Goal: Task Accomplishment & Management: Use online tool/utility

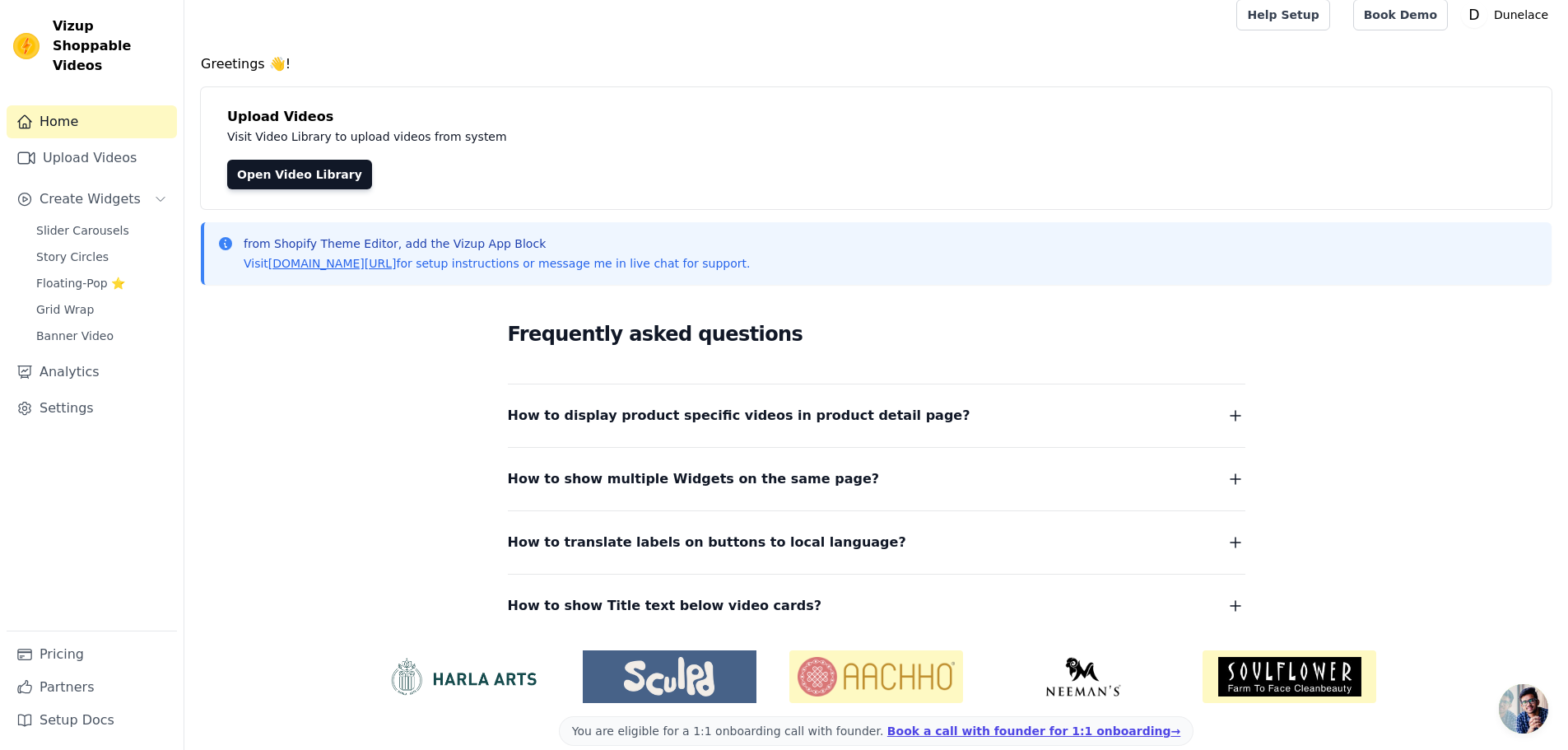
scroll to position [34, 0]
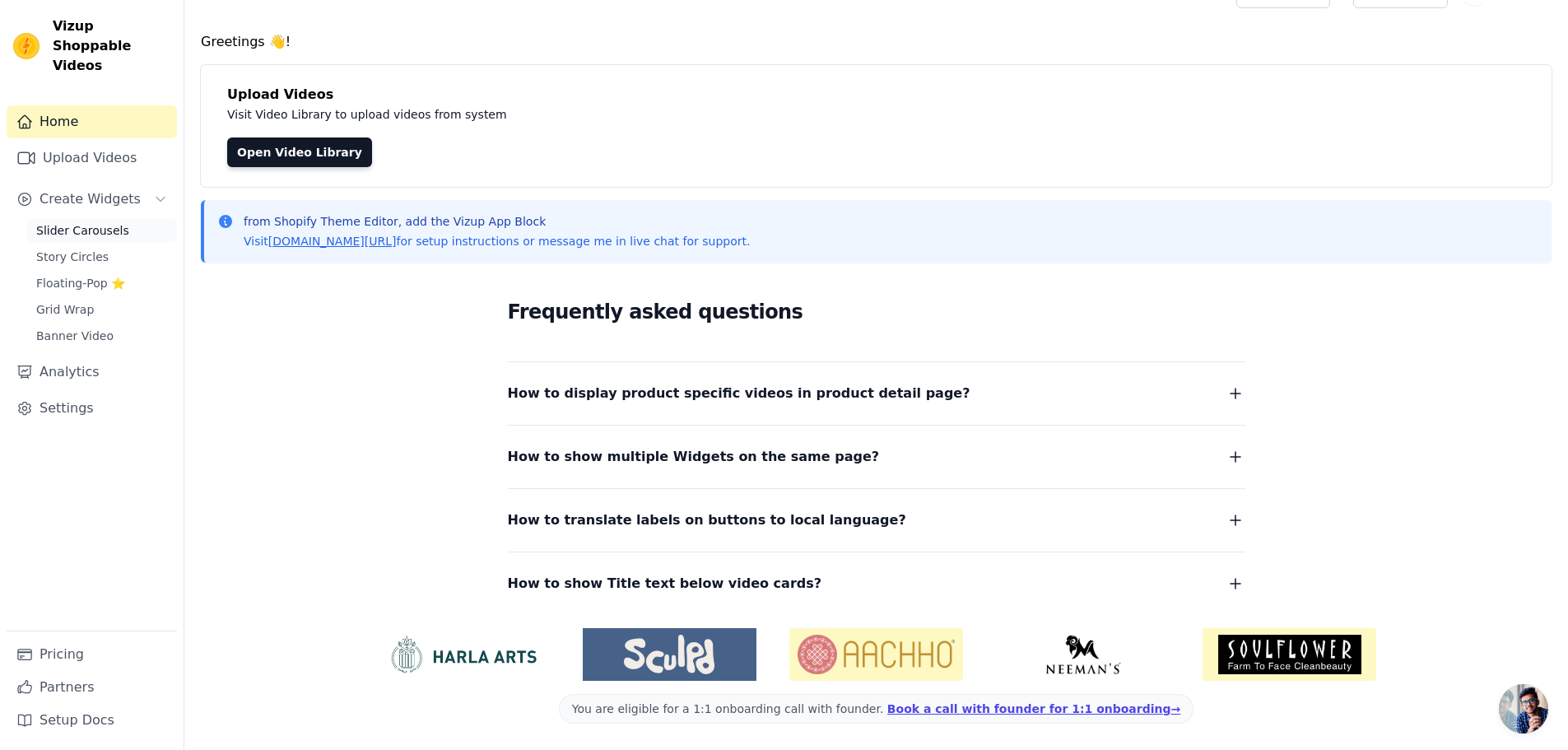
click at [82, 222] on span "Slider Carousels" at bounding box center [82, 230] width 93 height 16
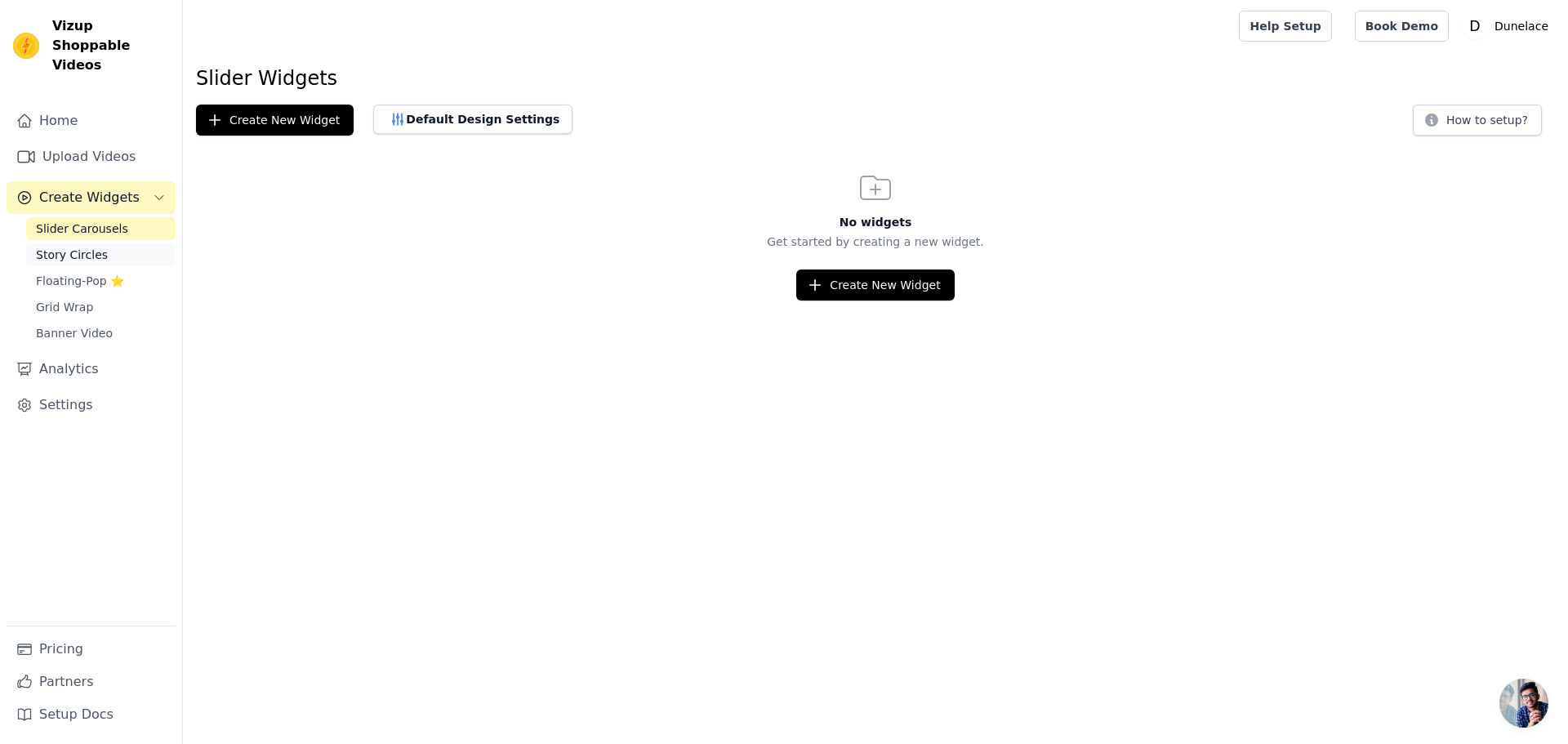
click at [99, 244] on link "Story Circles" at bounding box center [101, 255] width 149 height 22
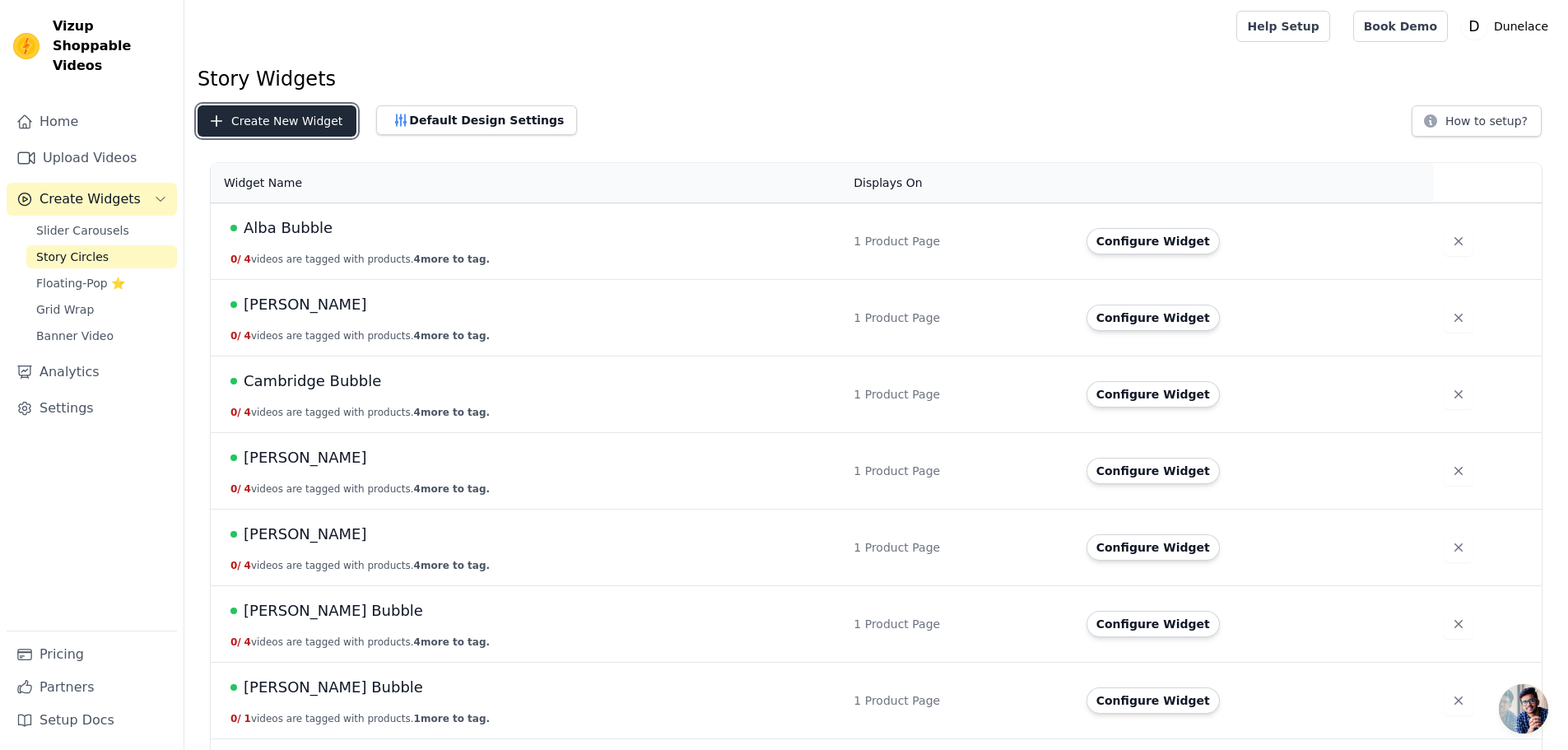
click at [277, 122] on button "Create New Widget" at bounding box center [277, 120] width 159 height 31
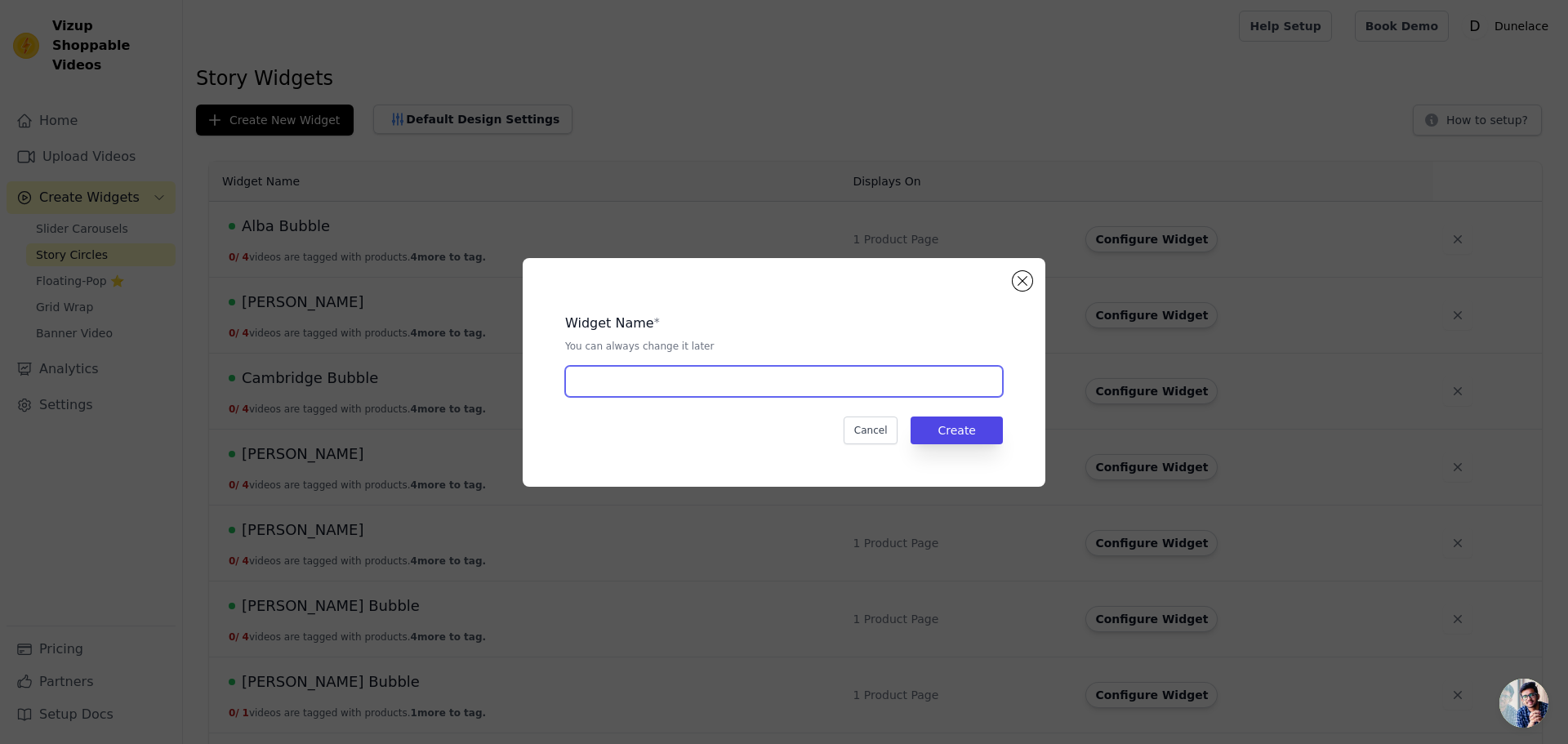
click at [660, 381] on input "text" at bounding box center [784, 381] width 438 height 31
type input "Elsa Bubble"
click at [931, 411] on div "Widget Name * You can always change it later Elsa Bubble Cancel Create" at bounding box center [784, 372] width 471 height 176
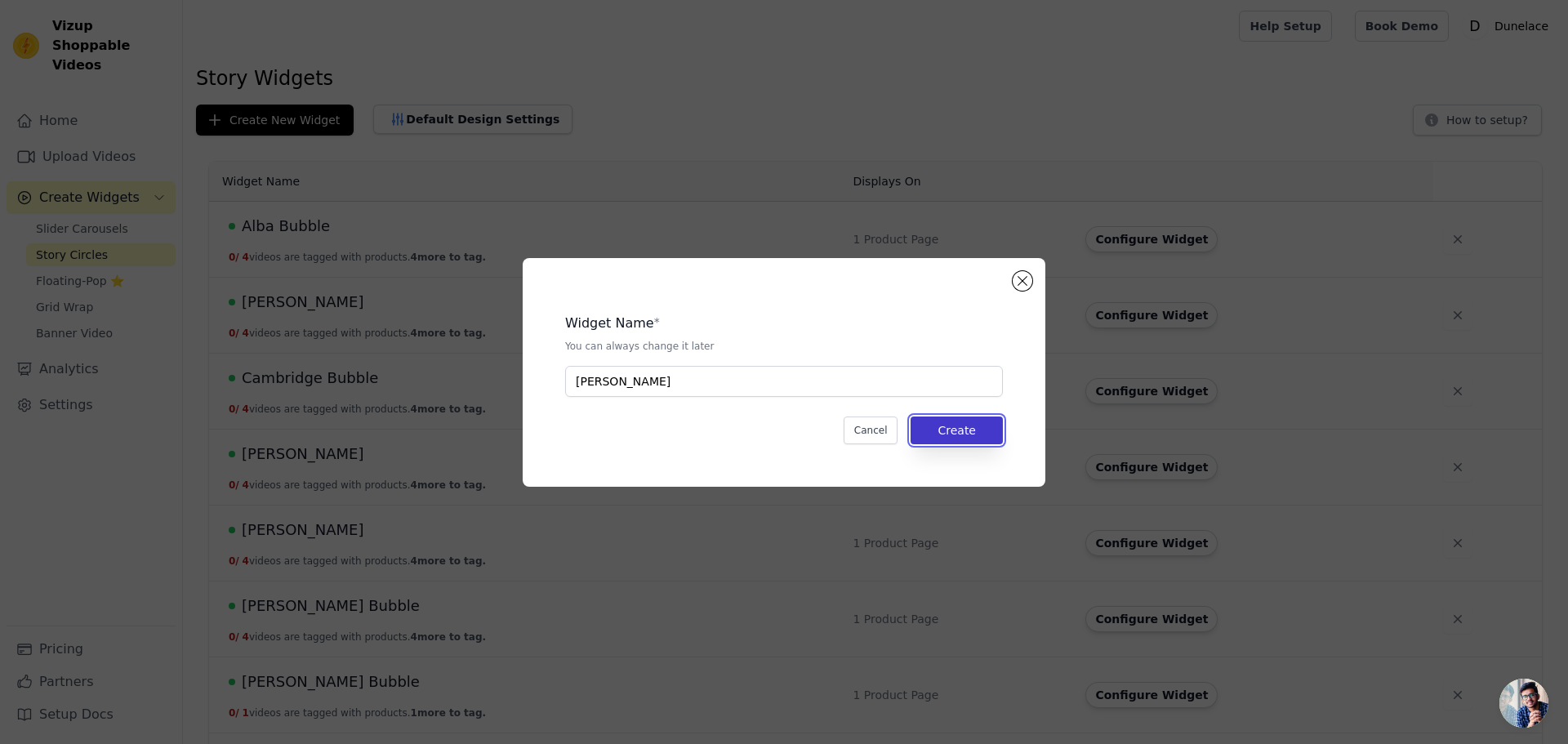
click at [950, 433] on button "Create" at bounding box center [956, 430] width 92 height 28
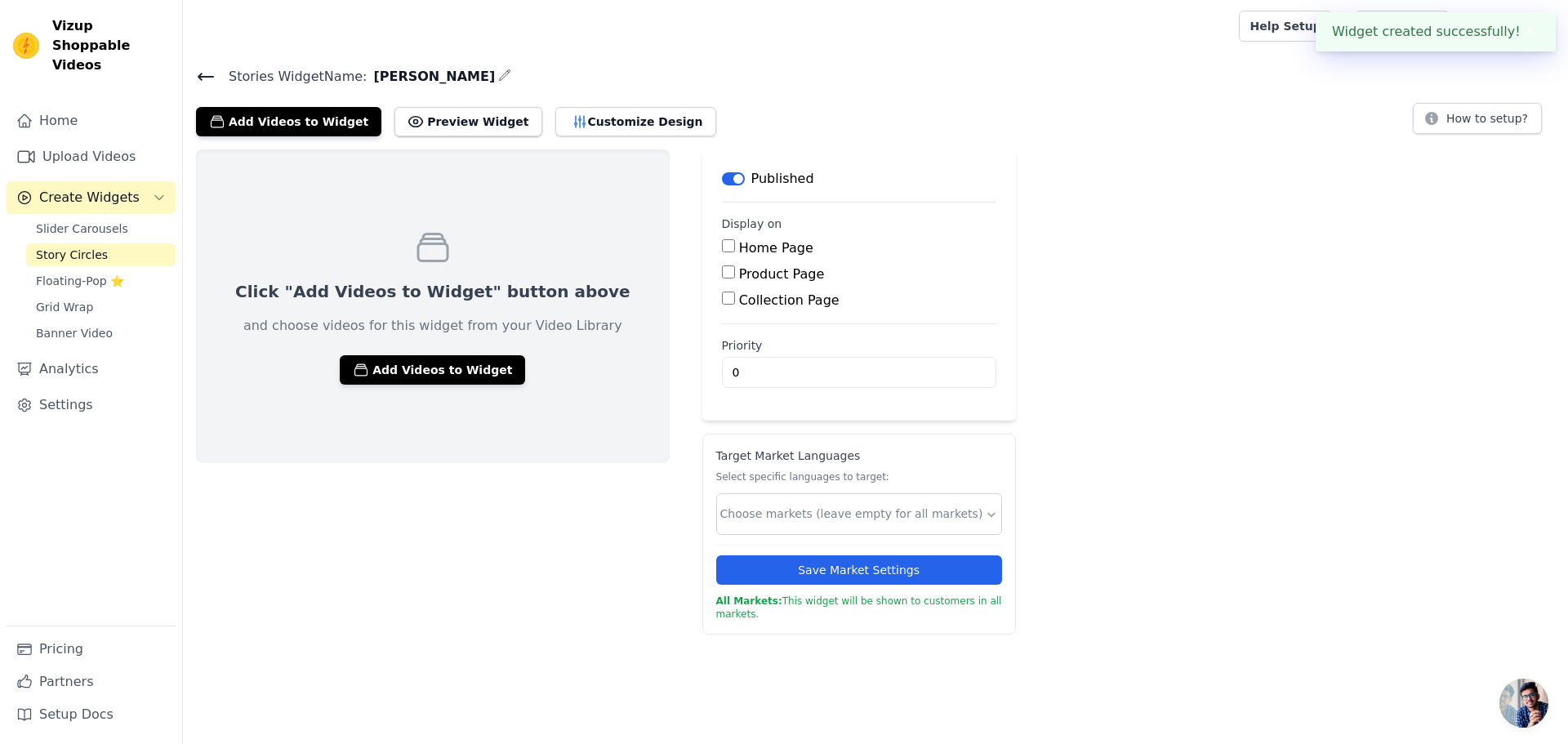
click at [209, 80] on icon at bounding box center [205, 77] width 20 height 20
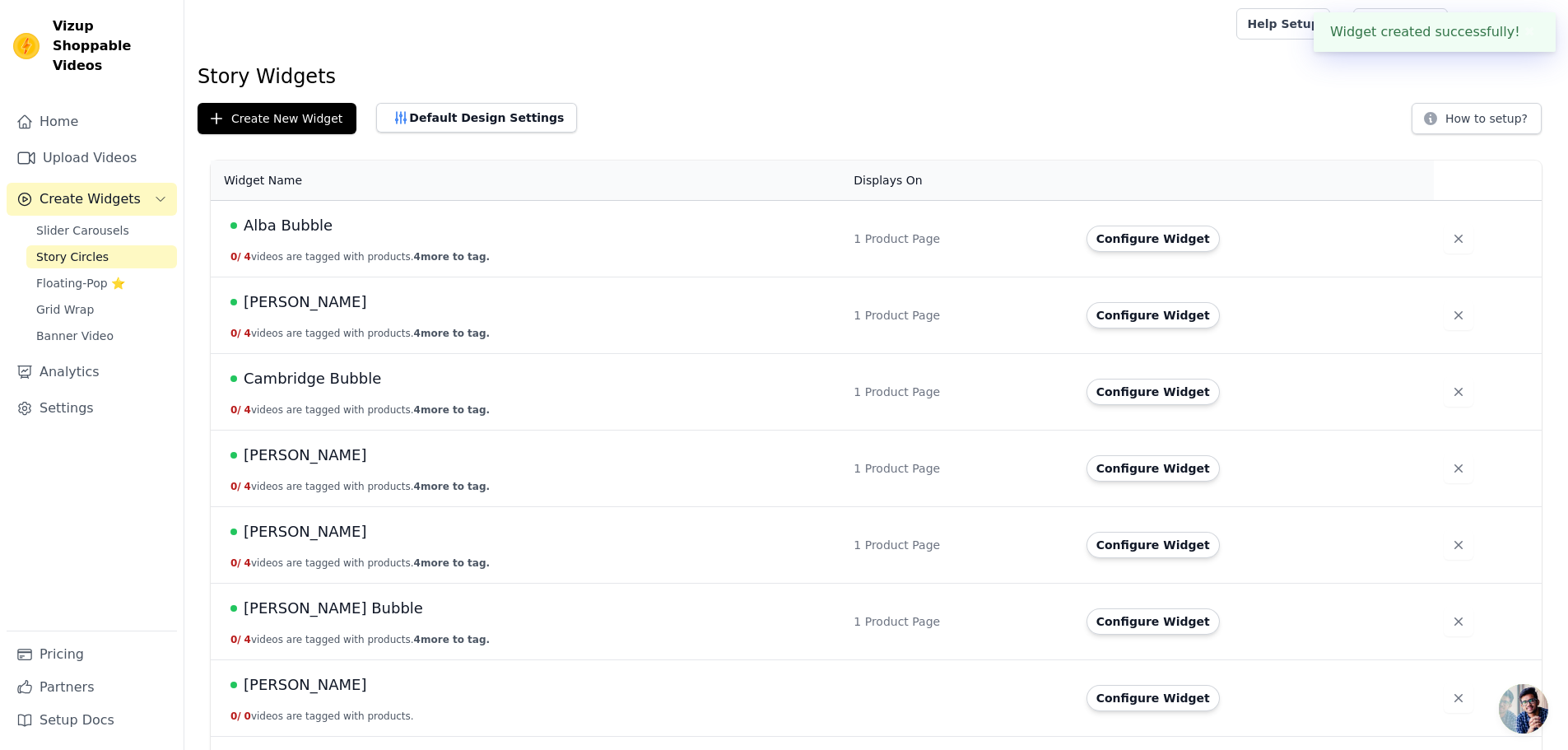
scroll to position [4, 0]
click at [298, 300] on span "Anna Bubble" at bounding box center [305, 300] width 123 height 23
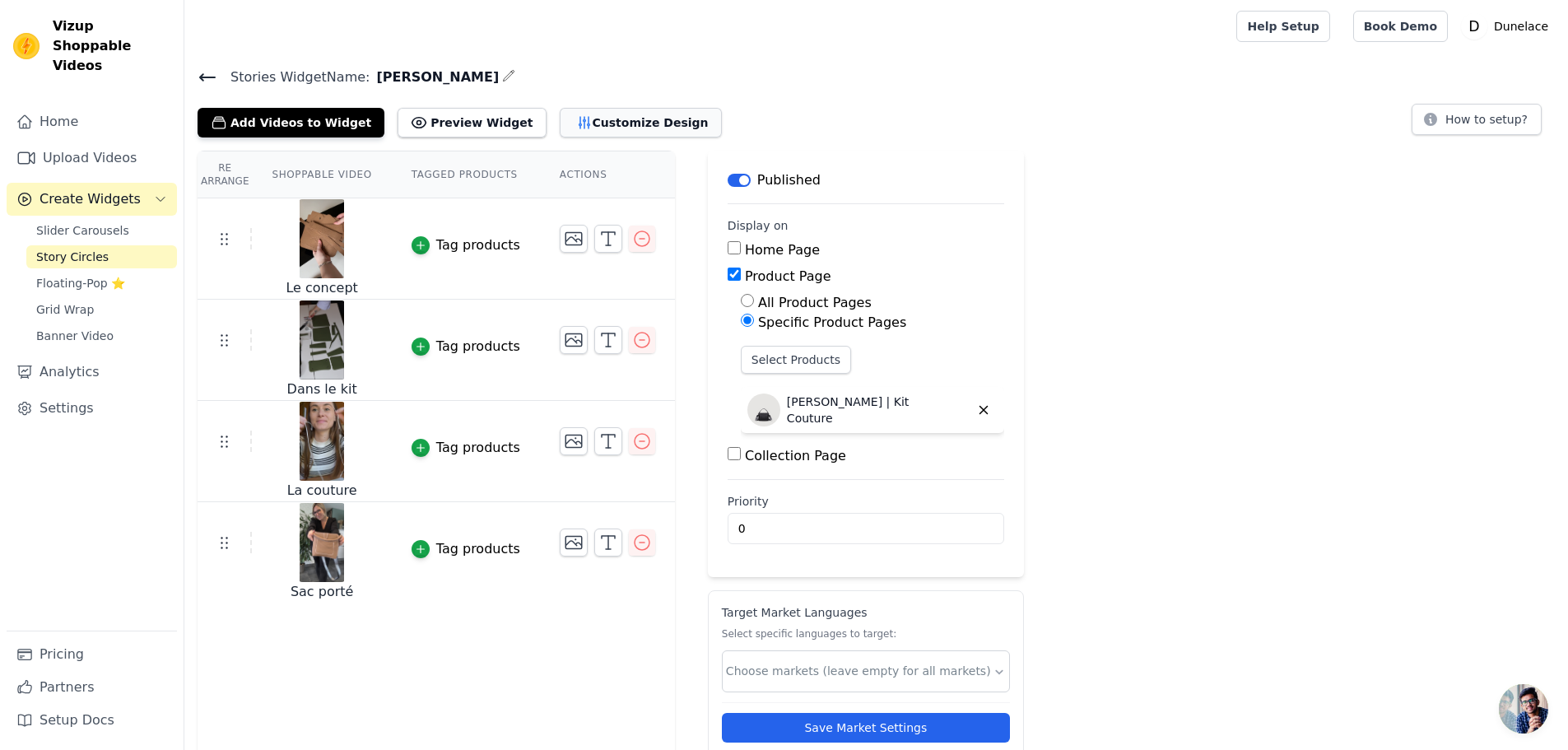
click at [606, 128] on button "Customize Design" at bounding box center [641, 122] width 162 height 29
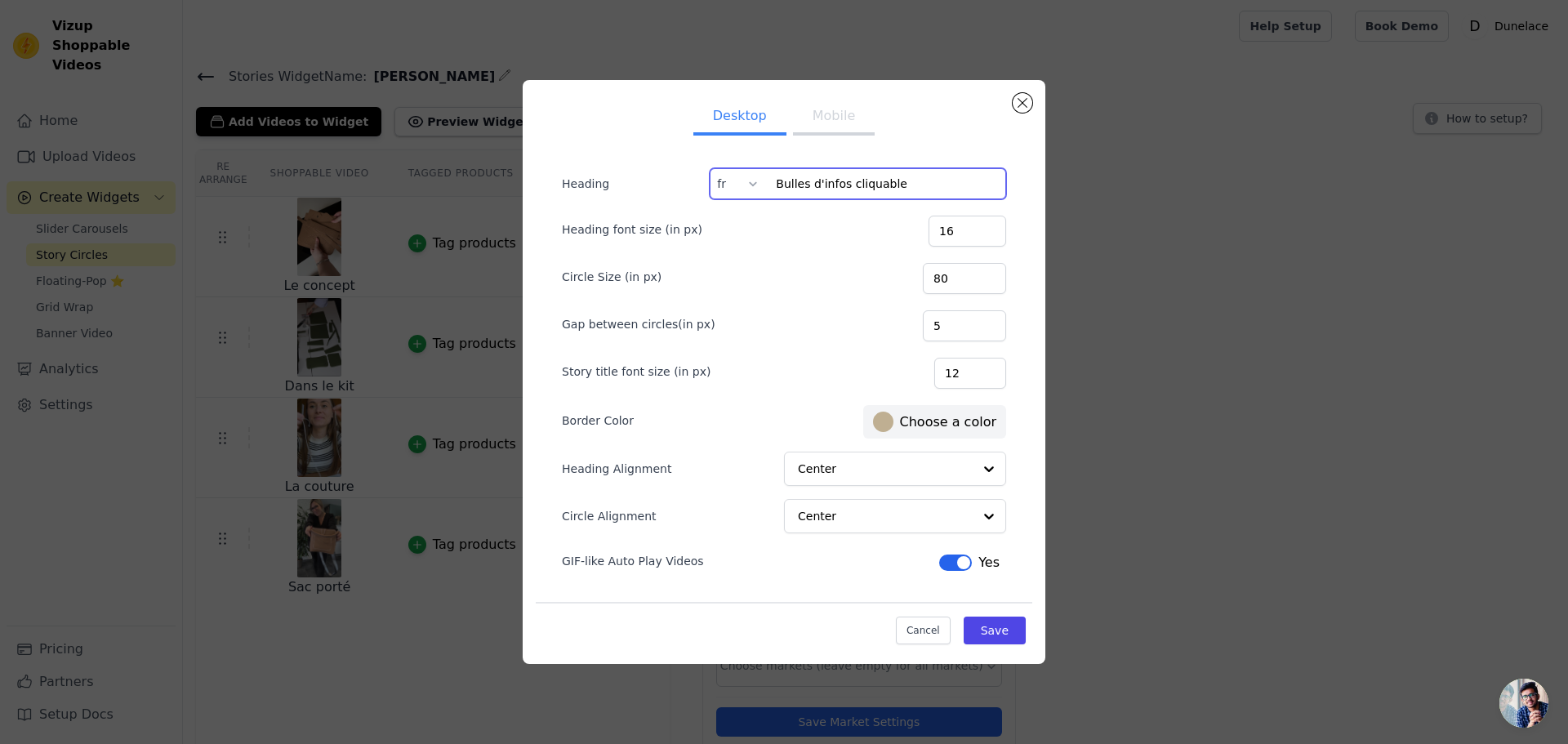
click at [817, 184] on input "Bulles d'infos cliquable" at bounding box center [857, 183] width 296 height 31
click at [817, 183] on input "Bulles d'infos cliquable" at bounding box center [857, 183] width 296 height 31
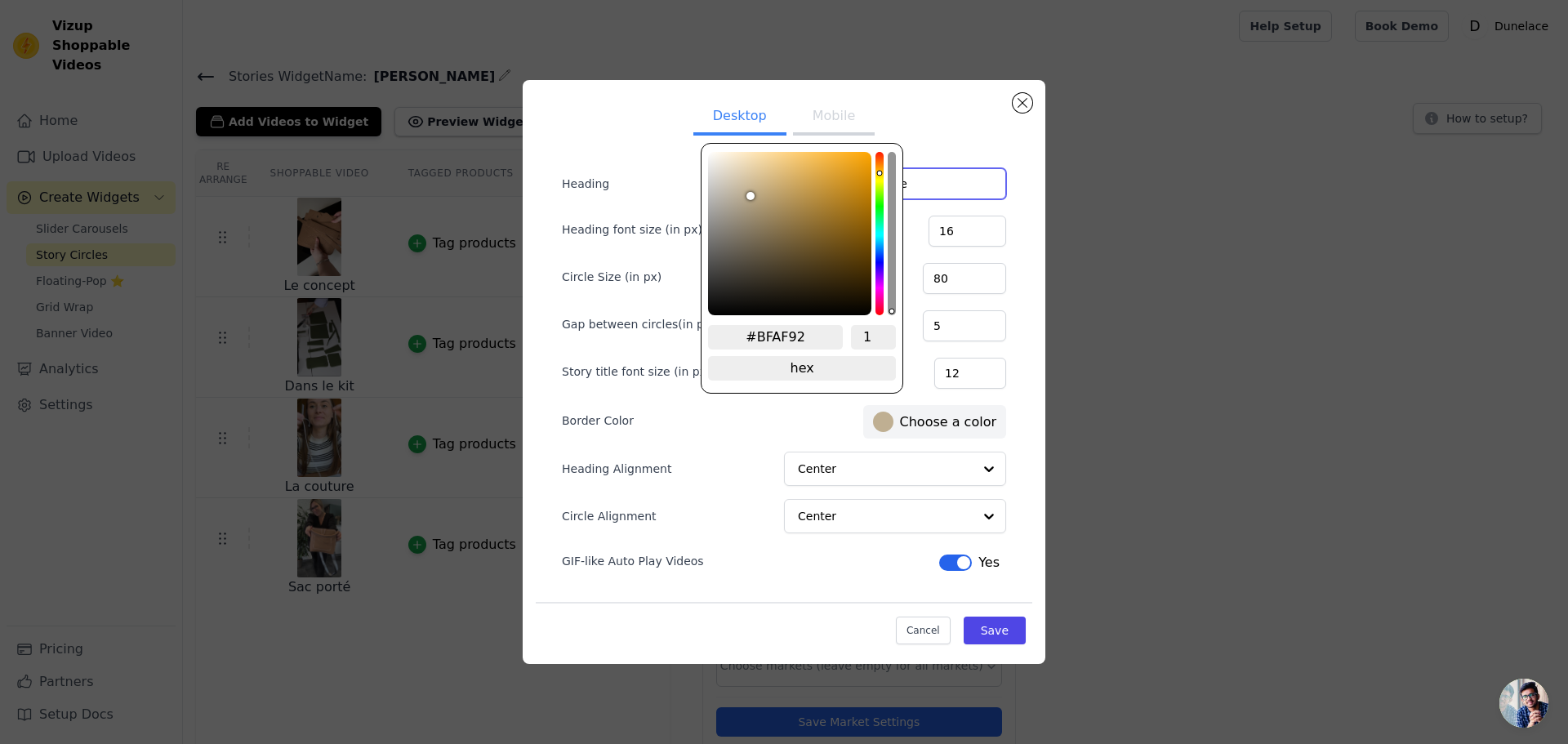
click at [914, 420] on label "#bfaf92 Choose a color" at bounding box center [935, 422] width 123 height 21
click at [779, 342] on input "#BFAF92" at bounding box center [775, 337] width 134 height 24
click at [1013, 635] on button "Save" at bounding box center [995, 630] width 62 height 28
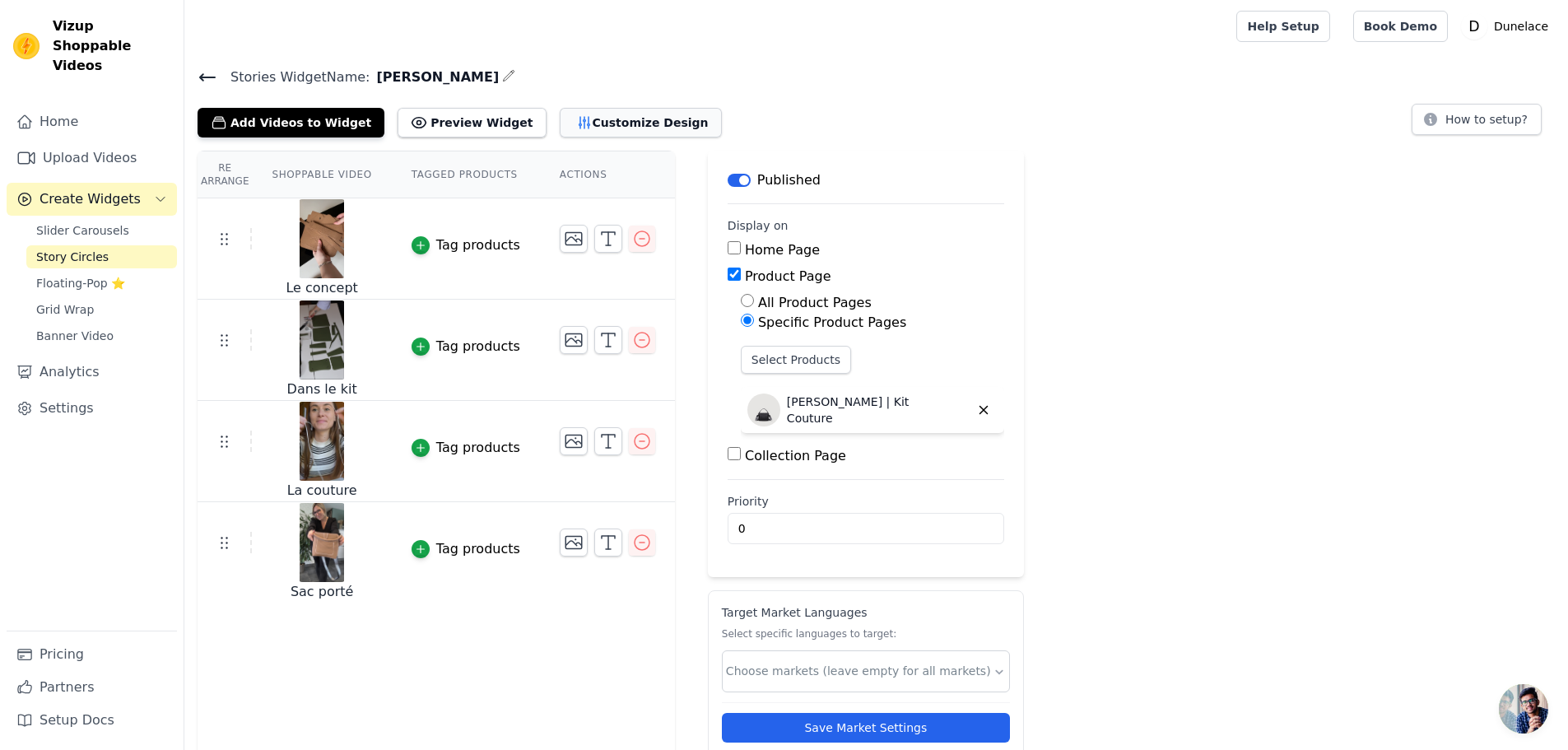
click at [576, 117] on icon "button" at bounding box center [584, 122] width 16 height 16
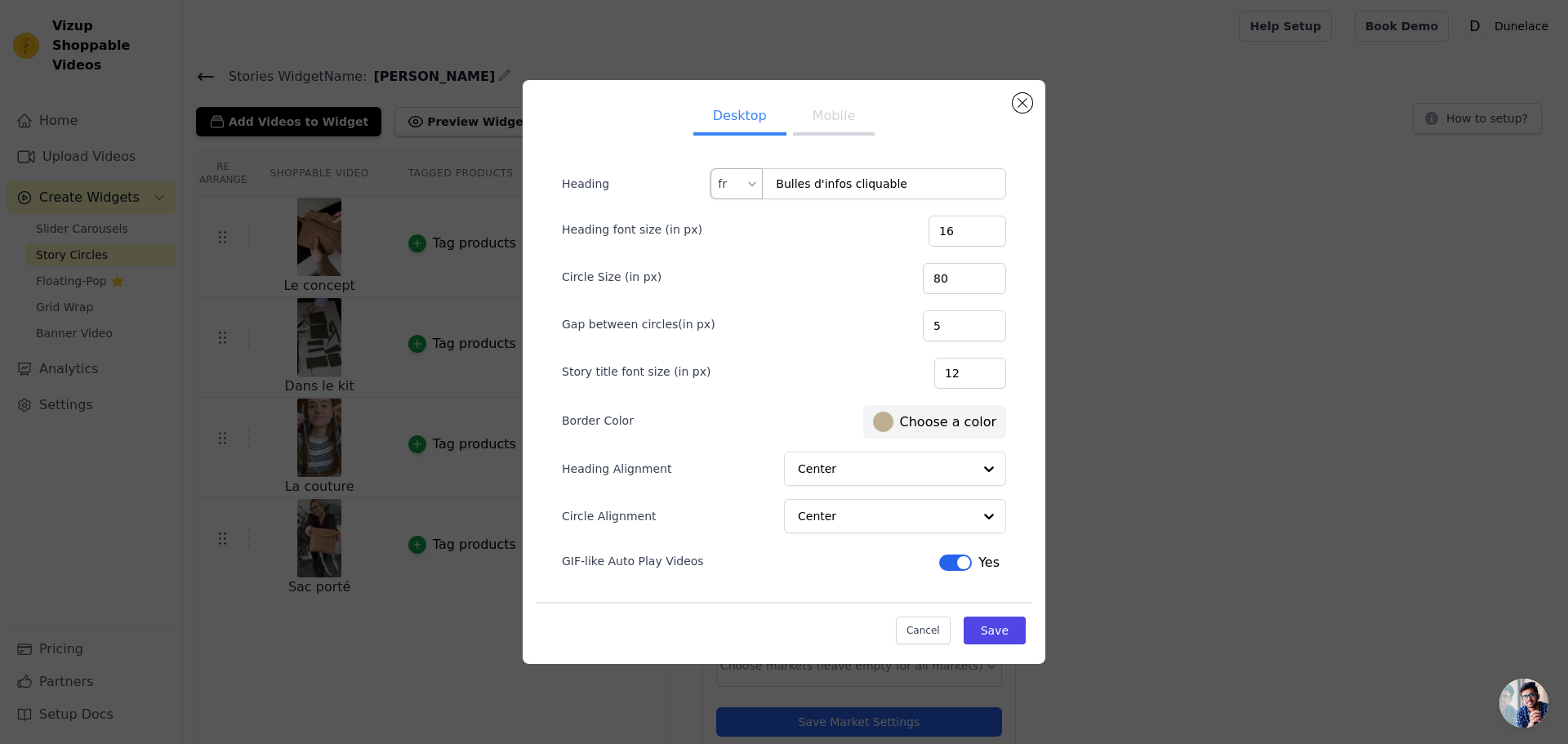
click at [745, 162] on form "Heading Bulles d'infos cliquable fr Heading font size (in px) 16 Circle Size (i…" at bounding box center [784, 372] width 471 height 433
click at [750, 182] on div at bounding box center [753, 183] width 13 height 29
click at [737, 229] on div "en" at bounding box center [737, 223] width 50 height 37
type input "Explore the details"
click at [824, 176] on input "Explore the details" at bounding box center [857, 183] width 296 height 31
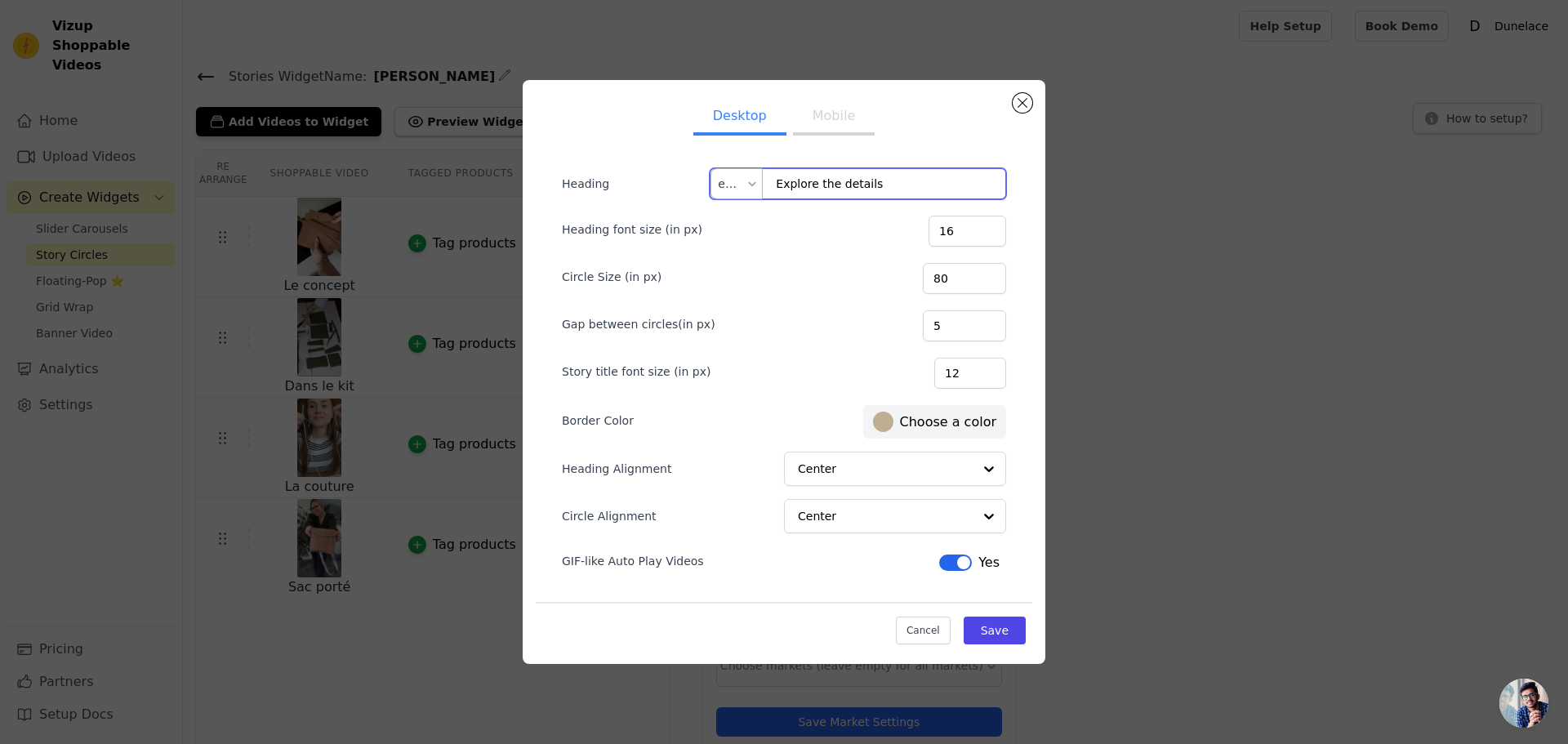
click at [824, 176] on input "Explore the details" at bounding box center [857, 183] width 296 height 31
drag, startPoint x: 1019, startPoint y: 102, endPoint x: 895, endPoint y: 133, distance: 127.8
click at [1018, 102] on button "Close modal" at bounding box center [1023, 103] width 20 height 20
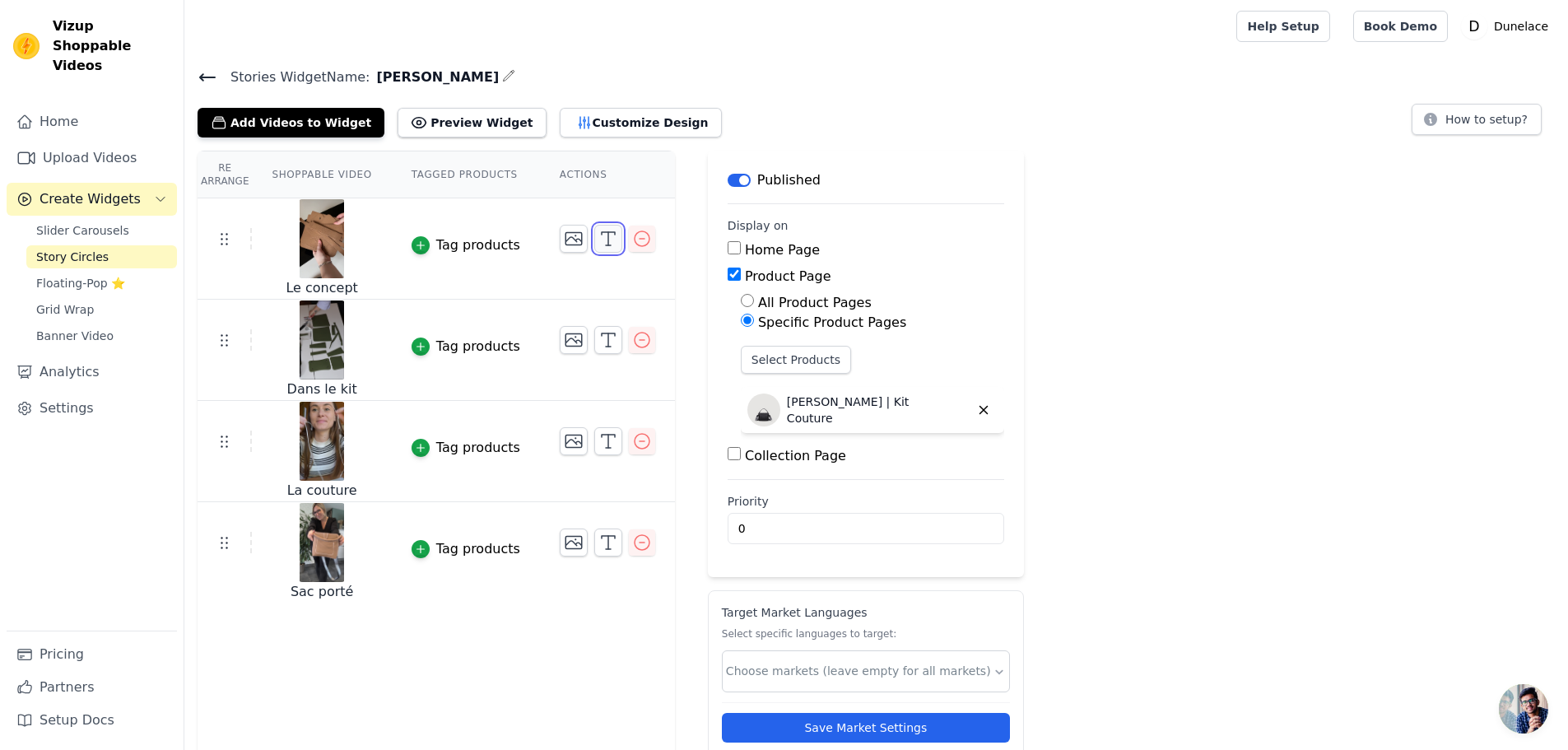
click at [599, 229] on icon "button" at bounding box center [608, 238] width 20 height 20
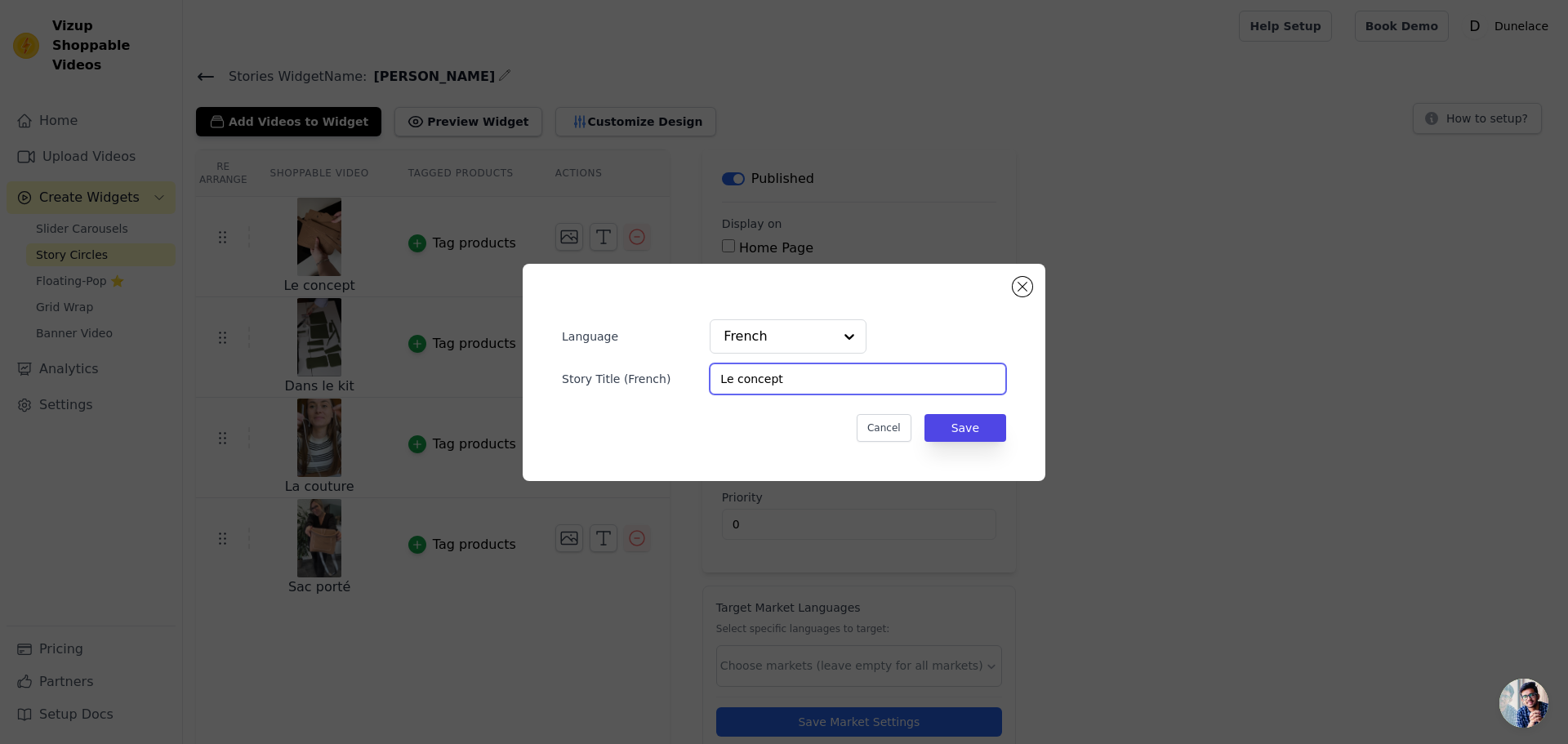
click at [775, 386] on input "Le concept" at bounding box center [857, 378] width 296 height 31
drag, startPoint x: 775, startPoint y: 386, endPoint x: 764, endPoint y: 359, distance: 29.2
click at [775, 386] on input "Le concept" at bounding box center [857, 378] width 296 height 31
drag, startPoint x: 772, startPoint y: 322, endPoint x: 769, endPoint y: 342, distance: 20.2
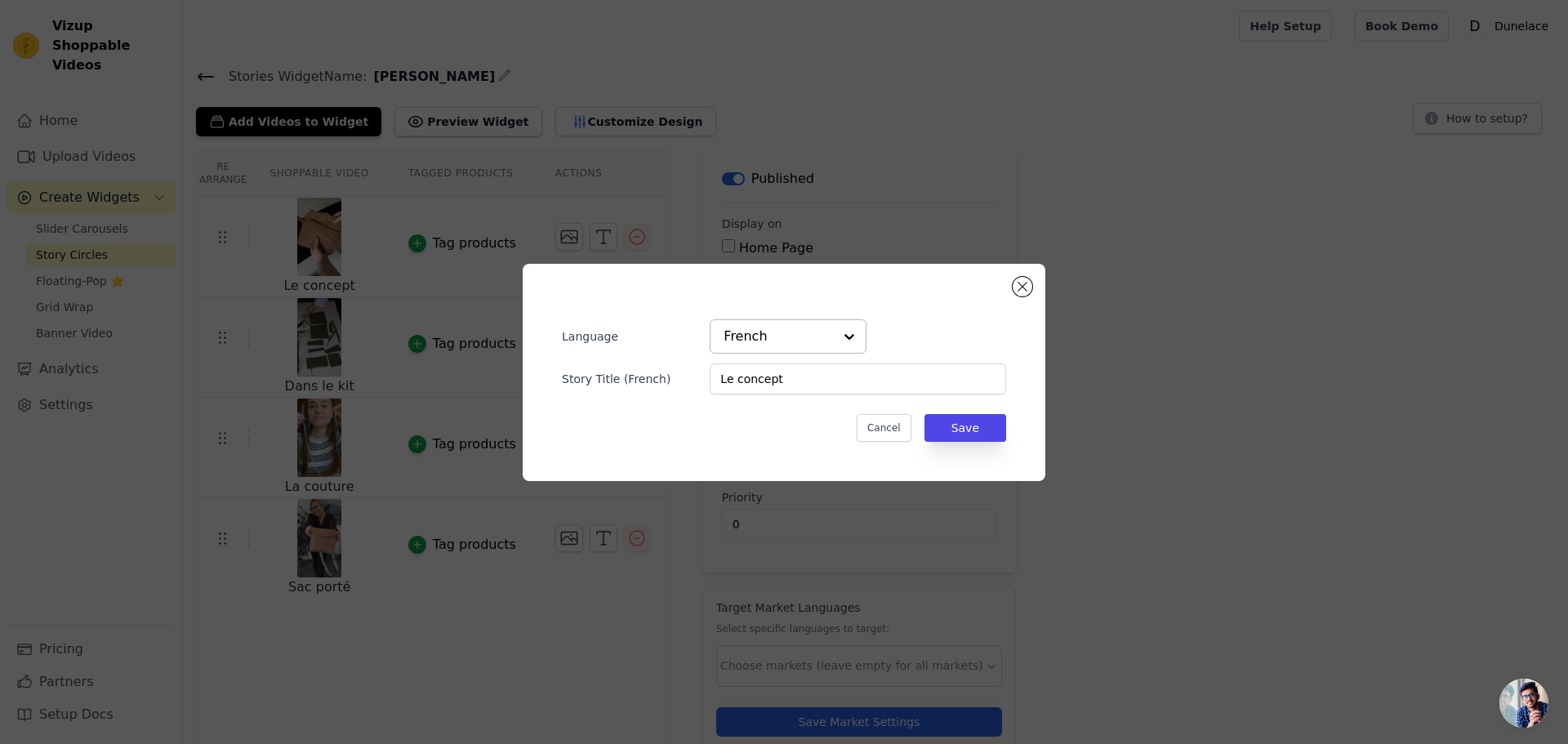
click at [772, 323] on input "text" at bounding box center [778, 336] width 109 height 33
click at [750, 392] on div "French" at bounding box center [788, 409] width 157 height 35
drag, startPoint x: 772, startPoint y: 338, endPoint x: 769, endPoint y: 355, distance: 17.3
click at [773, 340] on input "text" at bounding box center [778, 336] width 109 height 33
click at [759, 374] on div "English" at bounding box center [788, 374] width 157 height 35
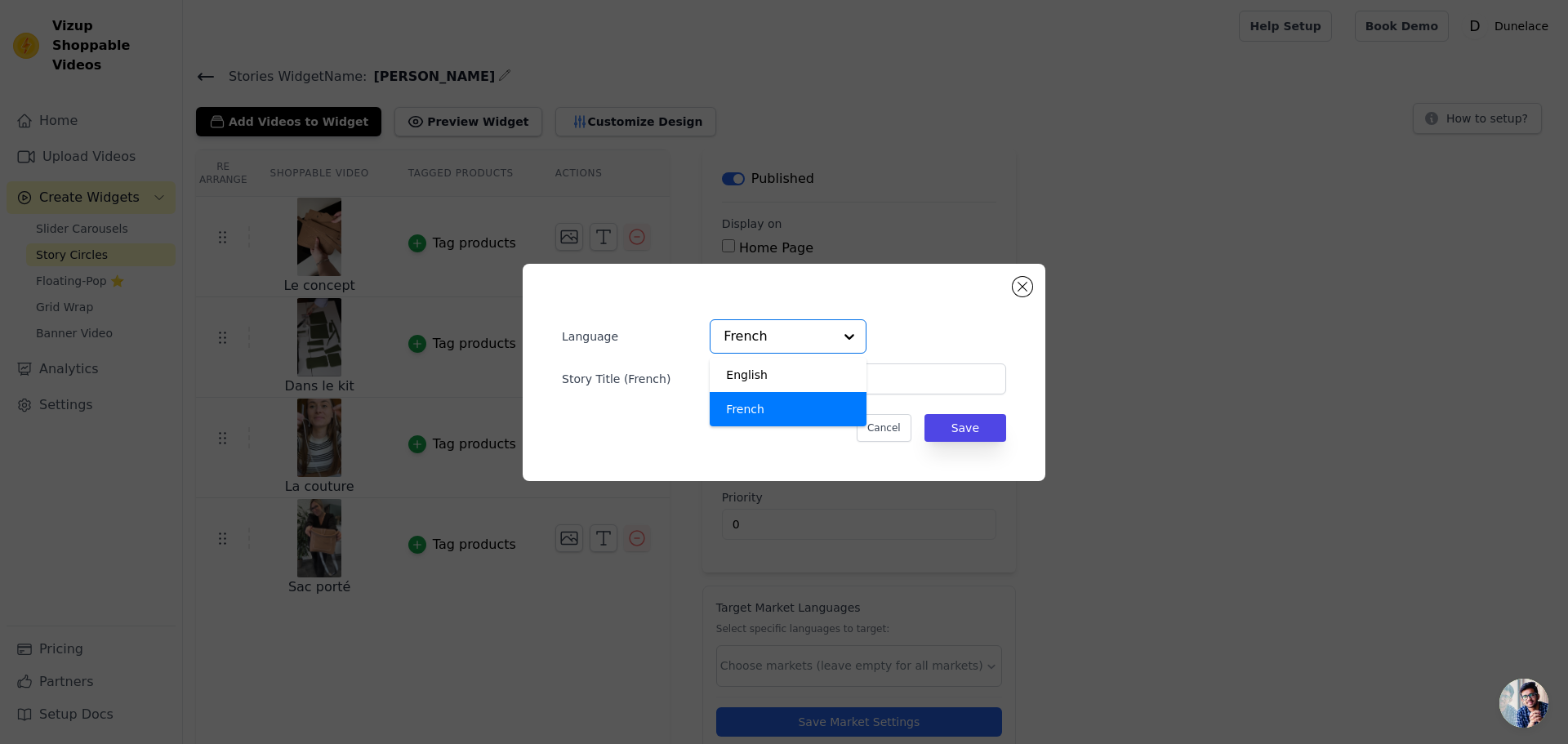
type input "The concept"
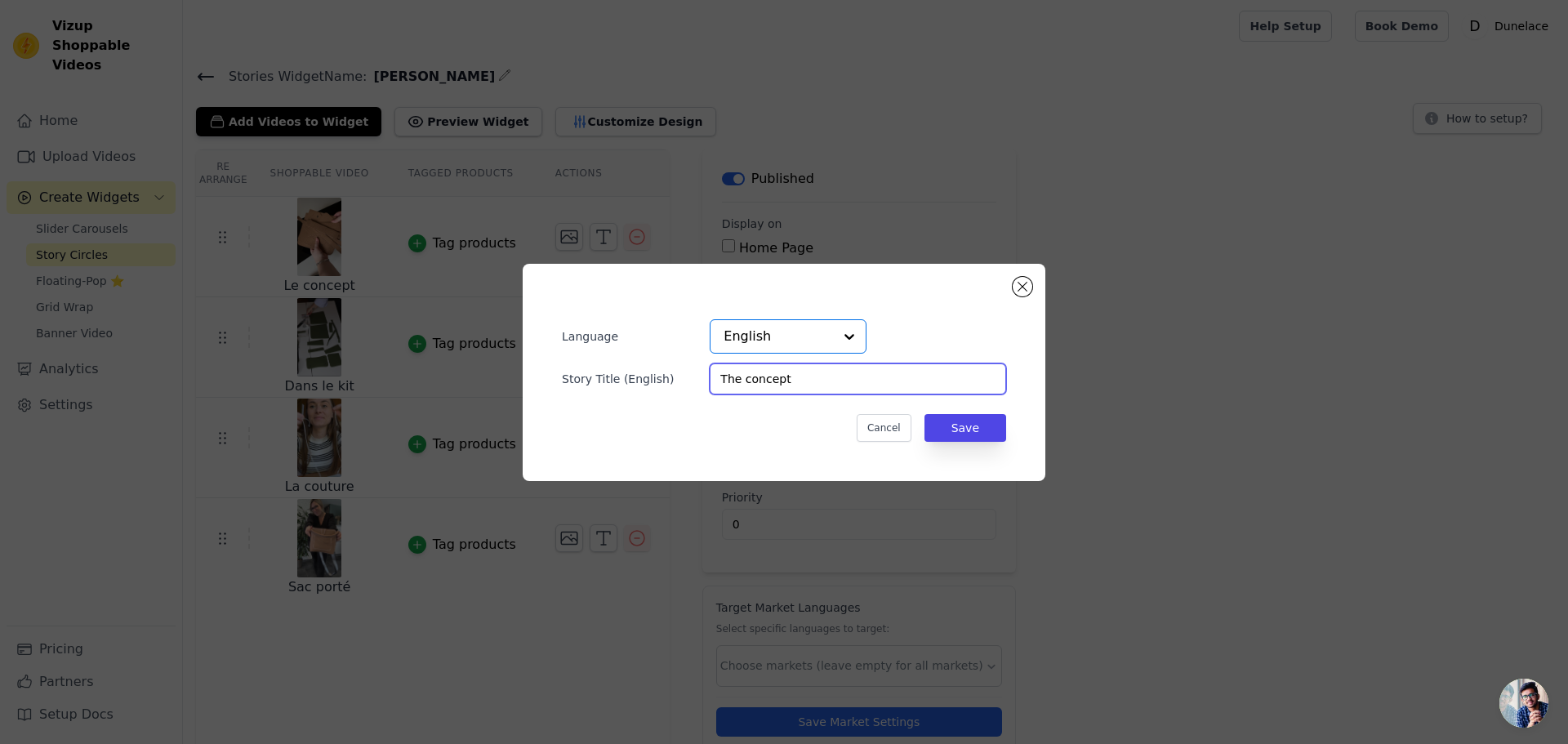
click at [752, 388] on input "The concept" at bounding box center [857, 378] width 296 height 31
click at [751, 388] on input "The concept" at bounding box center [857, 378] width 296 height 31
click at [1020, 287] on button "Close modal" at bounding box center [1023, 287] width 20 height 20
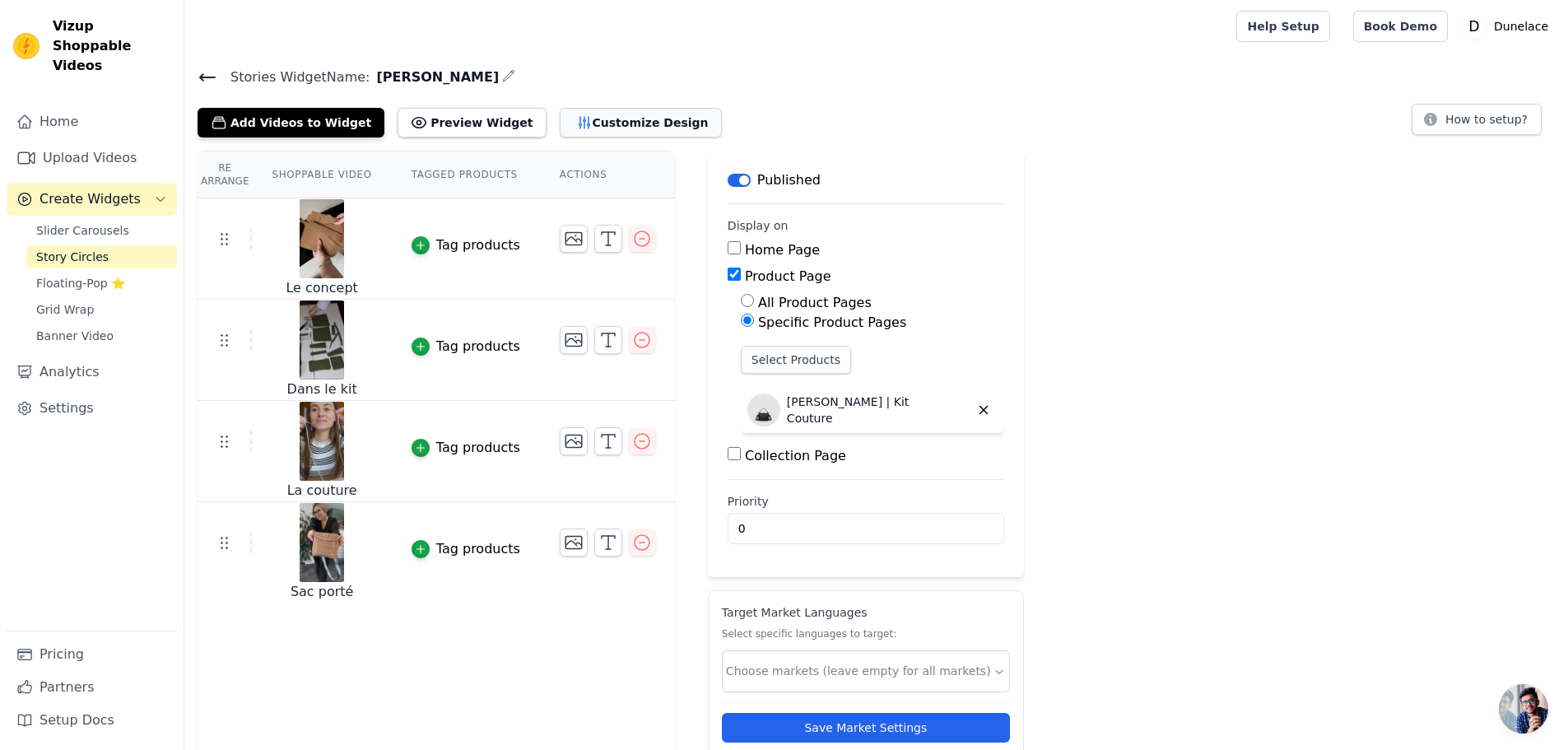
click at [574, 121] on button "Customize Design" at bounding box center [641, 122] width 162 height 29
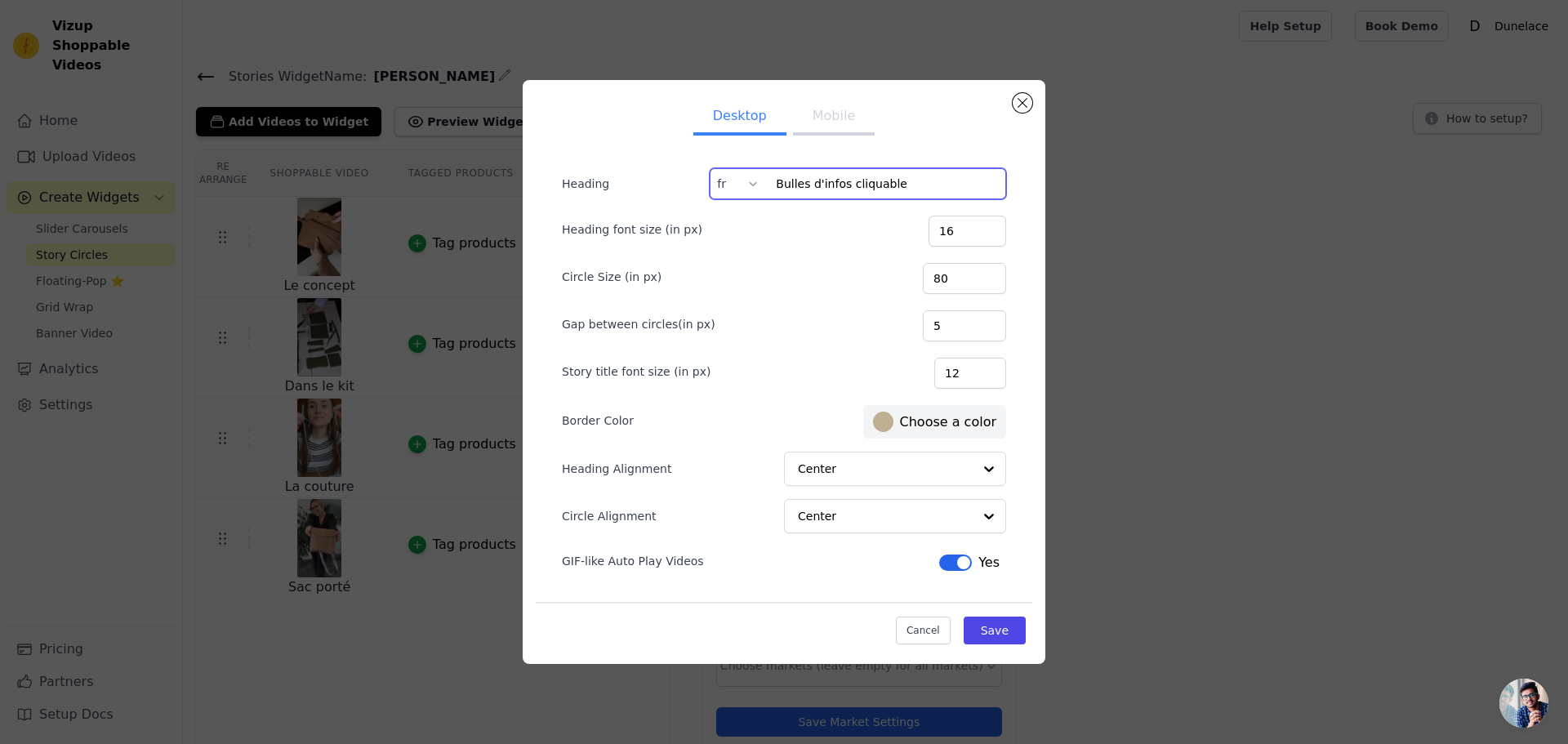
click at [838, 184] on input "Bulles d'infos cliquable" at bounding box center [857, 183] width 296 height 31
click at [838, 183] on input "Bulles d'infos cliquable" at bounding box center [857, 183] width 296 height 31
click at [716, 191] on div "fr" at bounding box center [737, 183] width 52 height 31
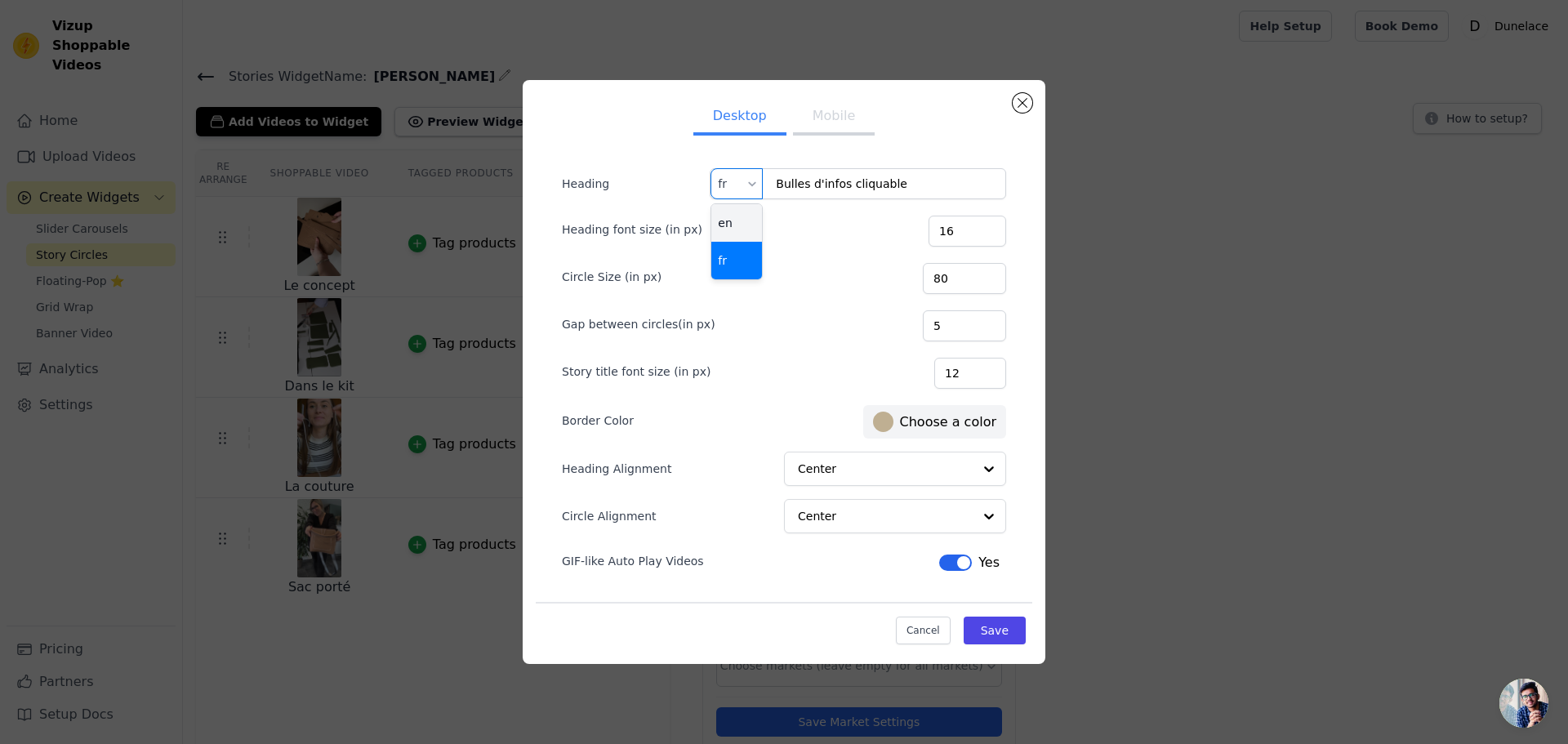
click at [739, 232] on div "en" at bounding box center [737, 223] width 50 height 37
click at [818, 188] on input "Explore the details" at bounding box center [857, 183] width 296 height 31
click at [818, 187] on input "Explore the details" at bounding box center [857, 183] width 296 height 31
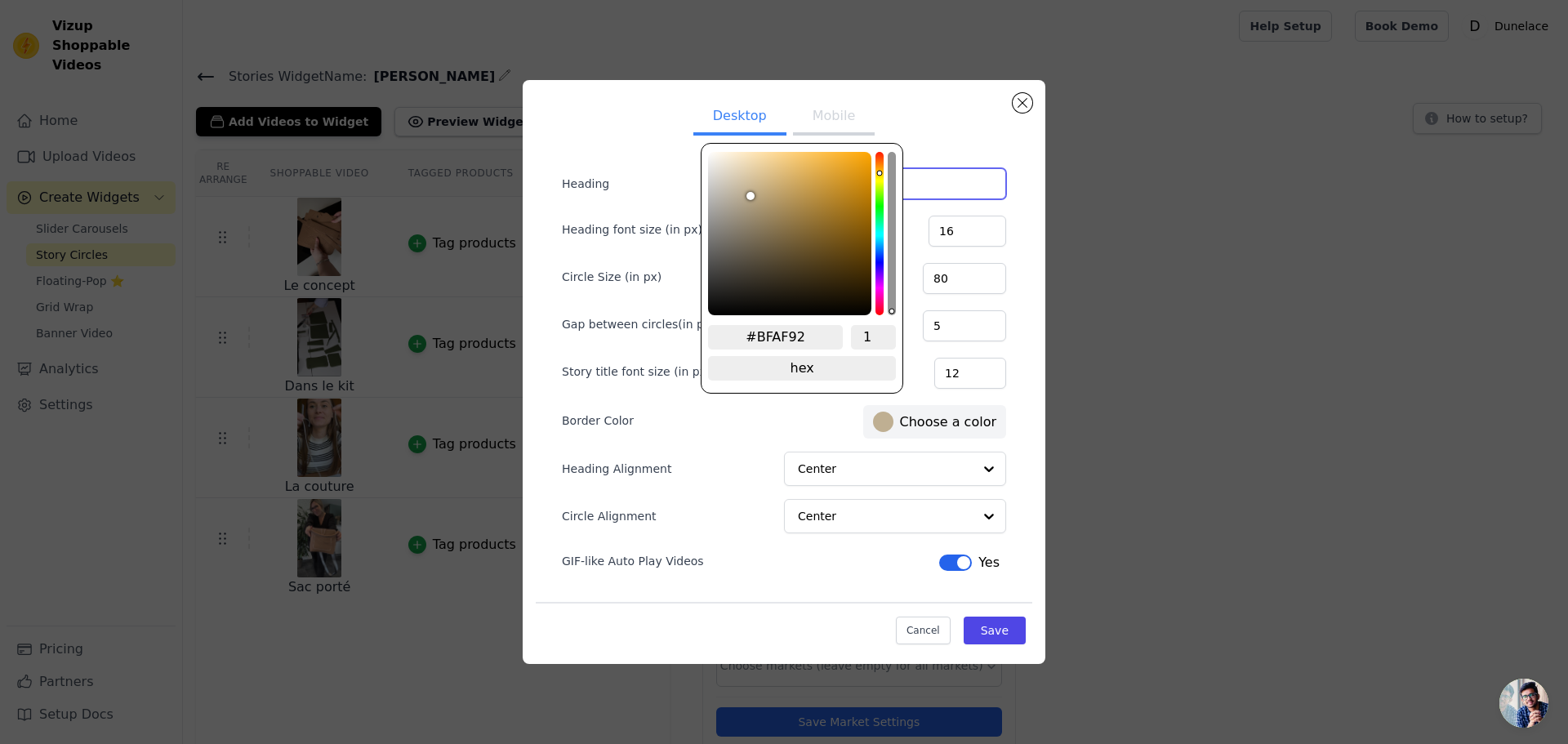
click at [928, 425] on label "#bfaf92 Choose a color" at bounding box center [935, 422] width 123 height 21
click at [792, 339] on input "#BFAF92" at bounding box center [775, 337] width 134 height 24
click at [792, 340] on input "#BFAF92" at bounding box center [775, 337] width 134 height 24
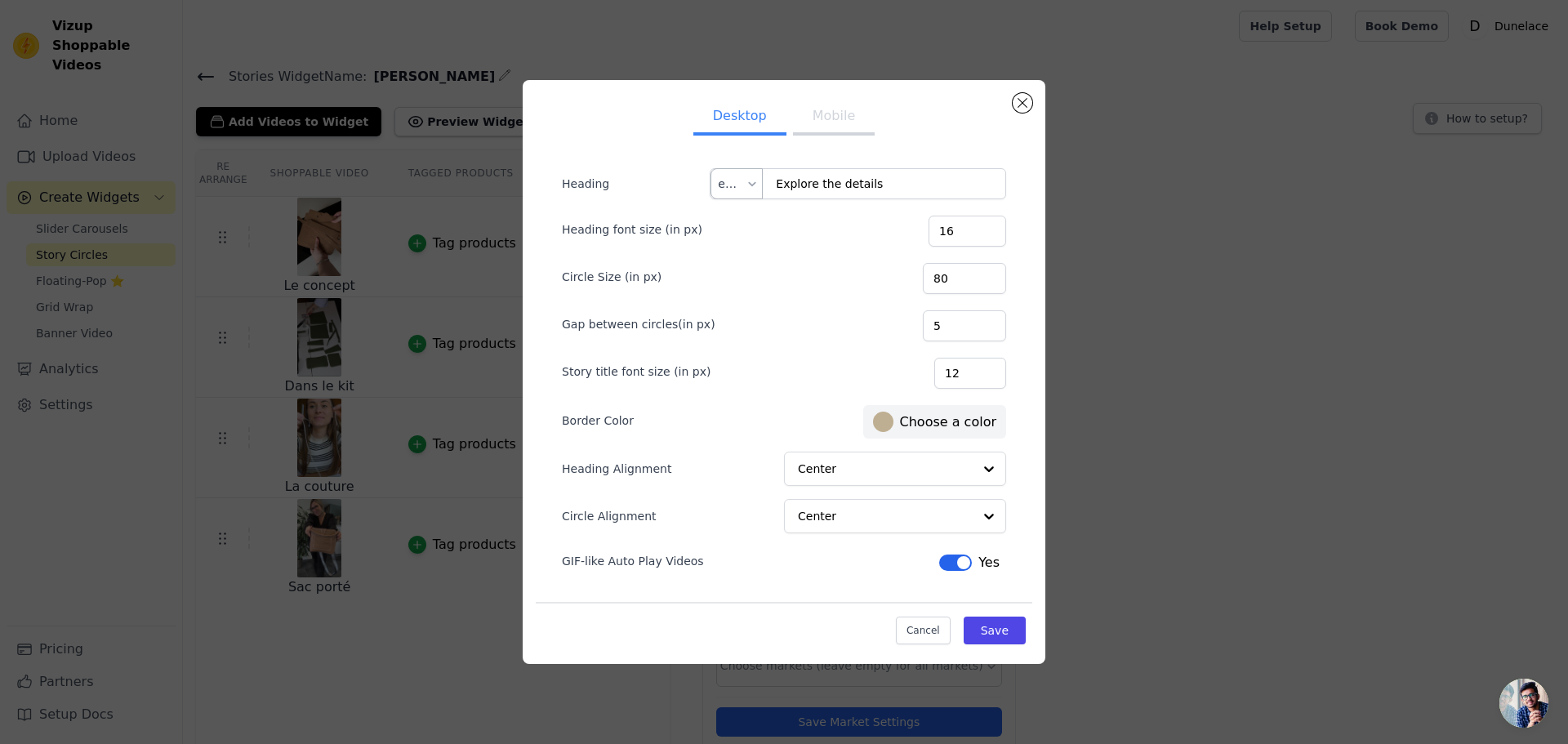
click at [904, 115] on ul "Desktop Mobile" at bounding box center [784, 118] width 497 height 49
click at [868, 179] on input "Explore the details" at bounding box center [857, 183] width 296 height 31
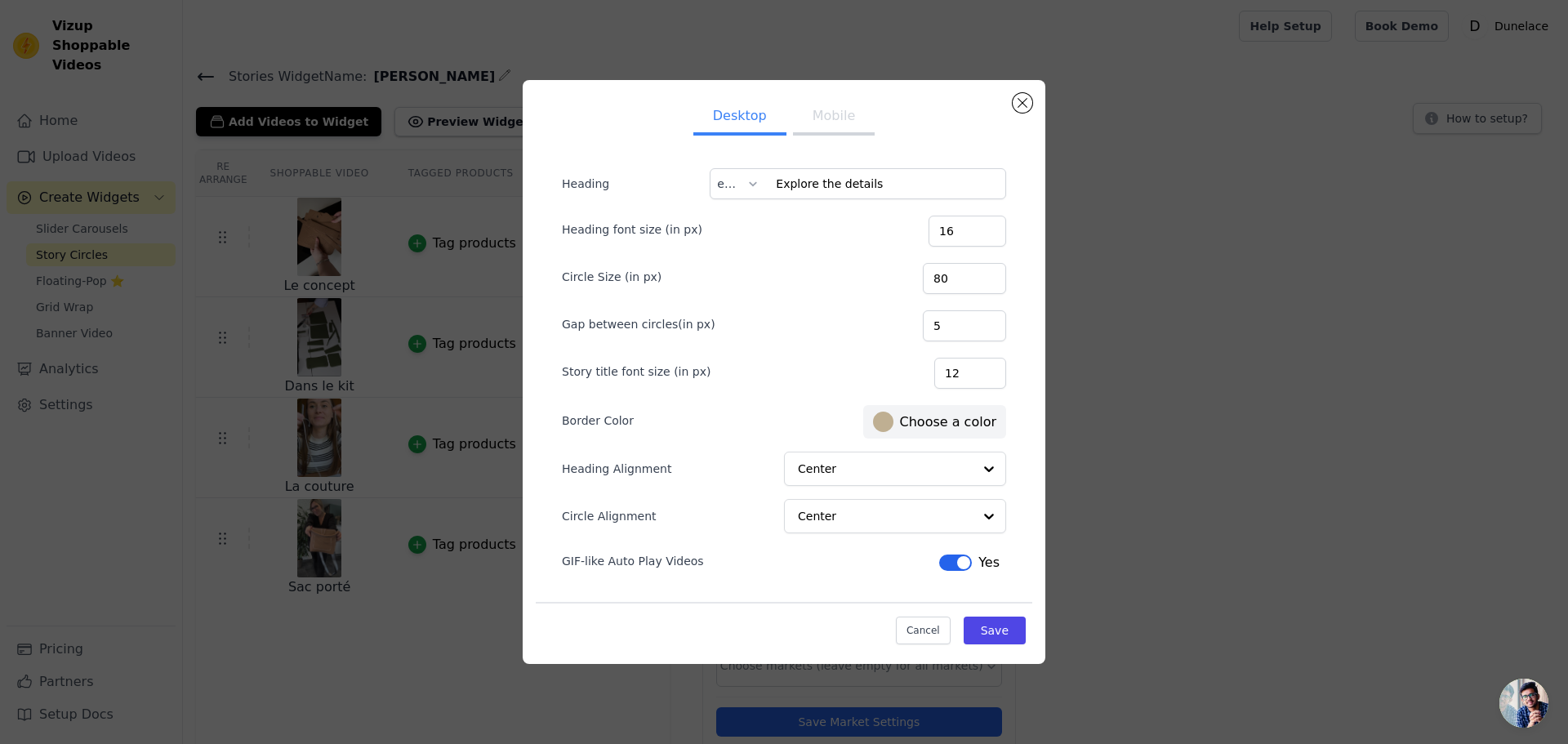
drag, startPoint x: 742, startPoint y: 183, endPoint x: 752, endPoint y: 203, distance: 22.4
click at [744, 184] on input "text" at bounding box center [731, 183] width 29 height 31
click at [727, 265] on div "fr" at bounding box center [737, 260] width 50 height 37
click at [833, 198] on input "Bulles d'infos cliquable" at bounding box center [857, 183] width 296 height 31
click at [841, 187] on input "Bulles d'infos cliquable" at bounding box center [857, 183] width 296 height 31
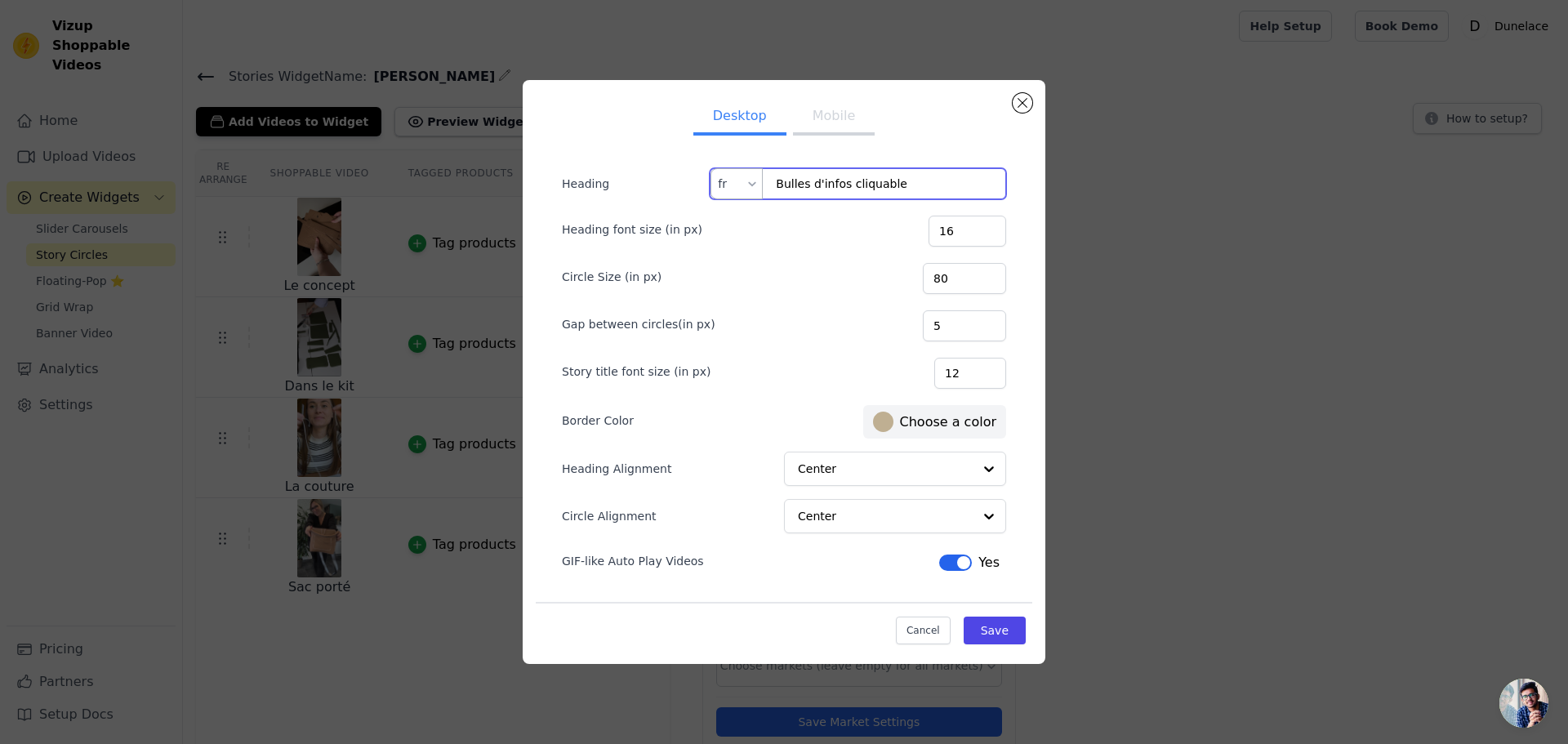
click at [841, 187] on input "Bulles d'infos cliquable" at bounding box center [857, 183] width 296 height 31
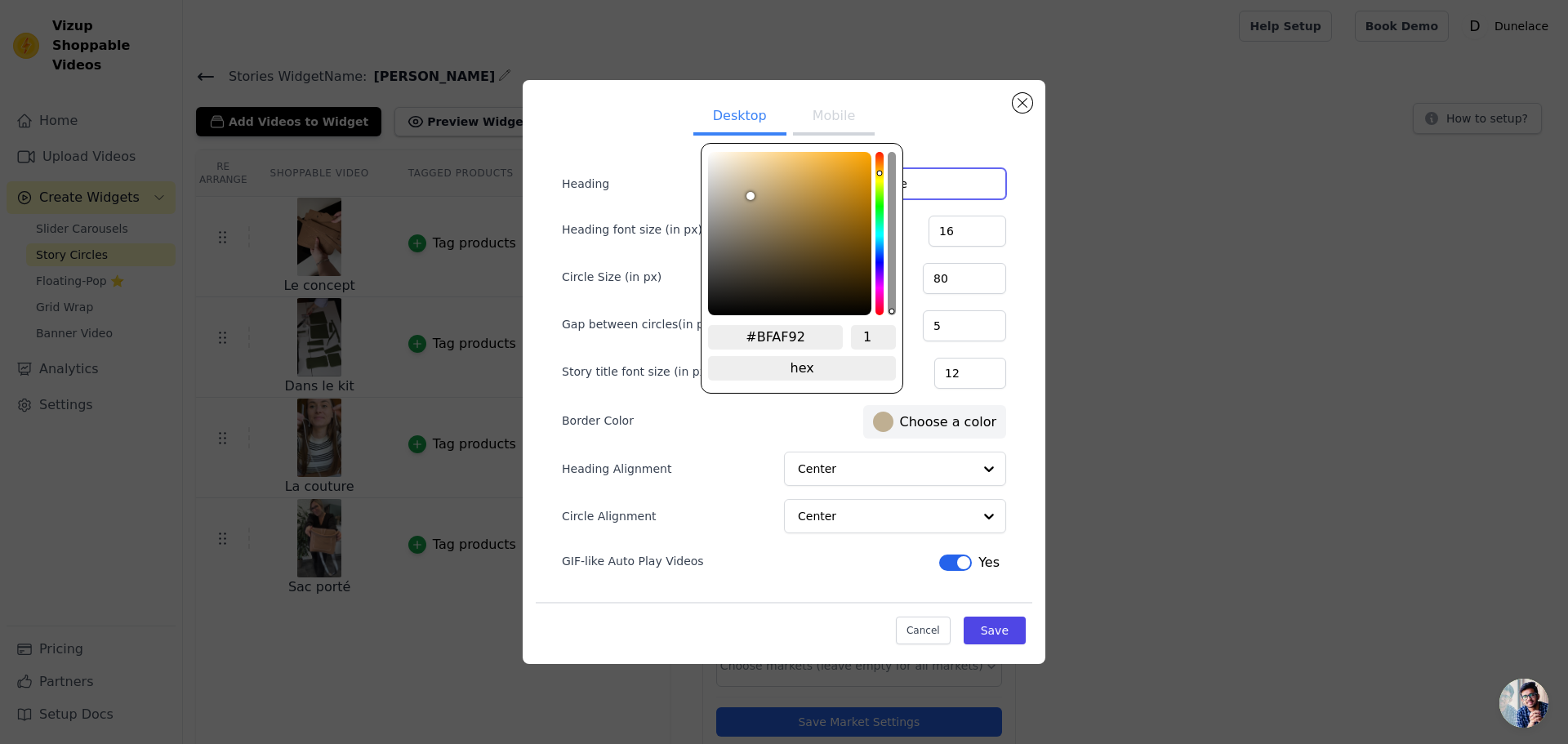
click at [894, 423] on div at bounding box center [883, 422] width 21 height 21
click at [792, 336] on input "#BFAF92" at bounding box center [775, 337] width 134 height 24
click at [949, 126] on ul "Desktop Mobile" at bounding box center [784, 118] width 497 height 49
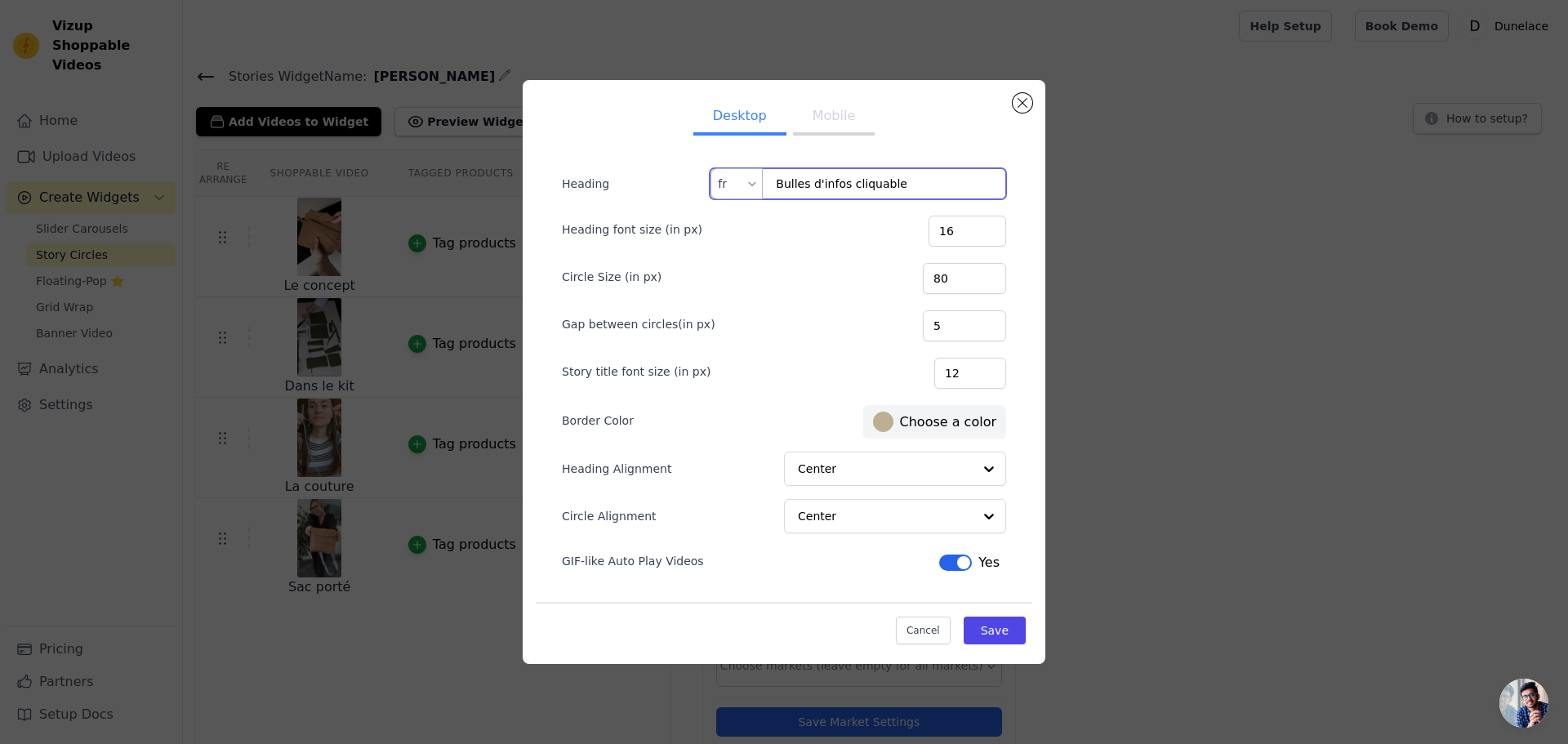
click at [881, 179] on input "Bulles d'infos cliquable" at bounding box center [857, 183] width 296 height 31
drag, startPoint x: 881, startPoint y: 179, endPoint x: 692, endPoint y: 16, distance: 249.6
click at [880, 179] on input "Bulles d'infos cliquable" at bounding box center [857, 183] width 296 height 31
click at [754, 179] on div at bounding box center [753, 183] width 13 height 29
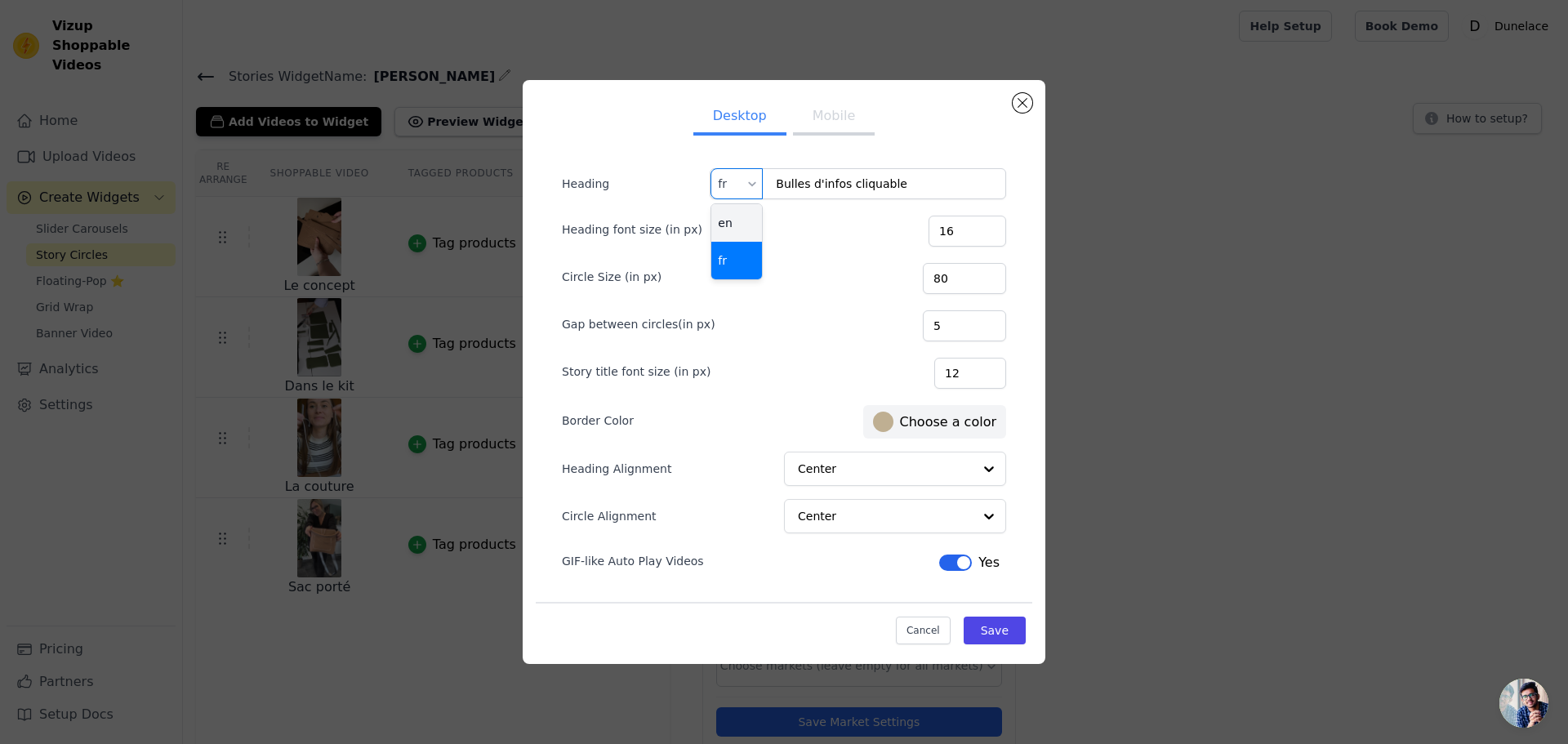
click at [729, 231] on div "en" at bounding box center [737, 223] width 50 height 37
type input "Explore the details"
click at [842, 179] on input "Explore the details" at bounding box center [857, 183] width 296 height 31
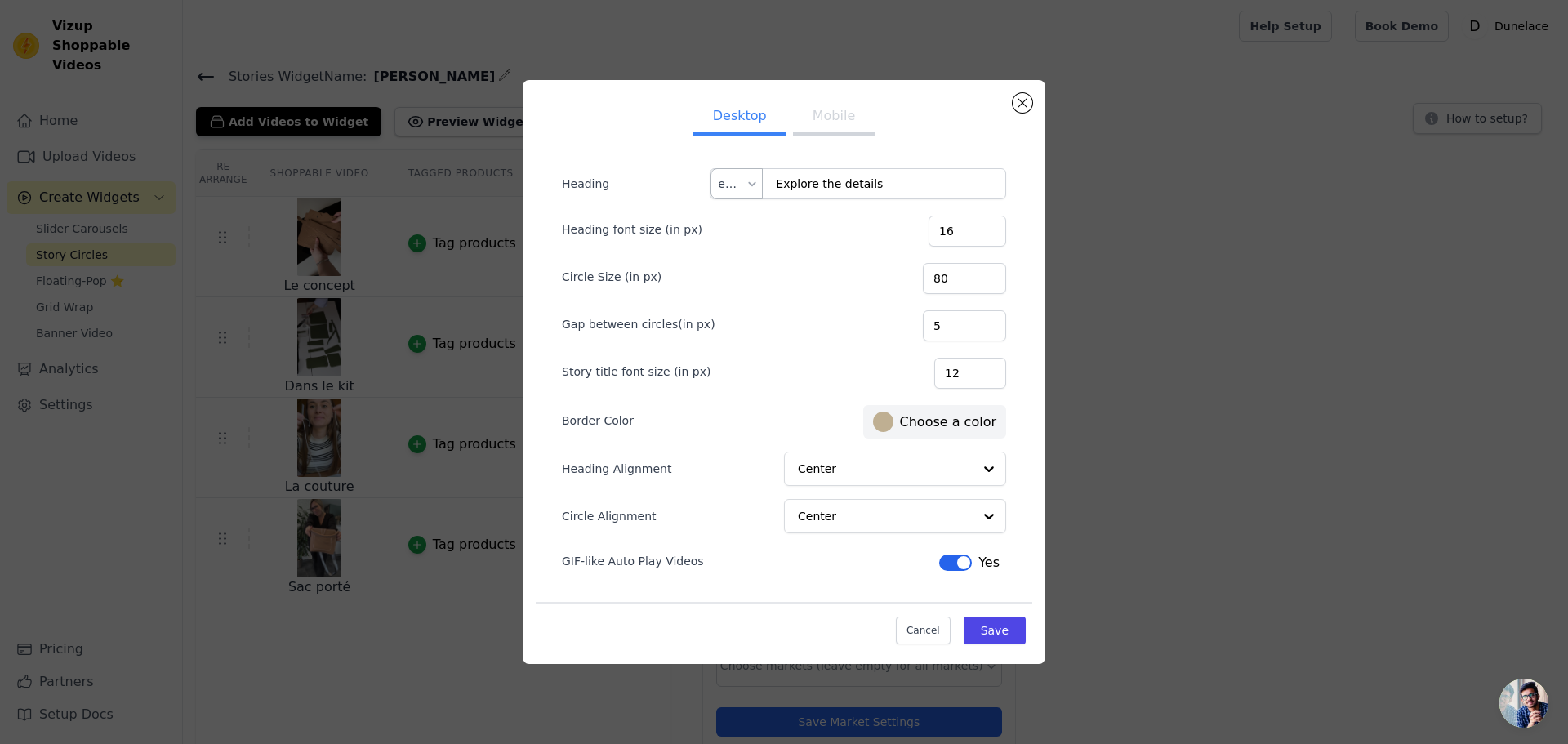
click at [1010, 101] on ul "Desktop Mobile" at bounding box center [784, 118] width 497 height 49
click at [197, 77] on div "Desktop Mobile Heading Explore the details en Heading font size (in px) 16 Circ…" at bounding box center [784, 372] width 1516 height 636
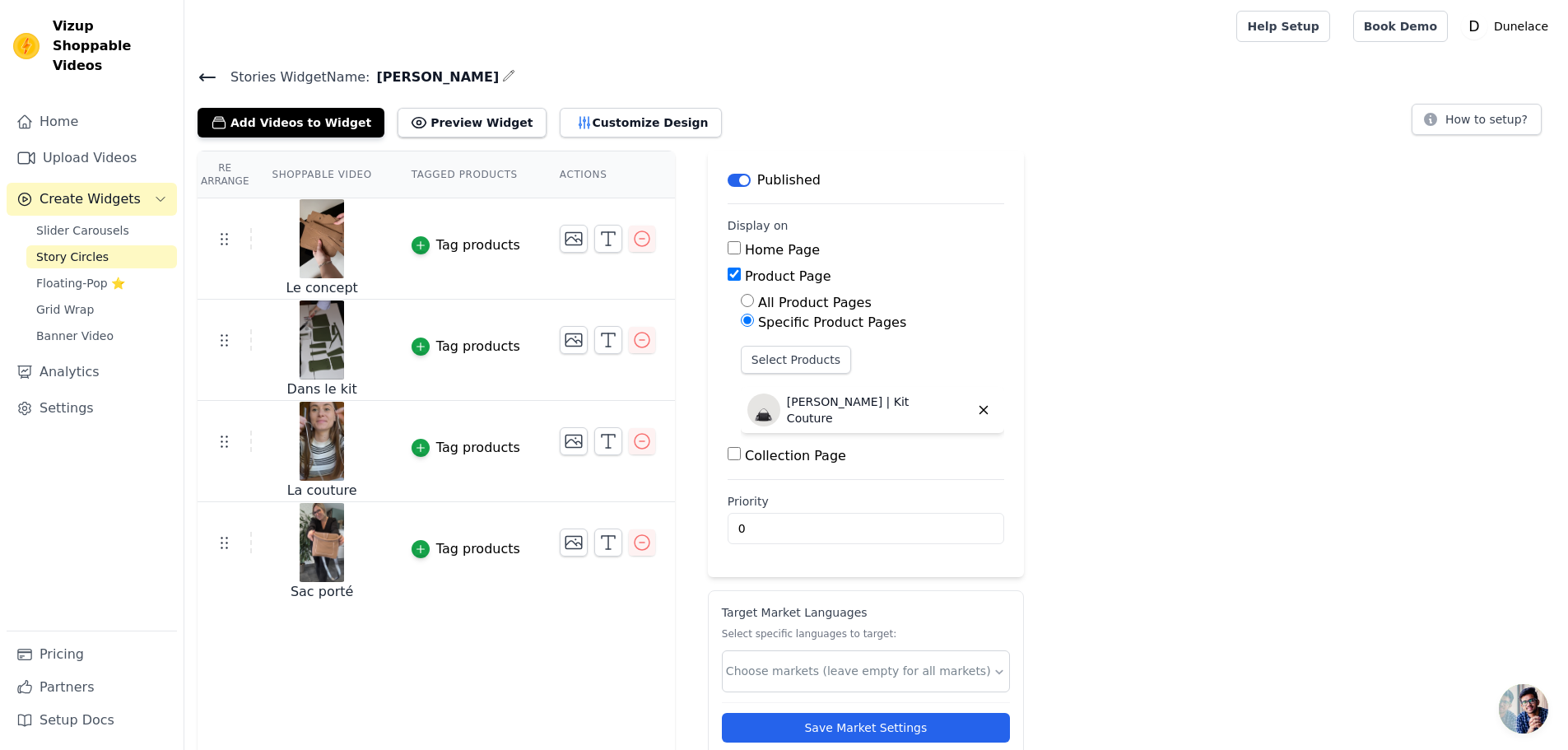
click at [212, 77] on icon at bounding box center [208, 77] width 15 height 7
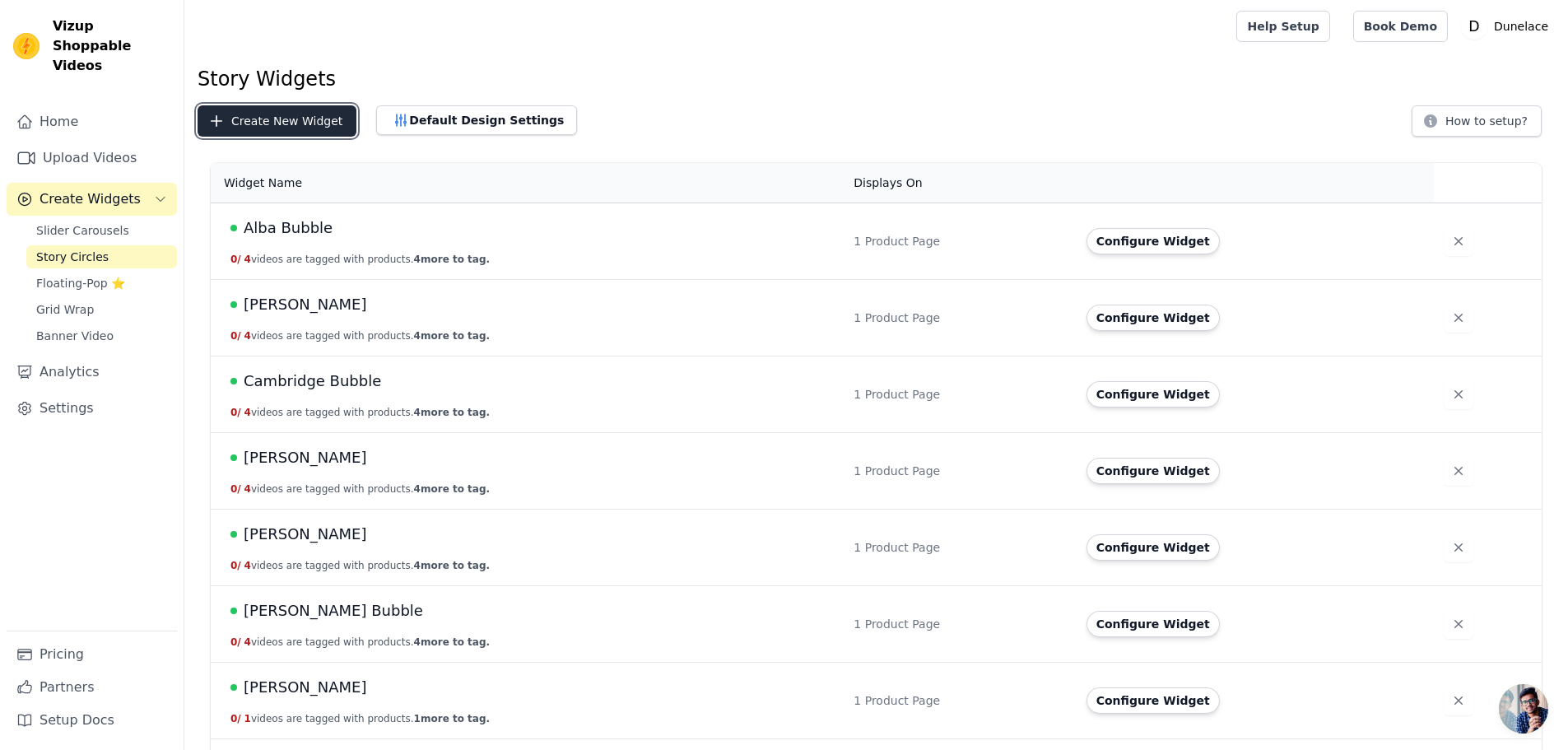
click at [259, 129] on button "Create New Widget" at bounding box center [277, 120] width 159 height 31
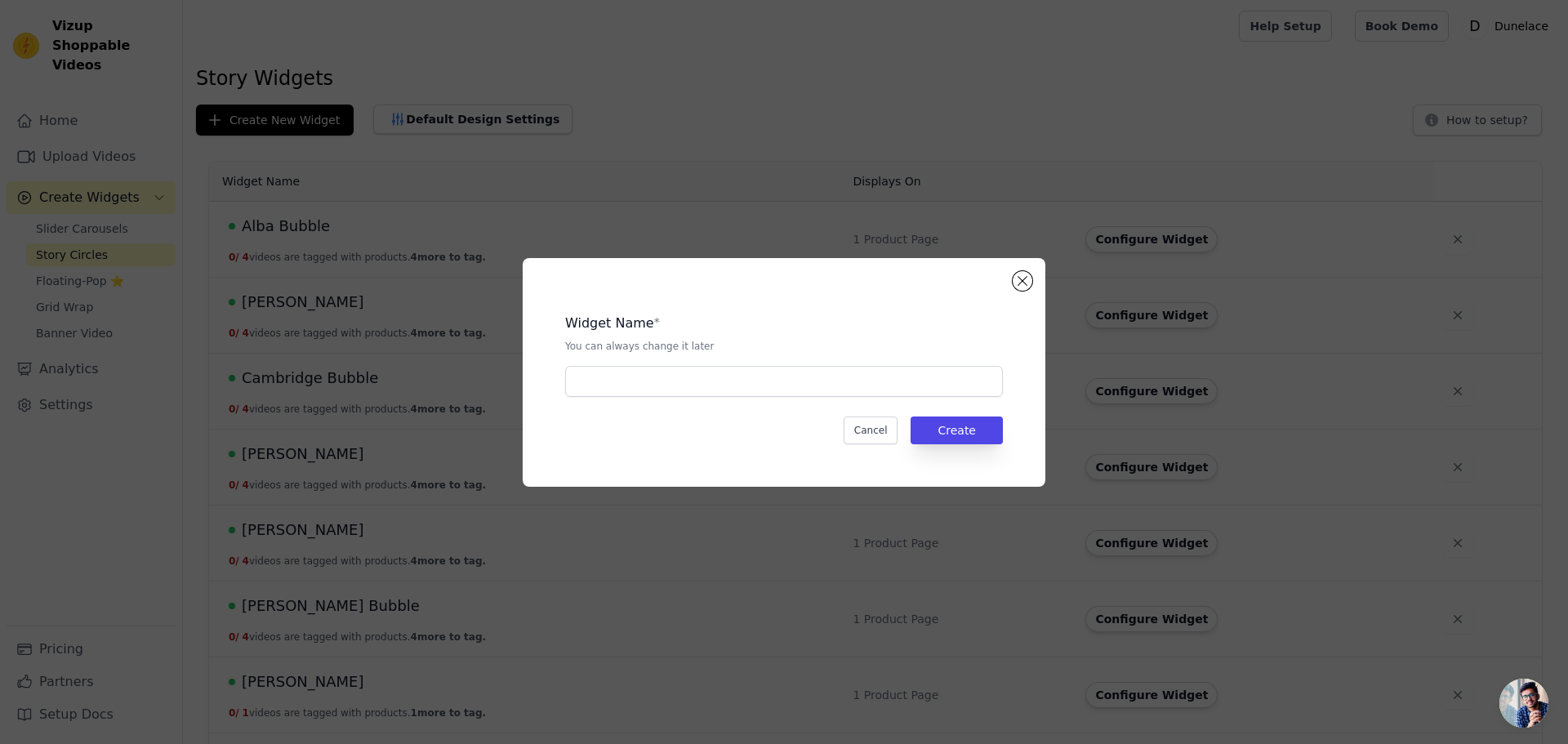
drag, startPoint x: 621, startPoint y: 405, endPoint x: 639, endPoint y: 385, distance: 26.9
click at [623, 400] on div "Widget Name * You can always change it later Cancel Create" at bounding box center [784, 372] width 471 height 176
click at [639, 385] on input "text" at bounding box center [784, 381] width 438 height 31
type input "Paula Bubble"
click at [981, 445] on div "Widget Name * You can always change it later Paula Bubble Cancel Create" at bounding box center [784, 372] width 471 height 176
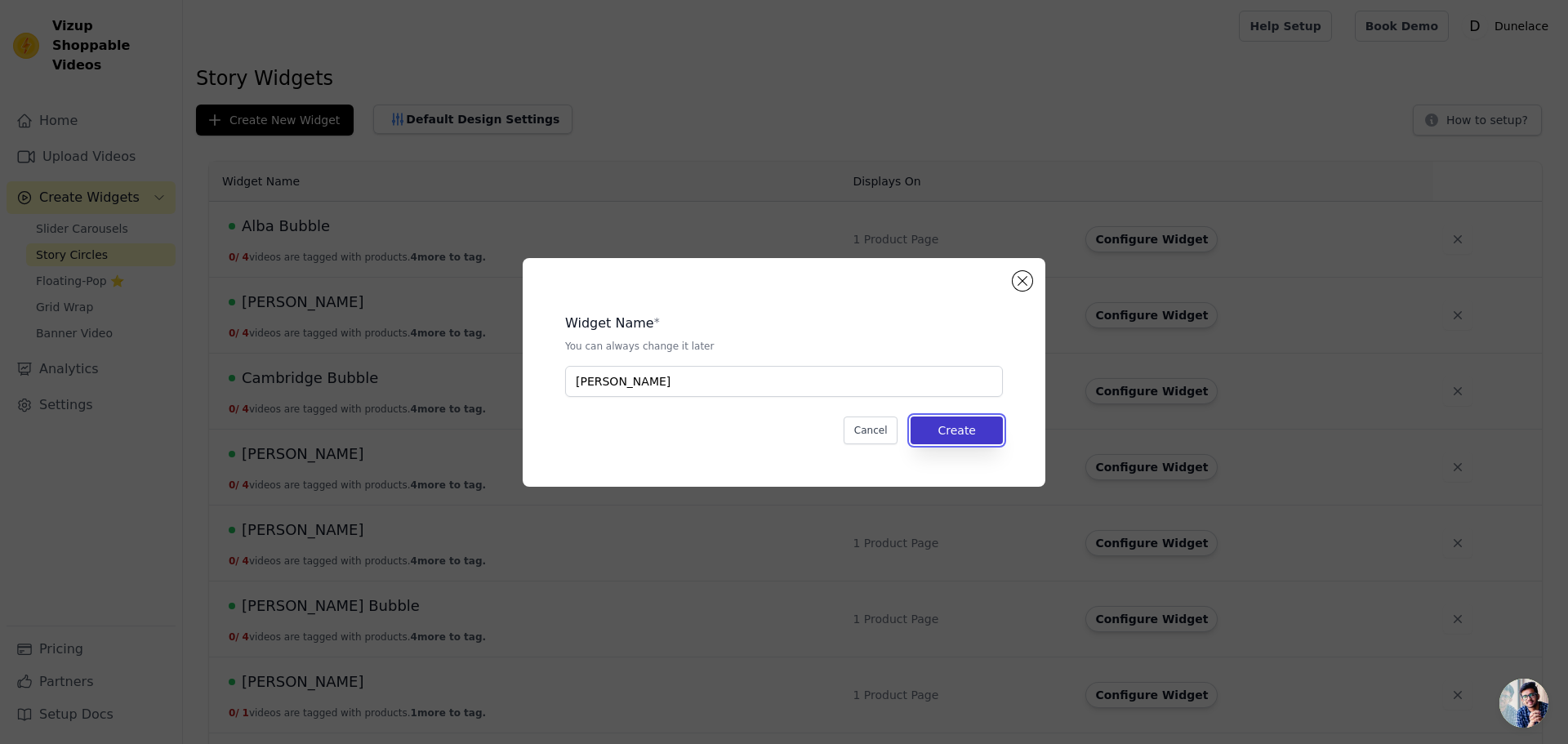
click at [985, 440] on button "Create" at bounding box center [956, 430] width 92 height 28
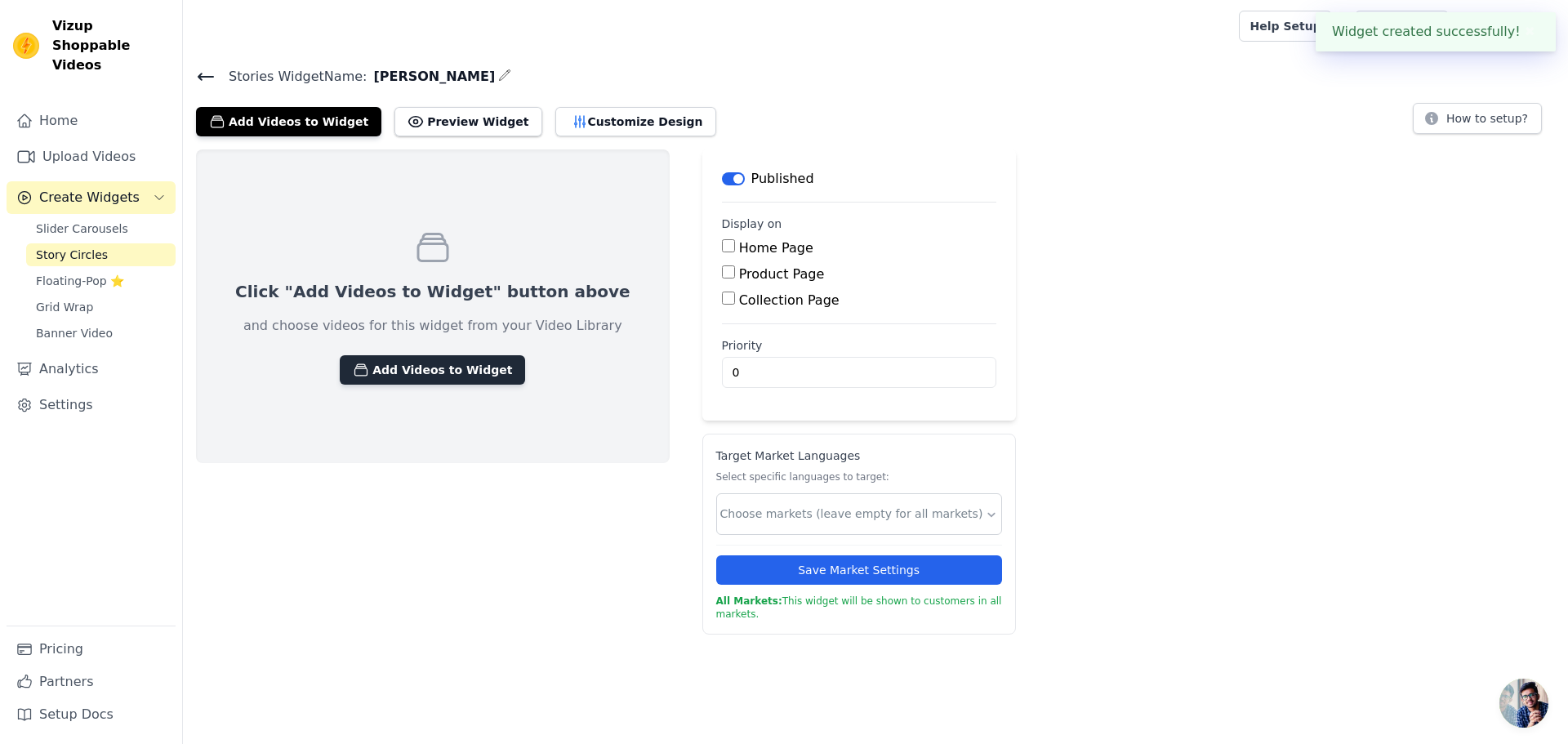
click at [388, 372] on button "Add Videos to Widget" at bounding box center [432, 369] width 186 height 29
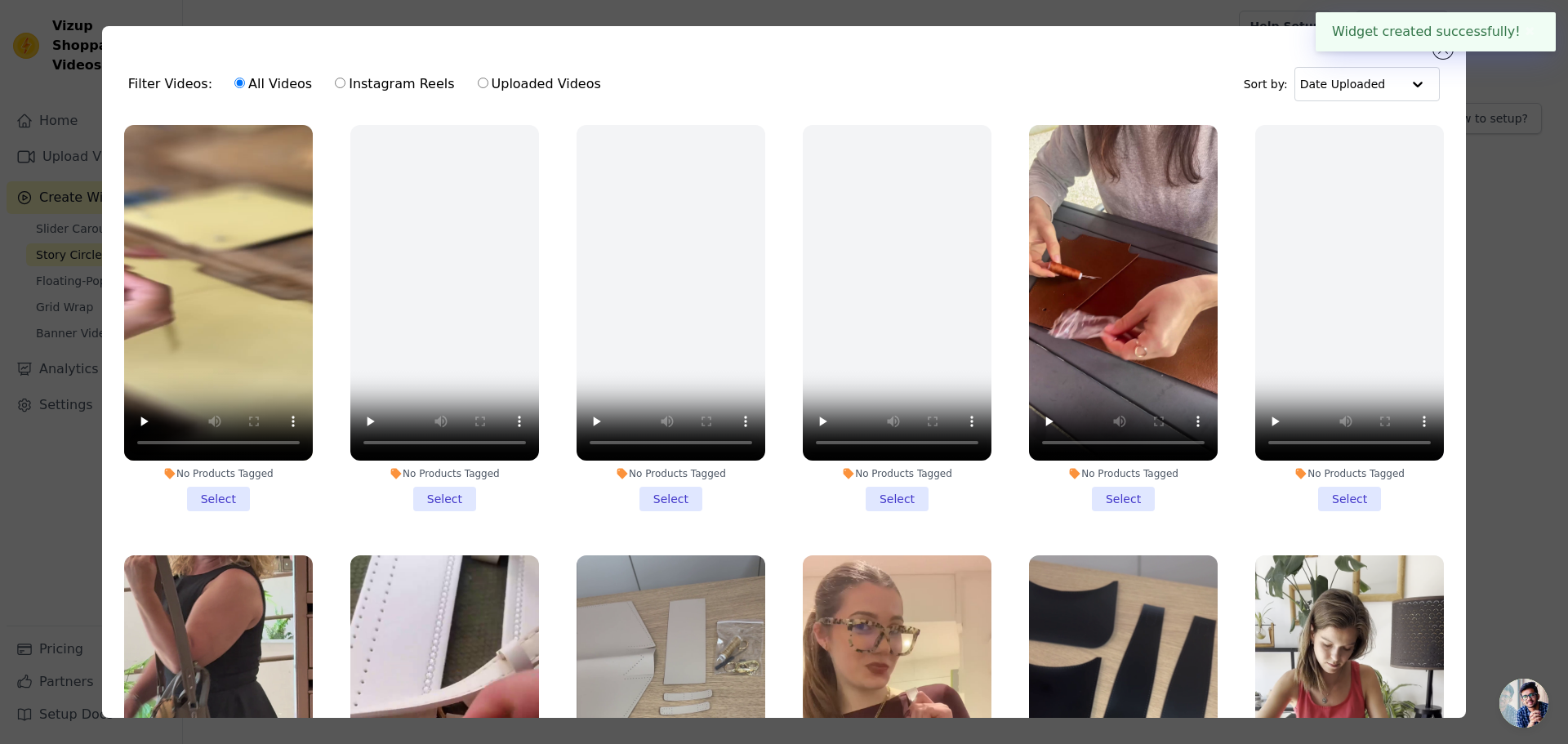
click at [220, 481] on li "No Products Tagged Select" at bounding box center [219, 318] width 189 height 386
click at [0, 0] on input "No Products Tagged Select" at bounding box center [0, 0] width 0 height 0
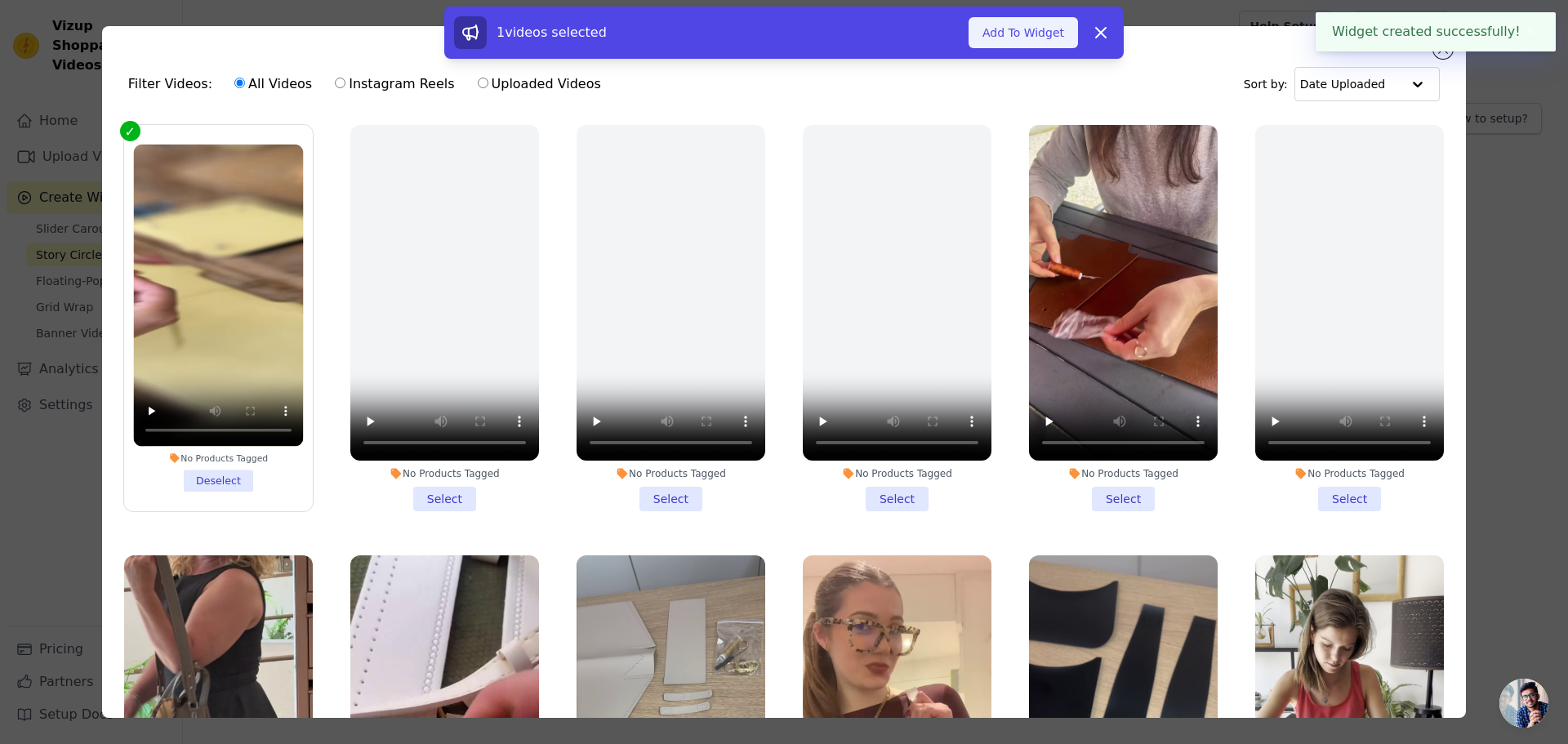
click at [1037, 40] on button "Add To Widget" at bounding box center [1023, 32] width 109 height 31
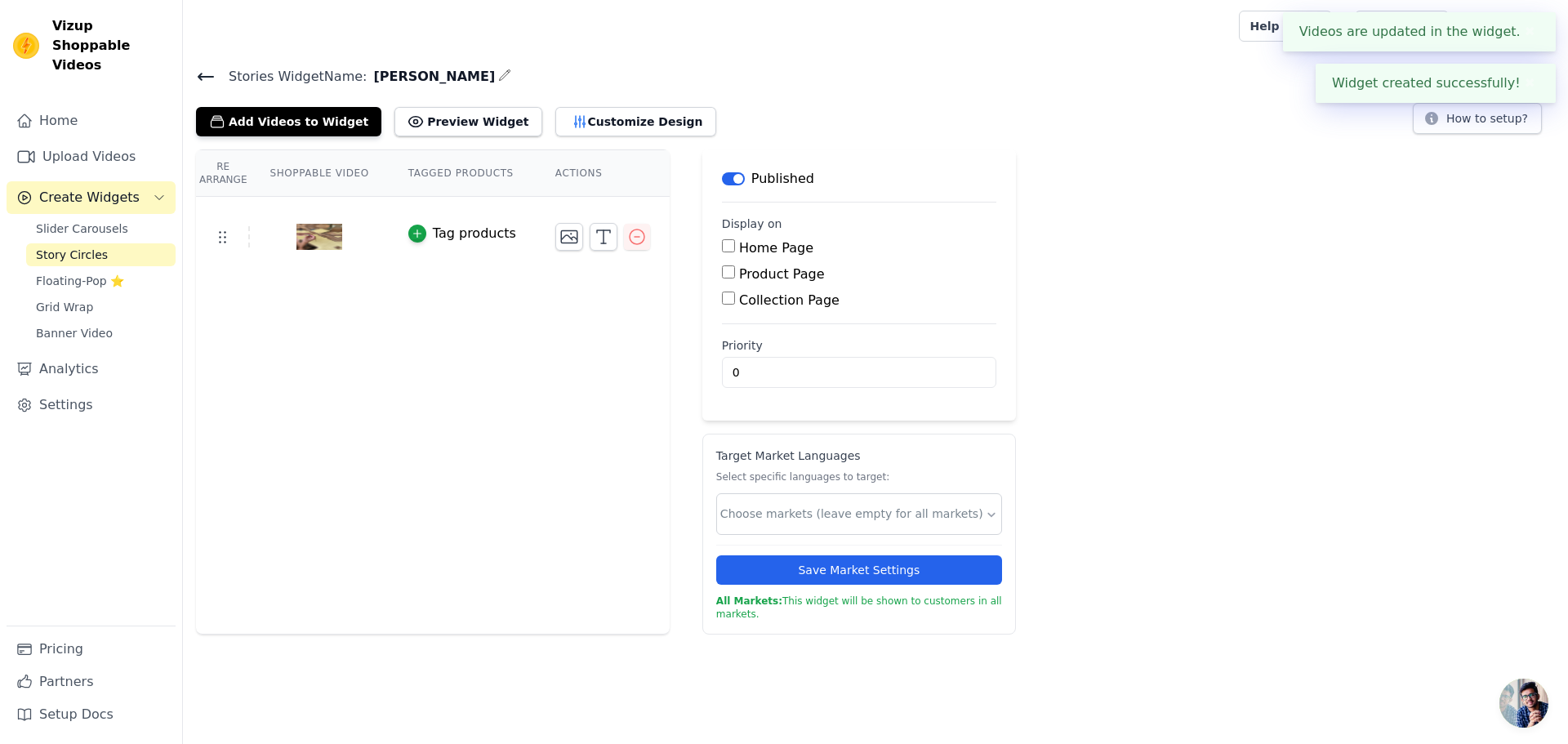
click at [722, 277] on input "Product Page" at bounding box center [728, 272] width 13 height 13
checkbox input "true"
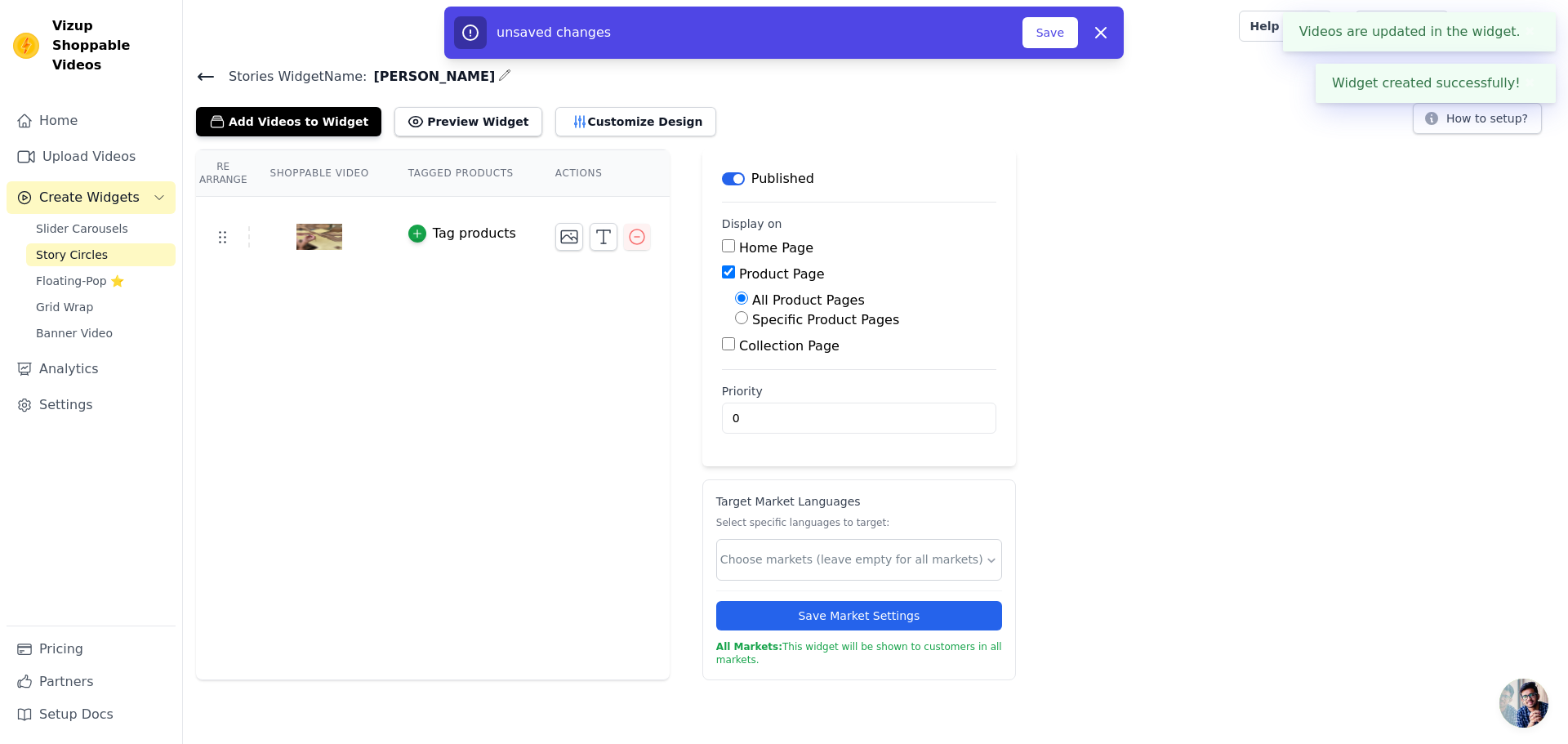
click at [766, 317] on label "Specific Product Pages" at bounding box center [826, 319] width 147 height 16
click at [748, 317] on input "Specific Product Pages" at bounding box center [742, 317] width 13 height 13
radio input "true"
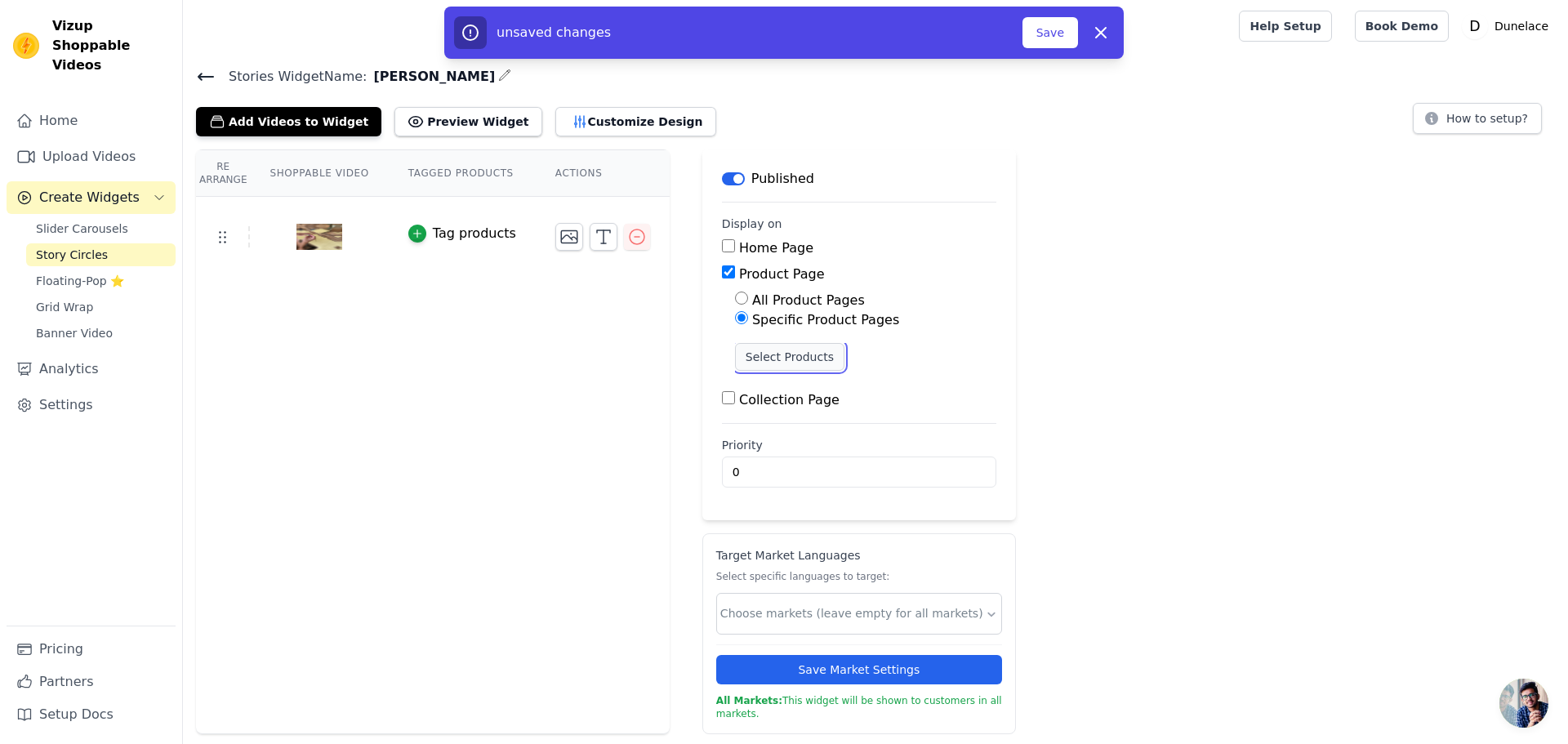
click at [765, 354] on button "Select Products" at bounding box center [789, 357] width 109 height 28
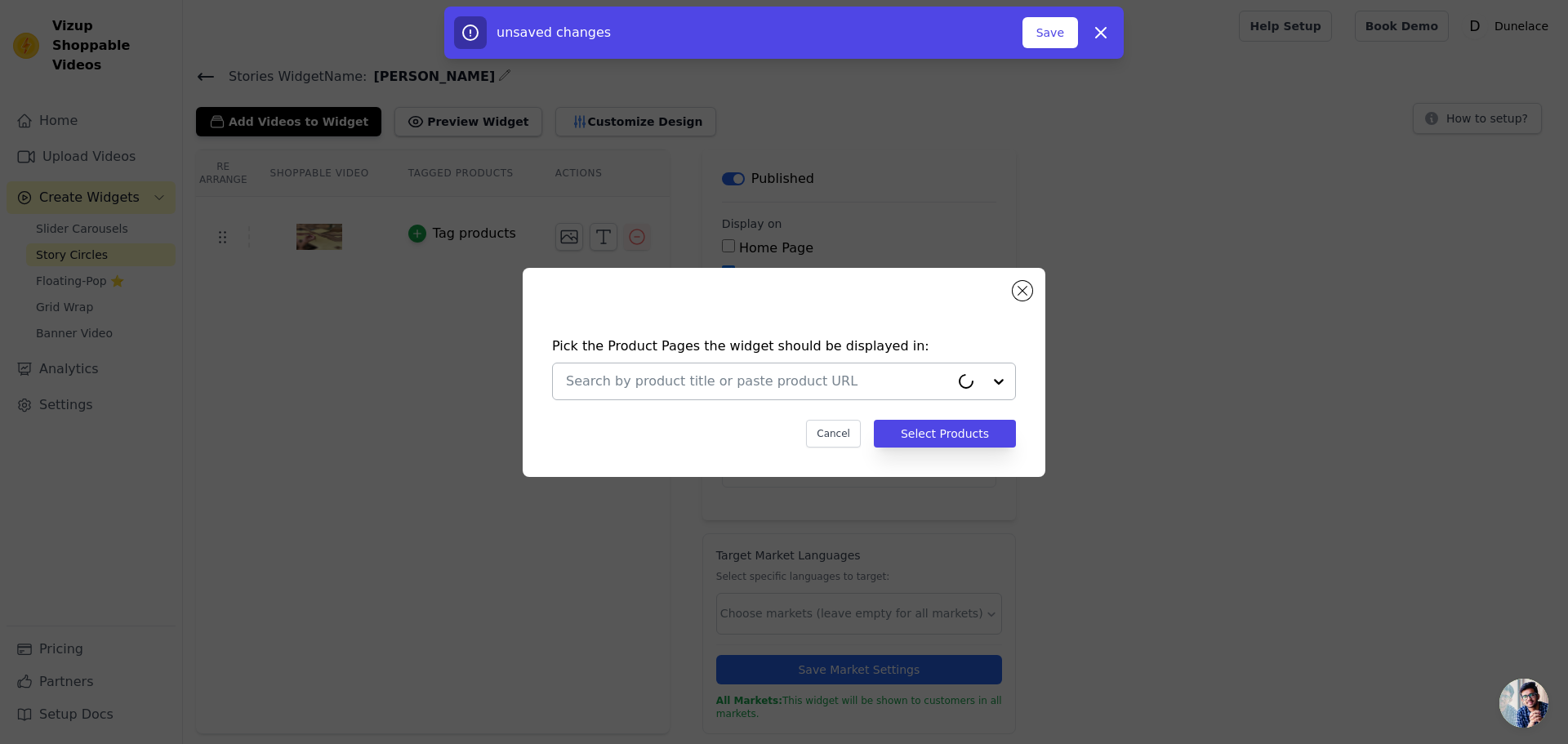
click at [768, 376] on input "text" at bounding box center [757, 381] width 384 height 20
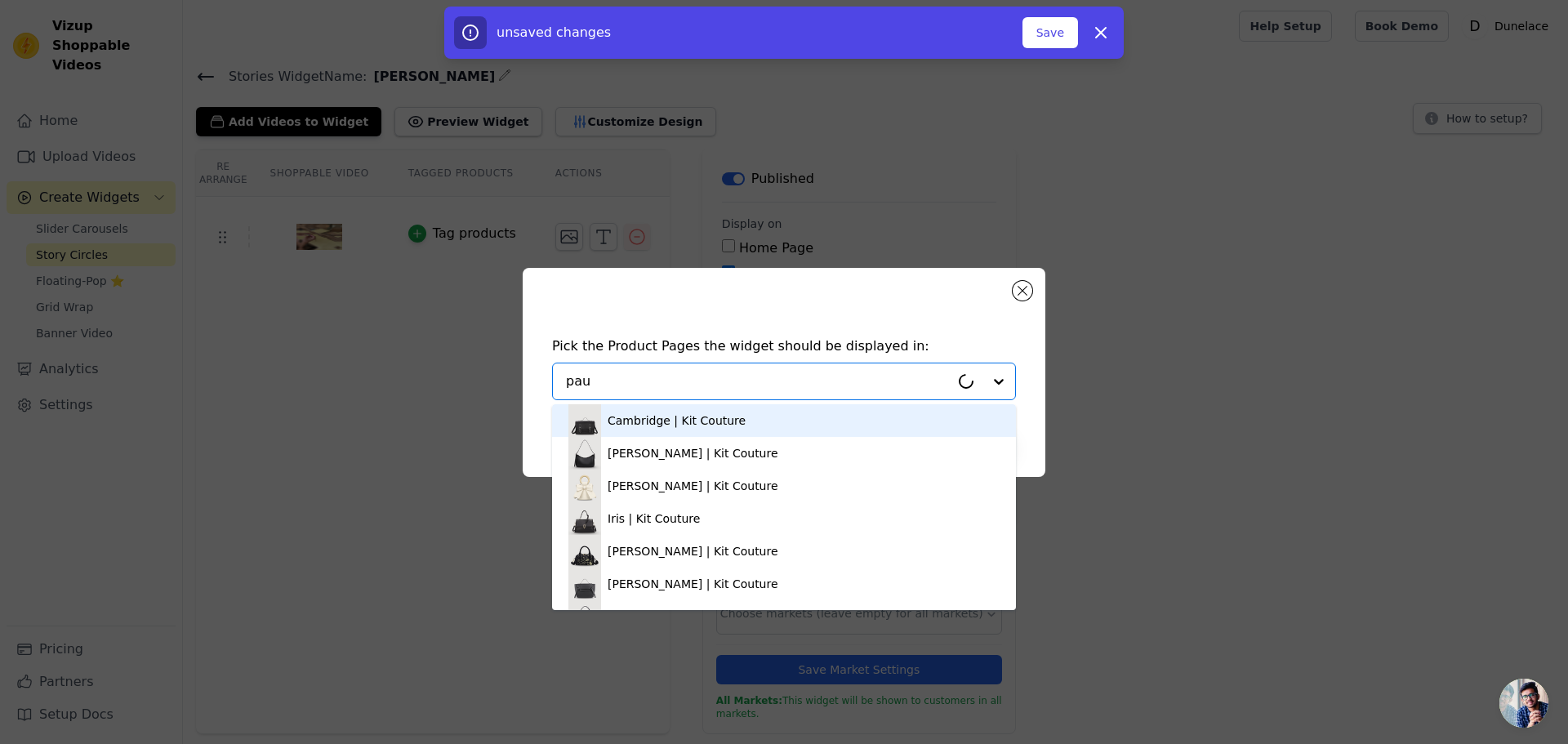
type input "paul"
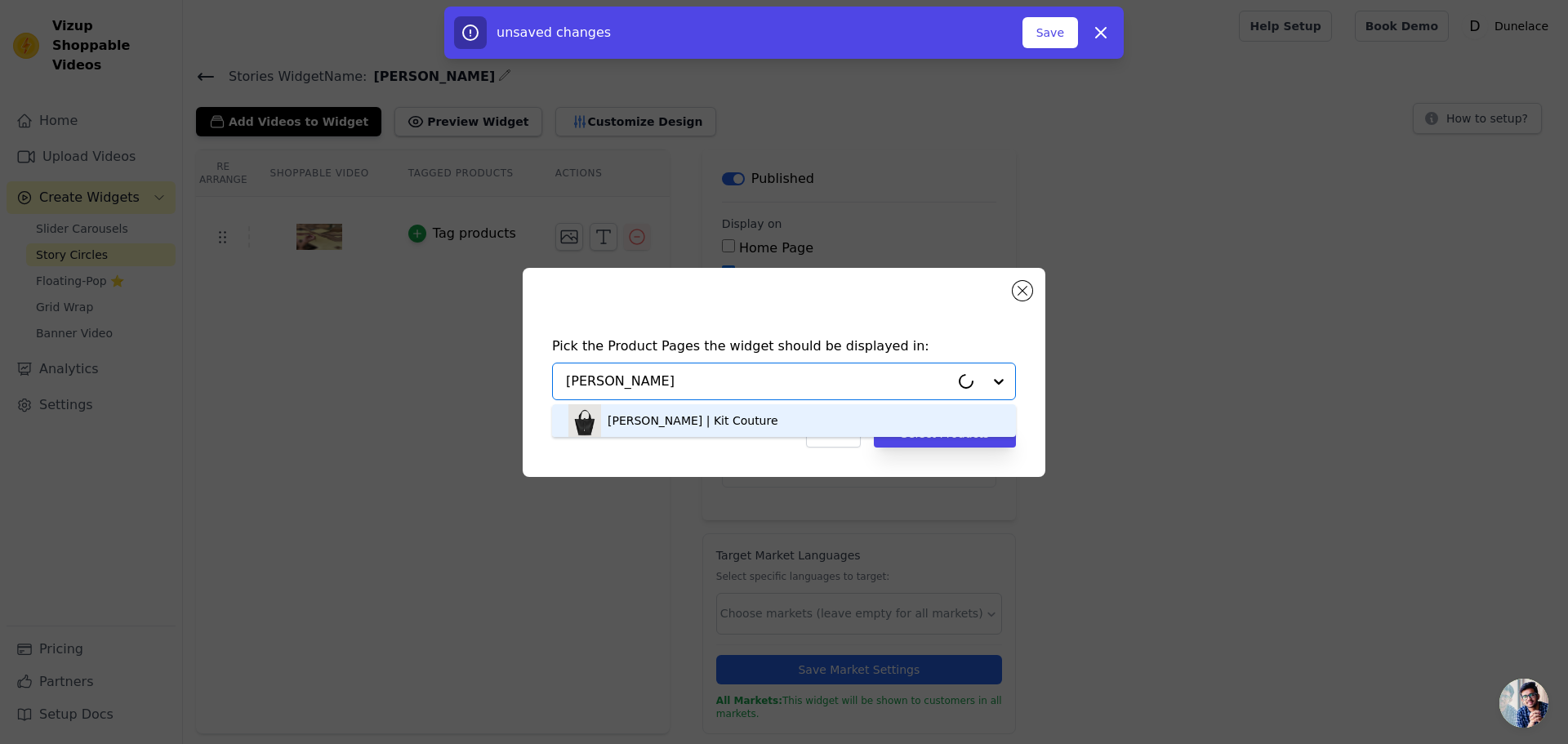
click at [704, 424] on div "Paula | Kit Couture" at bounding box center [784, 420] width 431 height 33
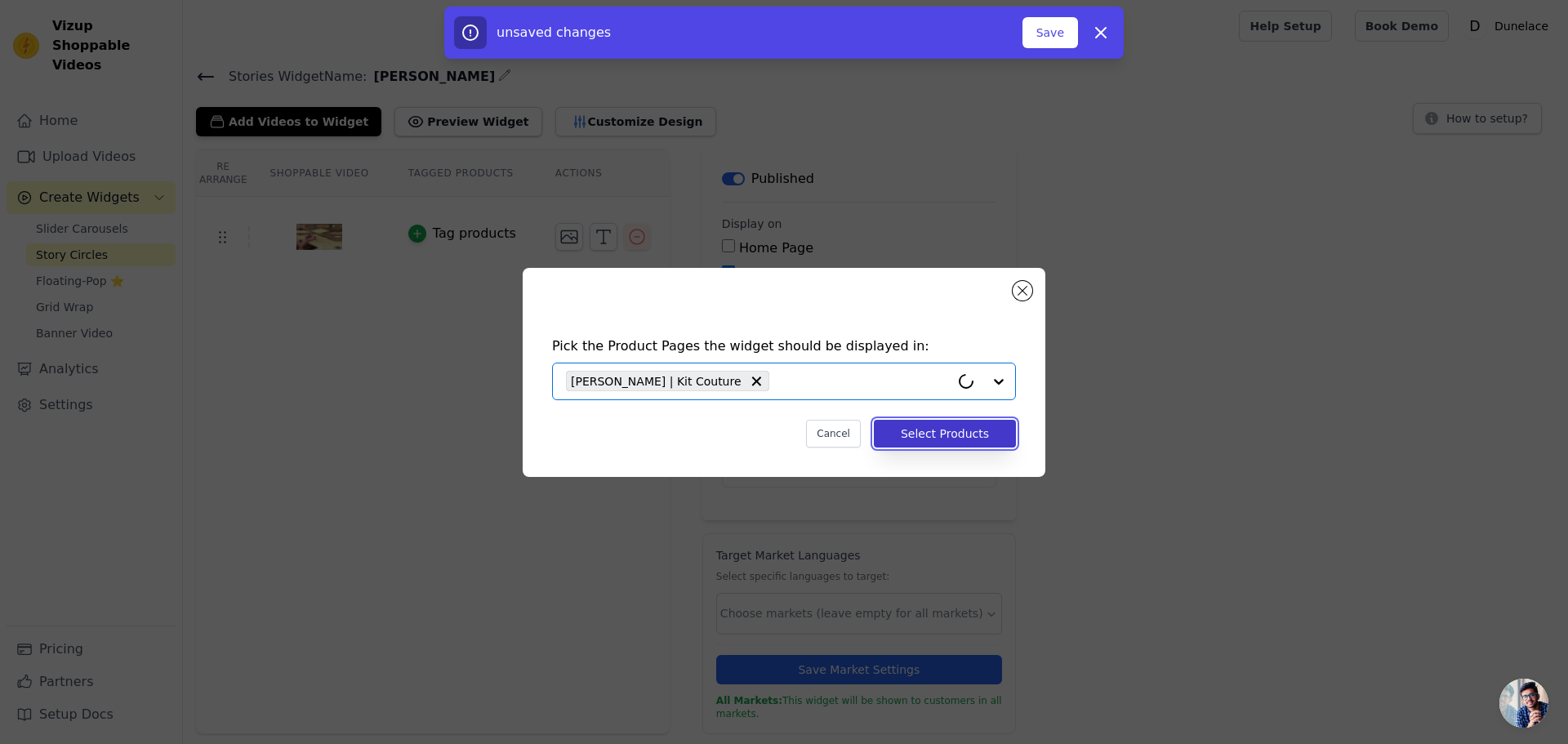
click at [959, 437] on button "Select Products" at bounding box center [945, 434] width 142 height 28
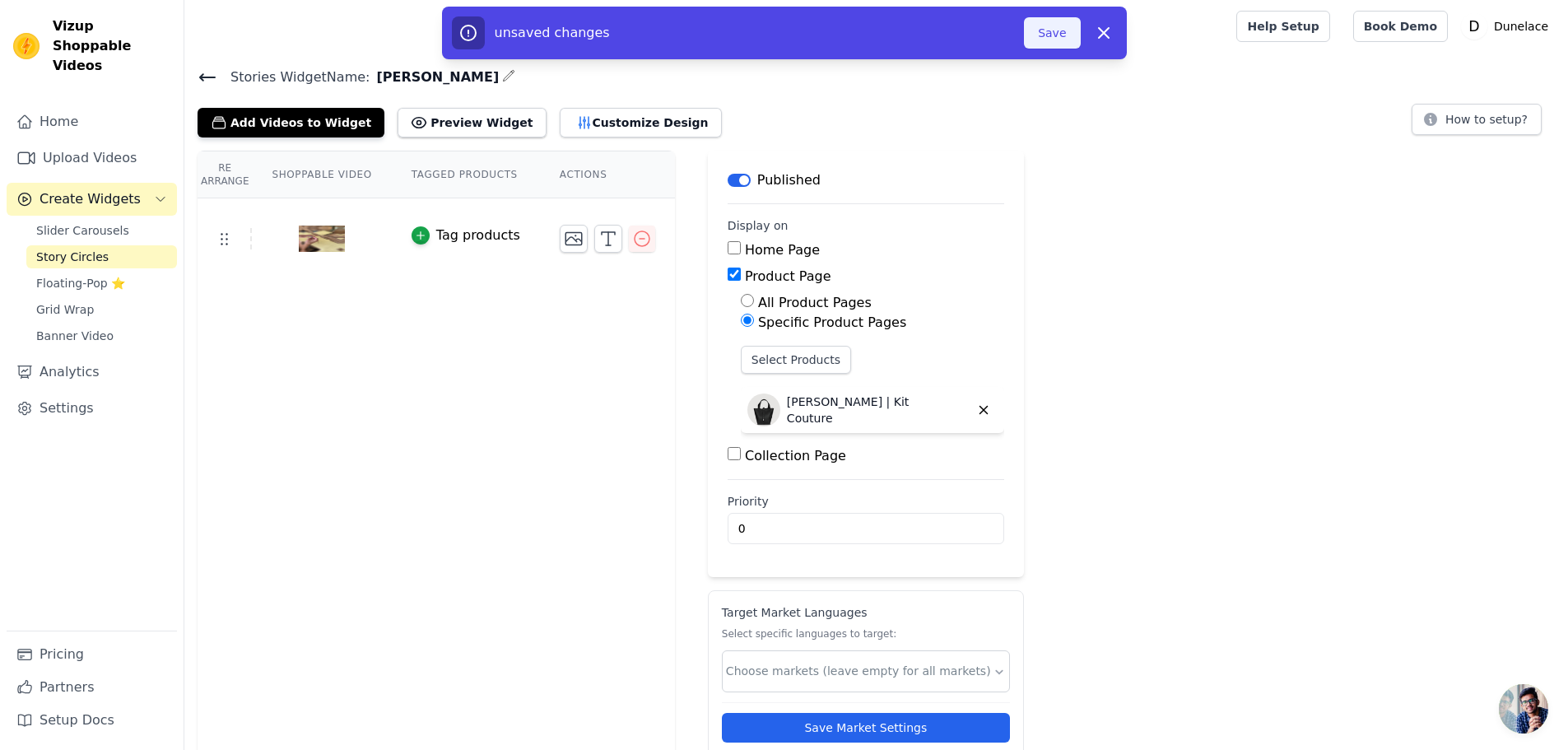
click at [1062, 36] on button "Save" at bounding box center [1051, 32] width 56 height 31
click at [575, 121] on button "Customize Design" at bounding box center [641, 122] width 162 height 29
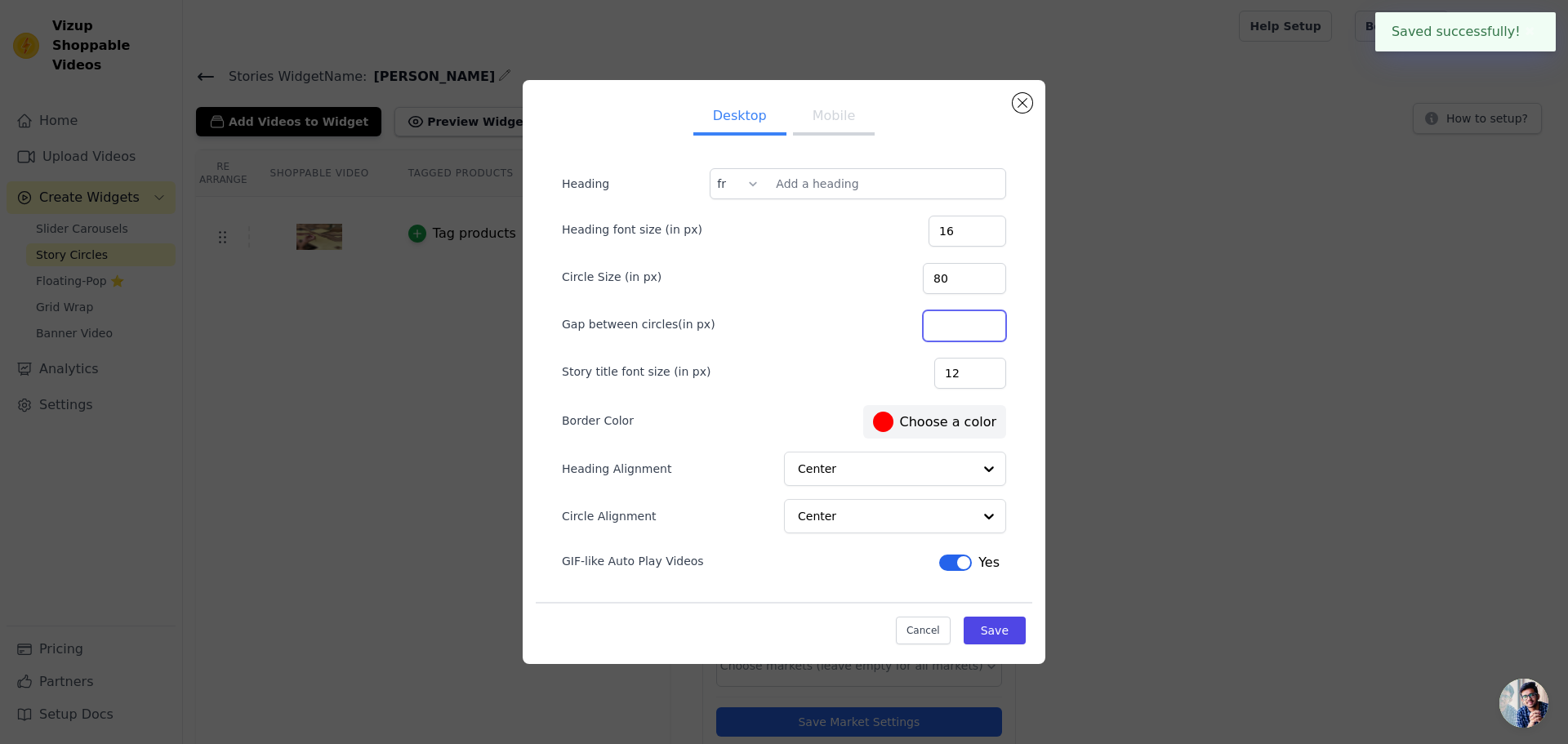
click at [961, 332] on input "Gap between circles(in px)" at bounding box center [964, 325] width 83 height 31
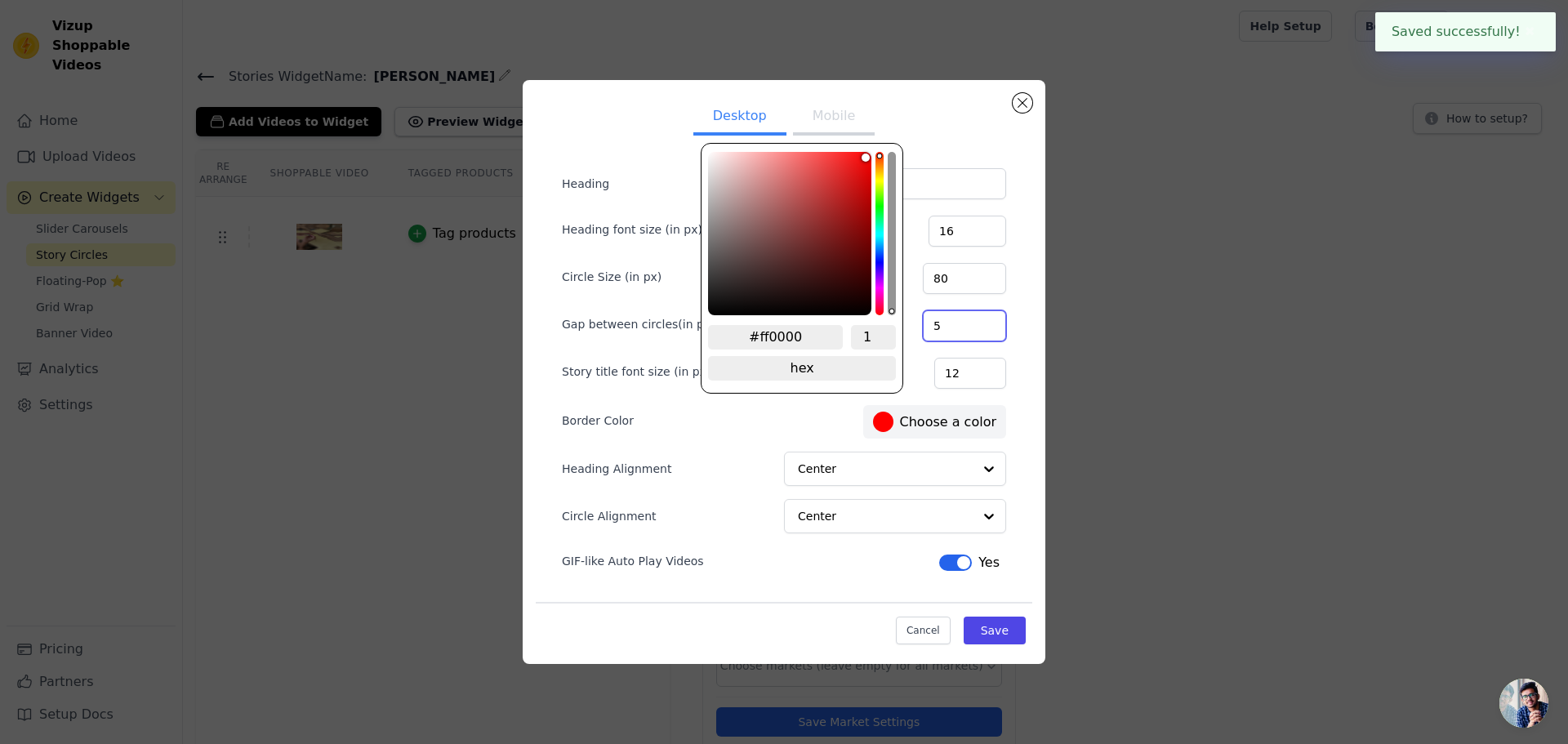
click at [894, 427] on div at bounding box center [883, 422] width 21 height 21
type input "5"
click at [808, 330] on input "#ff0000" at bounding box center [775, 337] width 134 height 24
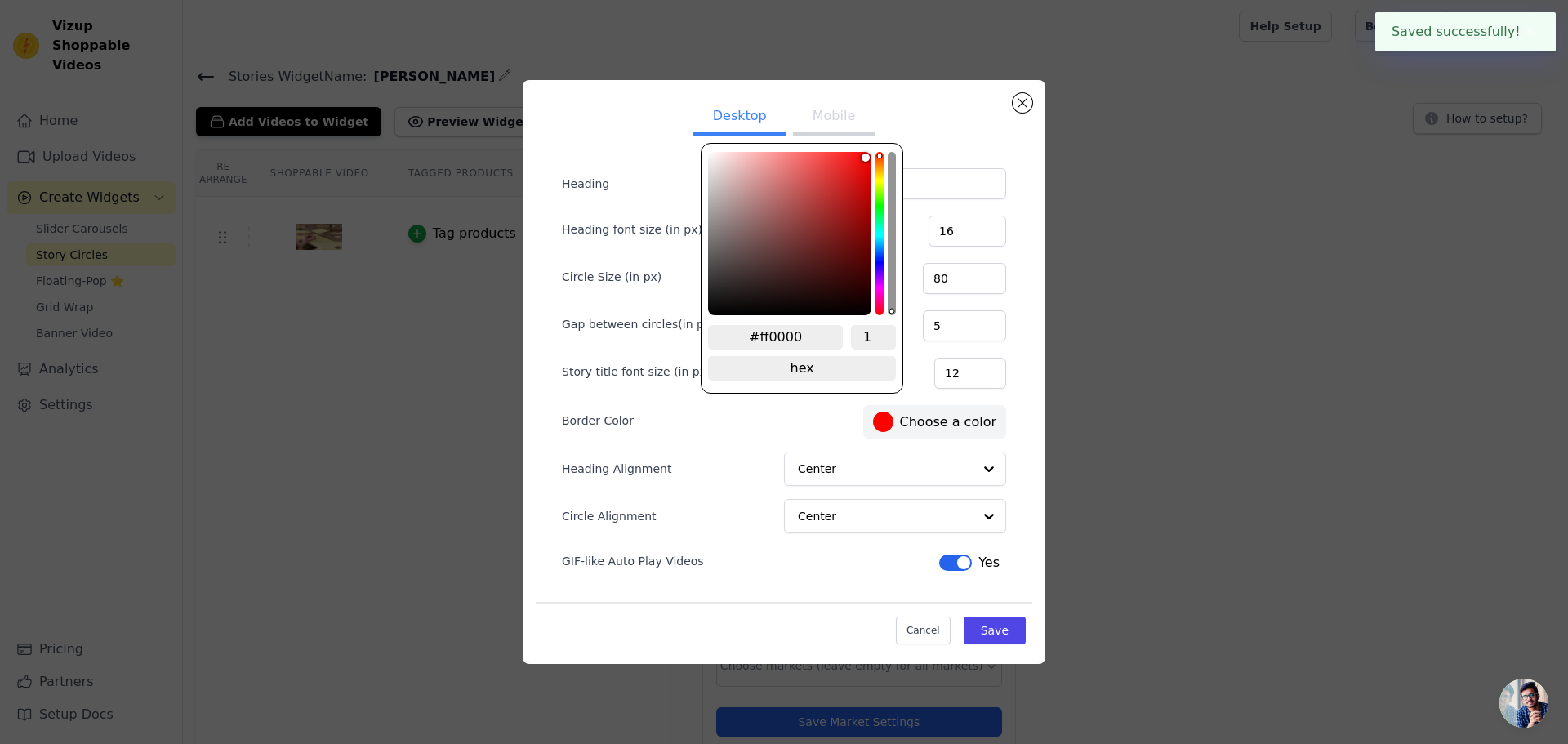
paste input "C:\Users\mchar\Desktop\Dunelace1\Pubs UGC\Soane - Paula"
type input "C:\Users\mchar\Desktop\Dunelace1\Pubs UGC\Soane - Paula"
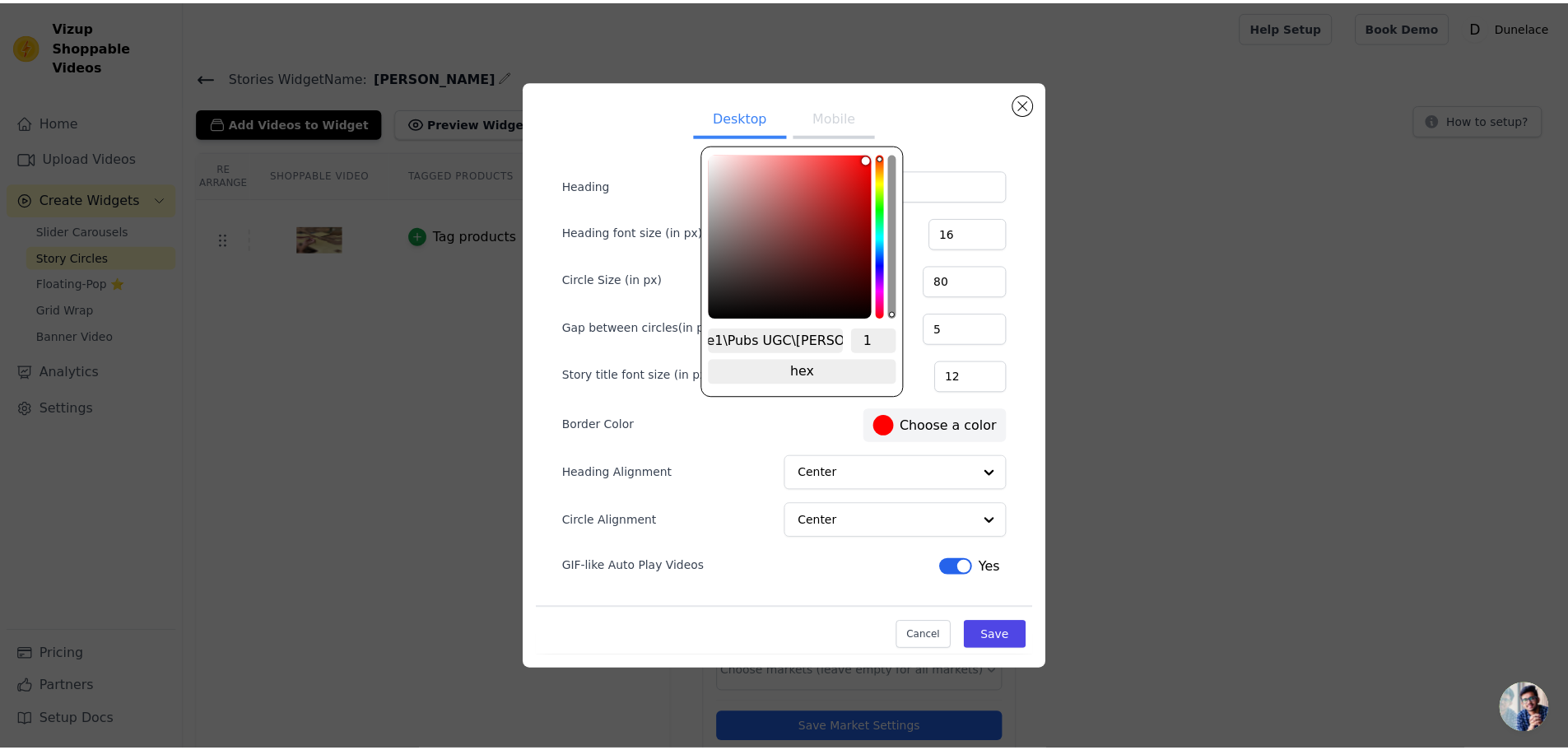
scroll to position [0, 0]
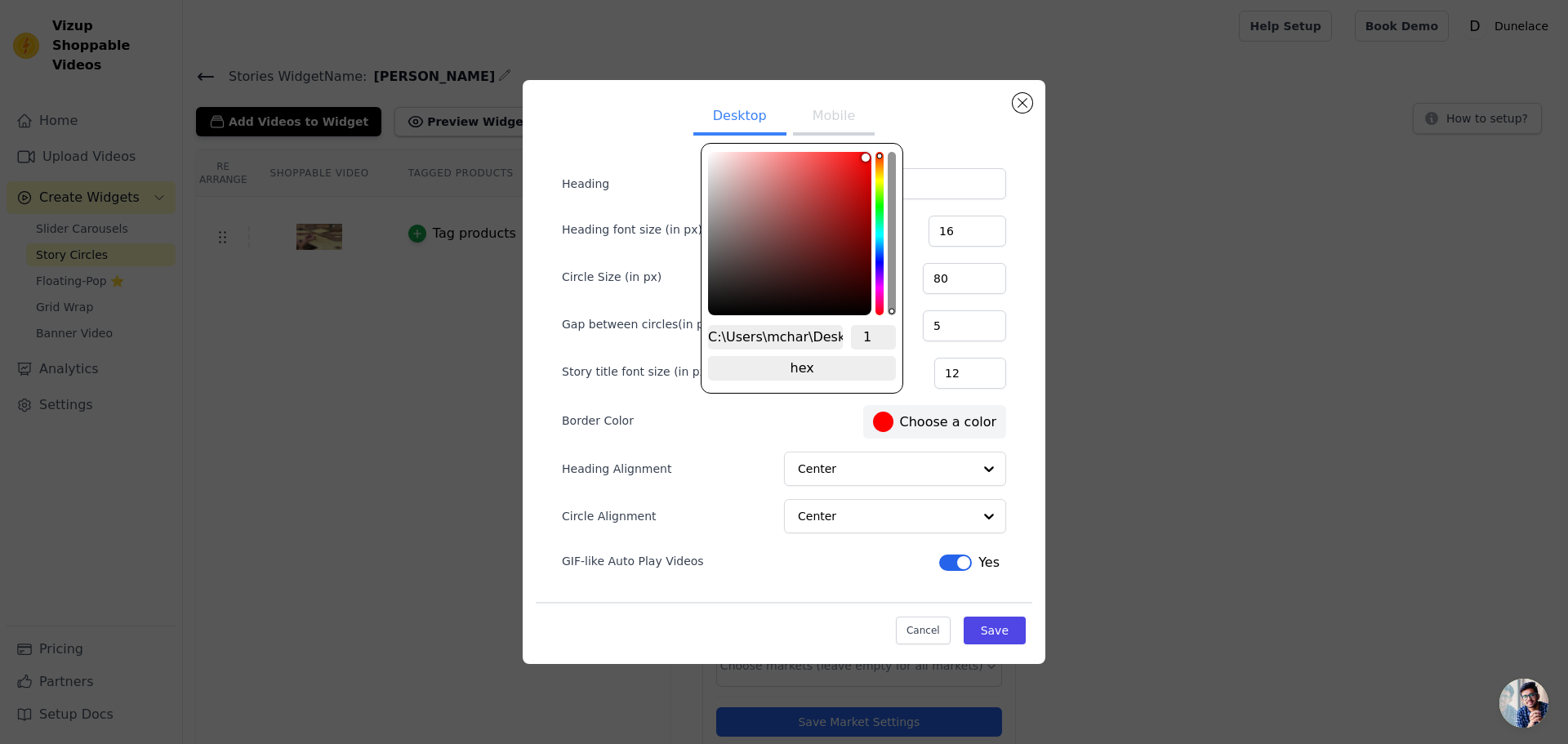
click at [772, 329] on input "C:\Users\mchar\Desktop\Dunelace1\Pubs UGC\Soane - Paula" at bounding box center [775, 337] width 134 height 24
paste input "#BFAF92"
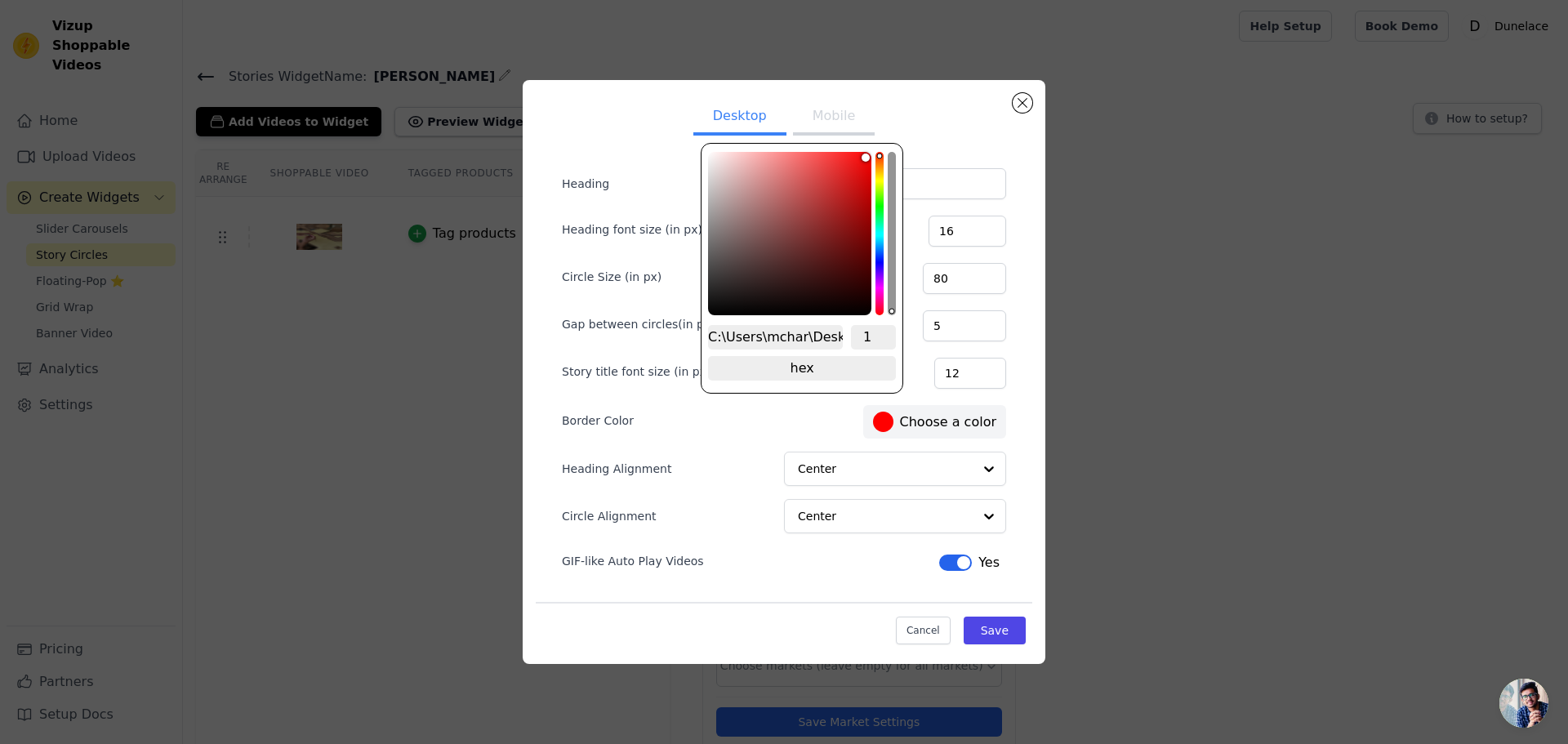
type input "#bfaf92"
type input "#BFAF92"
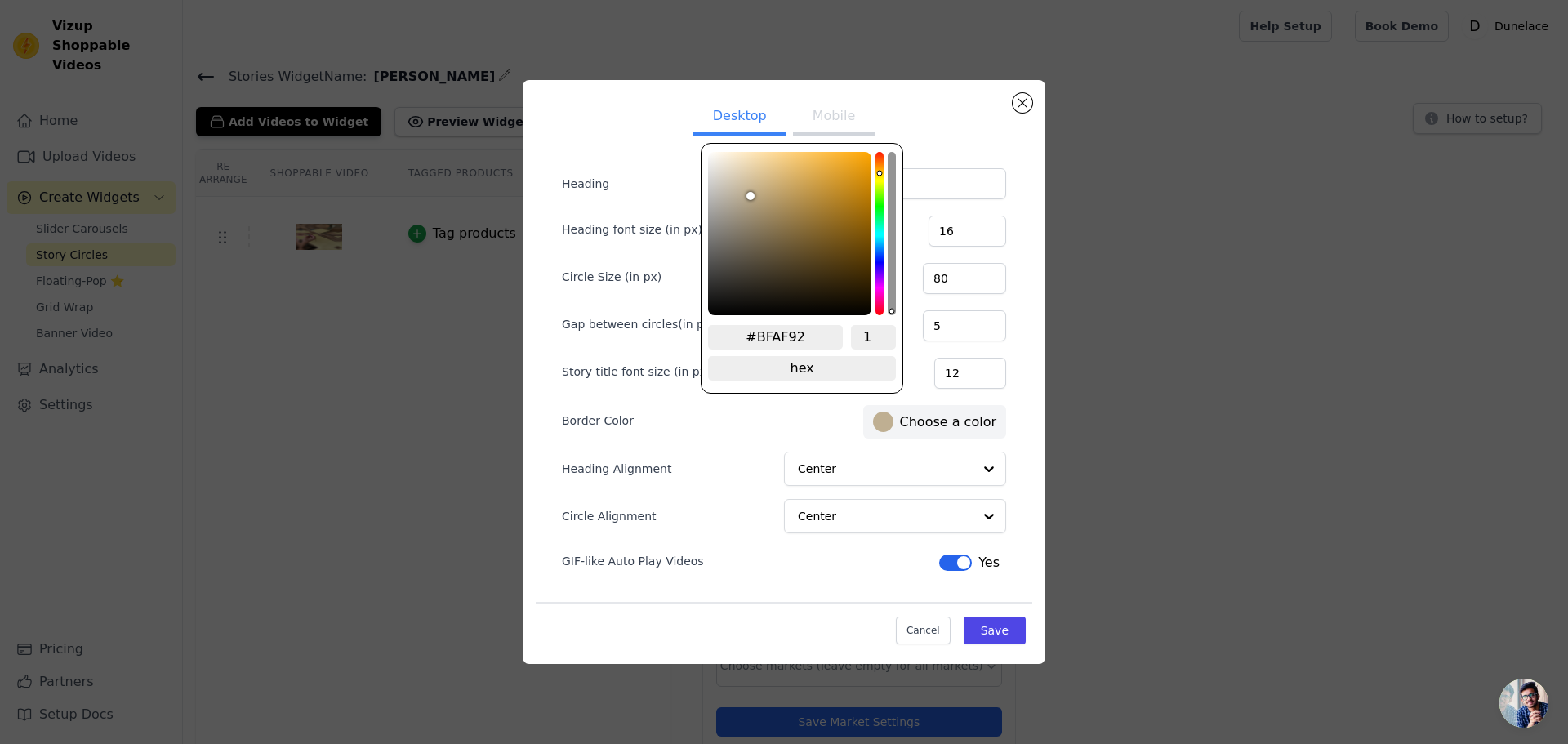
click at [781, 428] on div "Border Color #bfaf92 Choose a color" at bounding box center [784, 419] width 445 height 36
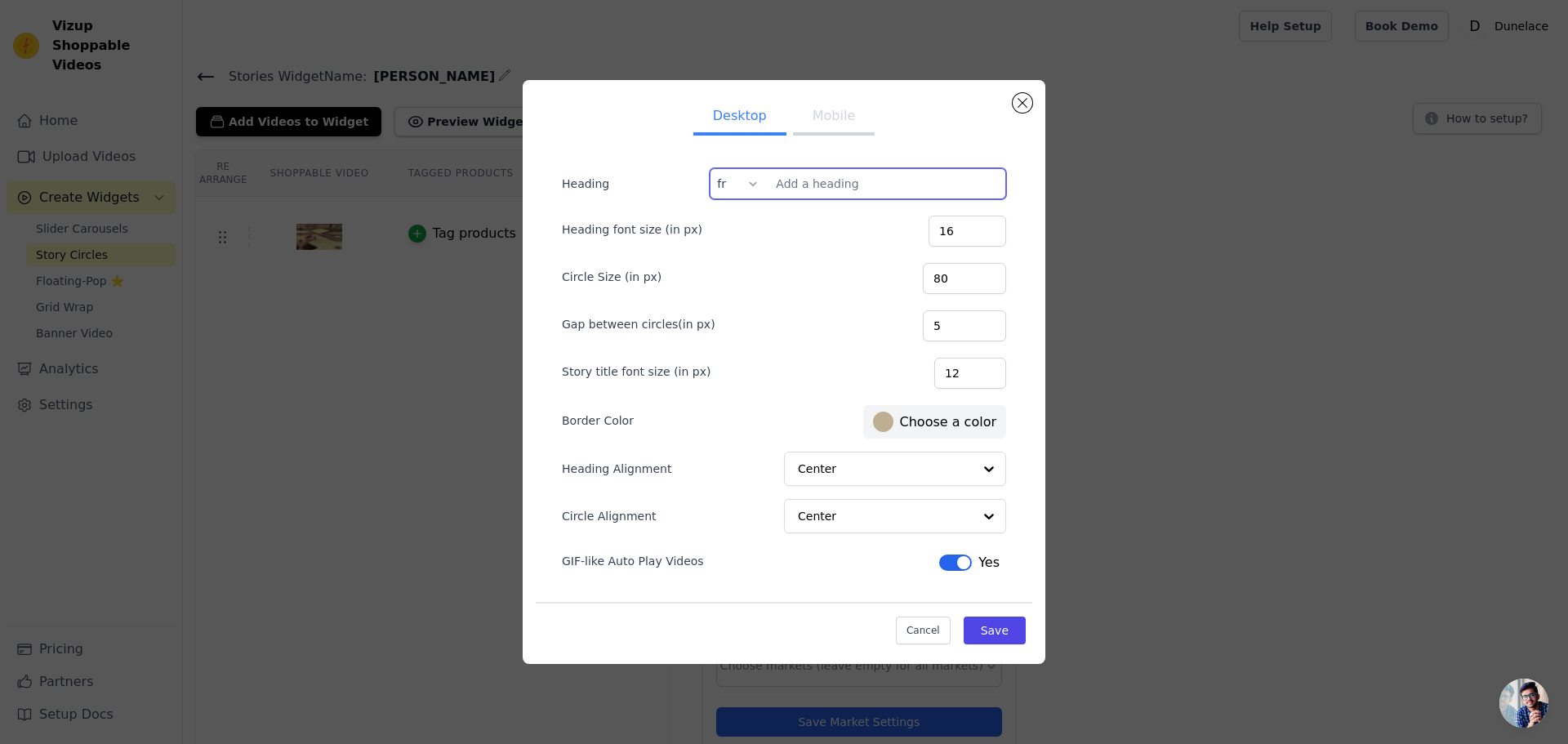
click at [820, 188] on input "Heading" at bounding box center [857, 183] width 296 height 31
click at [831, 178] on input "Heading" at bounding box center [857, 183] width 296 height 31
paste input "Bulles d'infos cliquable"
type input "Bulles d'infos cliquable"
click at [981, 630] on button "Save" at bounding box center [995, 630] width 62 height 28
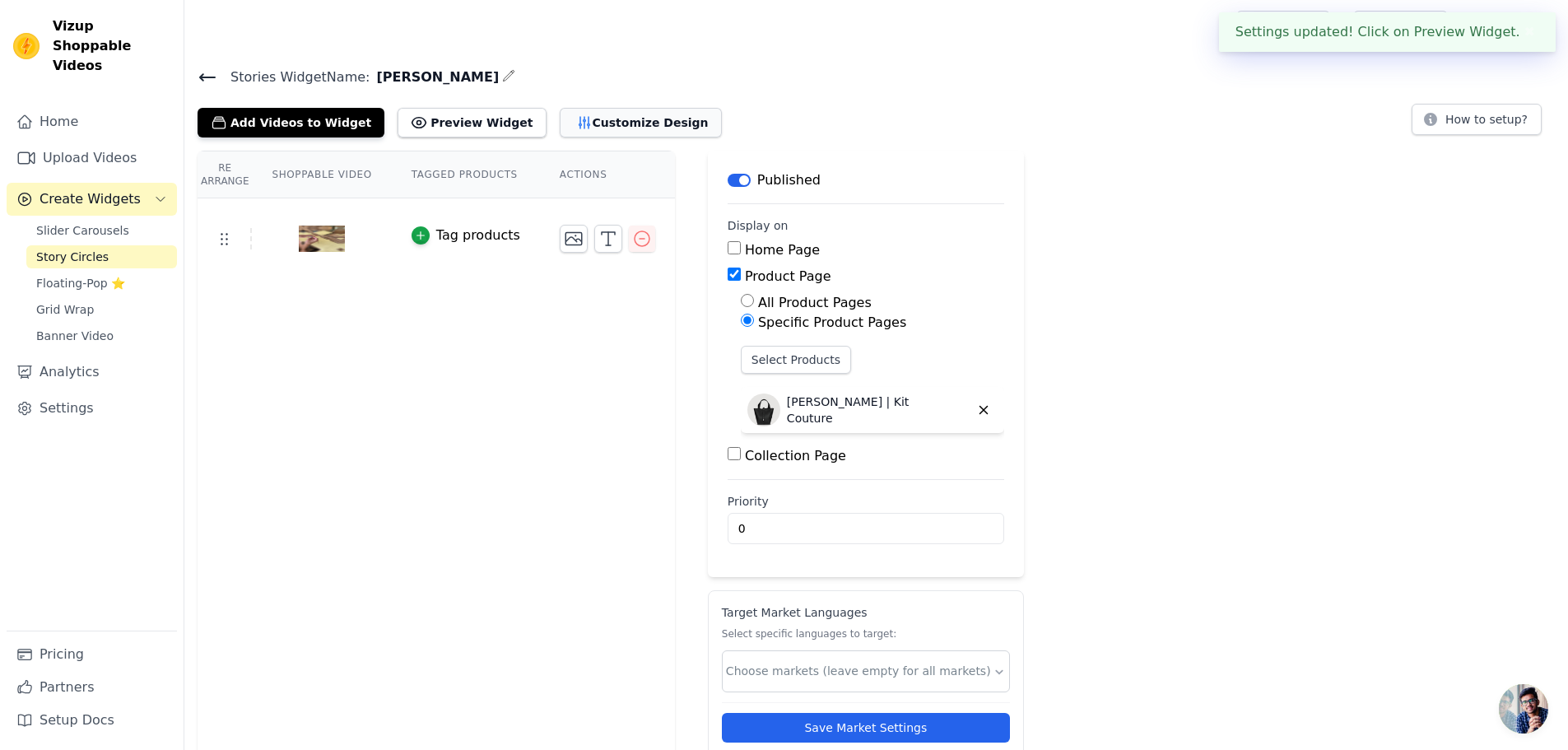
click at [600, 123] on button "Customize Design" at bounding box center [641, 122] width 162 height 29
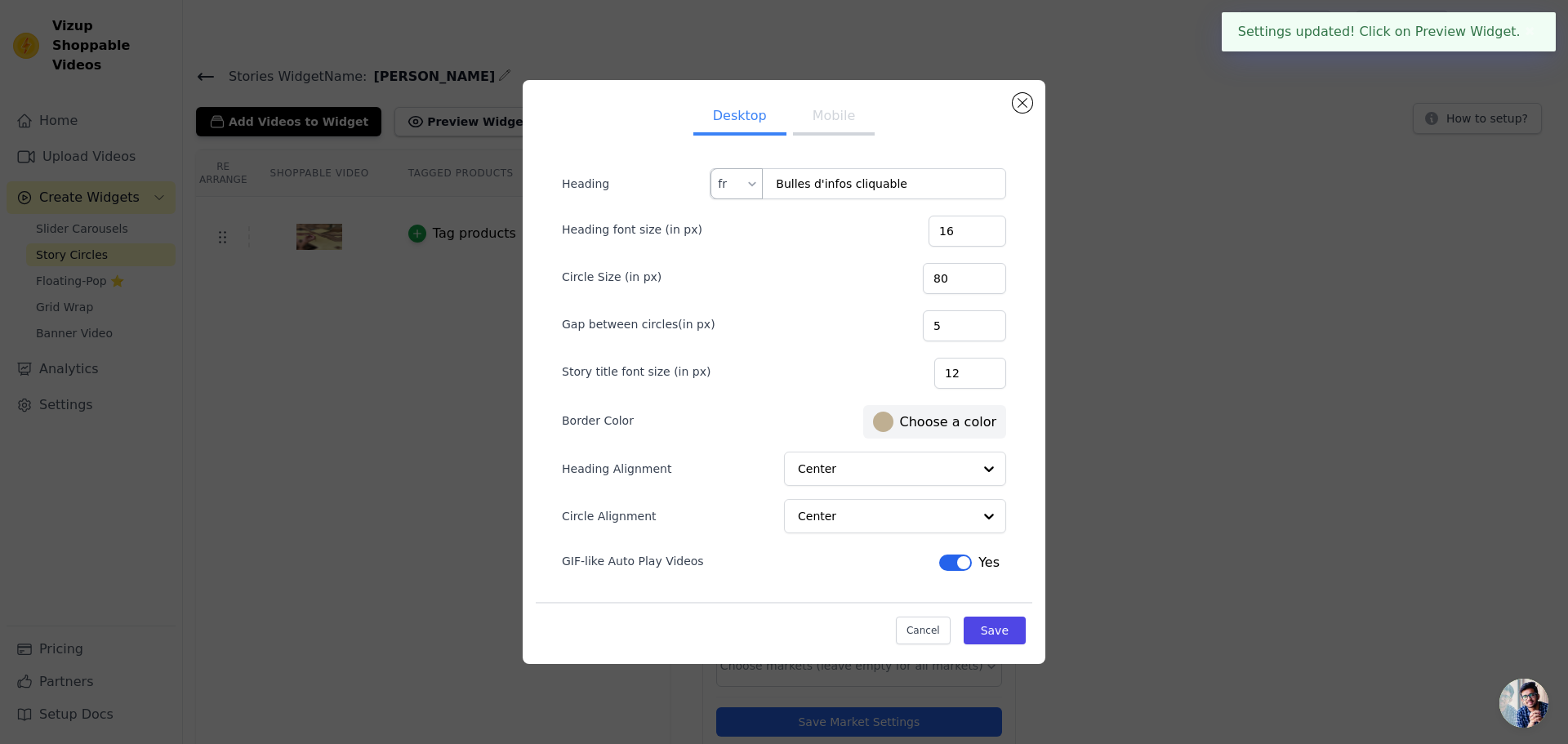
click at [751, 186] on div at bounding box center [753, 183] width 13 height 29
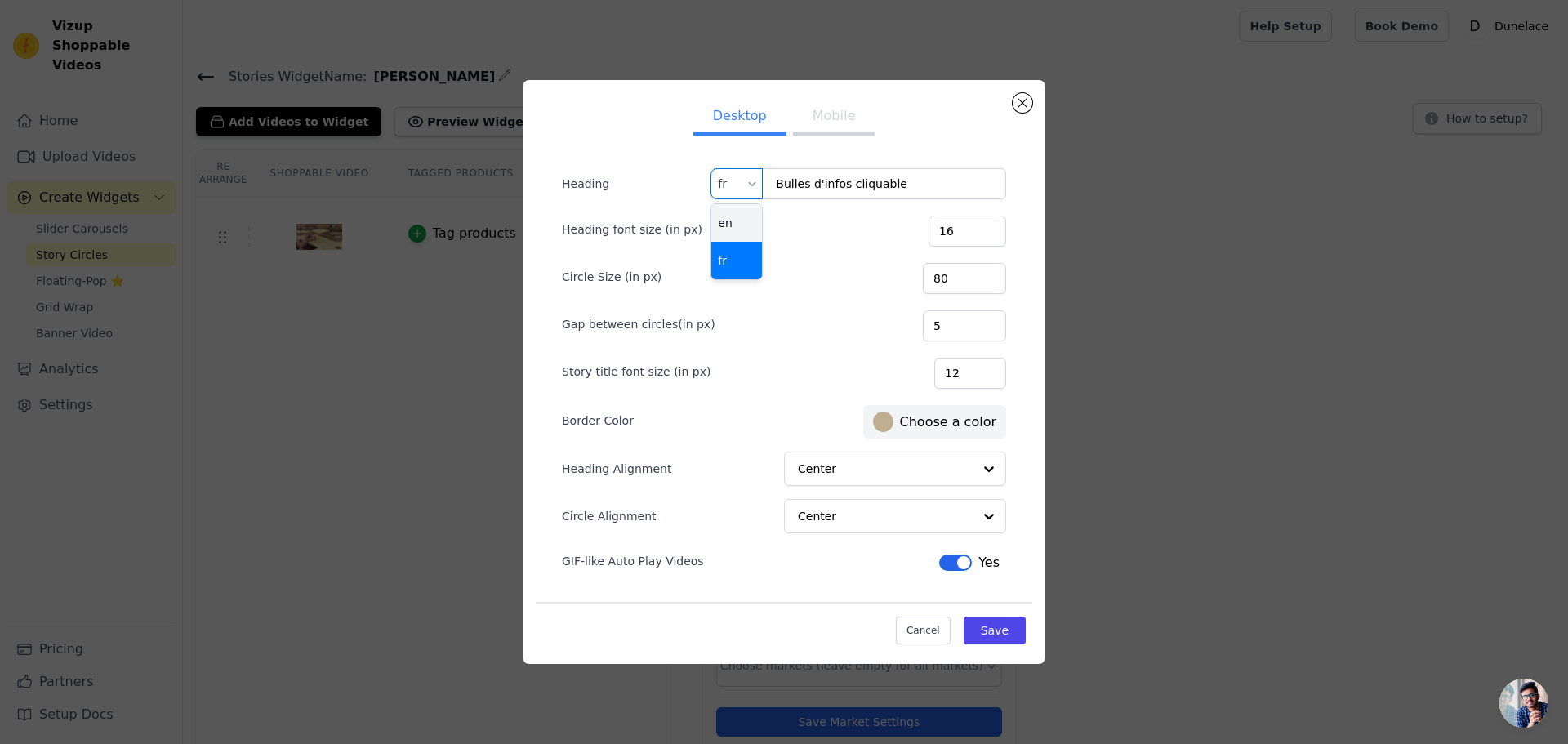
click at [744, 226] on div "en" at bounding box center [737, 223] width 50 height 37
click at [812, 179] on input "Heading" at bounding box center [857, 183] width 296 height 31
paste input "Explore the details"
type input "Explore the details"
click at [1000, 637] on button "Save" at bounding box center [995, 630] width 62 height 28
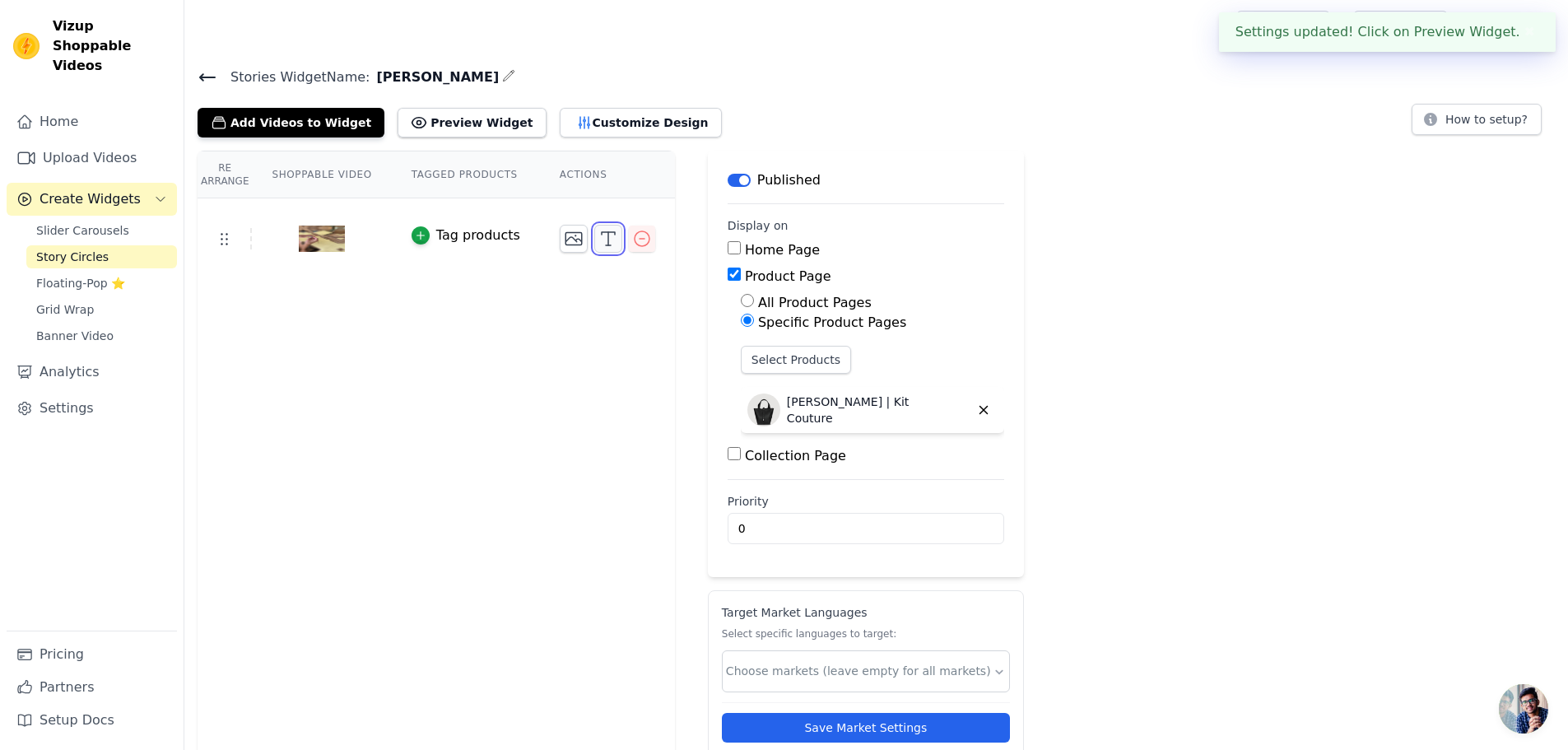
click at [599, 243] on icon "button" at bounding box center [608, 238] width 20 height 20
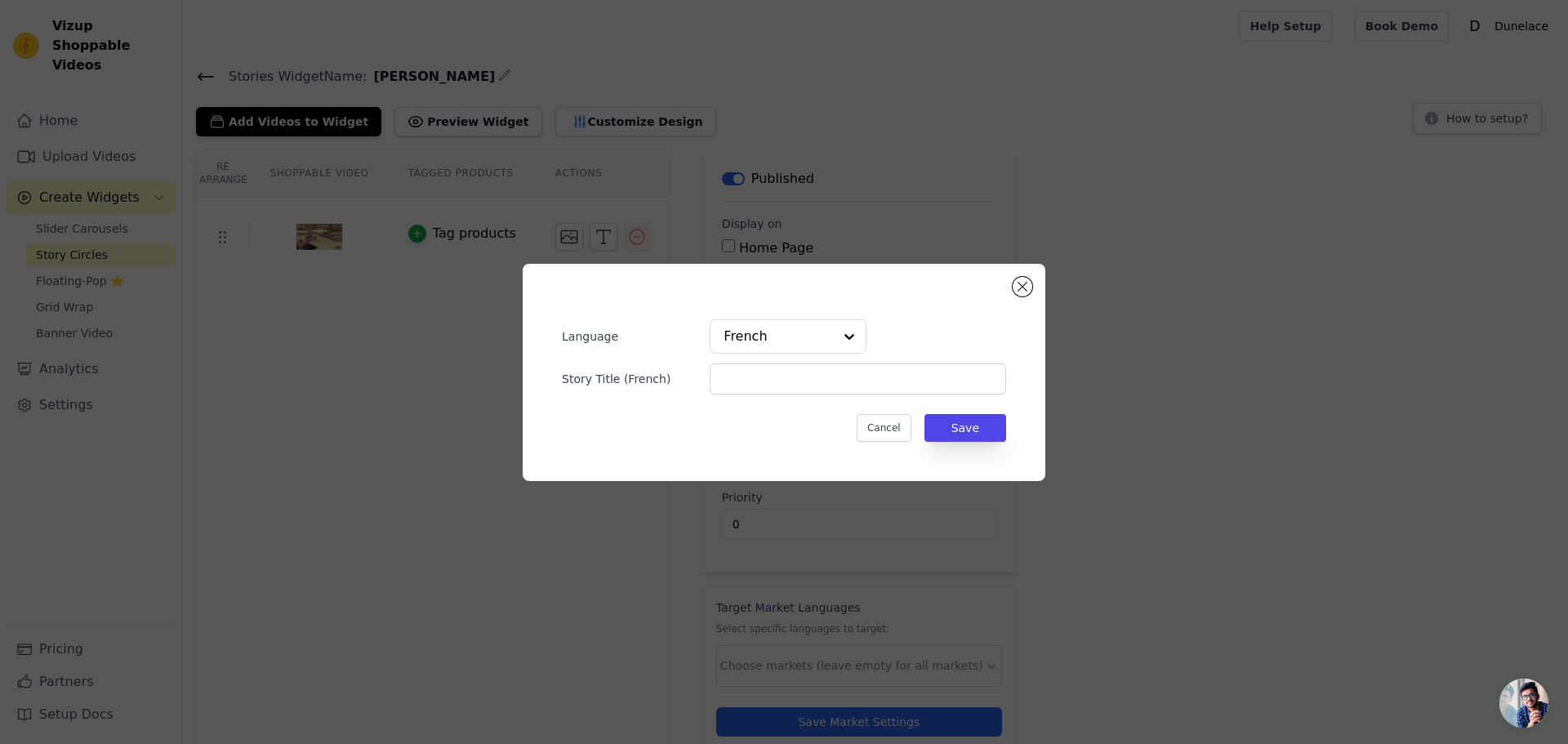
click at [764, 361] on div "Language French Story Title ( French )" at bounding box center [784, 357] width 445 height 75
click at [761, 370] on input "Story Title ( French )" at bounding box center [857, 378] width 296 height 31
type input "Le concept"
click at [978, 425] on button "Save" at bounding box center [965, 428] width 81 height 28
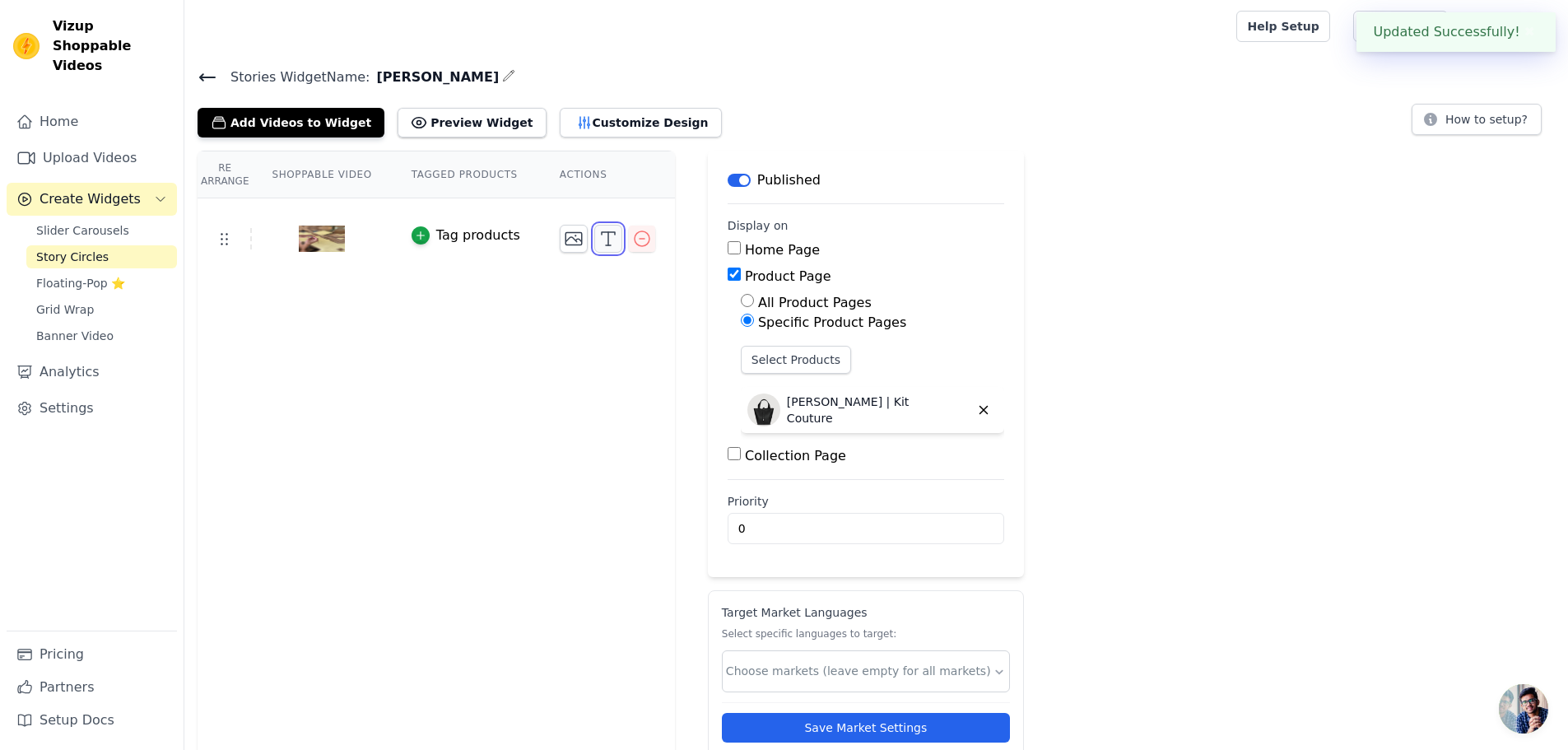
click at [599, 241] on icon "button" at bounding box center [608, 238] width 20 height 20
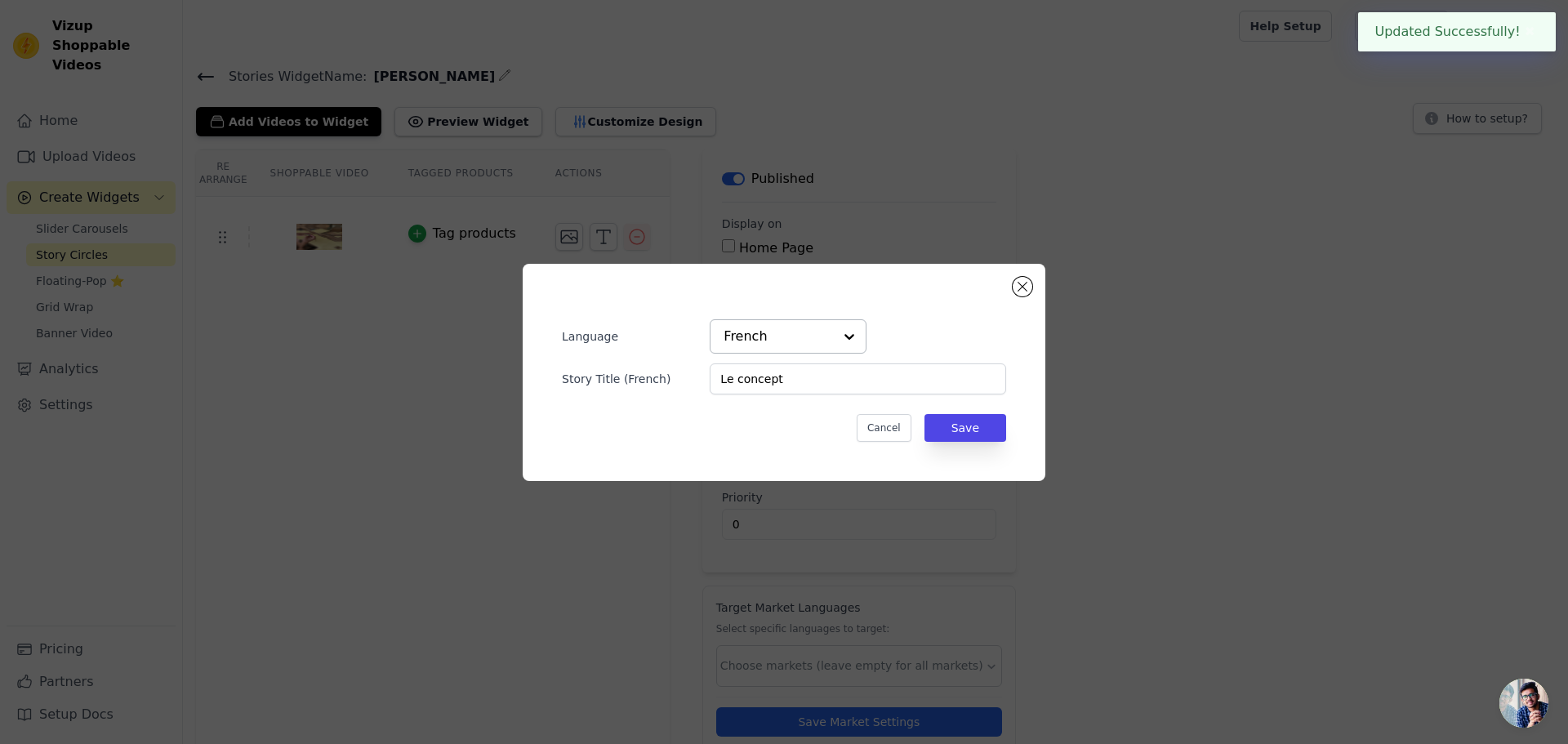
click at [790, 342] on input "text" at bounding box center [778, 336] width 109 height 33
click at [759, 383] on div "English" at bounding box center [788, 374] width 157 height 35
click at [765, 390] on input "Story Title ( English )" at bounding box center [857, 378] width 296 height 31
paste input "Le concept"
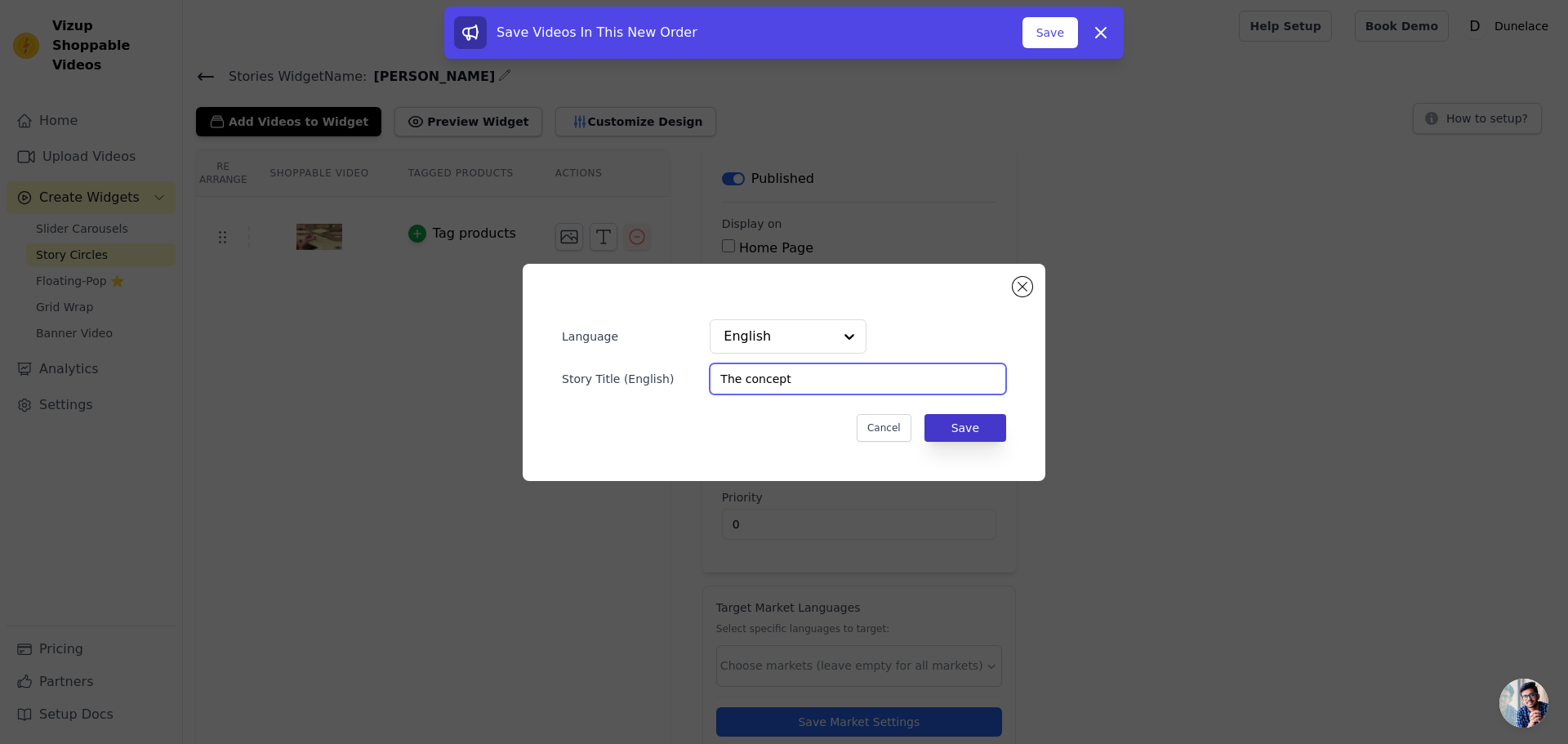
type input "The concept"
click at [956, 428] on button "Save" at bounding box center [965, 428] width 81 height 28
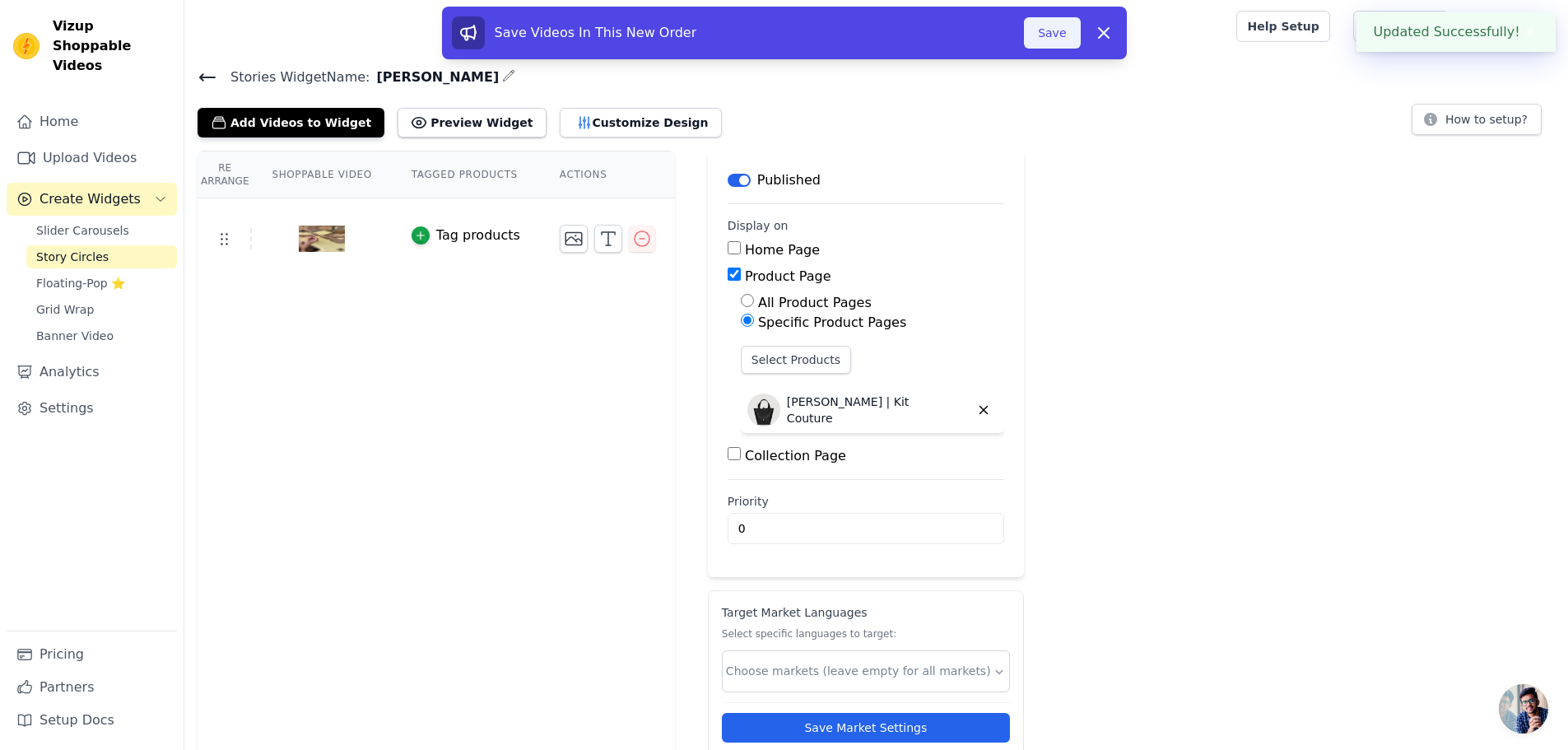
click at [1044, 36] on button "Save" at bounding box center [1051, 32] width 56 height 31
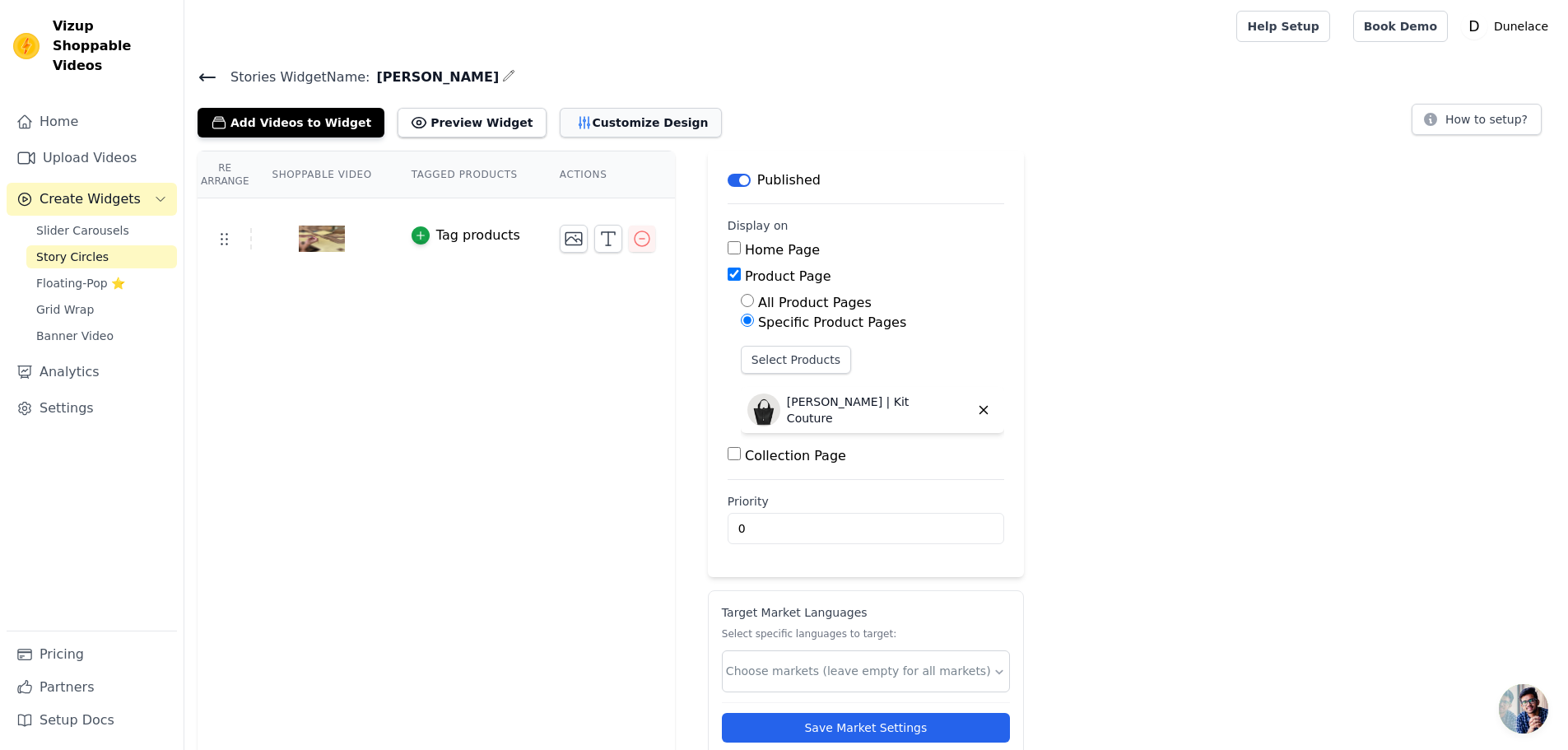
click at [572, 128] on button "Customize Design" at bounding box center [641, 122] width 162 height 29
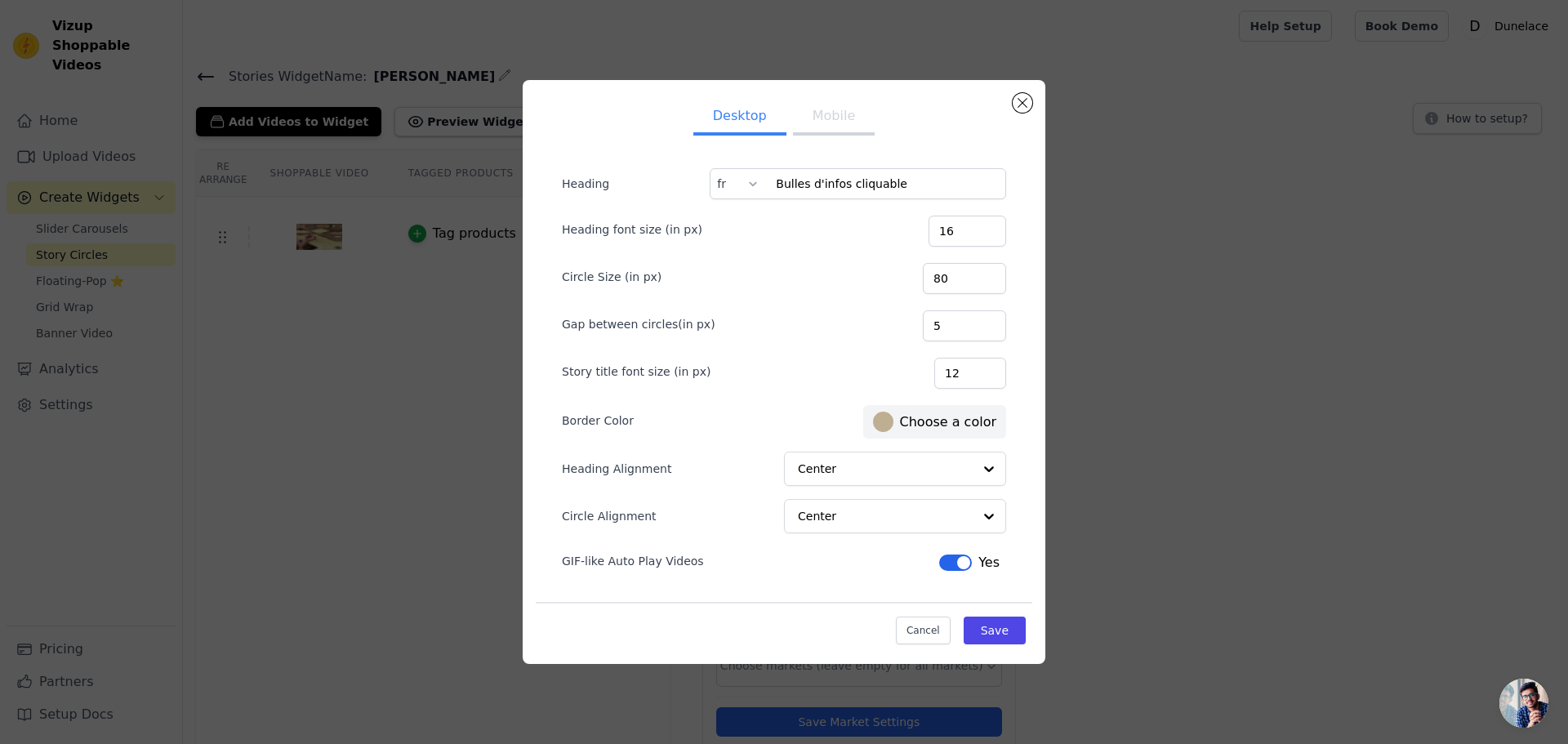
click at [806, 124] on button "Mobile" at bounding box center [833, 118] width 81 height 35
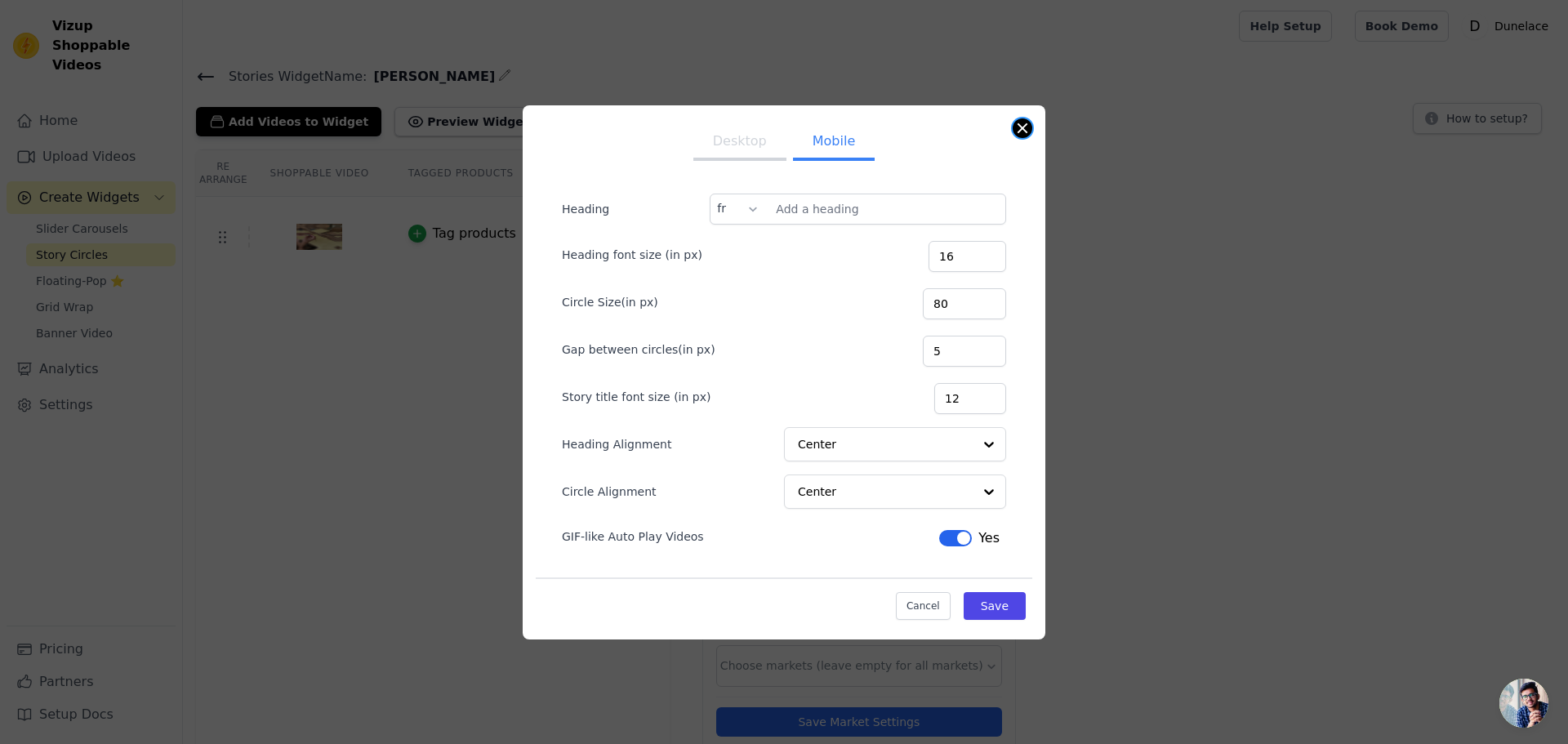
click at [1020, 133] on button "Close modal" at bounding box center [1023, 128] width 20 height 20
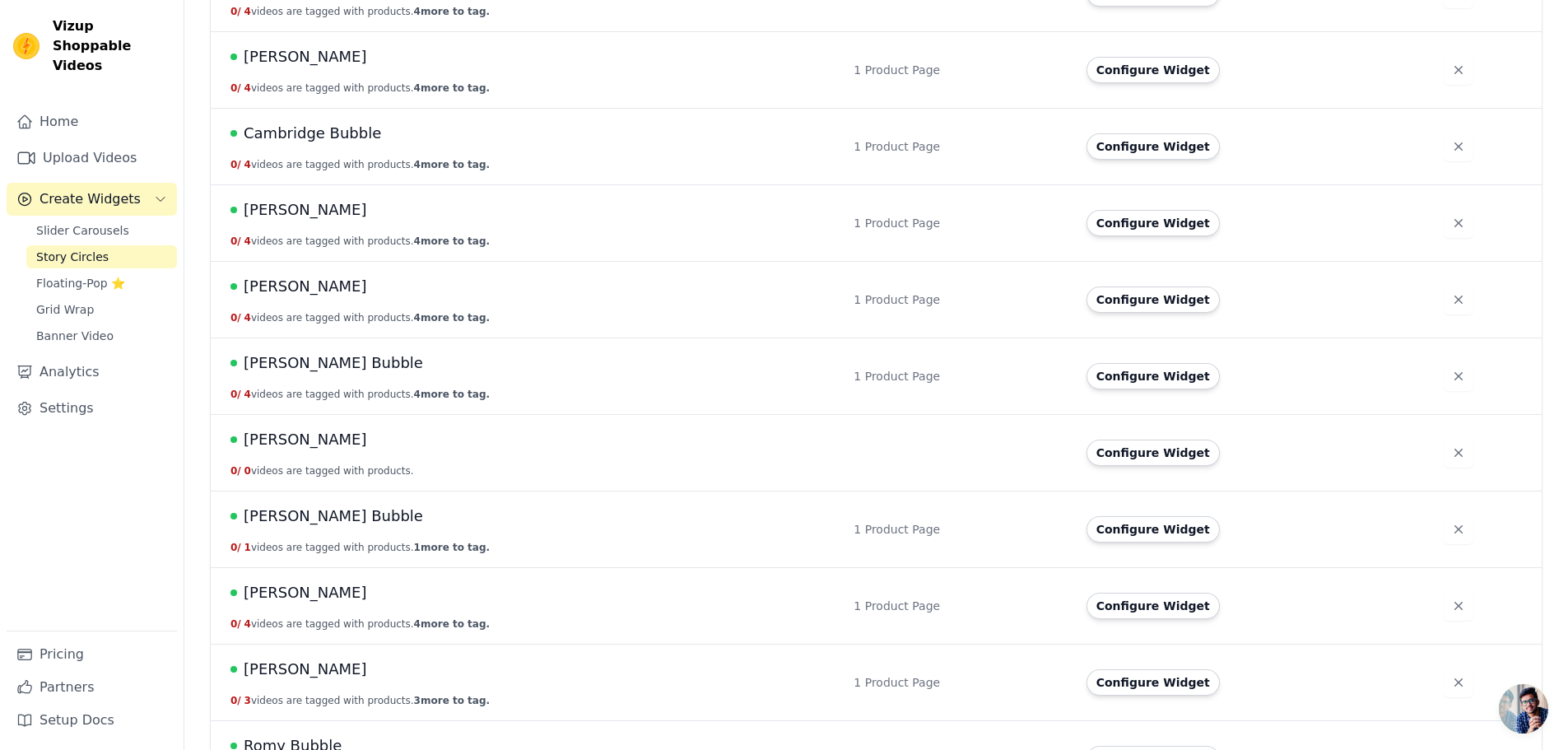
scroll to position [301, 0]
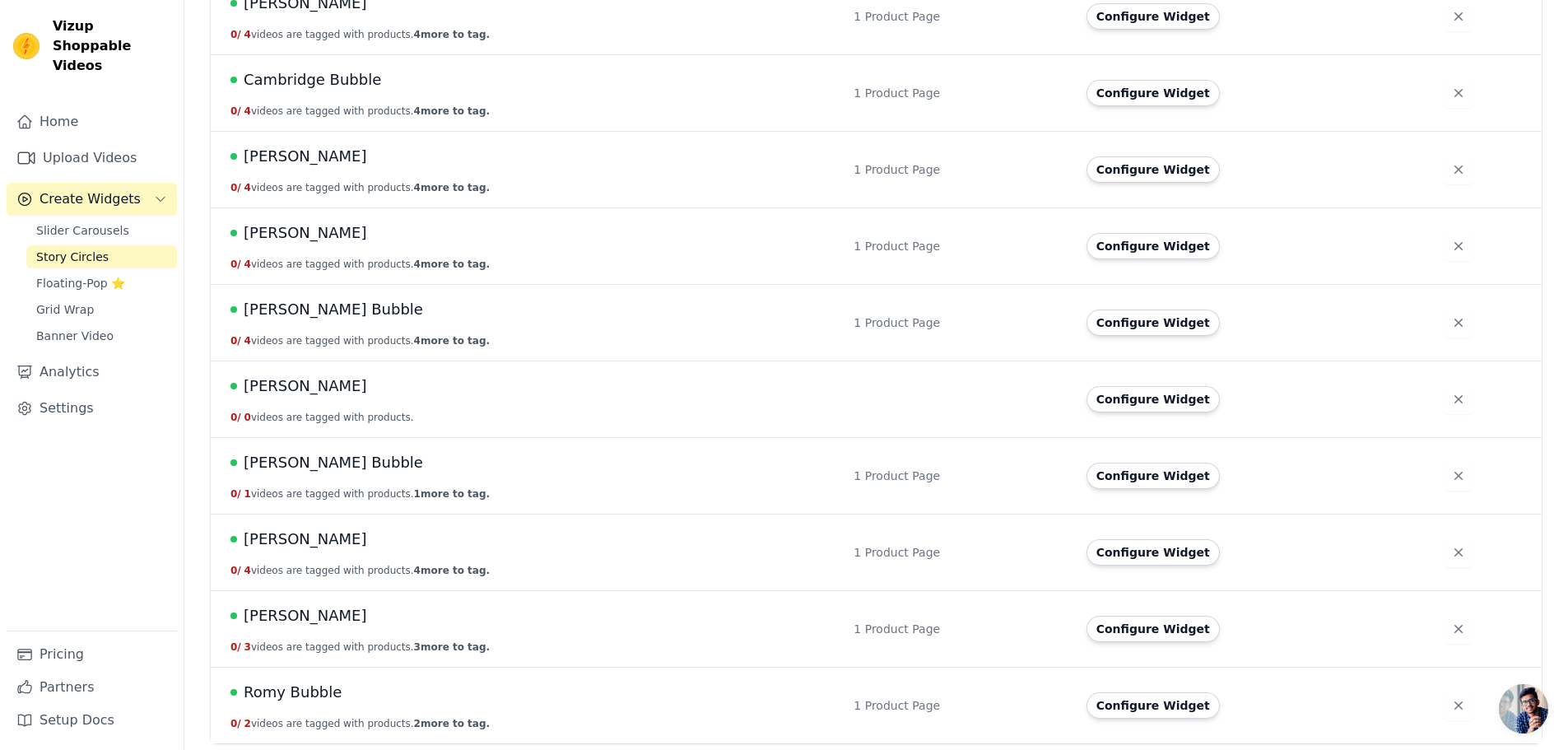
click at [266, 386] on span "Elsa Bubble" at bounding box center [305, 386] width 123 height 23
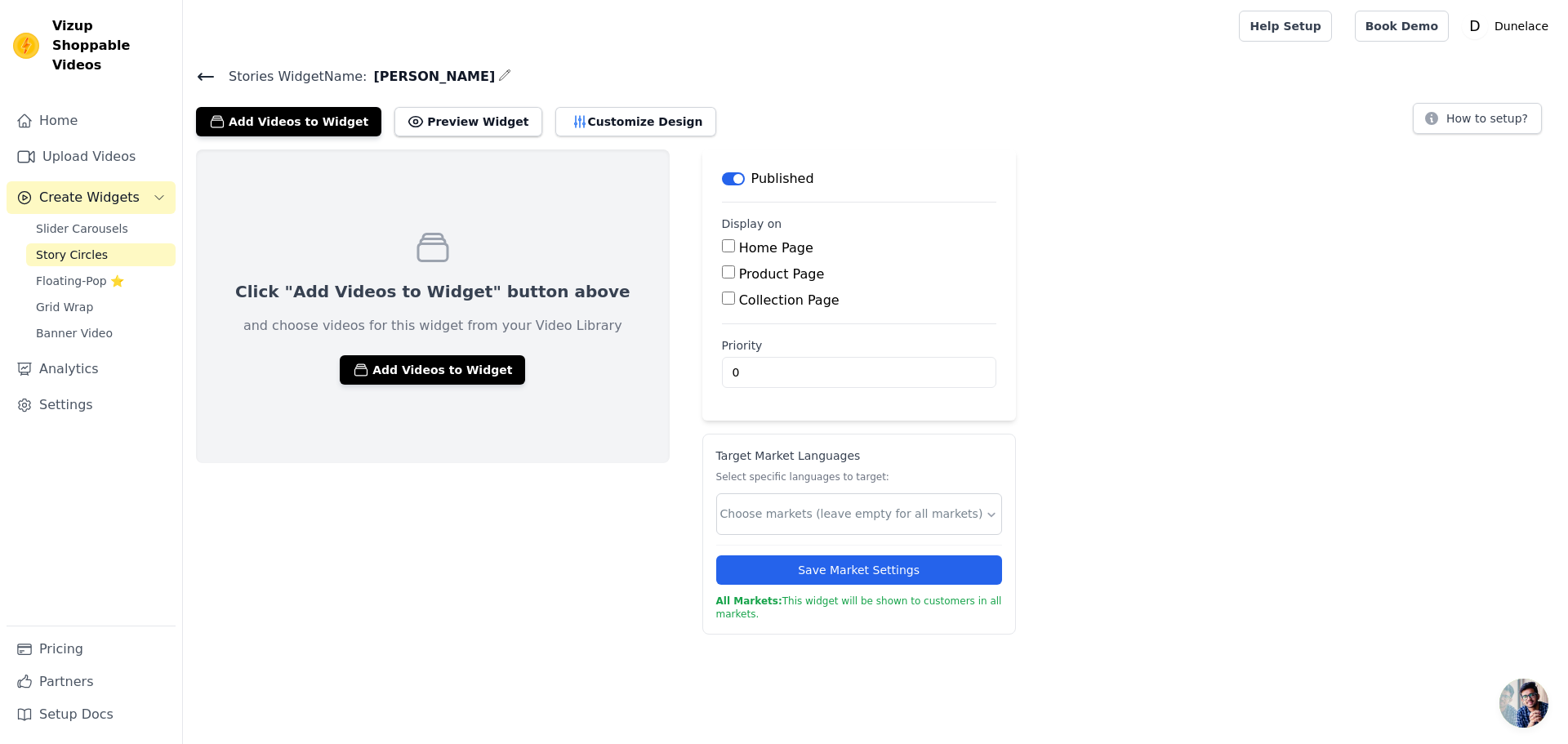
click at [722, 269] on input "Product Page" at bounding box center [728, 272] width 13 height 13
checkbox input "true"
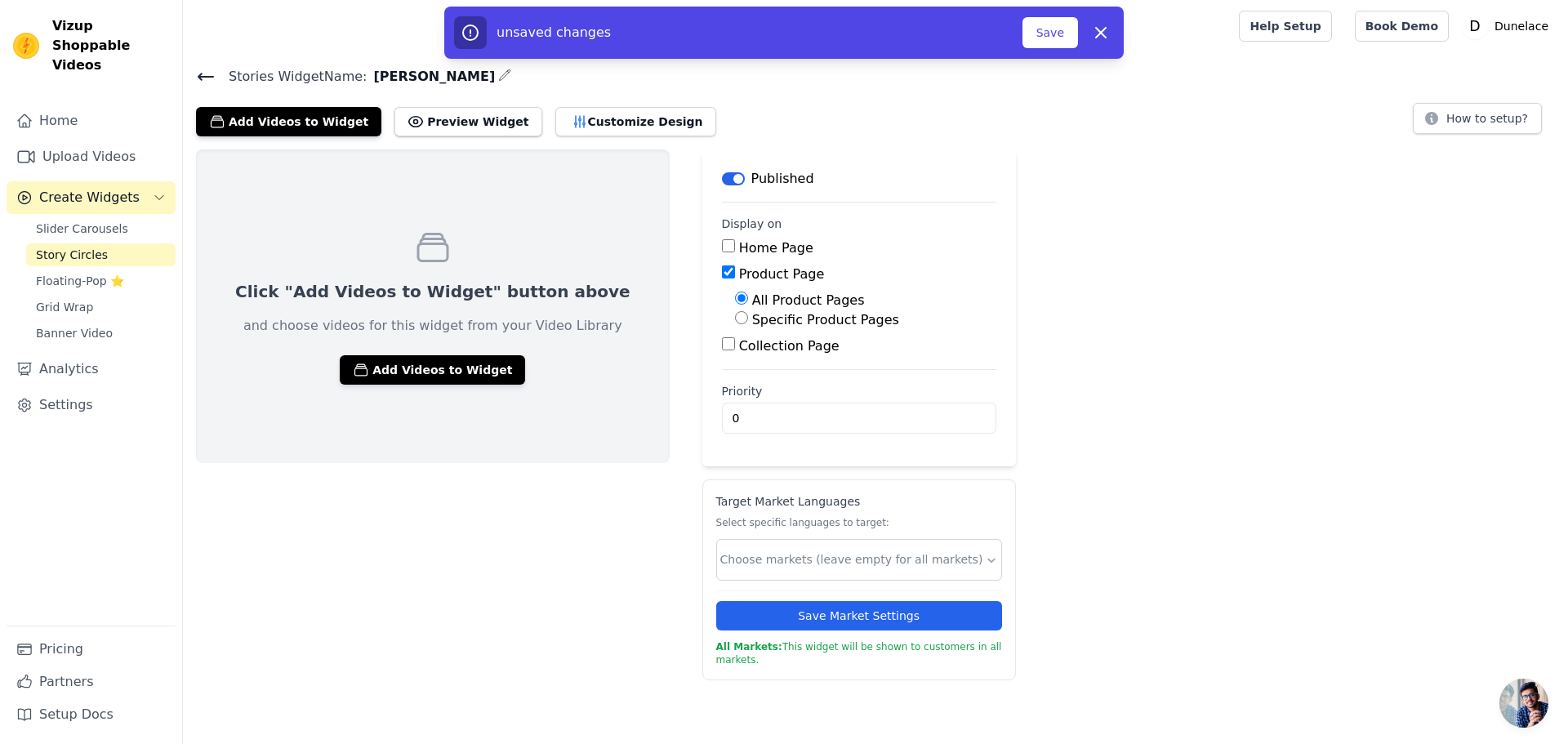
click at [735, 317] on input "Specific Product Pages" at bounding box center [742, 317] width 13 height 13
radio input "true"
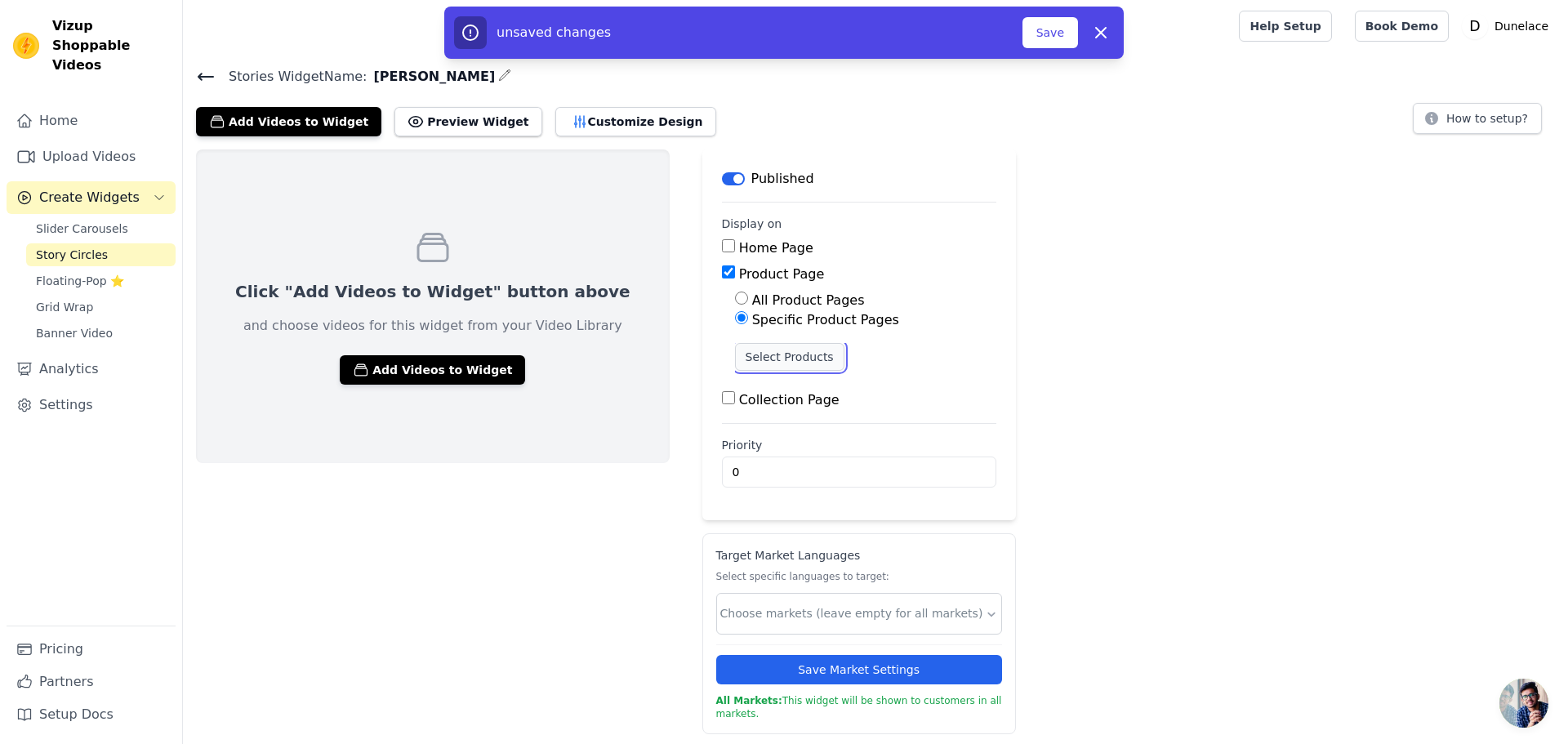
click at [735, 355] on button "Select Products" at bounding box center [789, 357] width 109 height 28
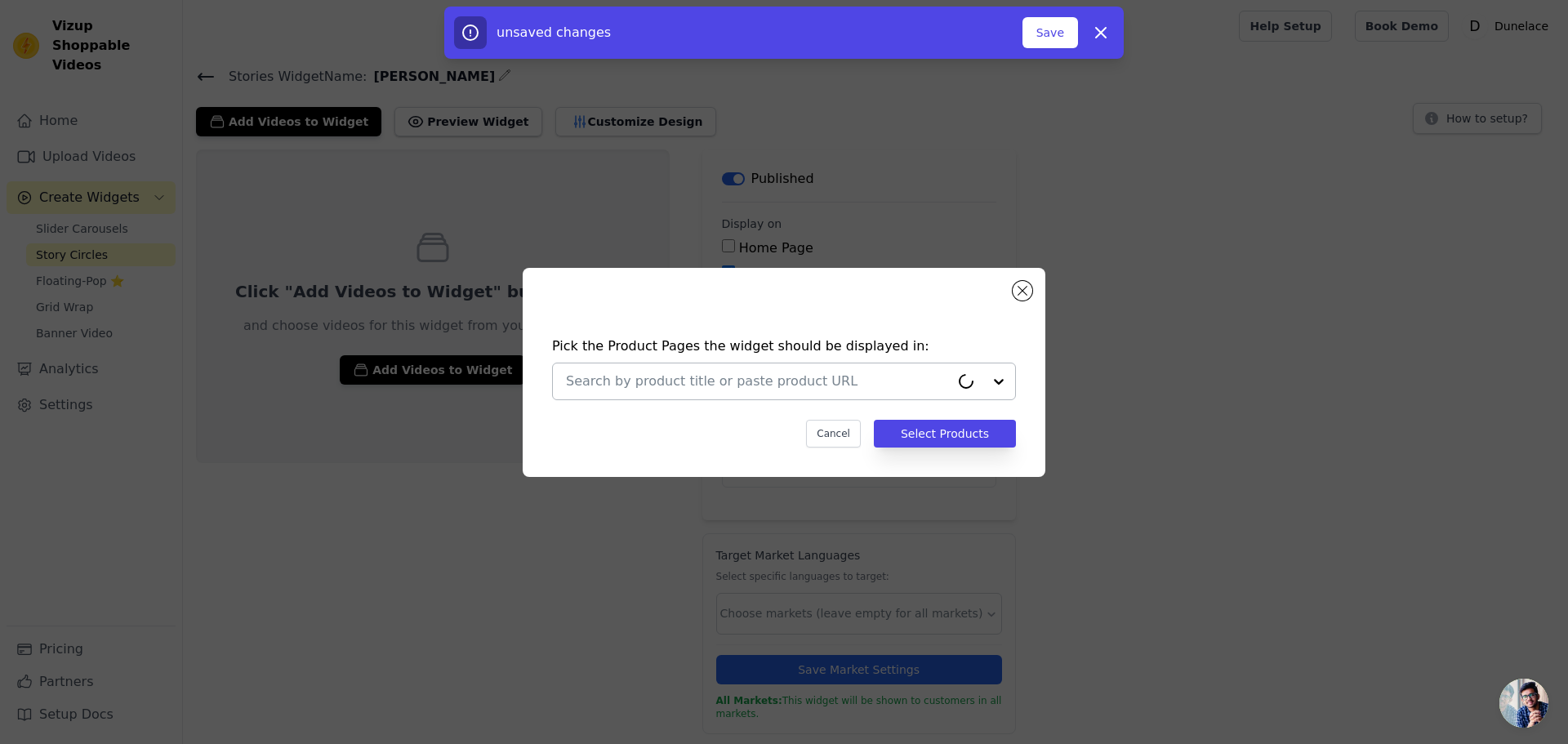
click at [687, 390] on div at bounding box center [757, 381] width 384 height 35
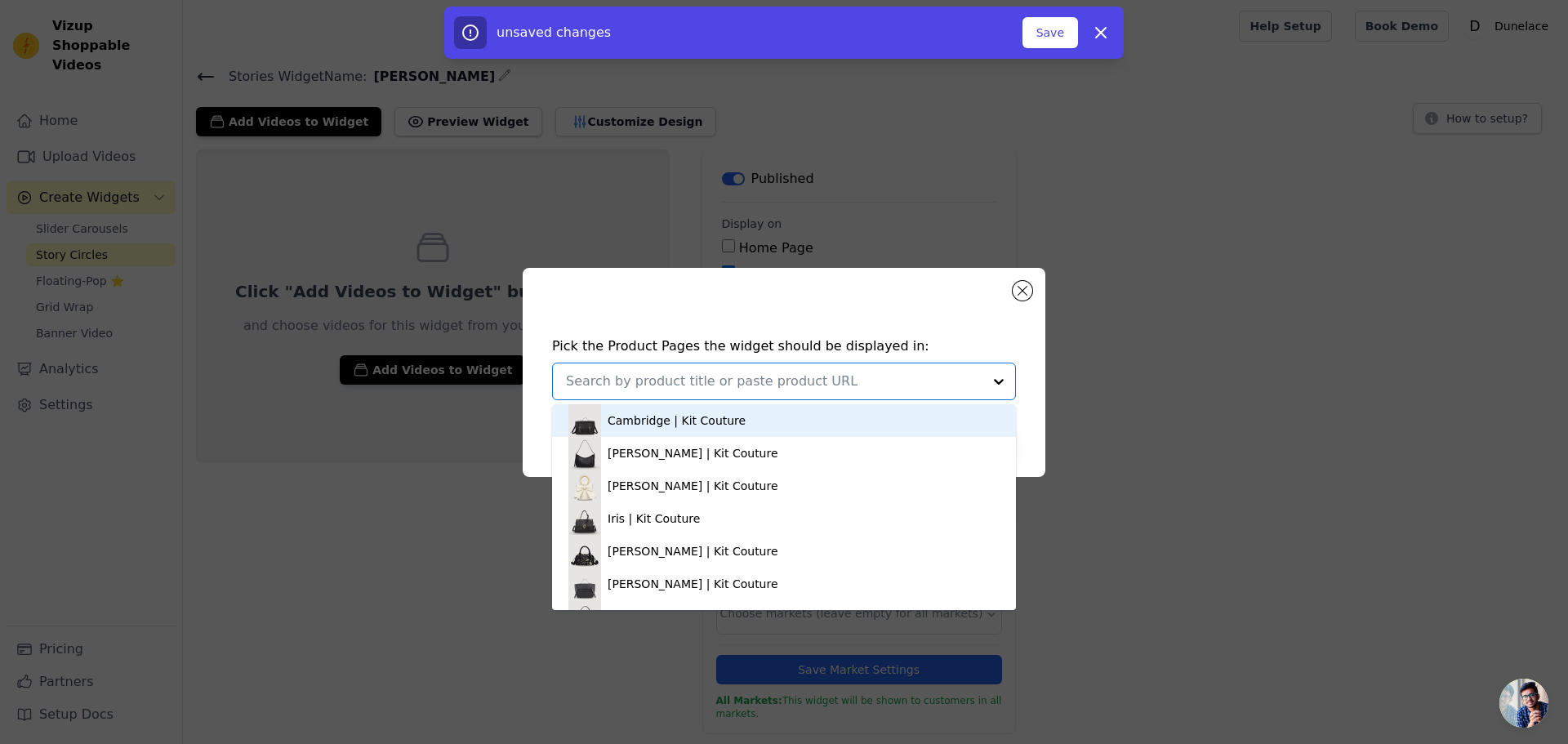
click at [698, 381] on input "text" at bounding box center [774, 381] width 417 height 20
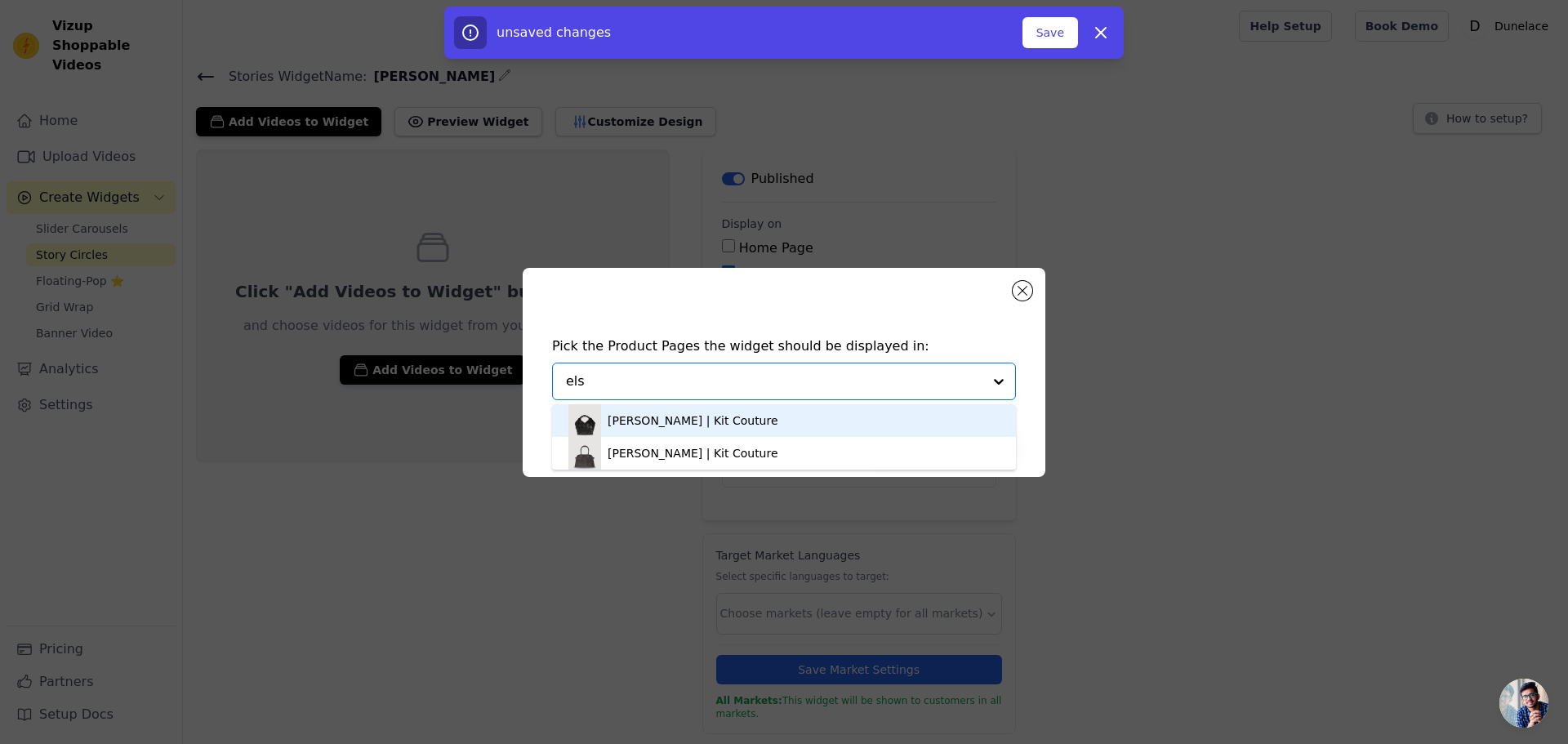
type input "elsa"
click at [705, 429] on div "Elsa | Kit Couture" at bounding box center [784, 420] width 431 height 33
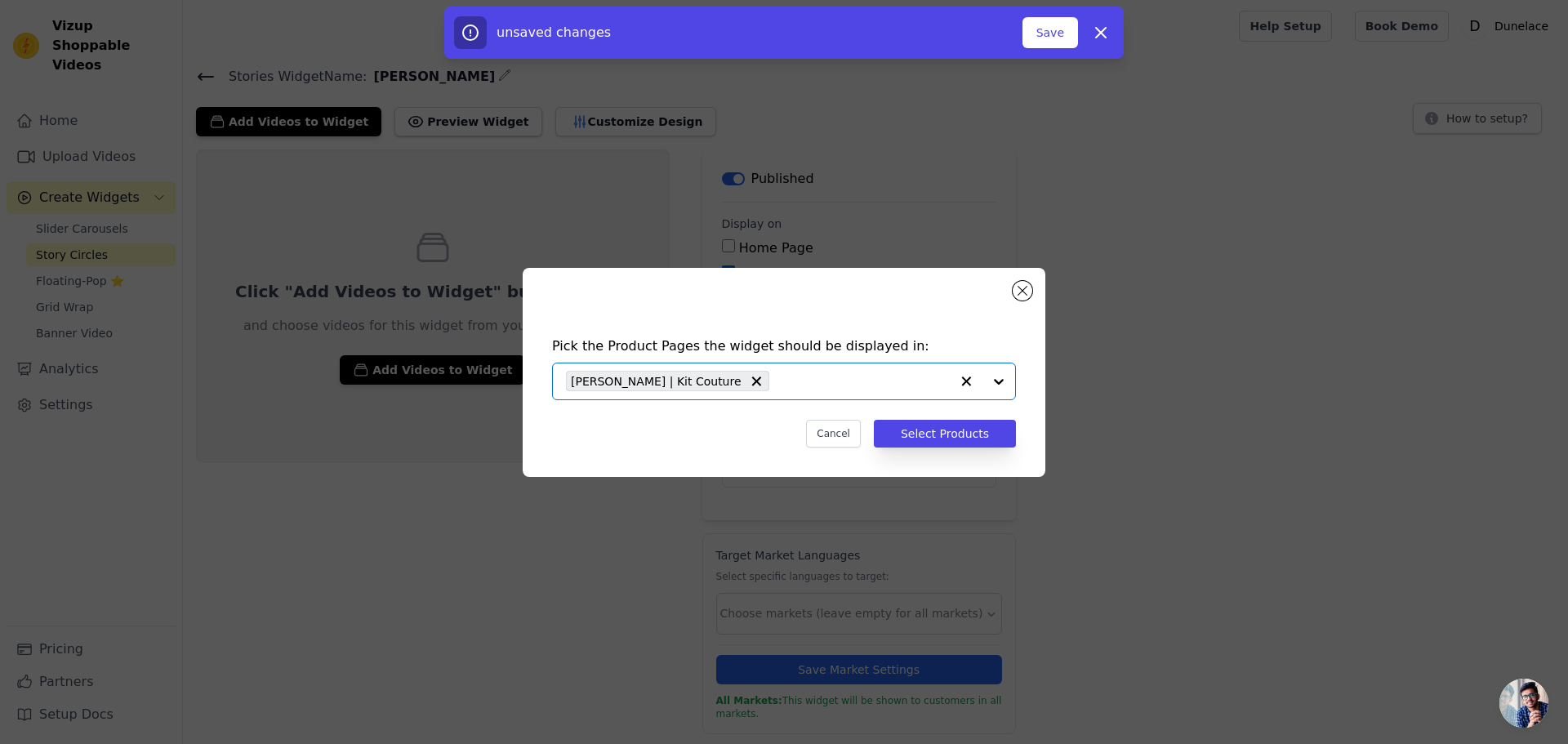
click at [691, 438] on div "Cancel Select Products" at bounding box center [784, 434] width 464 height 28
click at [941, 430] on button "Select Products" at bounding box center [945, 434] width 142 height 28
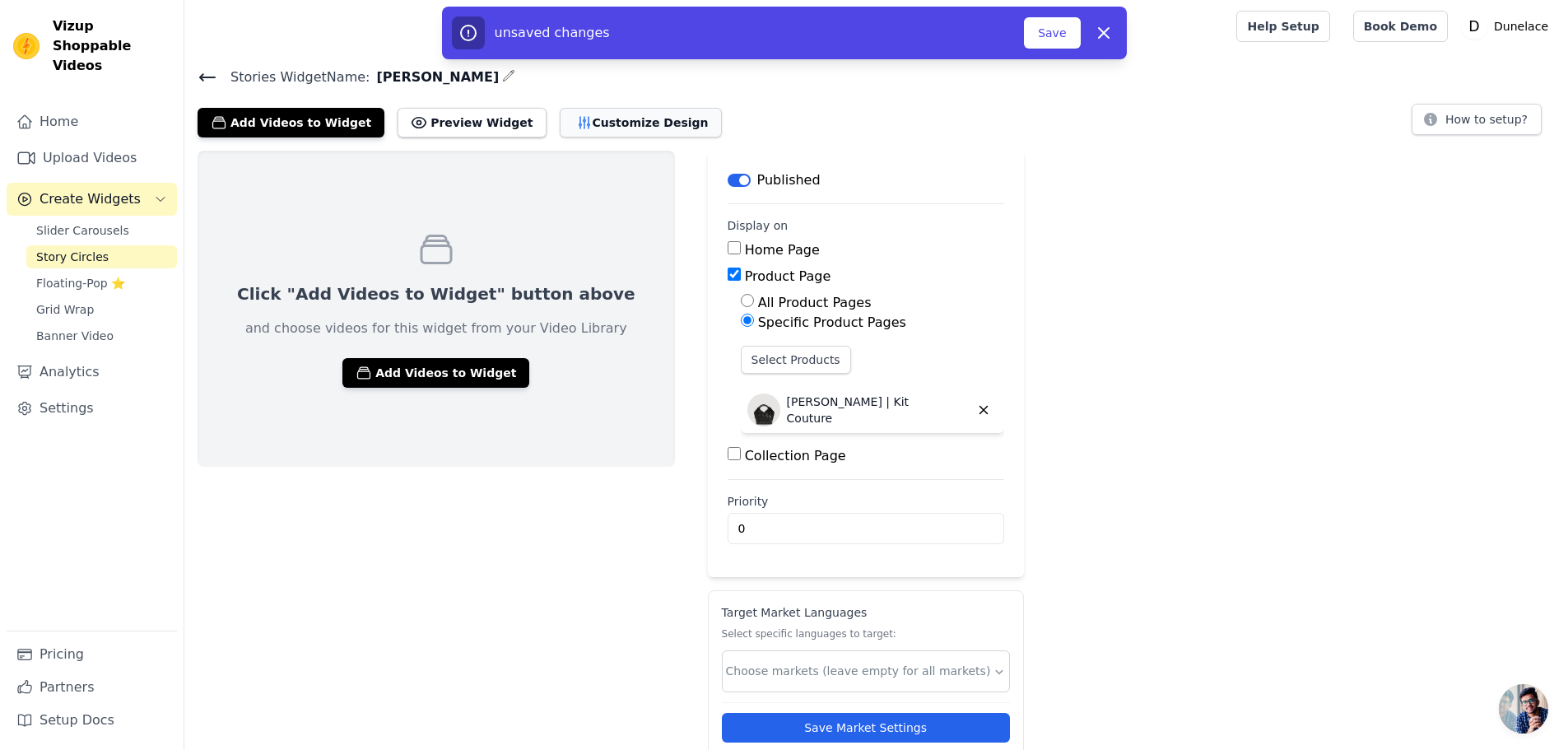
click at [572, 130] on button "Customize Design" at bounding box center [641, 122] width 162 height 29
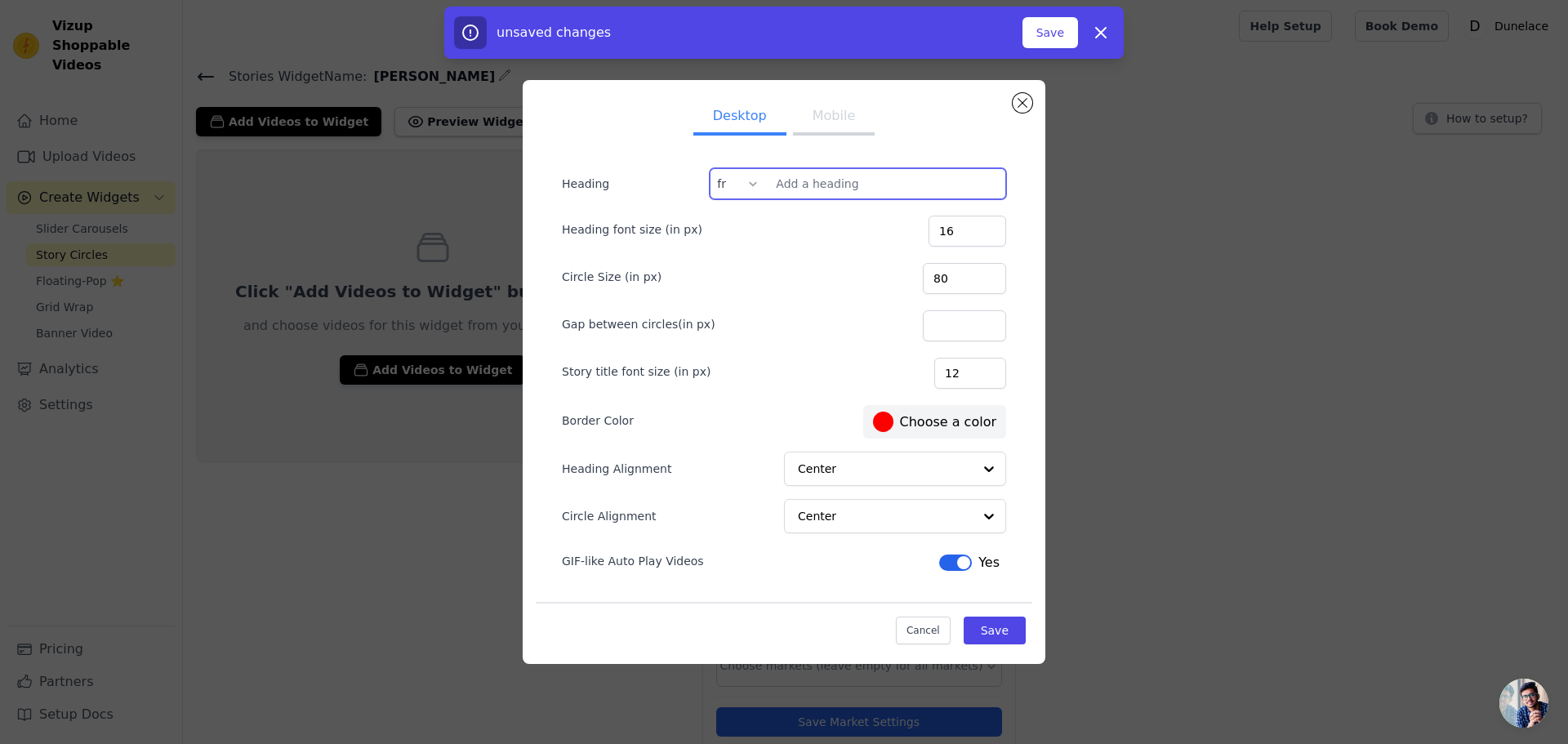
click at [849, 181] on input "Heading" at bounding box center [857, 183] width 296 height 31
paste input "Bulles d'infos cliquable"
type input "Bulles d'infos cliquable"
click at [949, 330] on input "Gap between circles(in px)" at bounding box center [964, 325] width 83 height 31
type input "5"
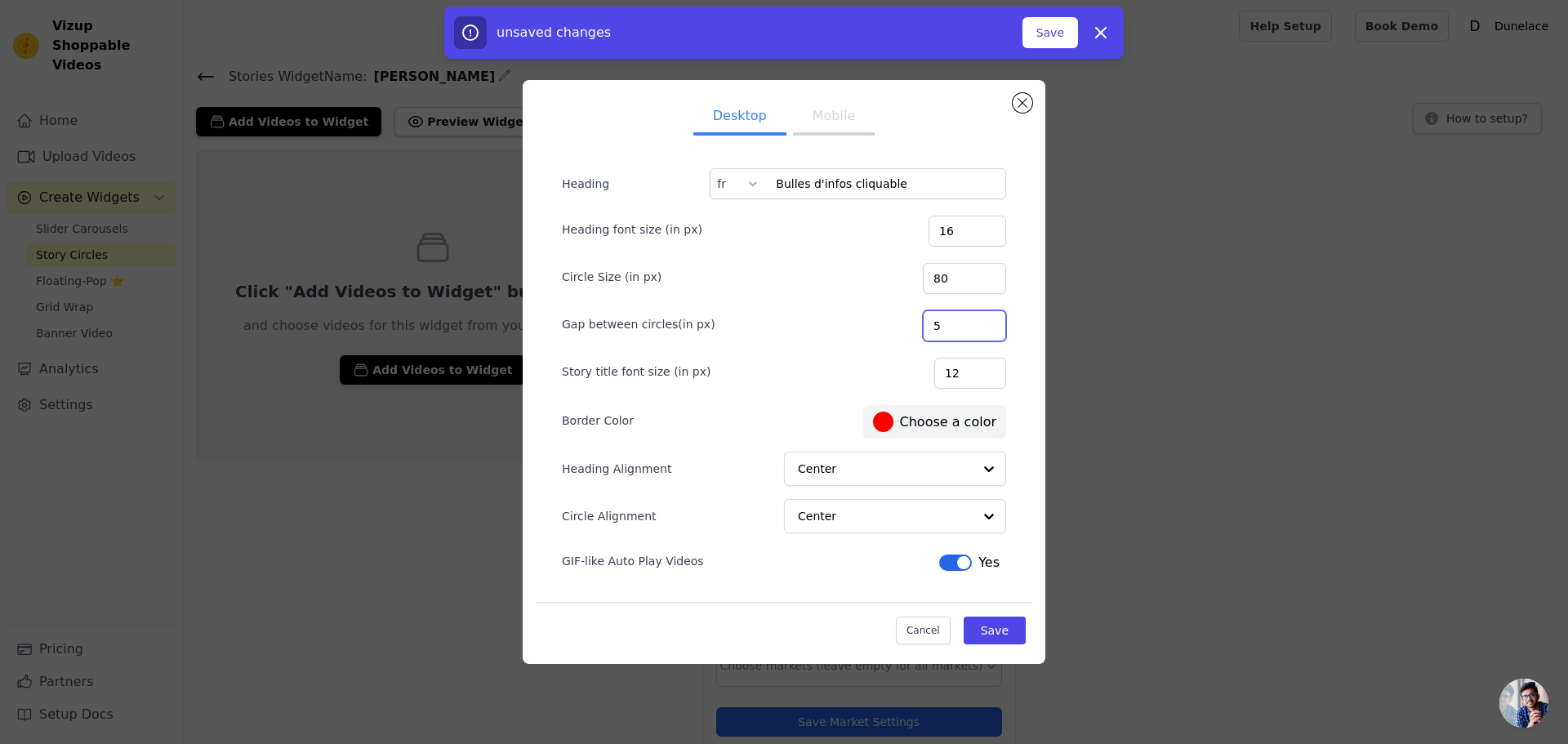
click at [928, 421] on label "#ff0000 Choose a color" at bounding box center [935, 422] width 123 height 21
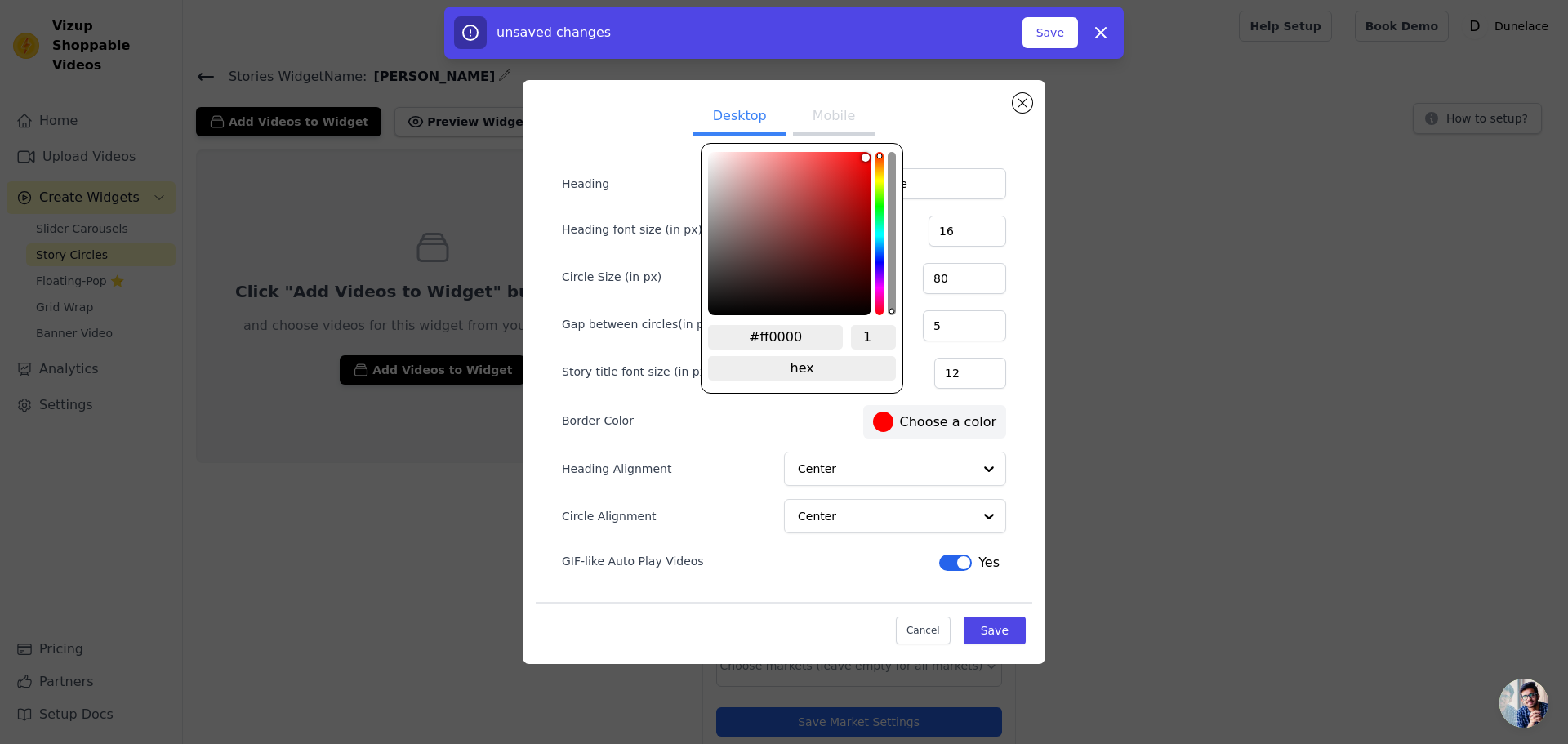
click at [785, 333] on input "#ff0000" at bounding box center [775, 337] width 134 height 24
paste input "#BFAF92"
type input "##BFAF92"
click at [759, 336] on input "##BFAF92" at bounding box center [775, 337] width 134 height 24
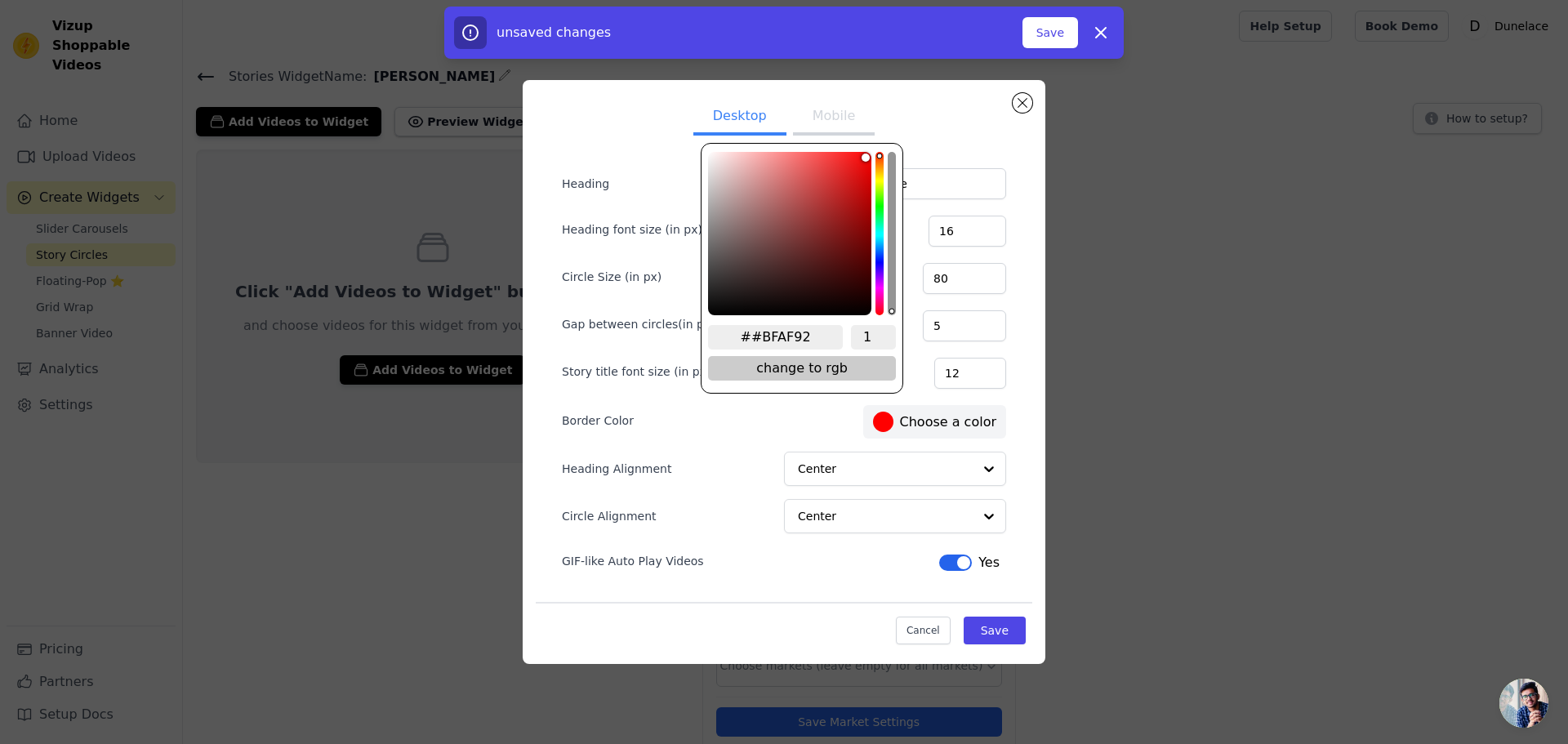
type input "#bfaf92"
type input "#BFAF92"
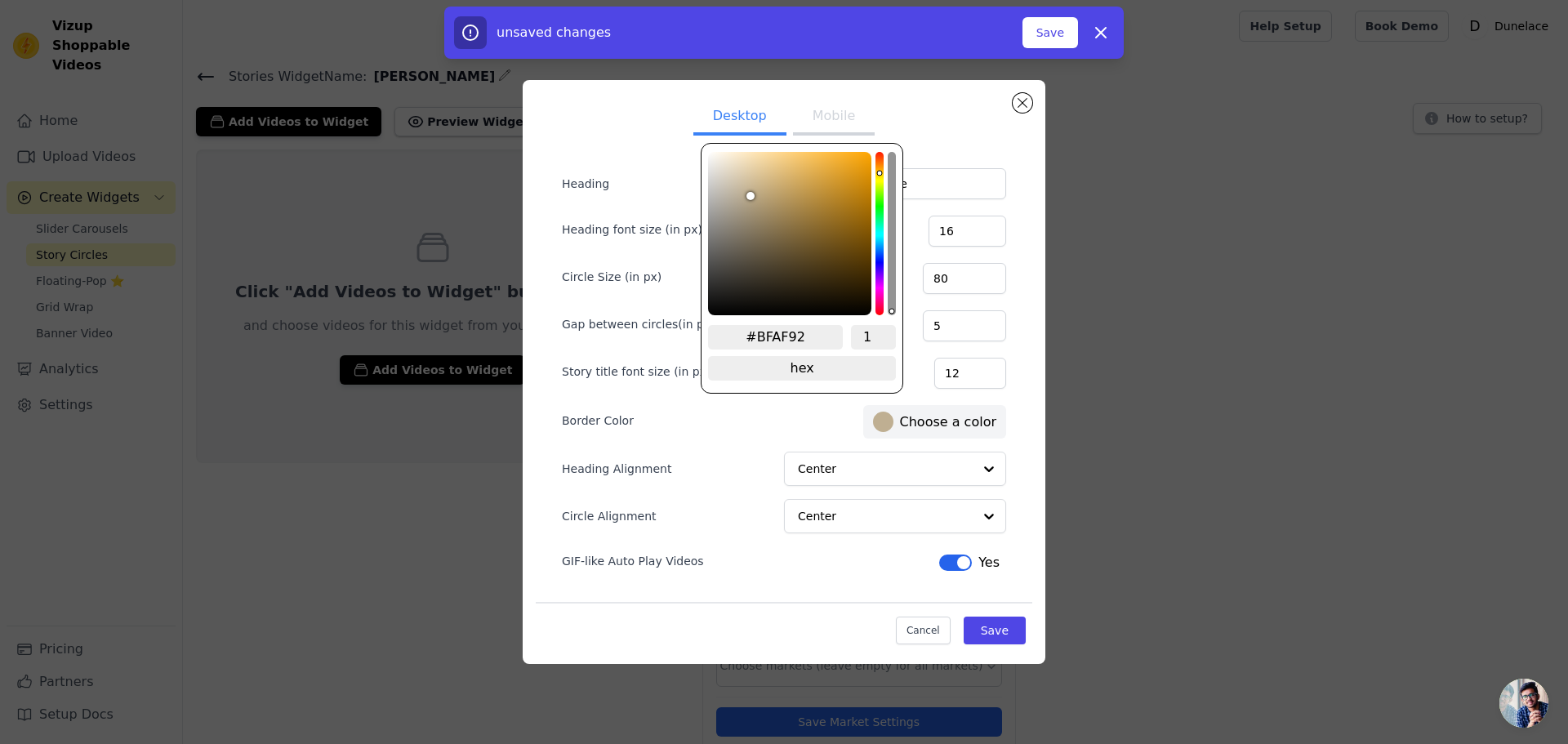
click at [750, 428] on div "Border Color #bfaf92 Choose a color" at bounding box center [784, 419] width 445 height 36
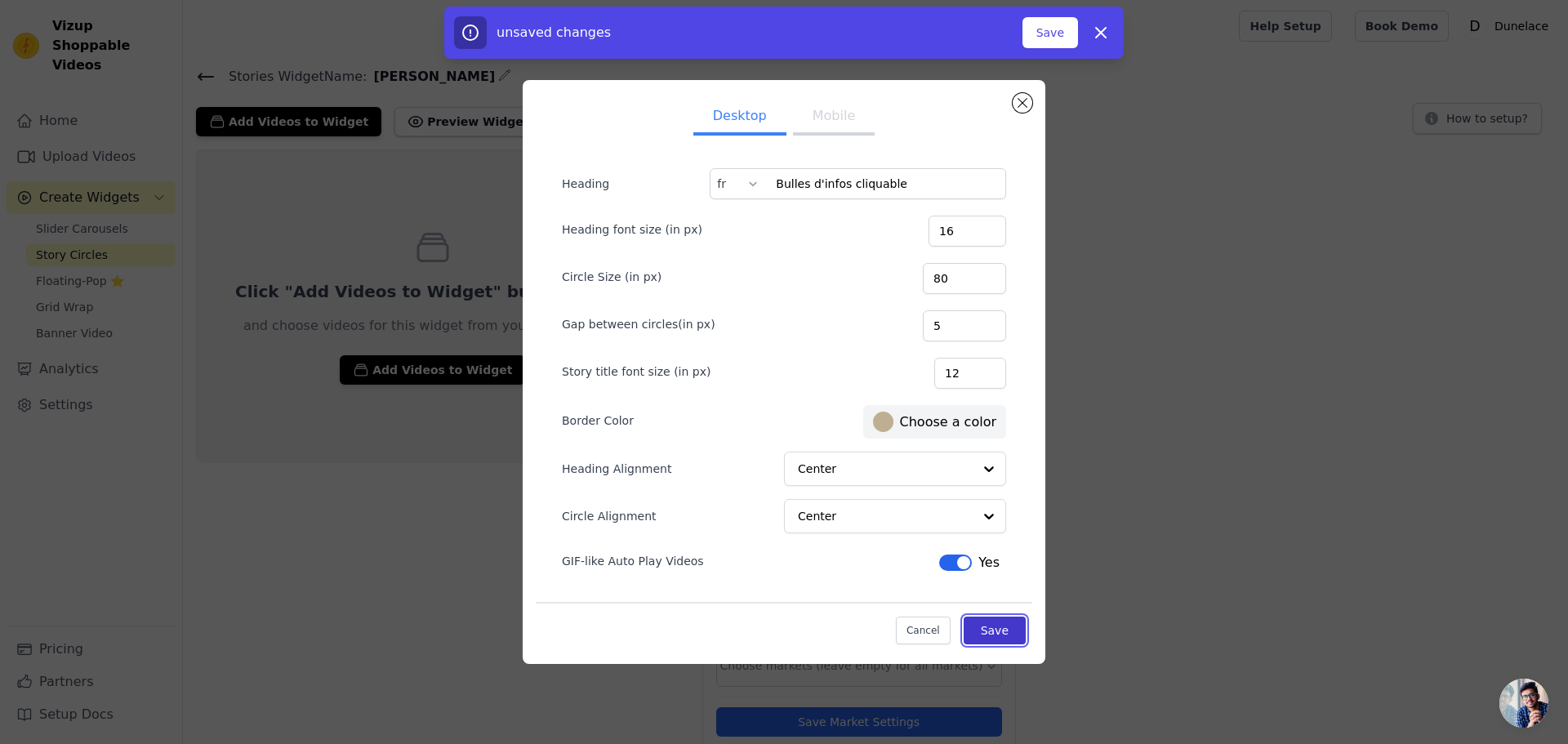
click at [994, 633] on button "Save" at bounding box center [995, 630] width 62 height 28
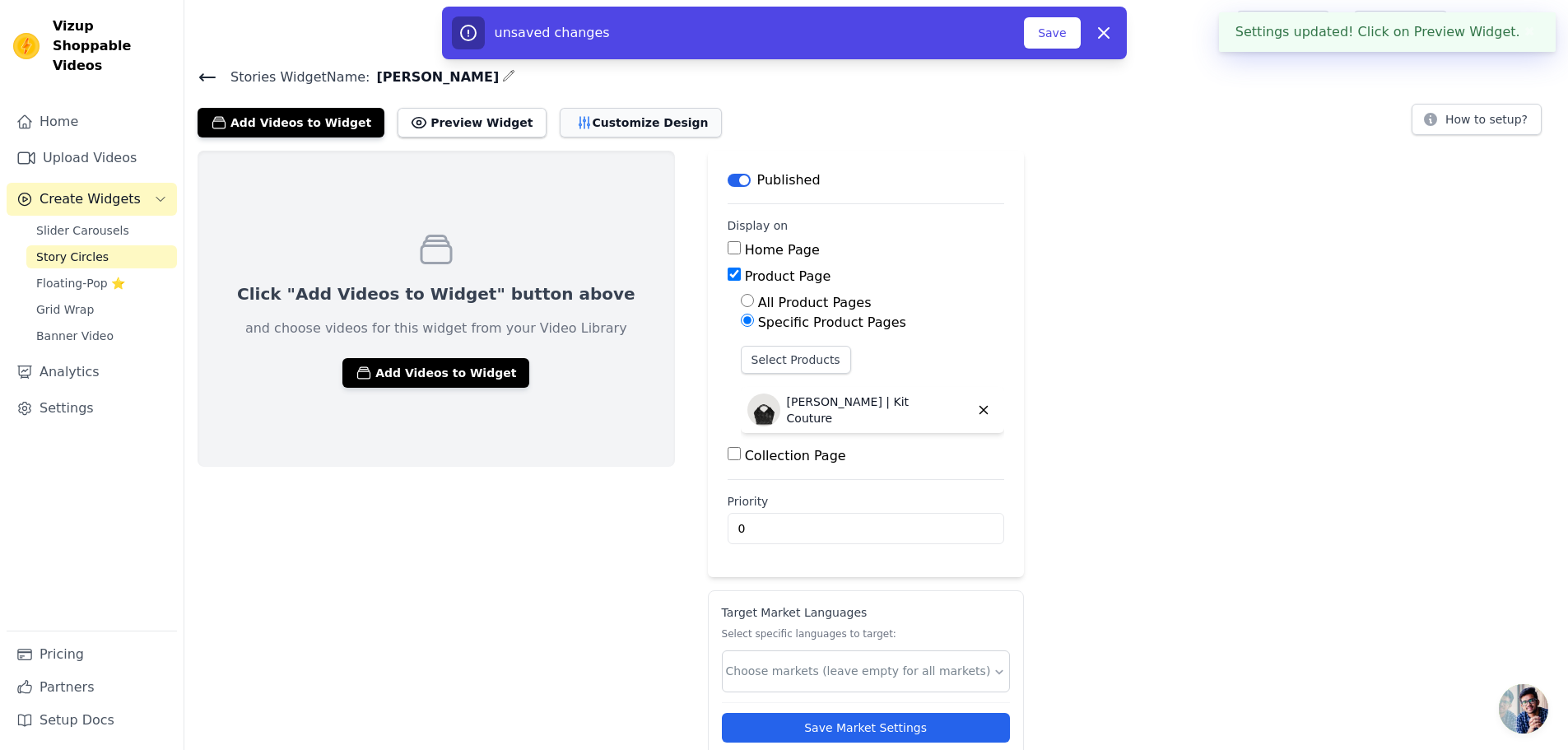
click at [591, 116] on button "Customize Design" at bounding box center [641, 122] width 162 height 29
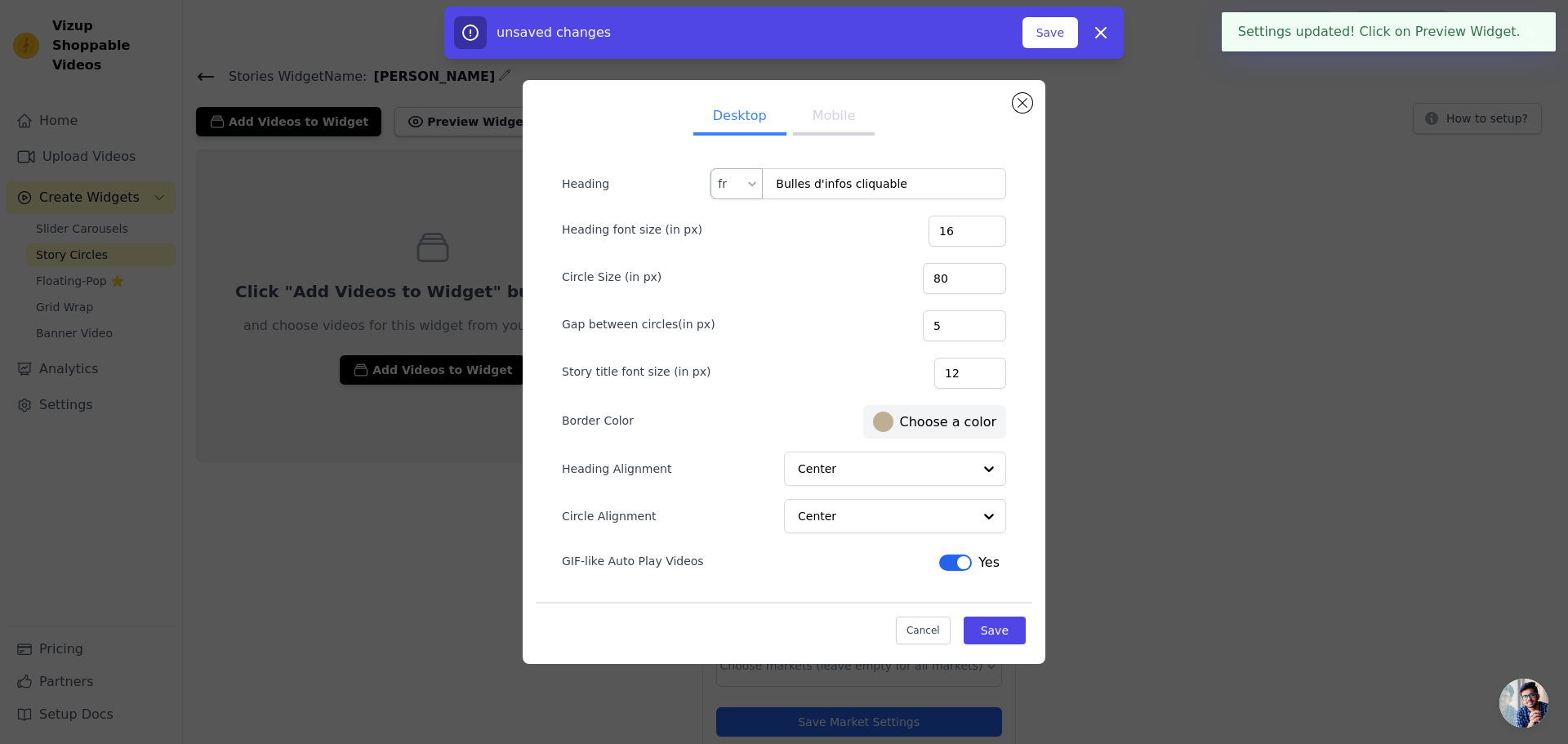
click at [755, 188] on div at bounding box center [753, 183] width 13 height 29
click at [742, 232] on div "en" at bounding box center [737, 223] width 50 height 37
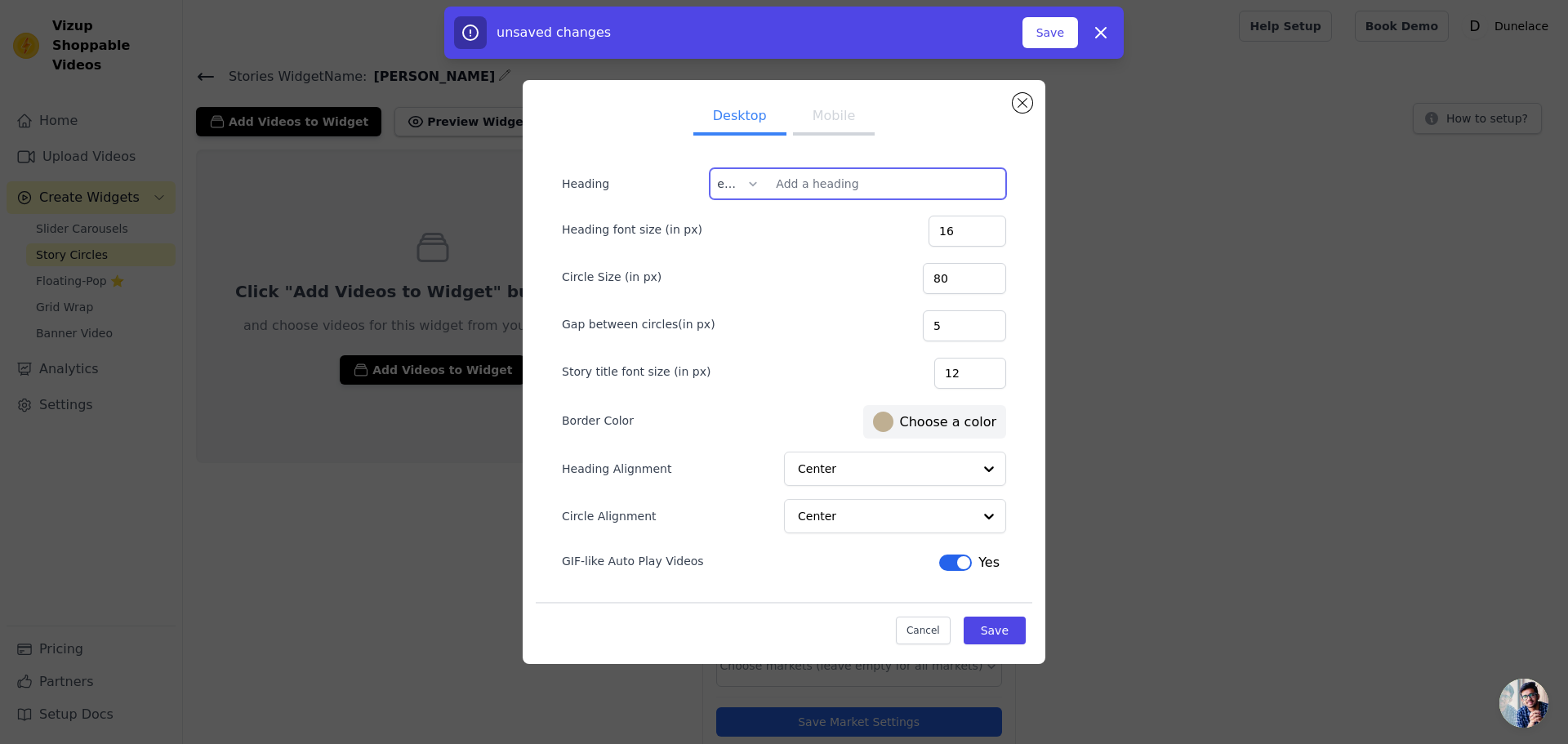
click at [840, 191] on input "Heading" at bounding box center [857, 183] width 296 height 31
paste input "Explore the details"
type input "Explore the details"
click at [1005, 638] on button "Save" at bounding box center [995, 630] width 62 height 28
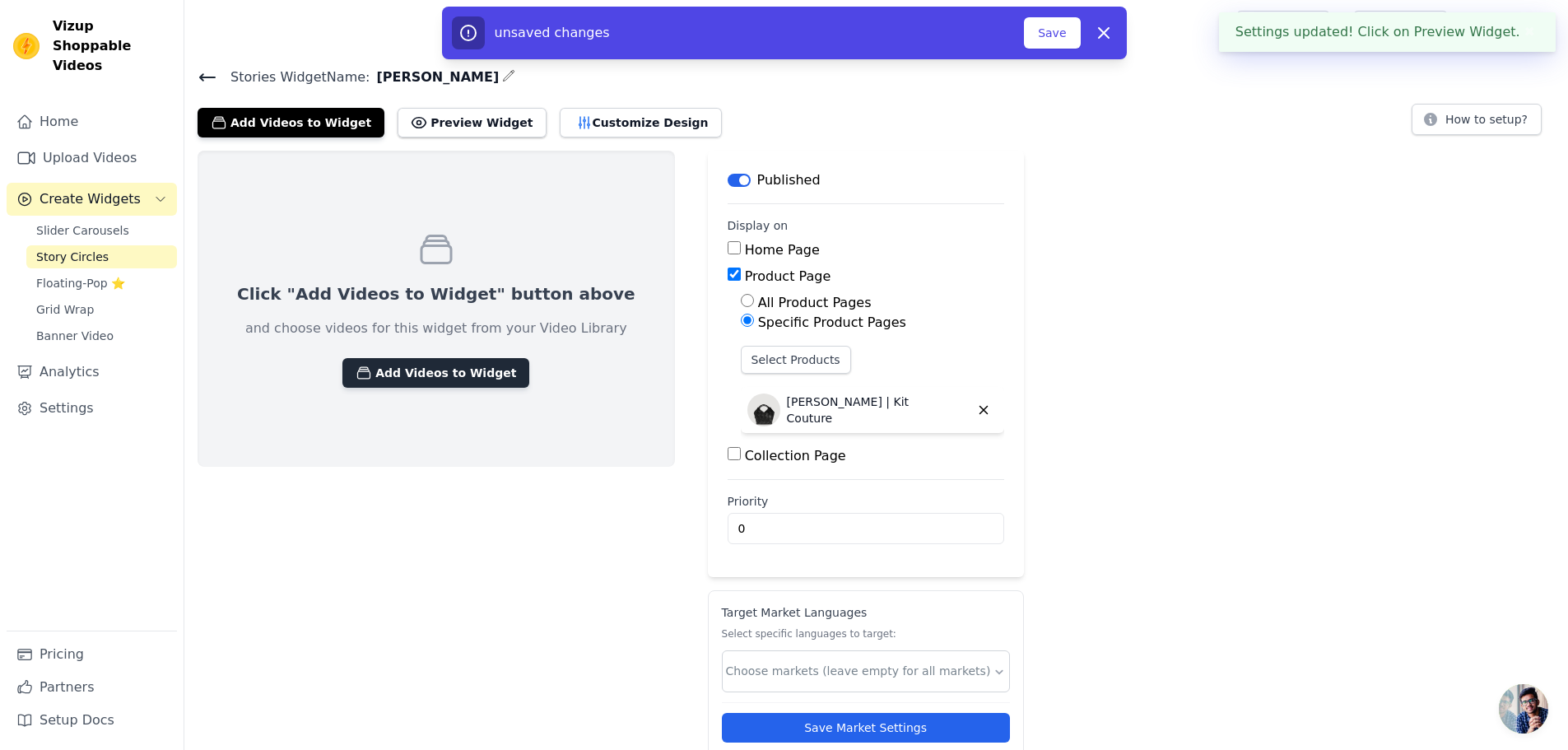
click at [416, 368] on button "Add Videos to Widget" at bounding box center [436, 372] width 187 height 29
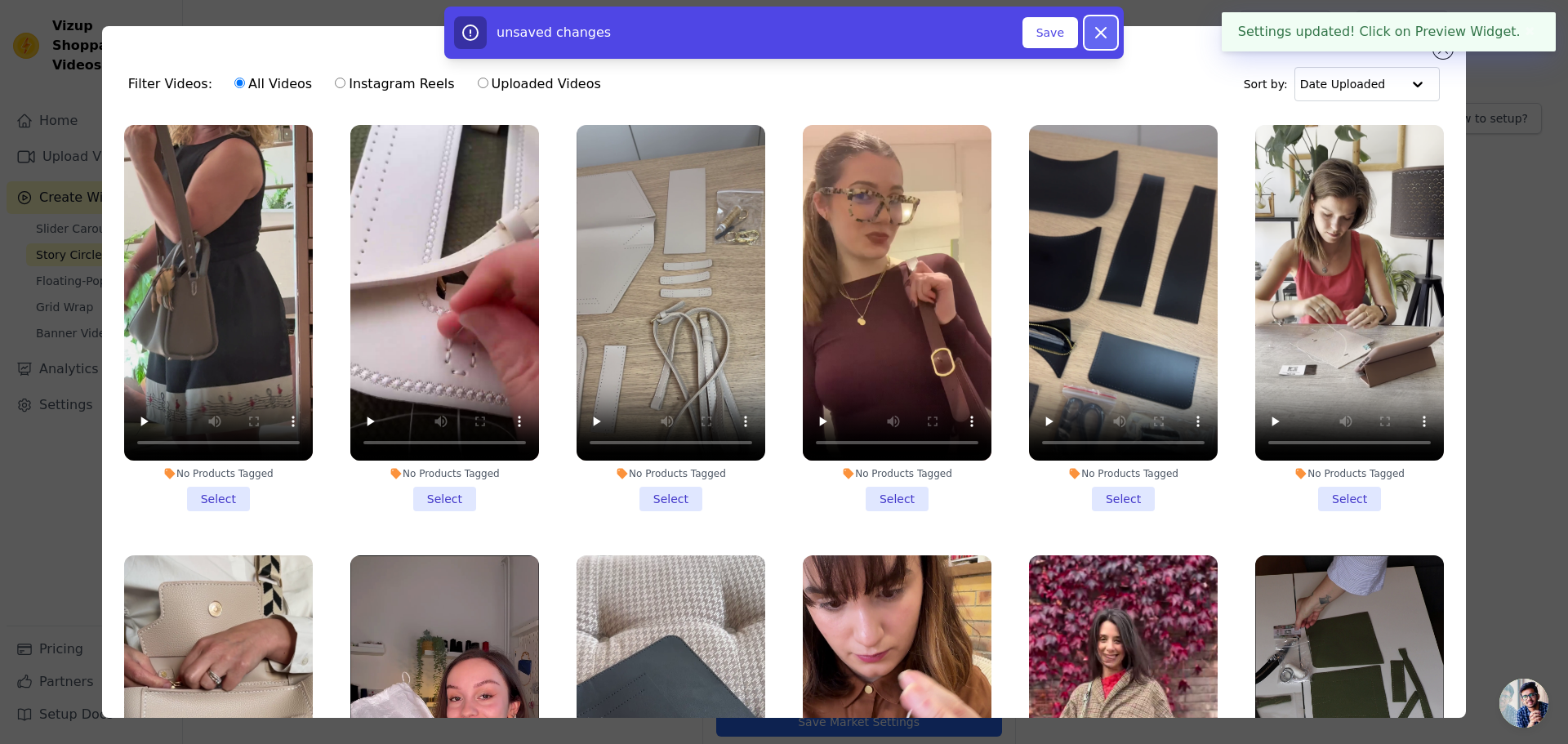
click at [1108, 30] on icon "button" at bounding box center [1101, 32] width 20 height 20
checkbox input "false"
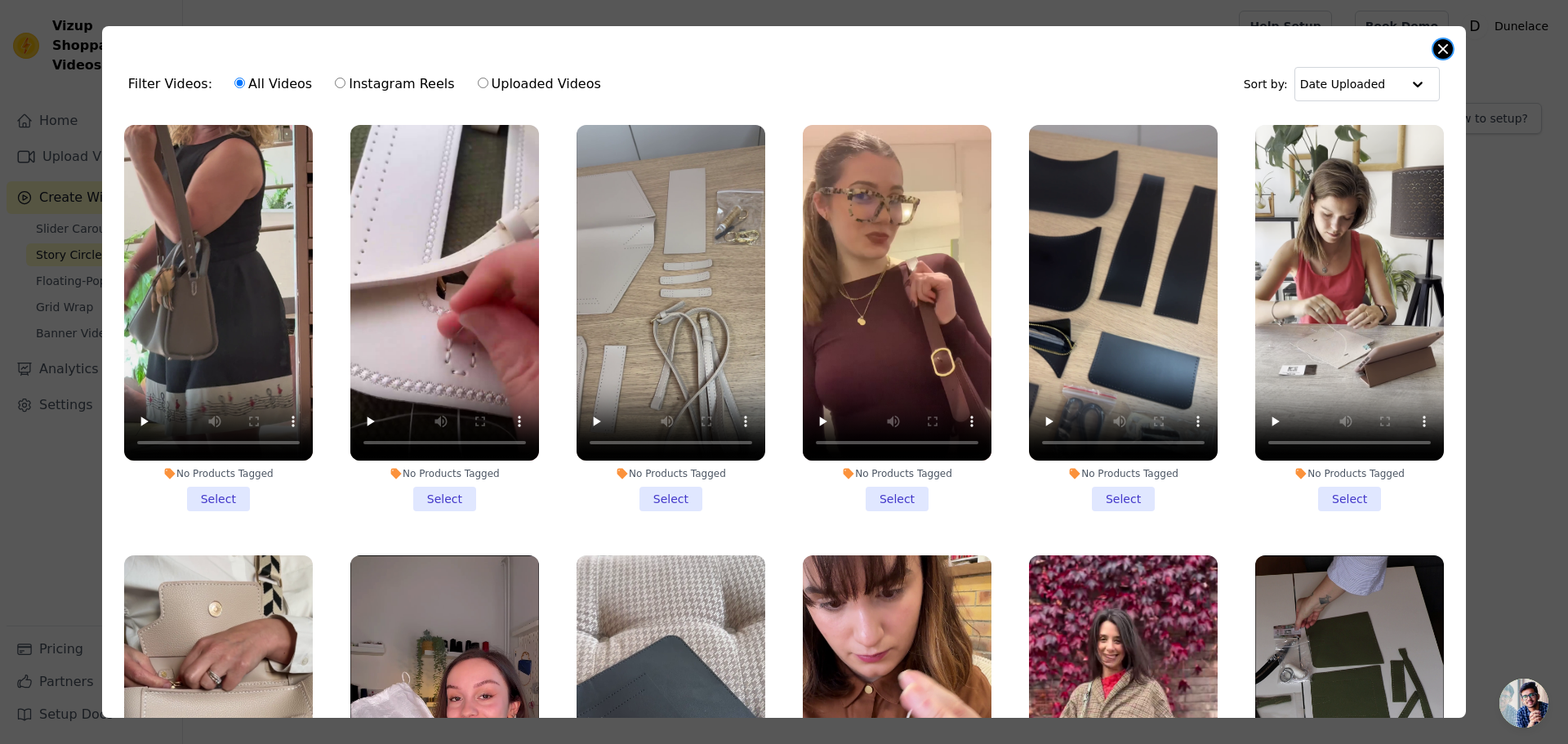
click at [1436, 47] on button "Close modal" at bounding box center [1443, 49] width 20 height 20
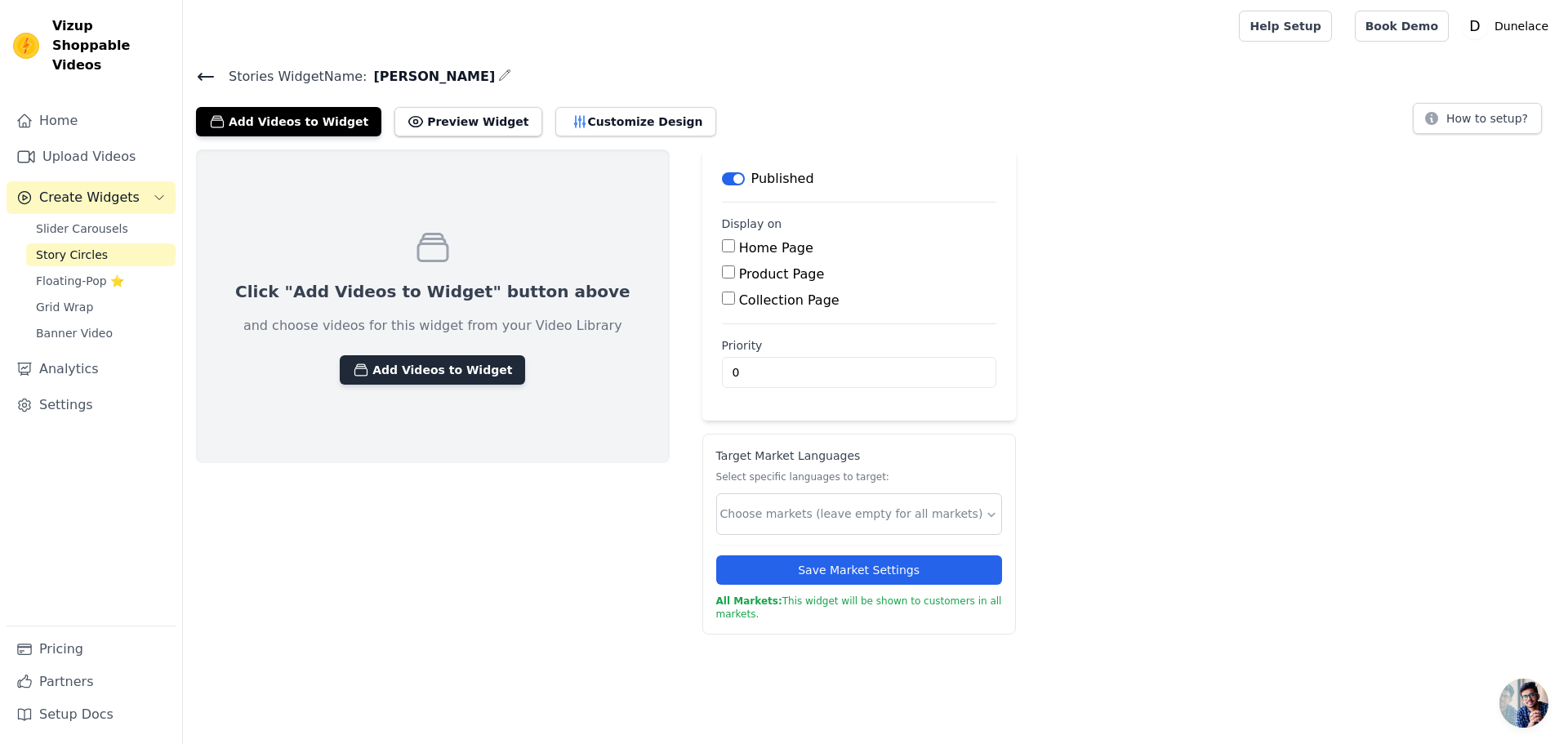
click at [427, 359] on button "Add Videos to Widget" at bounding box center [432, 369] width 186 height 29
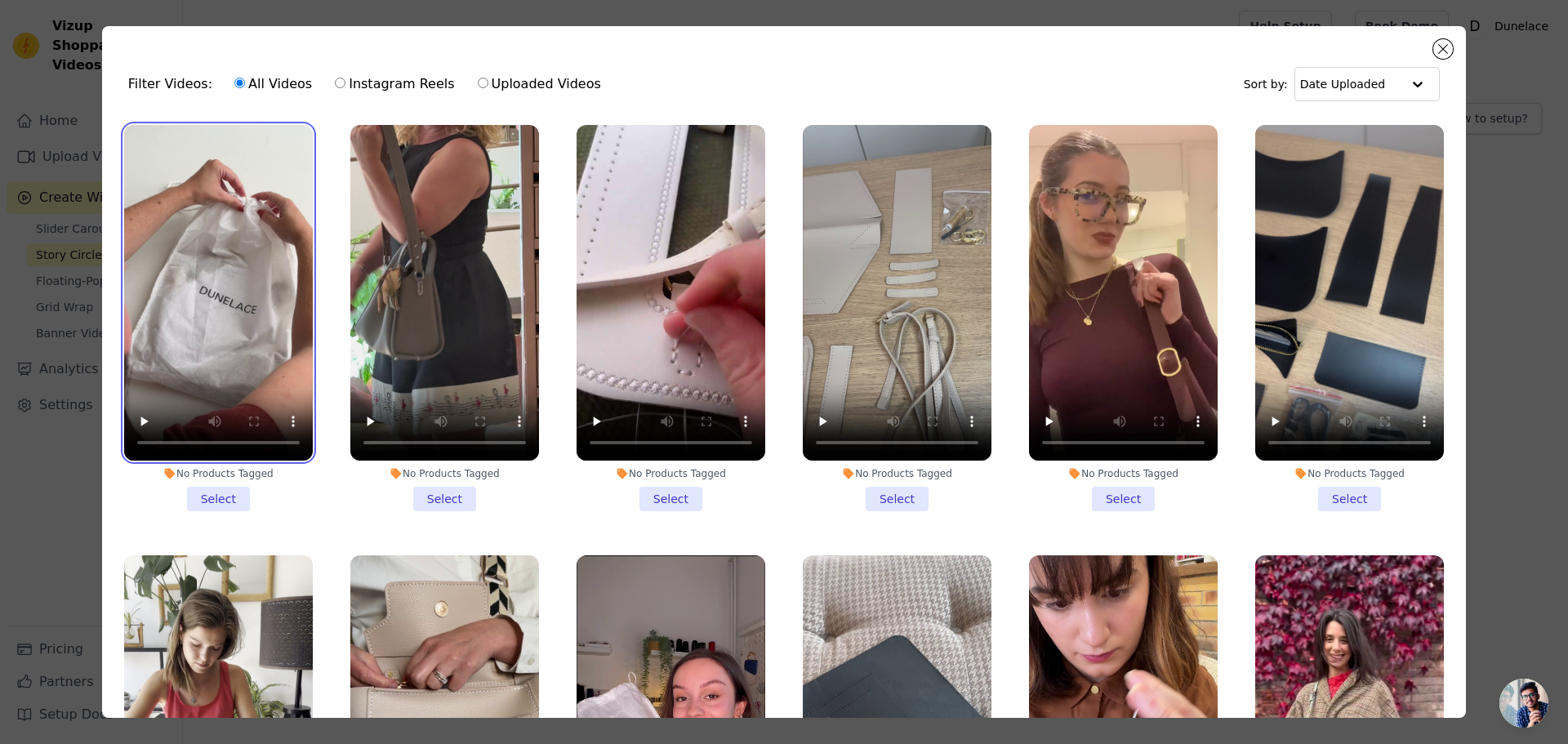
drag, startPoint x: 253, startPoint y: 331, endPoint x: 225, endPoint y: 328, distance: 28.2
click at [252, 331] on video at bounding box center [219, 292] width 189 height 335
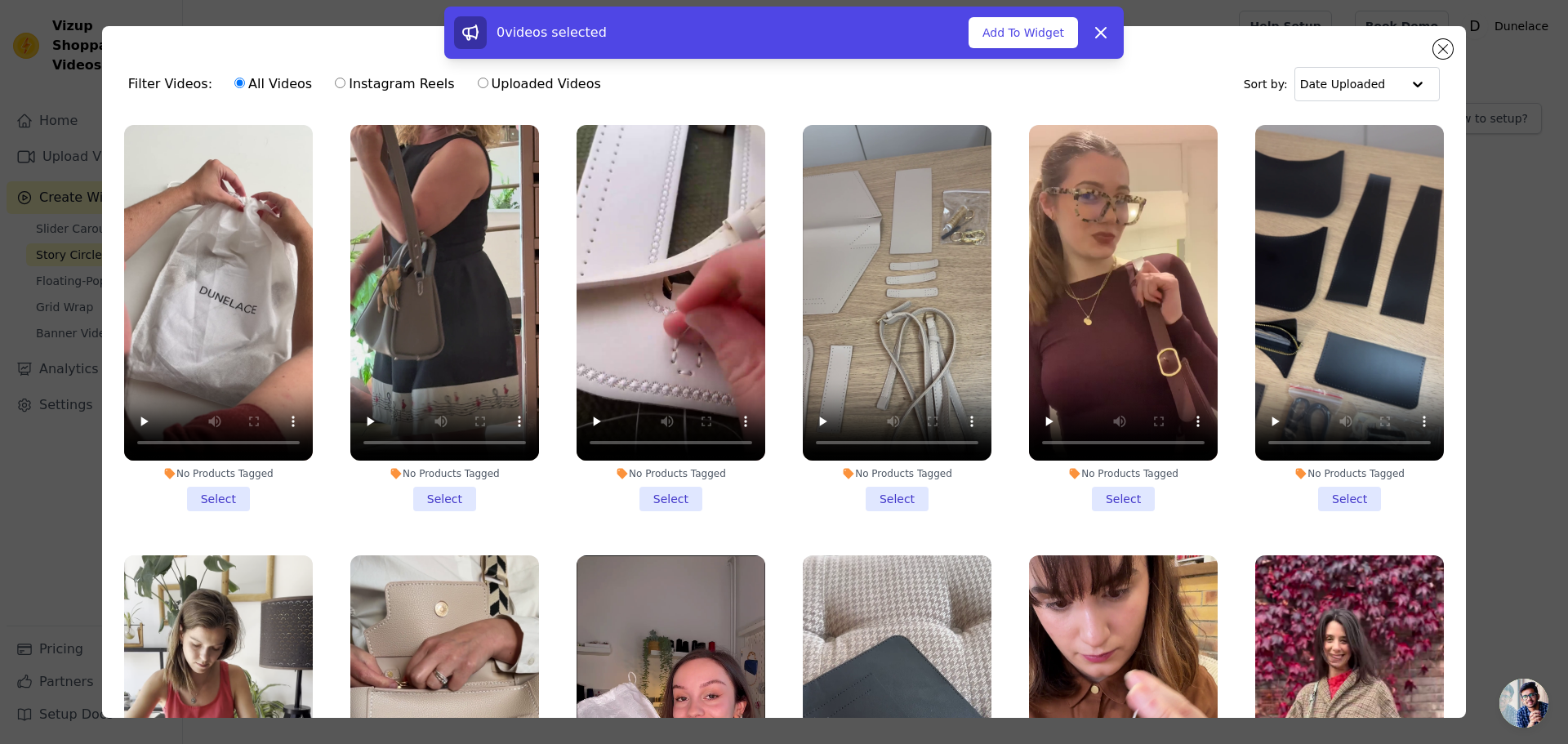
click at [215, 485] on li "No Products Tagged Select" at bounding box center [219, 318] width 189 height 386
click at [0, 0] on input "No Products Tagged Select" at bounding box center [0, 0] width 0 height 0
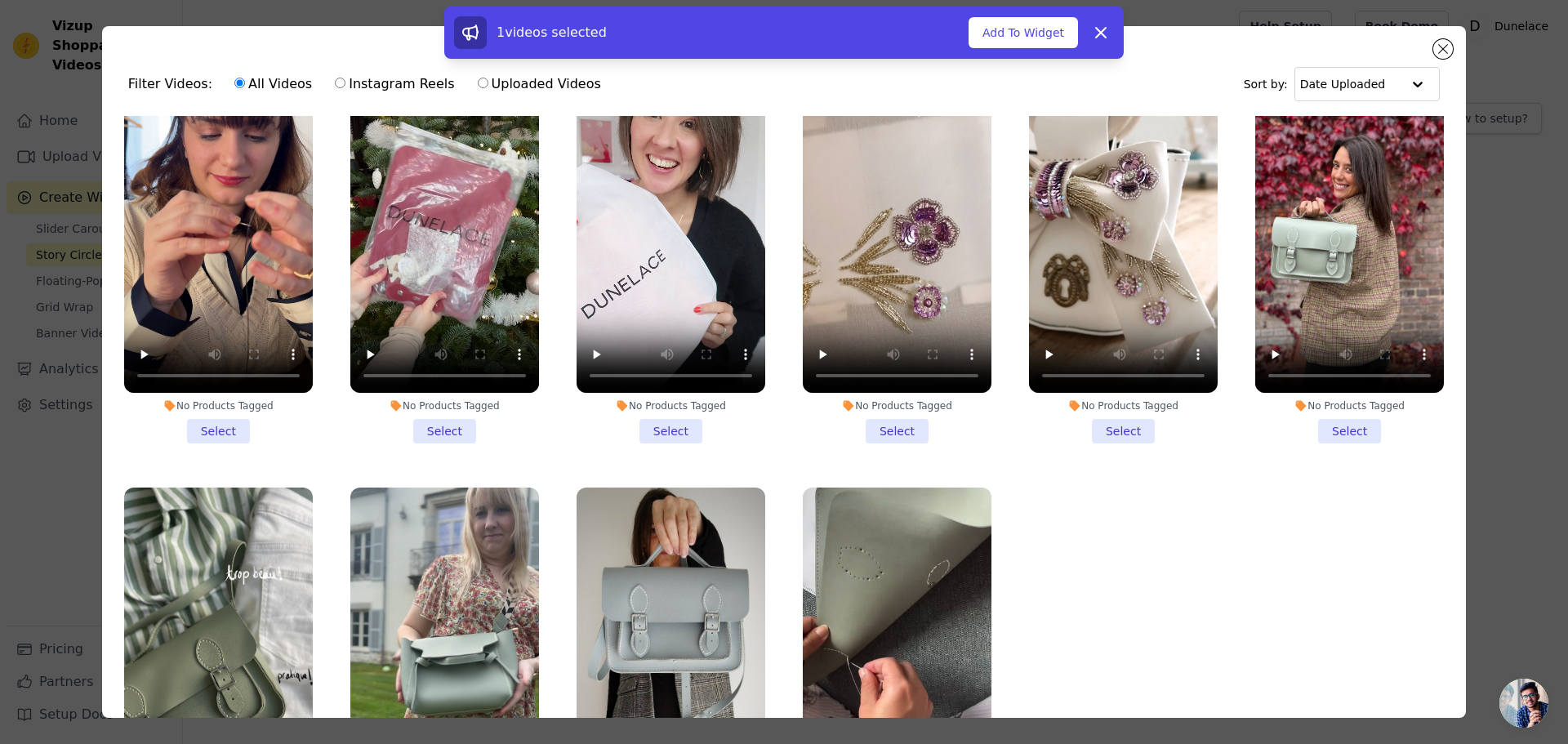
scroll to position [3133, 0]
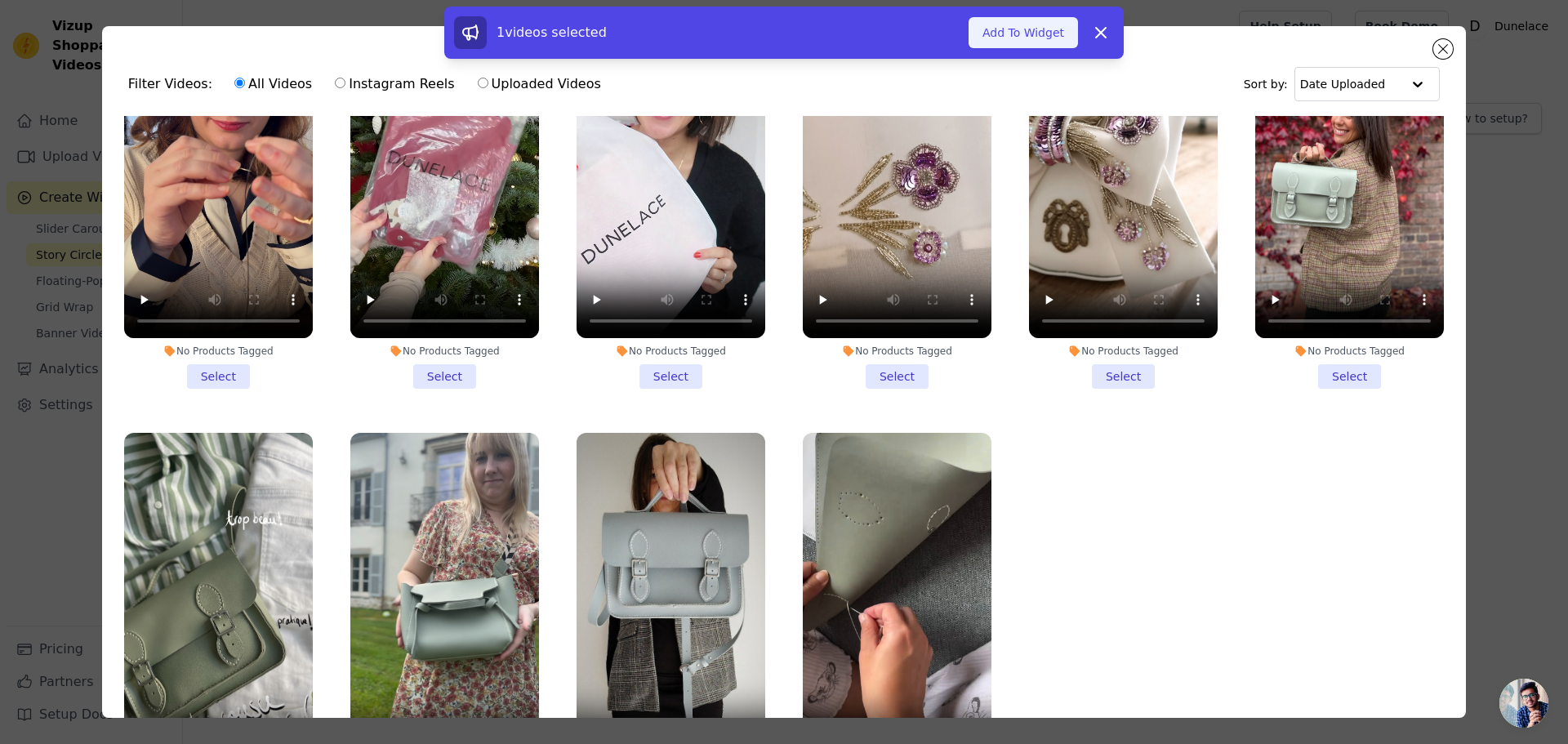
click at [1016, 40] on button "Add To Widget" at bounding box center [1023, 32] width 109 height 31
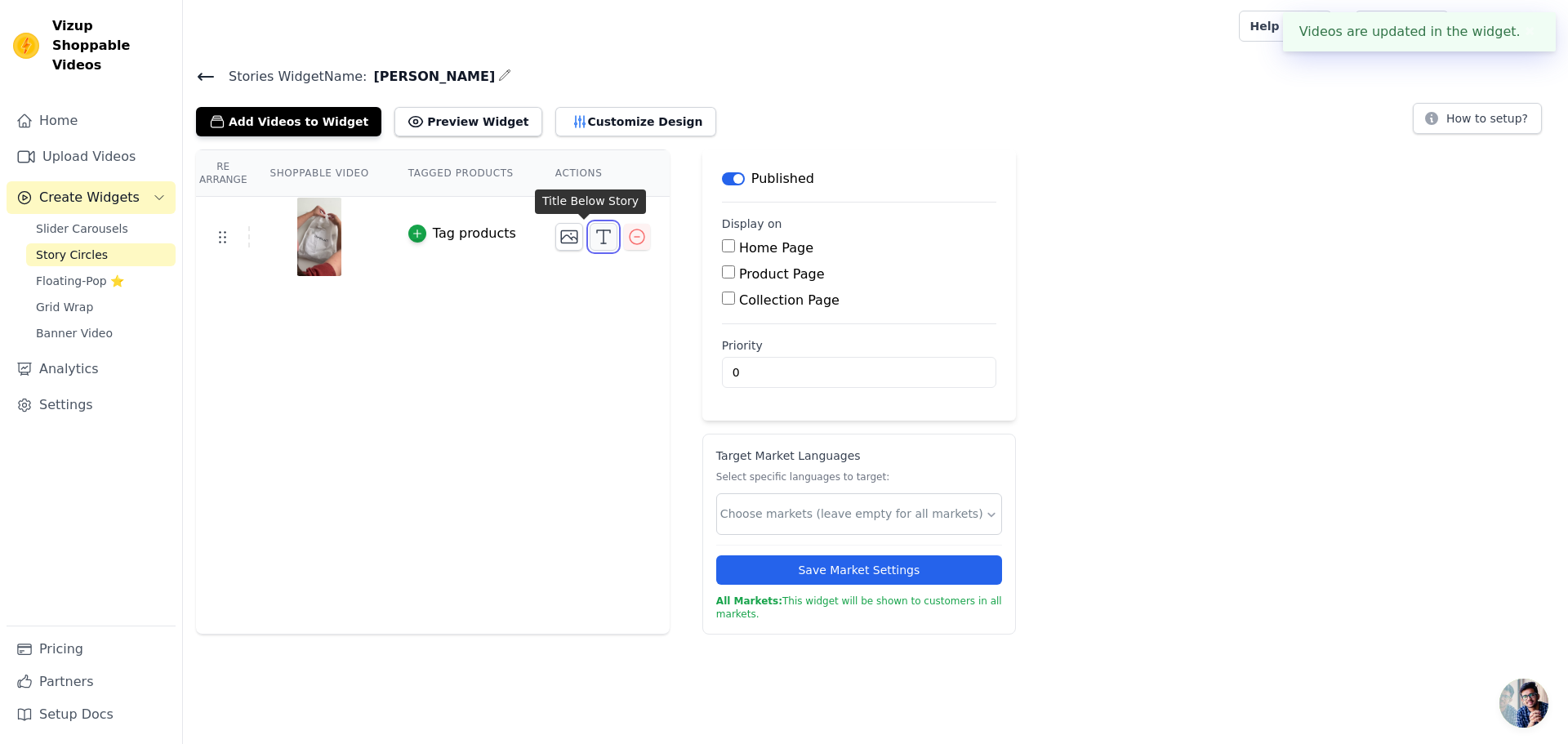
click at [594, 236] on icon "button" at bounding box center [603, 236] width 20 height 20
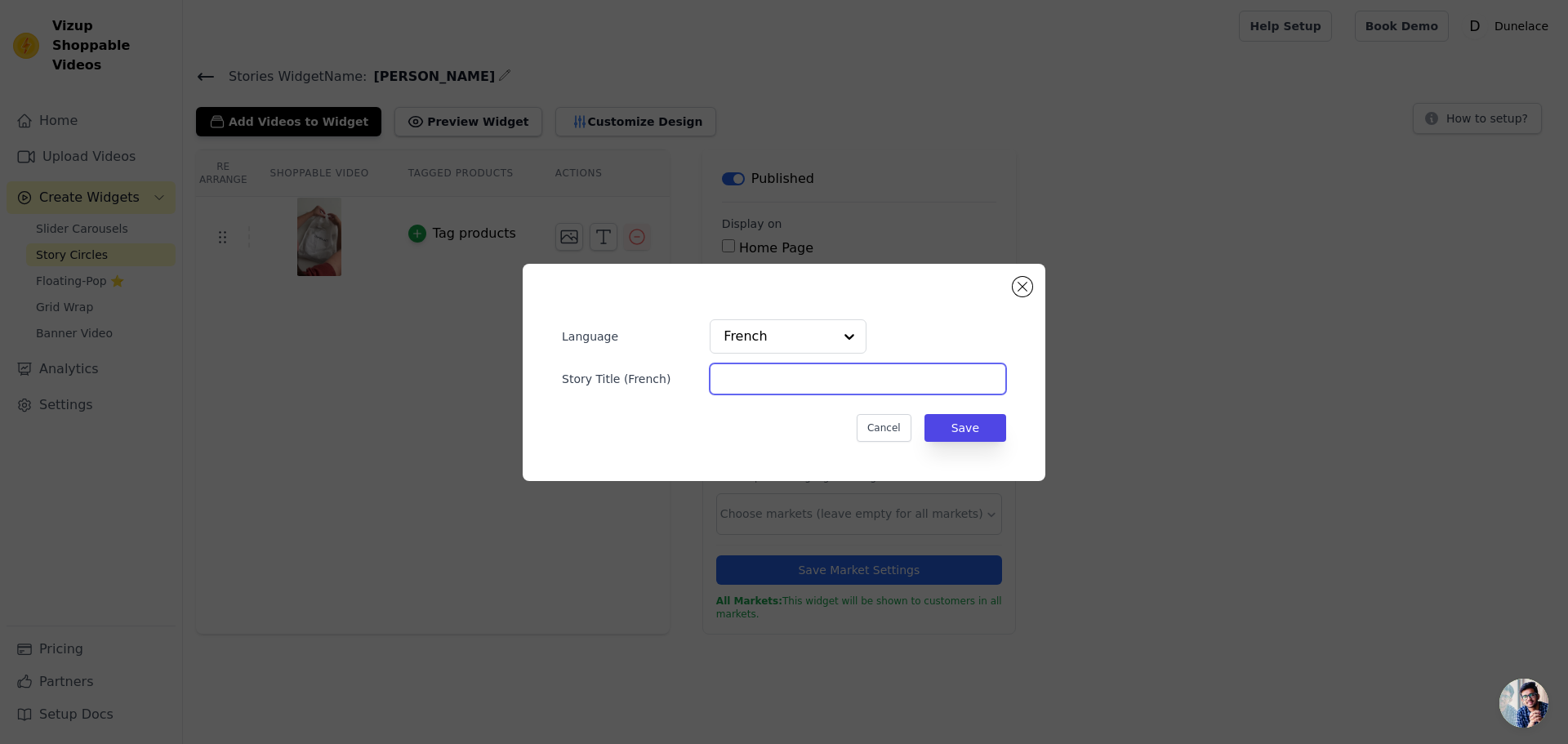
click at [726, 381] on input "Story Title ( French )" at bounding box center [857, 378] width 296 height 31
paste input "Le concept"
type input "Le concept"
click at [809, 342] on input "text" at bounding box center [778, 336] width 109 height 33
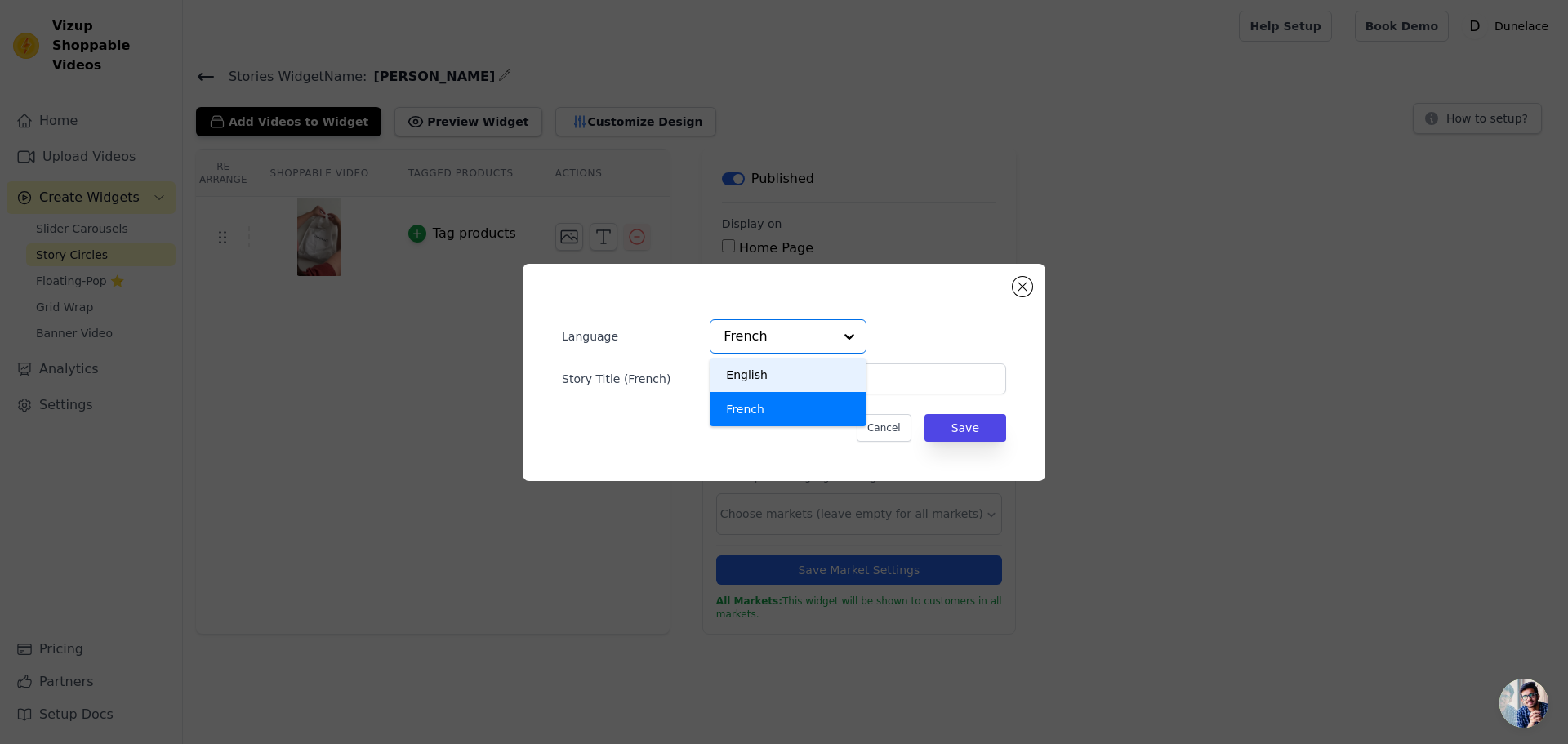
click at [771, 383] on div "English" at bounding box center [788, 374] width 157 height 35
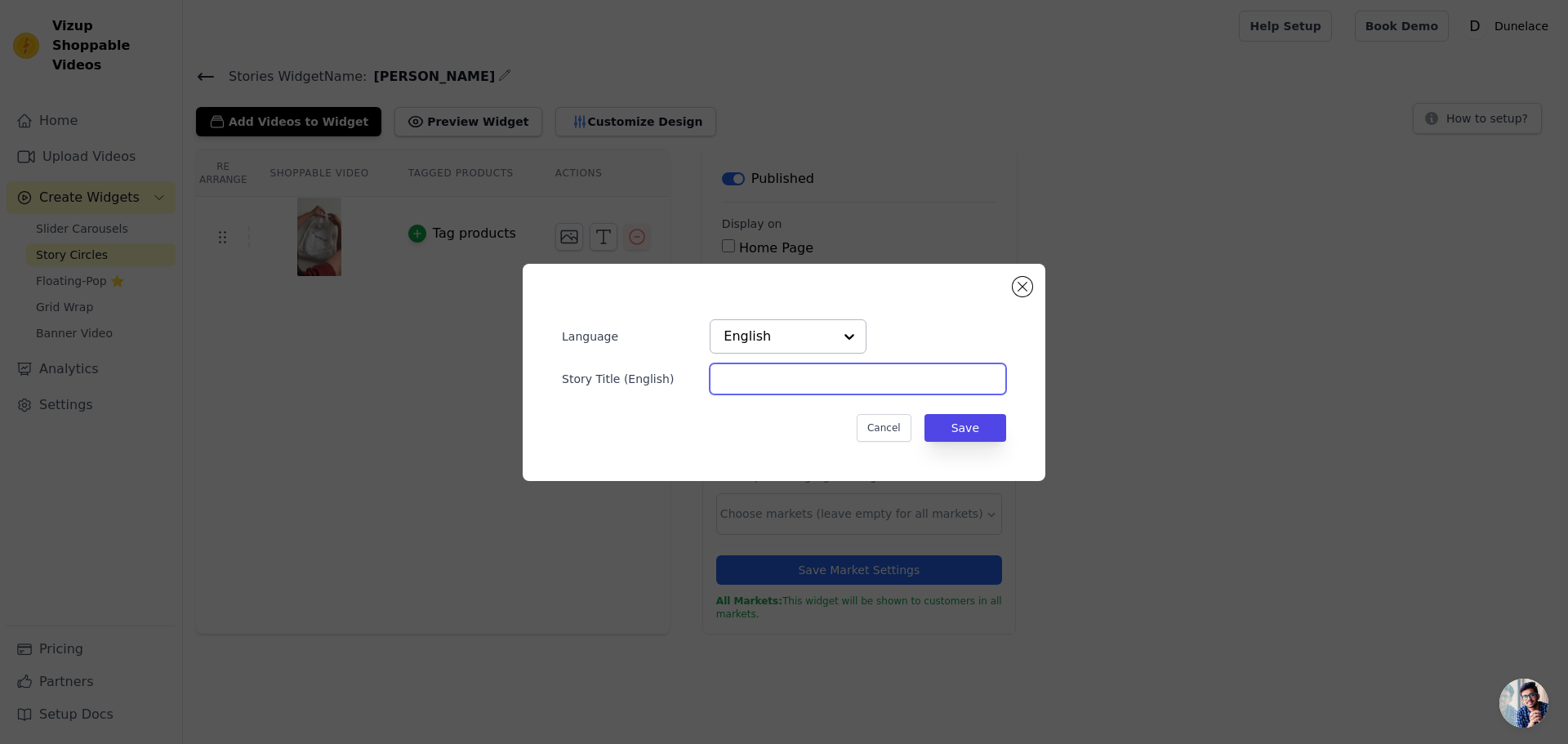
click at [749, 366] on input "Story Title ( English )" at bounding box center [857, 378] width 296 height 31
paste input "The concept"
type input "The concept"
click at [962, 440] on button "Save" at bounding box center [965, 428] width 81 height 28
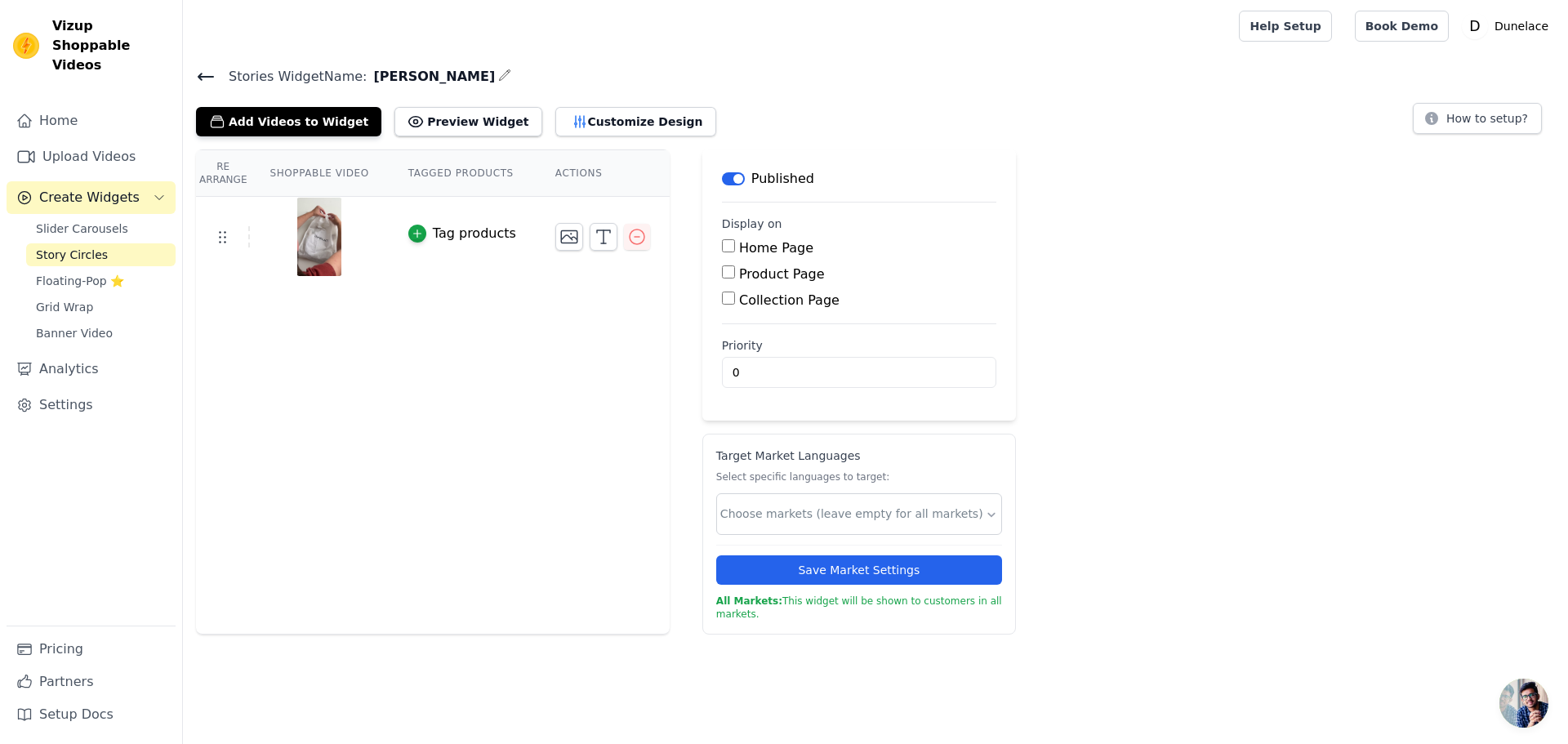
click at [722, 273] on input "Product Page" at bounding box center [728, 272] width 13 height 13
checkbox input "true"
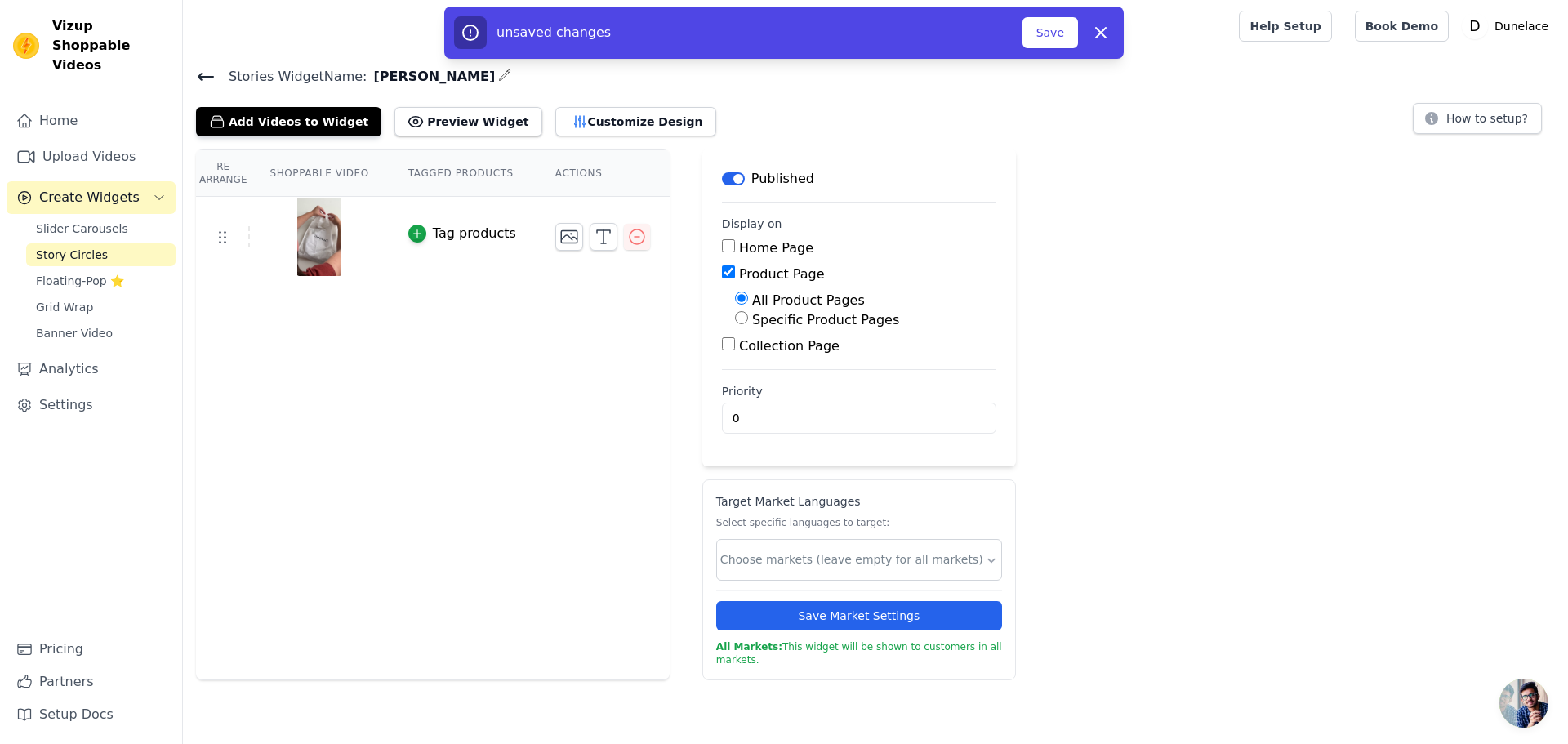
click at [771, 320] on label "Specific Product Pages" at bounding box center [826, 319] width 147 height 16
click at [748, 320] on input "Specific Product Pages" at bounding box center [742, 317] width 13 height 13
radio input "true"
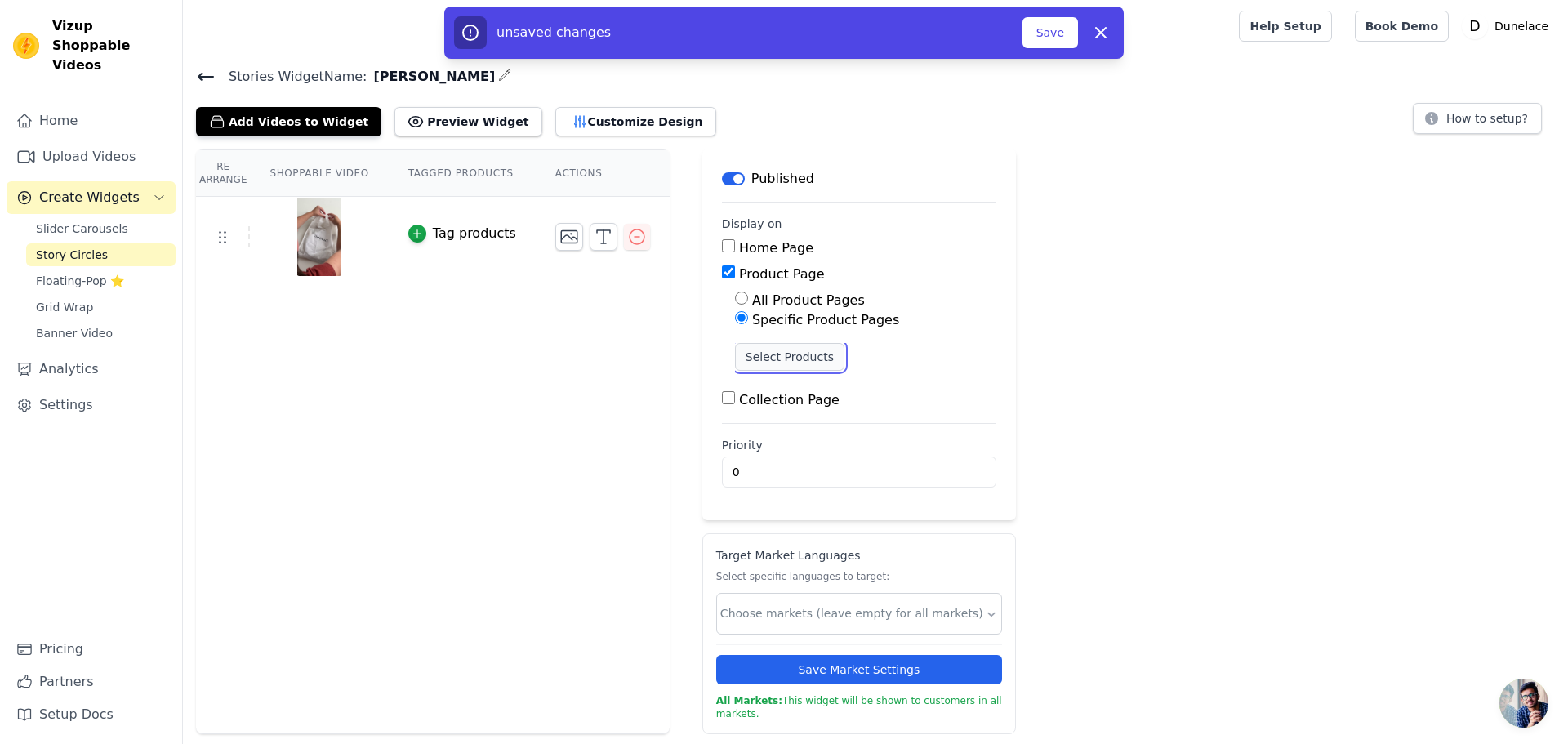
click at [768, 358] on button "Select Products" at bounding box center [789, 357] width 109 height 28
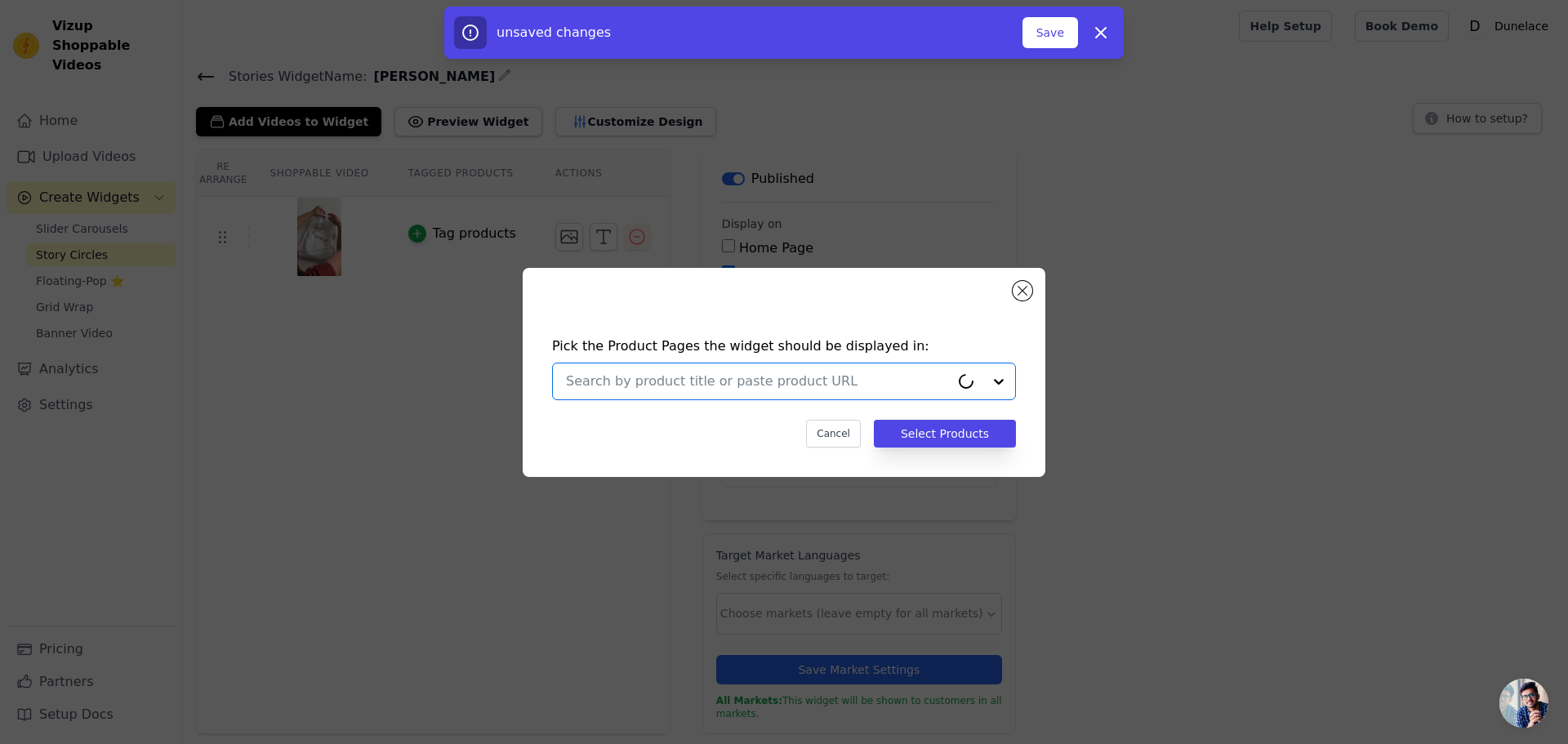
click at [686, 386] on input "text" at bounding box center [757, 381] width 384 height 20
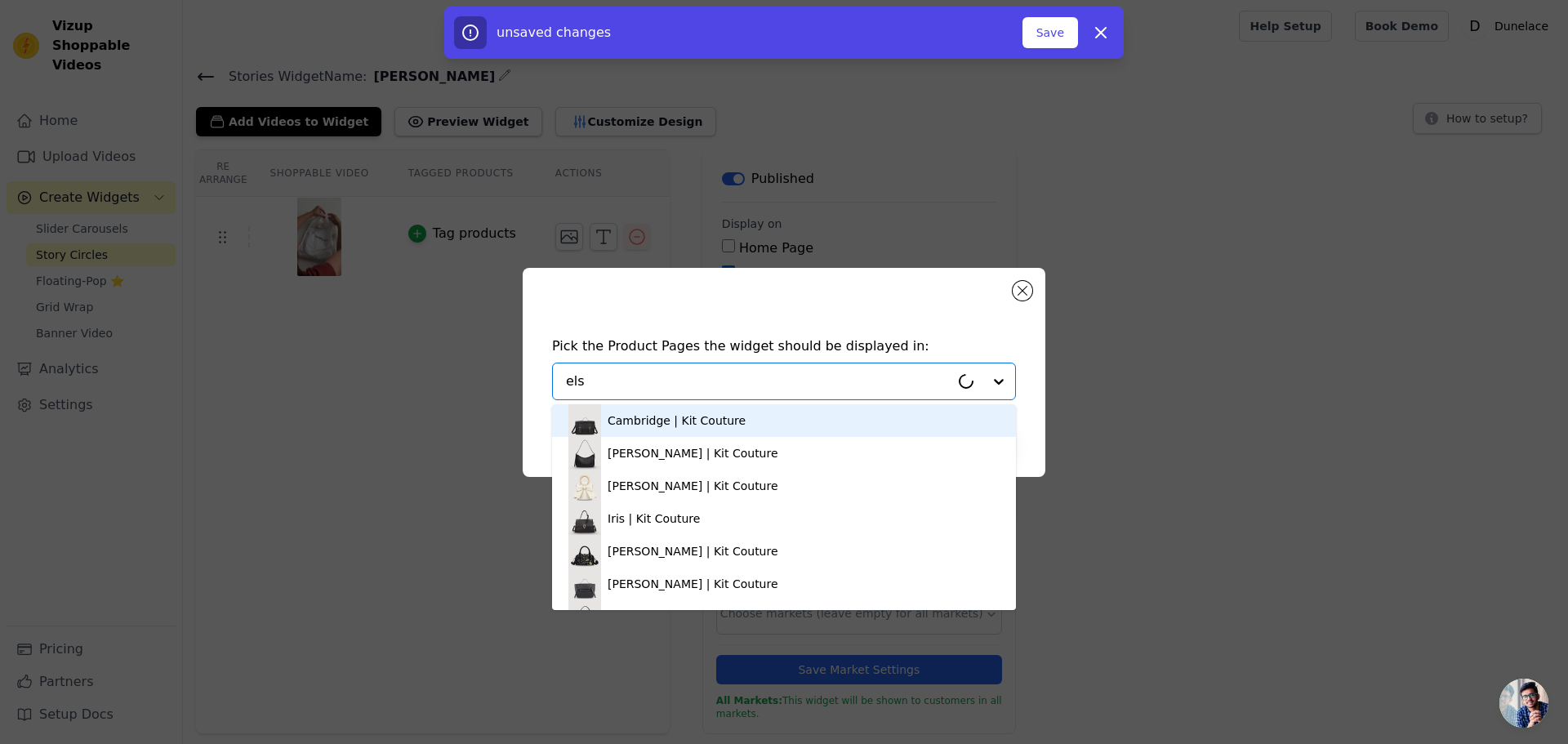
type input "elsa"
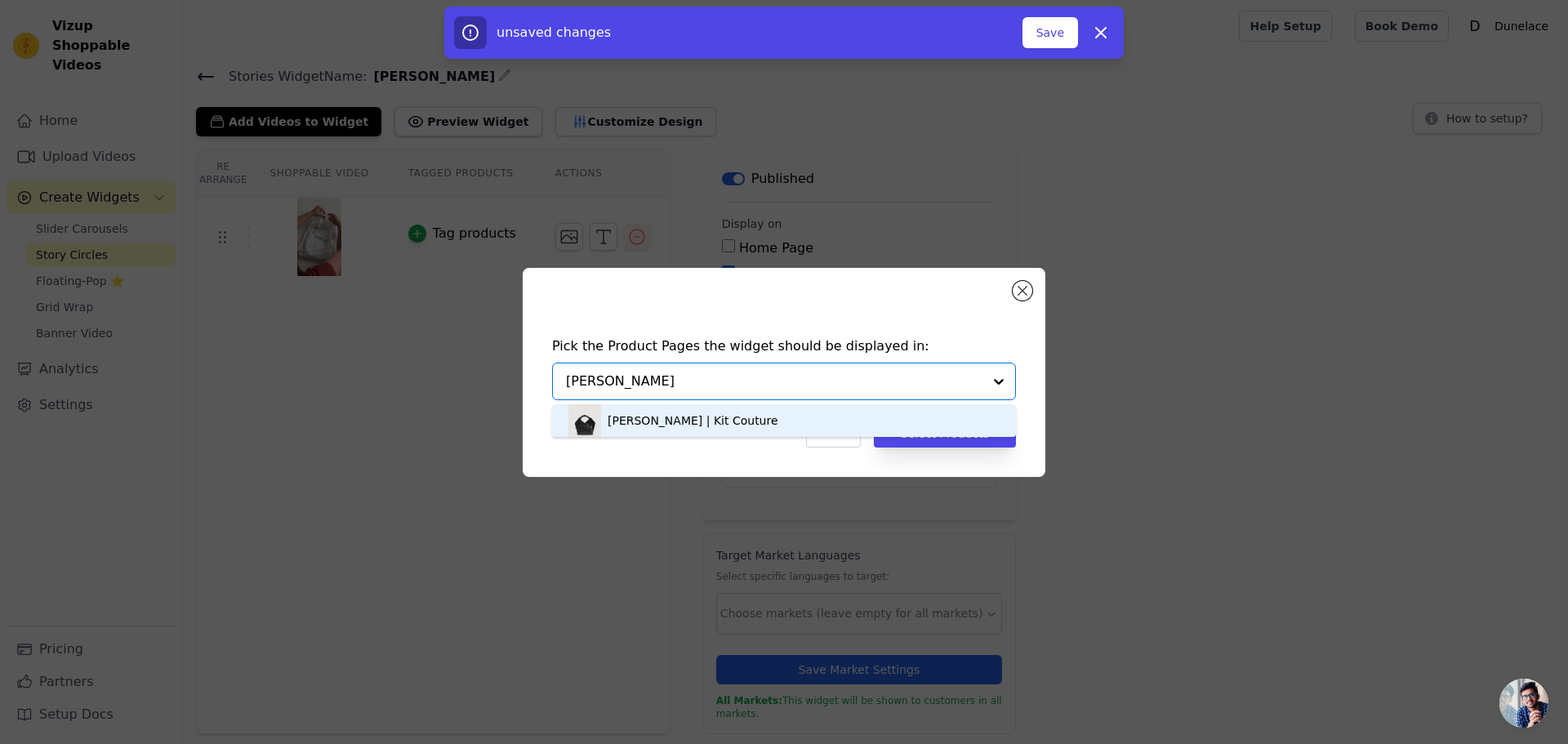
click at [685, 420] on div "Elsa | Kit Couture" at bounding box center [693, 420] width 171 height 16
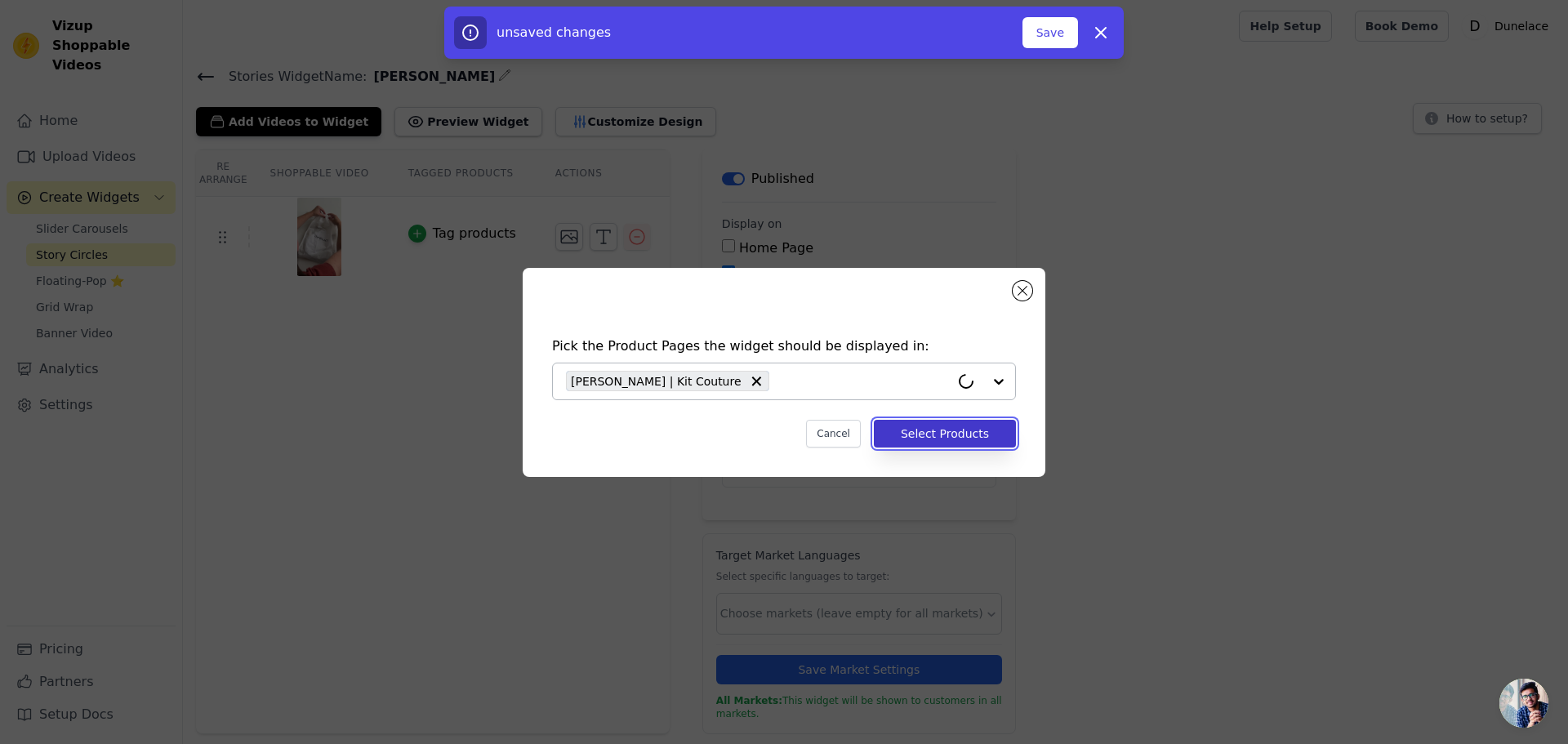
click at [938, 436] on button "Select Products" at bounding box center [945, 434] width 142 height 28
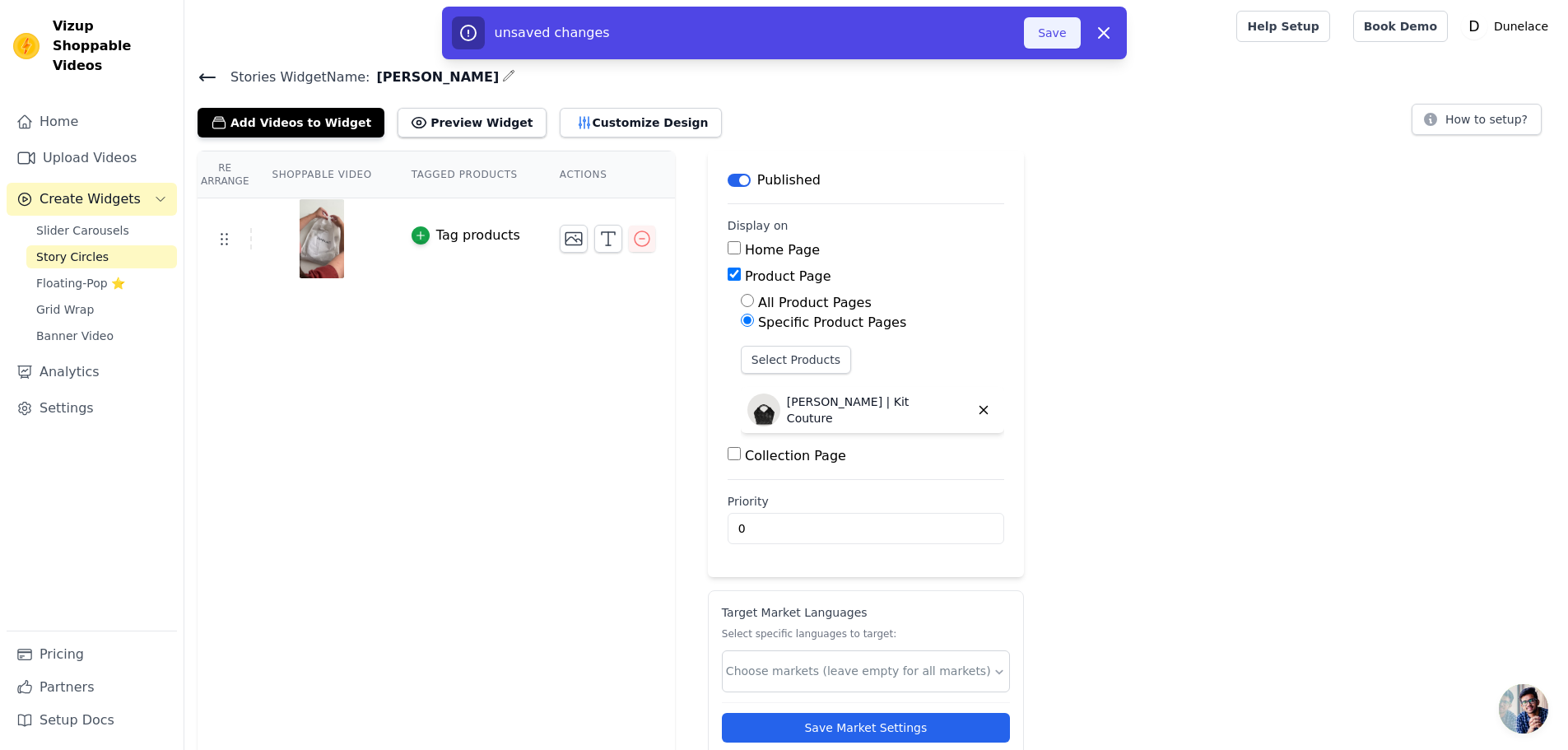
click at [1055, 43] on button "Save" at bounding box center [1051, 32] width 56 height 31
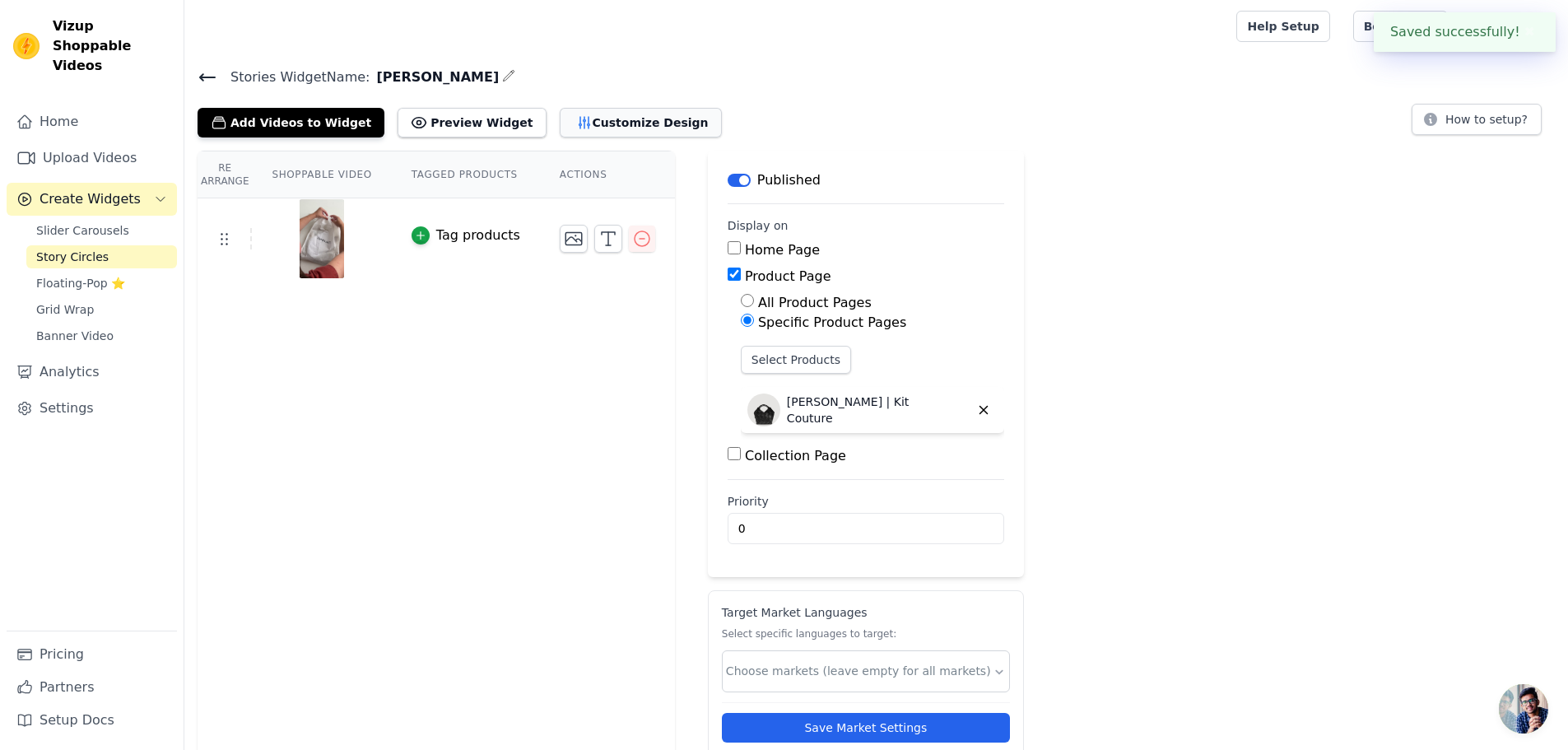
click at [593, 125] on button "Customize Design" at bounding box center [641, 122] width 162 height 29
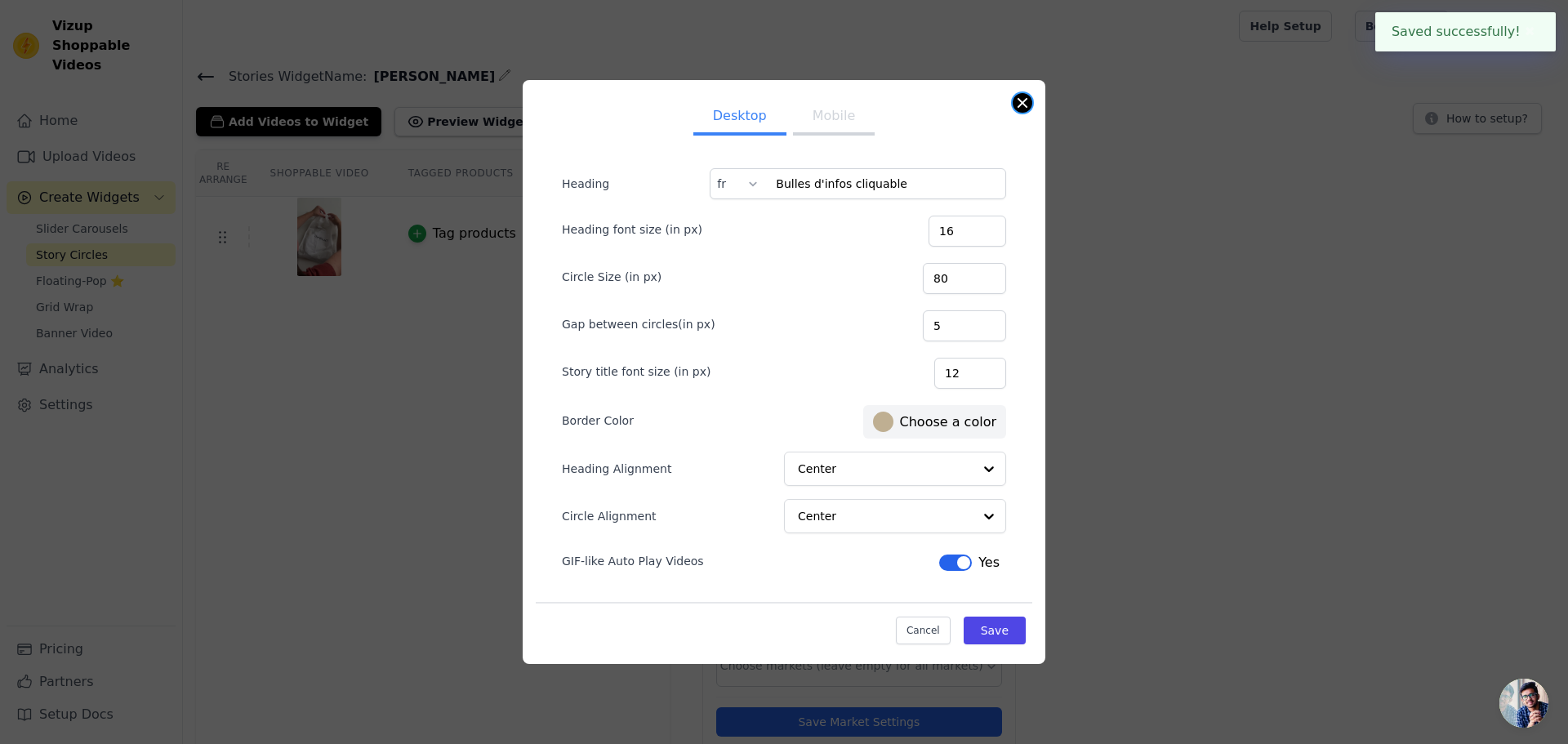
click at [1014, 105] on button "Close modal" at bounding box center [1023, 103] width 20 height 20
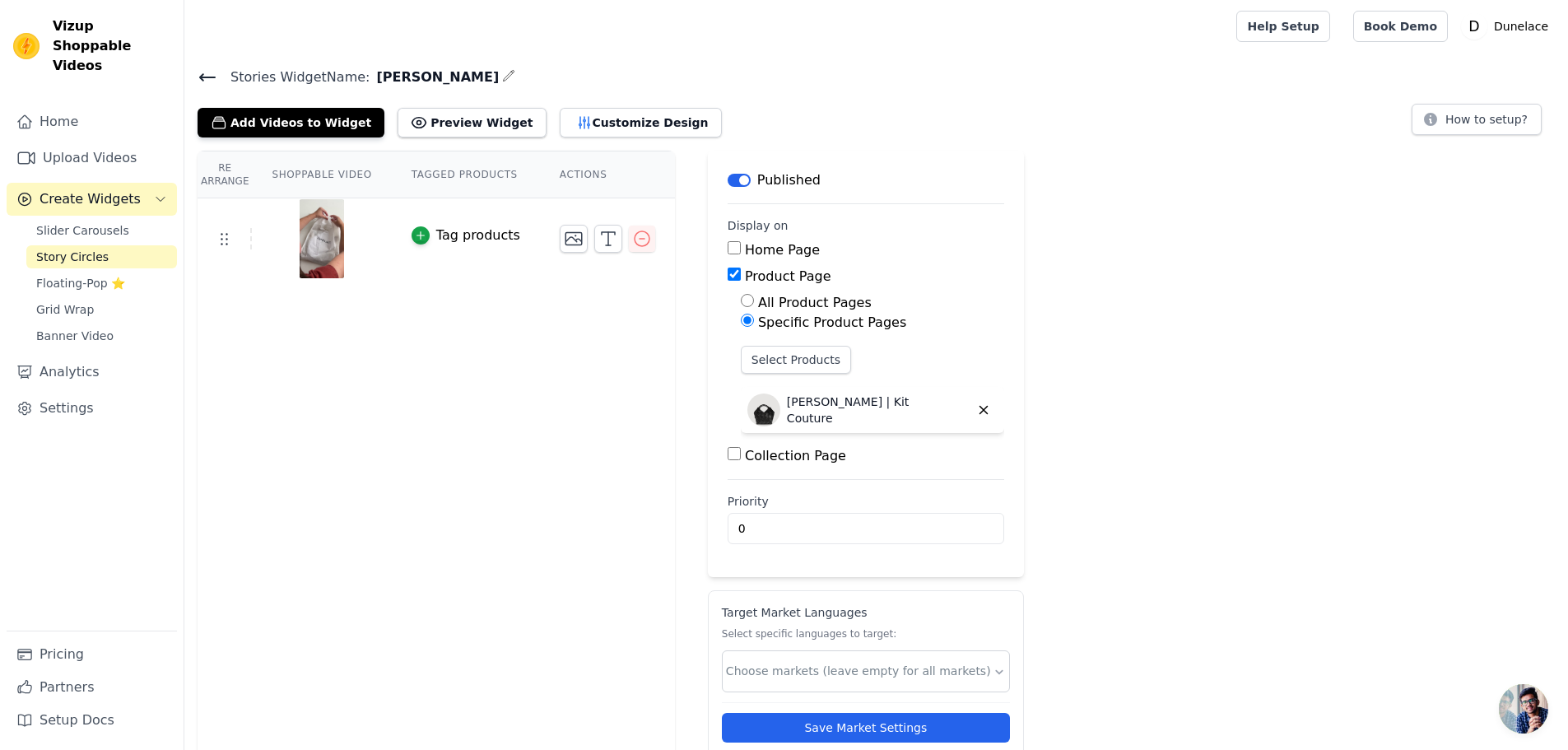
click at [606, 235] on div at bounding box center [607, 239] width 95 height 28
click at [599, 239] on icon "button" at bounding box center [608, 238] width 20 height 20
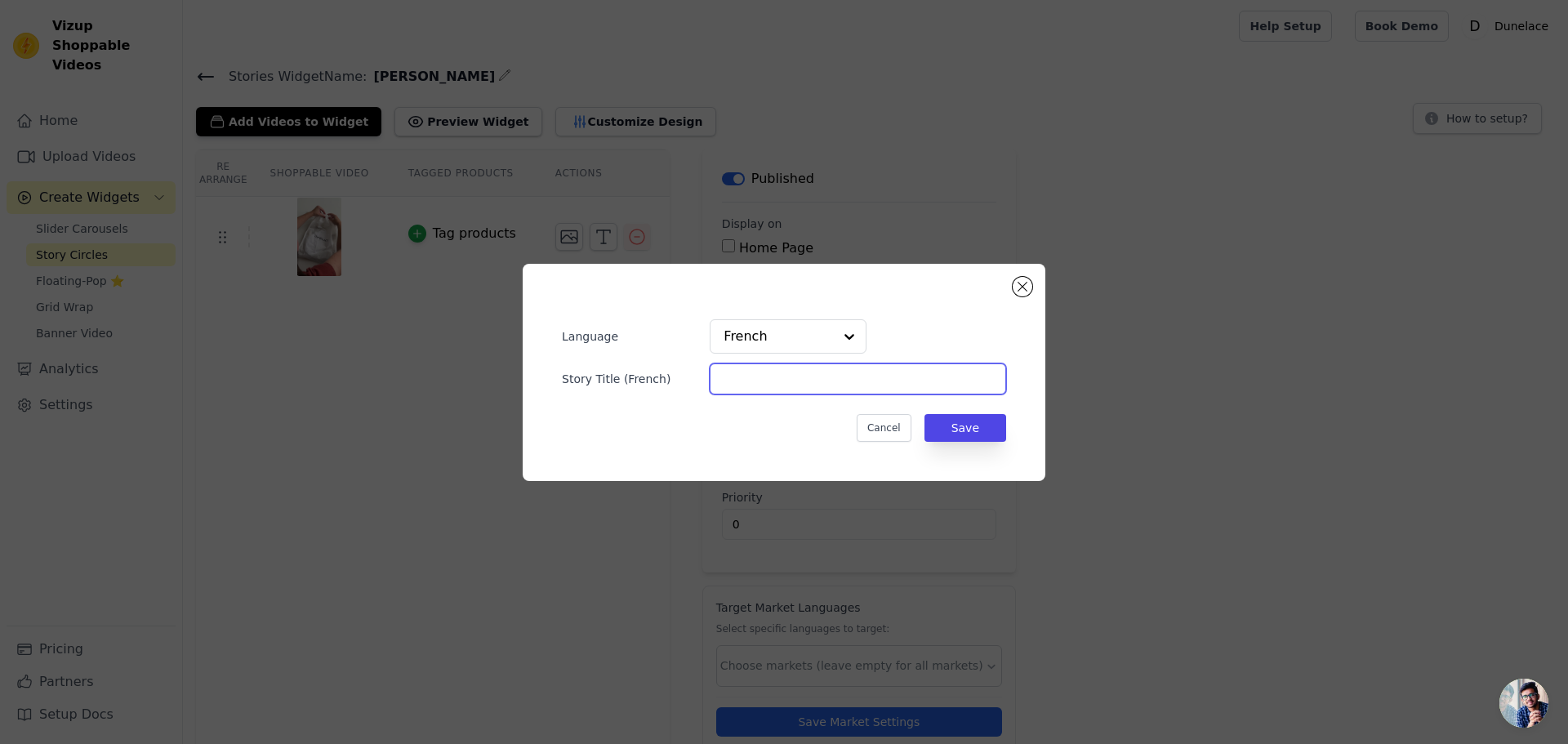
click at [785, 375] on input "Story Title ( French )" at bounding box center [857, 378] width 296 height 31
drag, startPoint x: 751, startPoint y: 337, endPoint x: 770, endPoint y: 356, distance: 26.9
click at [752, 340] on input "text" at bounding box center [778, 336] width 109 height 33
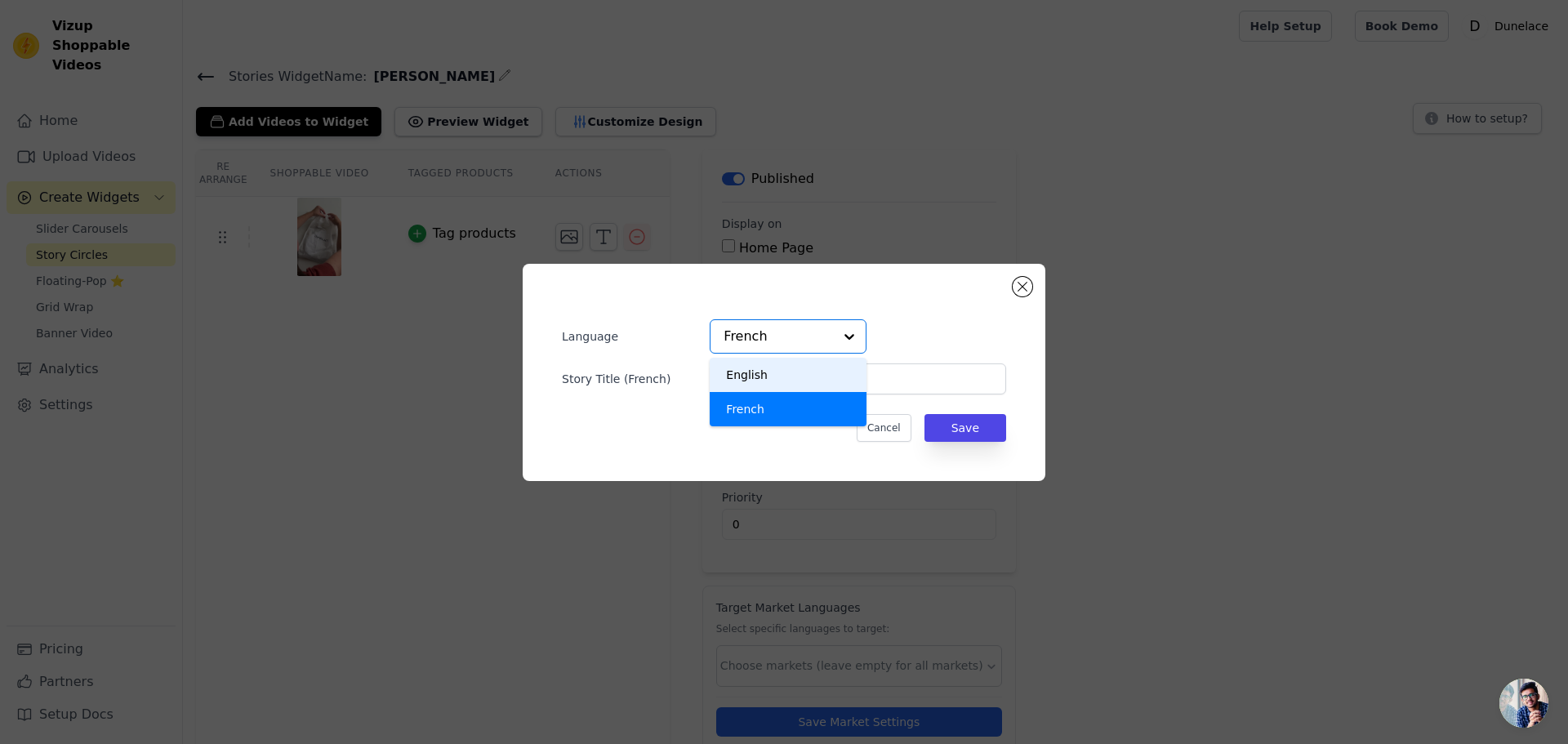
click at [789, 383] on div "English" at bounding box center [788, 374] width 157 height 35
type input "The concept"
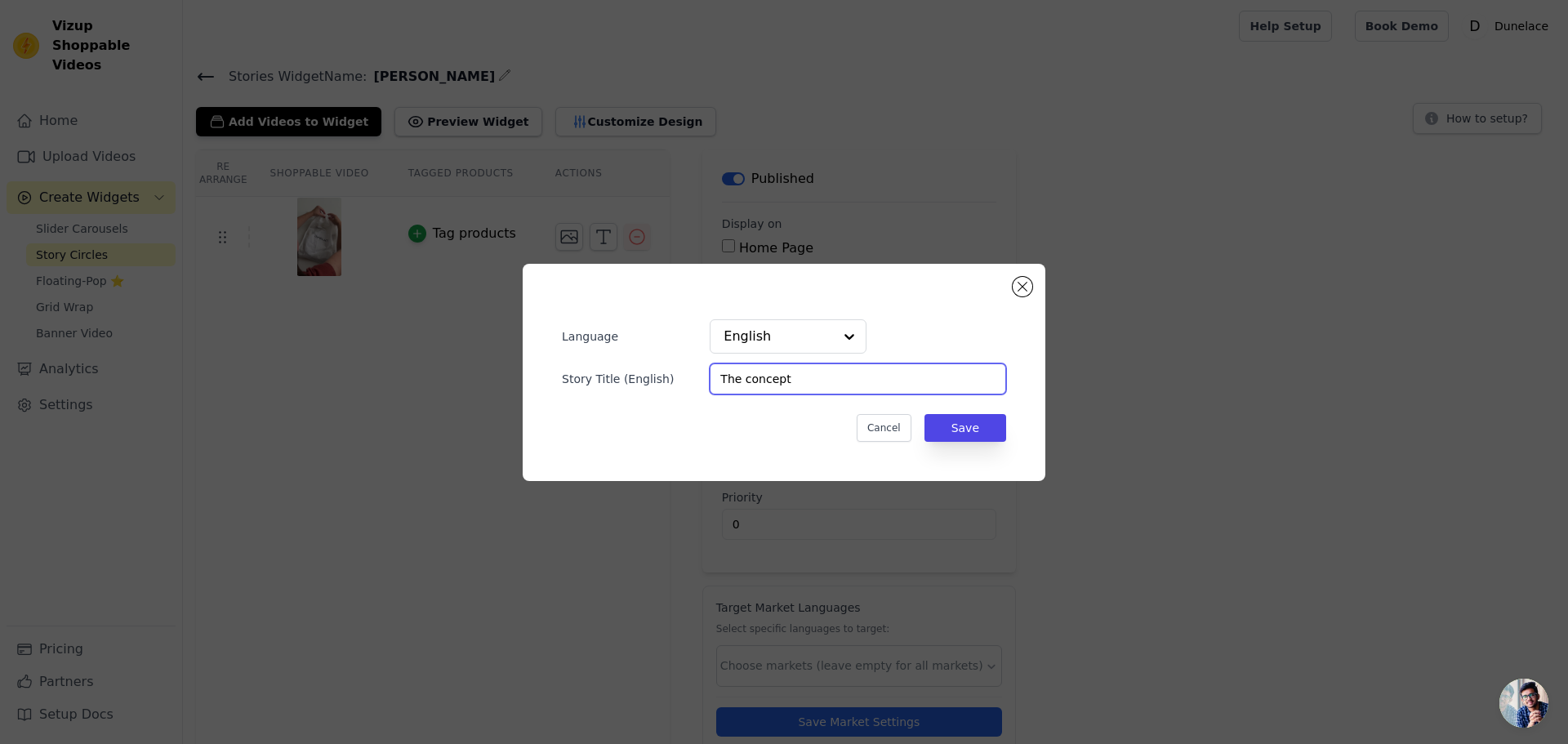
click at [781, 387] on input "The concept" at bounding box center [857, 378] width 296 height 31
click at [960, 425] on button "Save" at bounding box center [965, 428] width 81 height 28
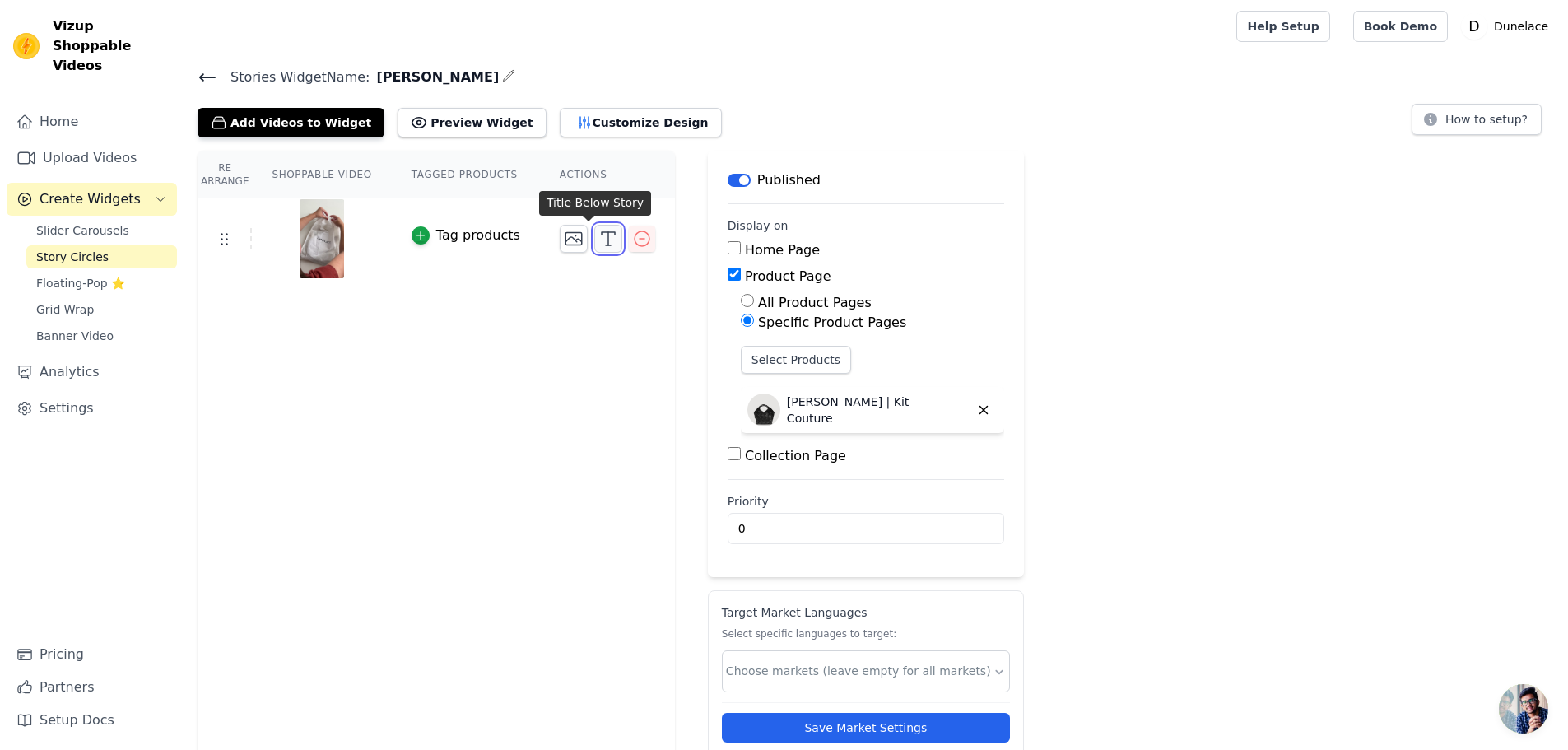
click at [594, 250] on button "button" at bounding box center [608, 239] width 28 height 28
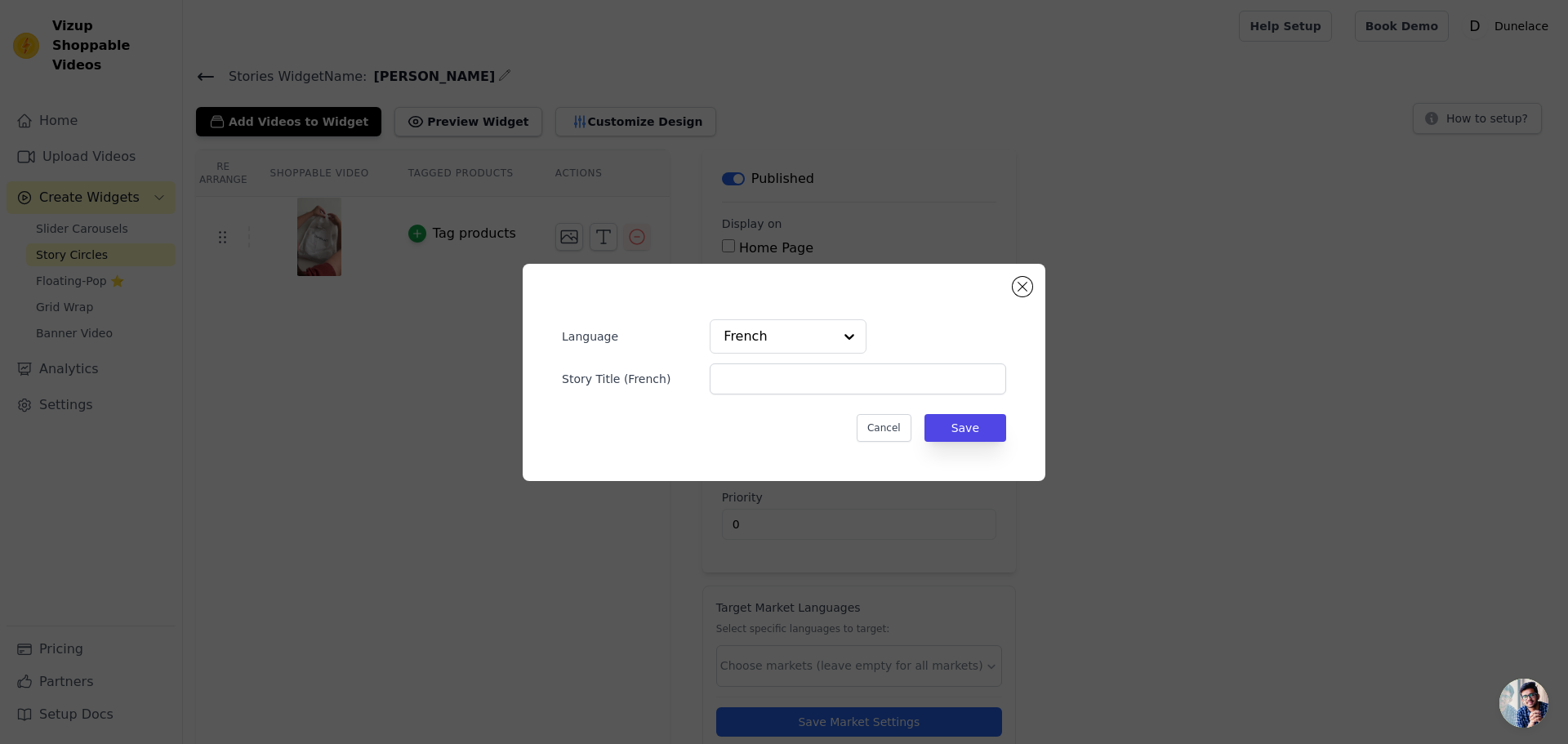
click at [766, 394] on div "Language French Story Title ( French ) Cancel Save" at bounding box center [784, 372] width 471 height 165
click at [767, 392] on input "Story Title ( French )" at bounding box center [857, 378] width 296 height 31
type input "Le concept"
click at [961, 433] on button "Save" at bounding box center [965, 428] width 81 height 28
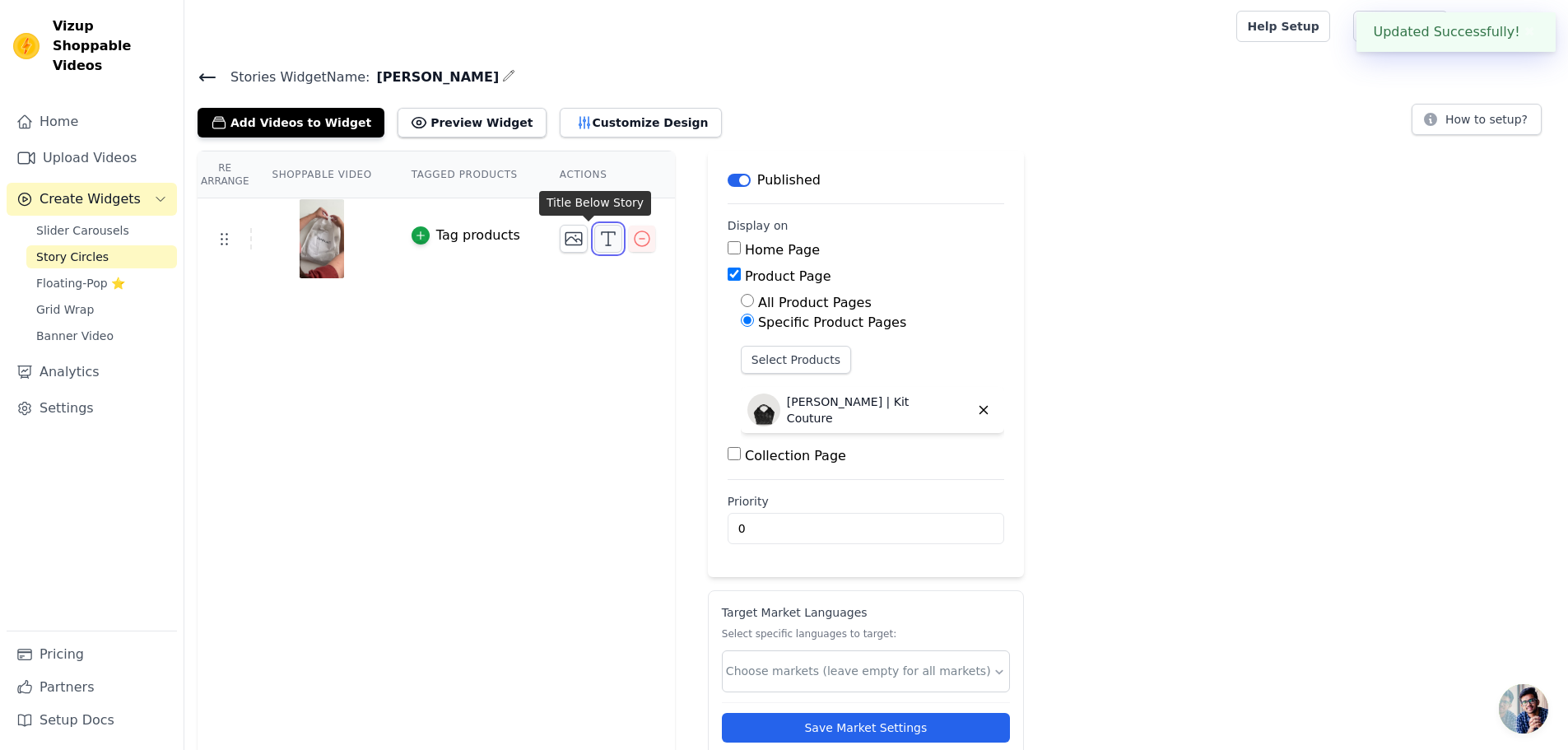
click at [599, 246] on icon "button" at bounding box center [608, 238] width 20 height 20
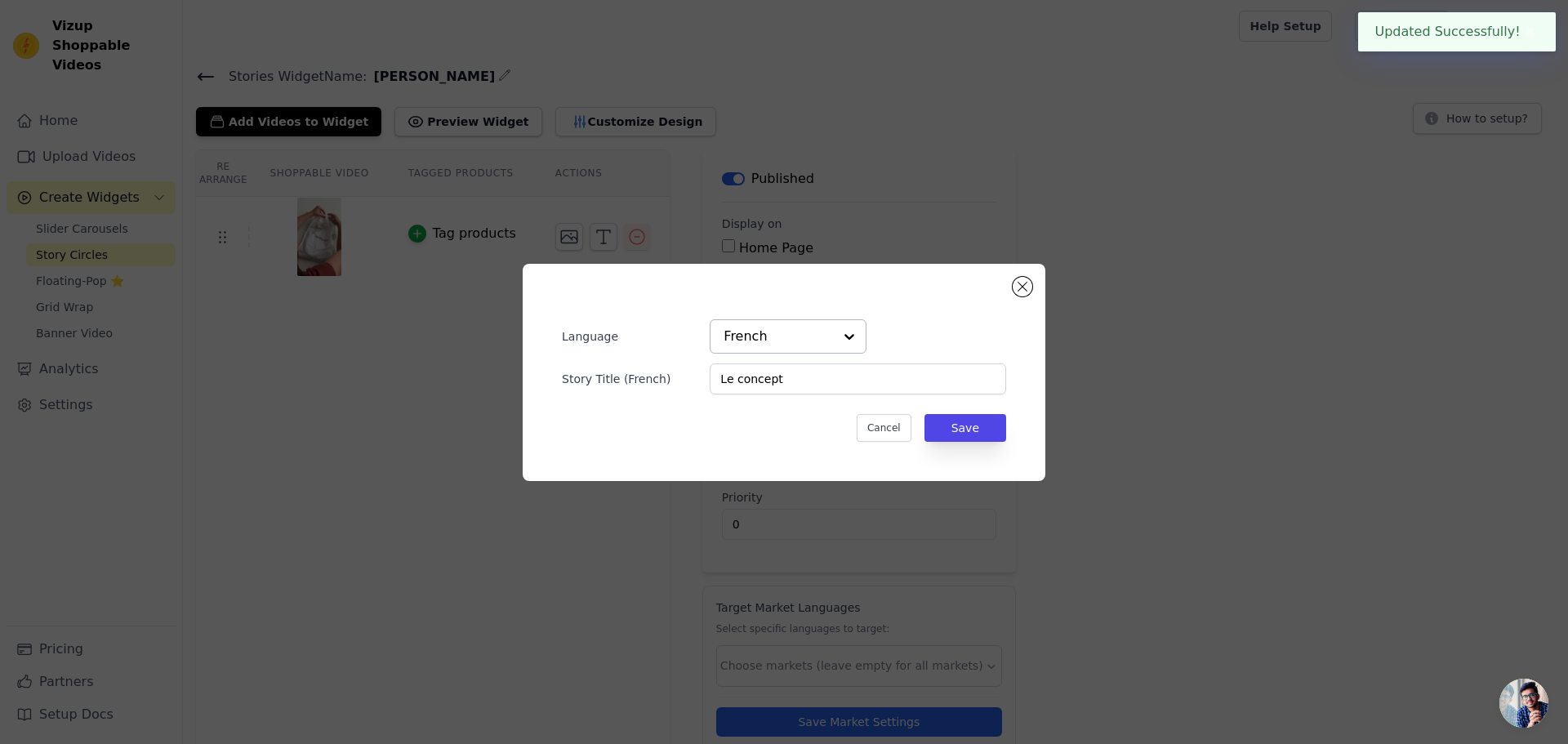
click at [772, 323] on input "text" at bounding box center [778, 336] width 109 height 33
click at [762, 374] on div "English" at bounding box center [788, 374] width 157 height 35
type input "The concept"
click at [963, 427] on button "Save" at bounding box center [965, 428] width 81 height 28
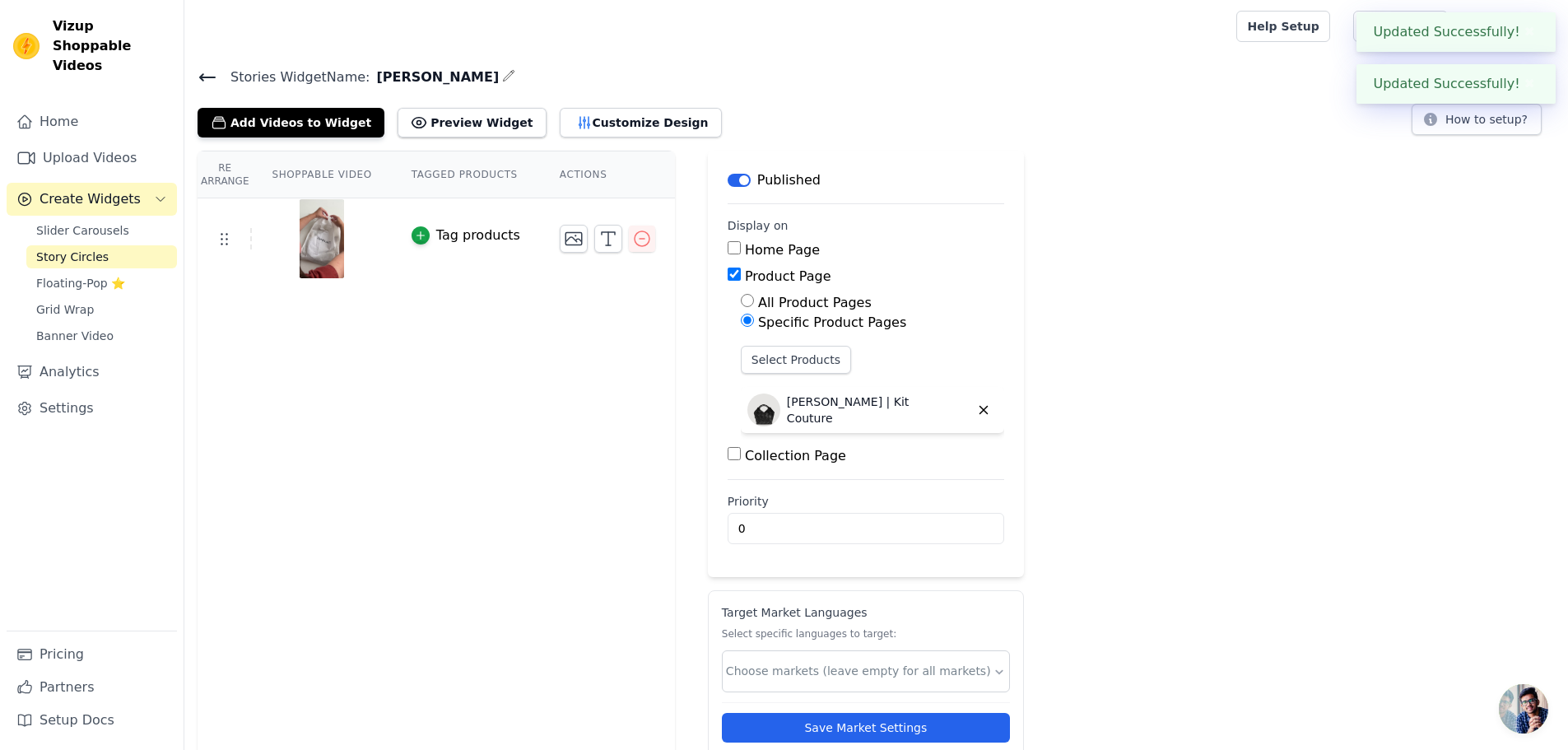
click at [1024, 295] on div "Re Arrange Shoppable Video Tagged Products Actions Tag products Language Englis…" at bounding box center [876, 471] width 1384 height 642
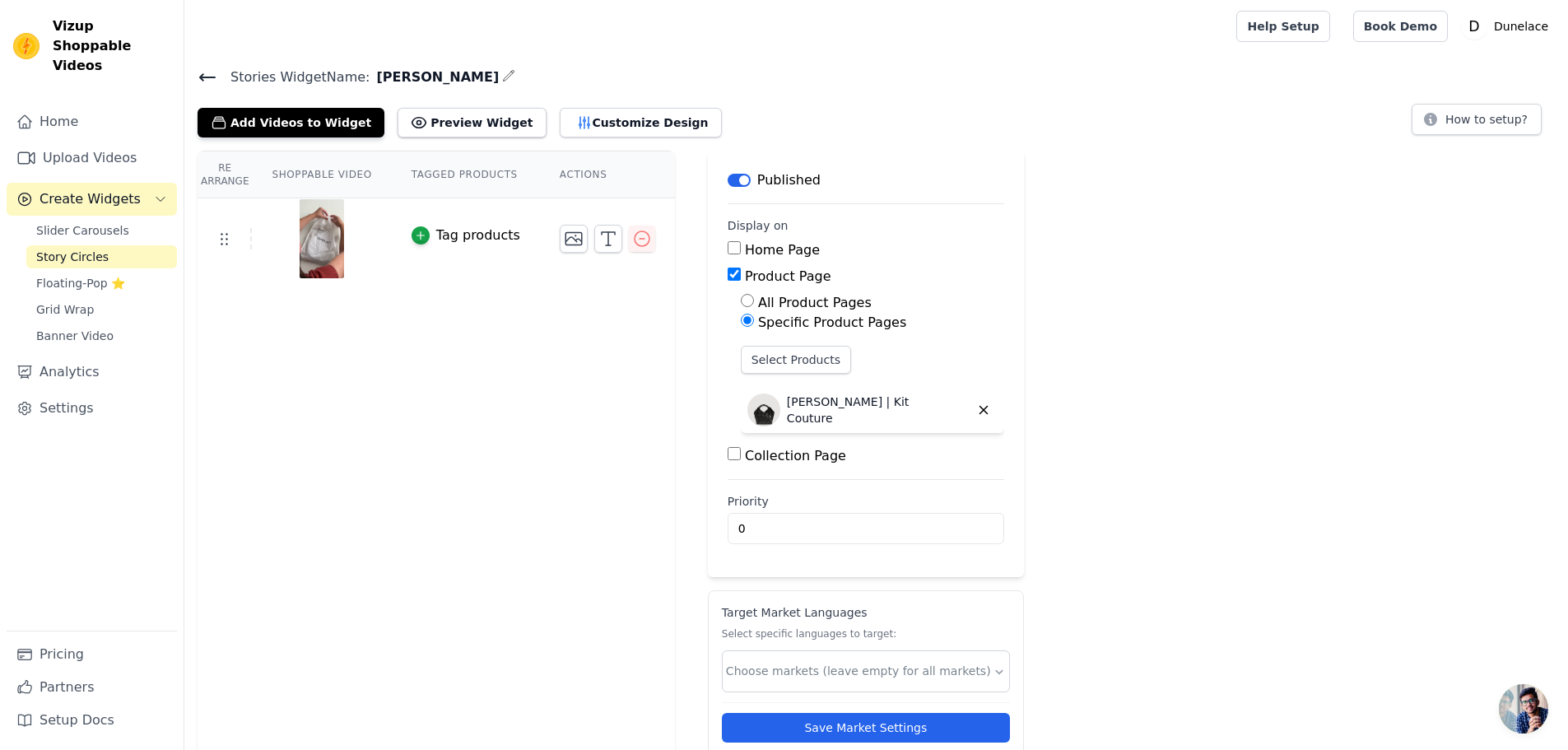
click at [206, 75] on icon at bounding box center [207, 77] width 20 height 20
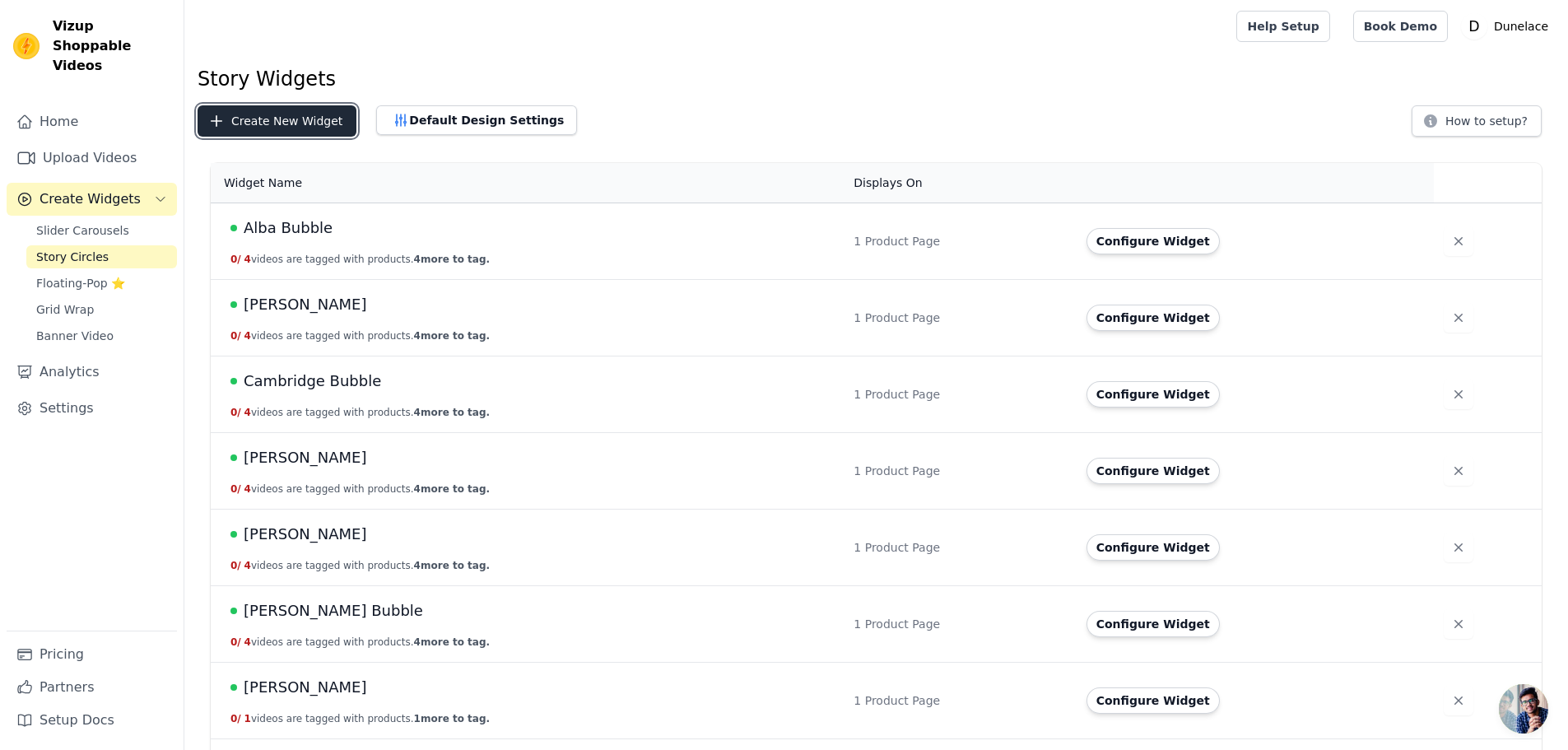
click at [288, 126] on button "Create New Widget" at bounding box center [277, 120] width 159 height 31
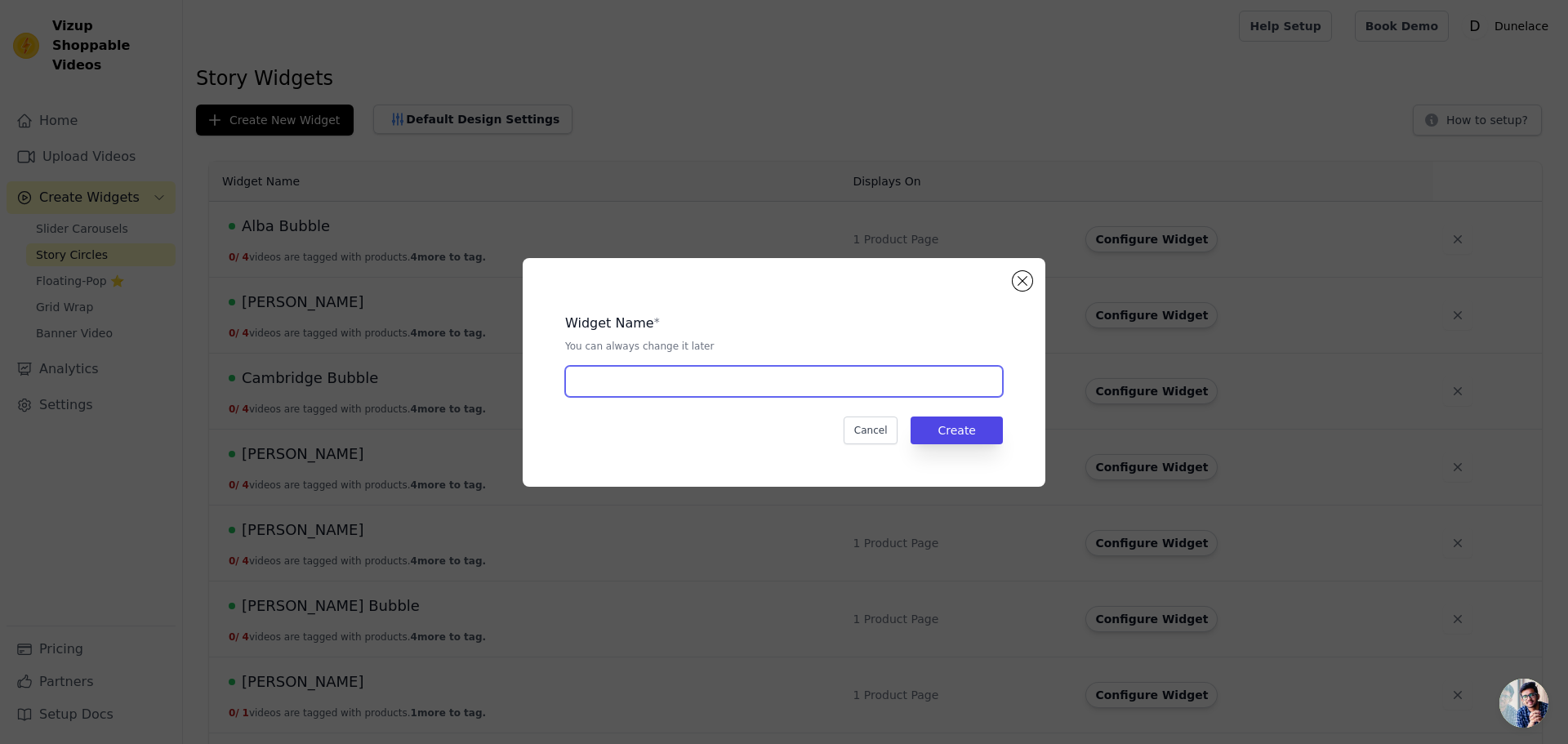
click at [622, 380] on input "text" at bounding box center [784, 381] width 438 height 31
type input "[PERSON_NAME]"
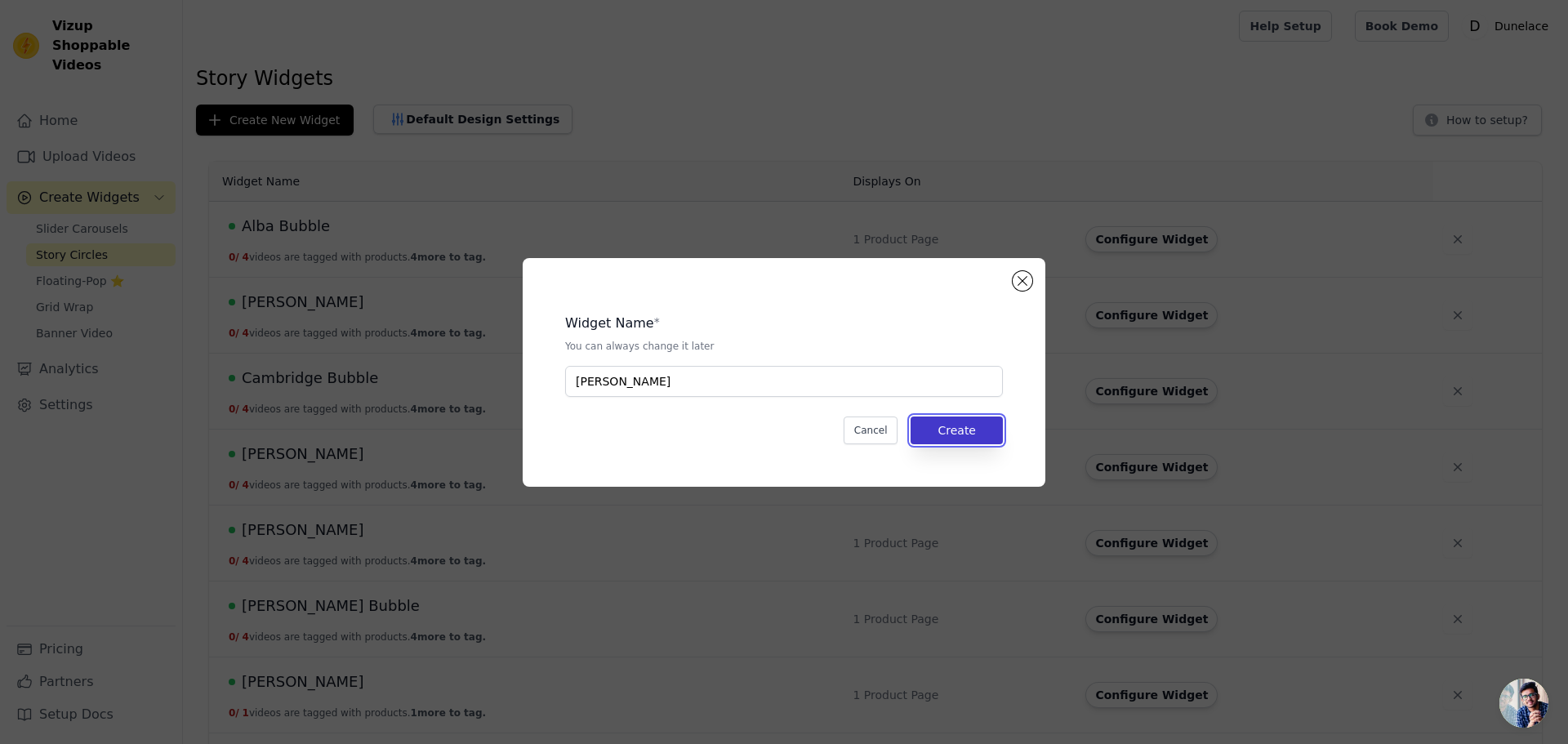
click at [969, 430] on button "Create" at bounding box center [956, 430] width 92 height 28
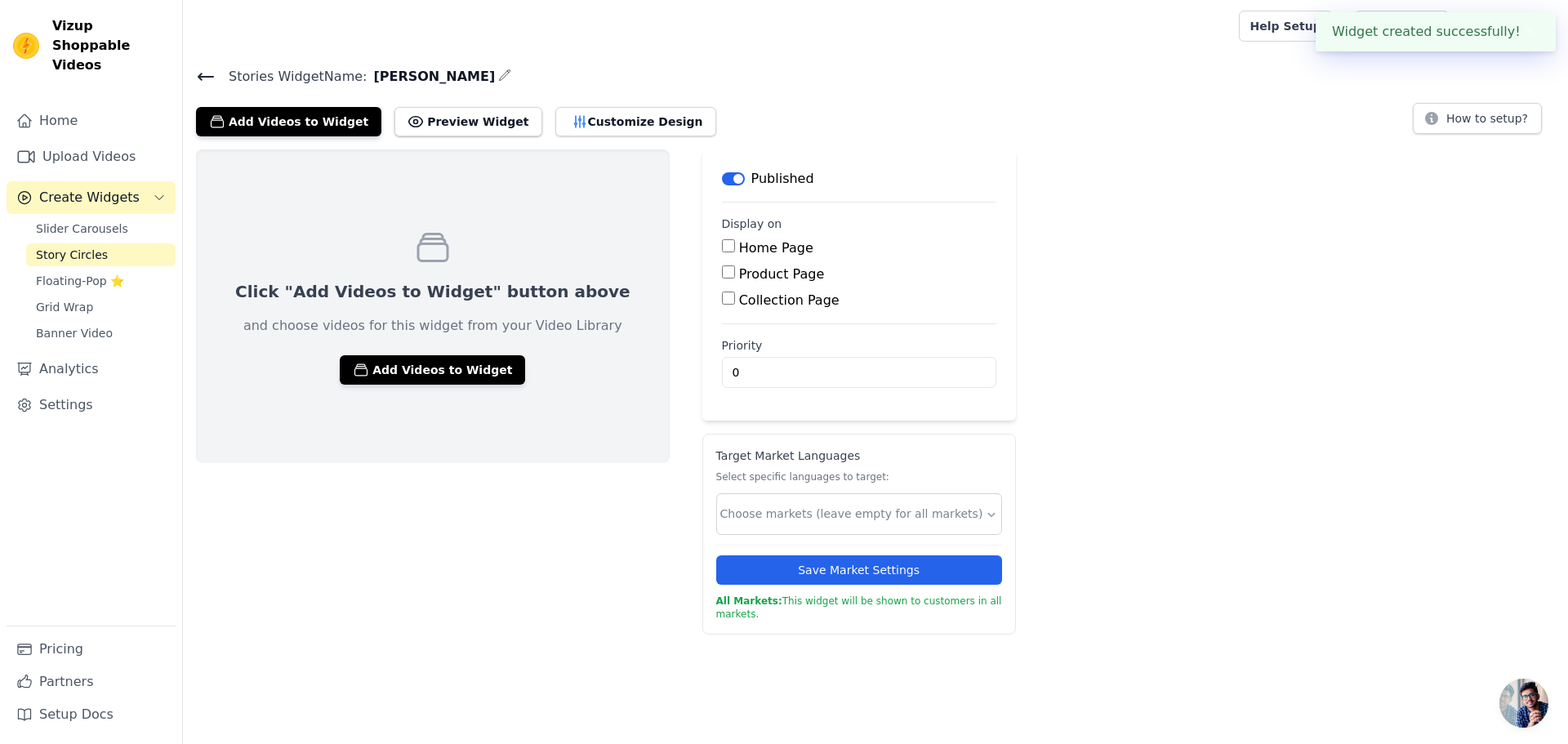
click at [722, 277] on input "Product Page" at bounding box center [728, 272] width 13 height 13
checkbox input "true"
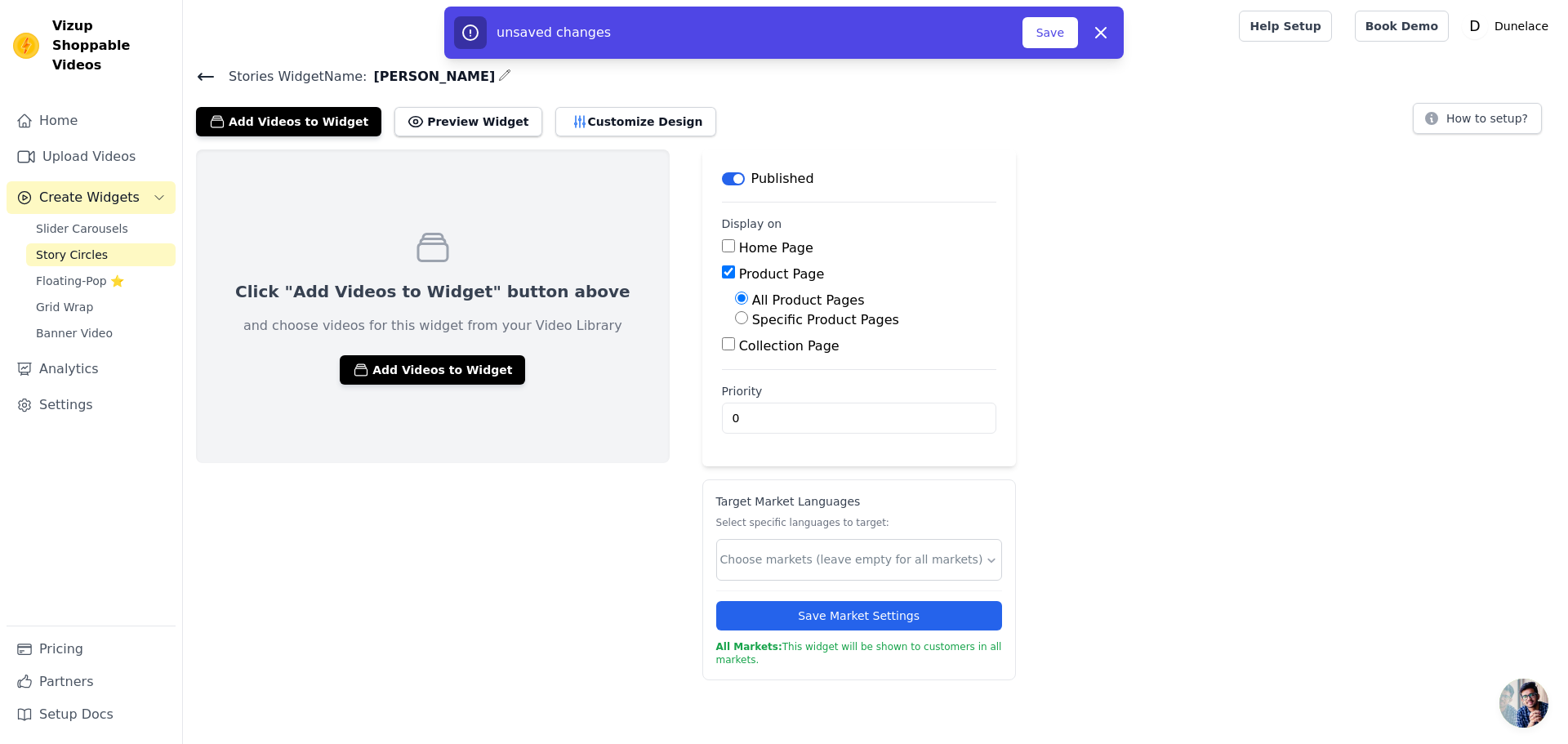
click at [753, 322] on label "Specific Product Pages" at bounding box center [826, 319] width 147 height 16
click at [735, 322] on input "Specific Product Pages" at bounding box center [742, 317] width 13 height 13
radio input "true"
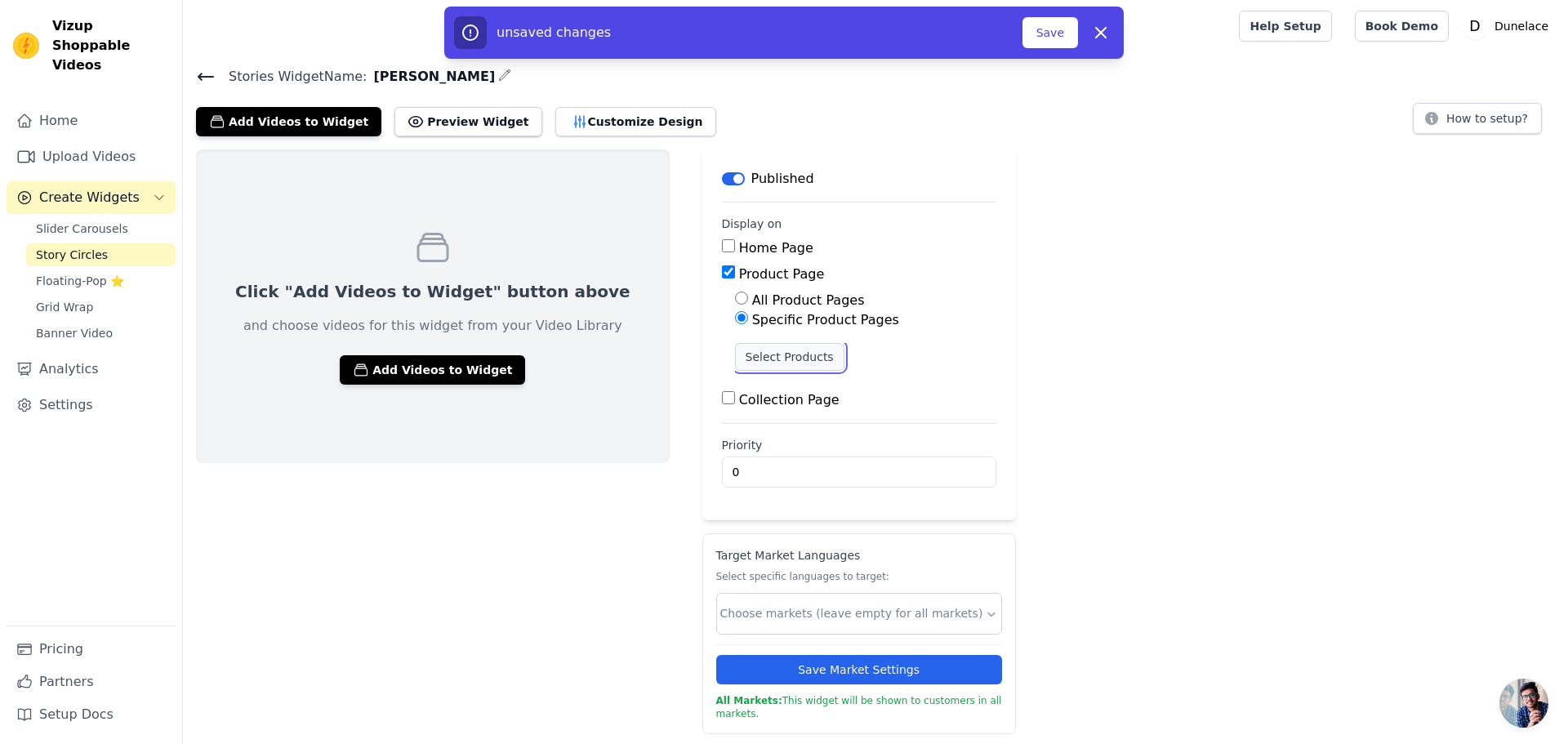
click at [740, 354] on button "Select Products" at bounding box center [789, 357] width 109 height 28
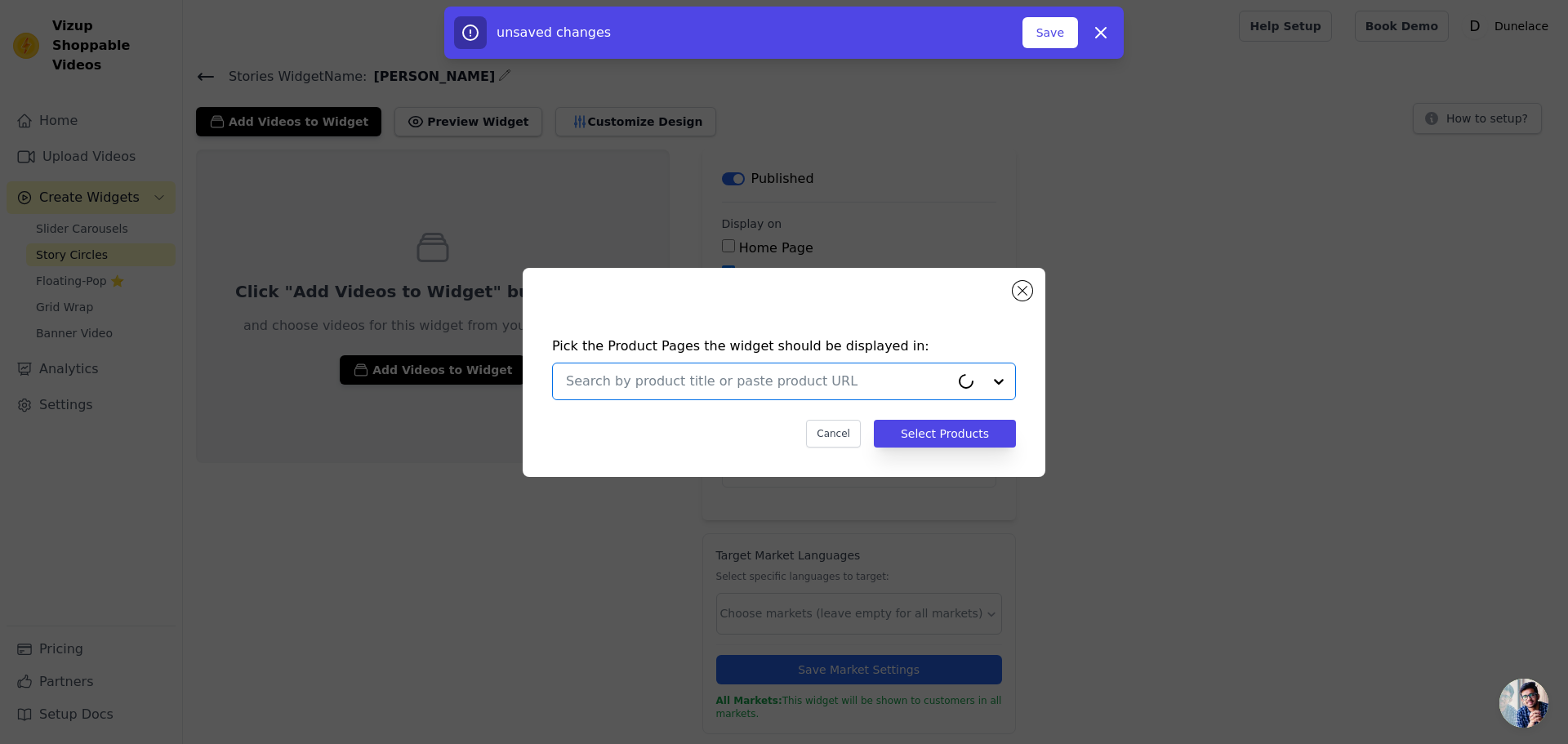
click at [720, 383] on input "text" at bounding box center [757, 381] width 384 height 20
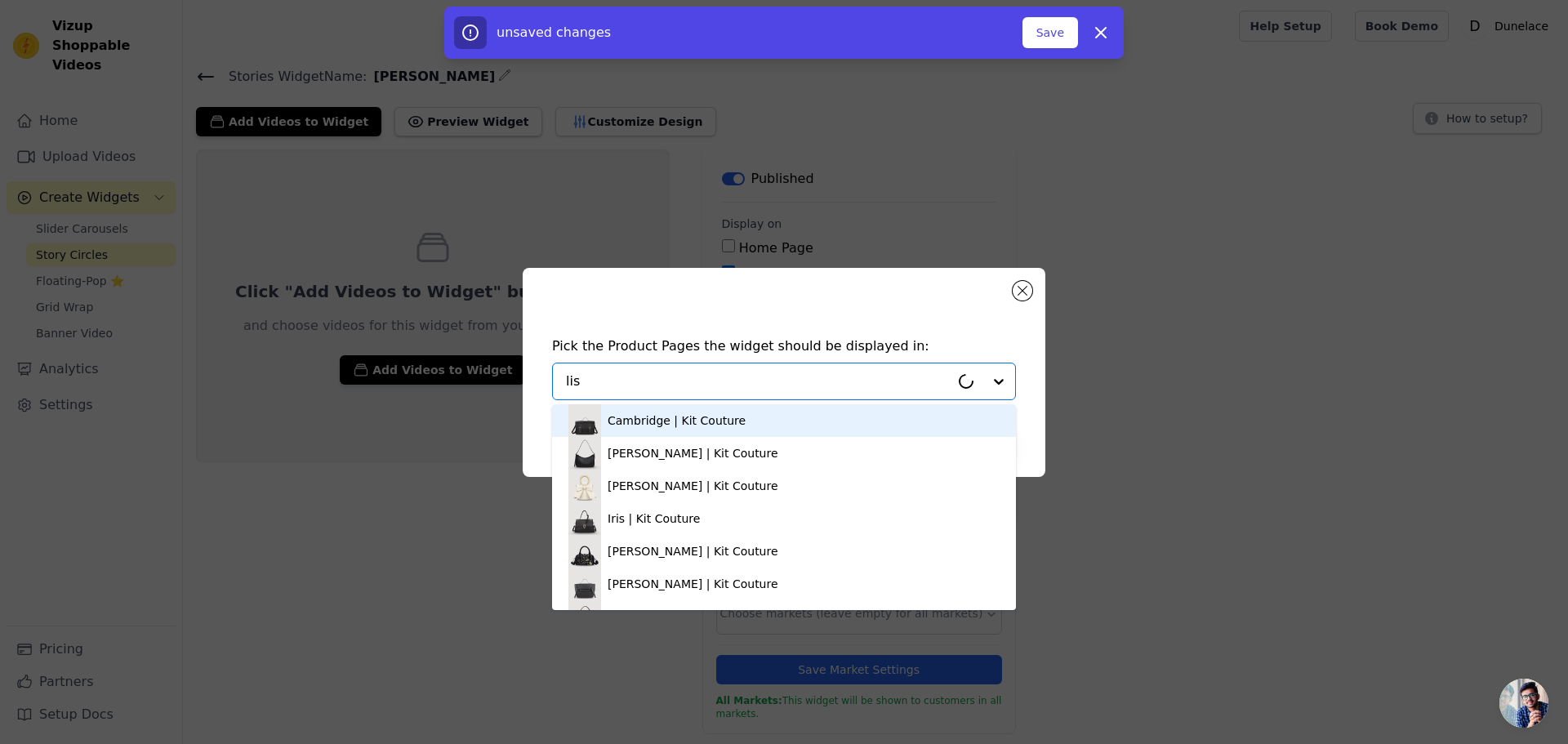
type input "lise"
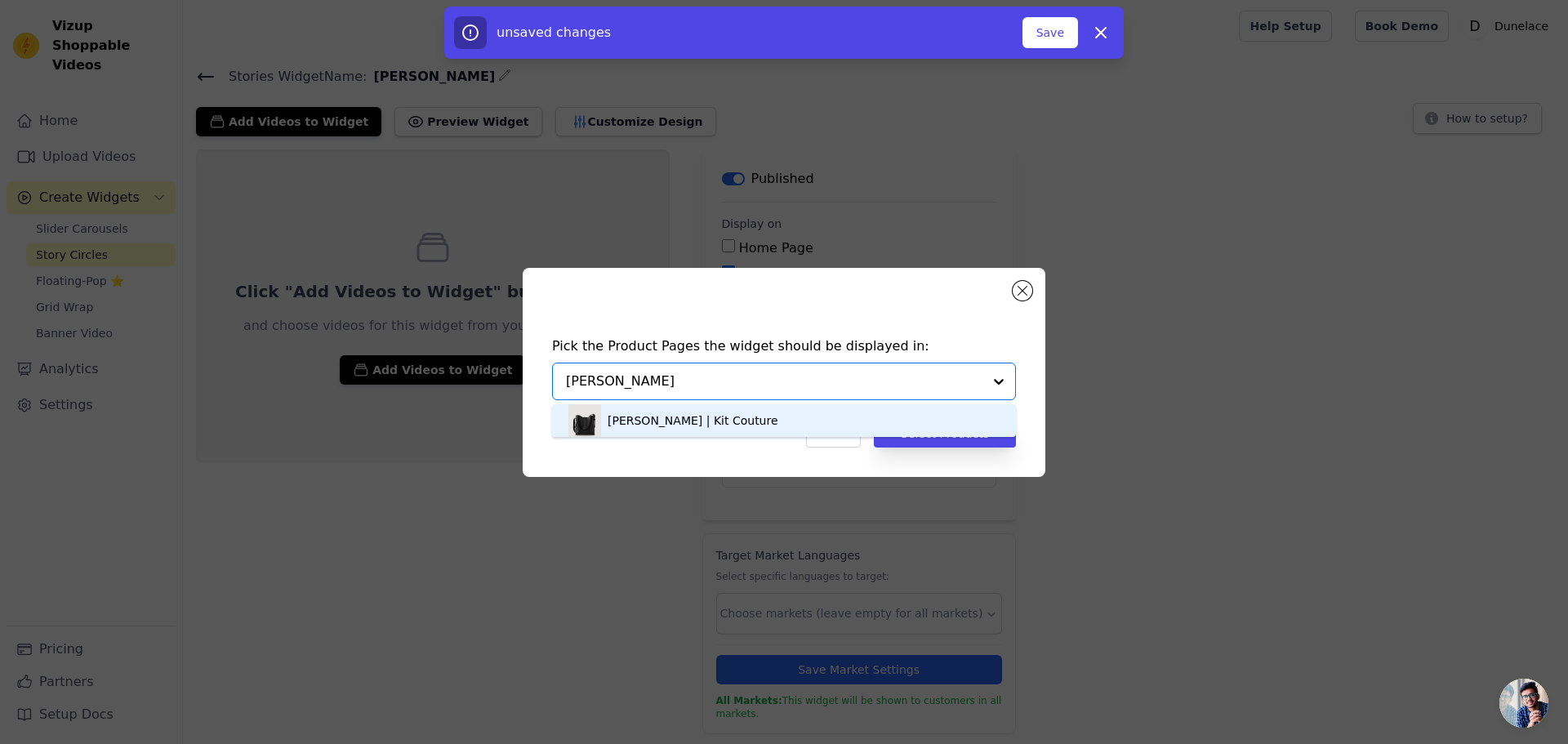
click at [699, 418] on div "Lise | Kit Couture" at bounding box center [784, 420] width 431 height 33
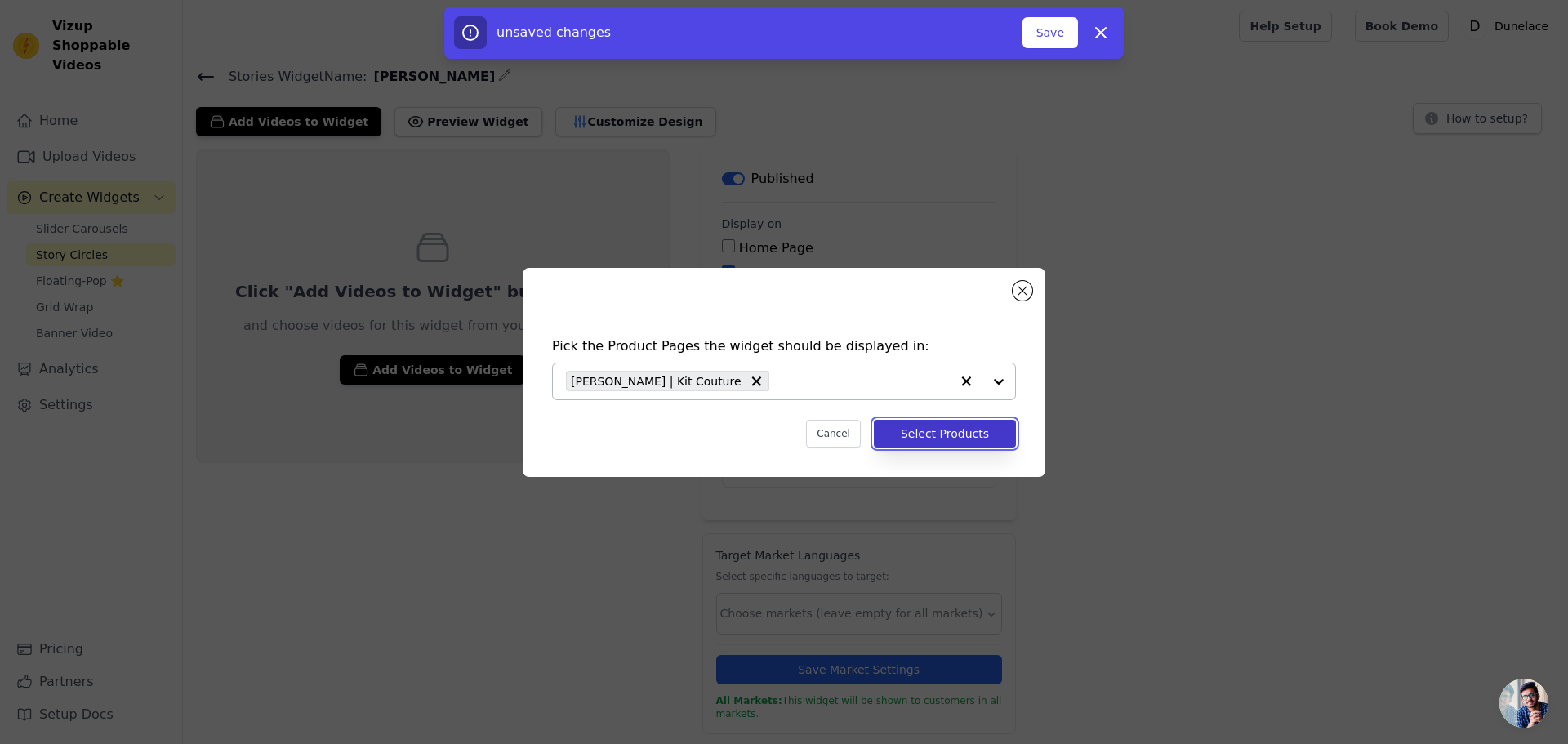
click at [942, 432] on button "Select Products" at bounding box center [945, 434] width 142 height 28
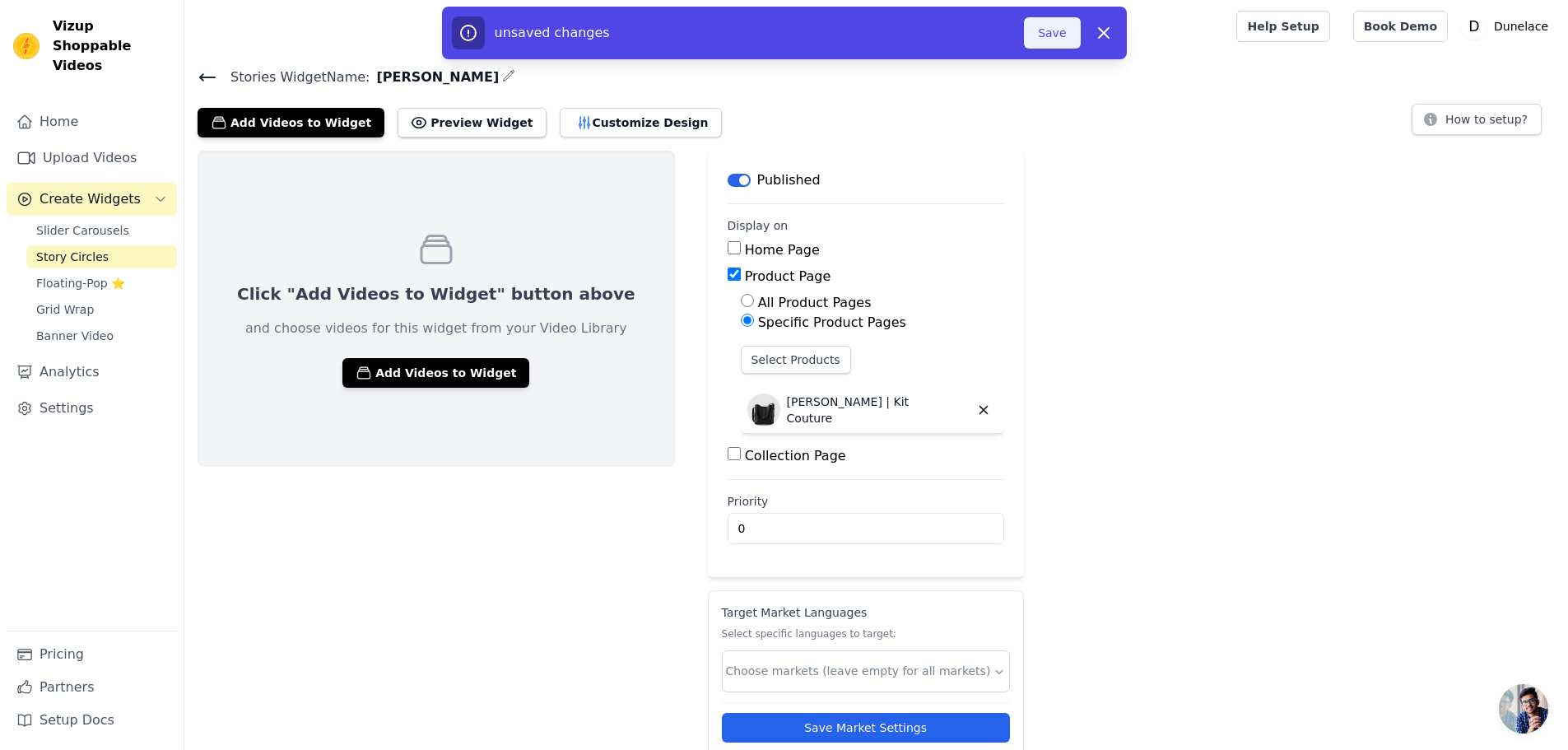
click at [1050, 29] on button "Save" at bounding box center [1051, 32] width 56 height 31
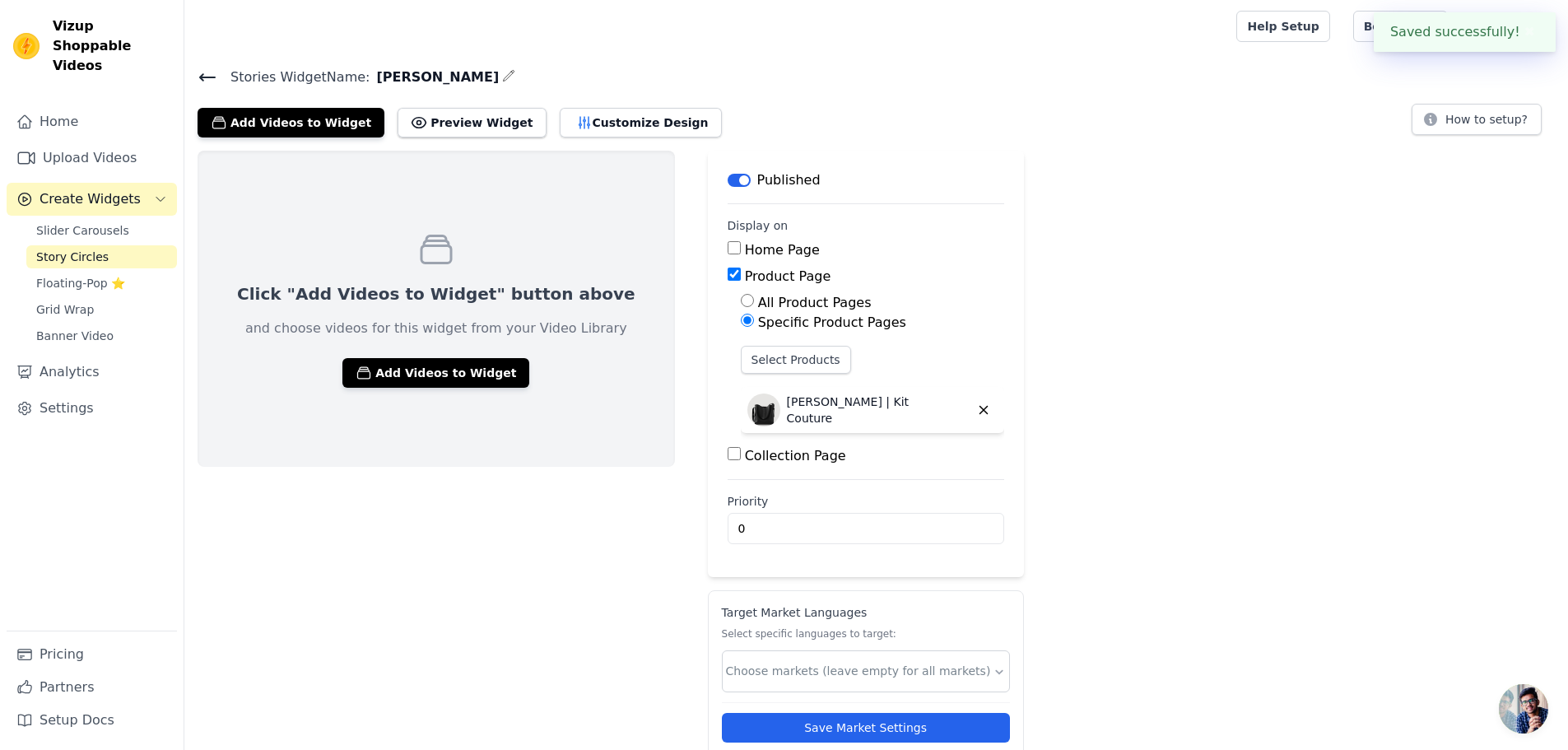
click at [589, 105] on div "Add Videos to Widget Preview Widget Customize Design" at bounding box center [466, 120] width 537 height 36
click at [587, 133] on button "Customize Design" at bounding box center [641, 122] width 162 height 29
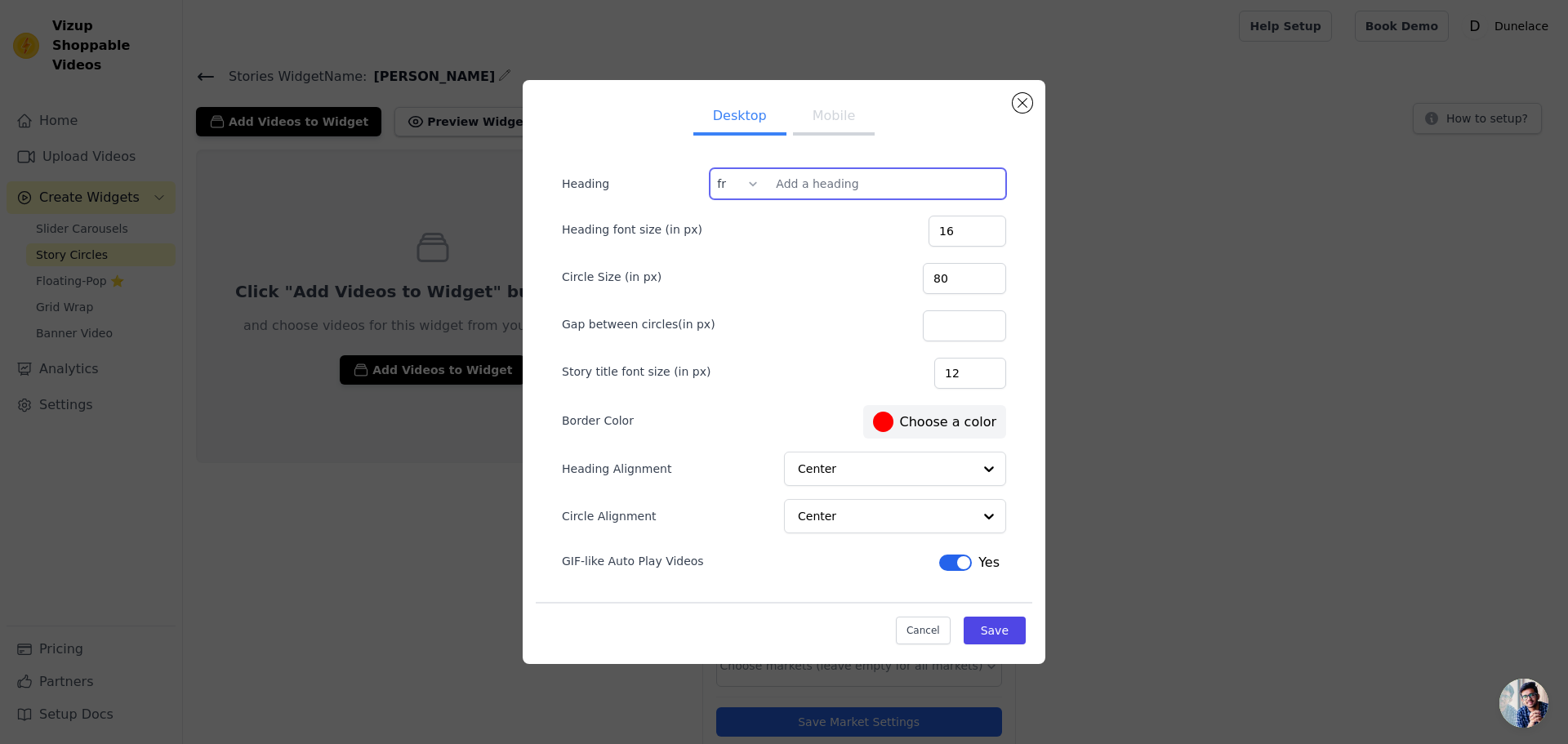
click at [798, 179] on input "Heading" at bounding box center [857, 183] width 296 height 31
paste input "Bulles d'infos cliquable"
type input "Bulles d'infos cliquable"
click at [749, 179] on div at bounding box center [753, 183] width 13 height 29
click at [747, 225] on div "en" at bounding box center [737, 223] width 50 height 37
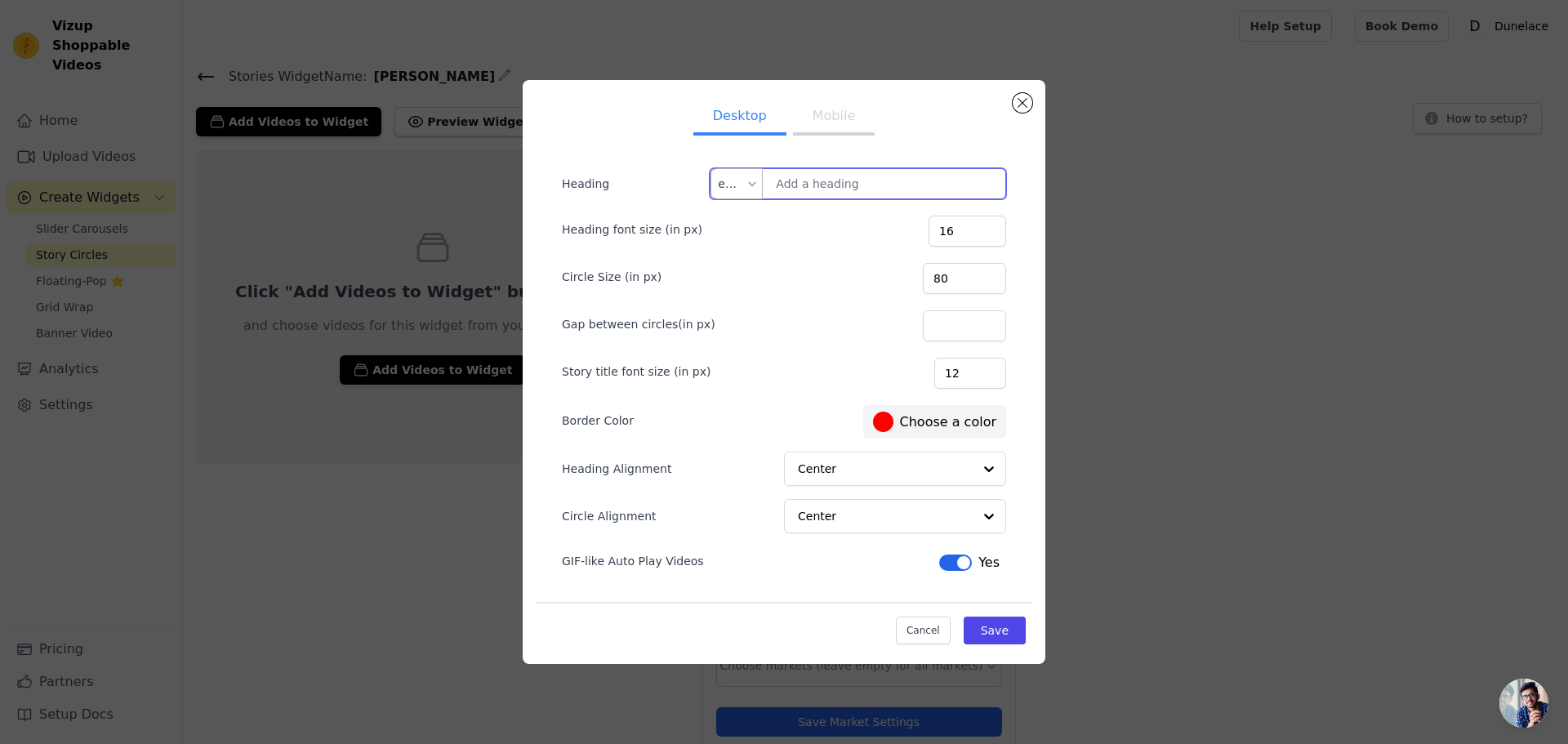
click at [833, 188] on input "Heading" at bounding box center [857, 183] width 296 height 31
paste input "Explore the details"
click at [726, 176] on input "text" at bounding box center [732, 183] width 28 height 29
click at [721, 264] on div "fr" at bounding box center [737, 260] width 50 height 37
type input "Bulles d'infos cliquable"
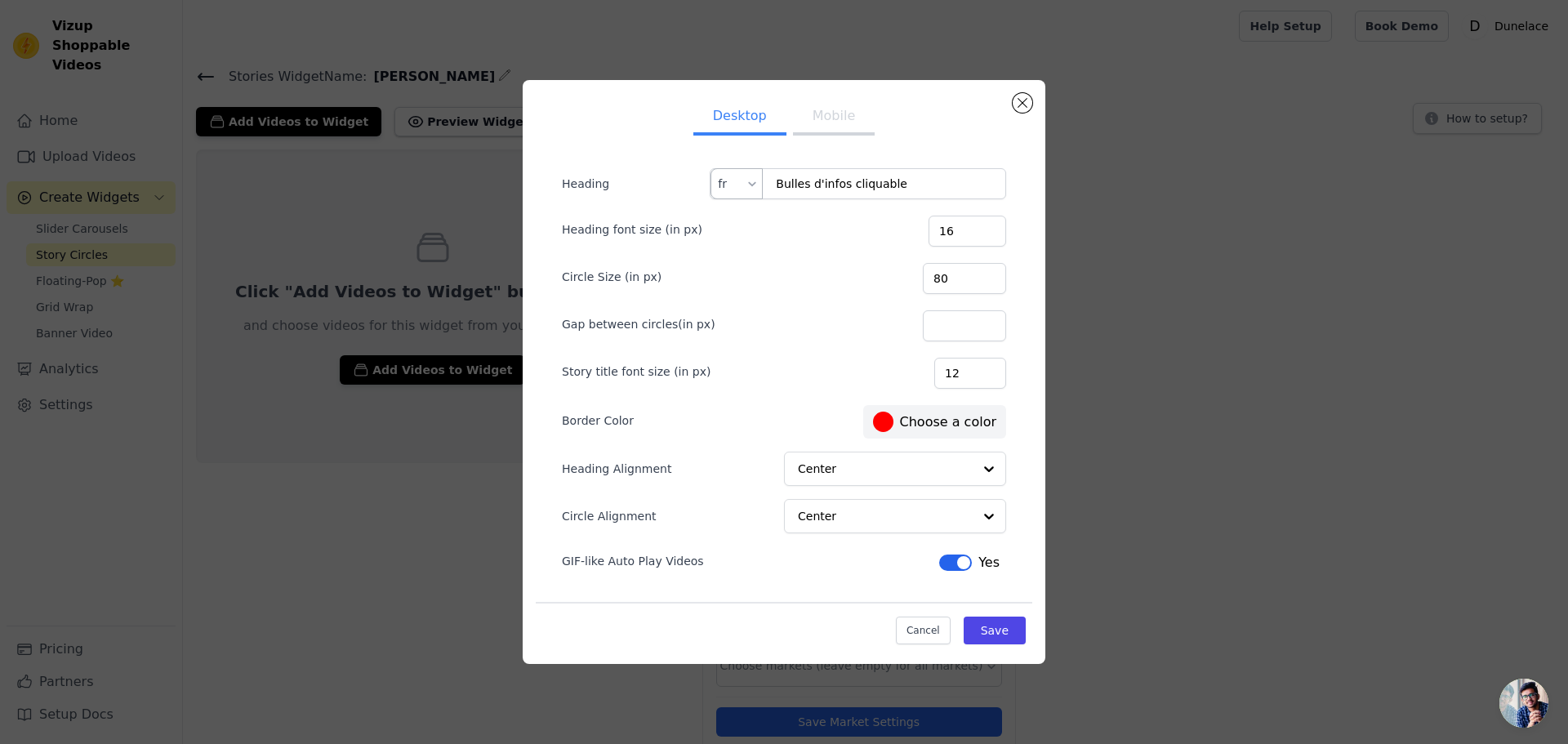
click at [929, 423] on label "#ff0000 Choose a color" at bounding box center [935, 422] width 123 height 21
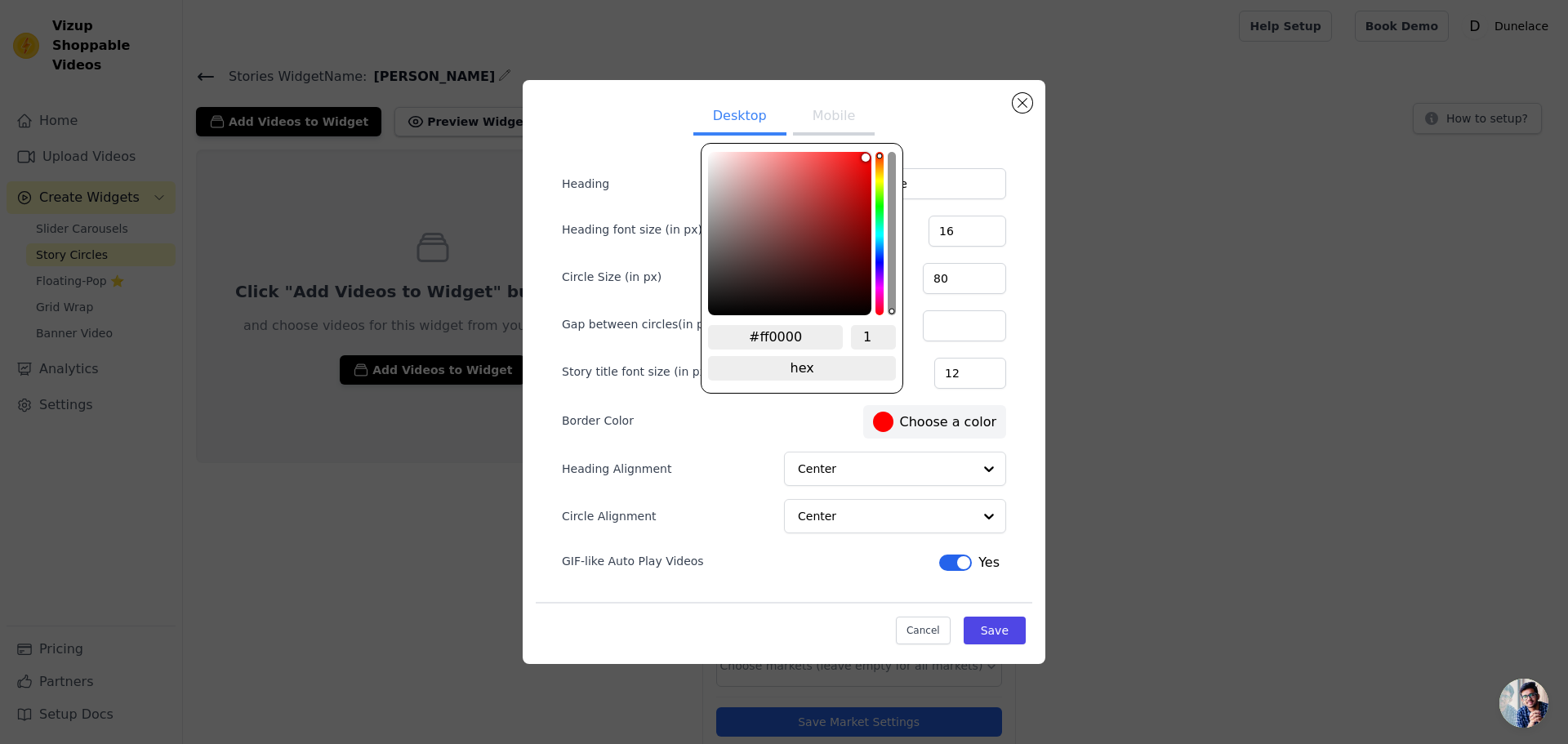
click at [798, 333] on input "#ff0000" at bounding box center [775, 337] width 134 height 24
paste input "BFAF92"
type input "#bfaf92"
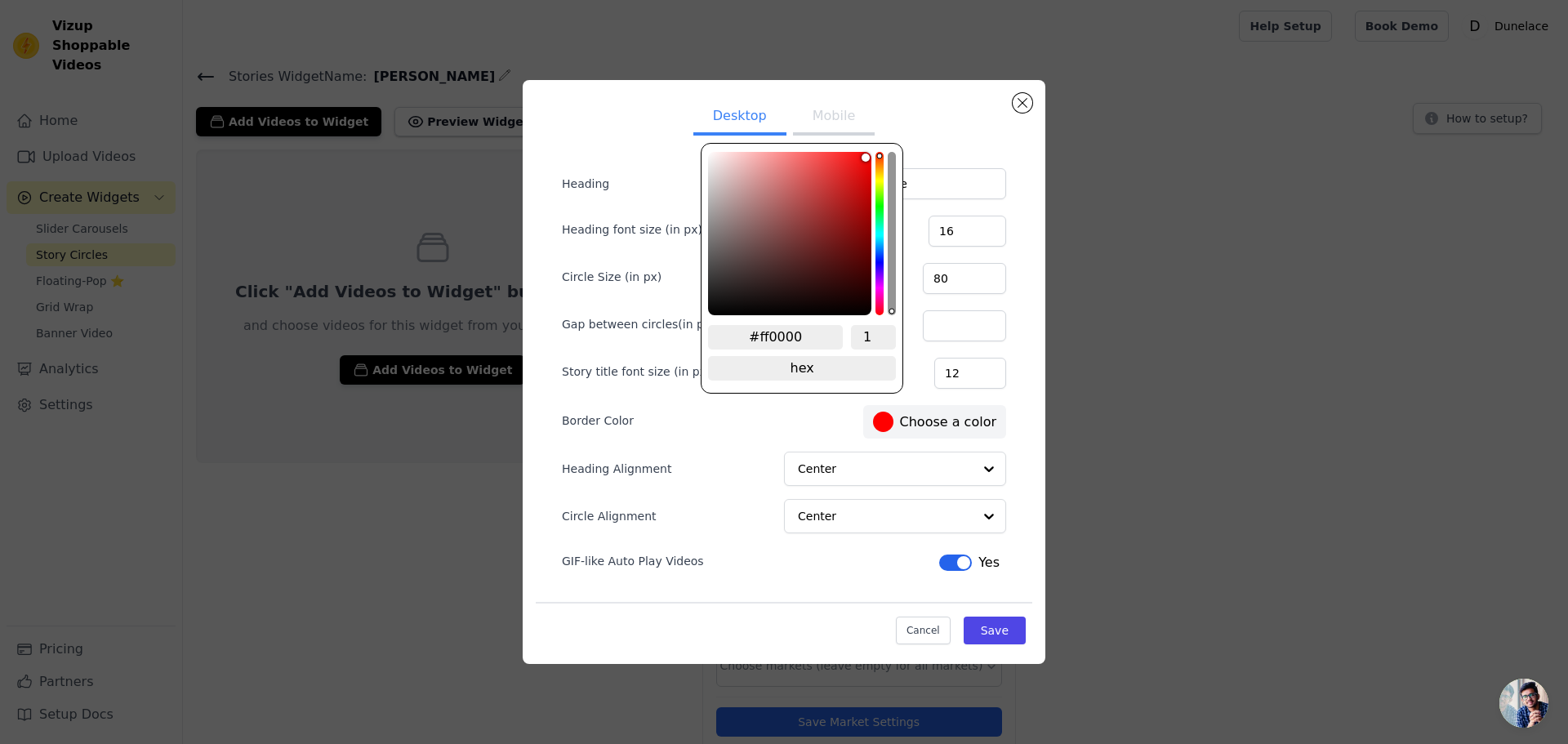
type input "#BFAF92"
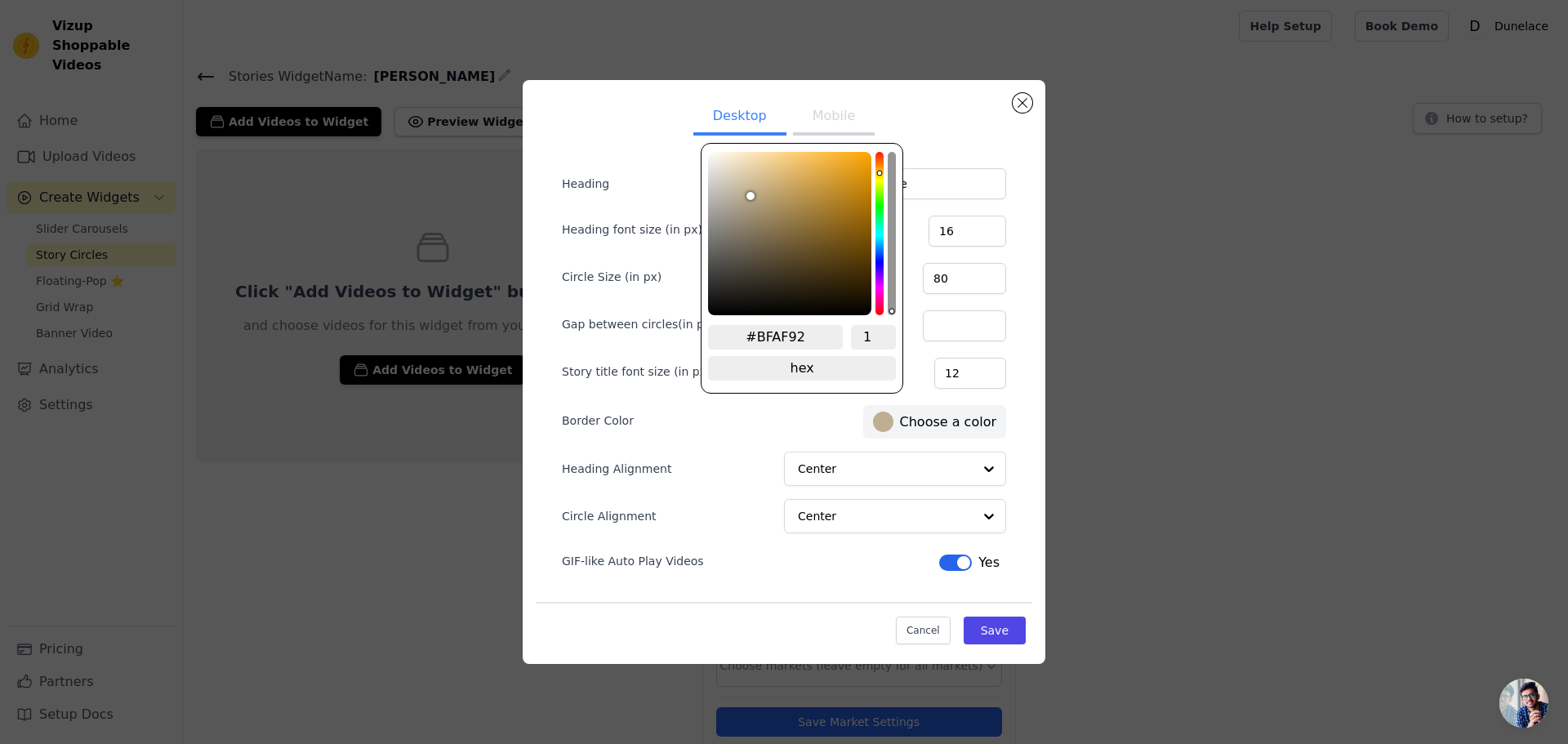
click at [780, 427] on div "Border Color #bfaf92 Choose a color" at bounding box center [784, 419] width 445 height 36
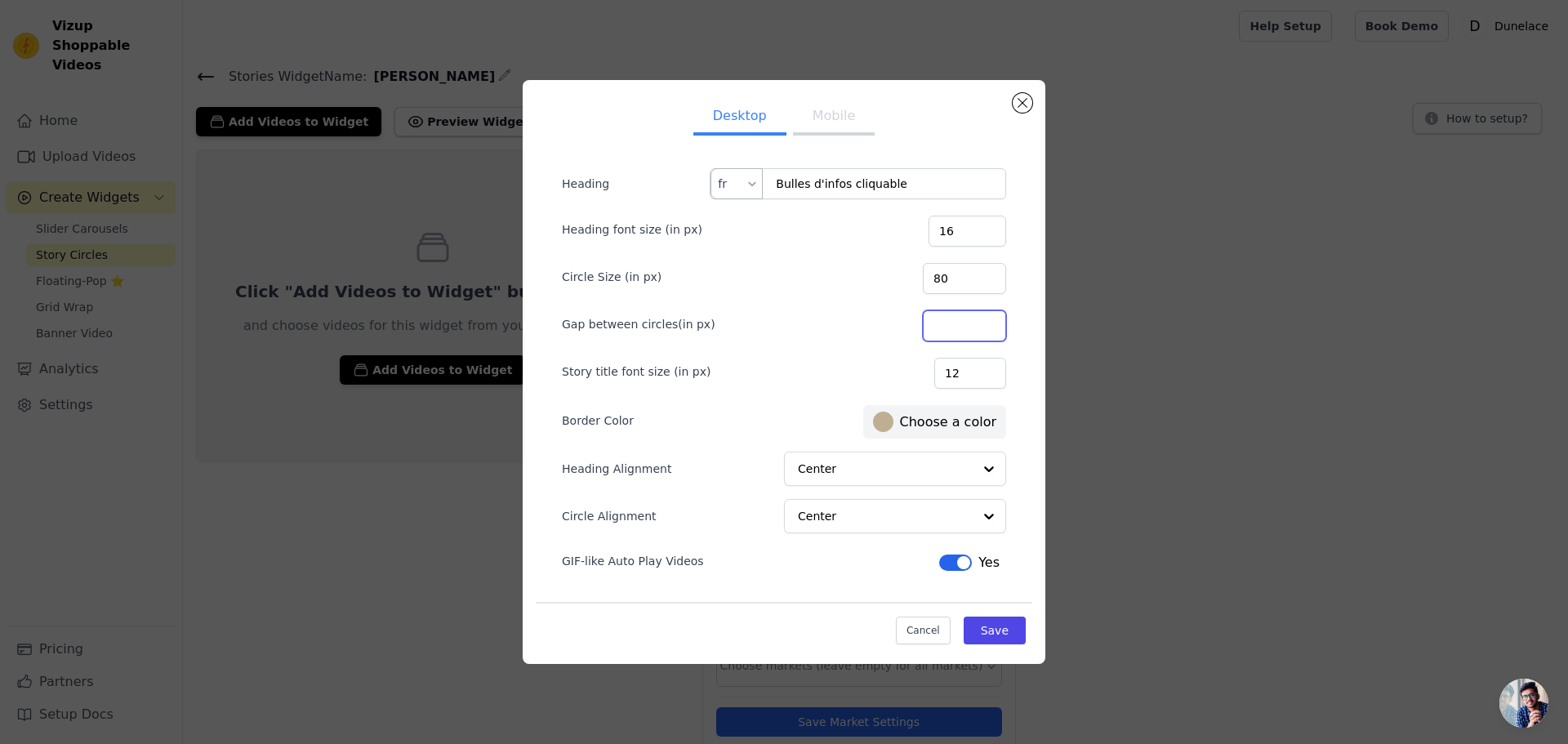
click at [951, 330] on input "Gap between circles(in px)" at bounding box center [964, 325] width 83 height 31
type input "5"
click at [994, 627] on button "Save" at bounding box center [995, 630] width 62 height 28
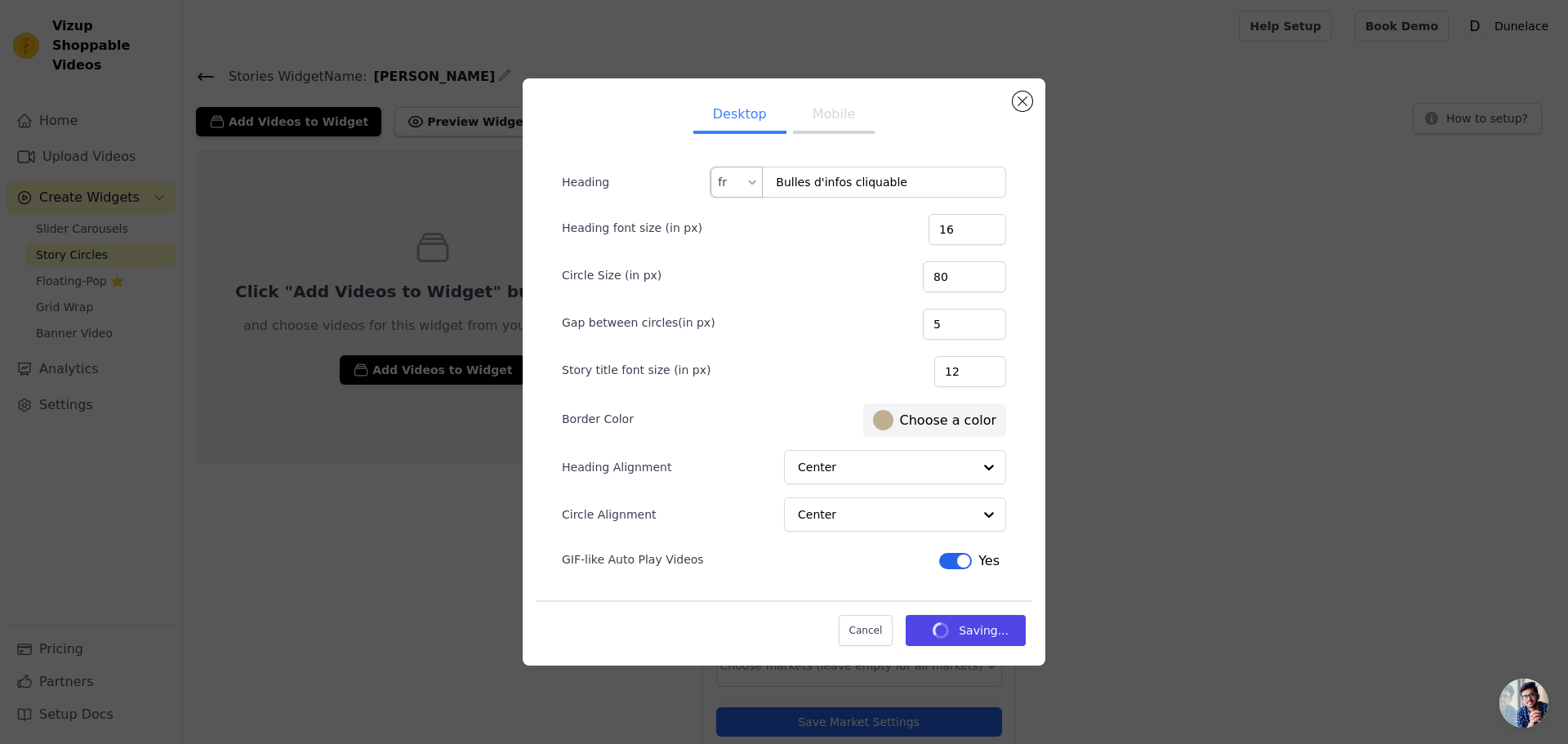
click at [748, 180] on div at bounding box center [753, 181] width 13 height 29
click at [746, 234] on div "en" at bounding box center [737, 221] width 50 height 37
type input "Explore the details"
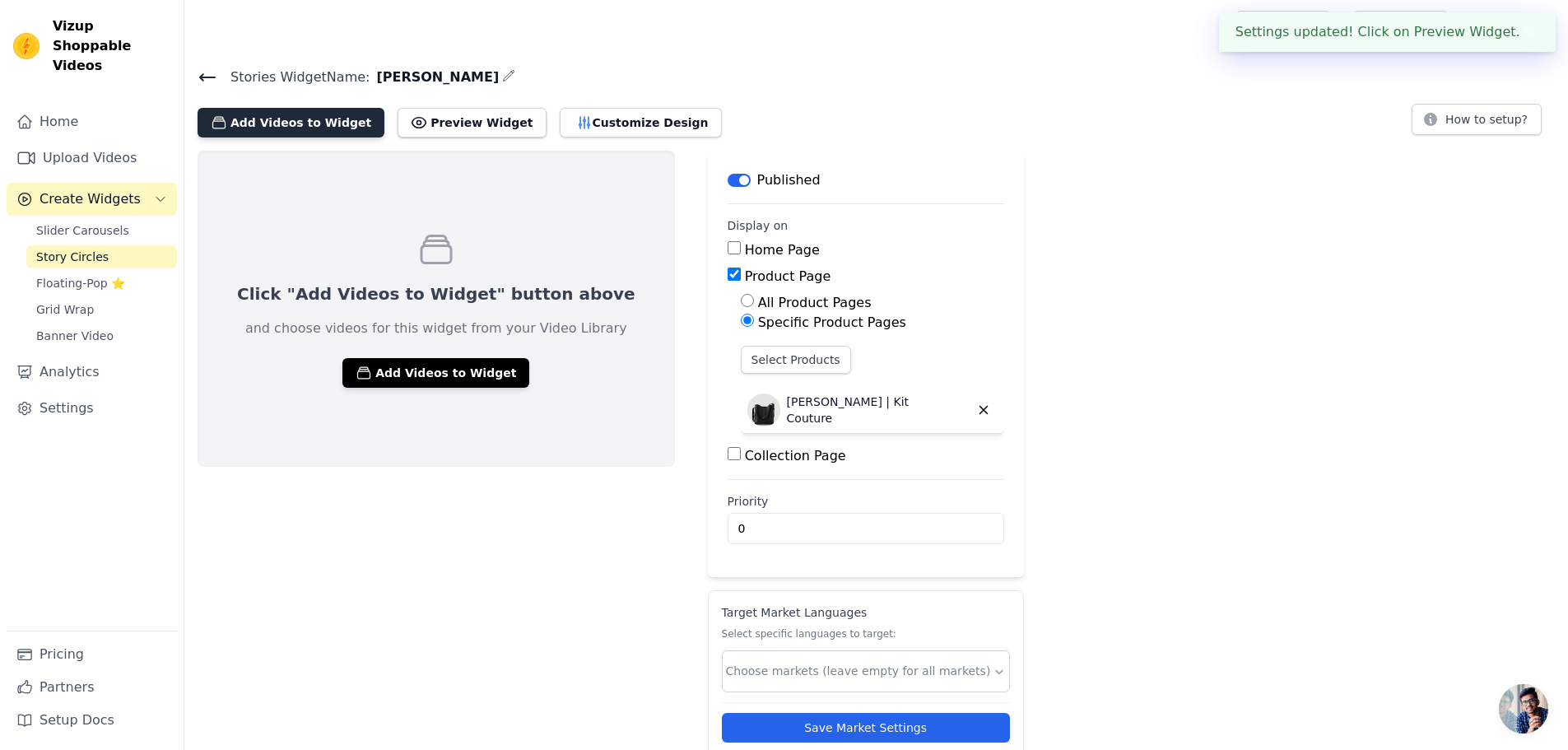
click at [291, 116] on button "Add Videos to Widget" at bounding box center [291, 122] width 187 height 29
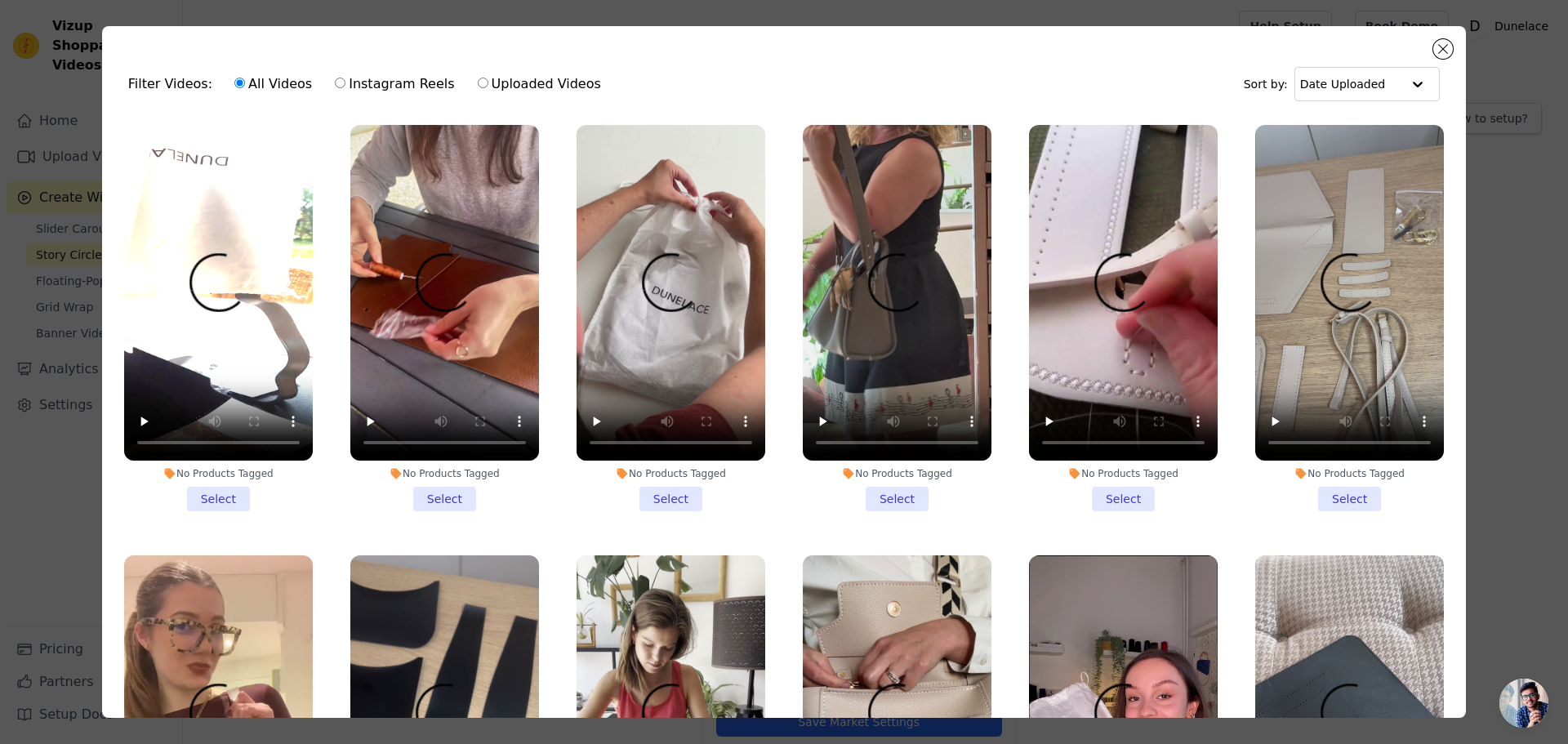
click at [219, 491] on li "No Products Tagged Select" at bounding box center [219, 318] width 189 height 386
click at [0, 0] on input "No Products Tagged Select" at bounding box center [0, 0] width 0 height 0
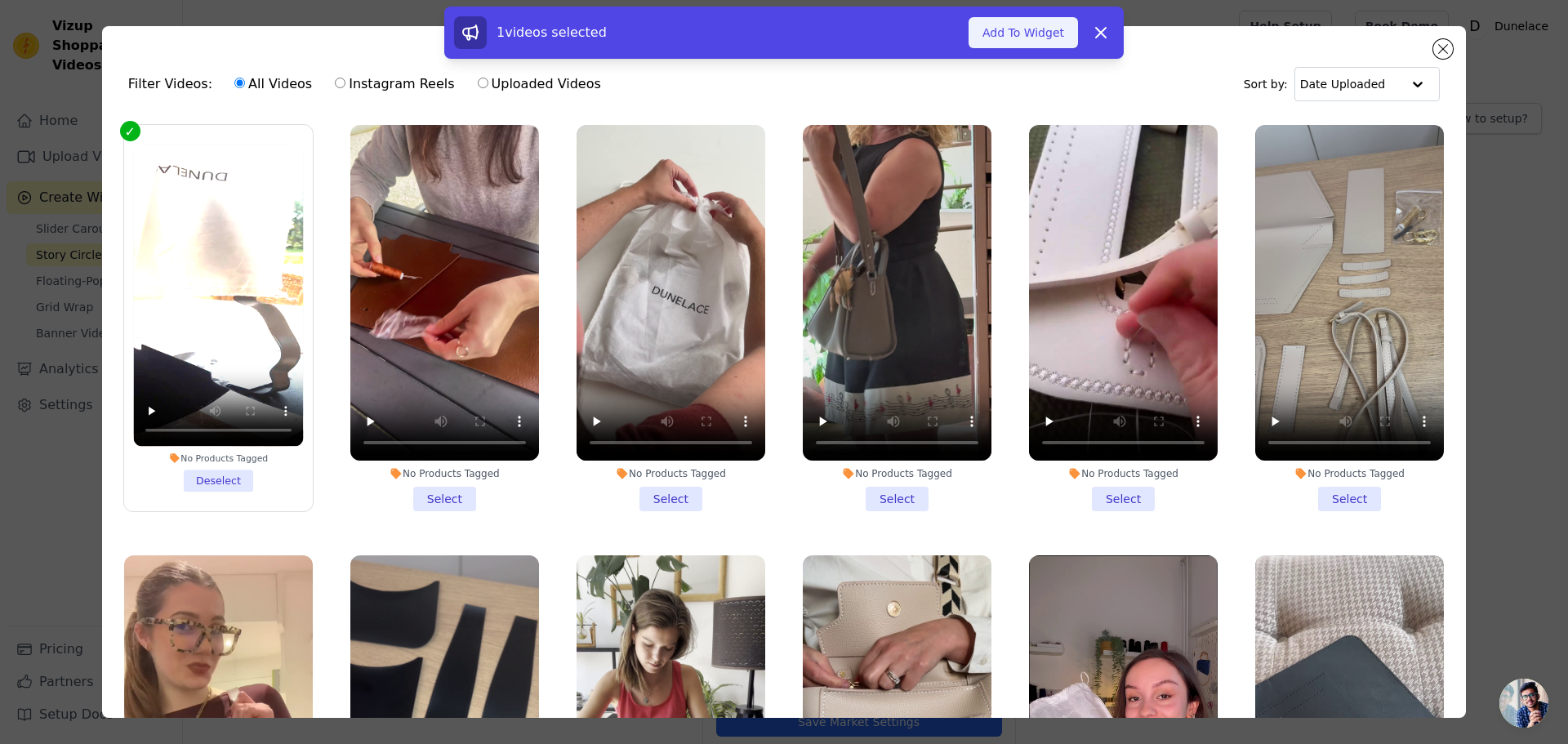
click at [1017, 34] on button "Add To Widget" at bounding box center [1023, 32] width 109 height 31
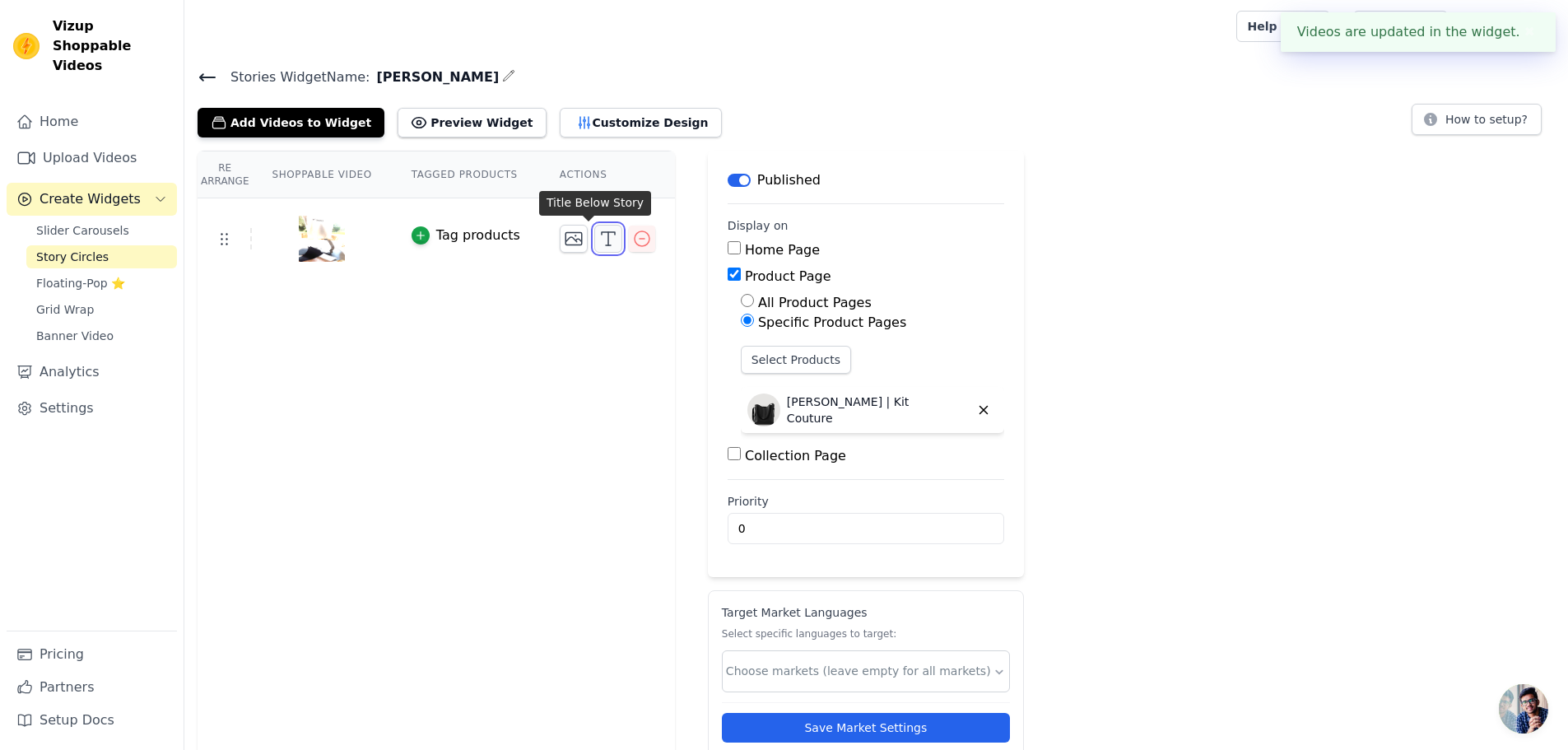
click at [599, 242] on icon "button" at bounding box center [608, 238] width 20 height 20
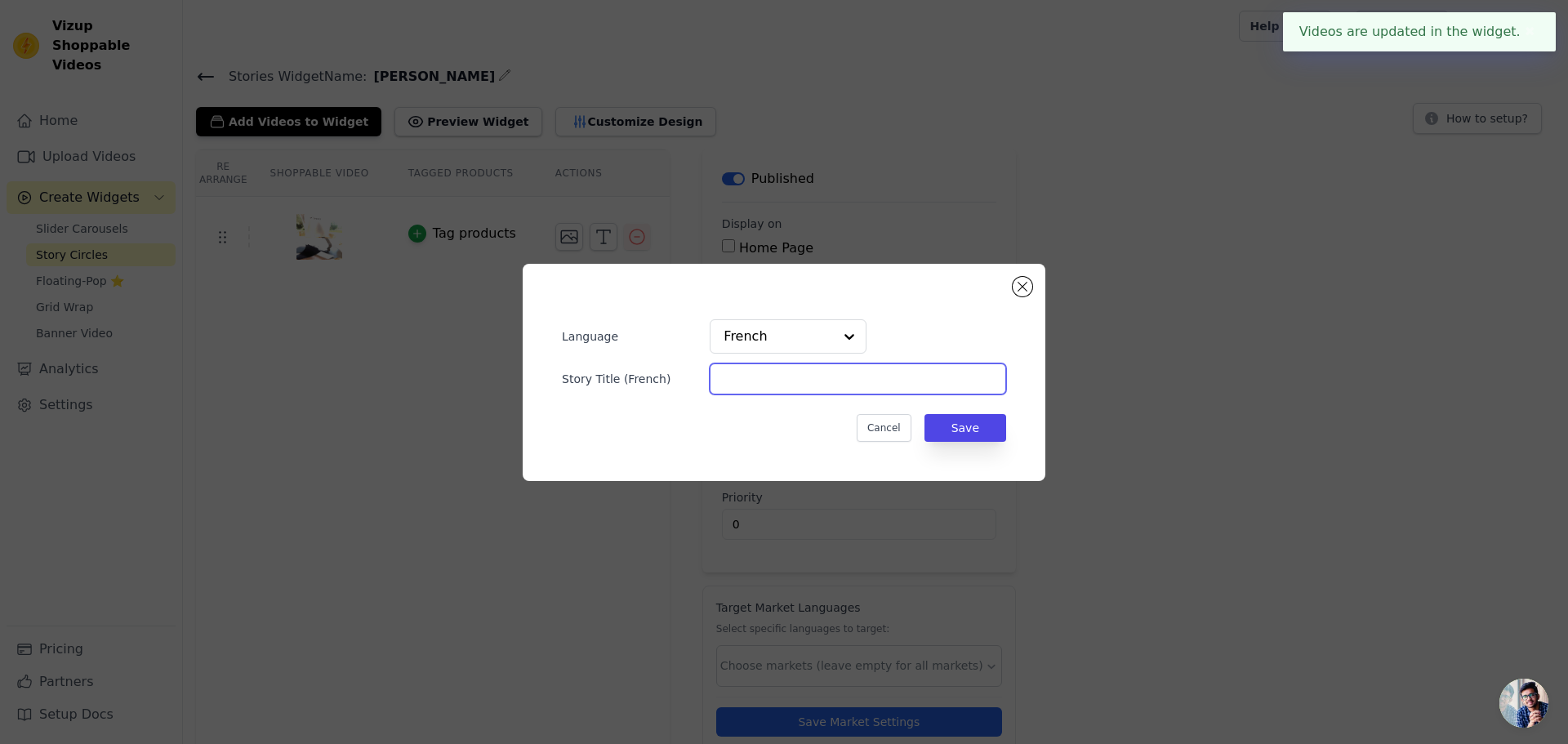
click at [762, 378] on input "Story Title ( French )" at bounding box center [857, 378] width 296 height 31
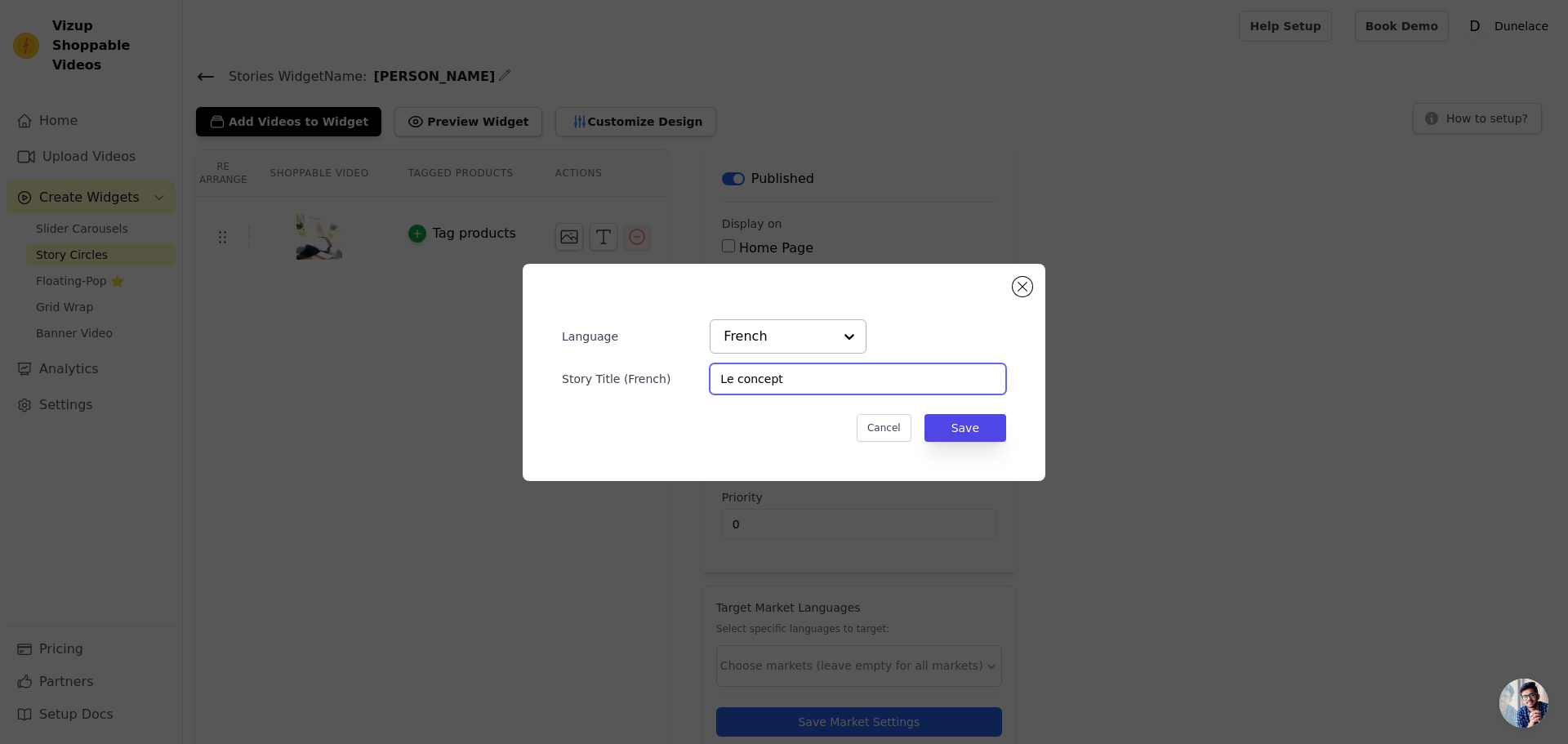
type input "Le concept"
click at [797, 340] on input "text" at bounding box center [778, 336] width 109 height 33
drag, startPoint x: 912, startPoint y: 316, endPoint x: 935, endPoint y: 355, distance: 45.3
click at [913, 317] on div "Language English French Option French, selected. You are currently focused on o…" at bounding box center [784, 372] width 471 height 165
click at [953, 440] on button "Save" at bounding box center [965, 428] width 81 height 28
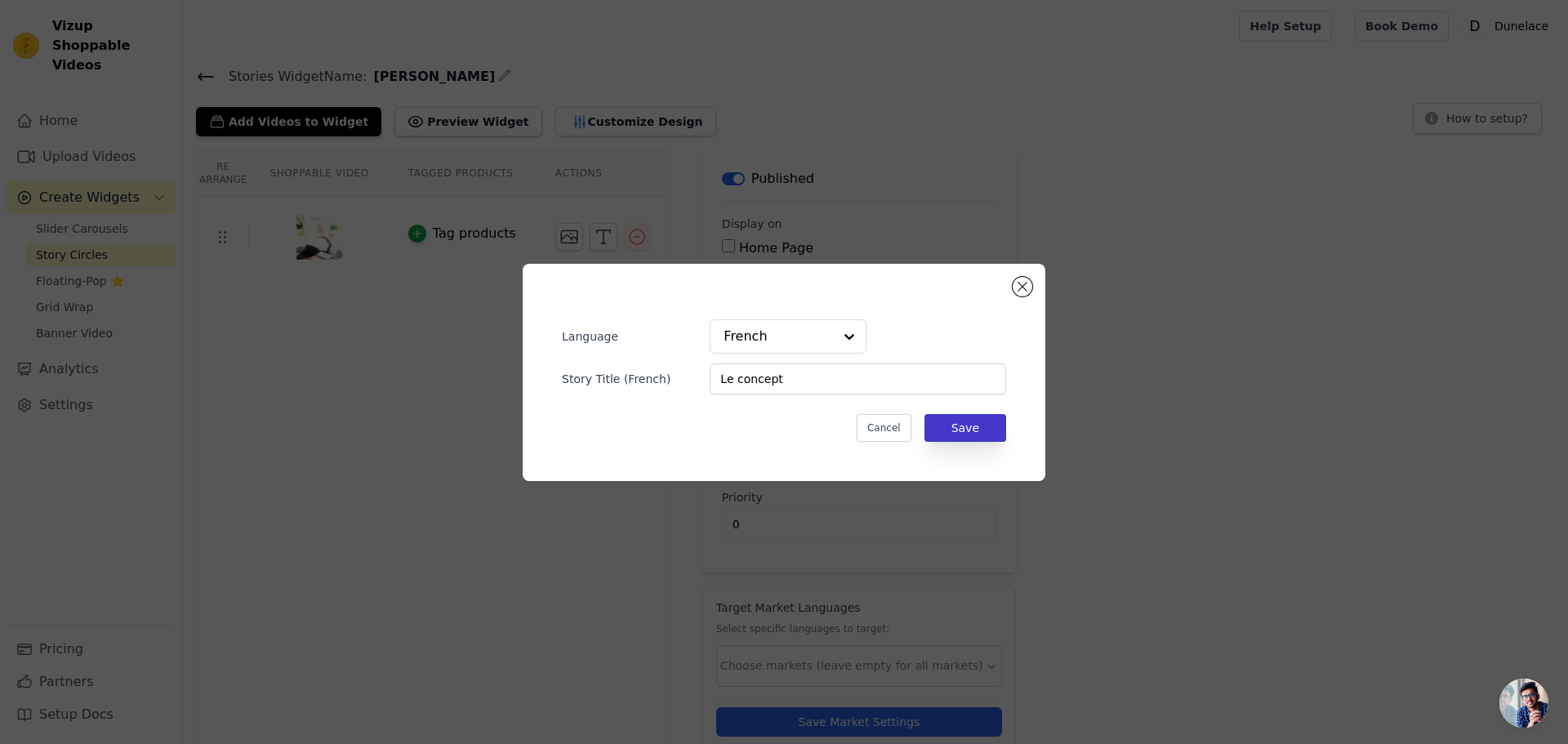
click at [961, 433] on div "Re Arrange Shoppable Video Tagged Products Actions Tag products Language French…" at bounding box center [875, 468] width 1385 height 637
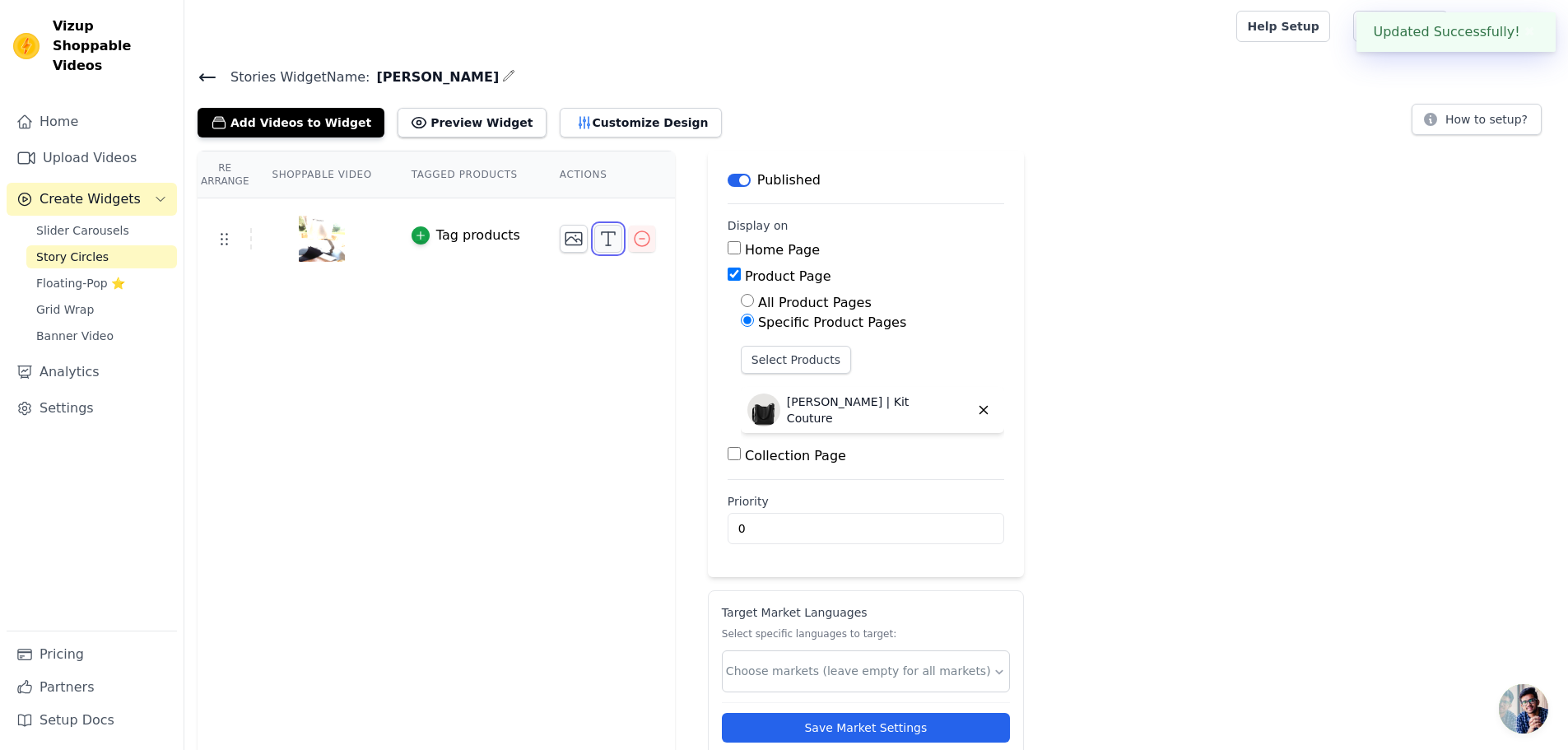
click at [599, 240] on icon "button" at bounding box center [608, 238] width 20 height 20
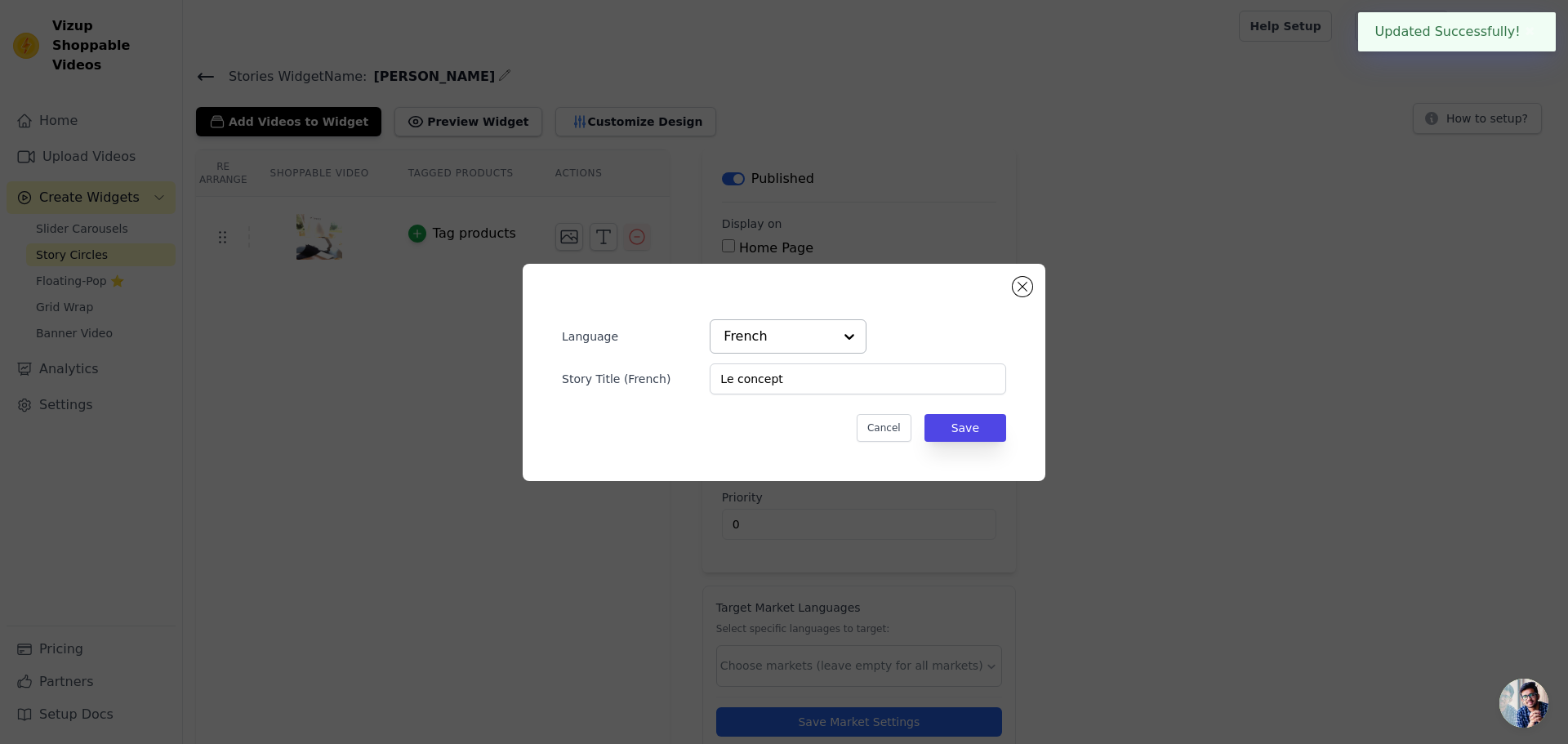
click at [795, 340] on input "text" at bounding box center [778, 336] width 109 height 33
click at [774, 375] on div "English" at bounding box center [788, 374] width 157 height 35
click at [766, 389] on input "Story Title ( English )" at bounding box center [857, 378] width 296 height 31
paste input "Le concept"
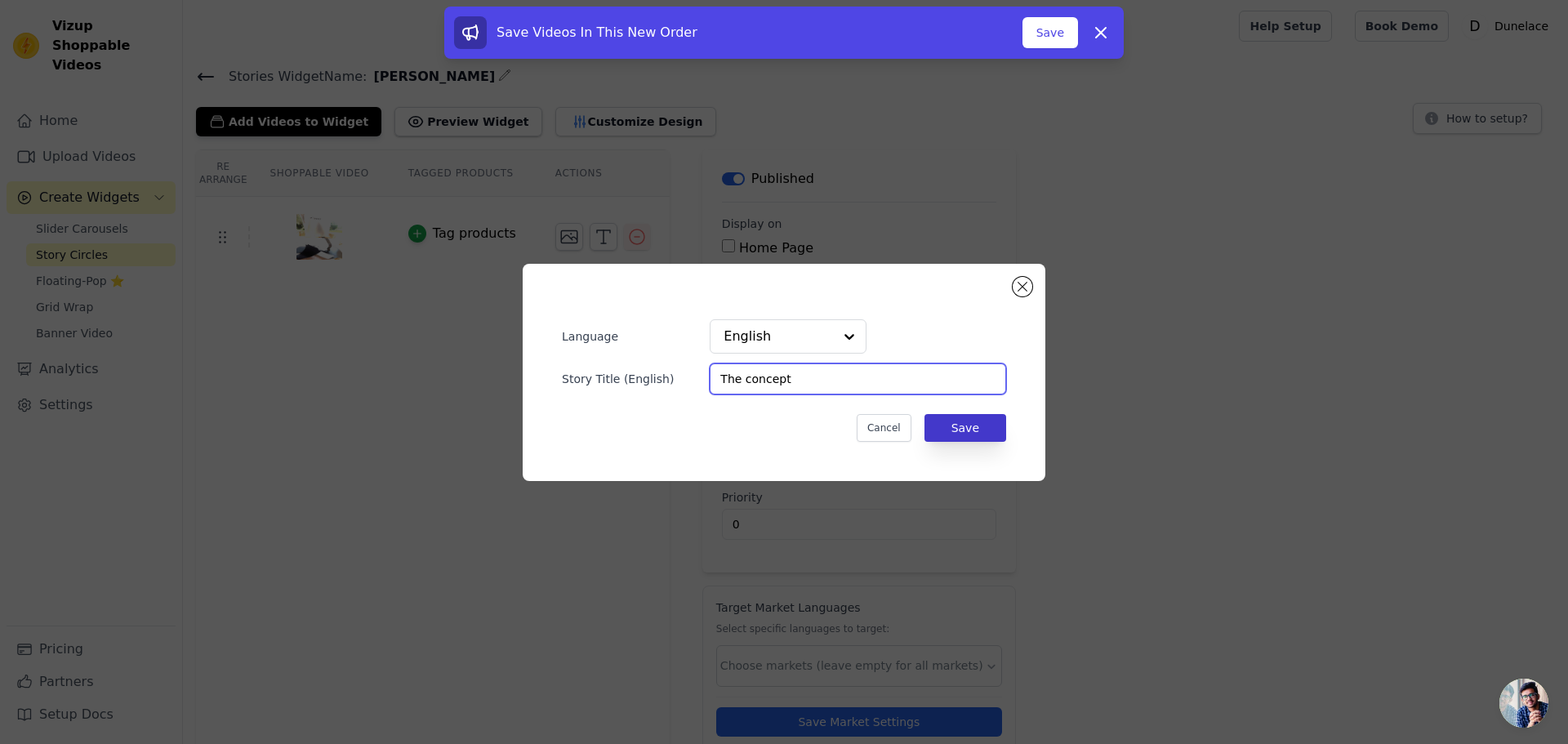
type input "The concept"
click at [978, 433] on button "Save" at bounding box center [965, 428] width 81 height 28
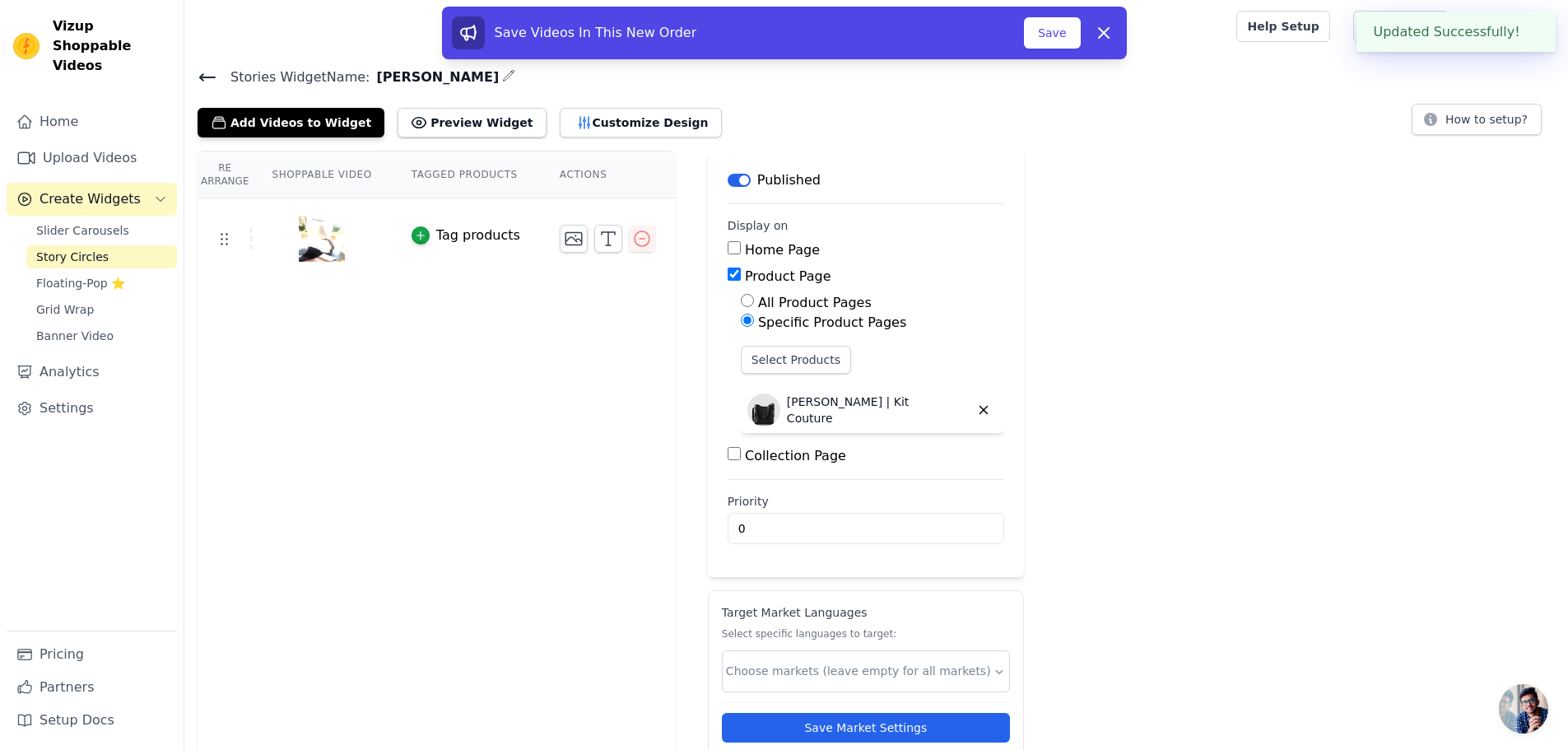
drag, startPoint x: 1186, startPoint y: 270, endPoint x: 1163, endPoint y: 263, distance: 24.0
click at [1184, 265] on div "Re Arrange Shoppable Video Tagged Products Actions Tag products Save Videos In …" at bounding box center [876, 471] width 1384 height 642
click at [1053, 36] on button "Save" at bounding box center [1051, 32] width 56 height 31
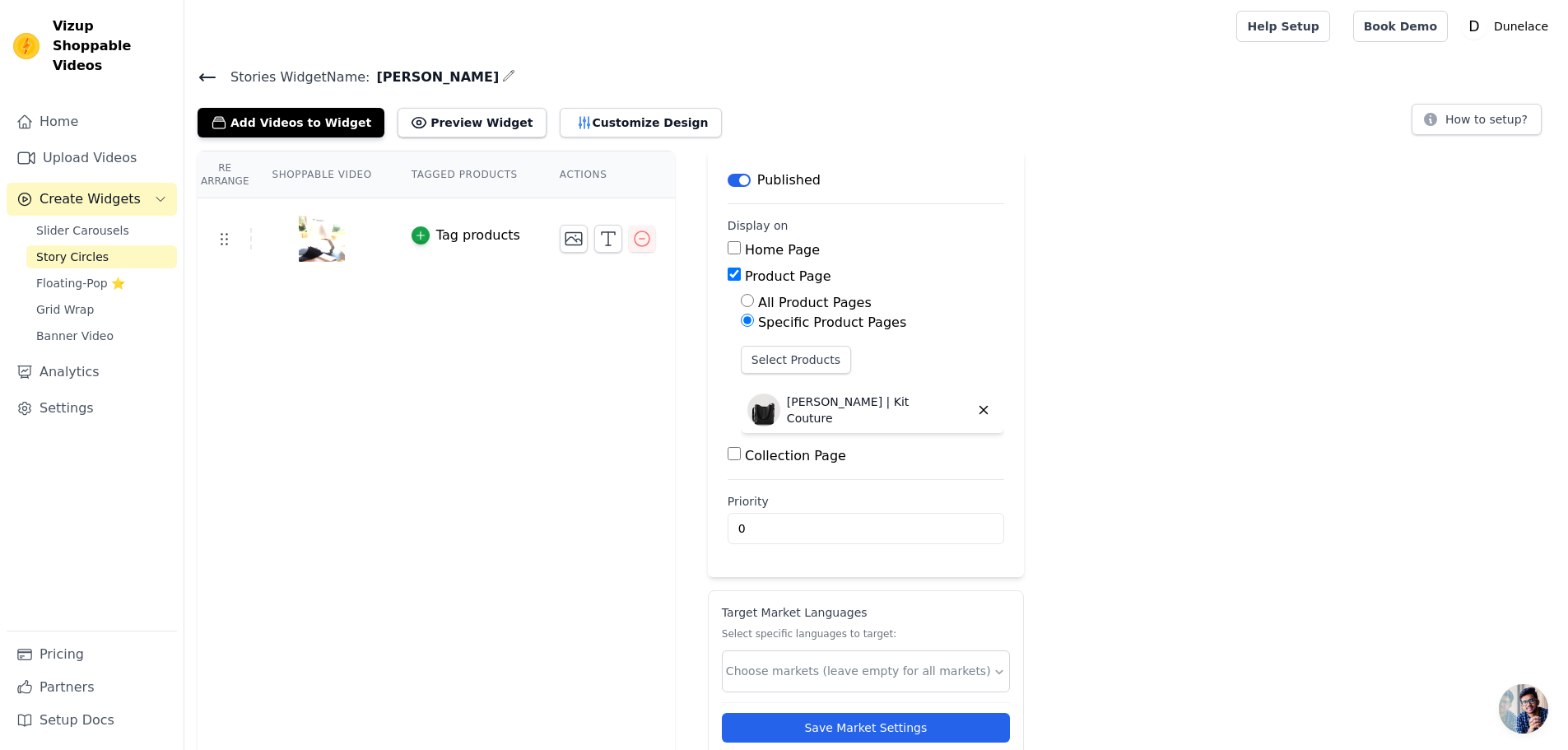
click at [212, 72] on icon at bounding box center [207, 77] width 20 height 20
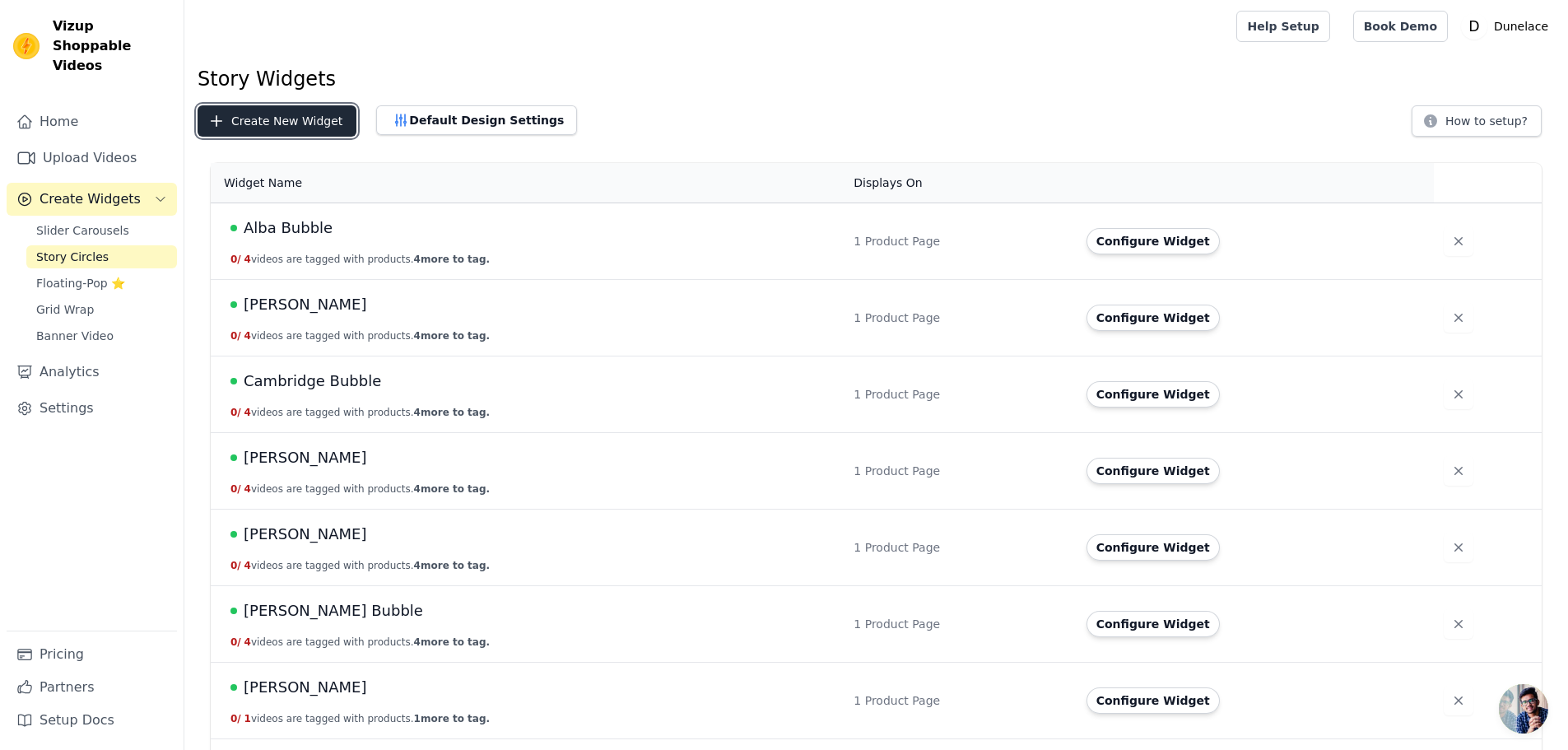
click at [315, 126] on button "Create New Widget" at bounding box center [277, 120] width 159 height 31
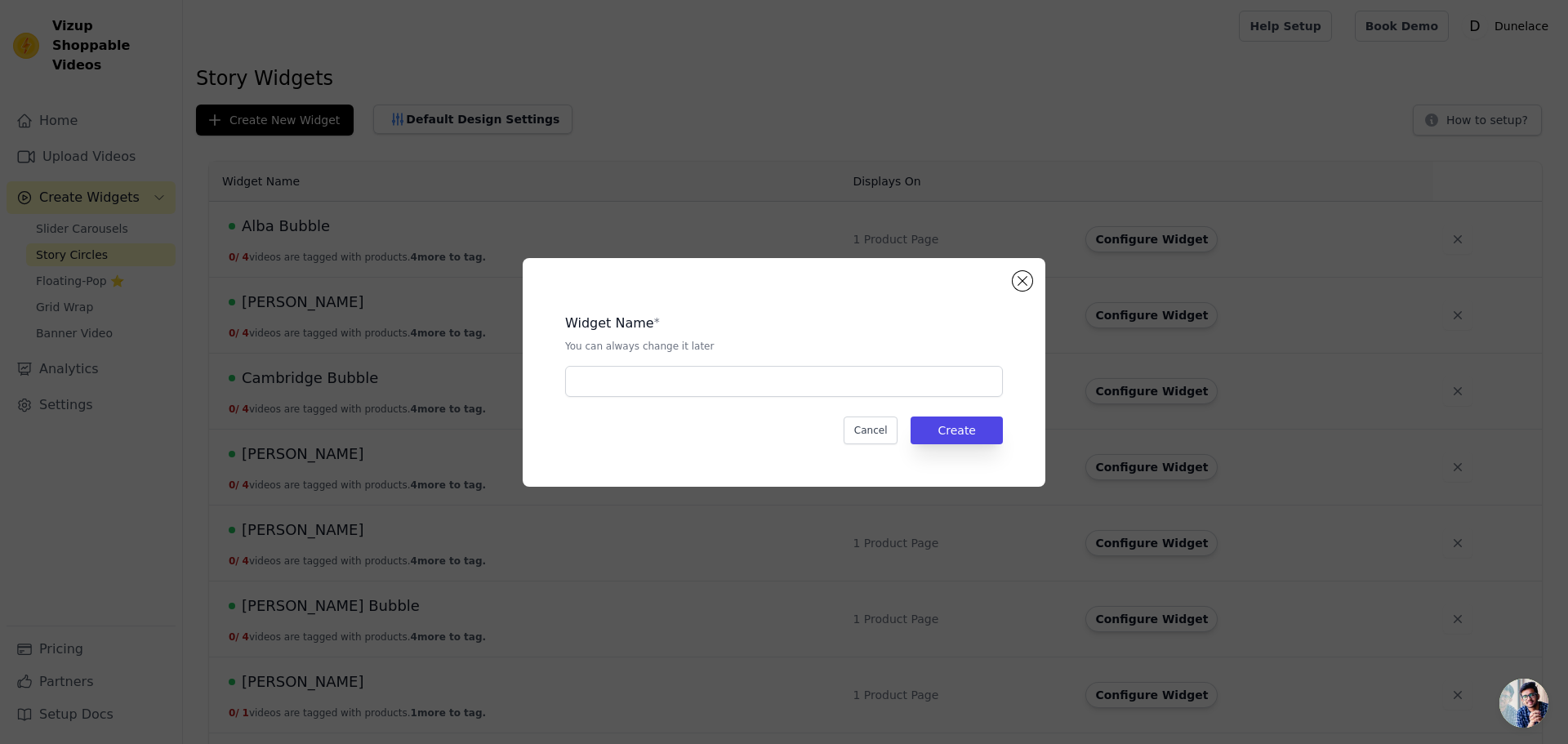
click at [686, 363] on div "Widget Name * You can always change it later" at bounding box center [784, 348] width 438 height 96
click at [660, 371] on input "text" at bounding box center [784, 381] width 438 height 31
type input "Nina Bubble"
click at [961, 430] on button "Create" at bounding box center [956, 430] width 92 height 28
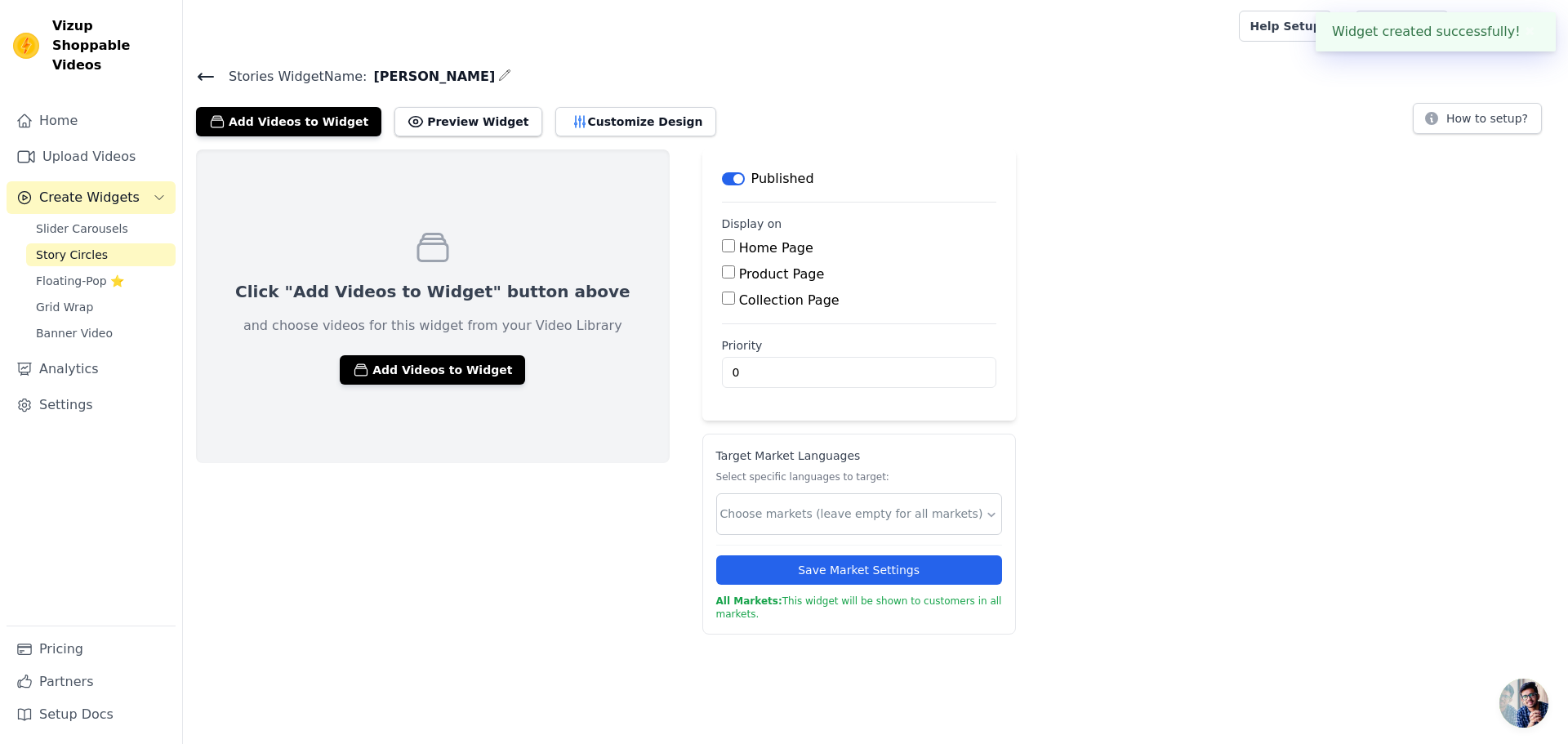
click at [740, 273] on label "Product Page" at bounding box center [783, 274] width 86 height 16
click at [722, 273] on input "Product Page" at bounding box center [728, 272] width 13 height 13
checkbox input "true"
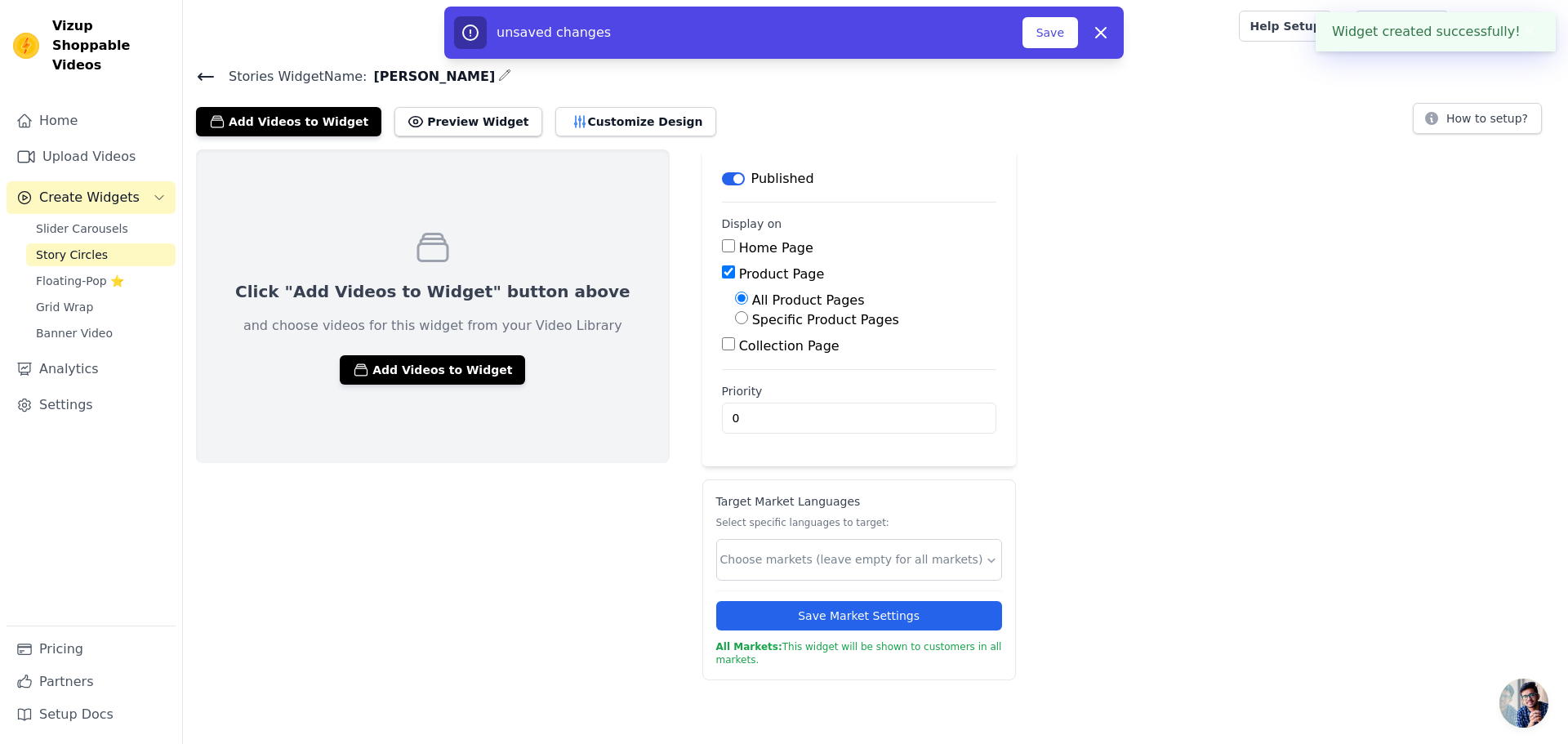
click at [753, 321] on label "Specific Product Pages" at bounding box center [826, 319] width 147 height 16
click at [735, 321] on input "Specific Product Pages" at bounding box center [742, 317] width 13 height 13
radio input "true"
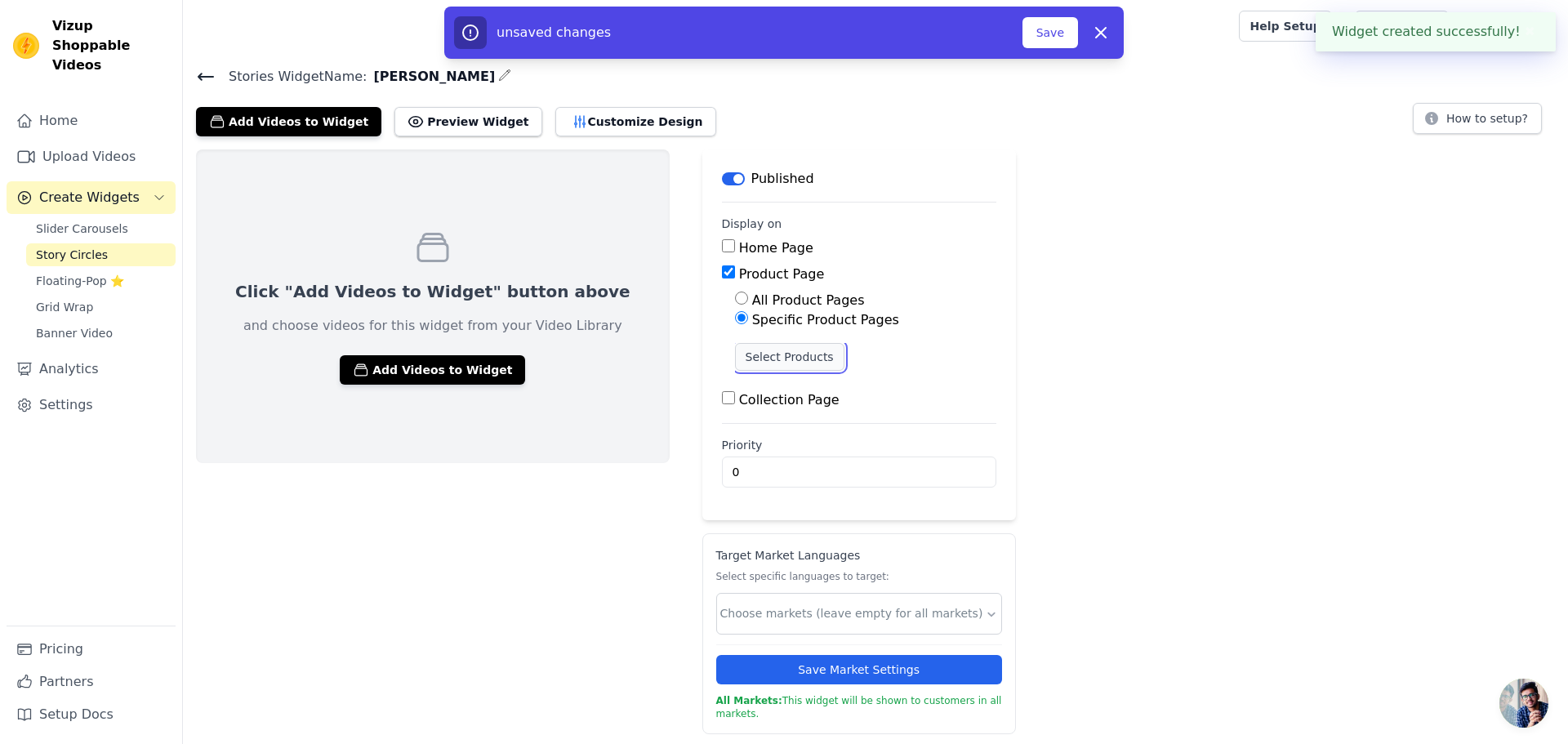
click at [735, 351] on button "Select Products" at bounding box center [789, 357] width 109 height 28
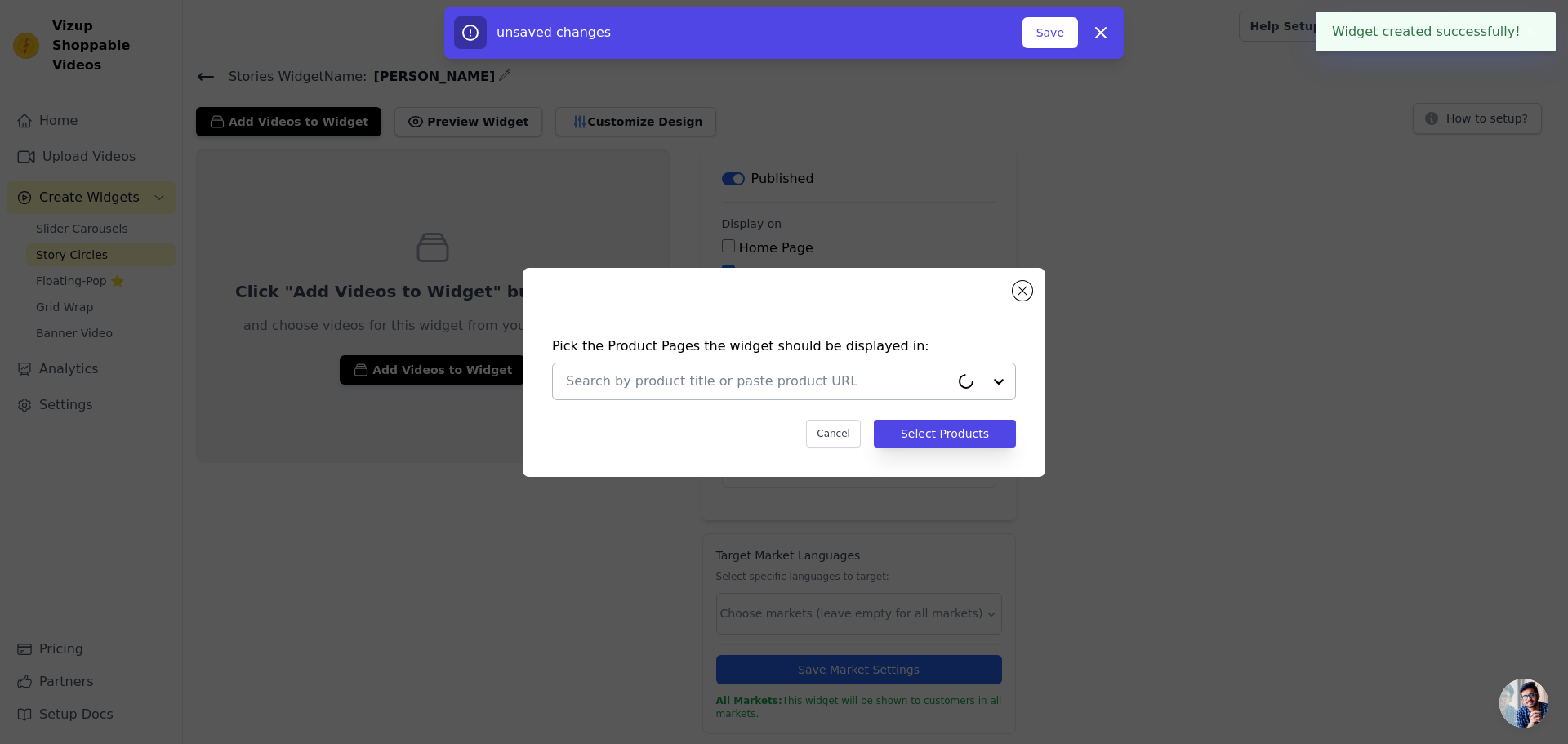
click at [746, 378] on input "text" at bounding box center [757, 381] width 384 height 20
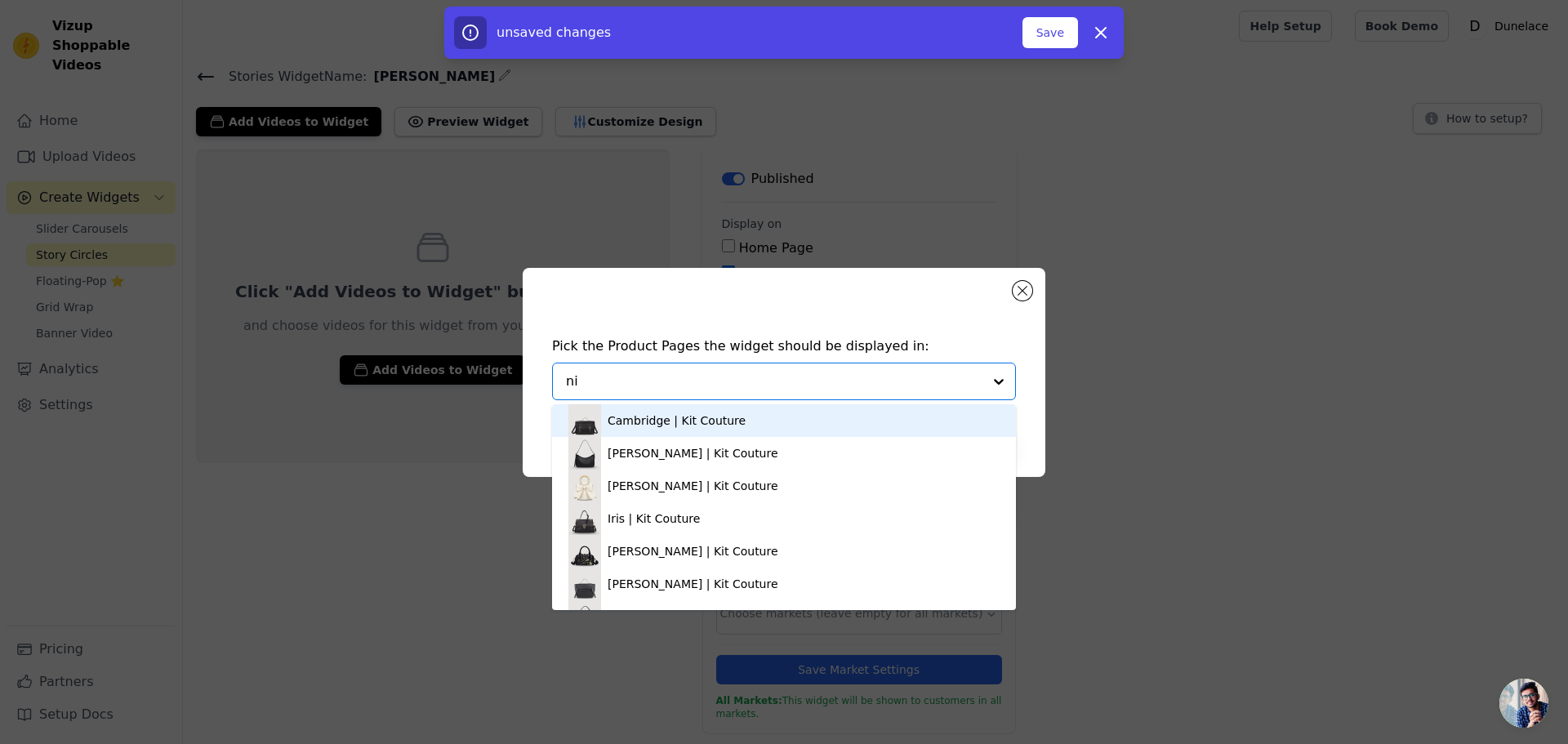
type input "nin"
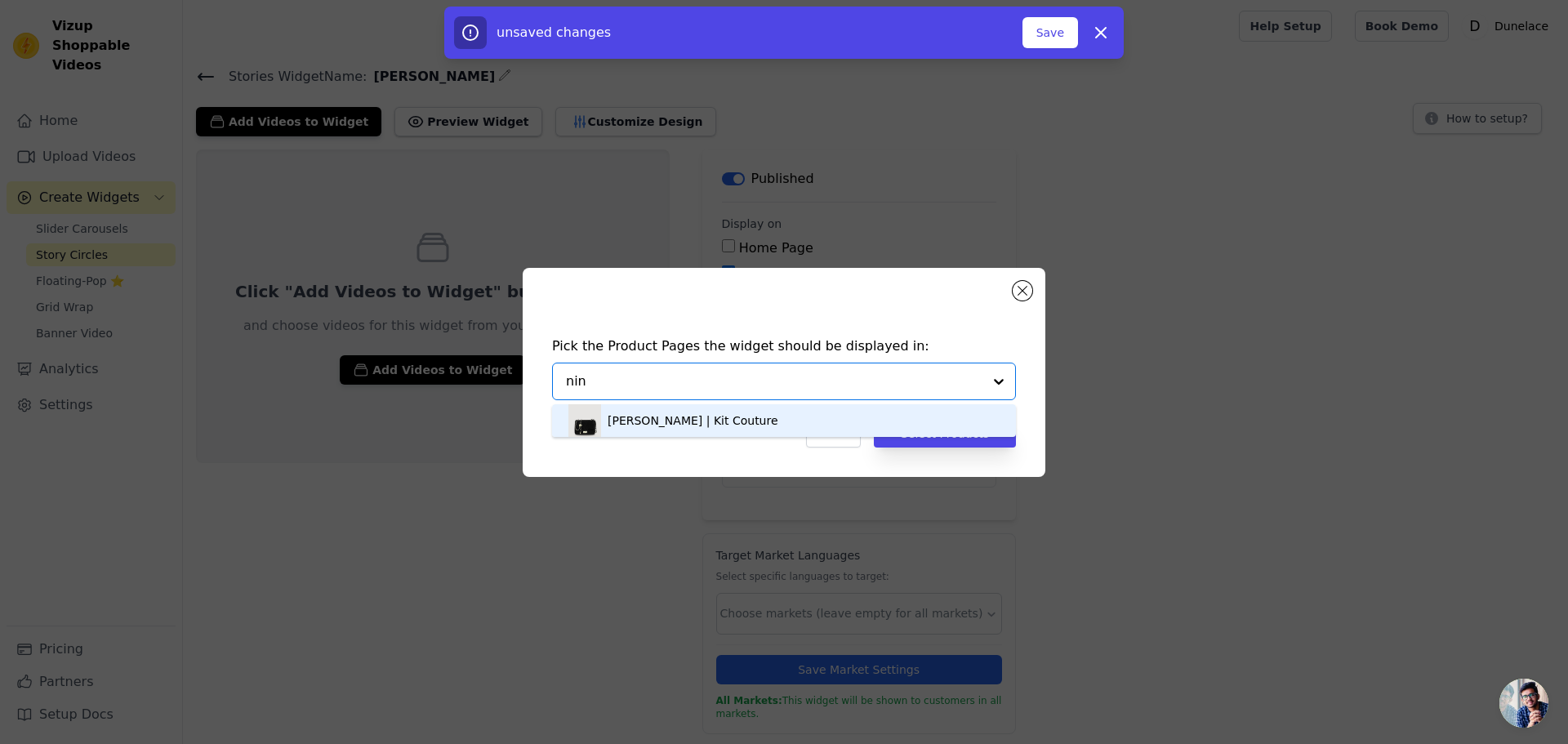
click at [678, 421] on div "Nina | Kit Couture" at bounding box center [693, 420] width 171 height 16
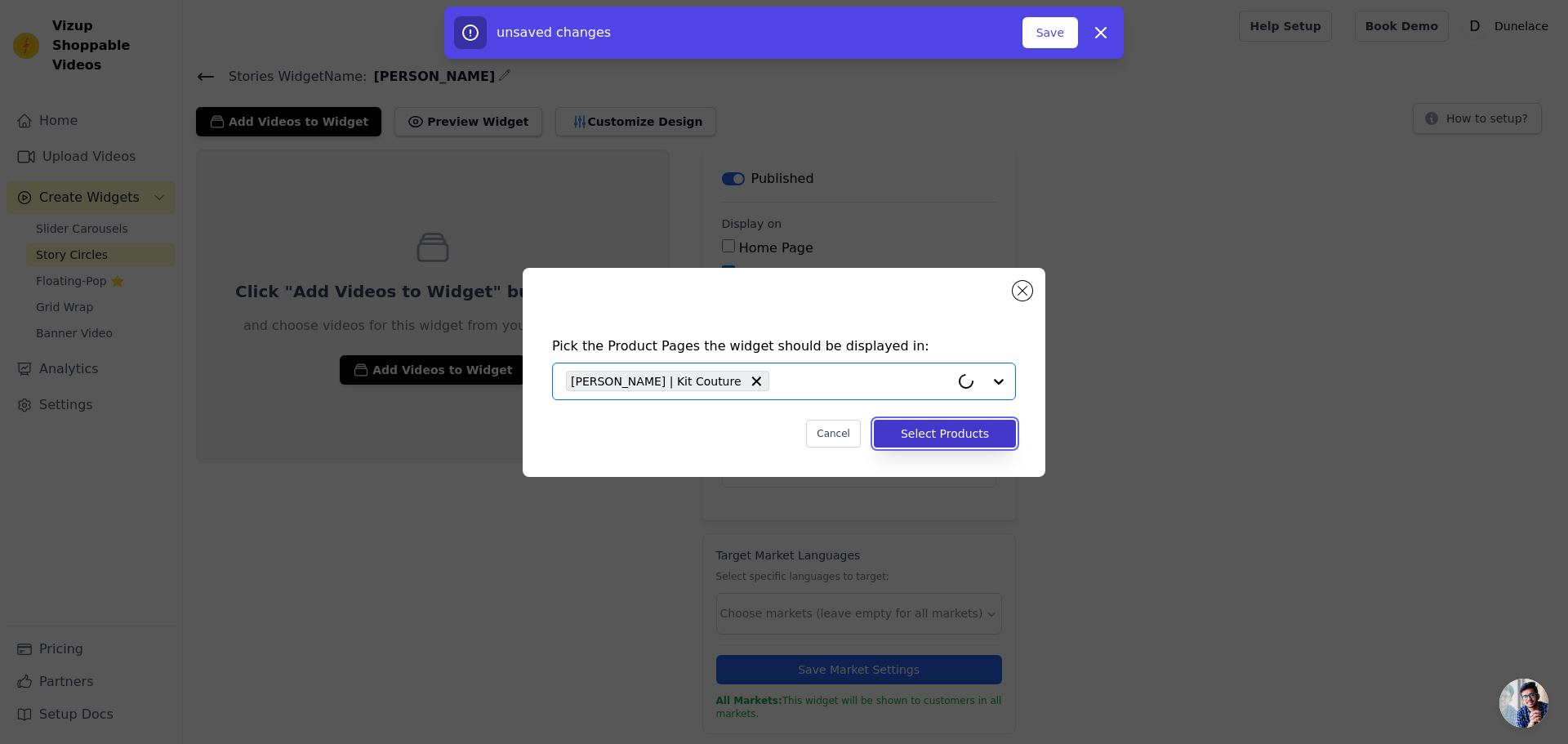
click at [957, 434] on button "Select Products" at bounding box center [945, 434] width 142 height 28
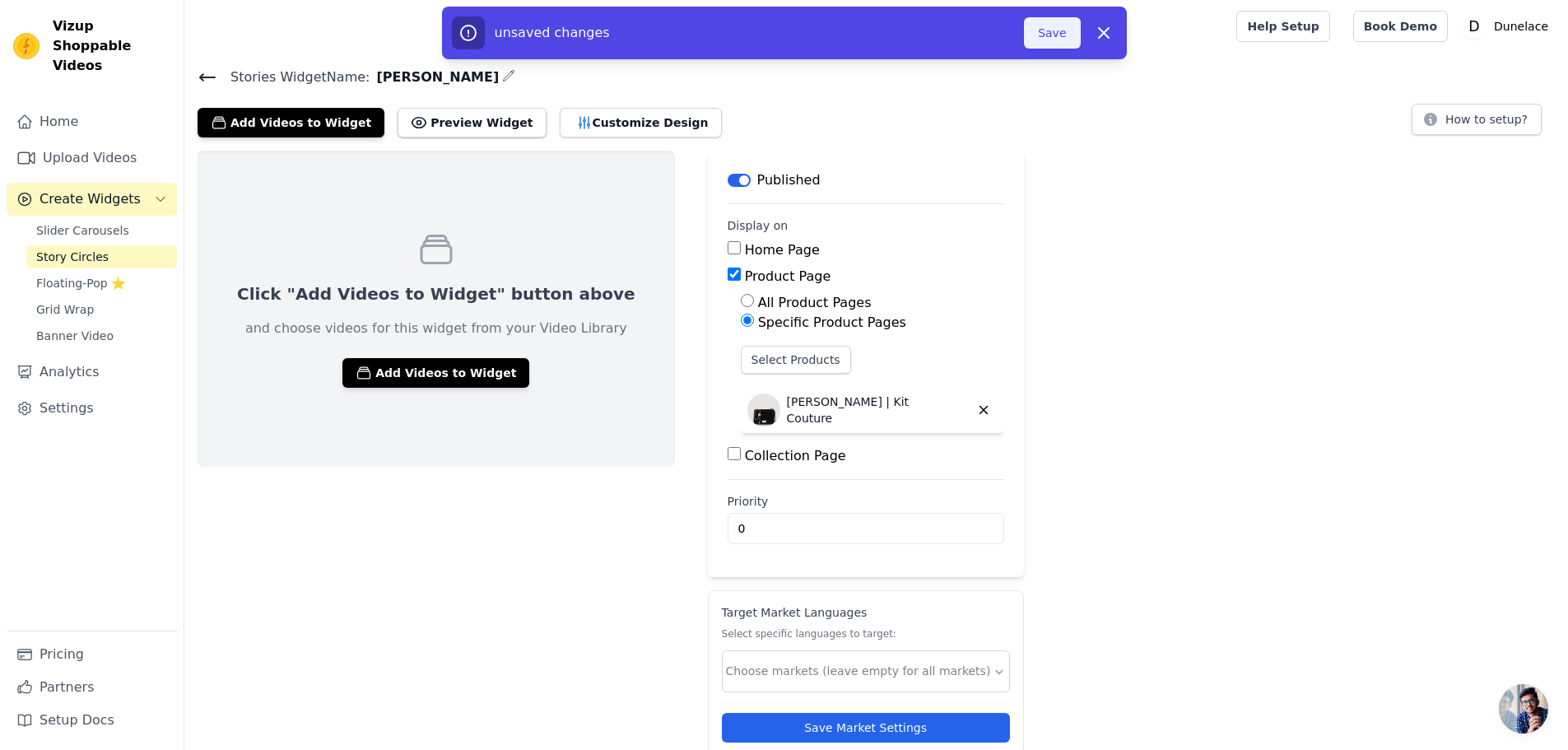
click at [1062, 34] on button "Save" at bounding box center [1051, 32] width 56 height 31
click at [574, 125] on button "Customize Design" at bounding box center [641, 122] width 162 height 29
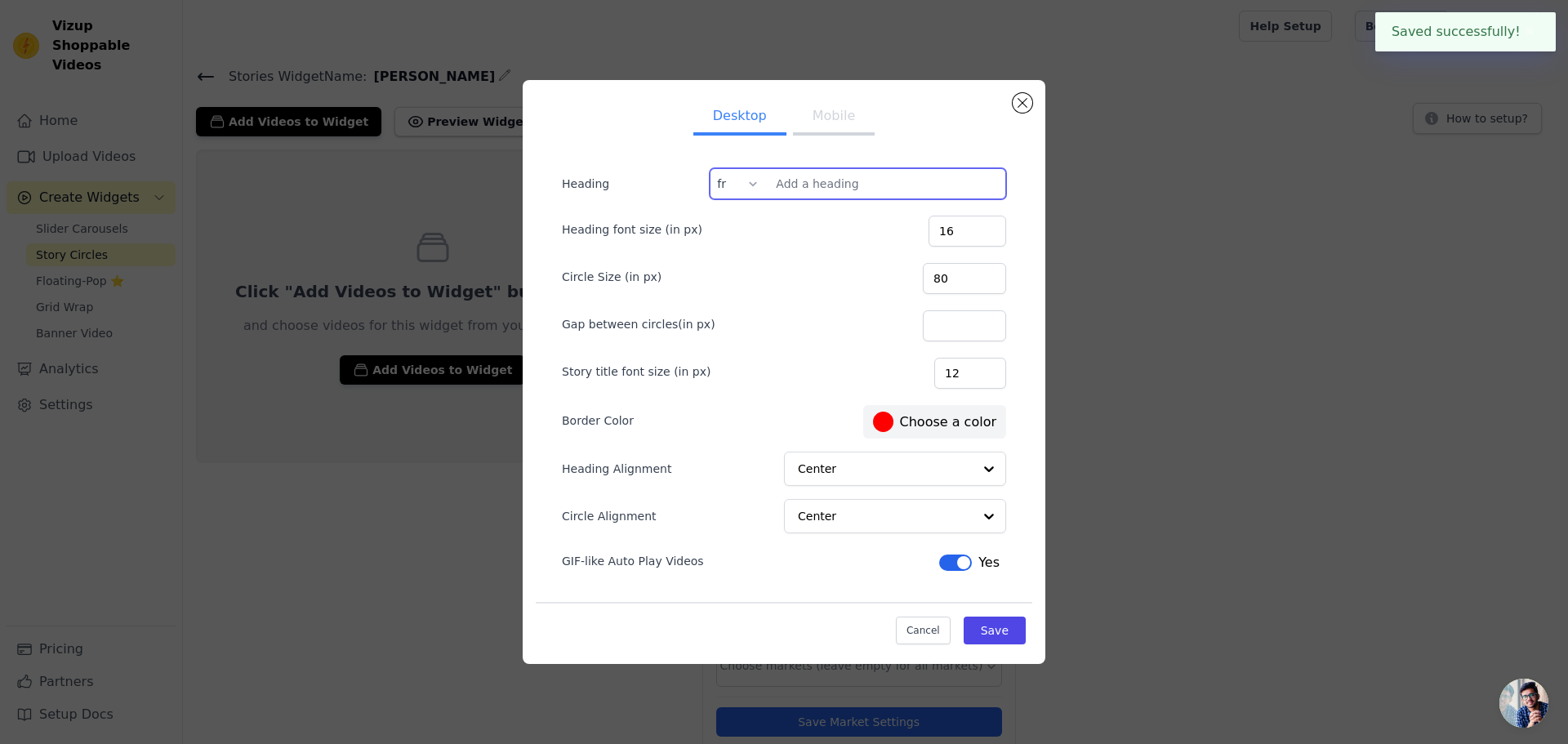
click at [812, 183] on input "Heading" at bounding box center [857, 183] width 296 height 31
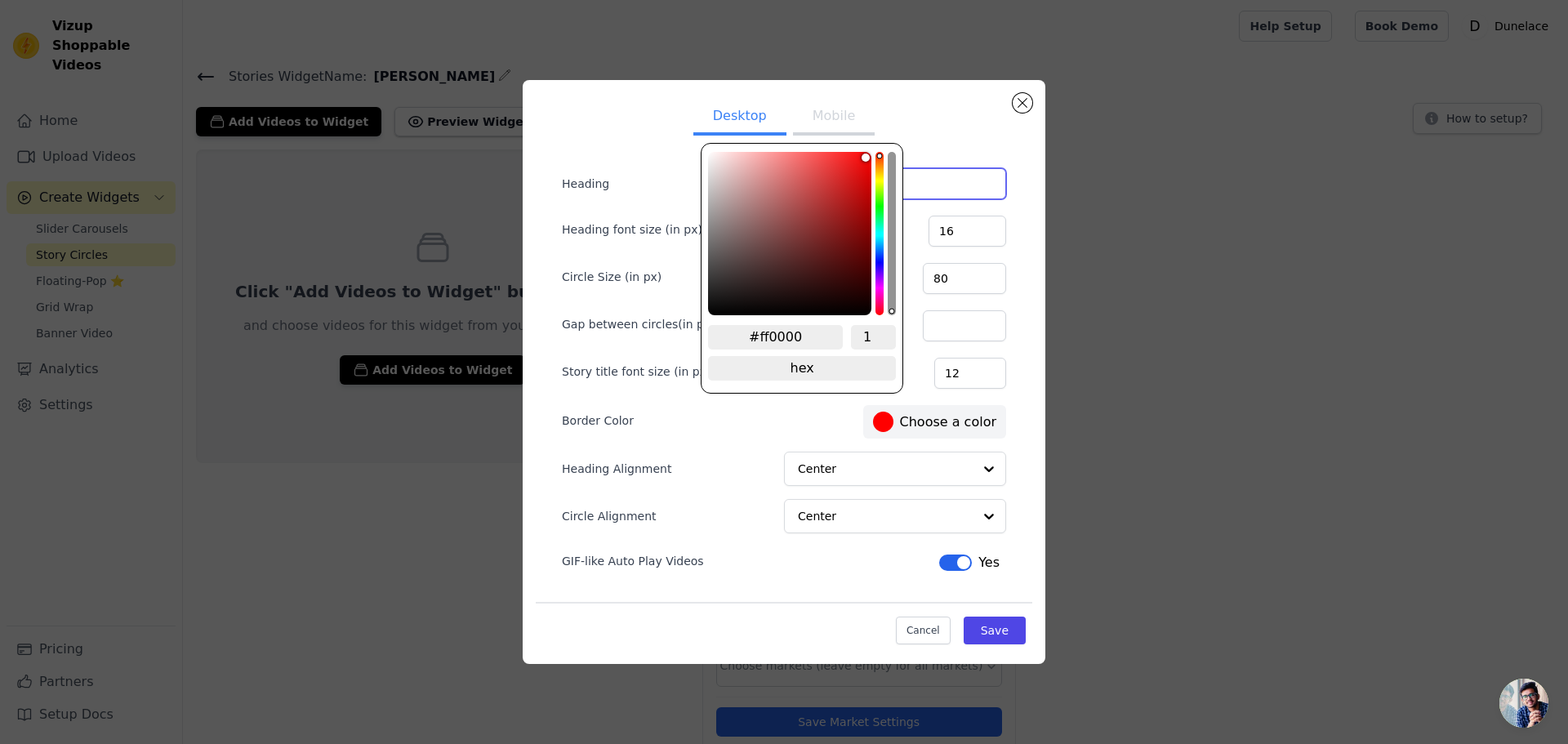
click at [904, 420] on label "#ff0000 Choose a color" at bounding box center [935, 422] width 123 height 21
click at [794, 339] on input "#ff0000" at bounding box center [775, 337] width 134 height 24
paste input "#BFAF92"
type input "##BFAF92"
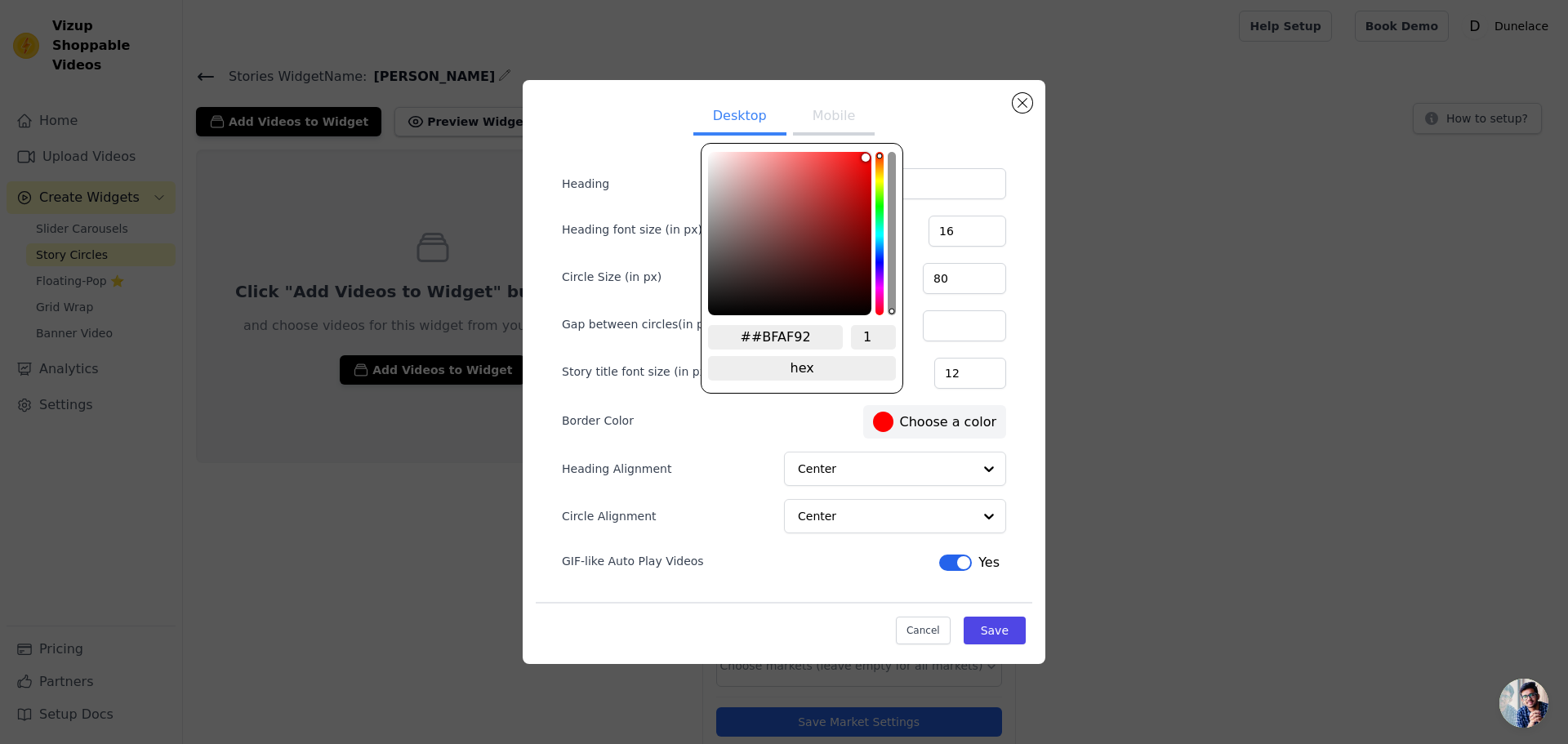
click at [798, 334] on input "##BFAF92" at bounding box center [775, 337] width 134 height 24
paste input "hex color"
type input "#bfaf92"
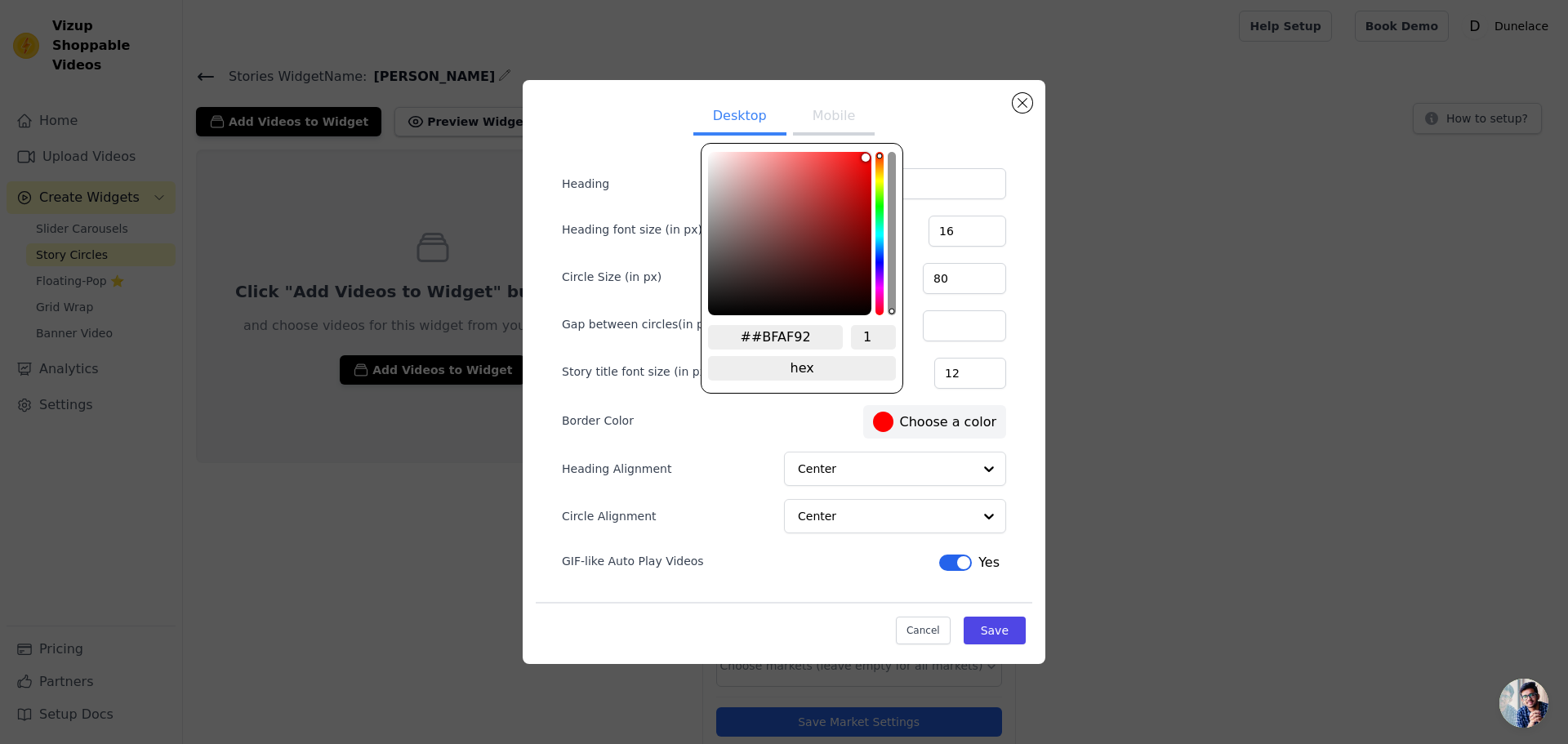
type input "#BFAF92"
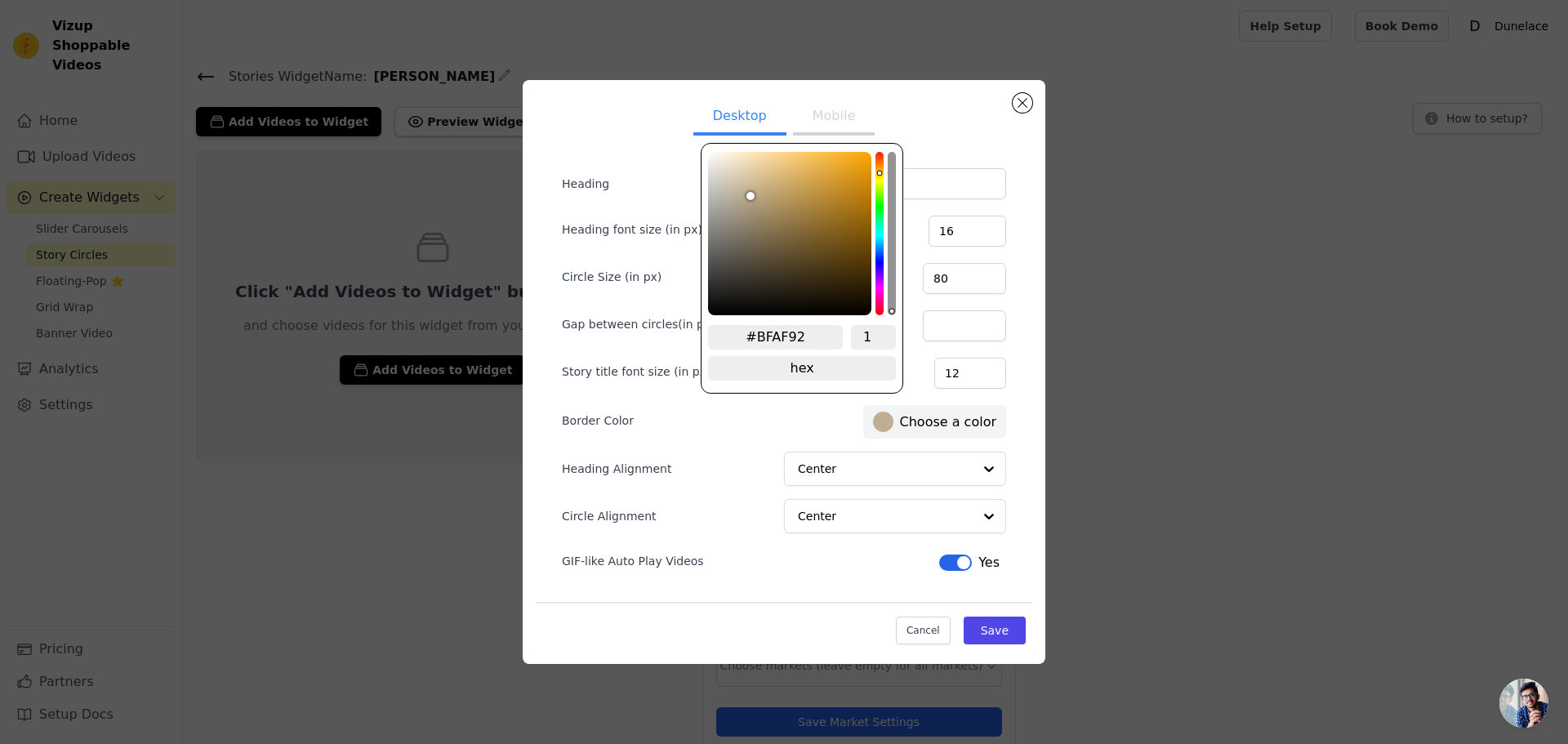
click at [752, 398] on form "Heading fr Heading font size (in px) 16 Circle Size (in px) 80 Gap between circ…" at bounding box center [784, 372] width 471 height 433
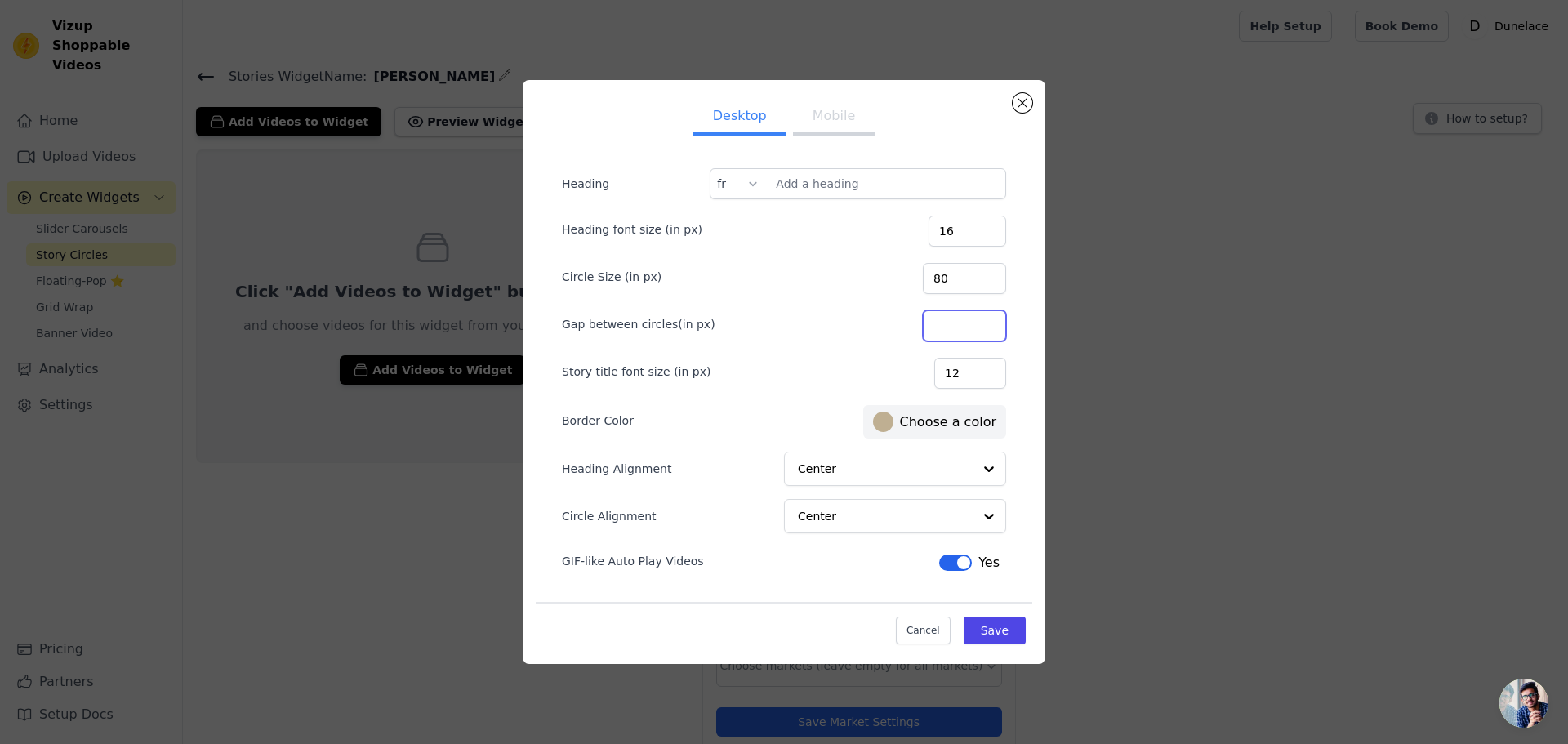
click at [949, 327] on input "Gap between circles(in px)" at bounding box center [964, 325] width 83 height 31
type input "5"
click at [752, 183] on div at bounding box center [753, 183] width 13 height 29
click at [741, 218] on div "en" at bounding box center [737, 223] width 50 height 37
click at [844, 187] on input "Heading" at bounding box center [857, 183] width 296 height 31
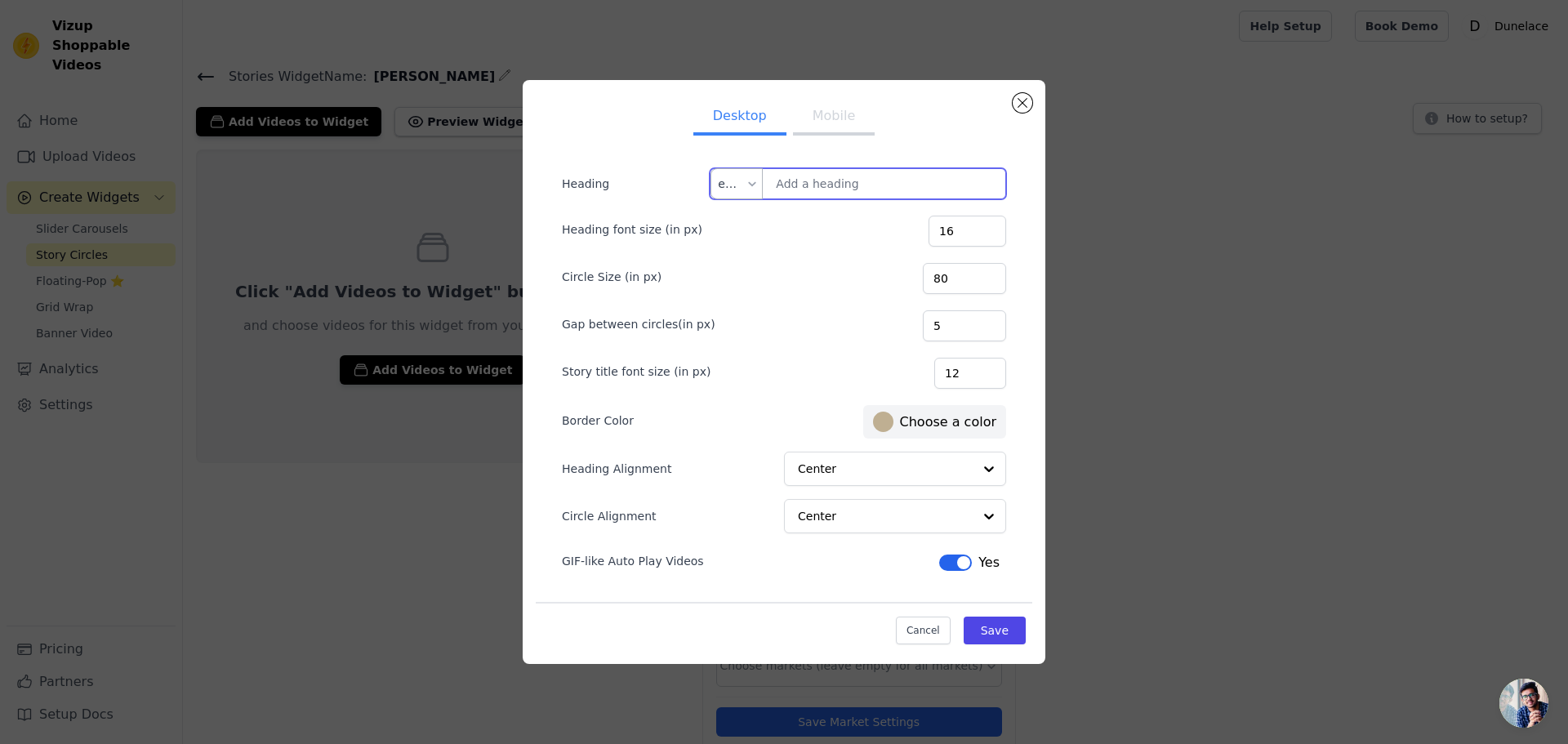
paste input "Explore the details"
type input "Explore the details"
click at [741, 183] on input "text" at bounding box center [732, 183] width 28 height 29
click at [727, 264] on div "fr" at bounding box center [737, 260] width 50 height 37
click at [804, 194] on input "Heading" at bounding box center [857, 183] width 296 height 31
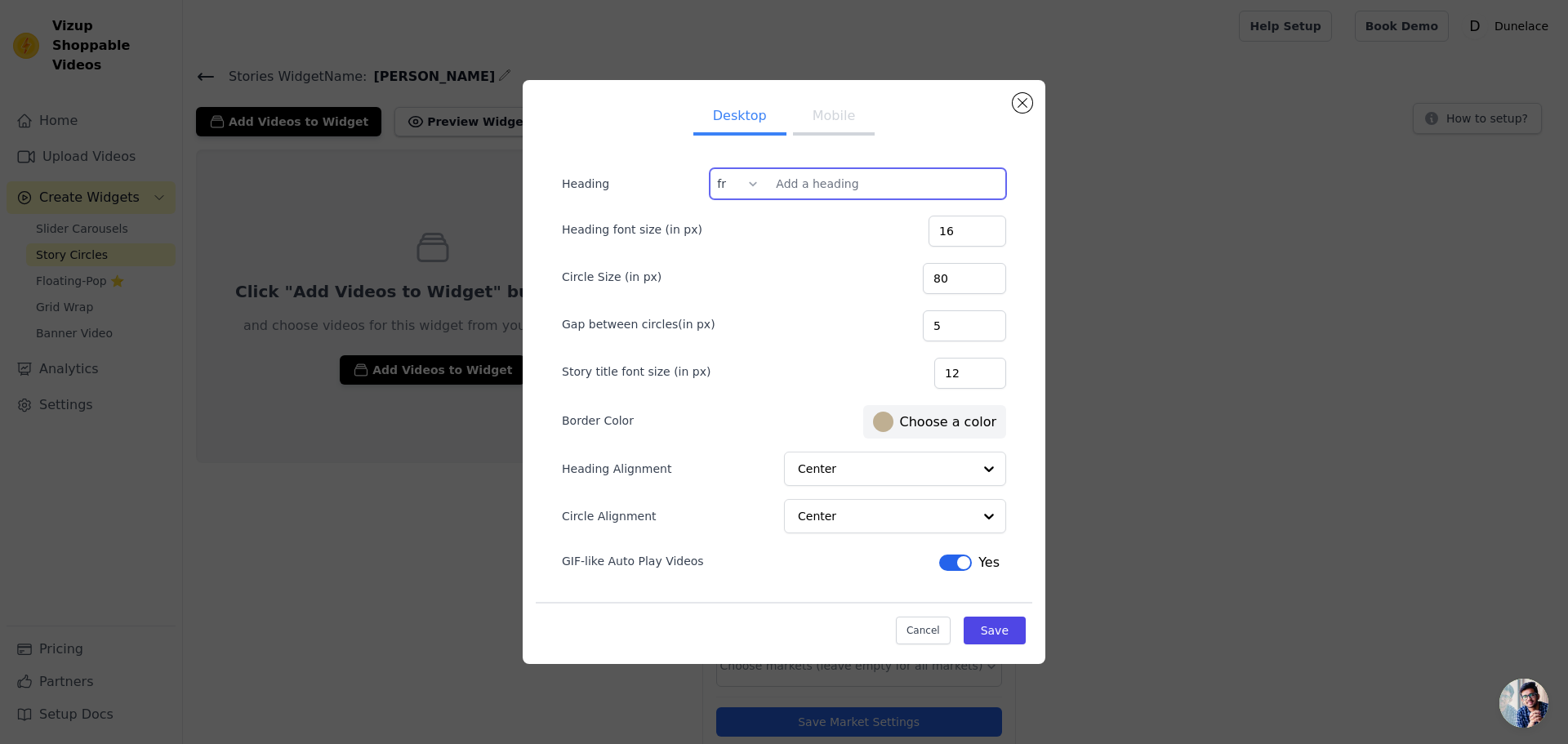
paste input "Bulles d'infos cliquable"
type input "Bulles d'infos cliquable"
click at [1004, 632] on button "Save" at bounding box center [995, 630] width 62 height 28
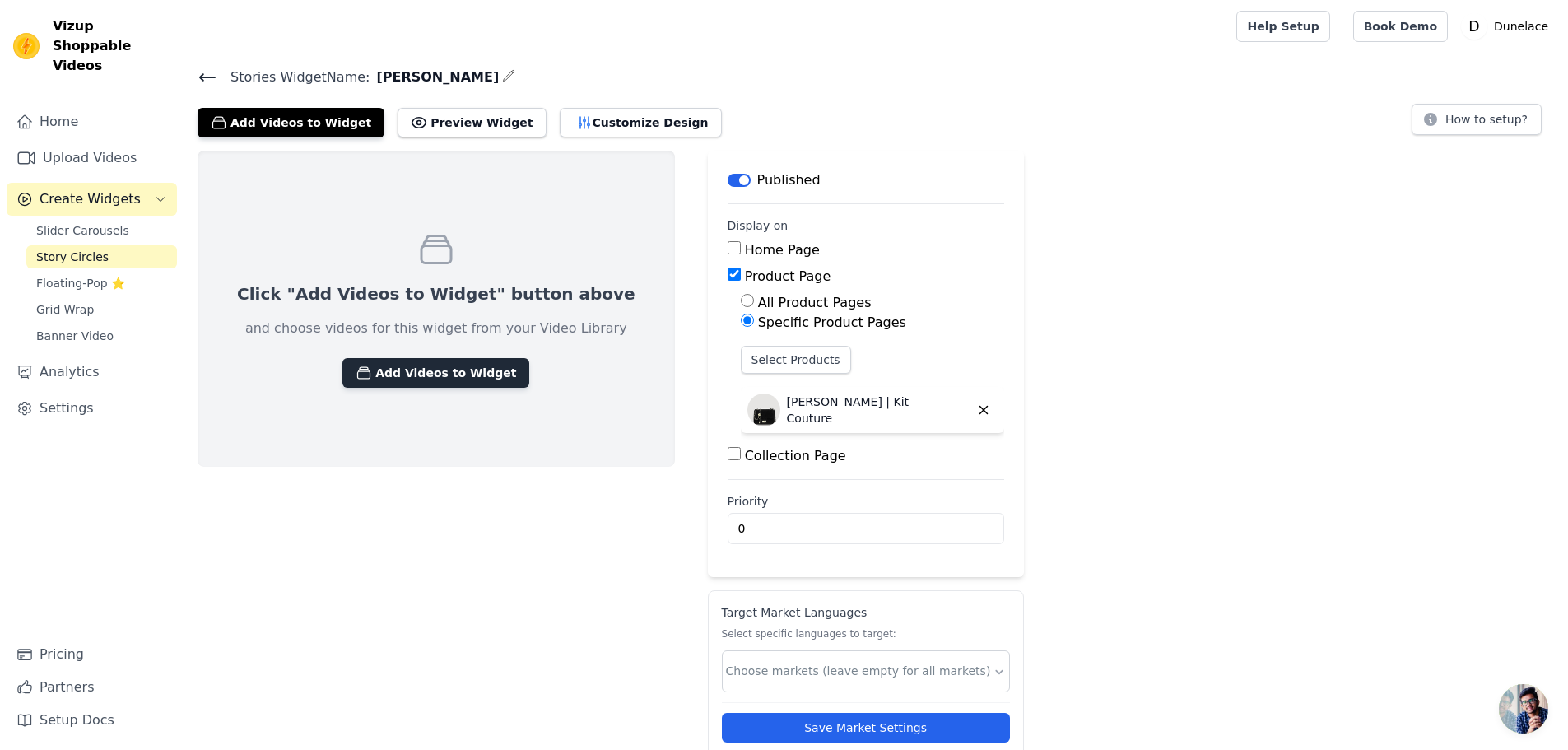
click at [419, 364] on button "Add Videos to Widget" at bounding box center [436, 372] width 187 height 29
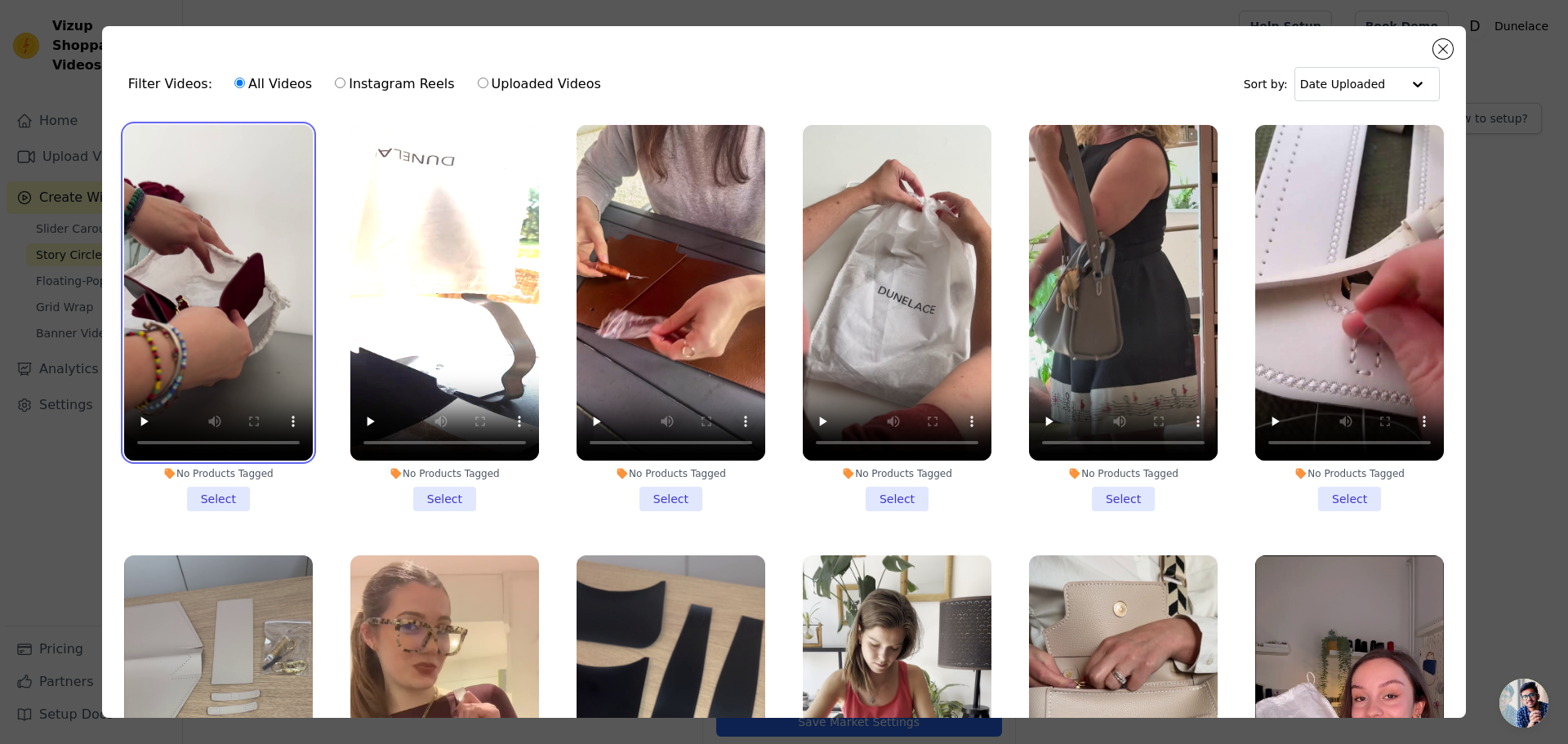
click at [233, 317] on video at bounding box center [219, 292] width 189 height 335
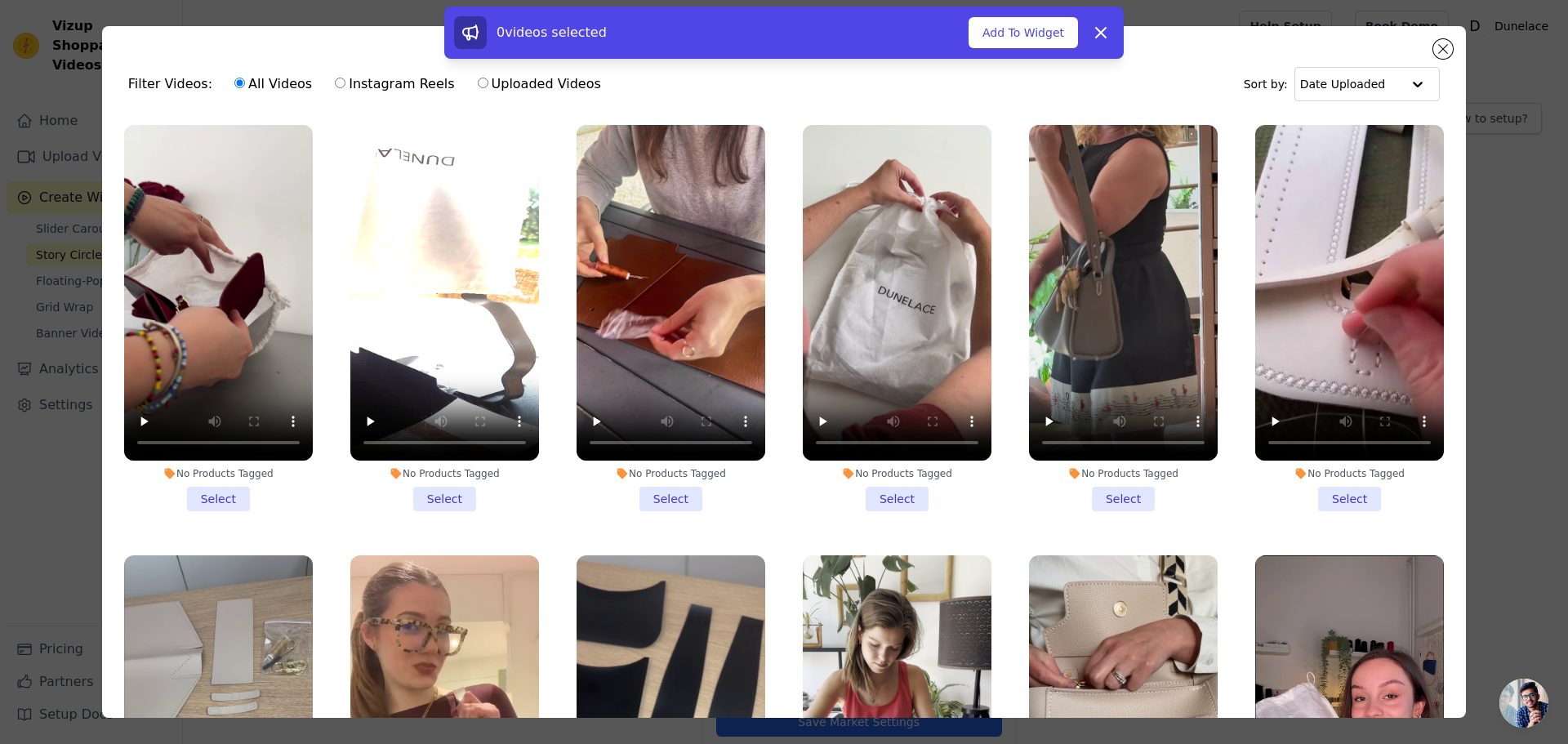
click at [214, 492] on li "No Products Tagged Select" at bounding box center [219, 318] width 189 height 386
click at [0, 0] on input "No Products Tagged Select" at bounding box center [0, 0] width 0 height 0
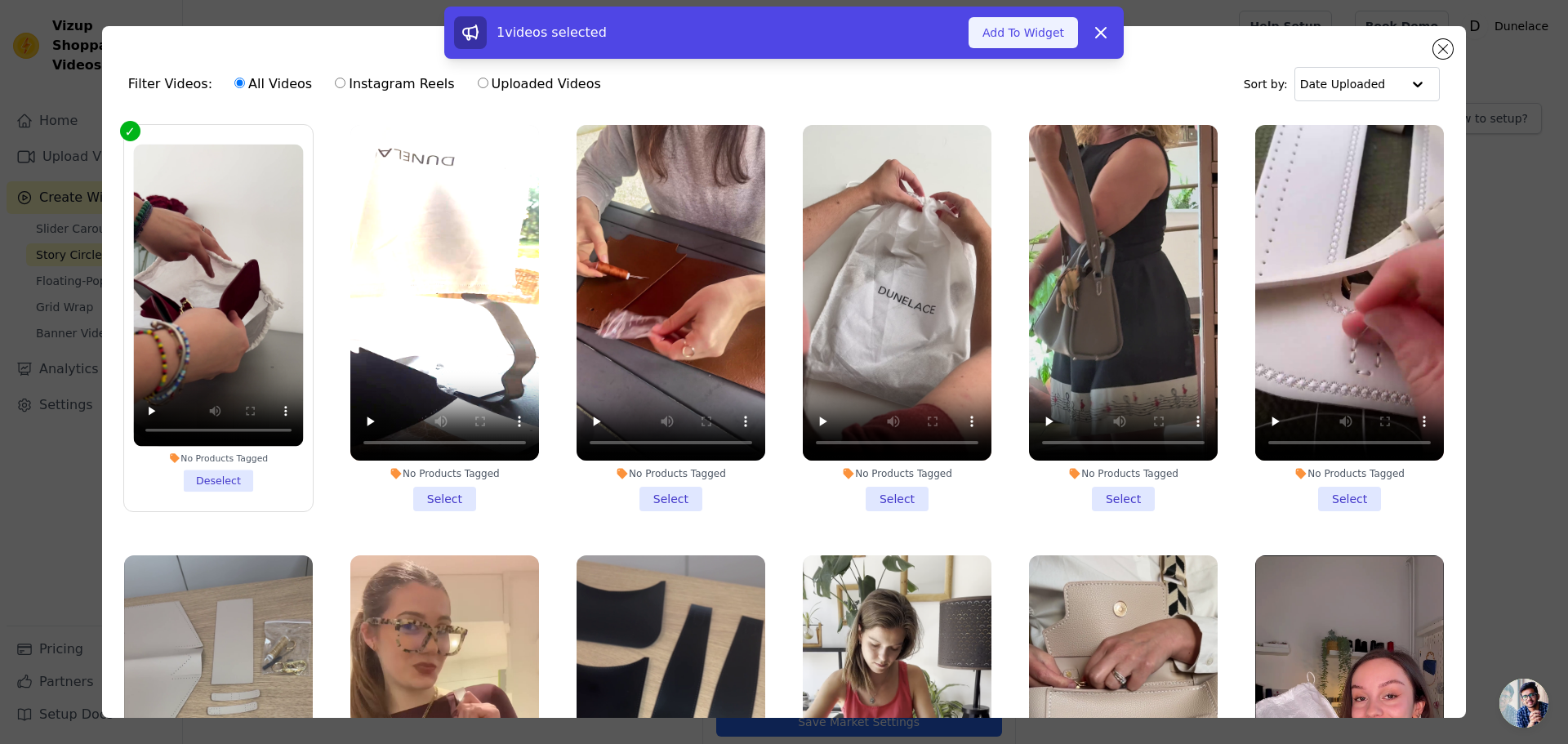
click at [1012, 29] on button "Add To Widget" at bounding box center [1023, 32] width 109 height 31
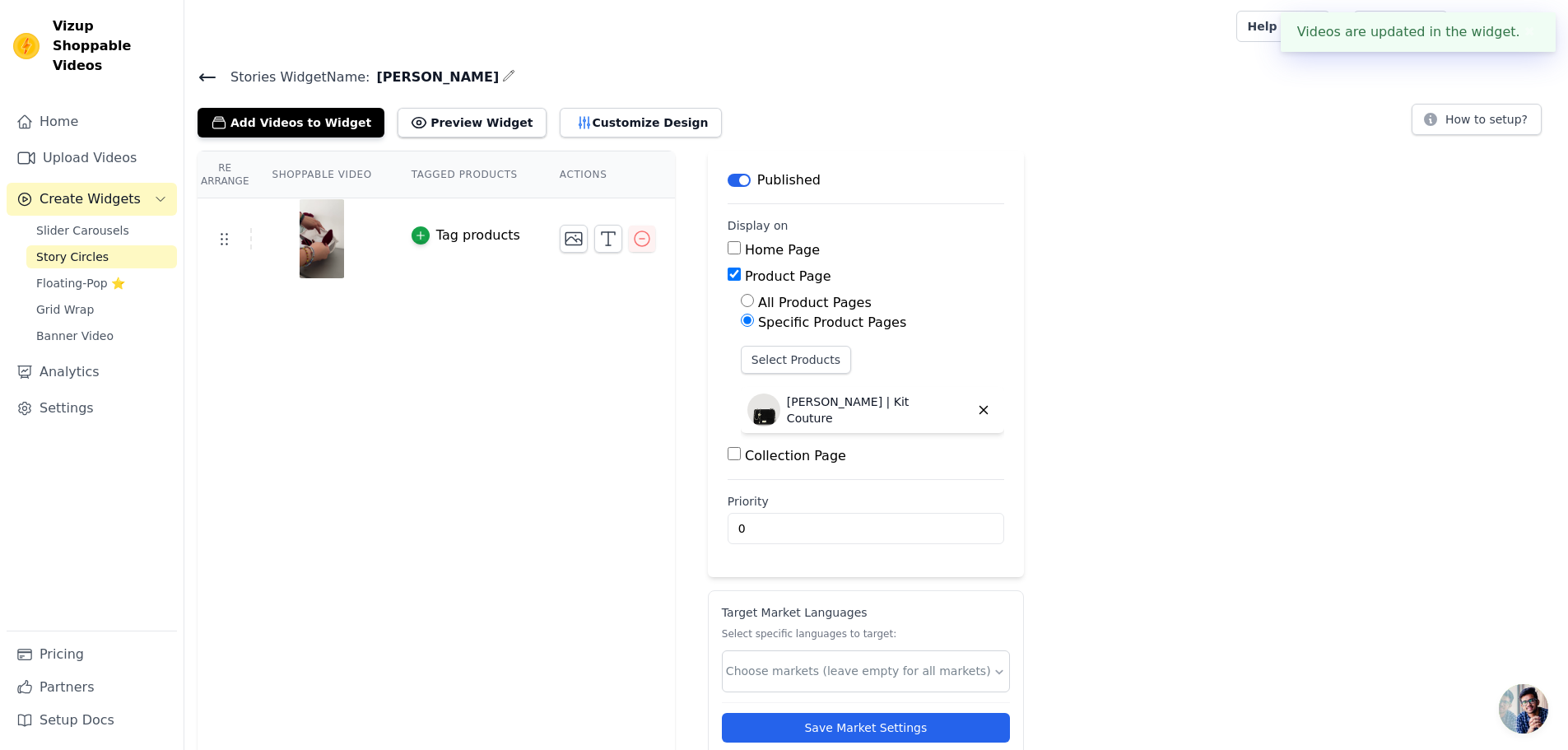
click at [1229, 333] on div "Re Arrange Shoppable Video Tagged Products Actions Tag products Save Videos In …" at bounding box center [876, 471] width 1384 height 642
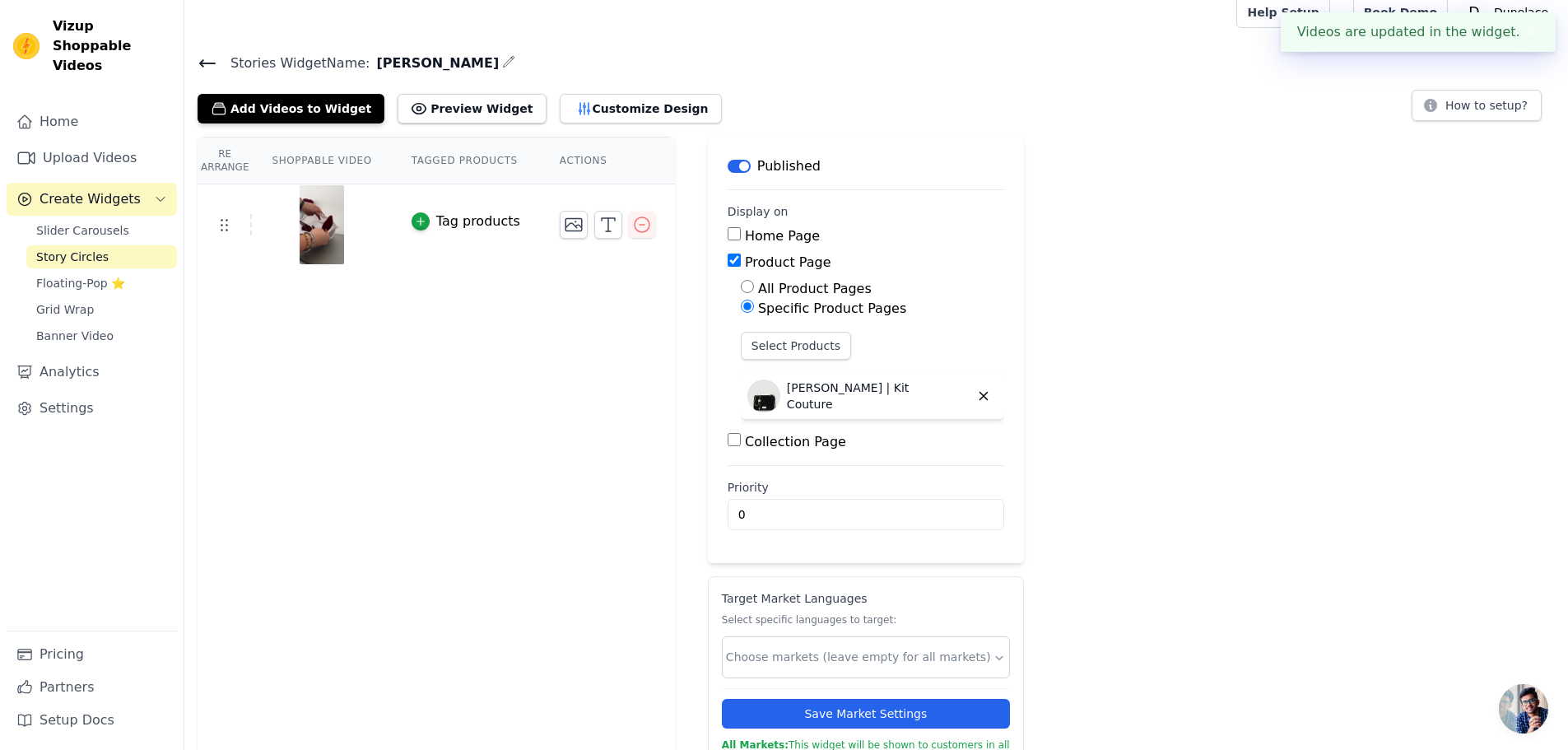
scroll to position [42, 0]
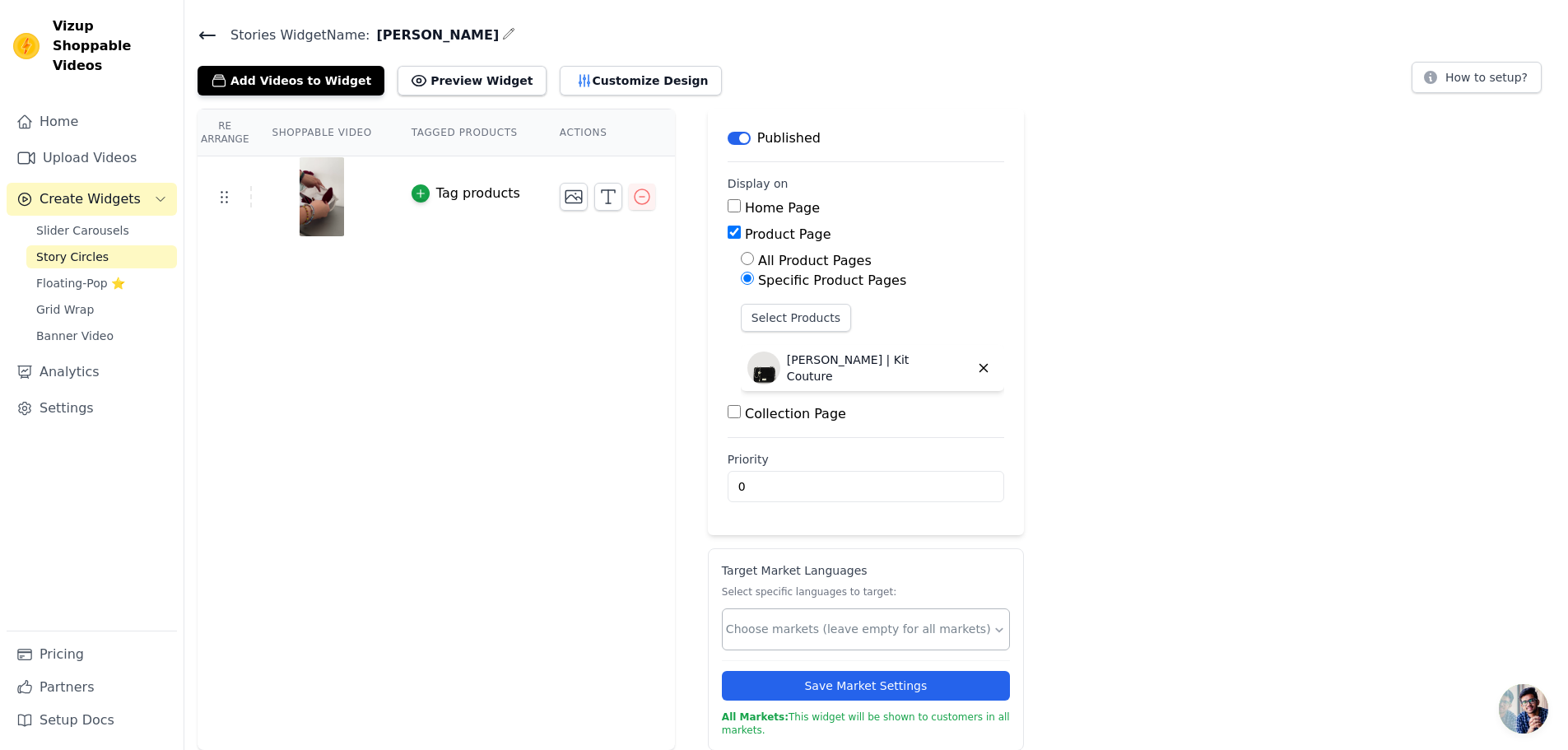
click at [866, 641] on div at bounding box center [858, 630] width 266 height 34
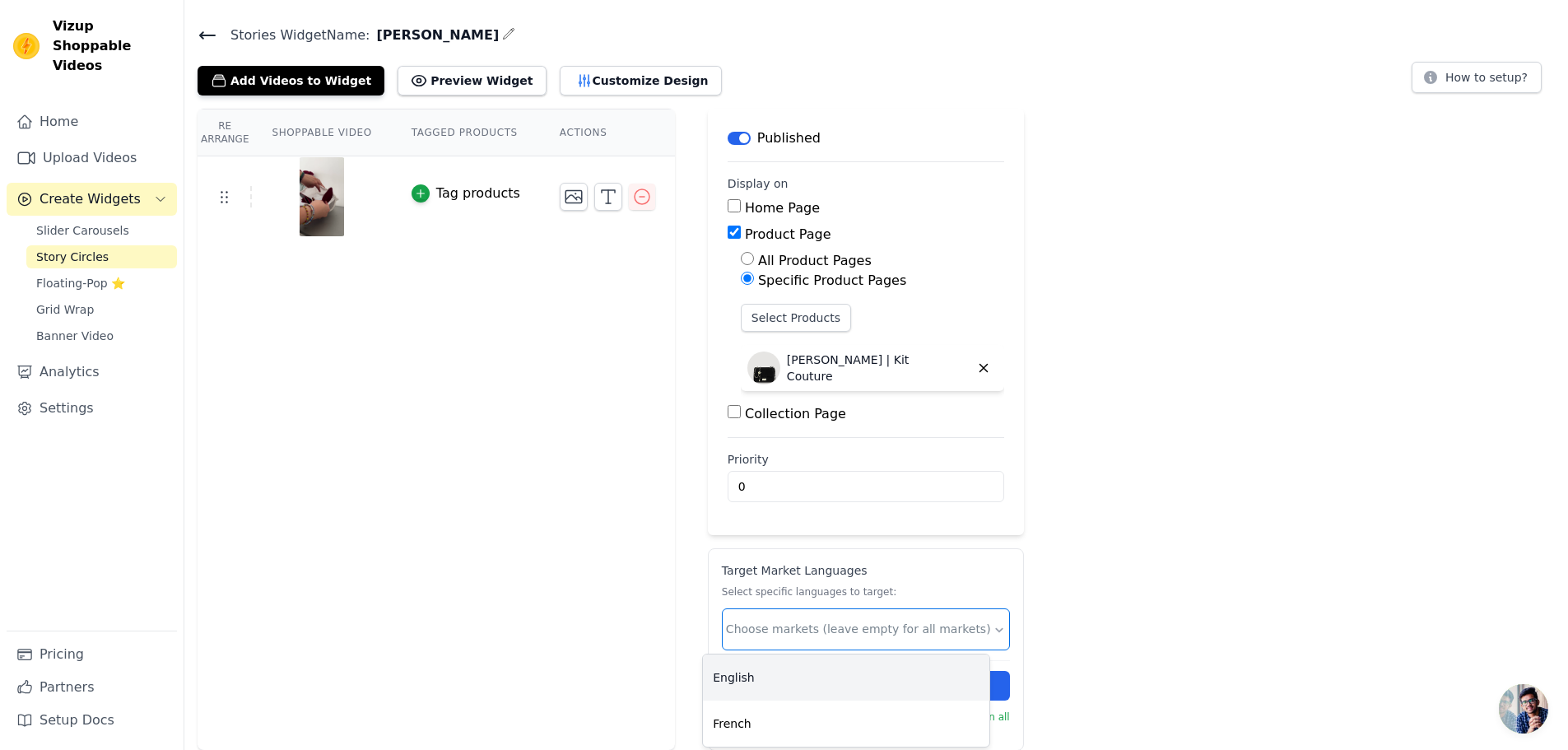
click at [888, 633] on input "text" at bounding box center [858, 629] width 266 height 17
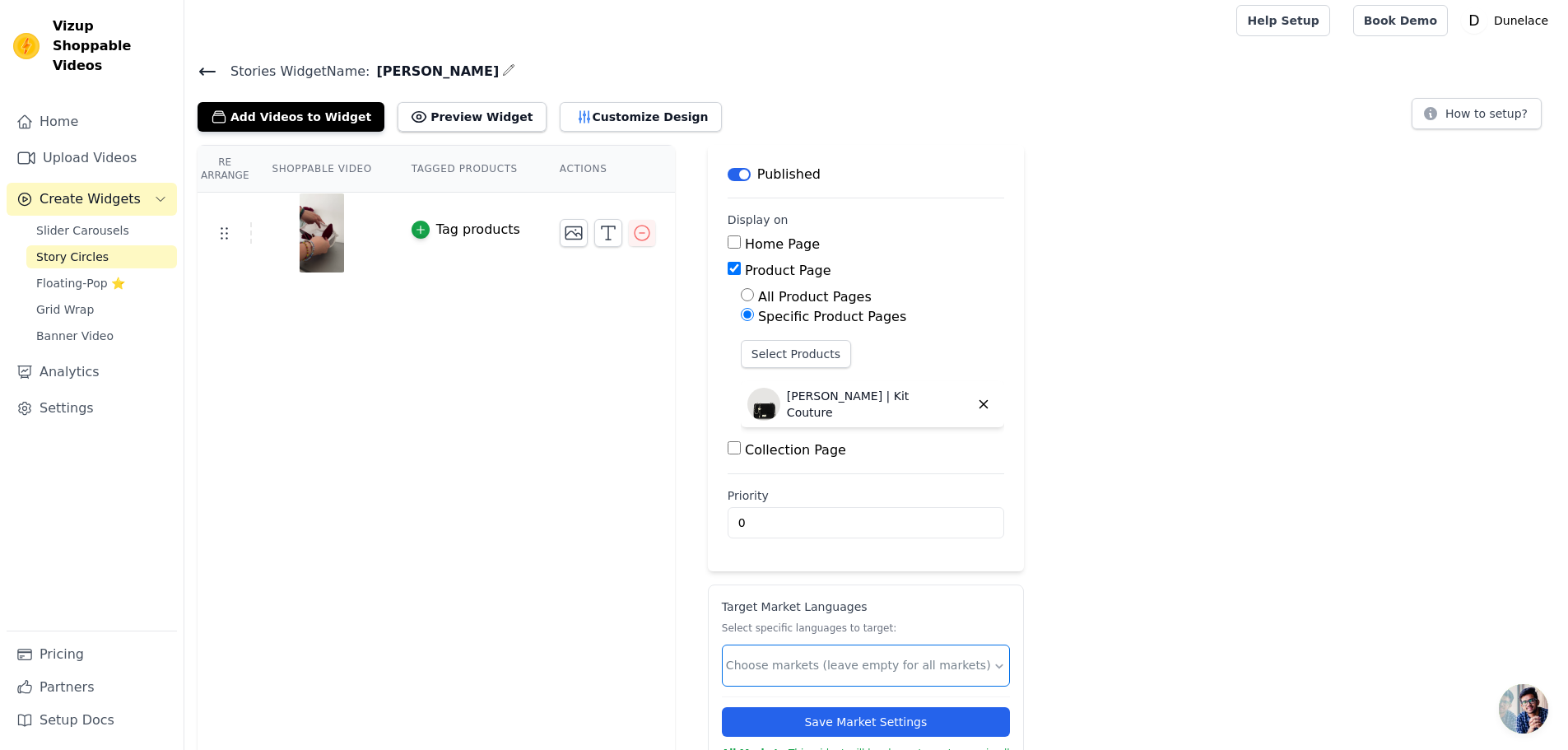
scroll to position [0, 0]
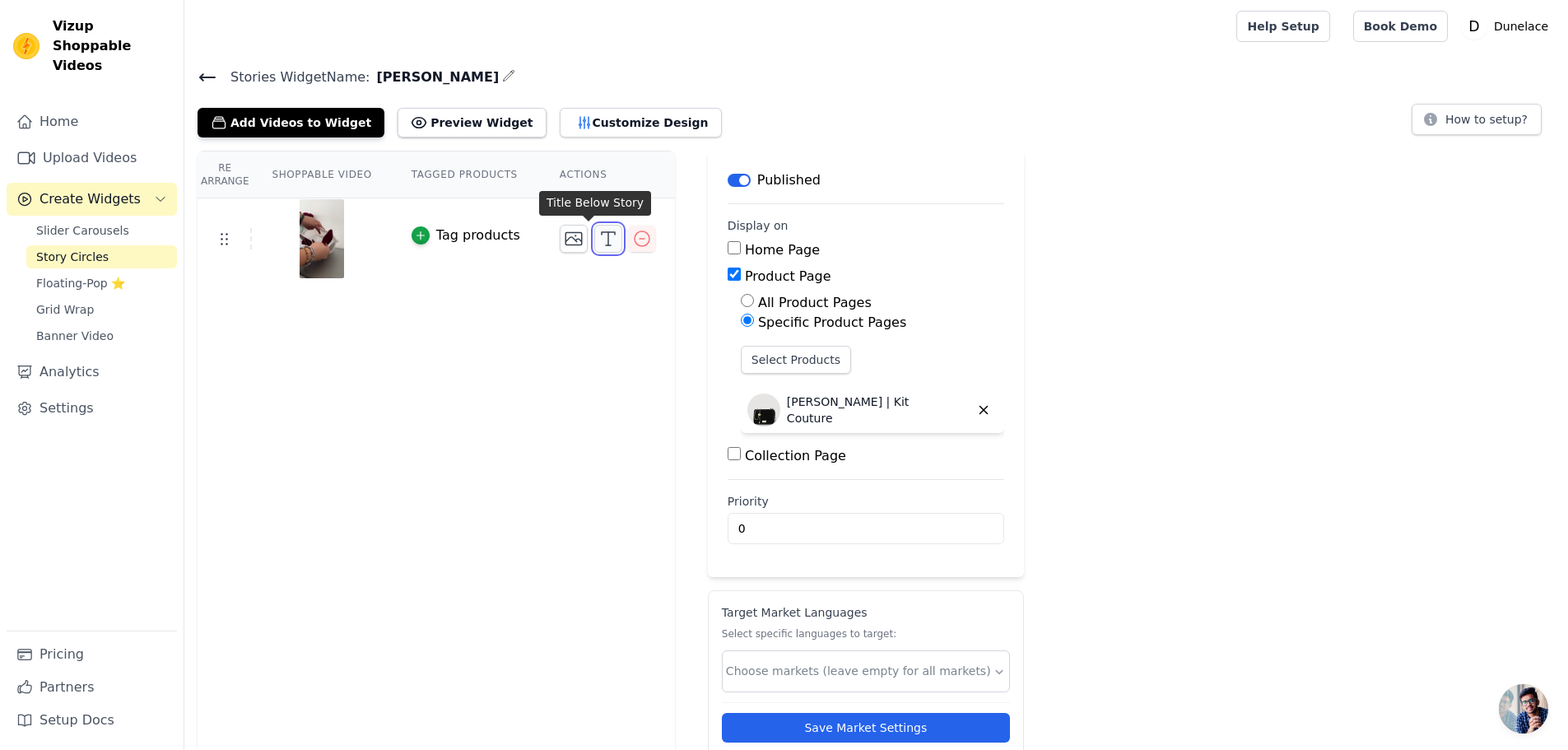
click at [599, 234] on icon "button" at bounding box center [608, 238] width 20 height 20
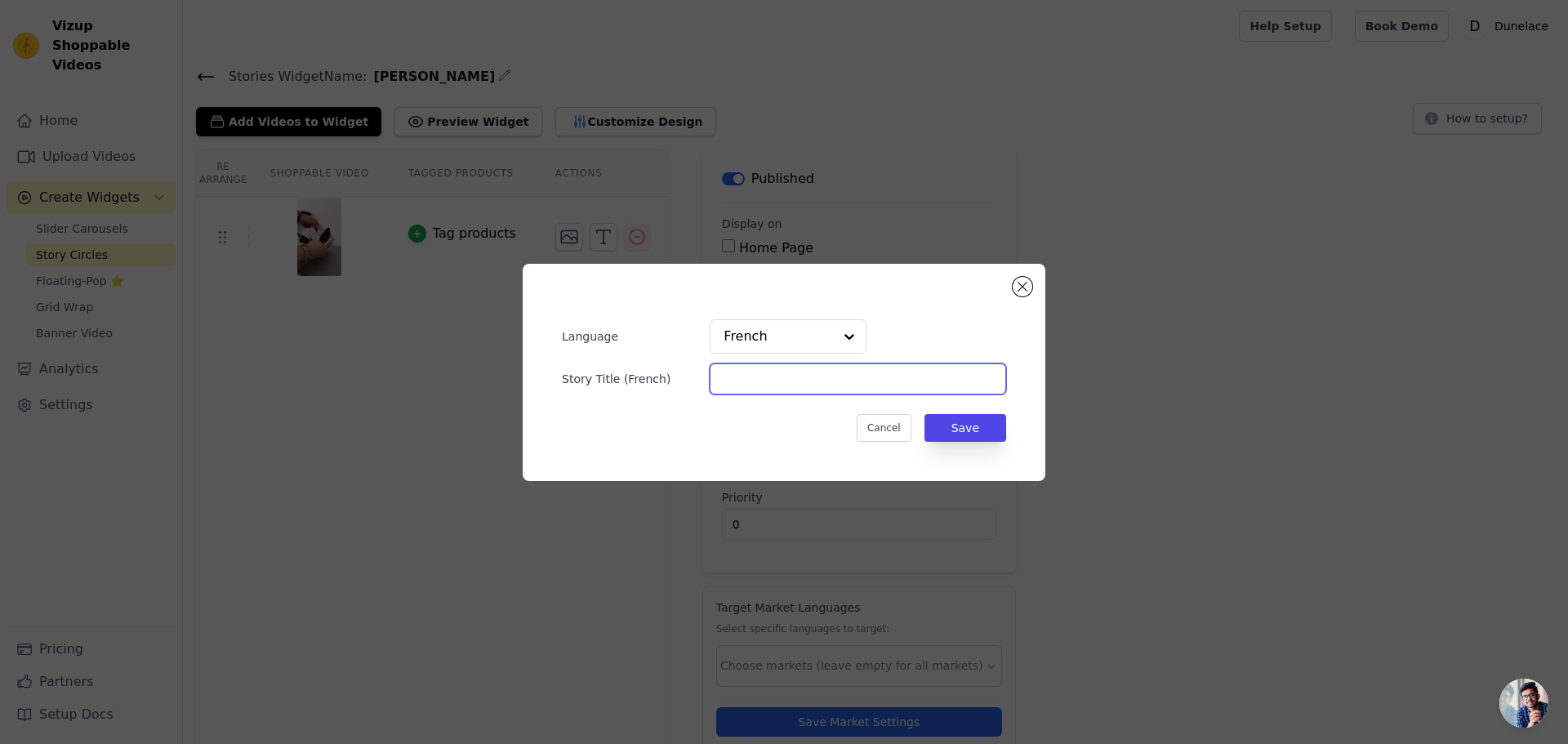
click at [784, 387] on input "Story Title ( French )" at bounding box center [857, 378] width 296 height 31
type input "Le concept"
click at [962, 421] on button "Save" at bounding box center [965, 428] width 81 height 28
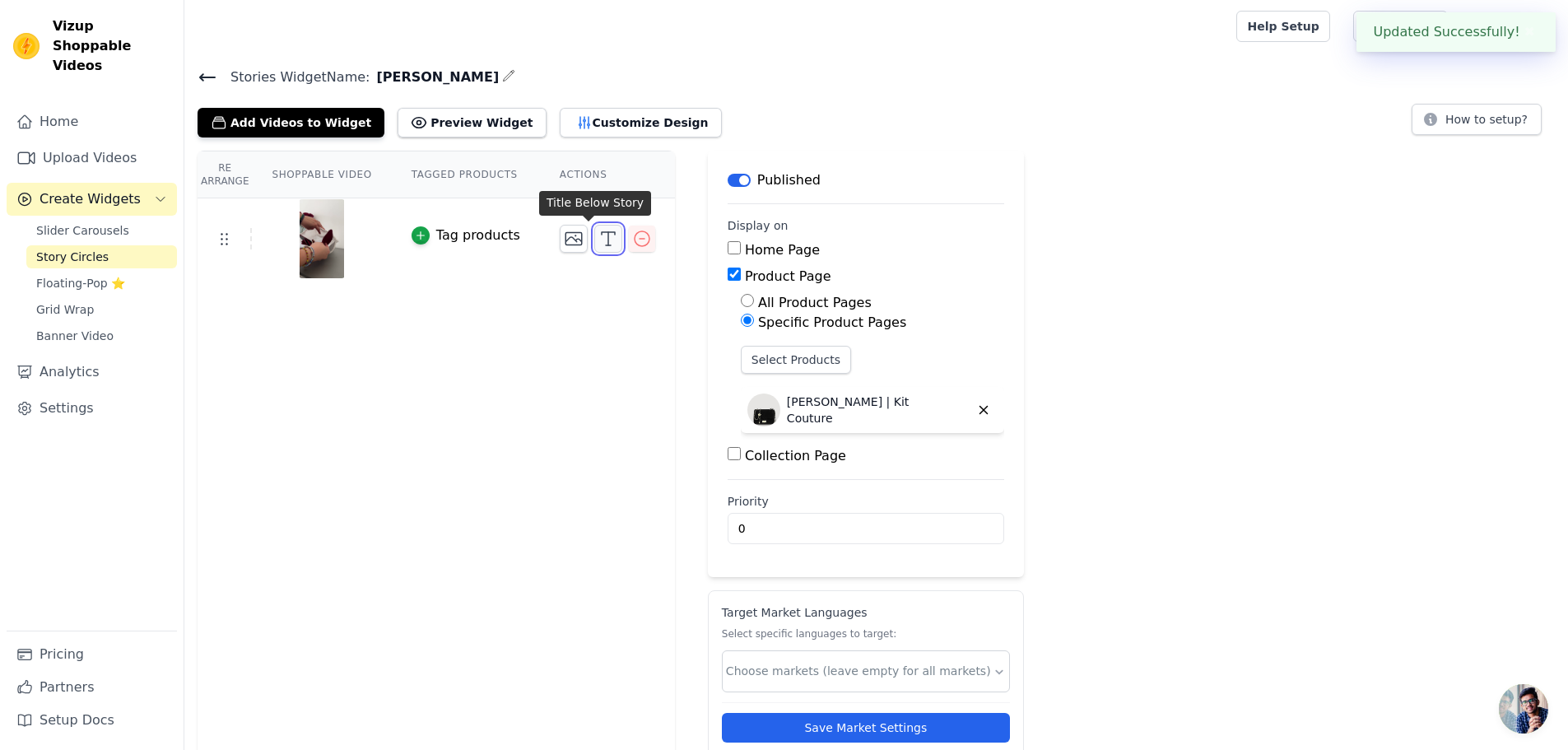
click at [599, 237] on icon "button" at bounding box center [608, 238] width 20 height 20
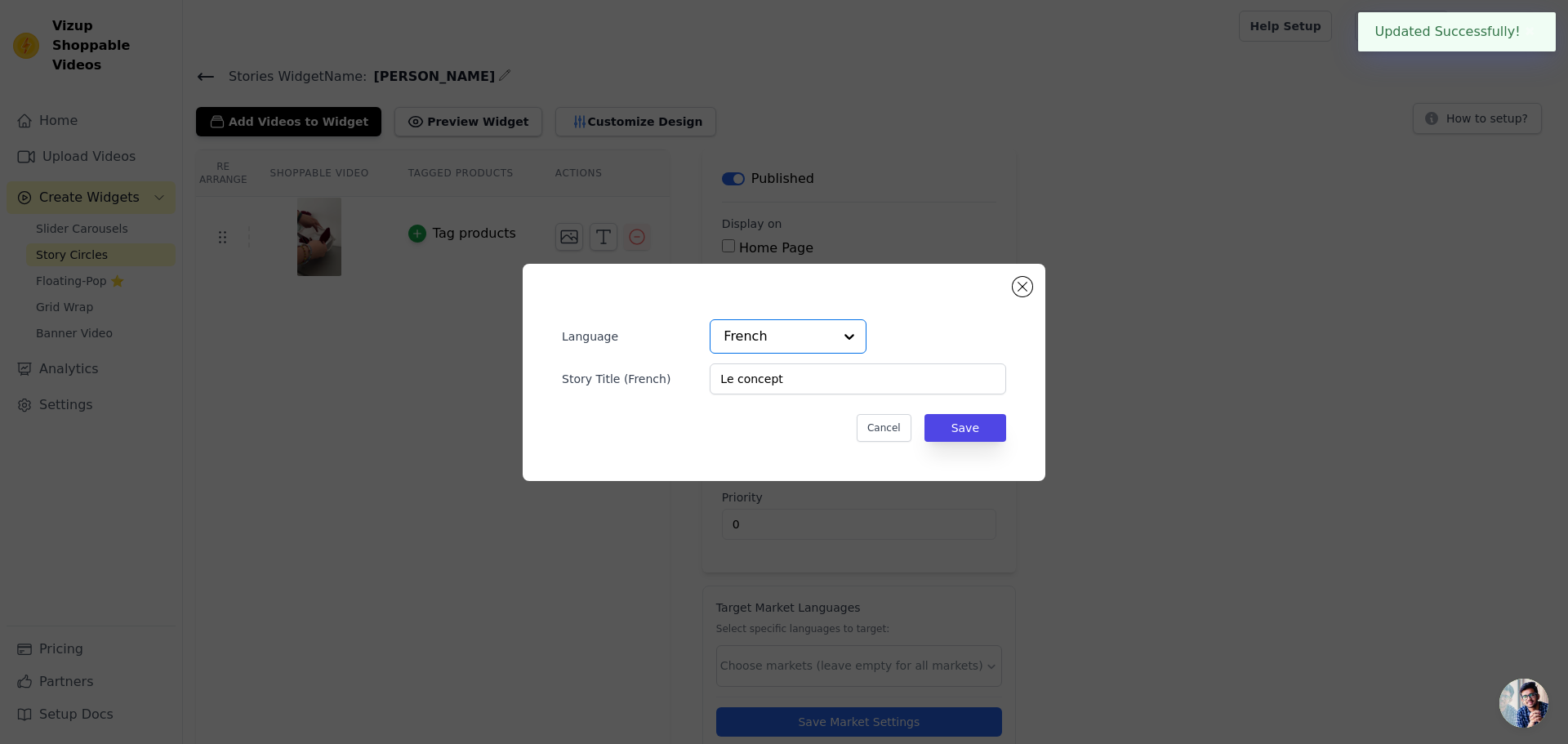
click at [812, 332] on input "text" at bounding box center [778, 336] width 109 height 33
click at [782, 368] on div "English" at bounding box center [788, 374] width 157 height 35
click at [759, 382] on input "Story Title ( English )" at bounding box center [857, 378] width 296 height 31
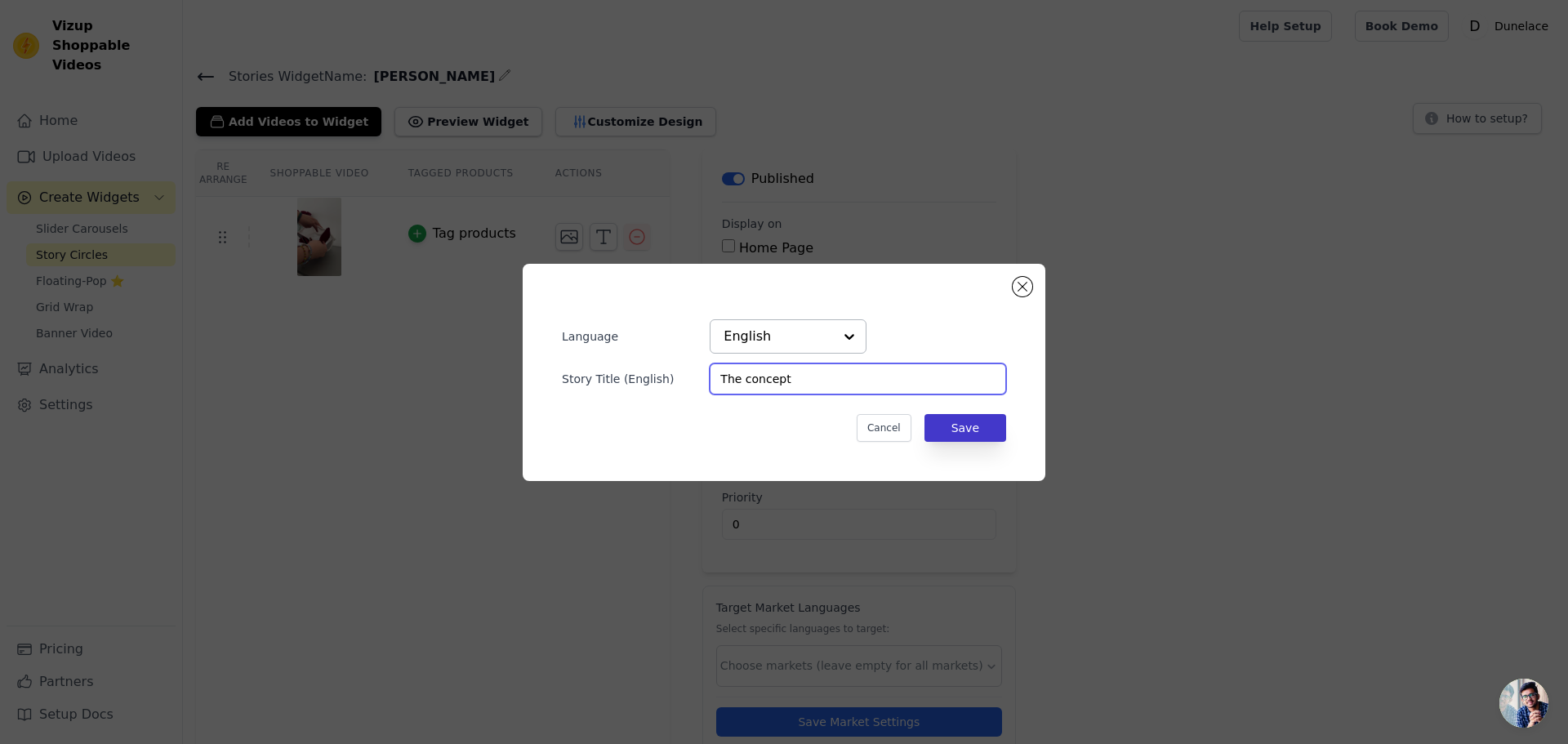
type input "The concept"
click at [962, 424] on button "Save" at bounding box center [965, 428] width 81 height 28
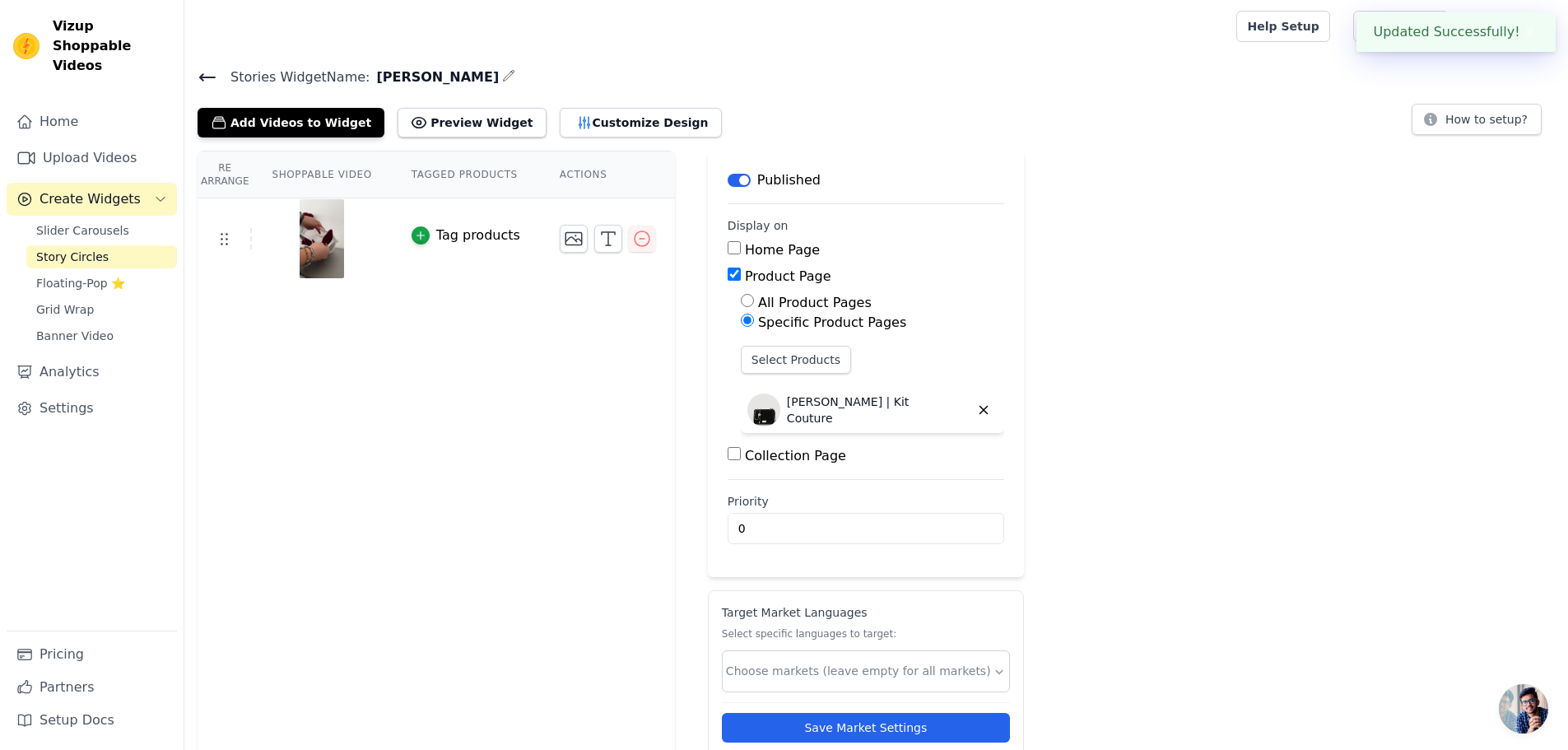
click at [512, 457] on div "Re Arrange Shoppable Video Tagged Products Actions Tag products" at bounding box center [436, 471] width 477 height 642
click at [1100, 343] on div "Re Arrange Shoppable Video Tagged Products Actions Tag products Save Videos In …" at bounding box center [876, 471] width 1384 height 642
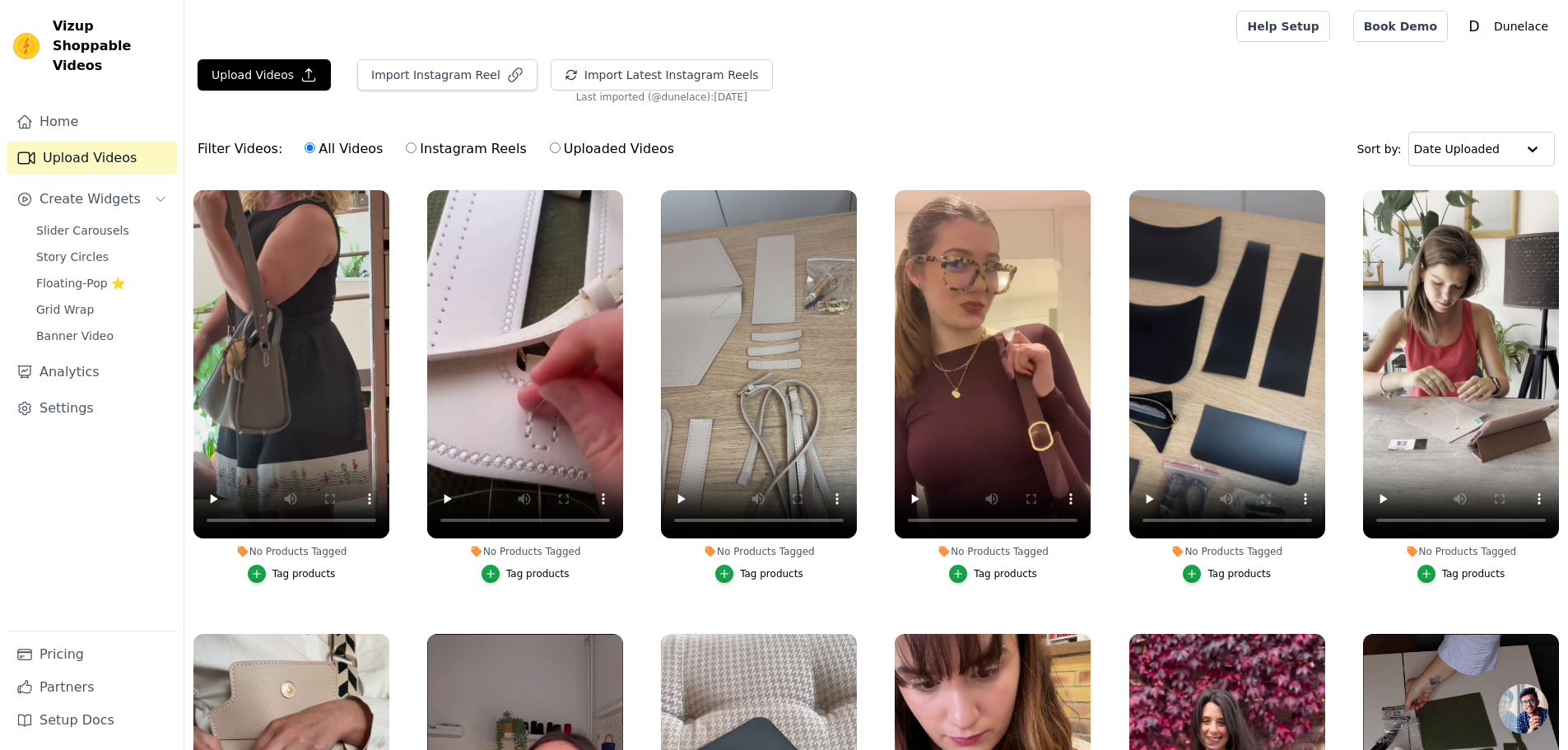
drag, startPoint x: 249, startPoint y: 95, endPoint x: 264, endPoint y: 88, distance: 16.6
click at [250, 95] on div "Upload Videos Import Instagram Reel Import Latest Instagram Reels Import Latest…" at bounding box center [876, 81] width 1384 height 44
click at [265, 84] on button "Upload Videos" at bounding box center [264, 74] width 134 height 31
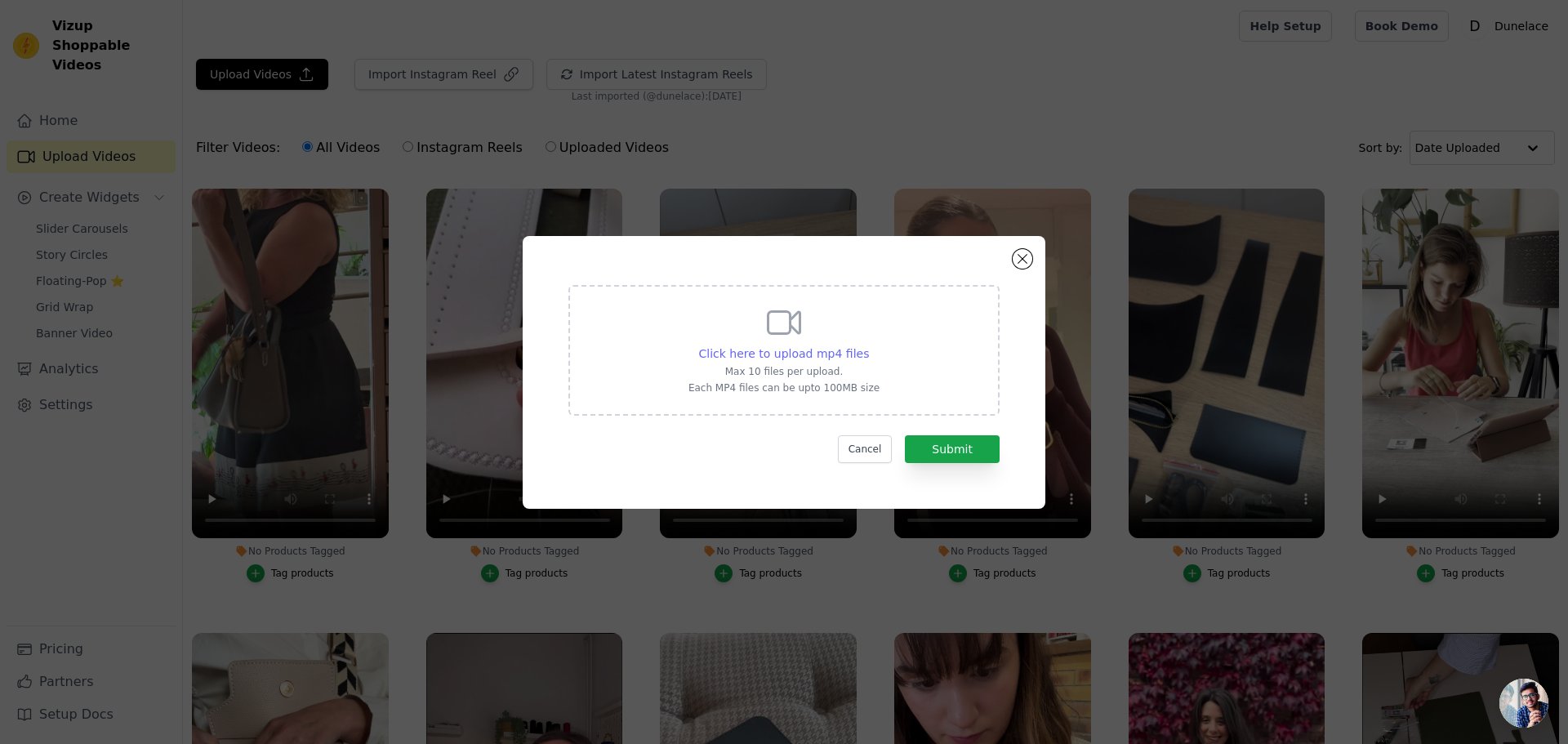
click at [798, 351] on span "Click here to upload mp4 files" at bounding box center [784, 354] width 171 height 13
click at [869, 345] on input "Click here to upload mp4 files Max 10 files per upload. Each MP4 files can be u…" at bounding box center [869, 344] width 1 height 1
type input "C:\fakepath\Vidéo 6 SS.mp4"
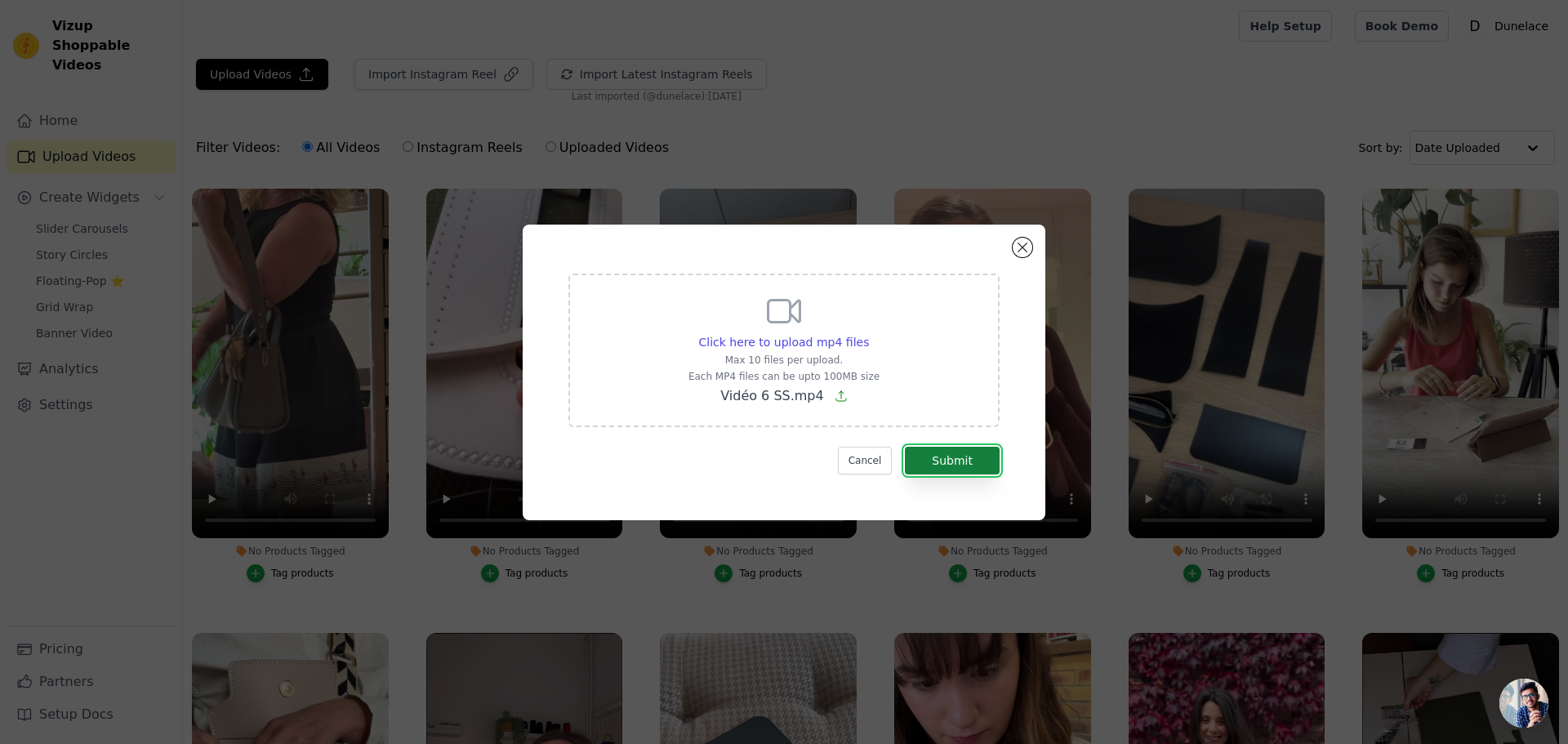
click at [951, 458] on button "Submit" at bounding box center [952, 460] width 94 height 28
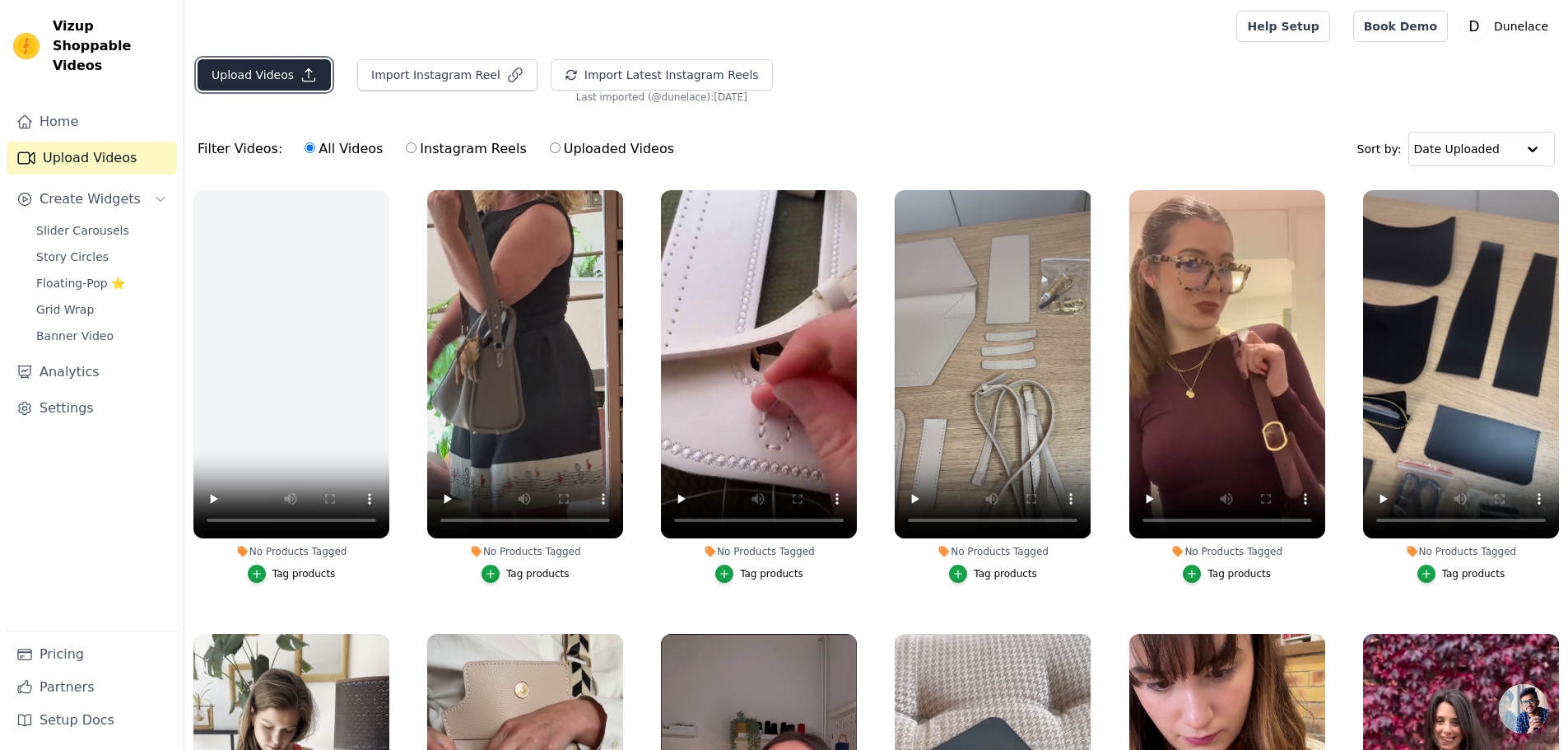
click at [243, 85] on button "Upload Videos" at bounding box center [264, 74] width 134 height 31
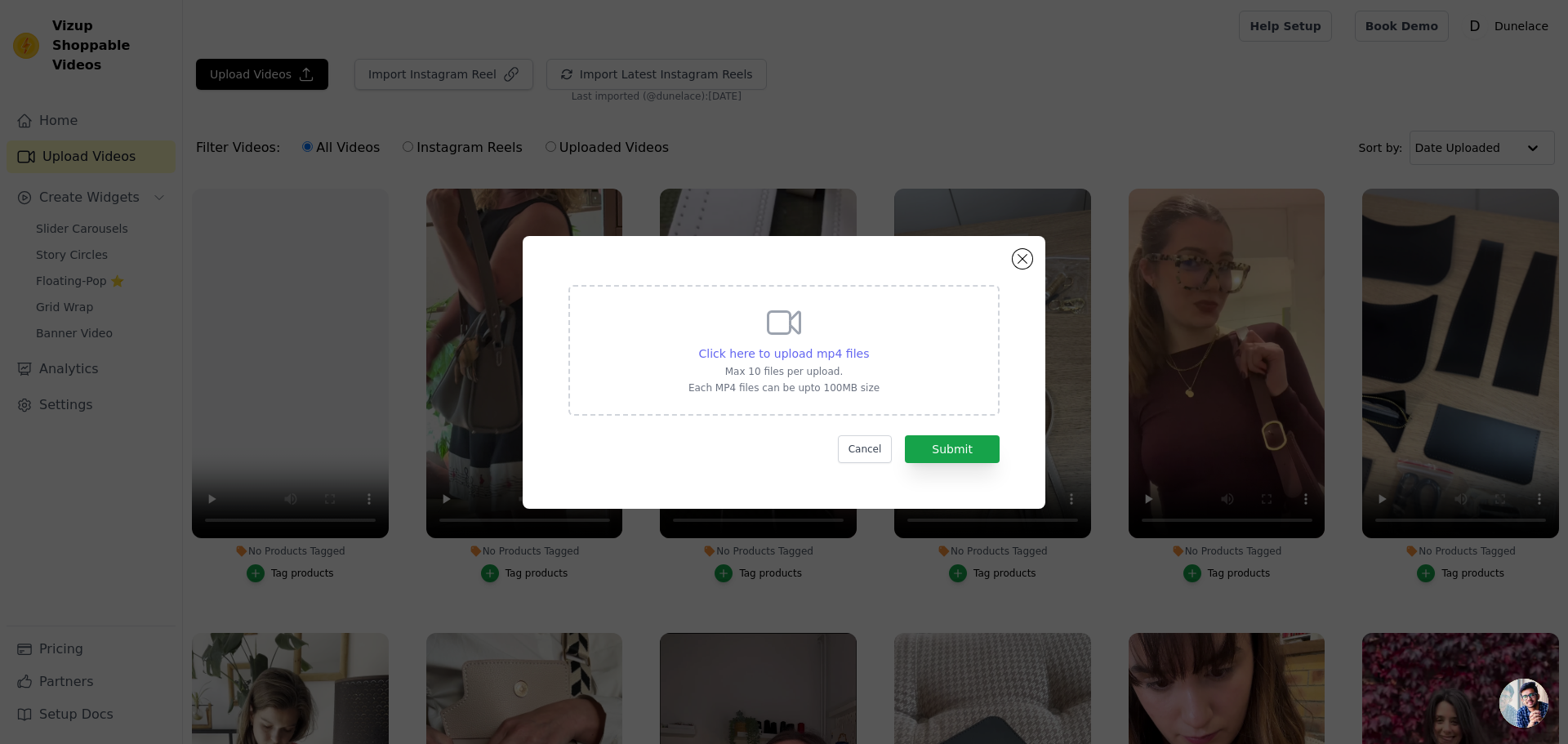
click at [737, 354] on span "Click here to upload mp4 files" at bounding box center [784, 354] width 171 height 13
click at [869, 345] on input "Click here to upload mp4 files Max 10 files per upload. Each MP4 files can be u…" at bounding box center [869, 344] width 1 height 1
type input "C:\fakepath\6 SS.mp4"
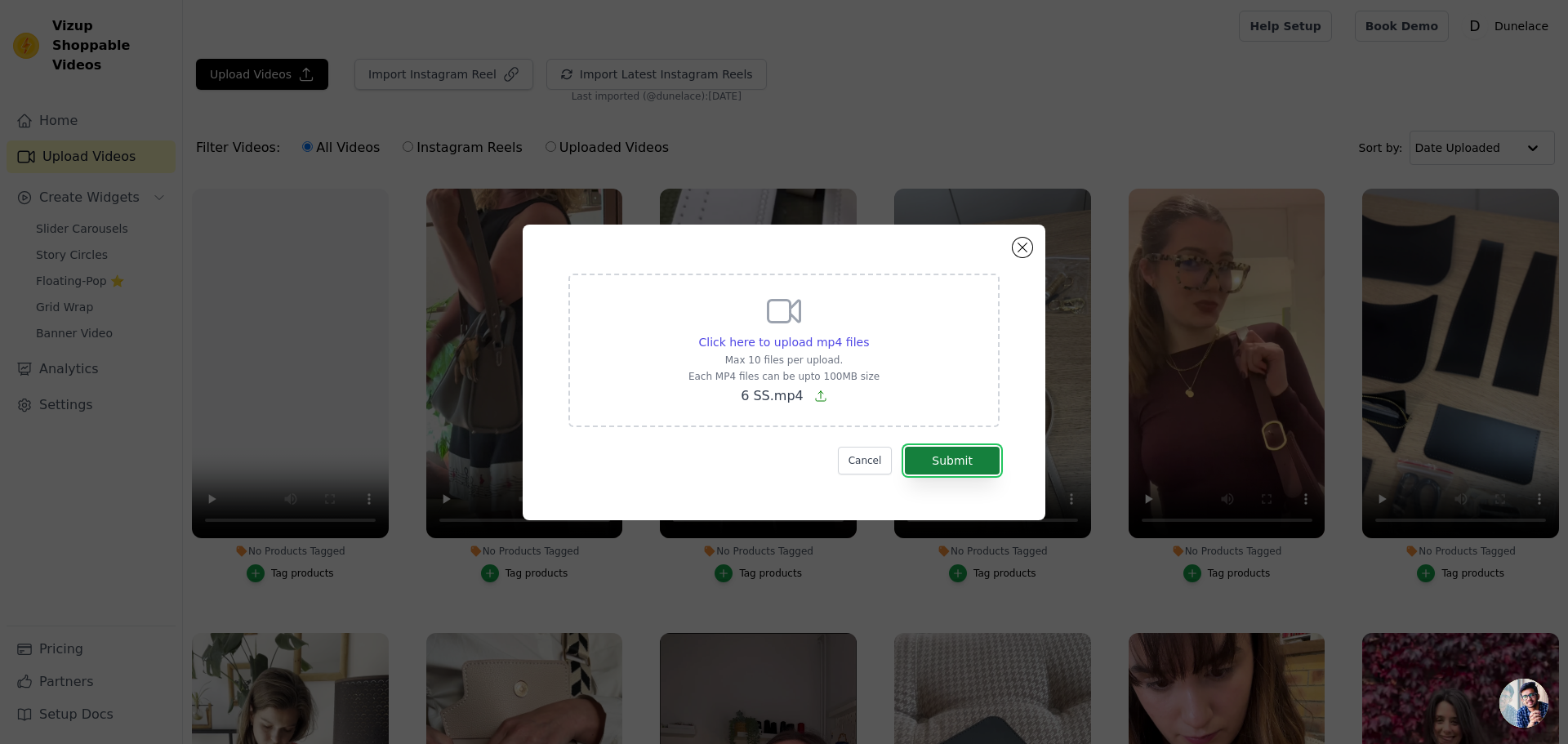
click at [935, 448] on button "Submit" at bounding box center [952, 460] width 94 height 28
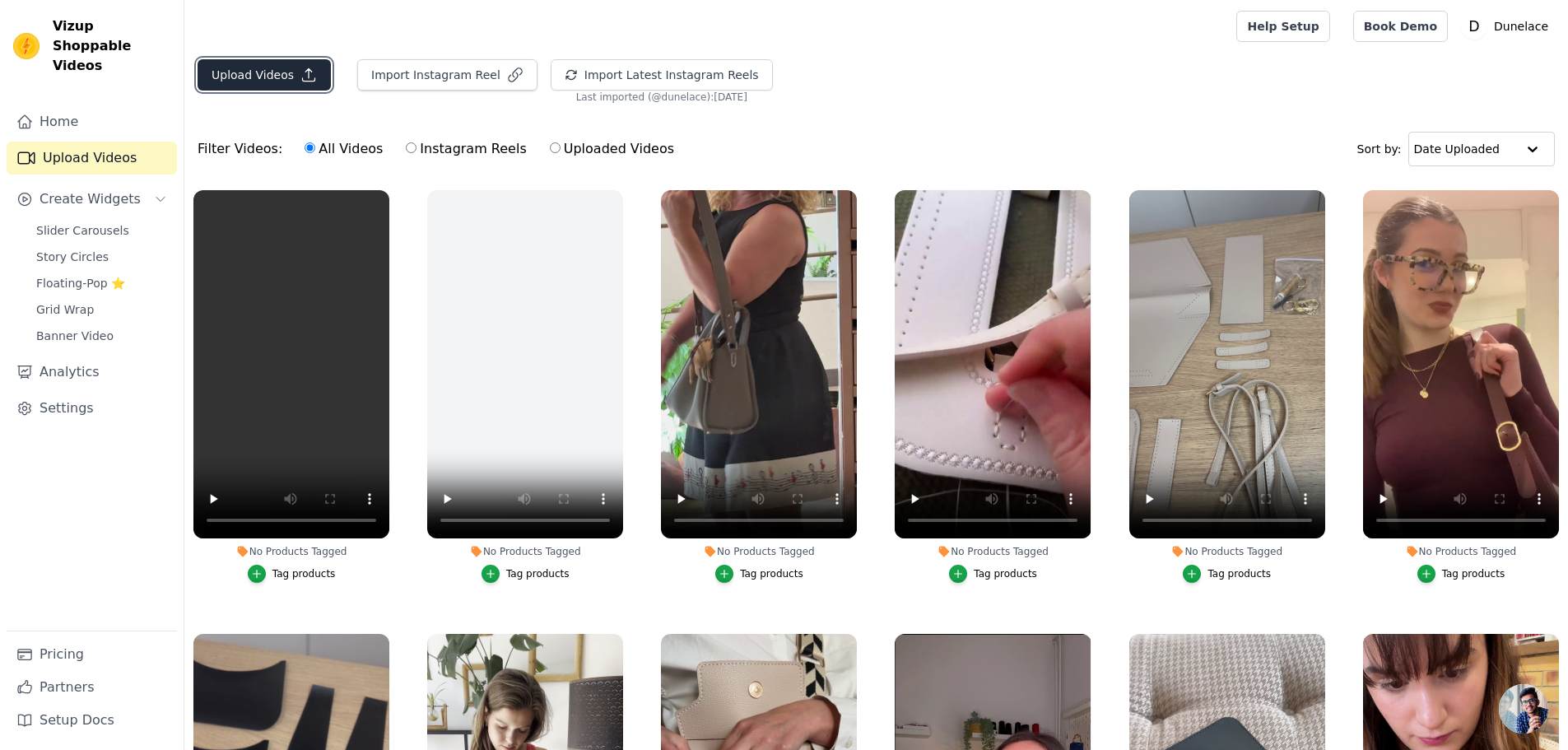
click at [280, 69] on button "Upload Videos" at bounding box center [264, 74] width 134 height 31
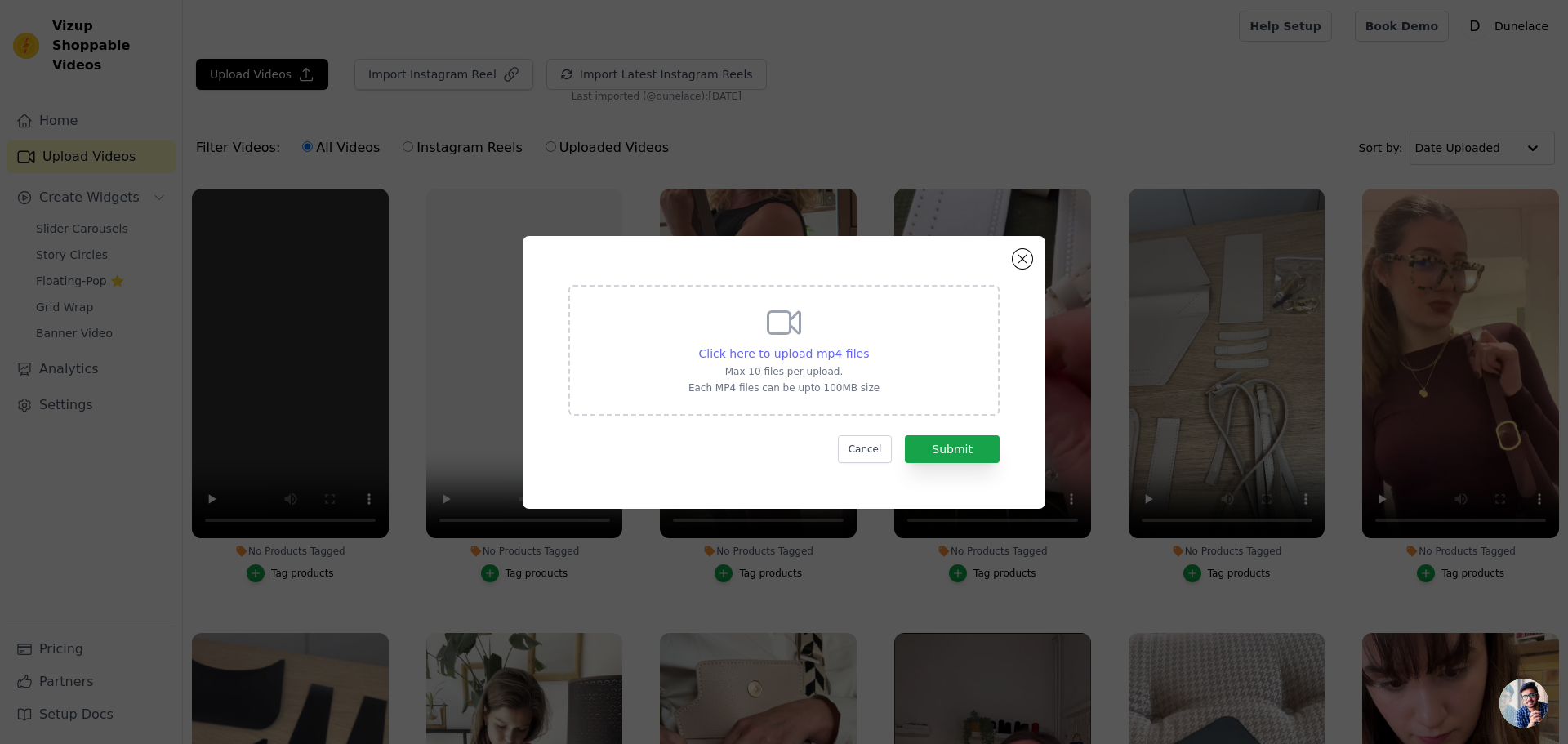
click at [825, 347] on span "Click here to upload mp4 files" at bounding box center [784, 354] width 171 height 13
click at [869, 345] on input "Click here to upload mp4 files Max 10 files per upload. Each MP4 files can be u…" at bounding box center [869, 344] width 1 height 1
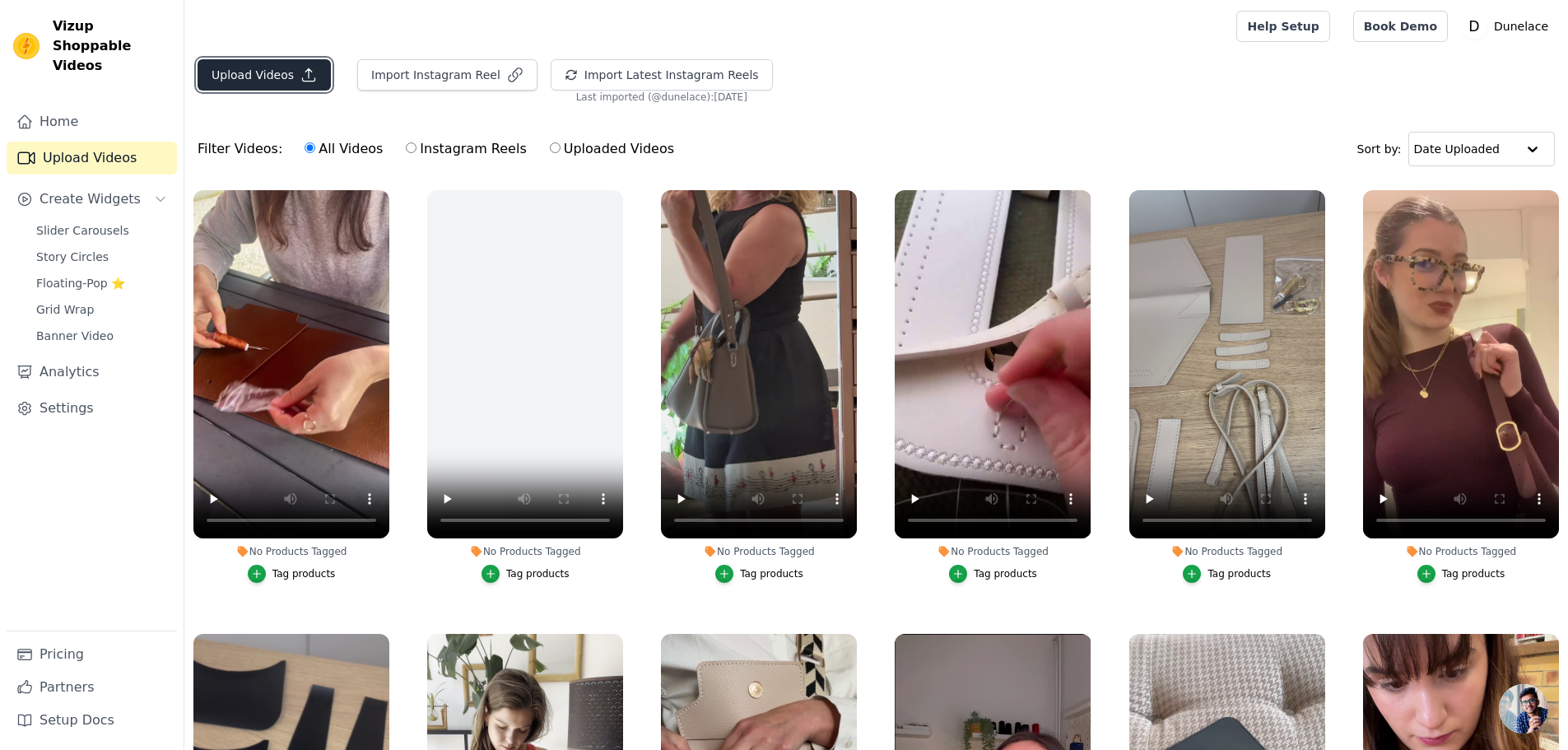
click at [264, 82] on button "Upload Videos" at bounding box center [264, 74] width 134 height 31
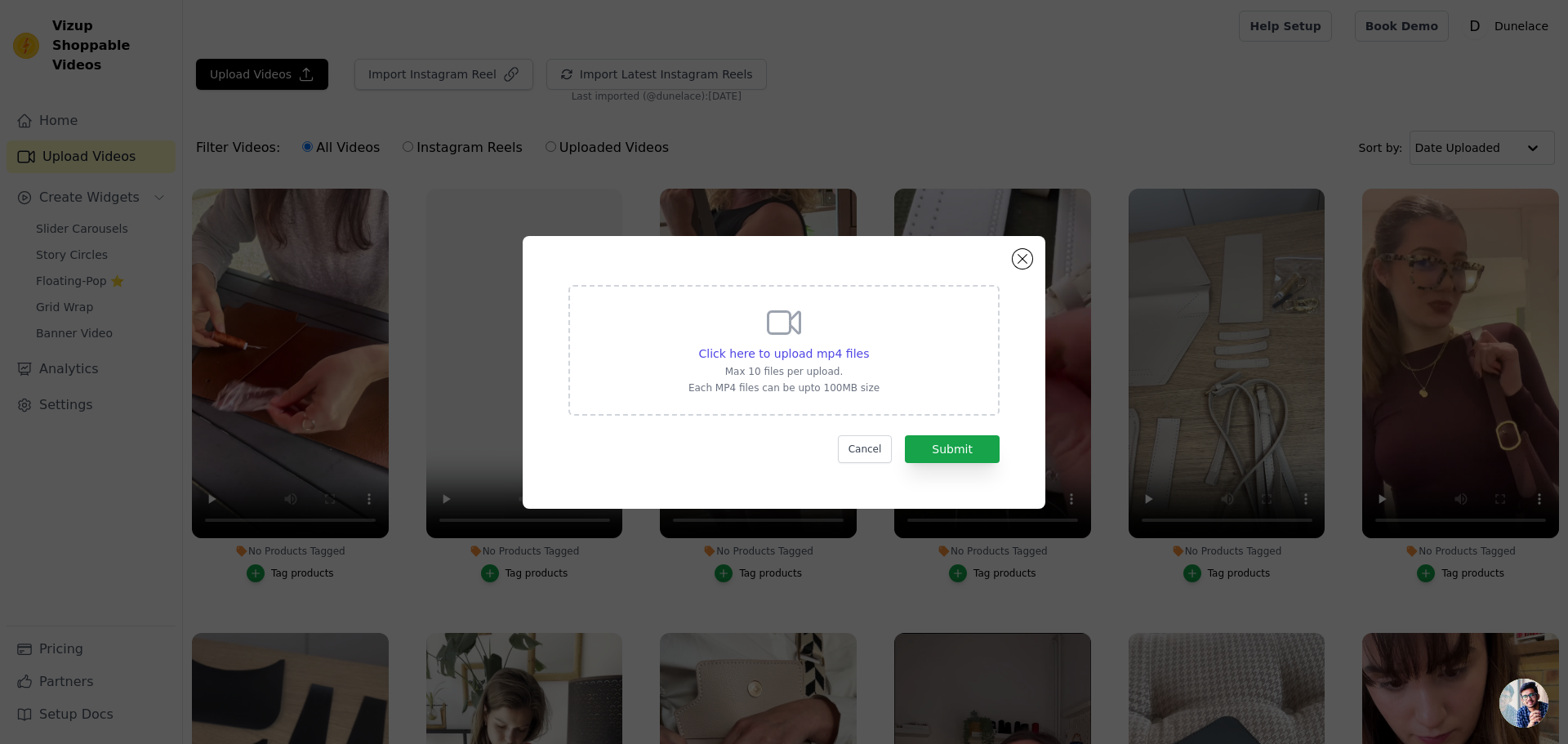
click at [831, 368] on p "Max 10 files per upload." at bounding box center [784, 372] width 191 height 13
click at [869, 345] on input "Click here to upload mp4 files Max 10 files per upload. Each MP4 files can be u…" at bounding box center [869, 344] width 1 height 1
type input "C:\fakepath\Ss.mp4"
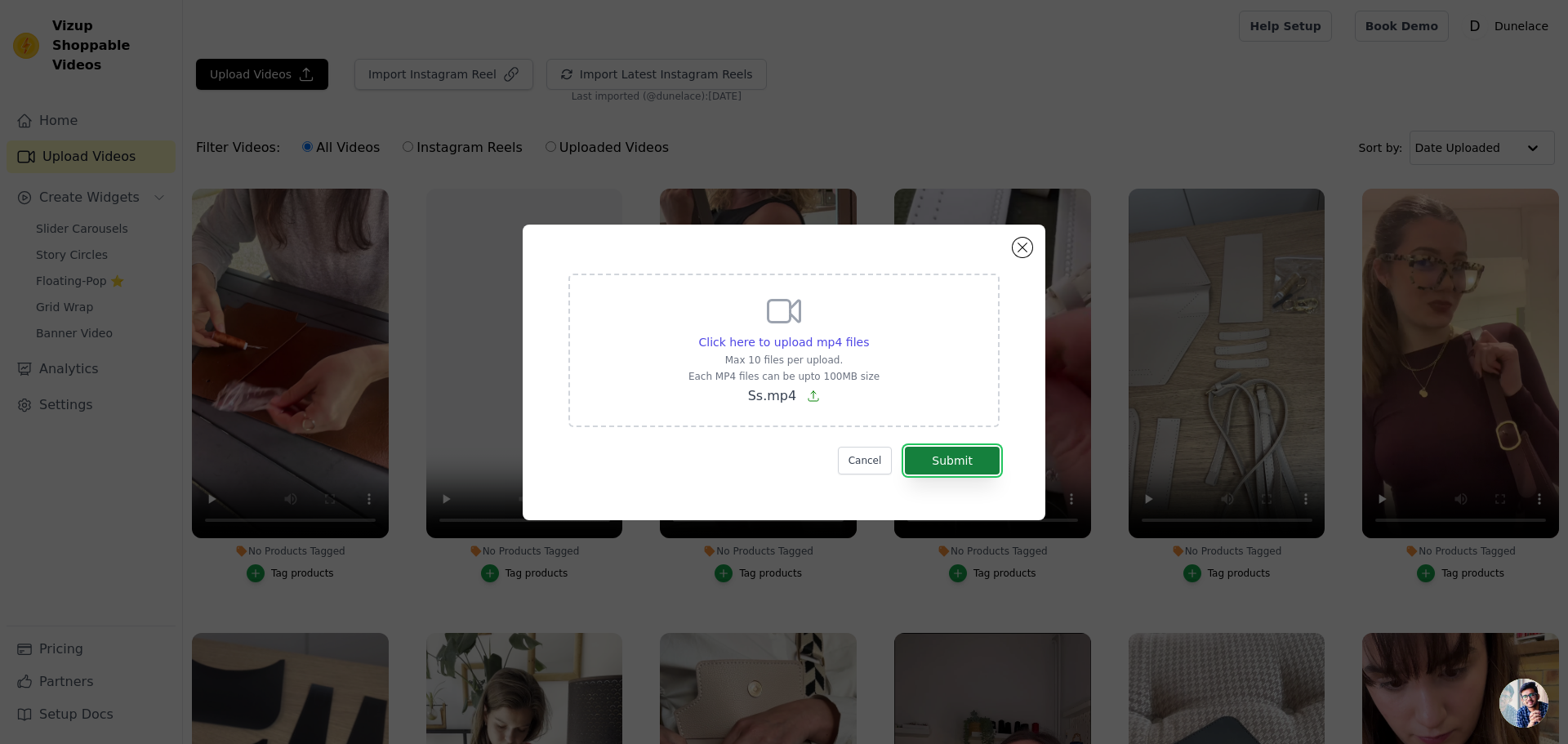
click at [961, 459] on button "Submit" at bounding box center [952, 460] width 94 height 28
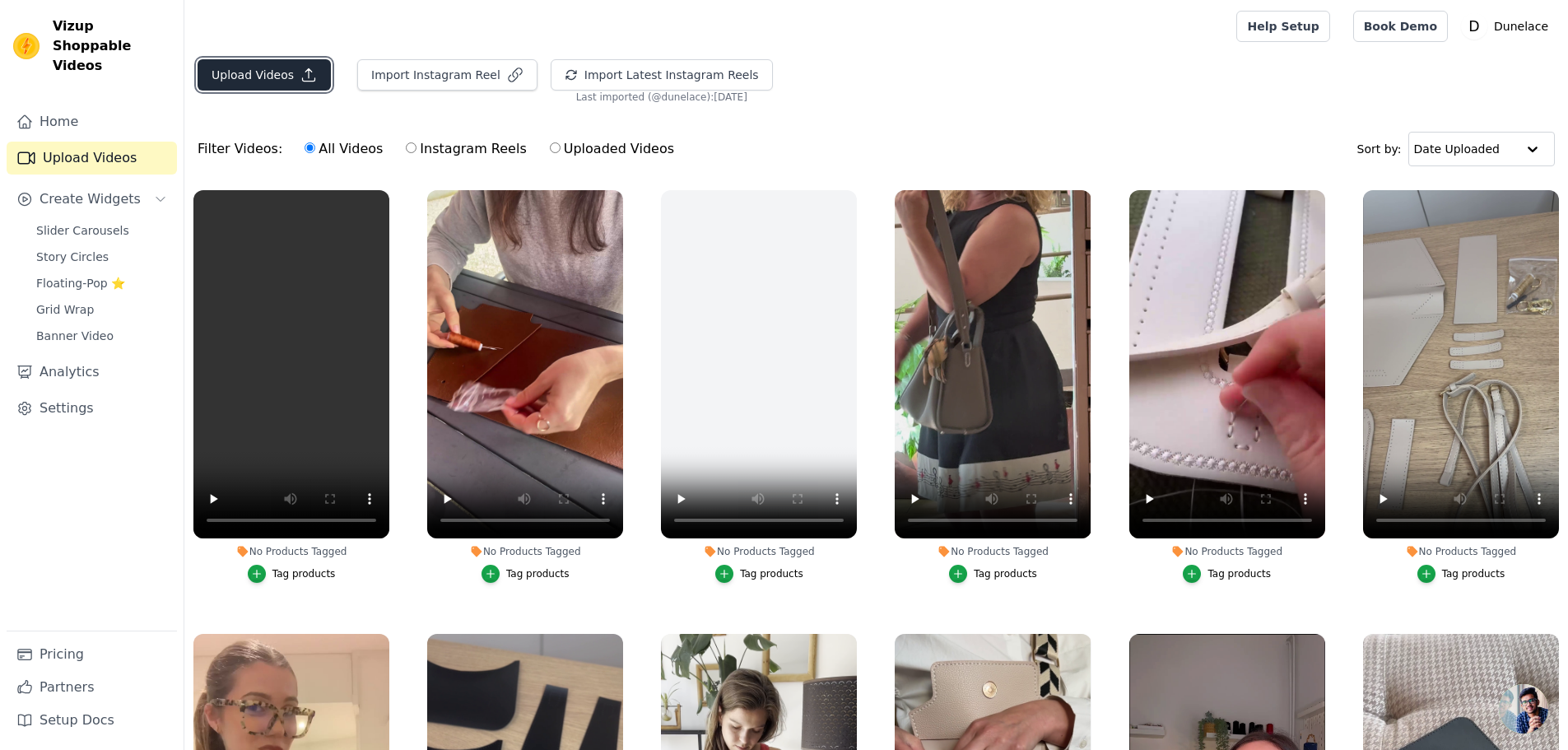
click at [286, 69] on button "Upload Videos" at bounding box center [264, 74] width 134 height 31
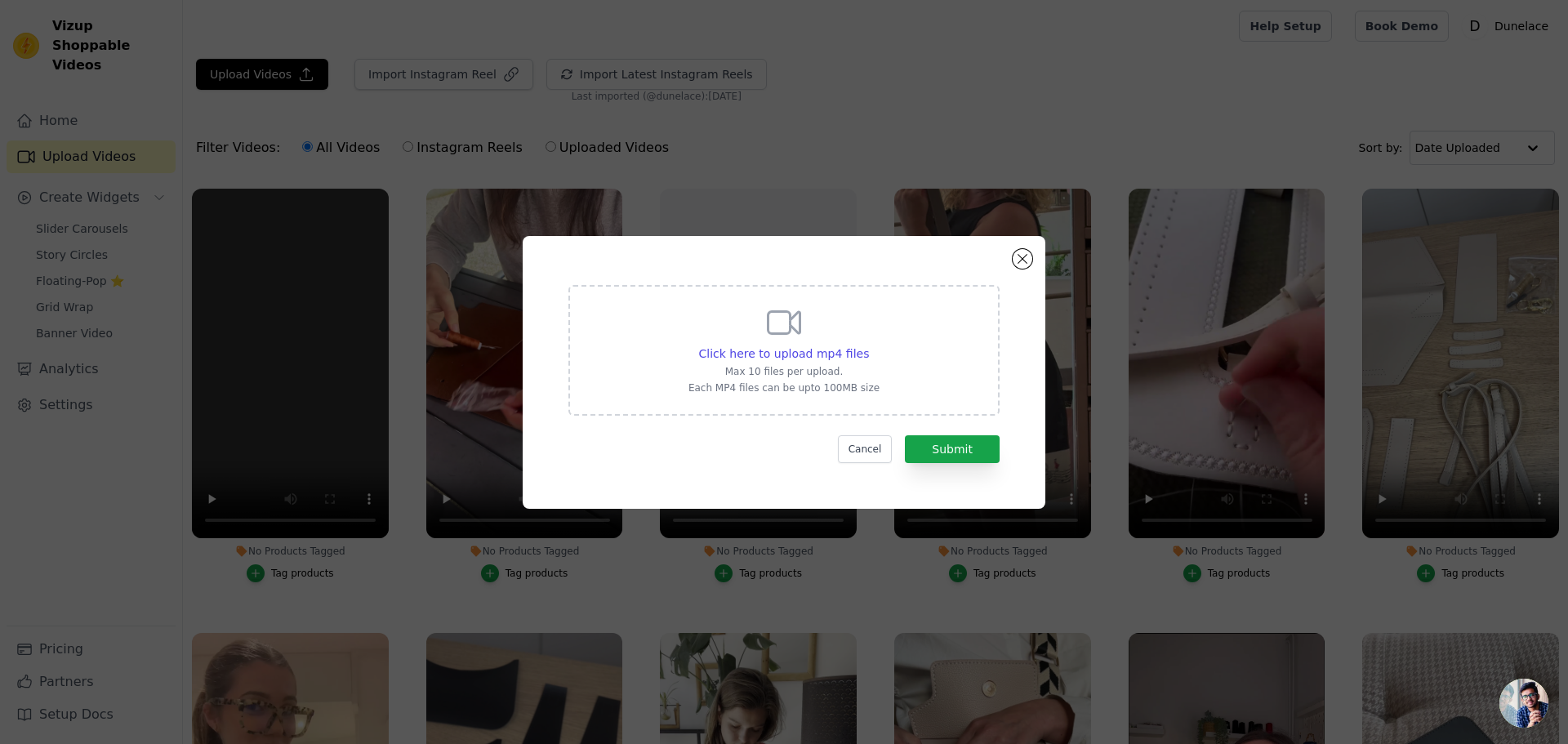
click at [850, 375] on p "Max 10 files per upload." at bounding box center [784, 372] width 191 height 13
click at [869, 345] on input "Click here to upload mp4 files Max 10 files per upload. Each MP4 files can be u…" at bounding box center [869, 344] width 1 height 1
type input "C:\fakepath\5 SS.mp4"
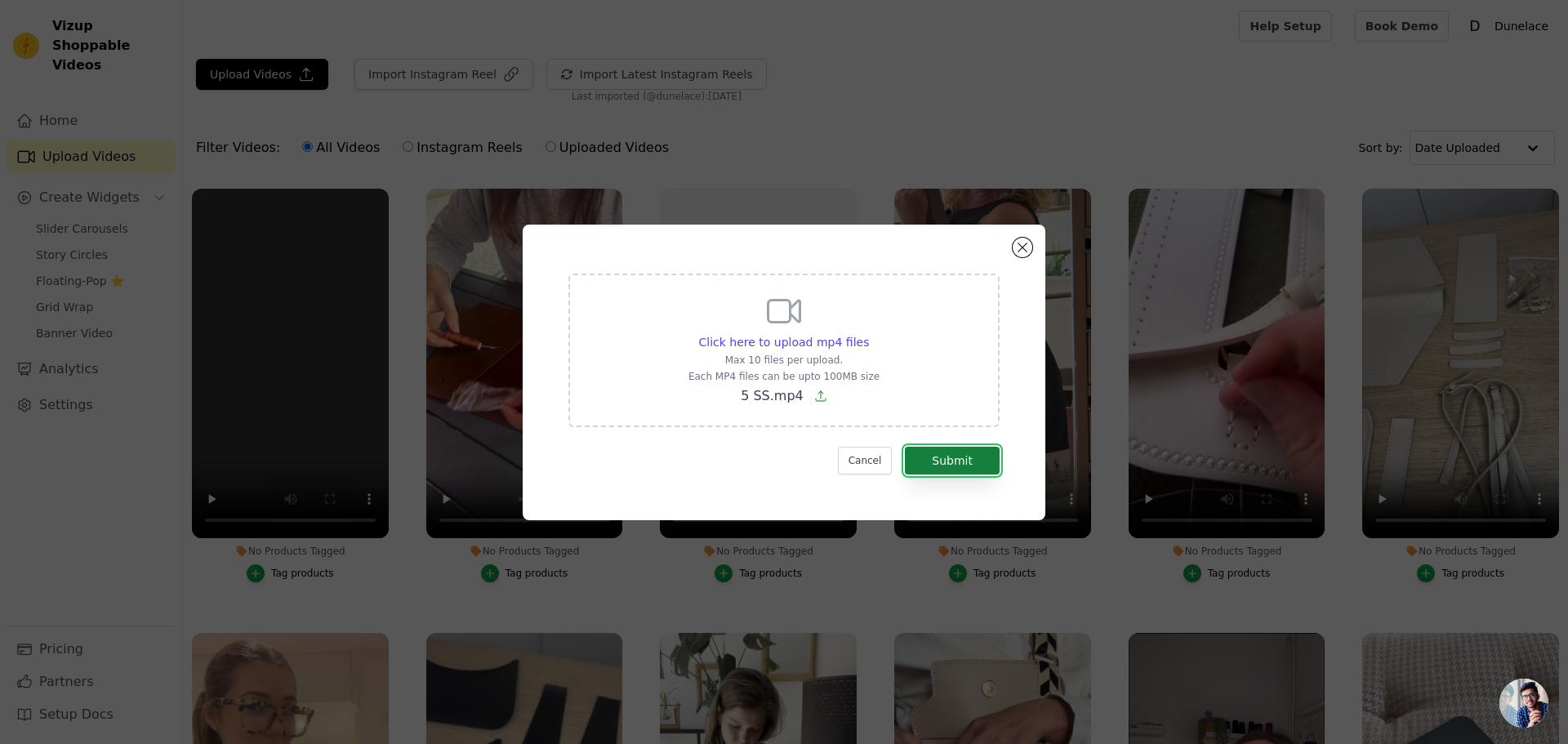
click at [948, 459] on button "Submit" at bounding box center [952, 460] width 94 height 28
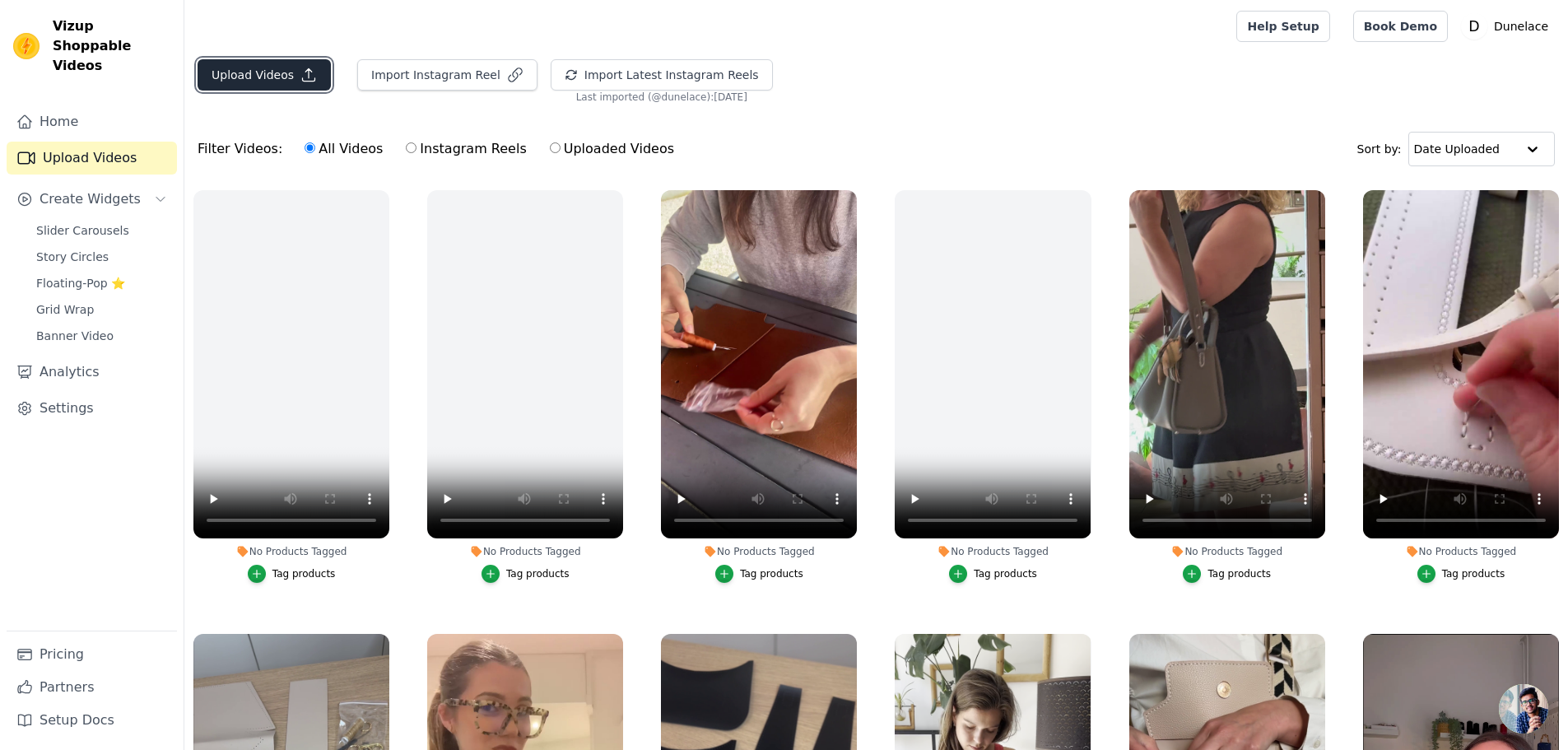
click at [246, 69] on button "Upload Videos" at bounding box center [264, 74] width 134 height 31
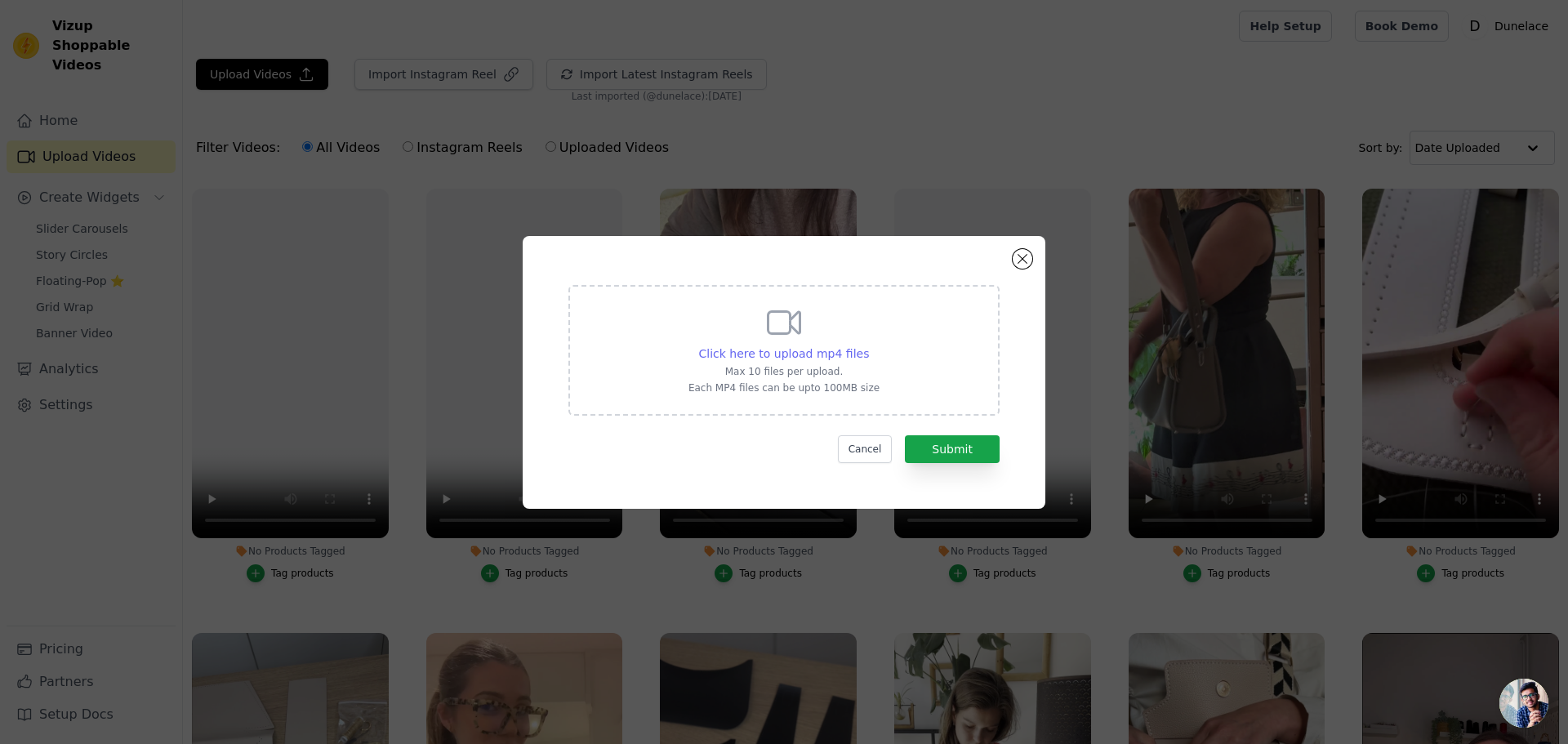
click at [746, 353] on span "Click here to upload mp4 files" at bounding box center [784, 354] width 171 height 13
click at [869, 345] on input "Click here to upload mp4 files Max 10 files per upload. Each MP4 files can be u…" at bounding box center [869, 344] width 1 height 1
type input "C:\fakepath\vidéo 5 ss.mp4"
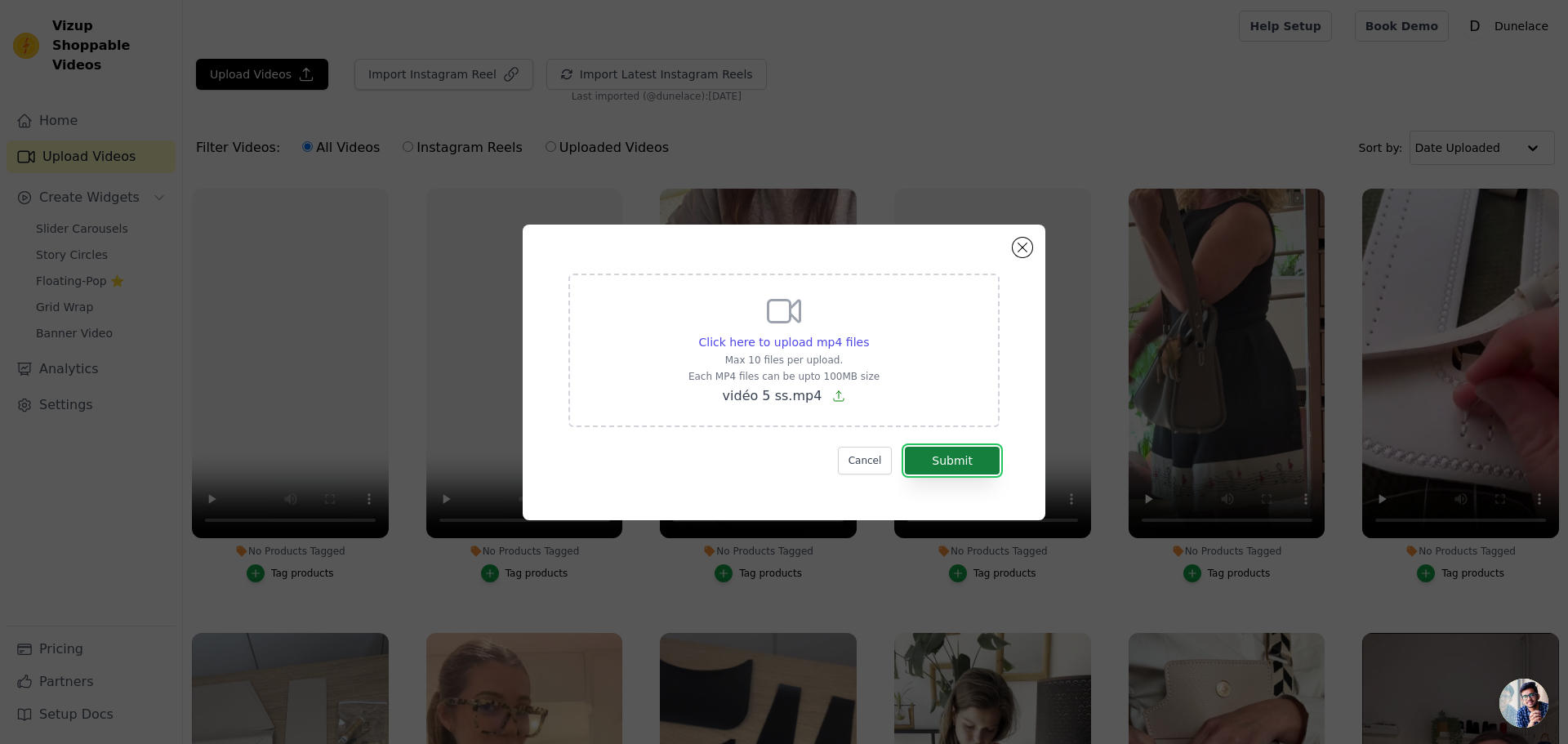
click at [953, 464] on button "Submit" at bounding box center [952, 460] width 94 height 28
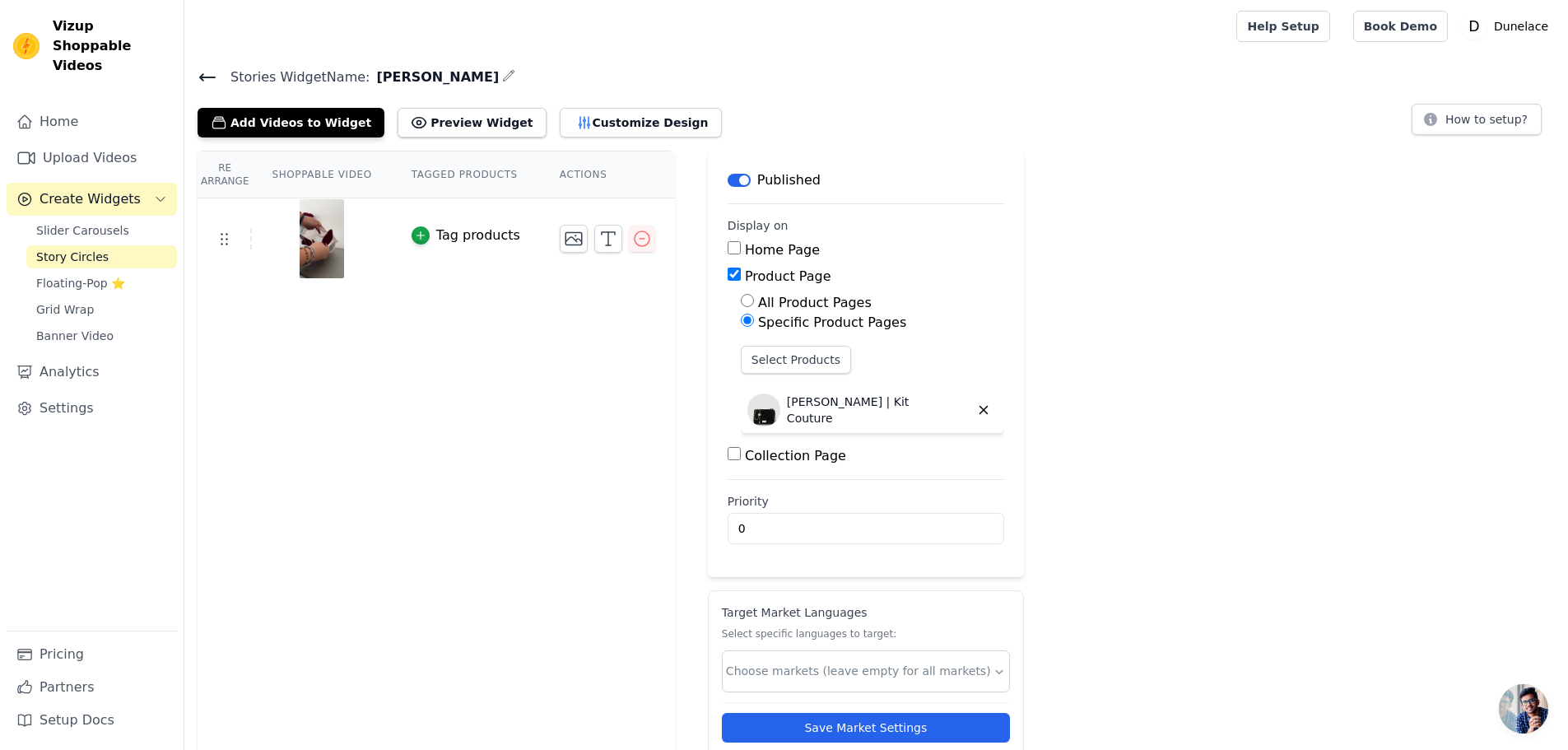
click at [210, 82] on icon at bounding box center [207, 77] width 20 height 20
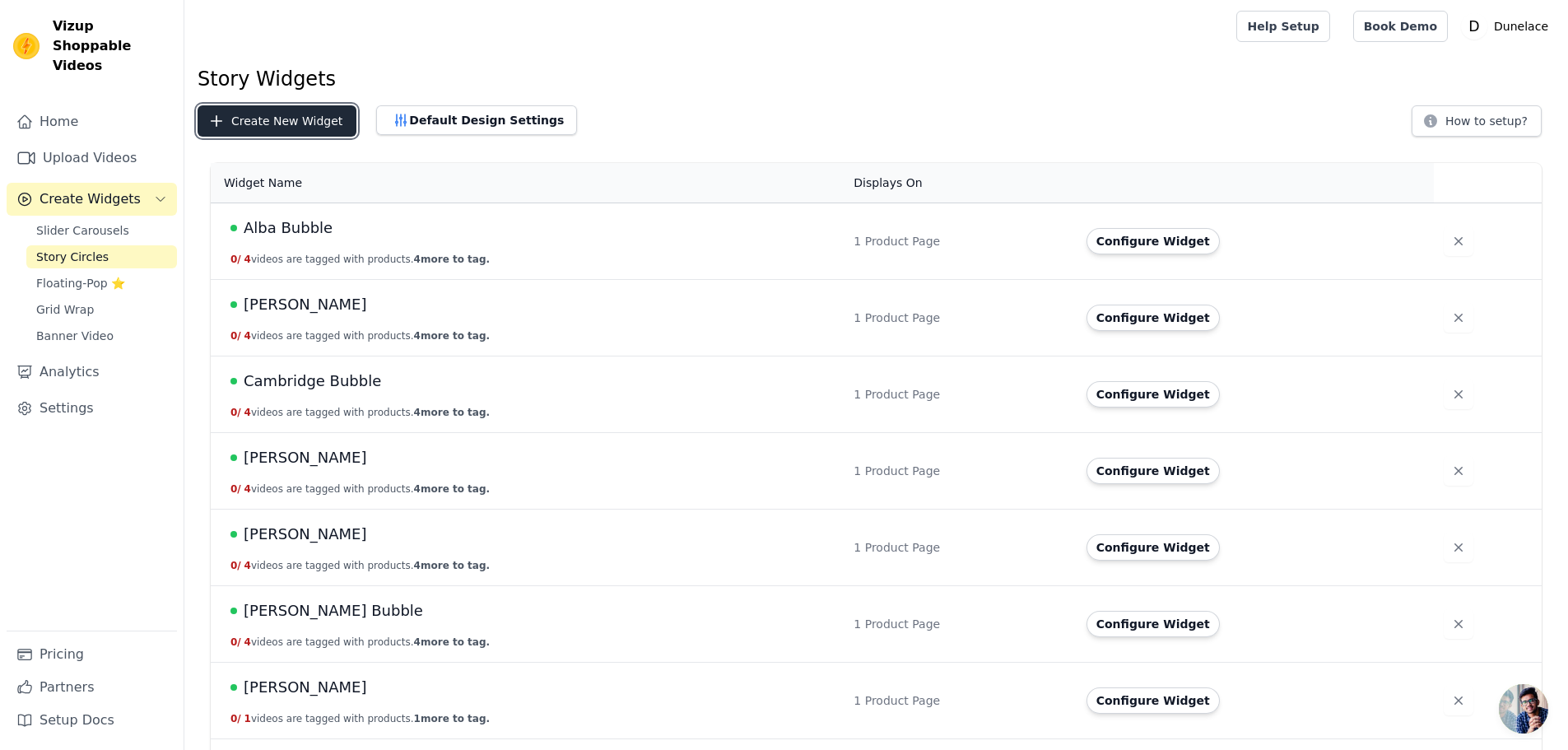
click at [273, 121] on button "Create New Widget" at bounding box center [277, 120] width 159 height 31
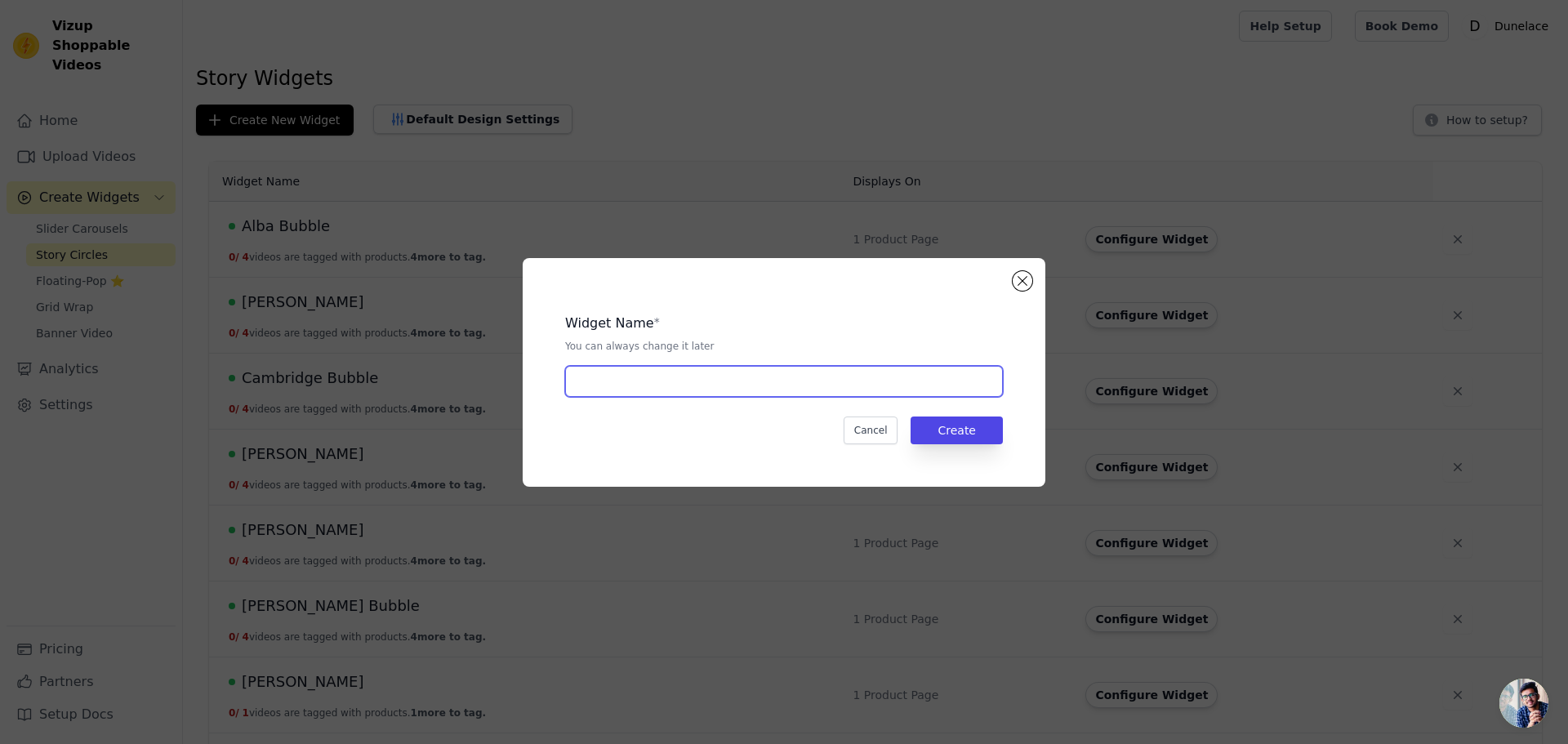
click at [759, 390] on input "text" at bounding box center [784, 381] width 438 height 31
type input "Jeanne Bubble"
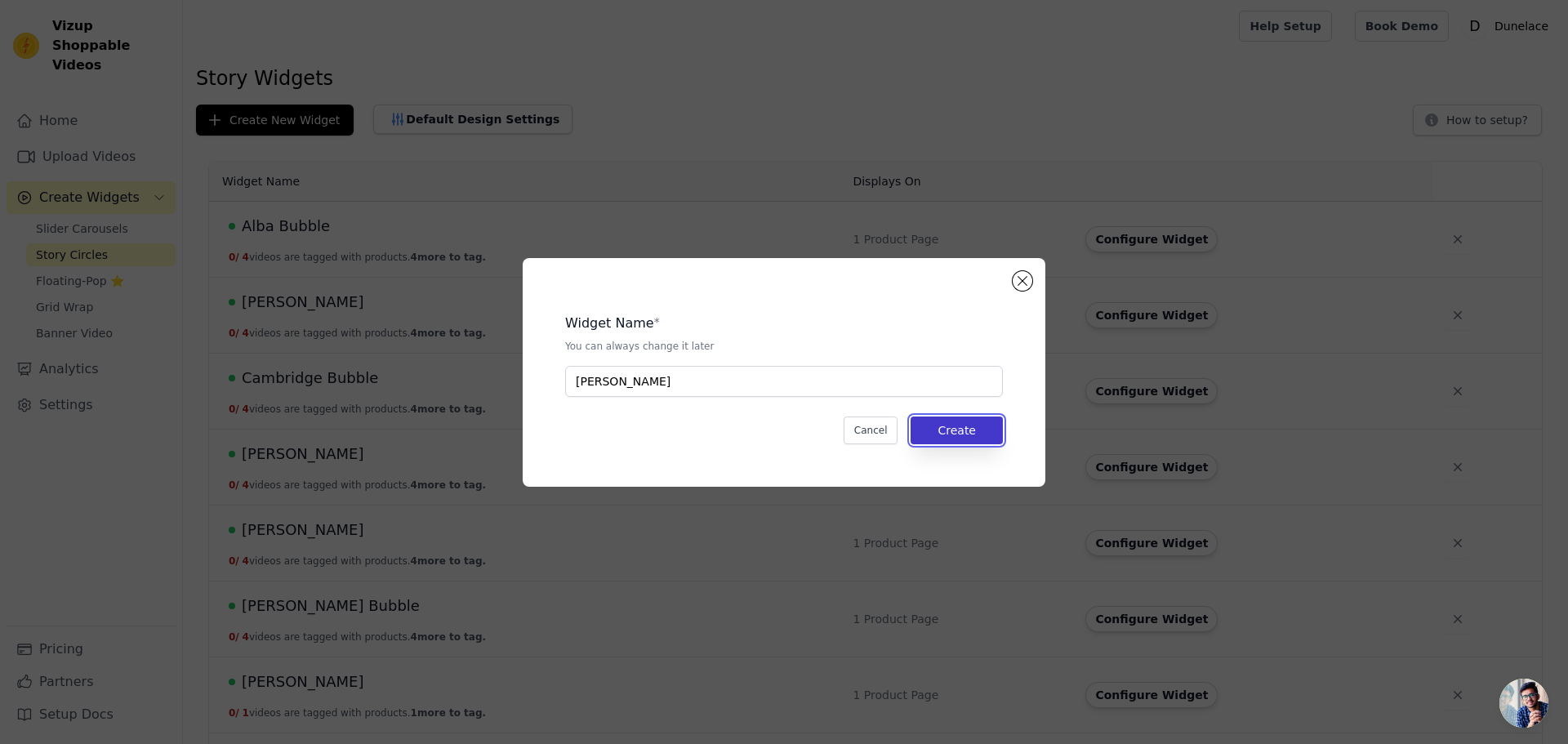
click at [941, 440] on button "Create" at bounding box center [956, 430] width 92 height 28
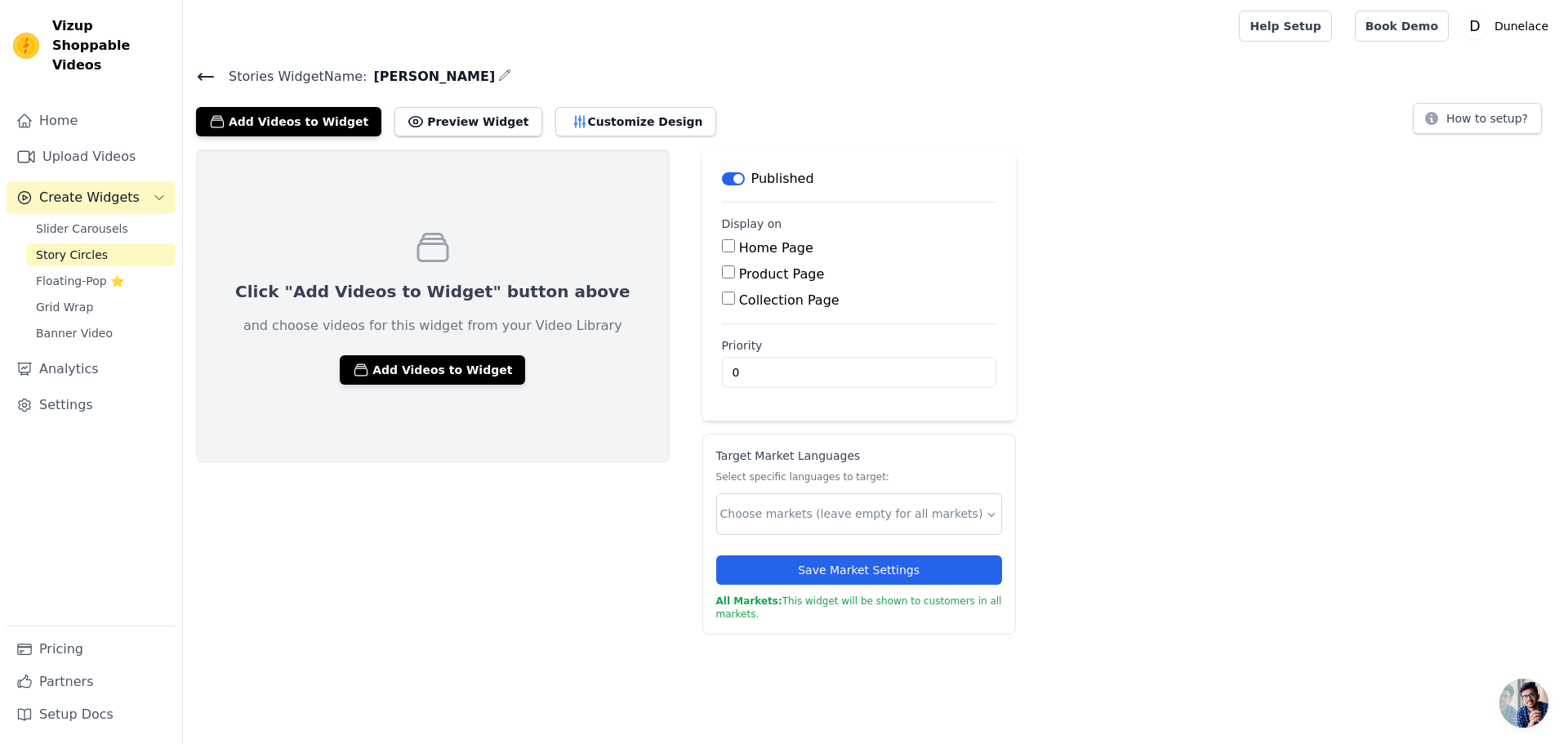
drag, startPoint x: 1536, startPoint y: 0, endPoint x: 1187, endPoint y: 191, distance: 397.8
click at [1187, 191] on div "Click "Add Videos to Widget" button above and choose videos for this widget fro…" at bounding box center [875, 392] width 1385 height 485
click at [740, 277] on label "Product Page" at bounding box center [783, 274] width 86 height 16
click at [722, 277] on input "Product Page" at bounding box center [728, 272] width 13 height 13
checkbox input "true"
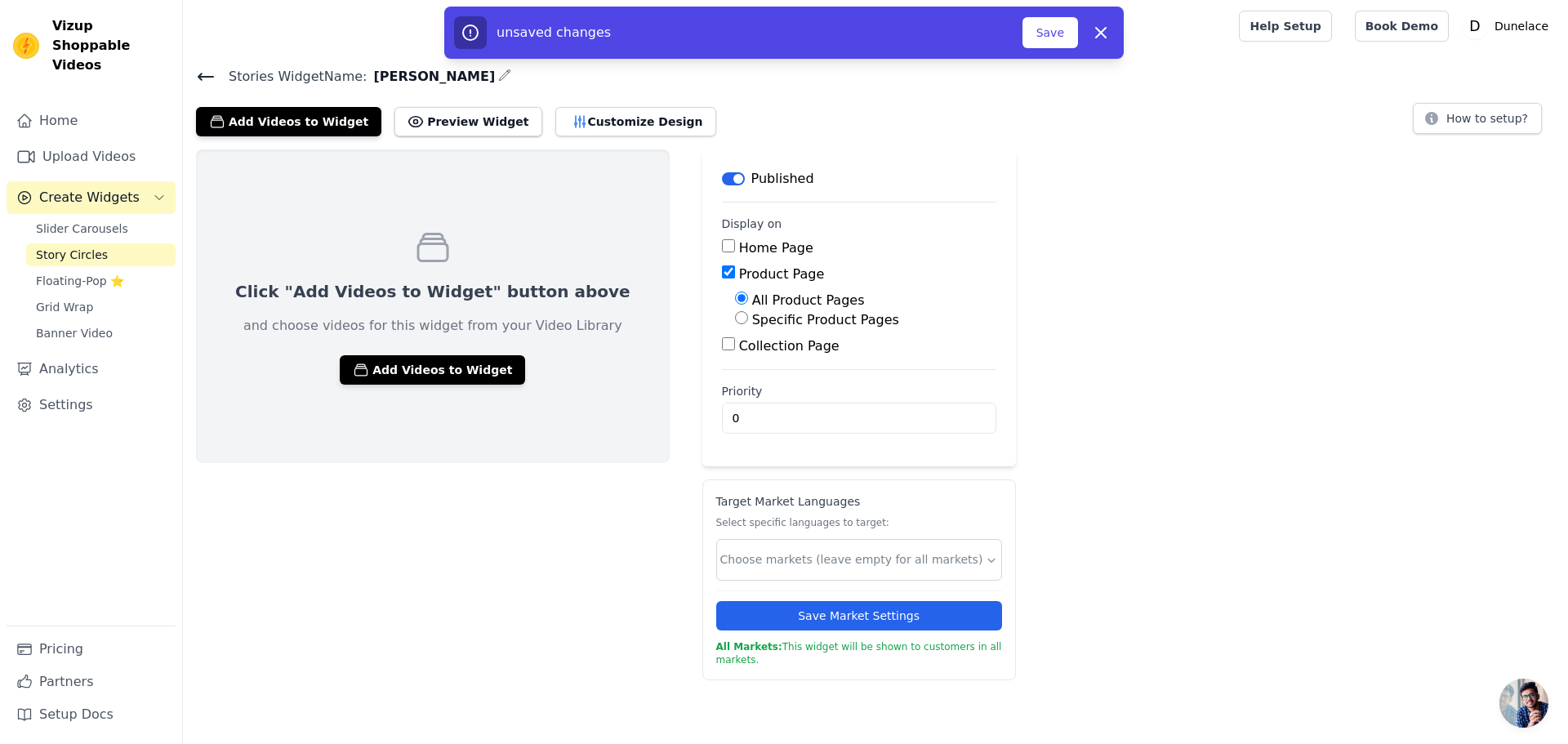
click at [753, 316] on label "Specific Product Pages" at bounding box center [826, 319] width 147 height 16
click at [735, 316] on input "Specific Product Pages" at bounding box center [742, 317] width 13 height 13
radio input "true"
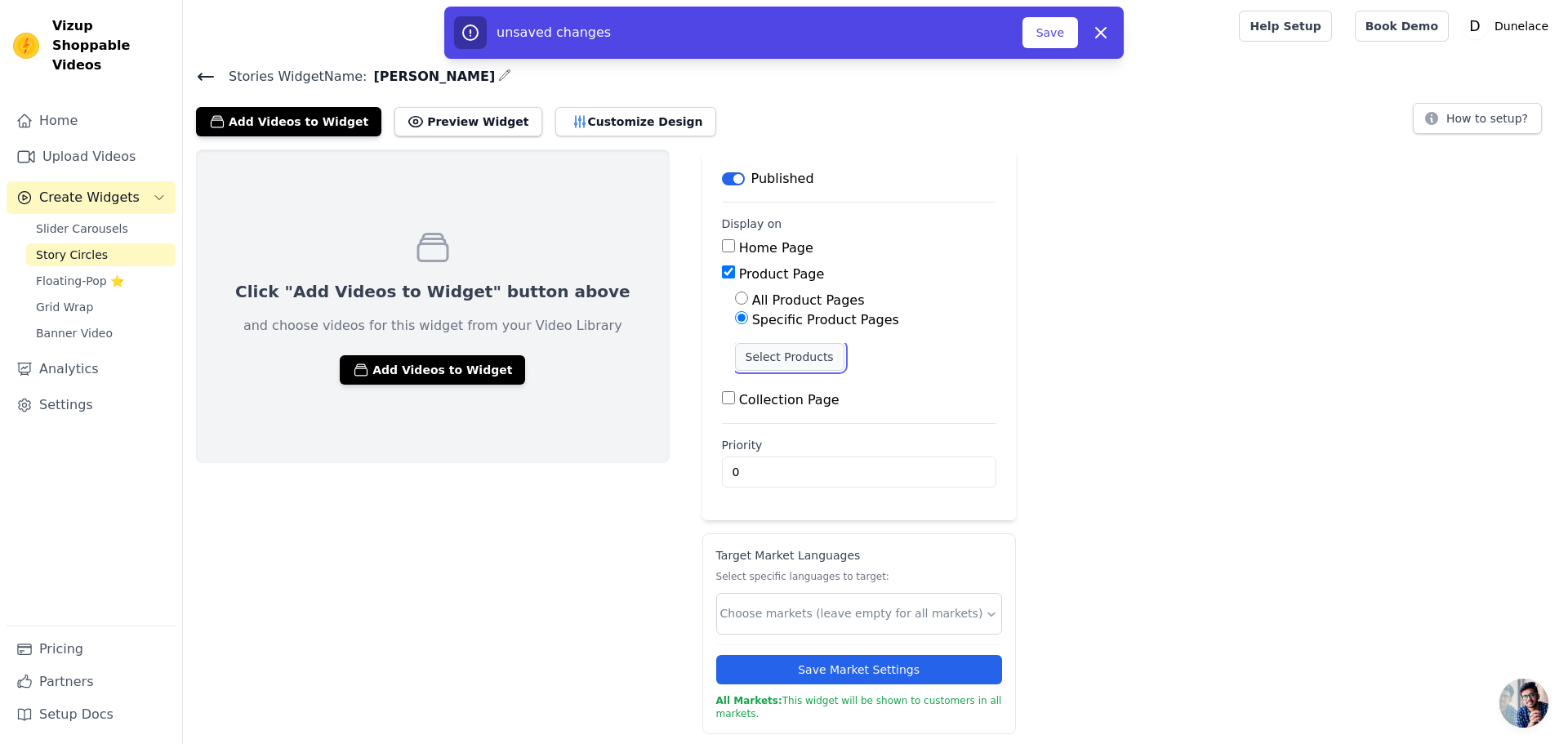
click at [739, 358] on button "Select Products" at bounding box center [789, 357] width 109 height 28
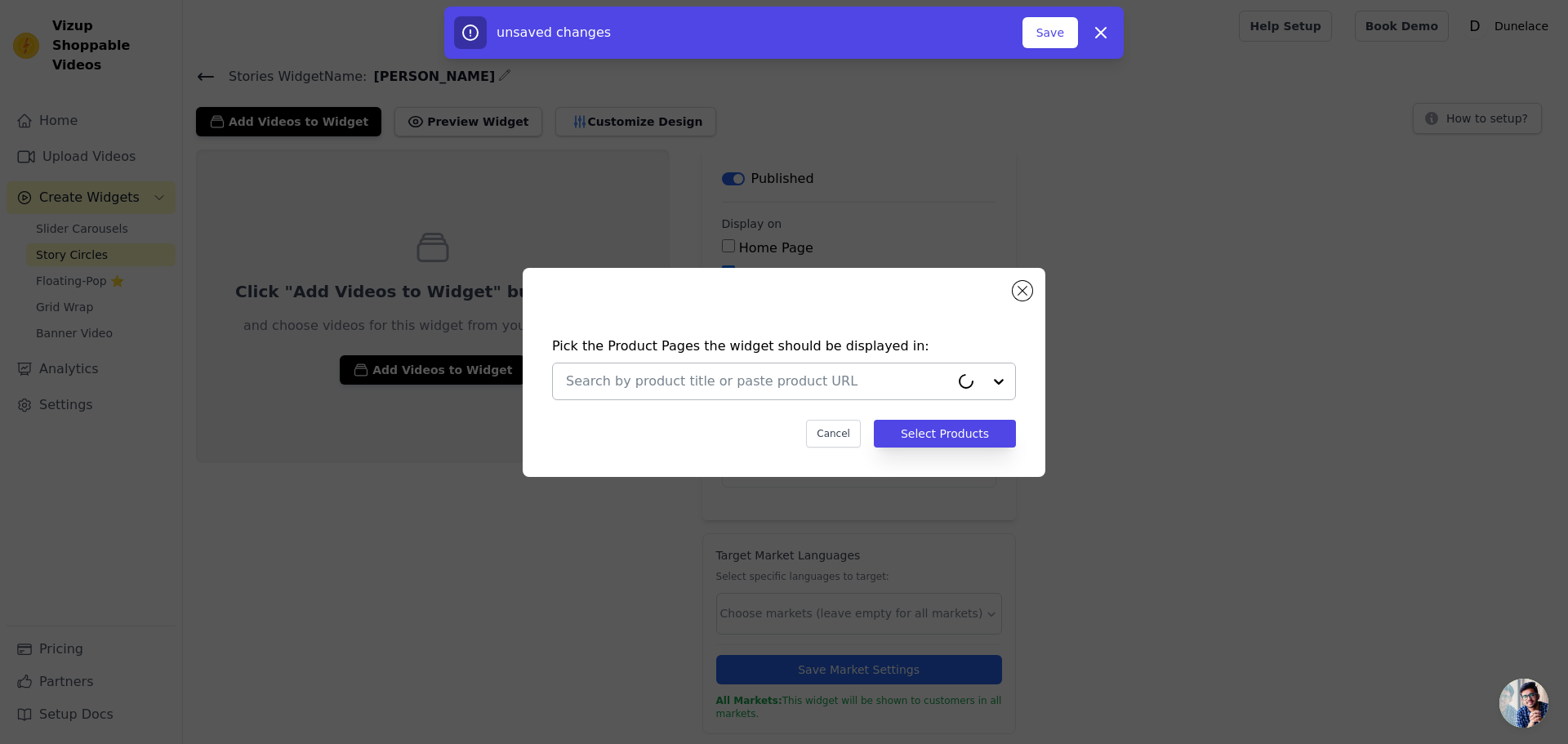
click at [746, 380] on input "text" at bounding box center [757, 381] width 384 height 20
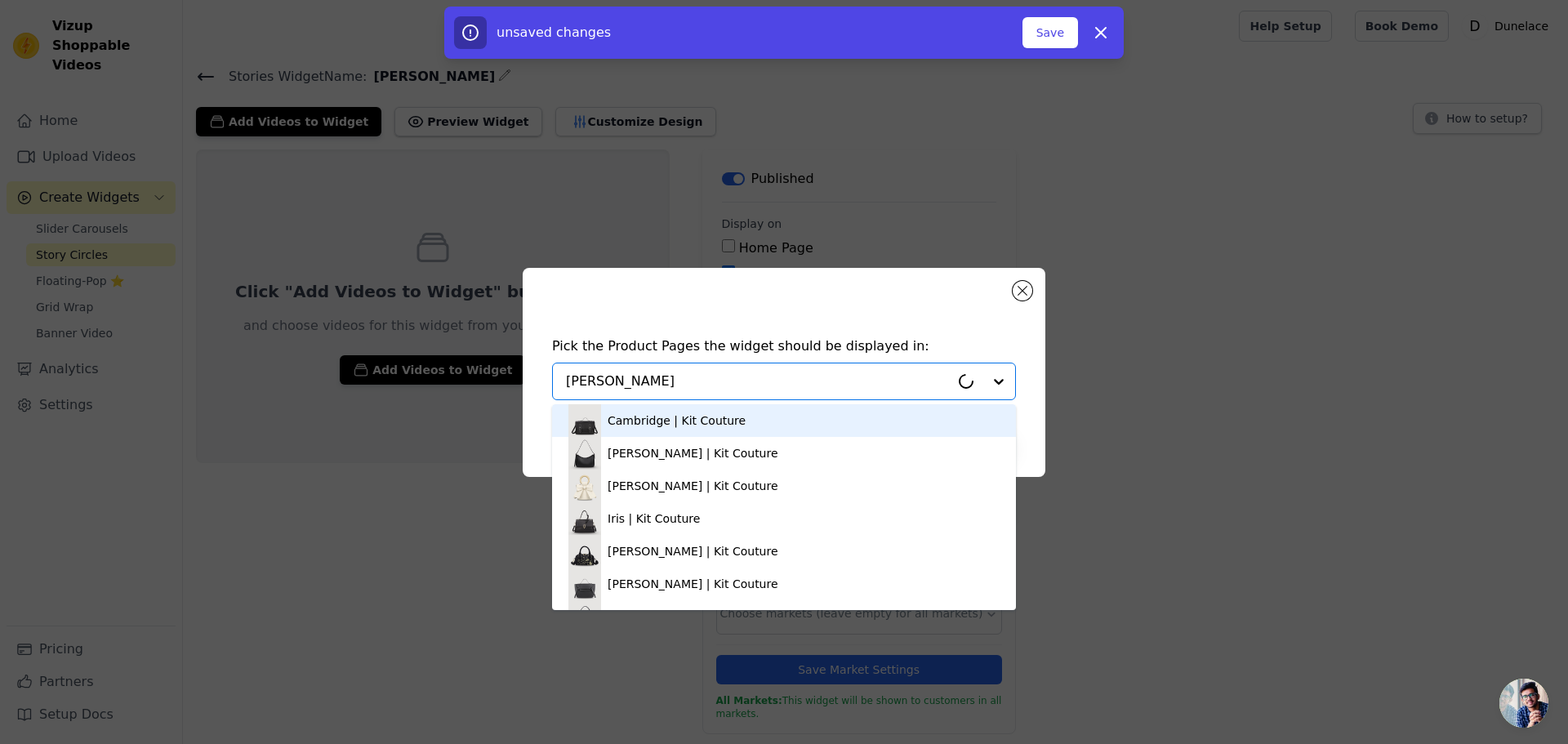
type input "jeann"
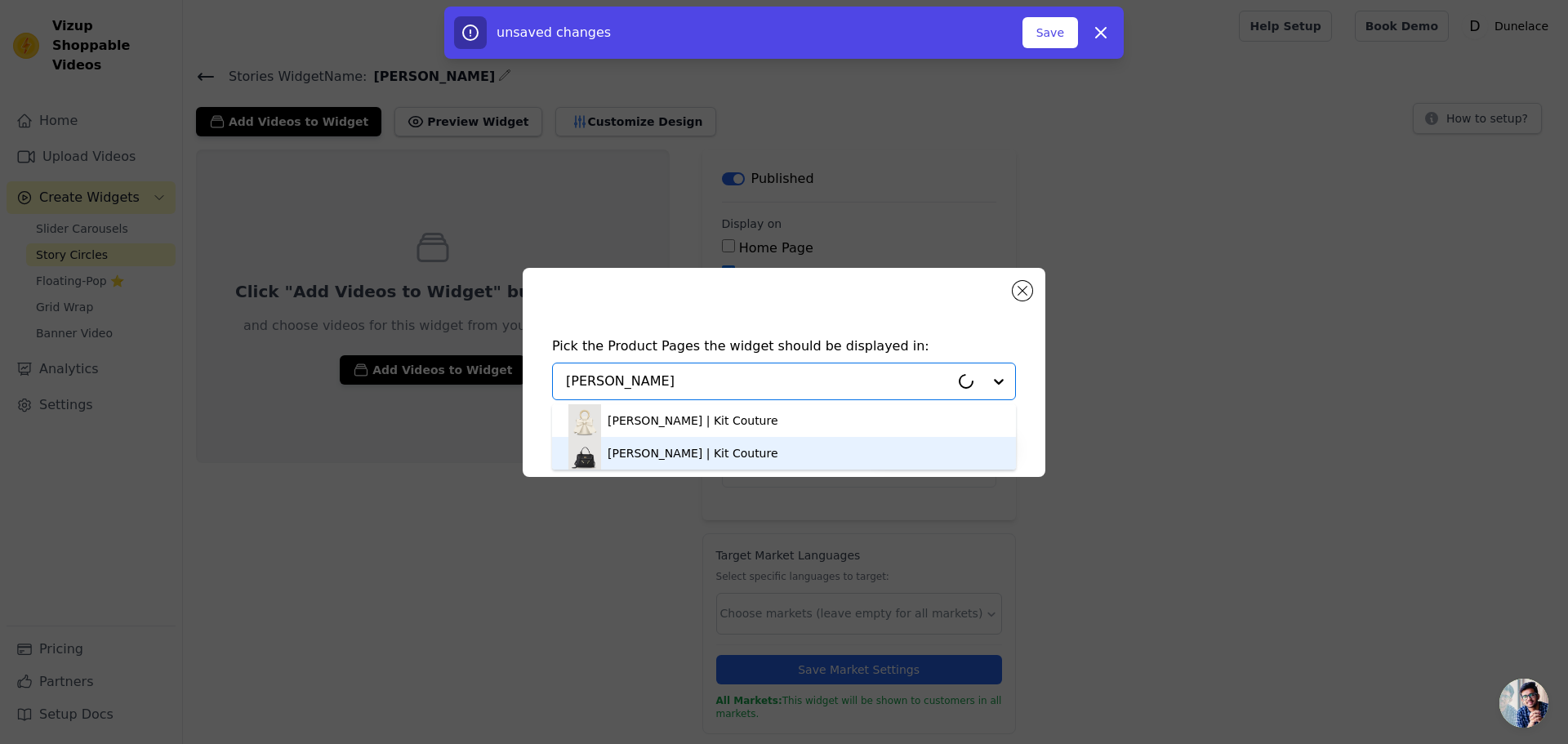
click at [673, 454] on div "Jeanne | Kit Couture" at bounding box center [693, 453] width 171 height 16
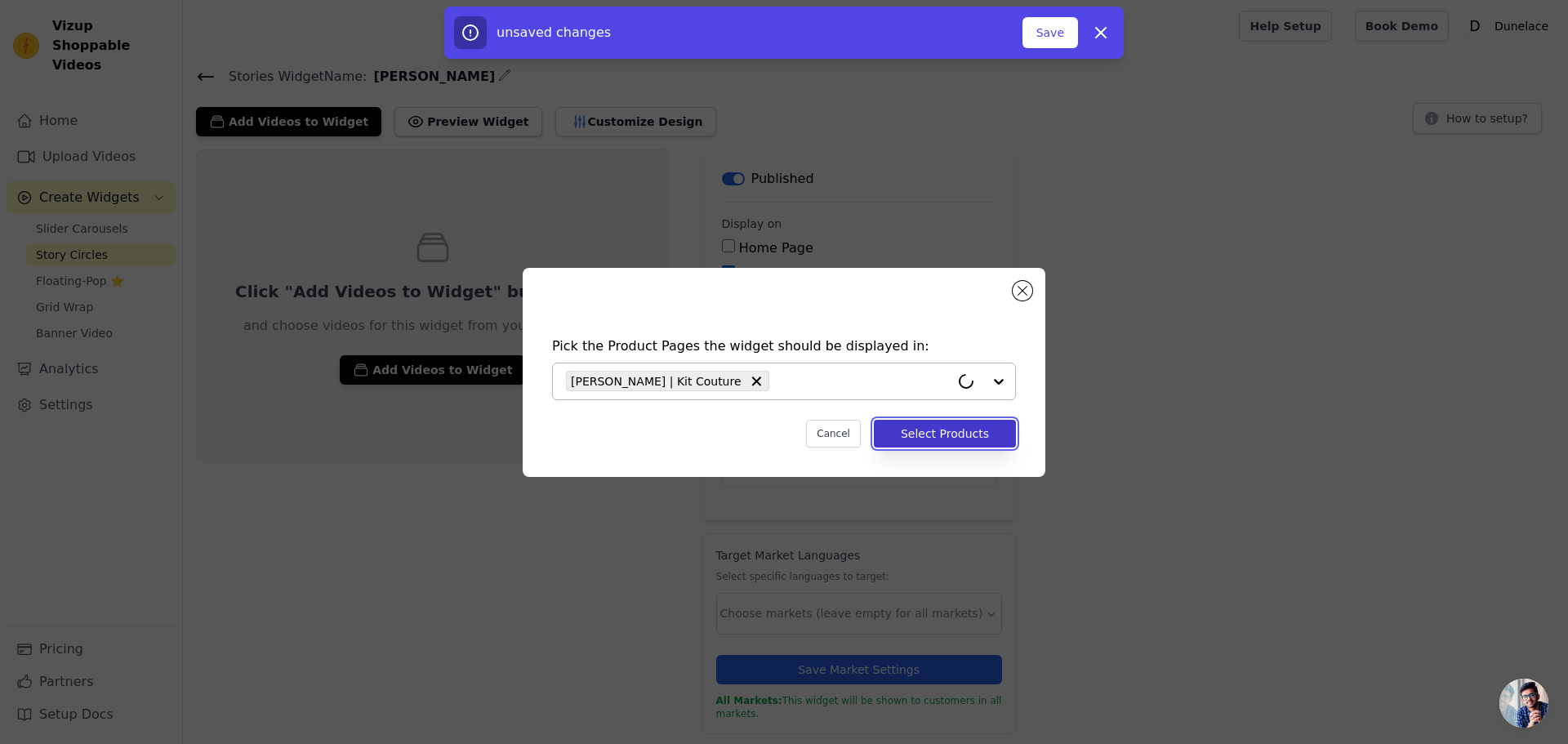
click at [941, 440] on button "Select Products" at bounding box center [945, 434] width 142 height 28
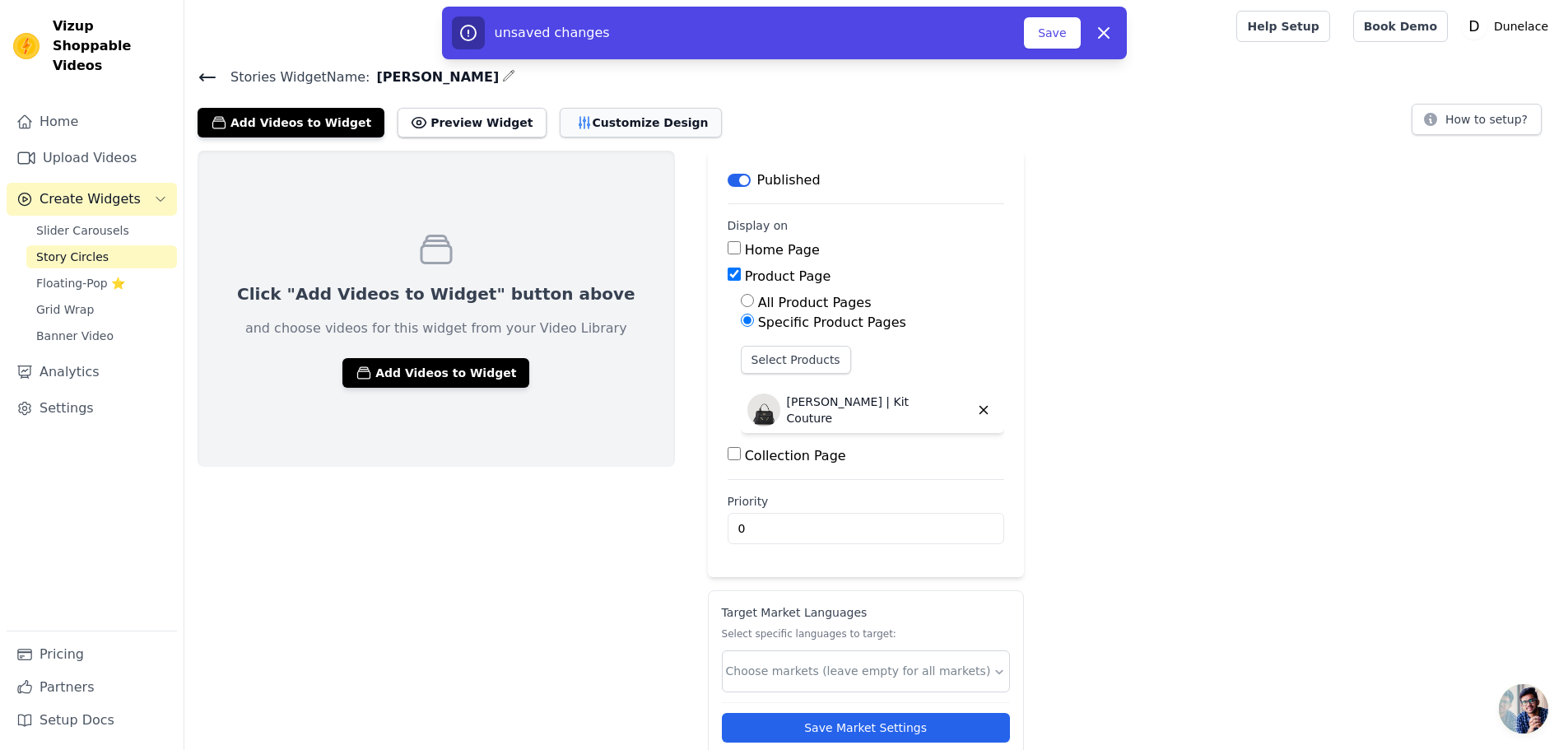
click at [590, 130] on button "Customize Design" at bounding box center [641, 122] width 162 height 29
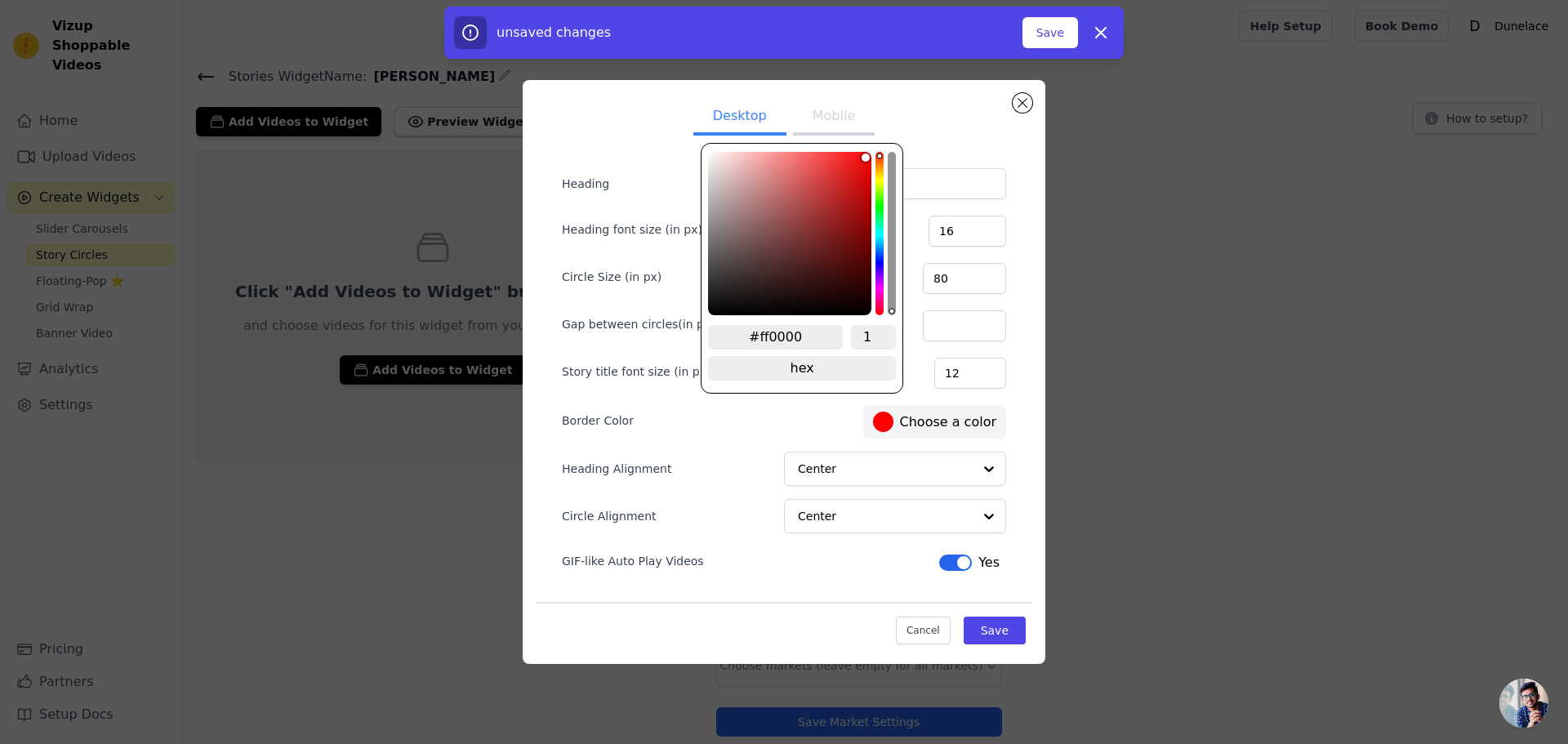
click at [884, 420] on div at bounding box center [883, 422] width 21 height 21
click at [768, 344] on input "#ff0000" at bounding box center [775, 337] width 134 height 24
paste input "BFAF92"
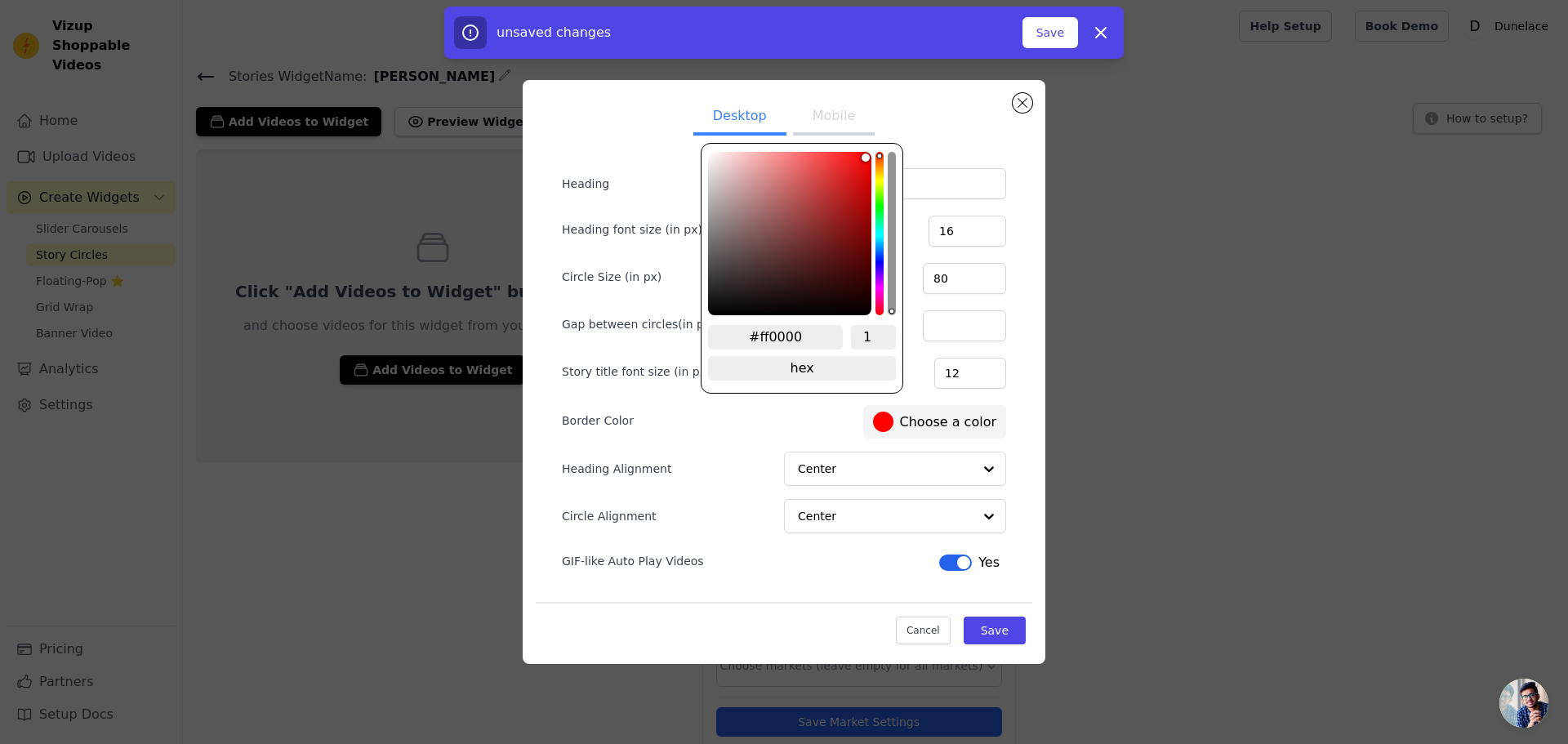
type input "#bfaf92"
type input "#BFAF92"
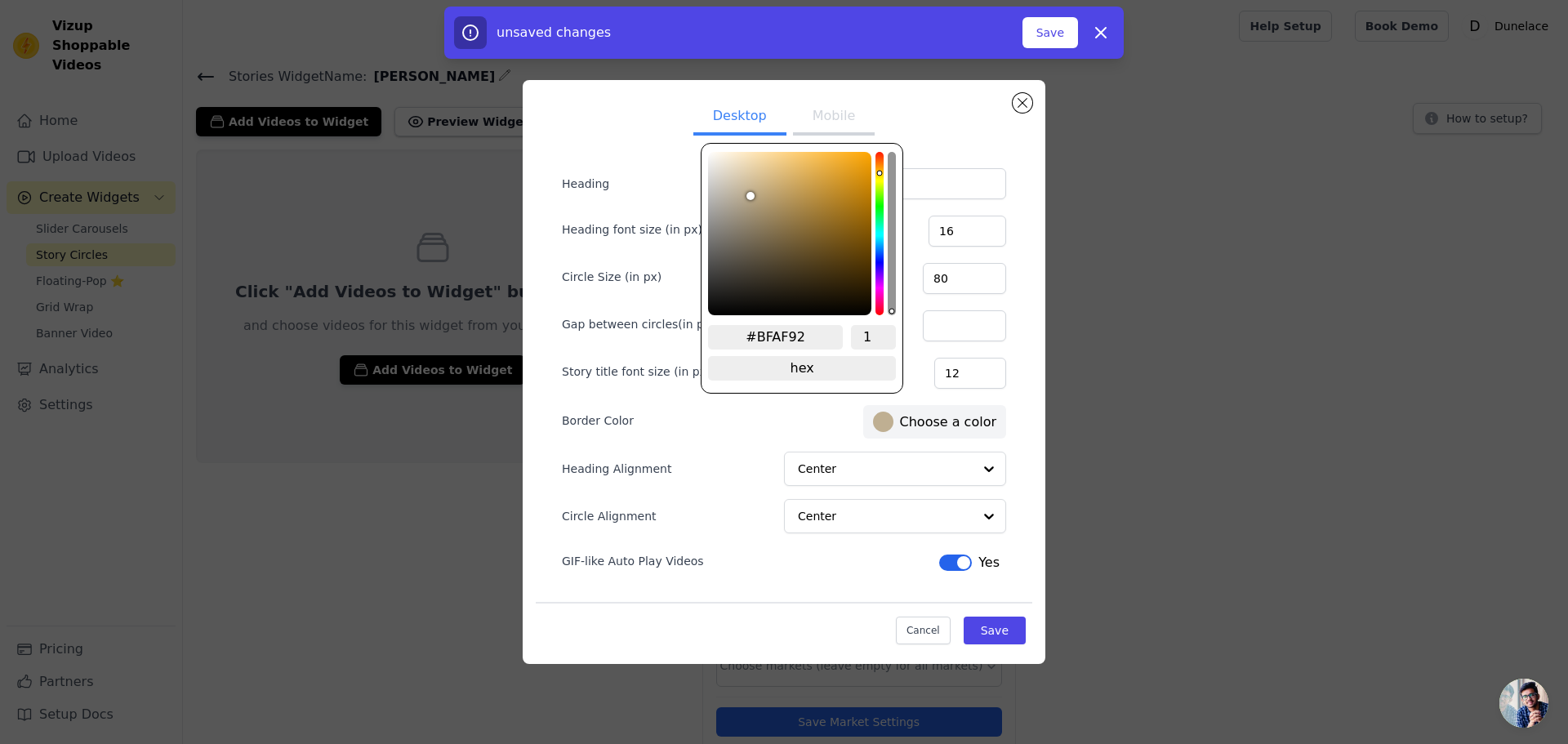
click at [779, 412] on div "Border Color #bfaf92 Choose a color" at bounding box center [784, 419] width 445 height 36
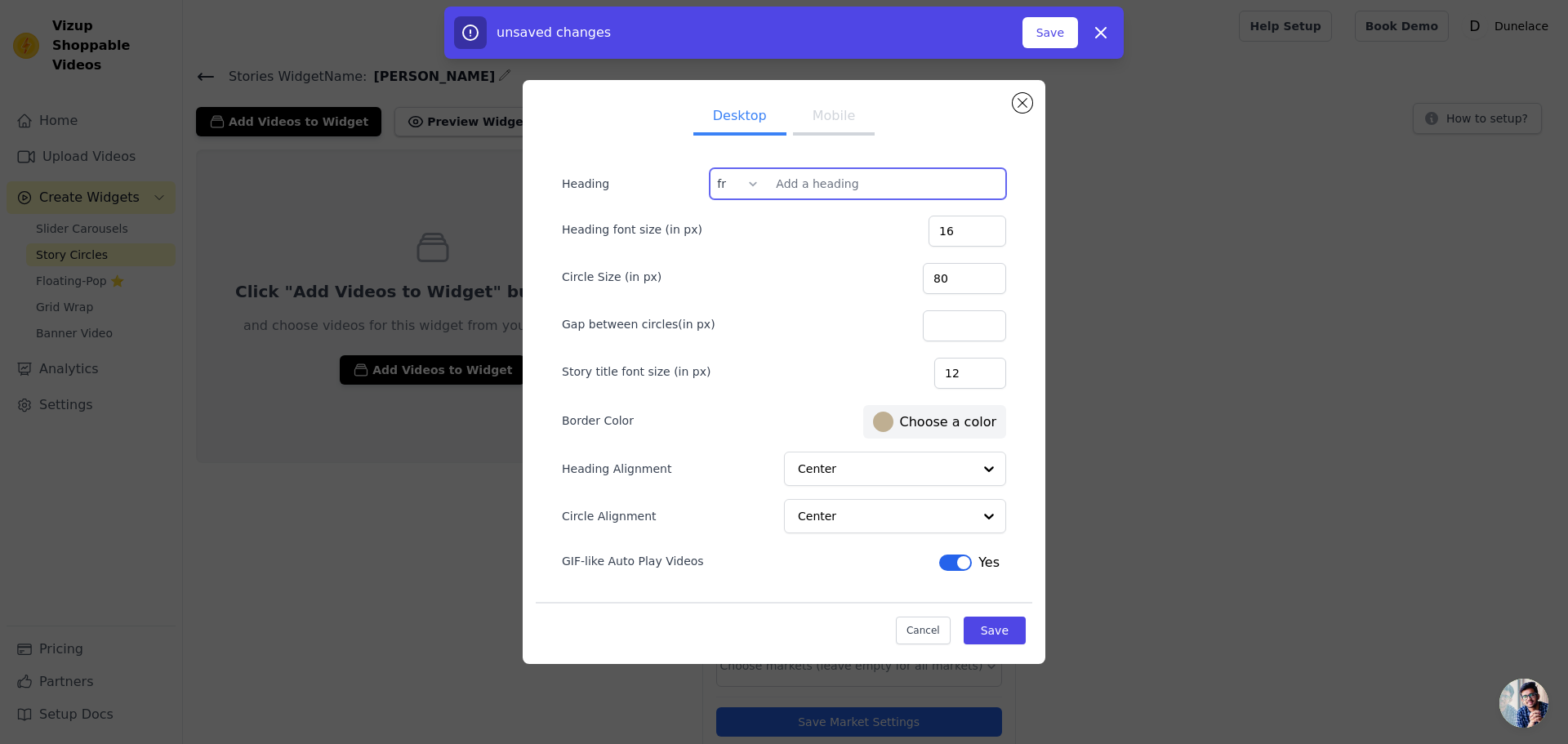
click at [816, 190] on input "Heading" at bounding box center [857, 183] width 296 height 31
paste input "Bulles d'infos cliquable"
type input "Bulles d'infos cliquable"
click at [915, 122] on ul "Desktop Mobile" at bounding box center [784, 118] width 497 height 49
click at [960, 330] on input "Gap between circles(in px)" at bounding box center [964, 325] width 83 height 31
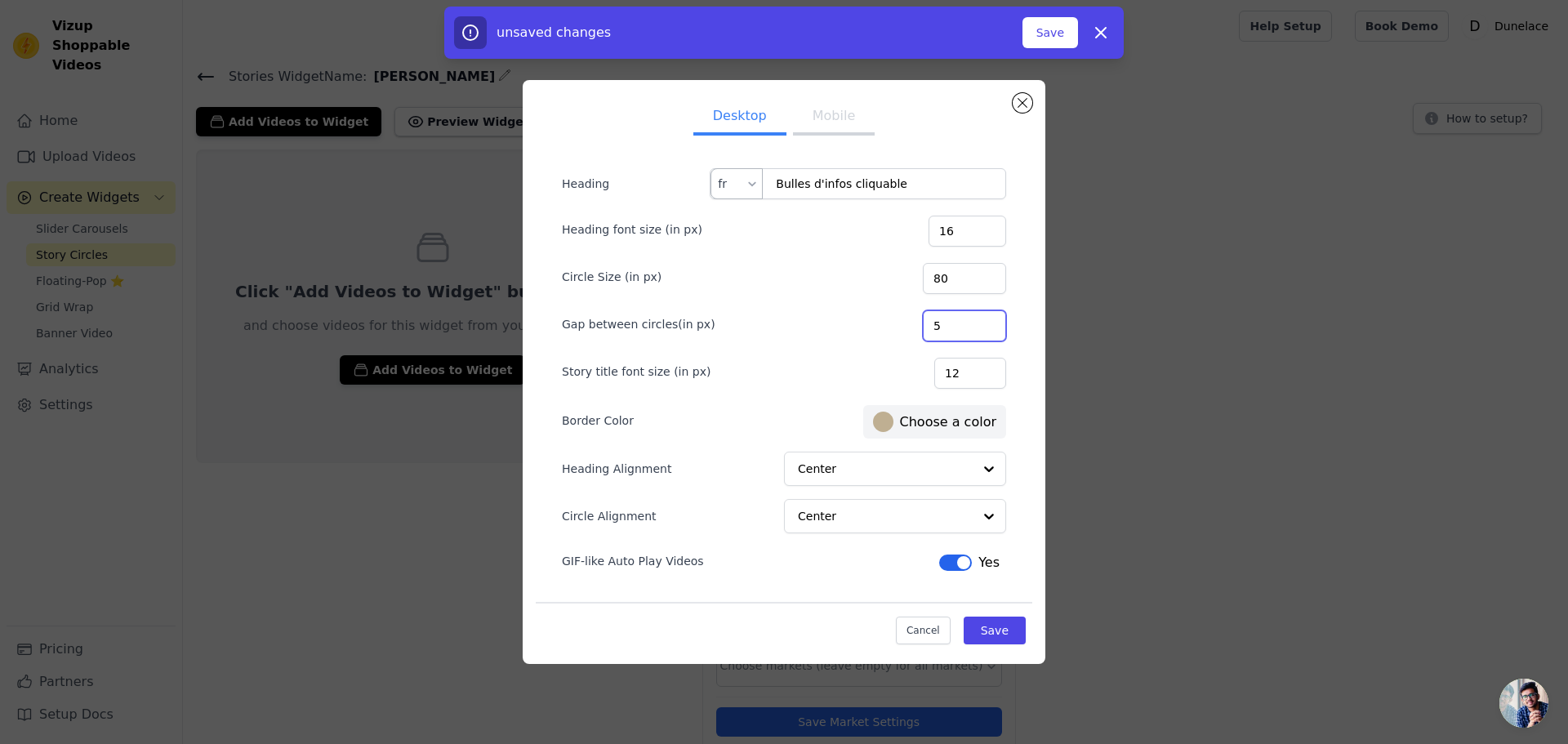
type input "5"
click at [751, 179] on div at bounding box center [753, 183] width 13 height 29
click at [738, 226] on div "en" at bounding box center [737, 223] width 50 height 37
click at [793, 183] on input "Heading" at bounding box center [857, 183] width 296 height 31
paste input "Explore the details"
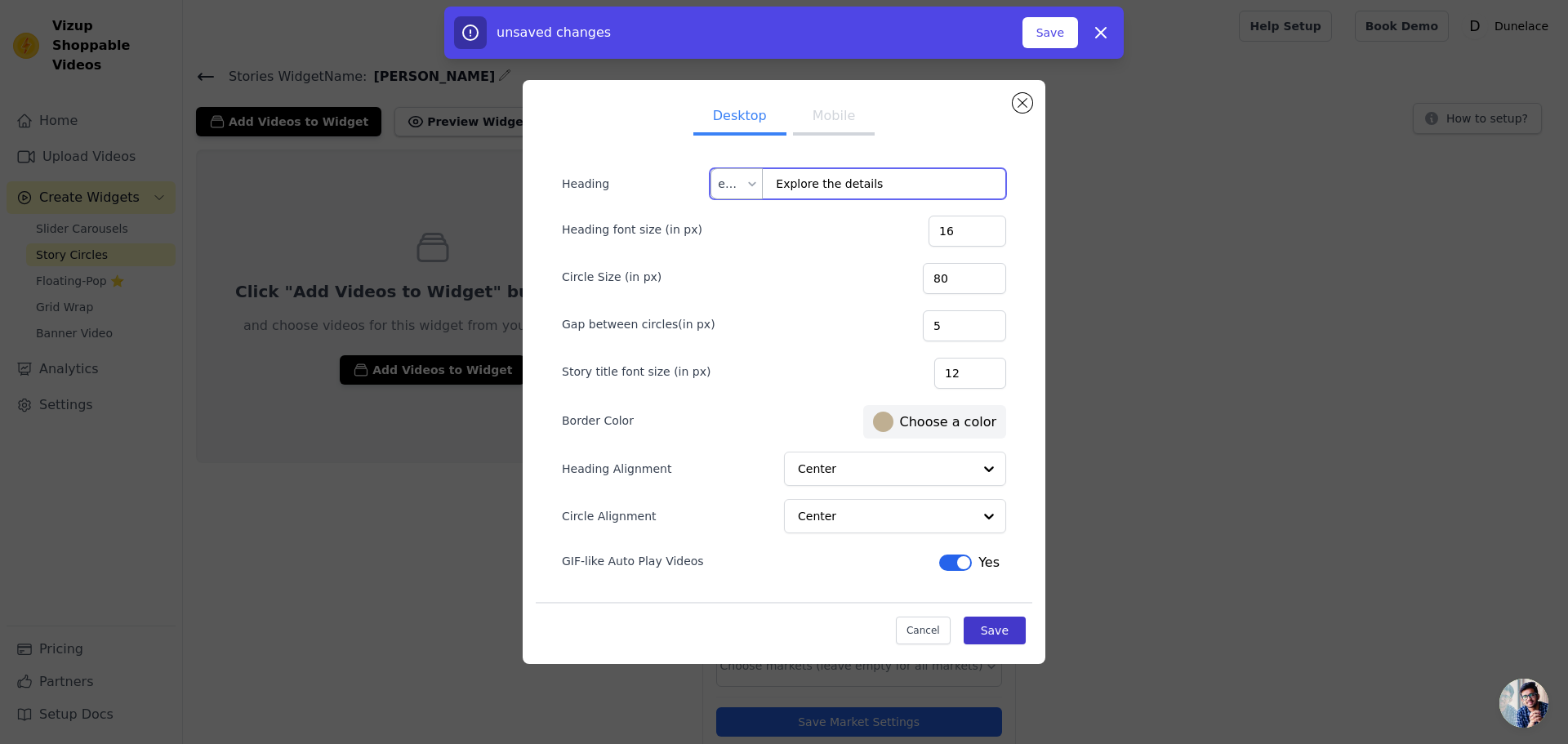
type input "Explore the details"
click at [988, 628] on button "Save" at bounding box center [995, 630] width 62 height 28
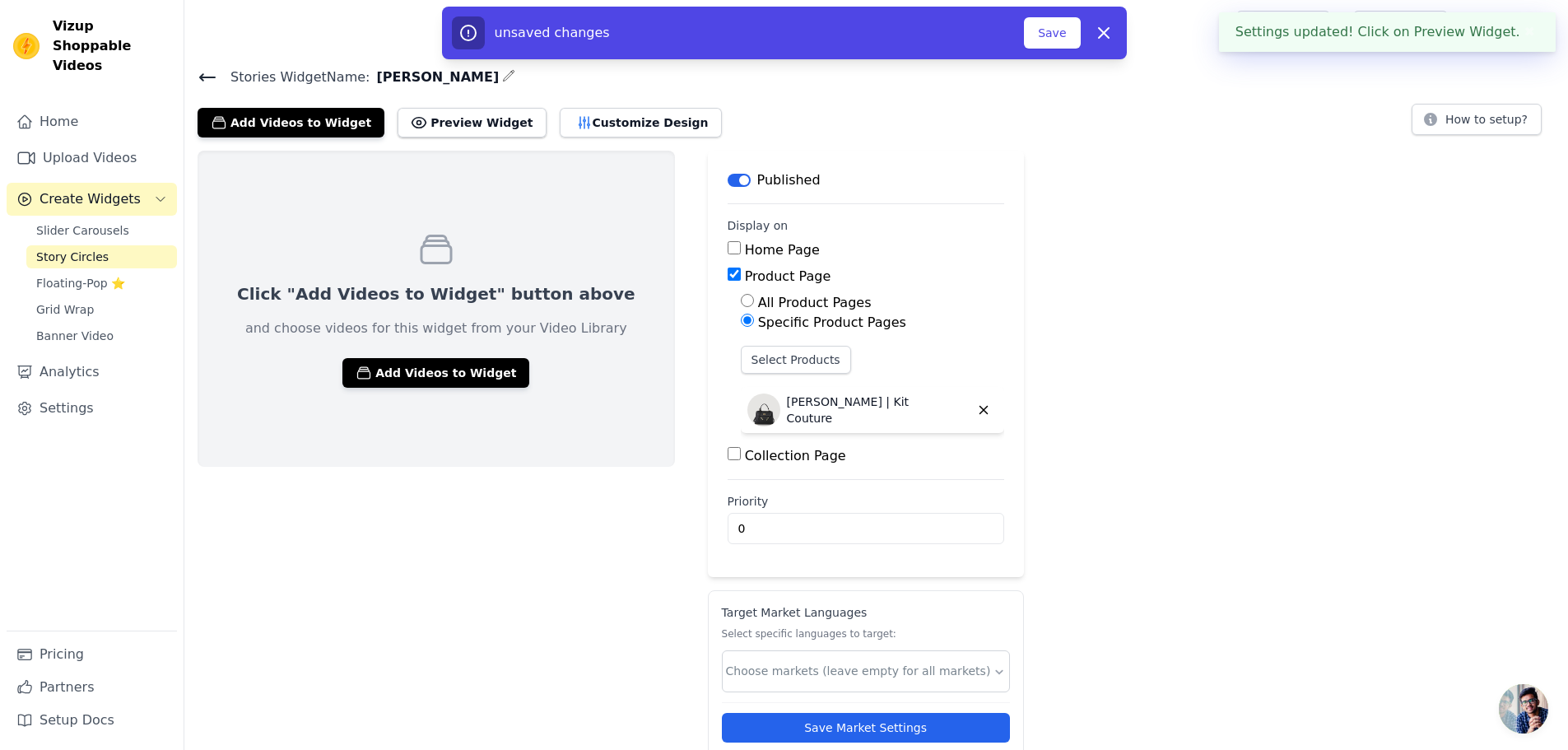
click at [473, 332] on p "and choose videos for this widget from your Video Library" at bounding box center [437, 327] width 382 height 20
click at [426, 388] on div "Click "Add Videos to Widget" button above and choose videos for this widget fro…" at bounding box center [436, 309] width 477 height 316
click at [434, 374] on button "Add Videos to Widget" at bounding box center [436, 372] width 187 height 29
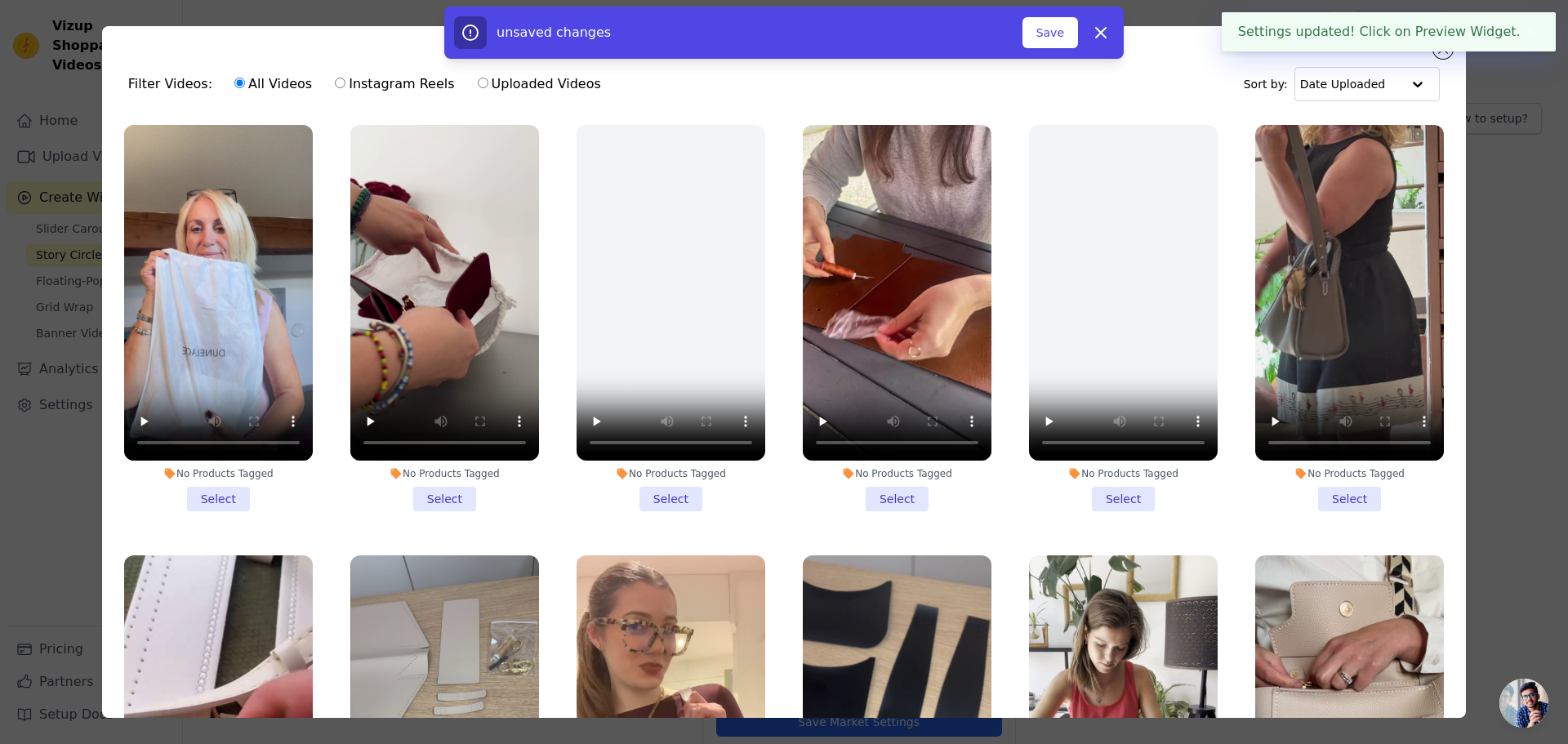
click at [220, 492] on li "No Products Tagged Select" at bounding box center [219, 318] width 189 height 386
click at [0, 0] on input "No Products Tagged Select" at bounding box center [0, 0] width 0 height 0
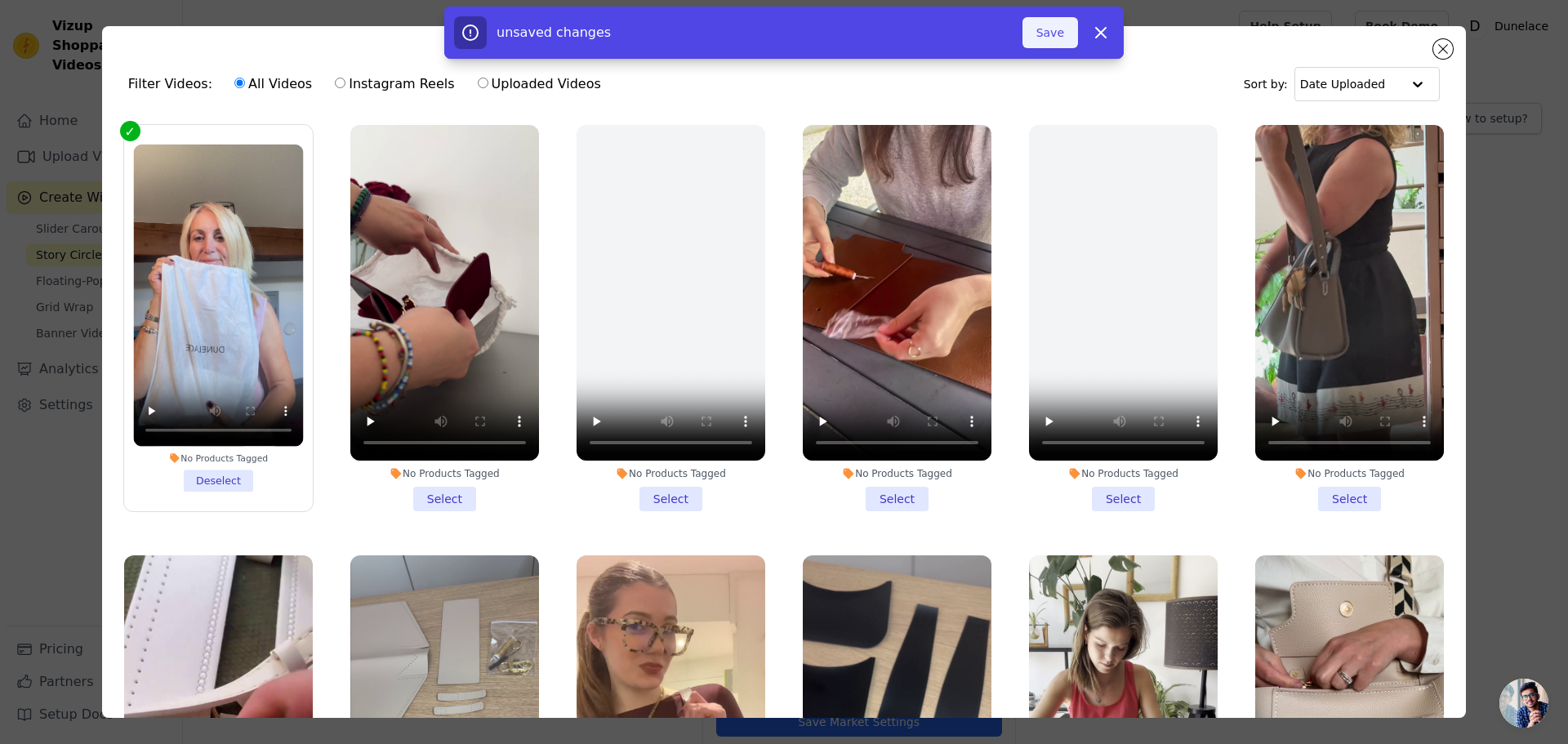
click at [1044, 39] on button "Save" at bounding box center [1050, 32] width 55 height 31
click at [1049, 36] on button "Add To Widget" at bounding box center [1023, 32] width 109 height 31
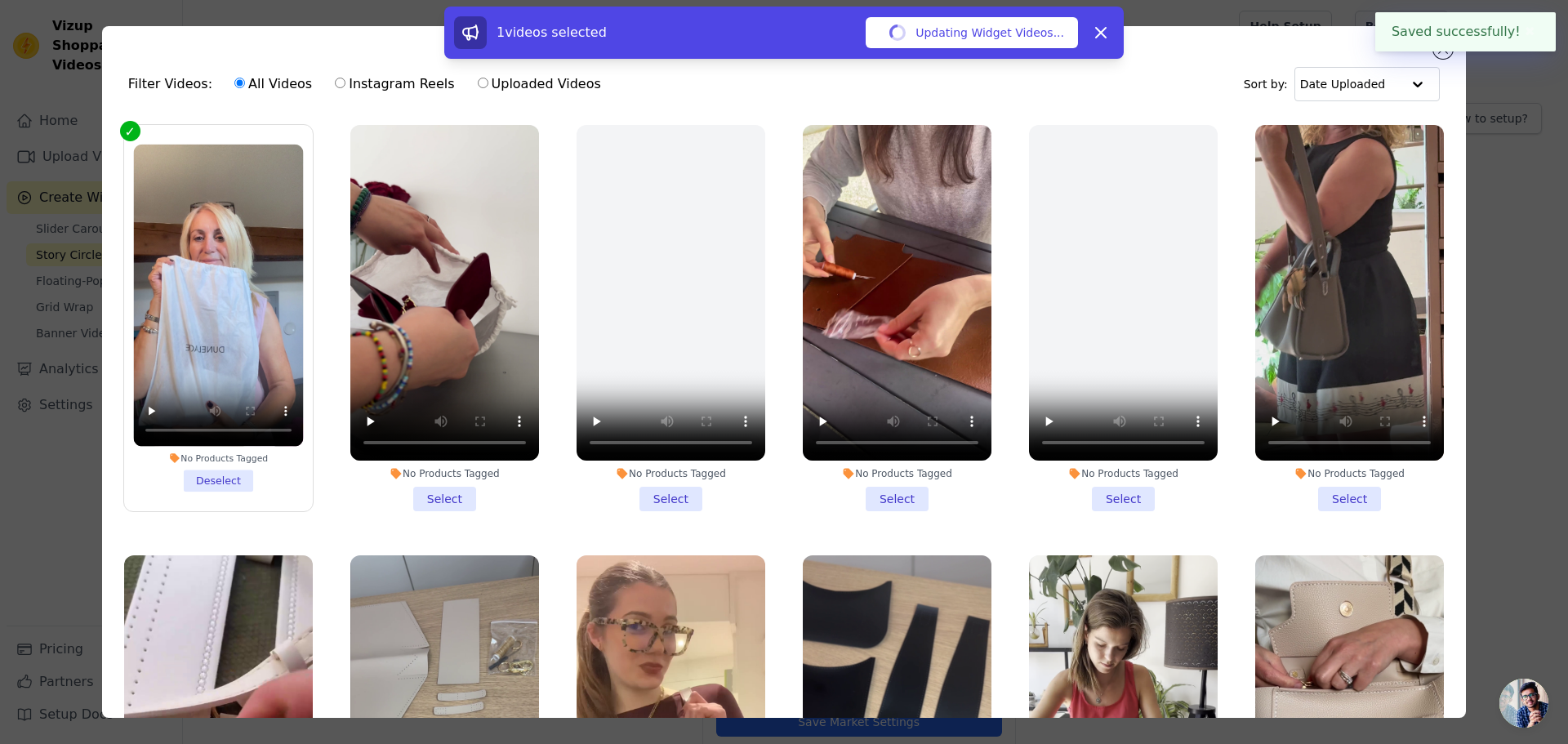
click at [1441, 52] on div "1 videos selected Updating Widget Videos... Dismiss" at bounding box center [784, 35] width 1568 height 59
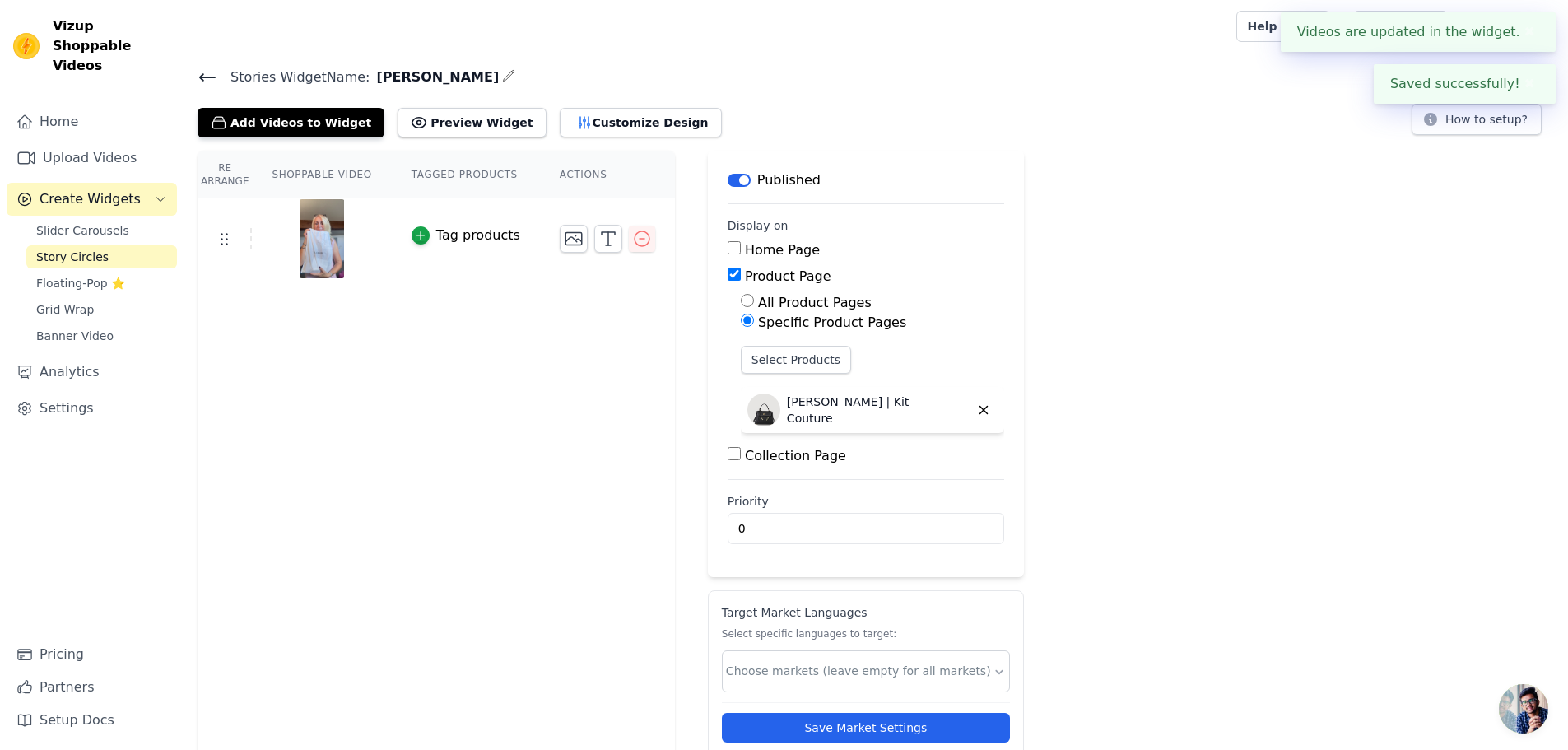
click at [487, 397] on div "Re Arrange Shoppable Video Tagged Products Actions Tag products" at bounding box center [436, 471] width 477 height 642
click at [599, 239] on icon "button" at bounding box center [608, 238] width 20 height 20
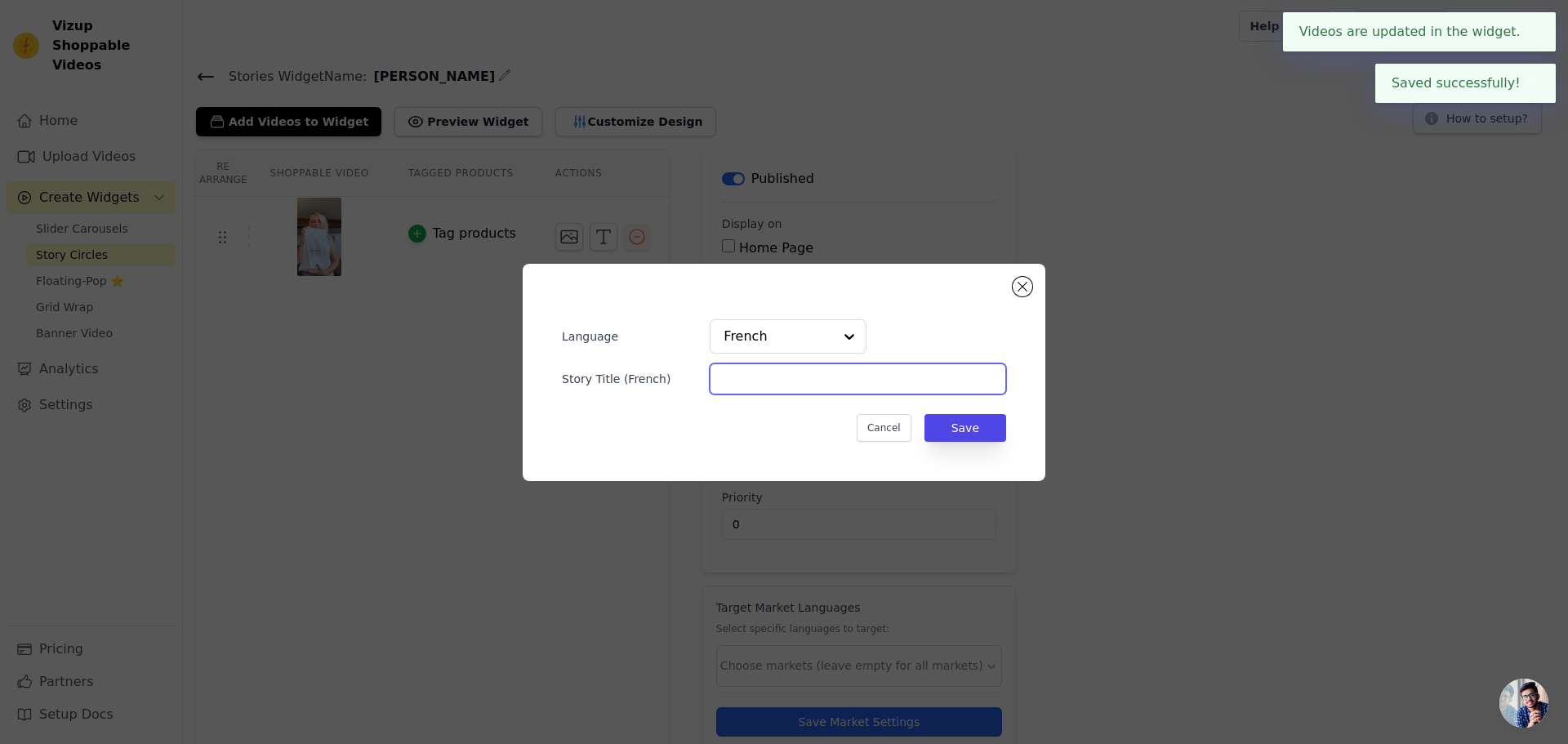
click at [772, 381] on input "Story Title ( French )" at bounding box center [857, 378] width 296 height 31
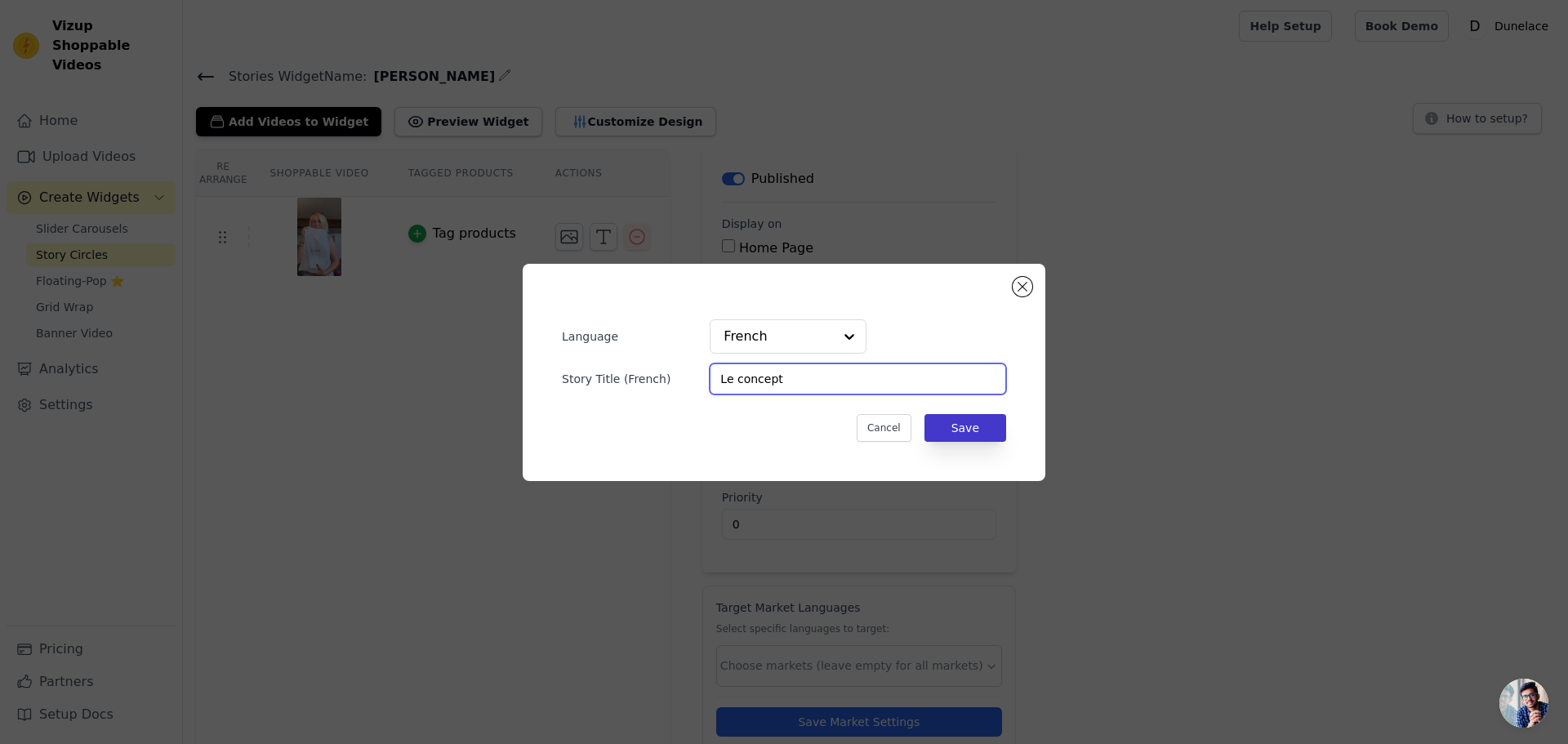
type input "Le concept"
click at [935, 422] on button "Save" at bounding box center [965, 428] width 81 height 28
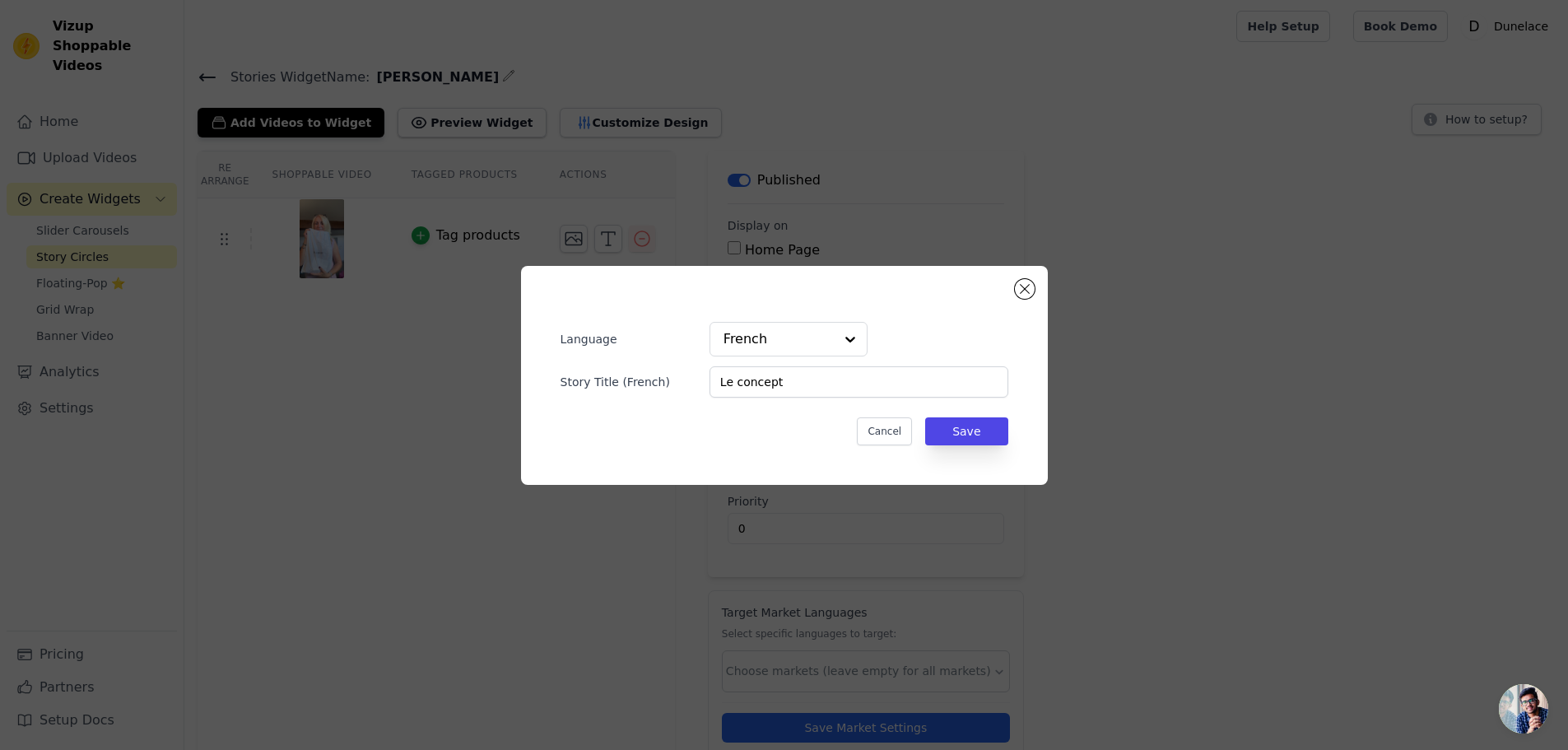
click at [810, 345] on button "Select Products" at bounding box center [795, 359] width 110 height 28
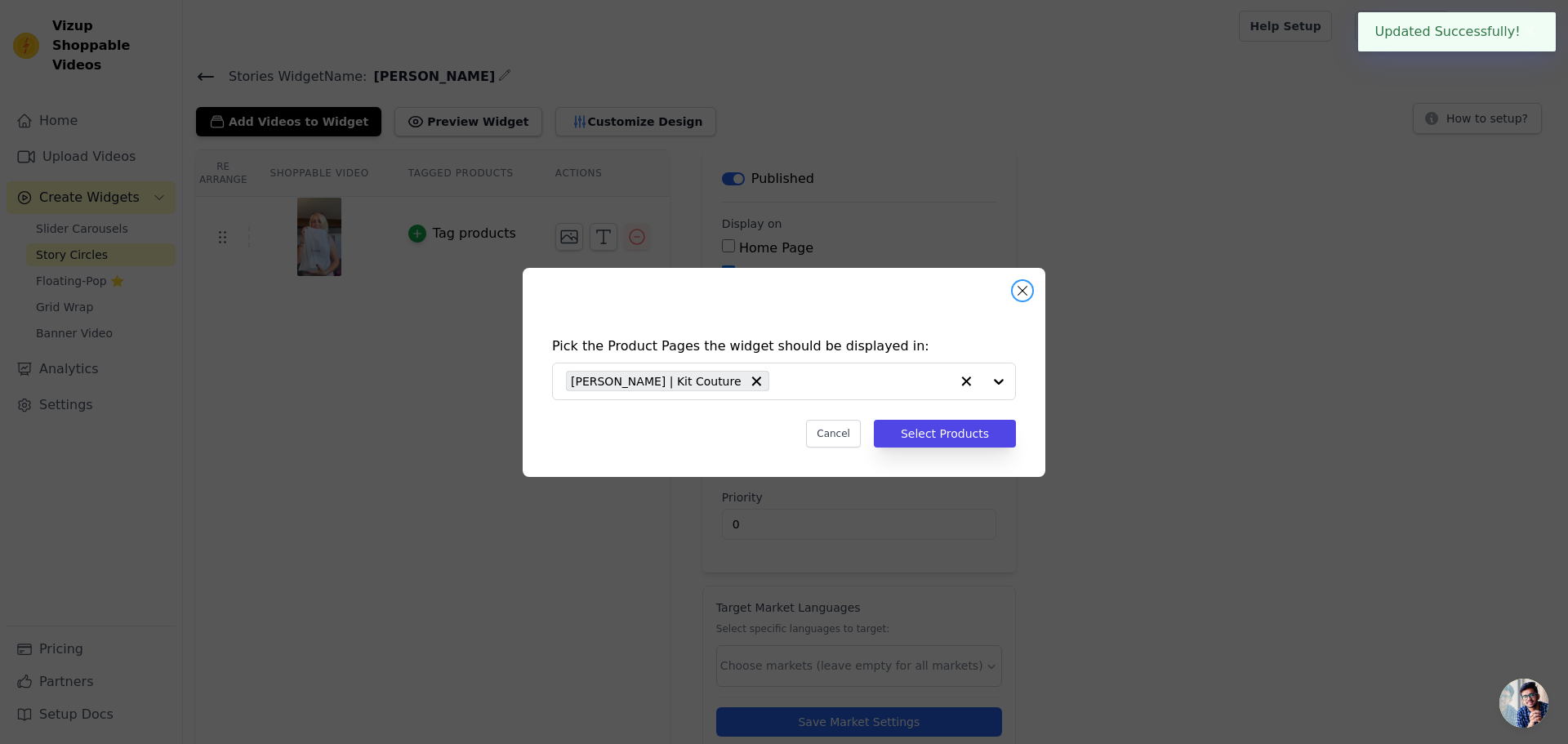
drag, startPoint x: 1023, startPoint y: 290, endPoint x: 988, endPoint y: 296, distance: 35.5
click at [1022, 290] on button "Close modal" at bounding box center [1023, 290] width 20 height 20
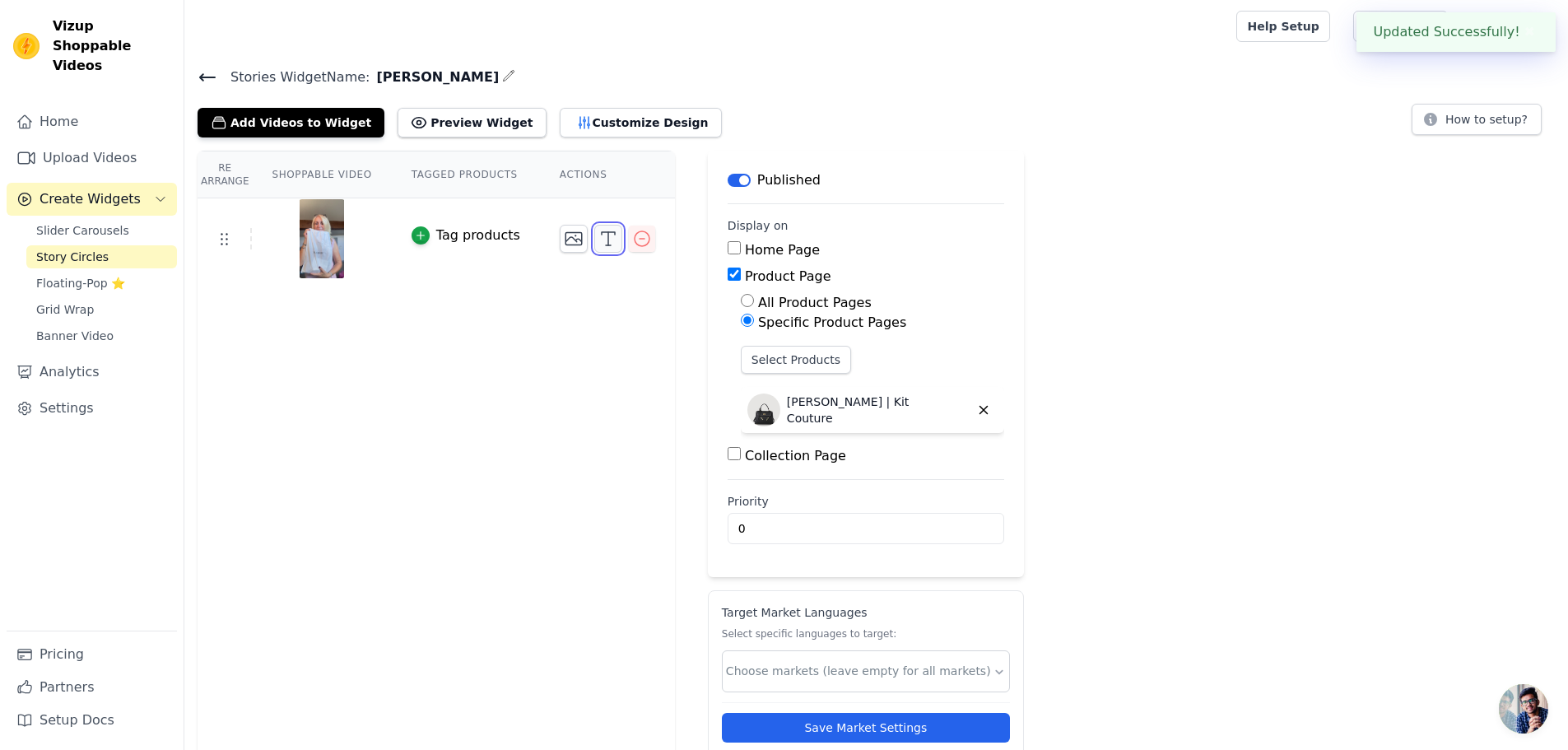
click at [599, 234] on icon "button" at bounding box center [608, 238] width 20 height 20
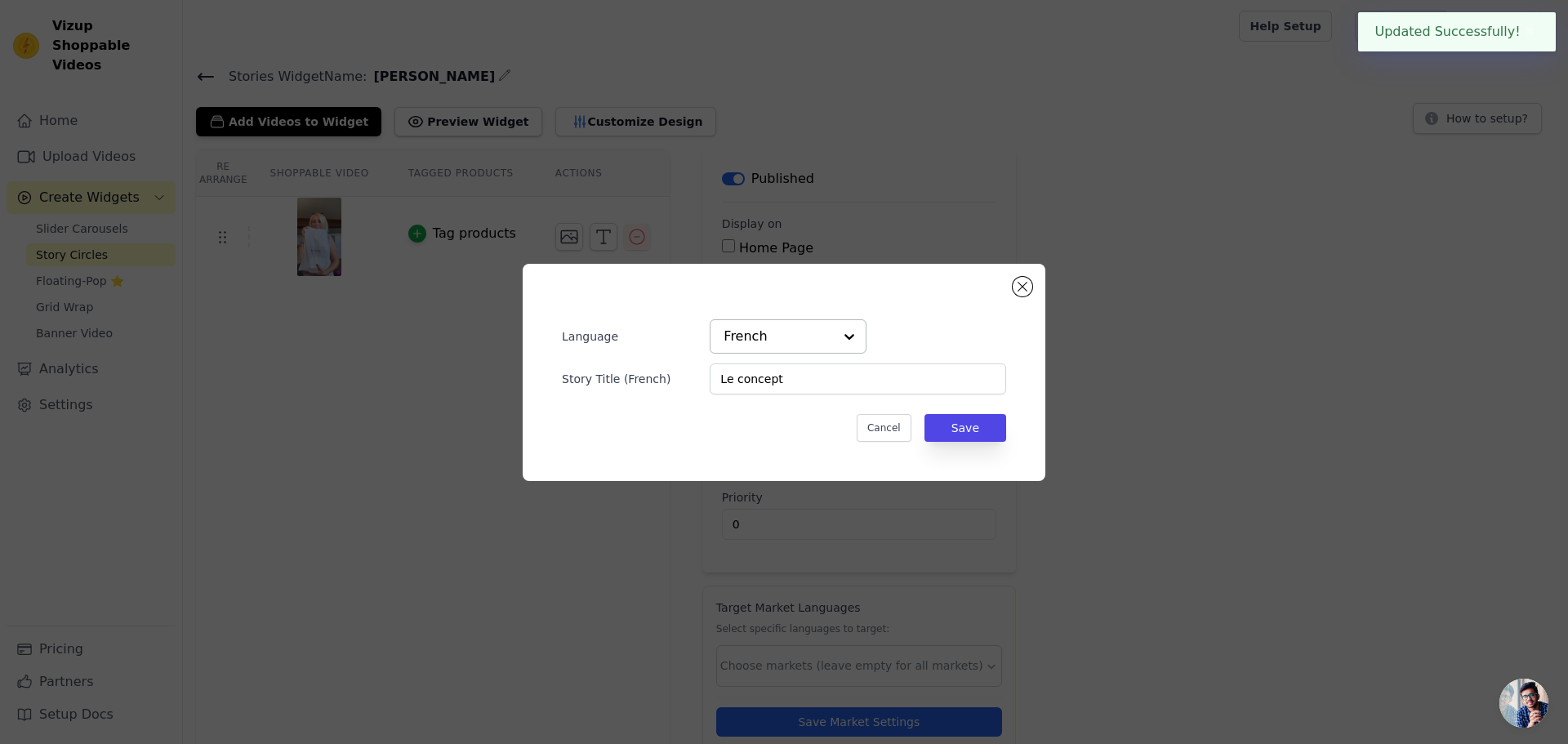
click at [793, 332] on input "text" at bounding box center [778, 336] width 109 height 33
click at [765, 376] on div "English" at bounding box center [788, 374] width 157 height 35
click at [770, 378] on input "Story Title ( English )" at bounding box center [857, 378] width 296 height 31
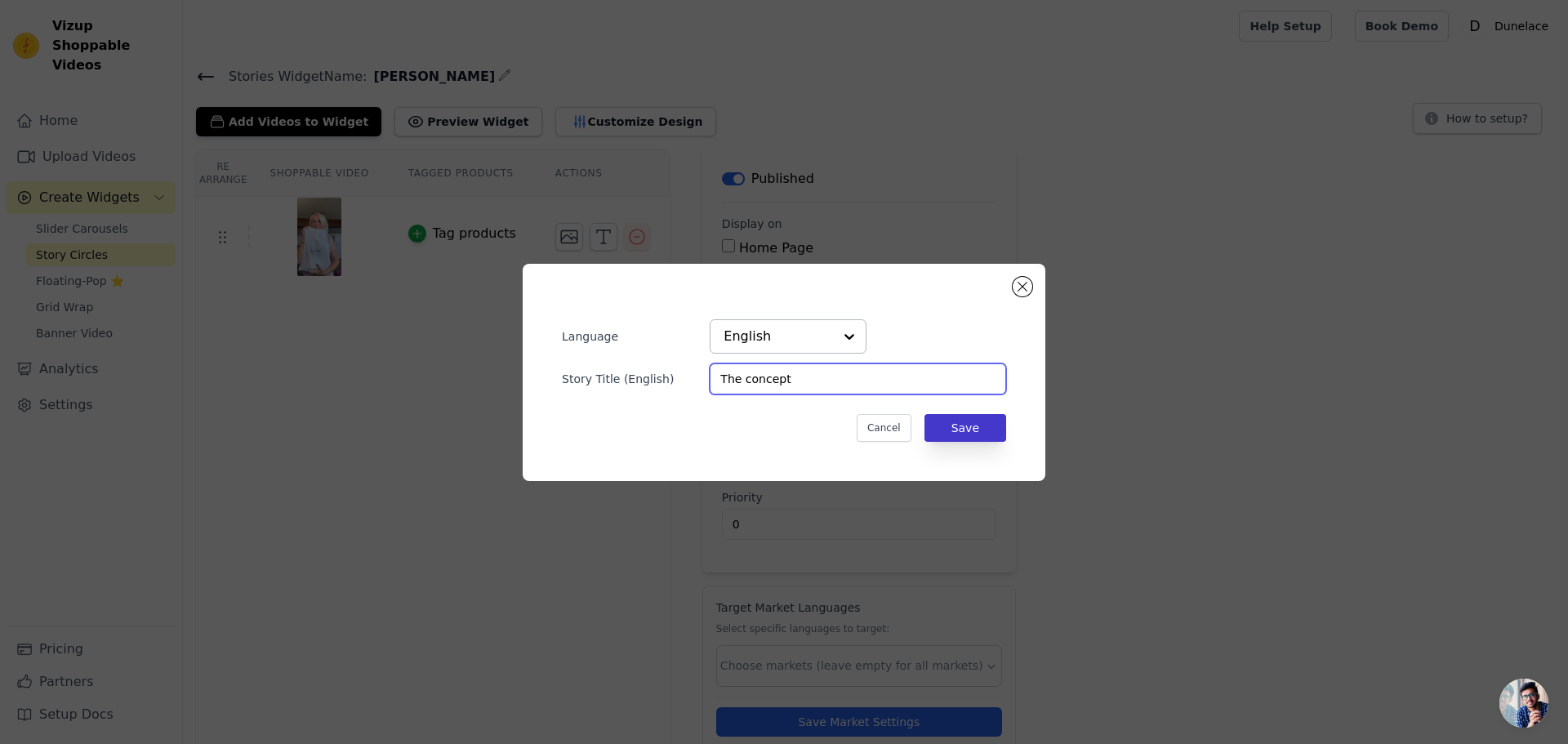
type input "The concept"
click at [951, 430] on button "Save" at bounding box center [965, 428] width 81 height 28
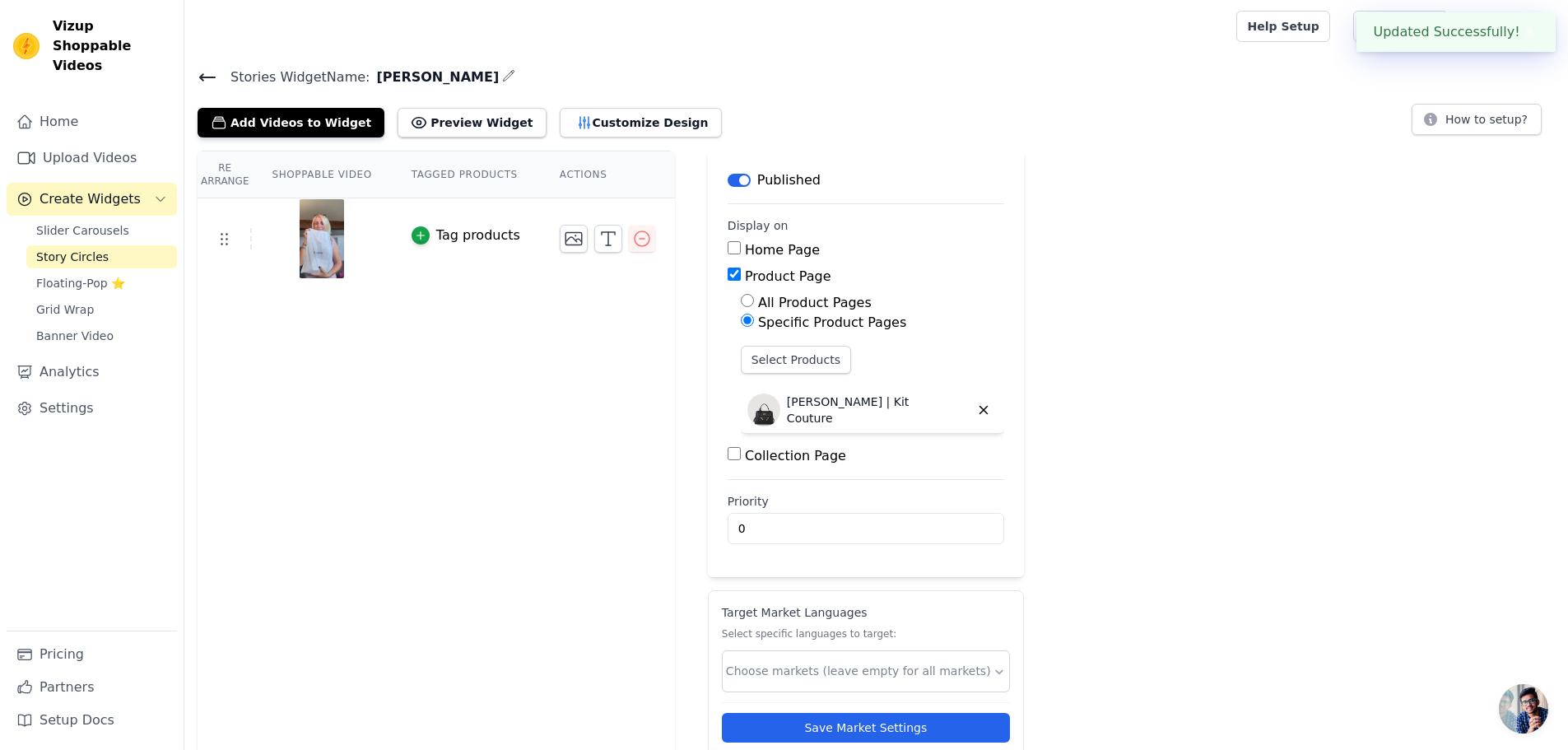
click at [1106, 327] on div "Re Arrange Shoppable Video Tagged Products Actions Tag products Save Videos In …" at bounding box center [876, 471] width 1384 height 642
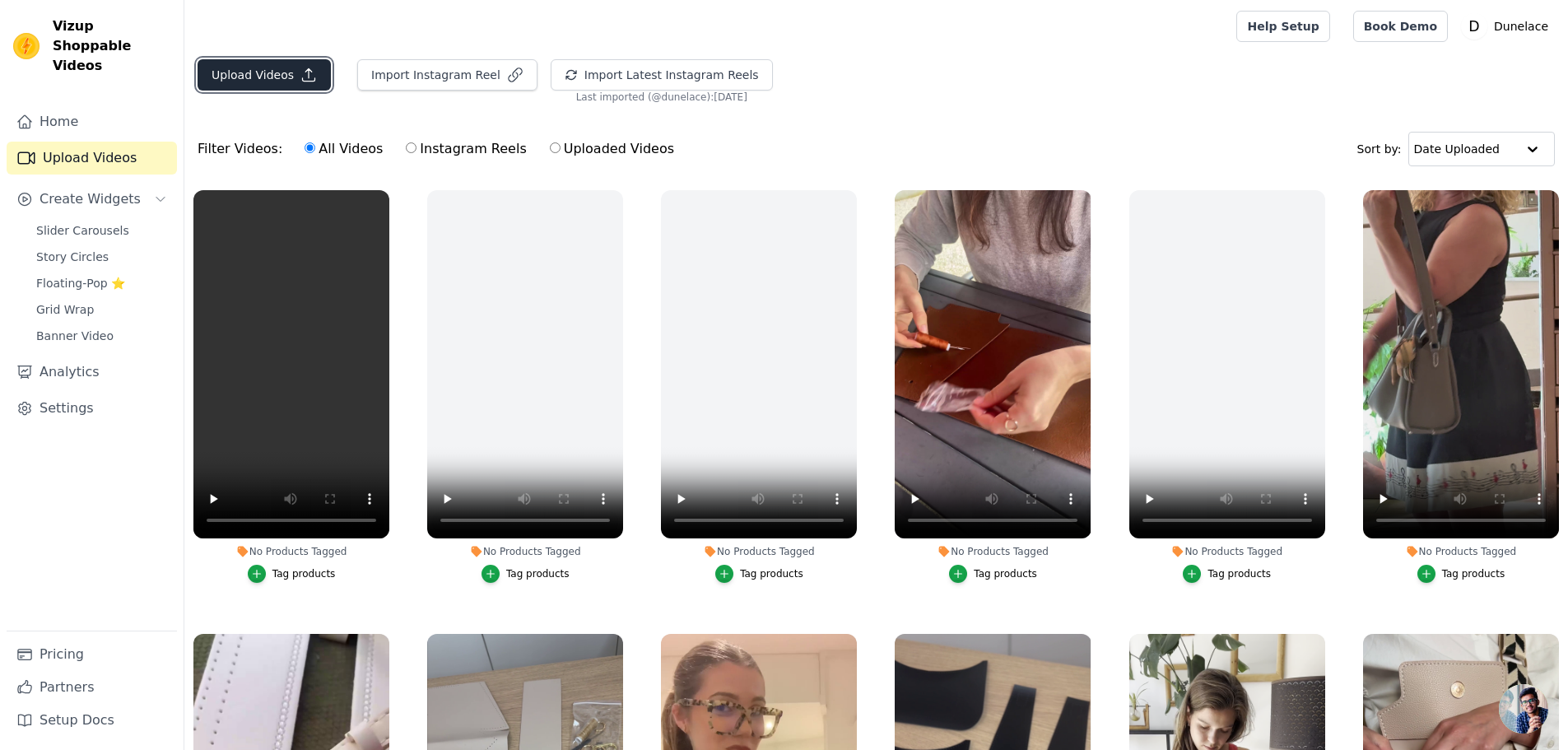
click at [264, 64] on button "Upload Videos" at bounding box center [264, 74] width 134 height 31
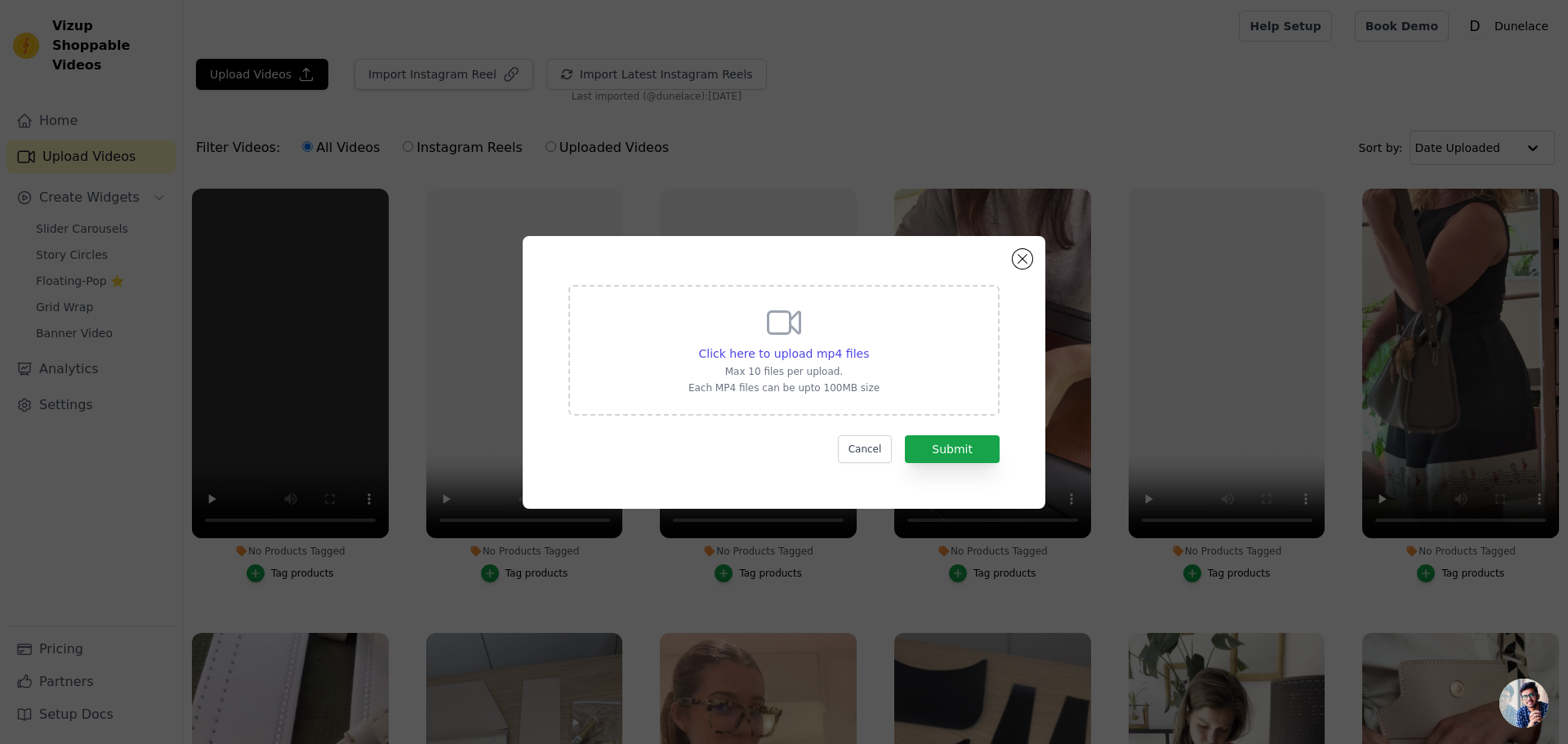
click at [802, 332] on icon at bounding box center [784, 322] width 39 height 39
click at [869, 344] on input "Click here to upload mp4 files Max 10 files per upload. Each MP4 files can be u…" at bounding box center [869, 344] width 1 height 1
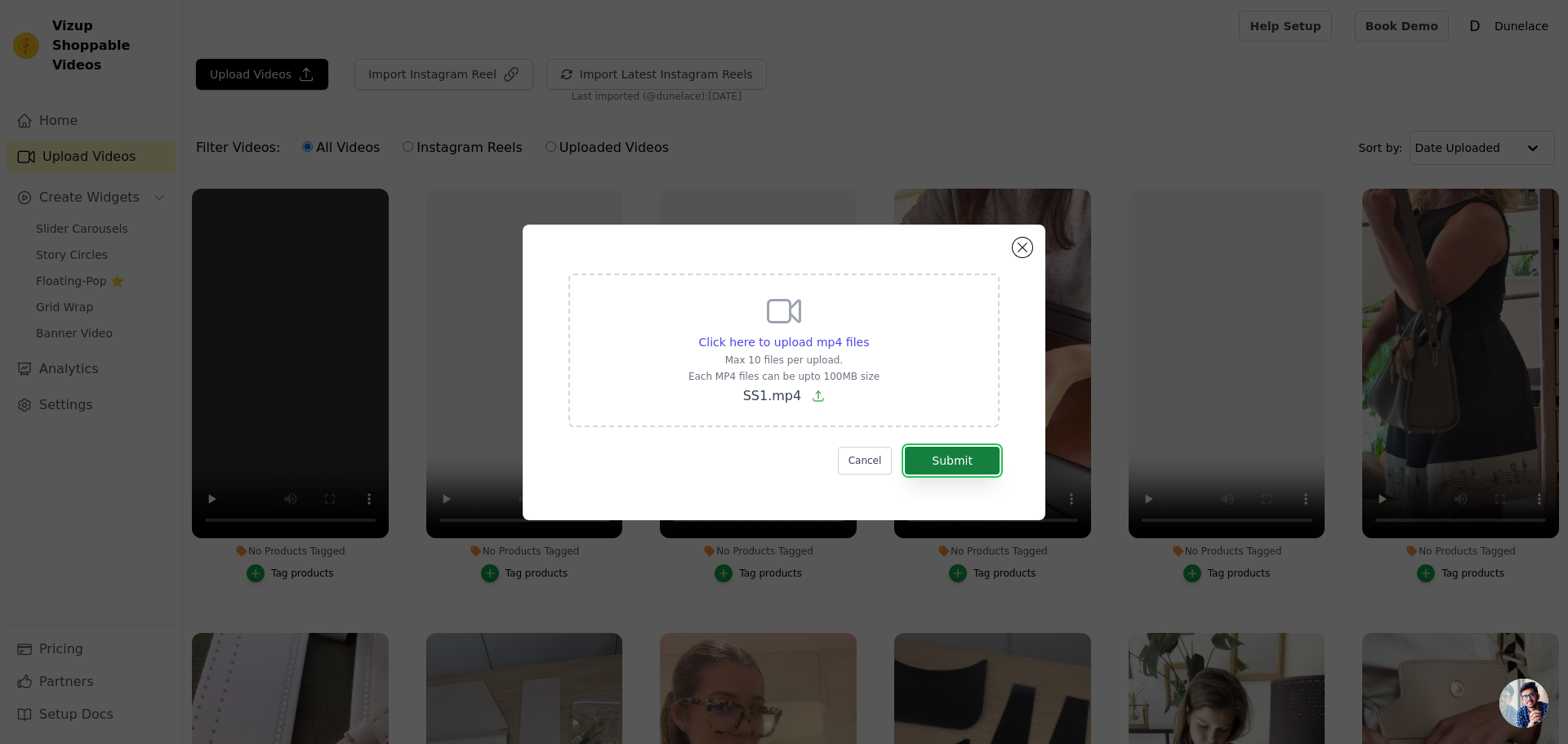
click at [952, 457] on button "Submit" at bounding box center [952, 460] width 94 height 28
click at [740, 343] on span "Click here to upload mp4 files" at bounding box center [784, 342] width 171 height 13
click at [869, 334] on input "Click here to upload mp4 files Max 10 files per upload. Each MP4 files can be u…" at bounding box center [869, 333] width 1 height 1
type input "C:\fakepath\Ss1ee.mp4"
click at [958, 452] on button "Submit" at bounding box center [952, 460] width 94 height 28
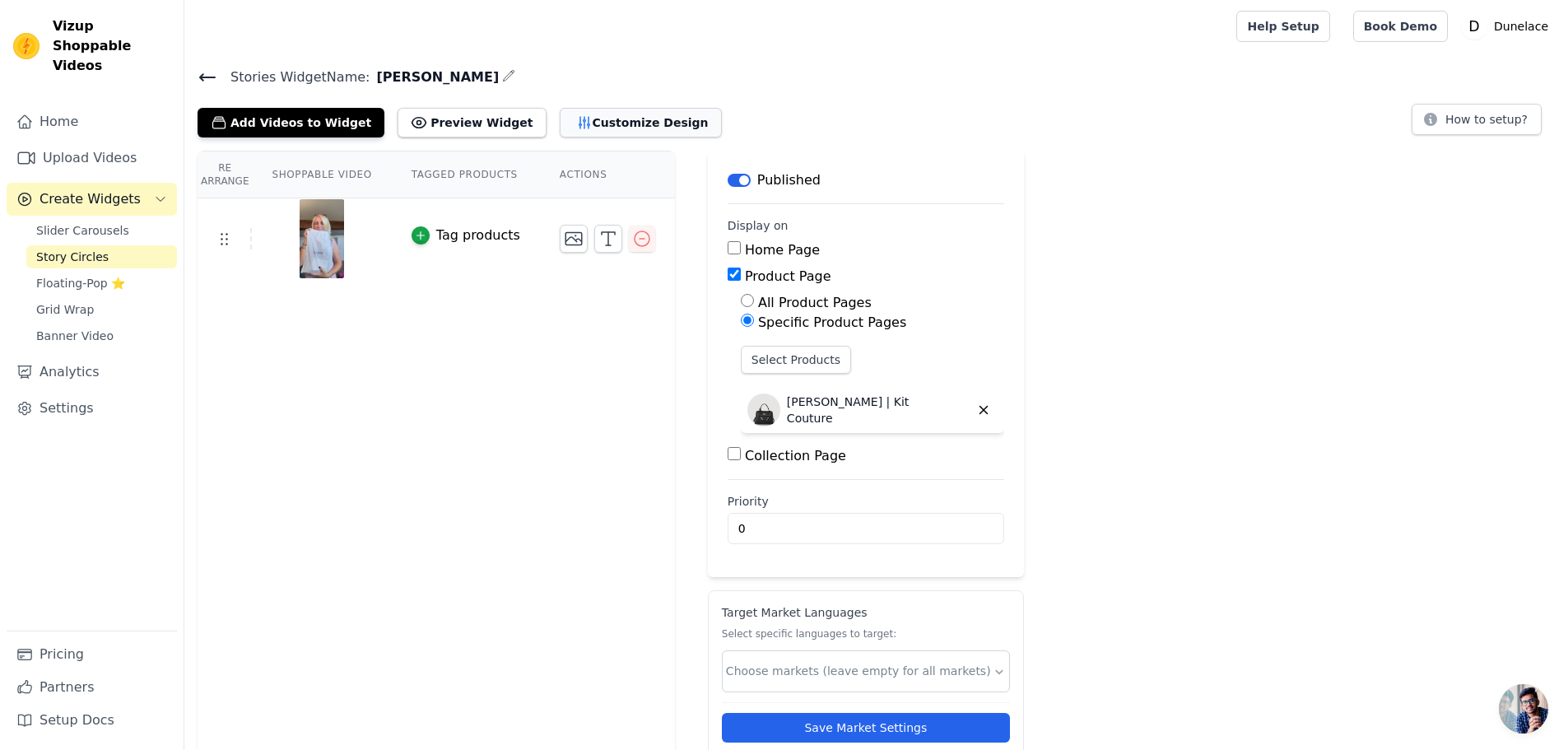
click at [584, 130] on button "Customize Design" at bounding box center [641, 122] width 162 height 29
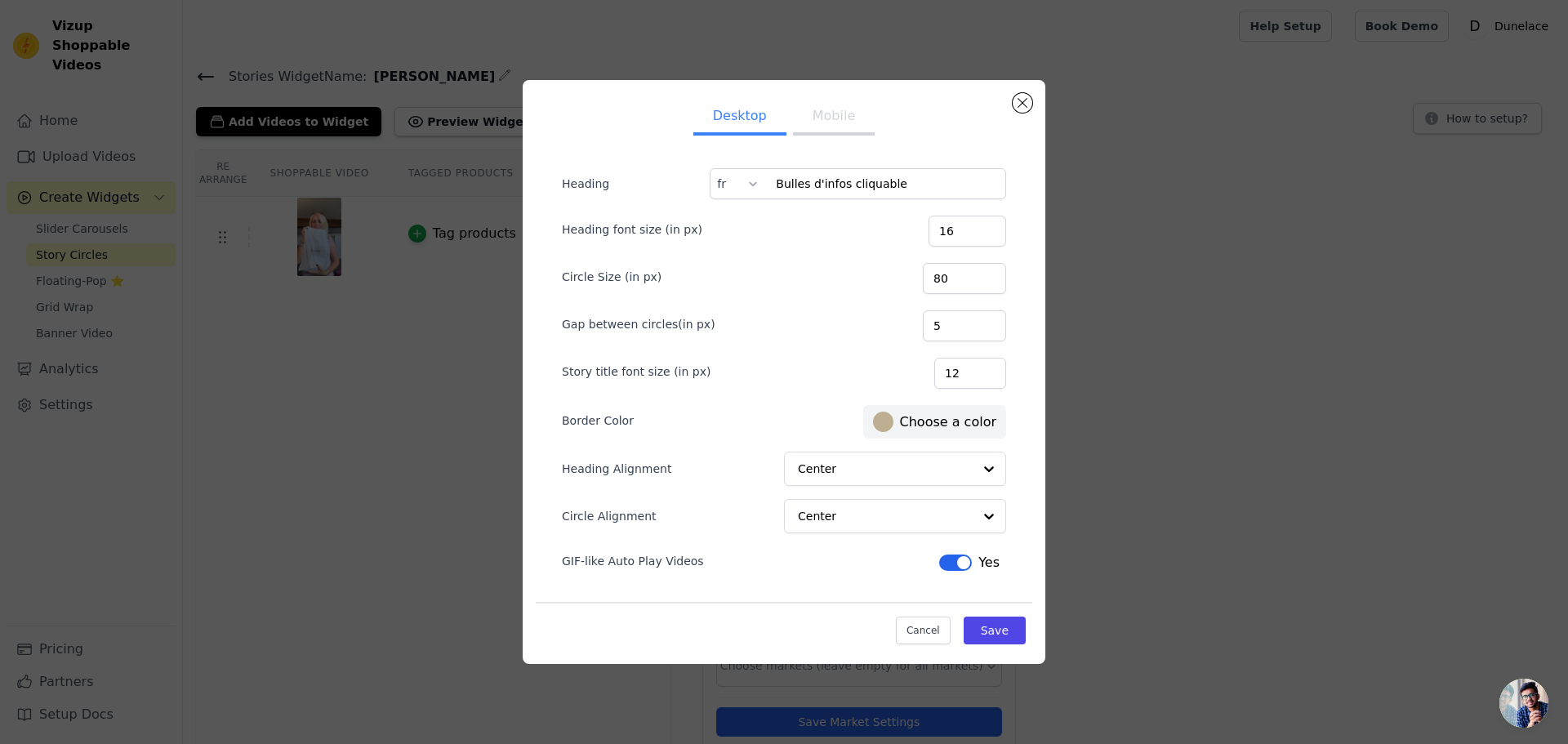
click at [945, 427] on label "#bfaf92 Choose a color" at bounding box center [935, 422] width 123 height 21
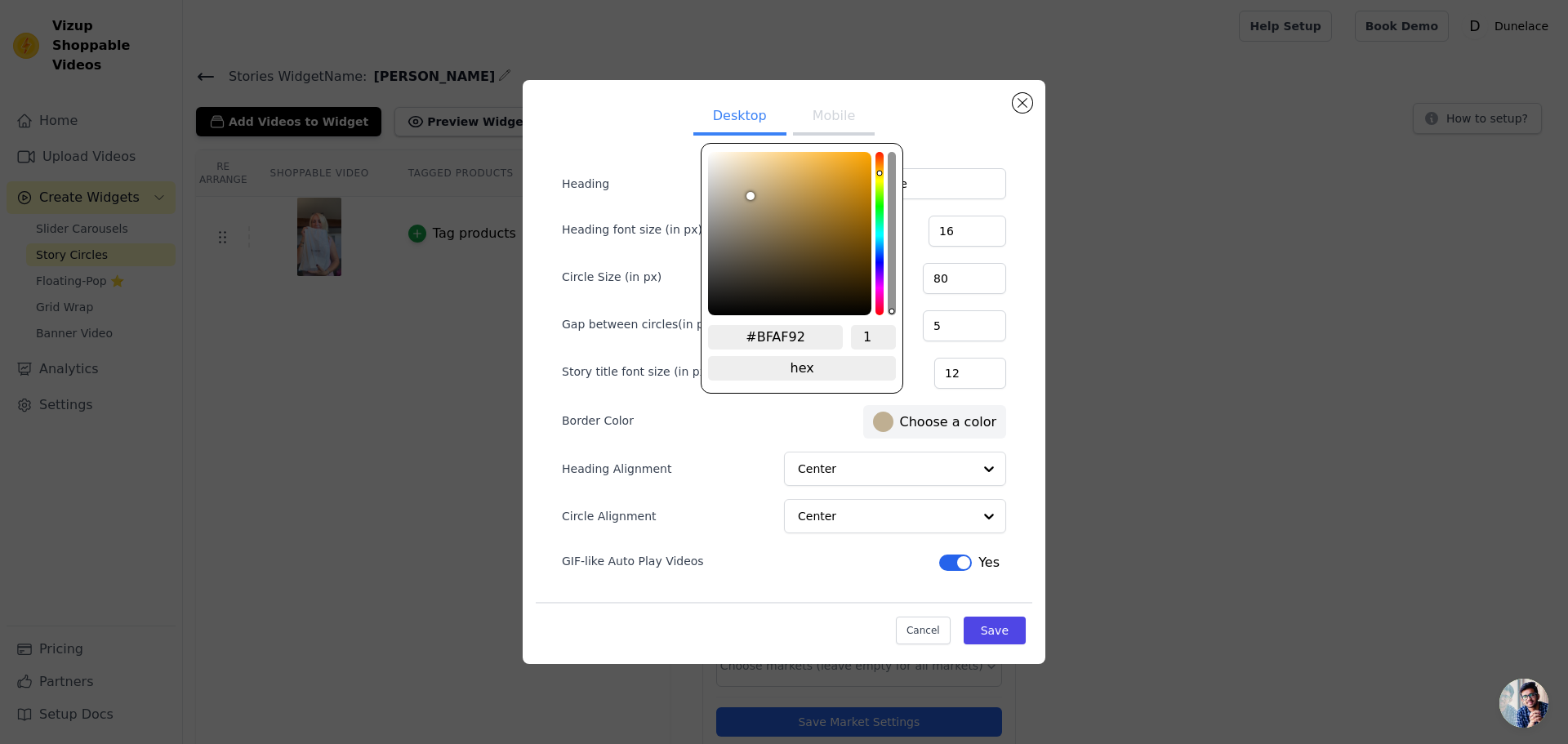
click at [786, 326] on input "#BFAF92" at bounding box center [775, 337] width 134 height 24
click at [784, 330] on input "#BFAF92" at bounding box center [775, 337] width 134 height 24
click at [930, 124] on ul "Desktop Mobile" at bounding box center [784, 118] width 497 height 49
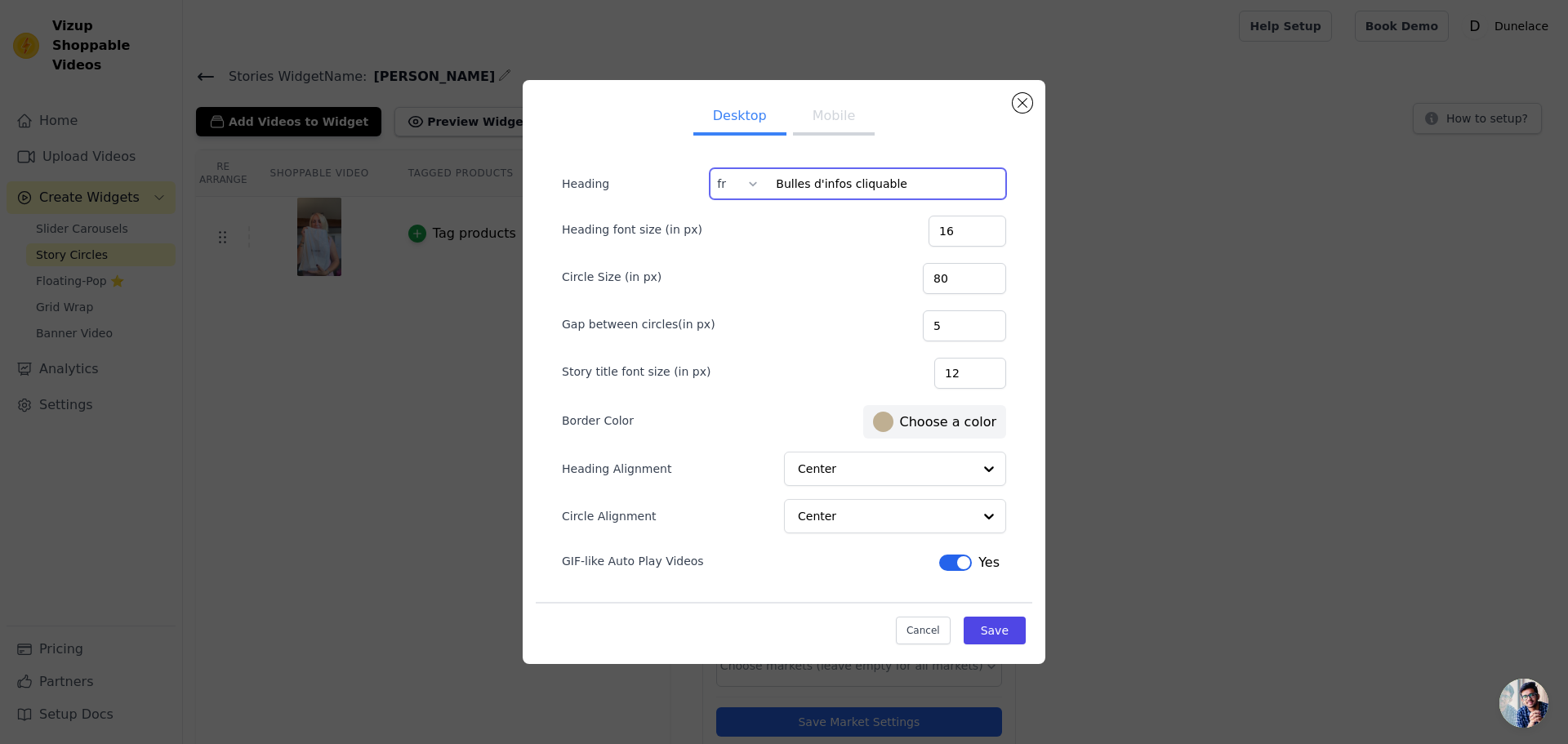
click at [887, 175] on input "Bulles d'infos cliquable" at bounding box center [857, 183] width 296 height 31
click at [737, 179] on input "text" at bounding box center [732, 183] width 28 height 29
click at [740, 217] on div "en" at bounding box center [737, 223] width 50 height 37
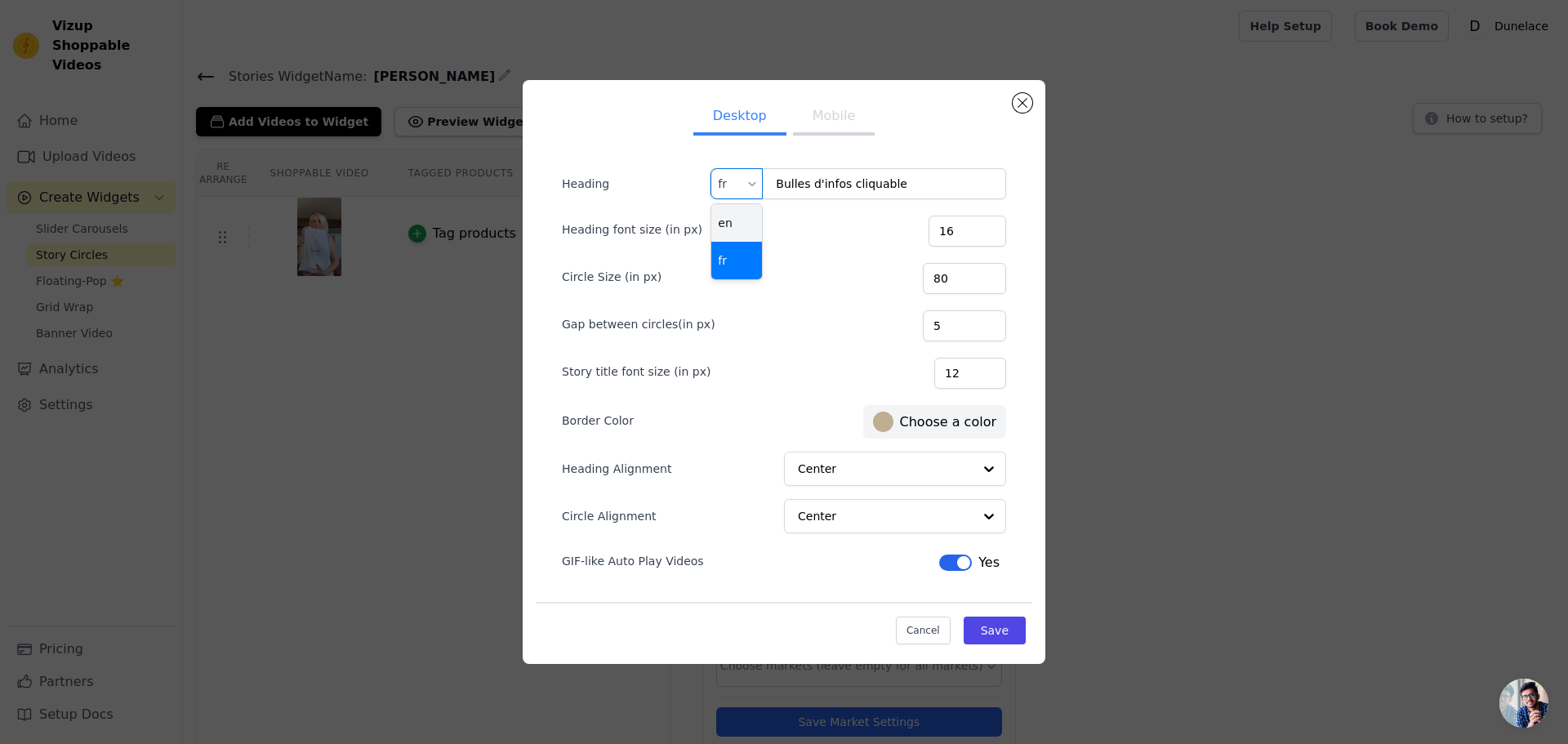
type input "Explore the details"
click at [851, 187] on input "Explore the details" at bounding box center [857, 183] width 296 height 31
click at [1018, 98] on button "Close modal" at bounding box center [1023, 103] width 20 height 20
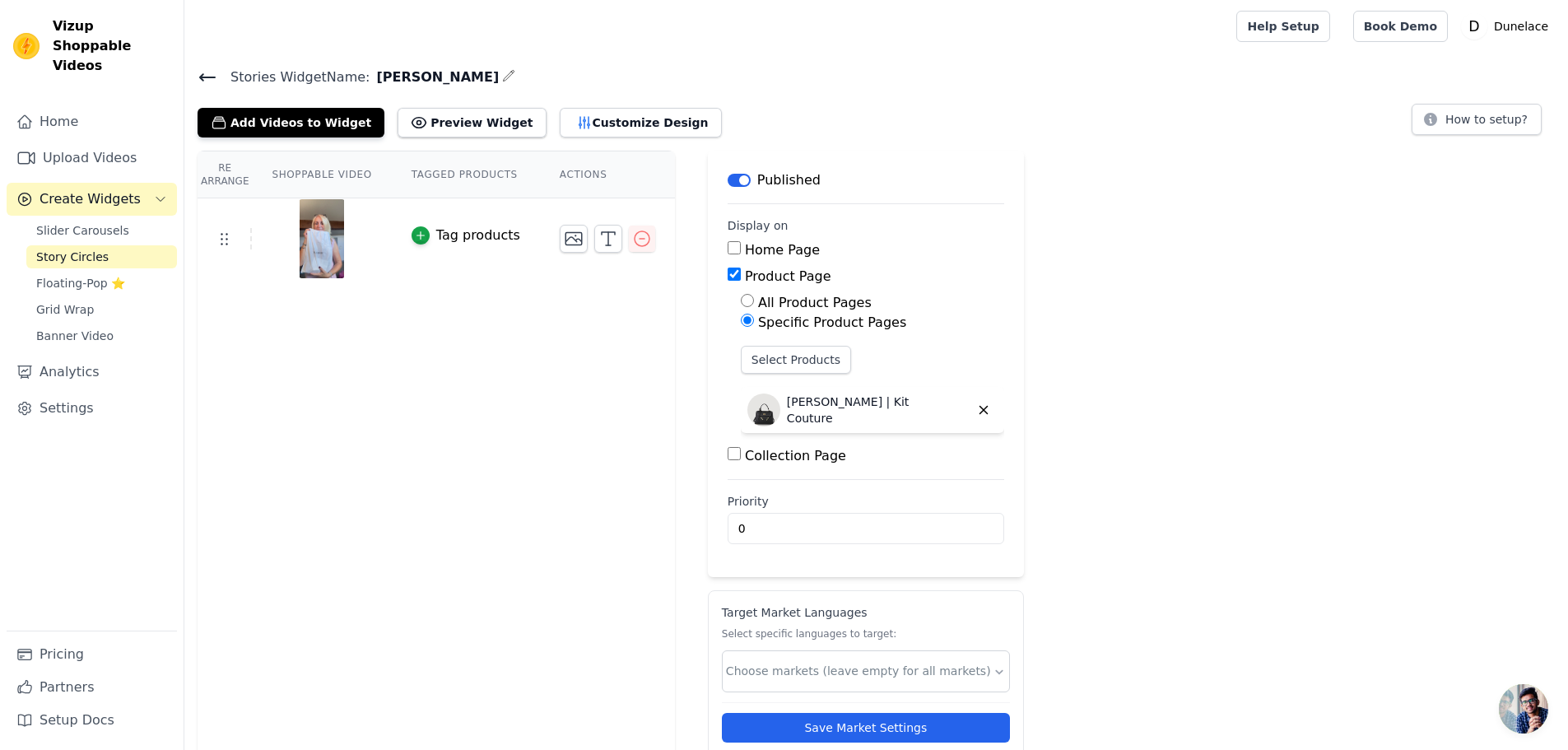
click at [212, 74] on icon at bounding box center [207, 77] width 20 height 20
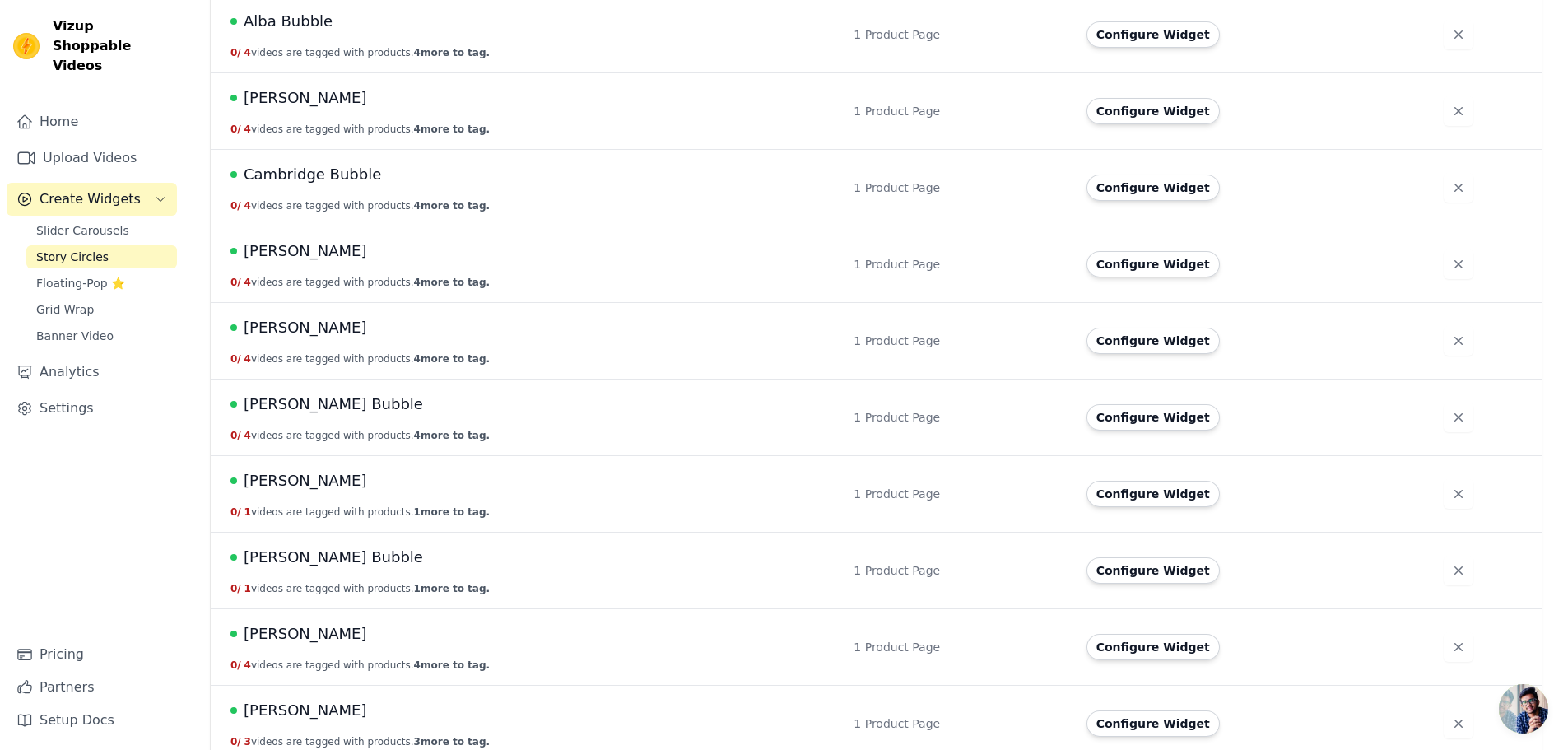
scroll to position [411, 0]
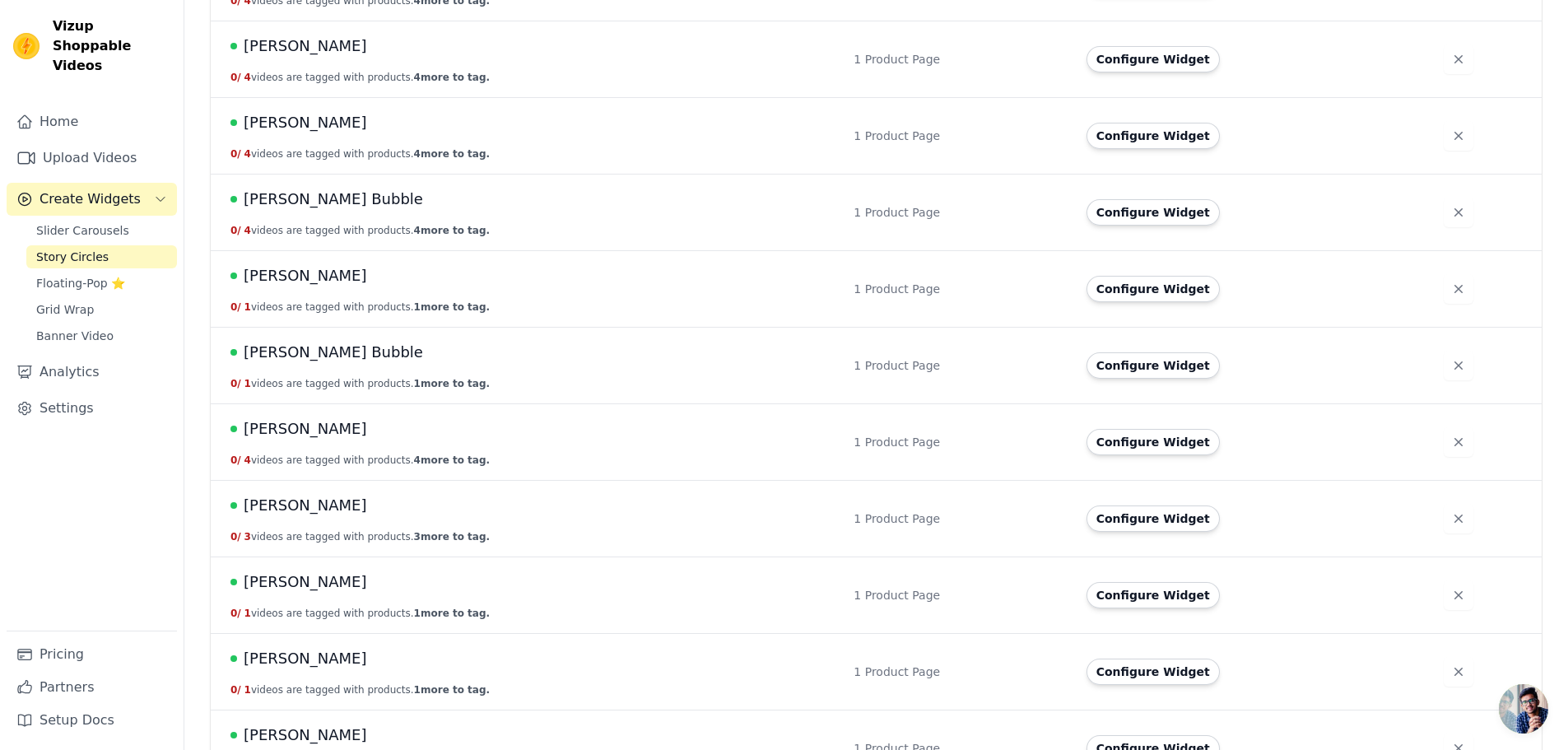
click at [291, 423] on span "Iris Bubble" at bounding box center [305, 428] width 123 height 23
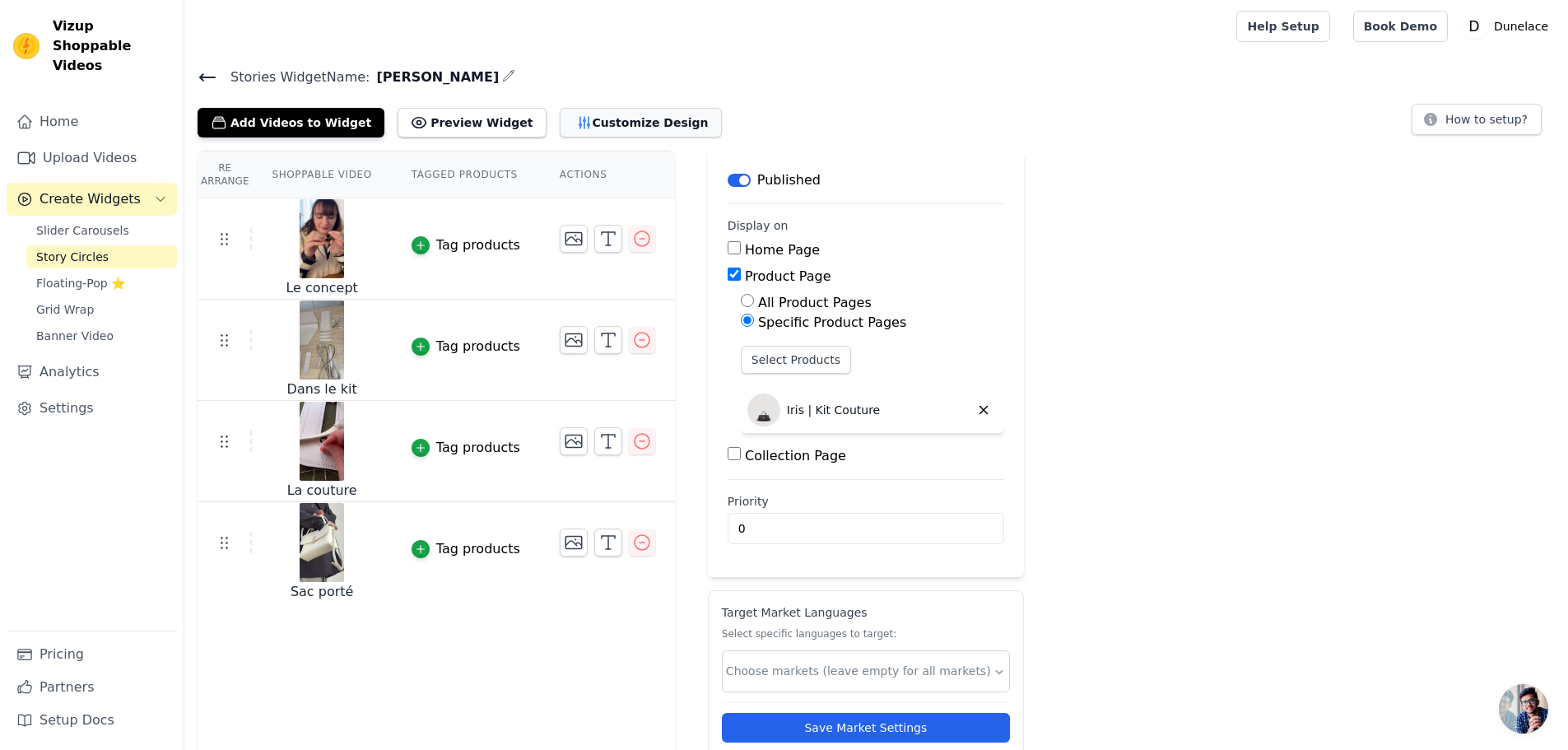
click at [578, 124] on button "Customize Design" at bounding box center [641, 122] width 162 height 29
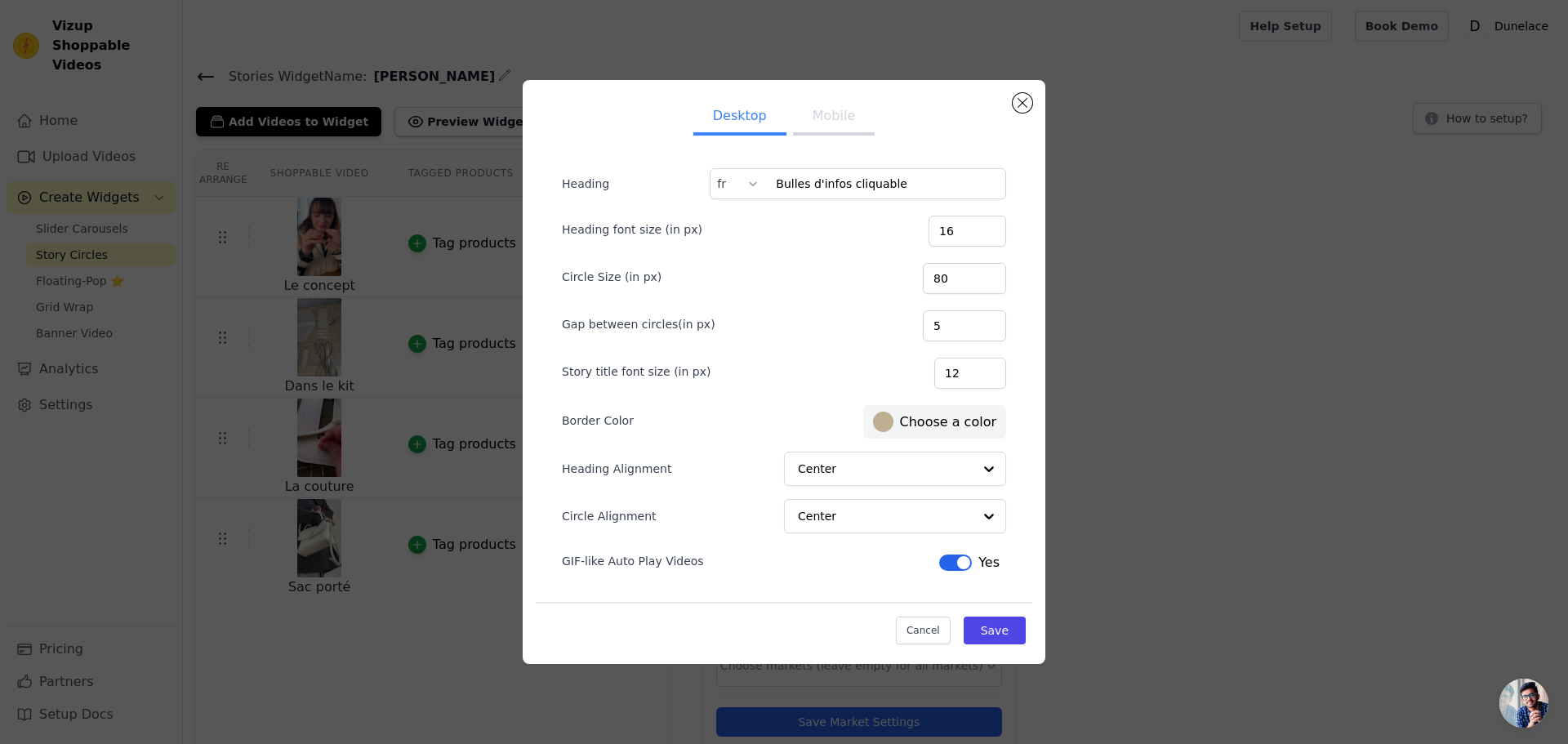
click at [823, 121] on button "Mobile" at bounding box center [833, 118] width 81 height 35
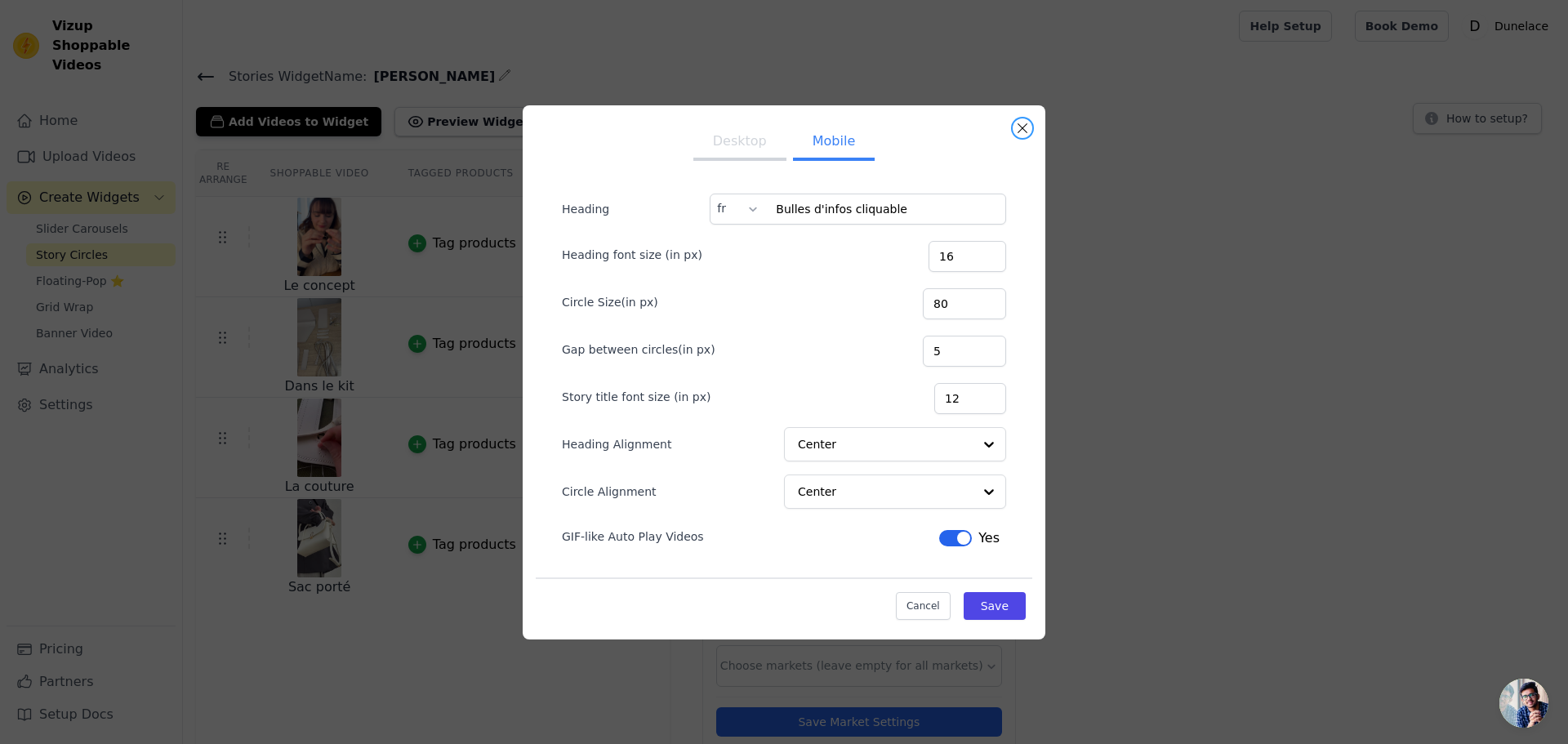
click at [1021, 122] on button "Close modal" at bounding box center [1023, 128] width 20 height 20
